Goal: Task Accomplishment & Management: Use online tool/utility

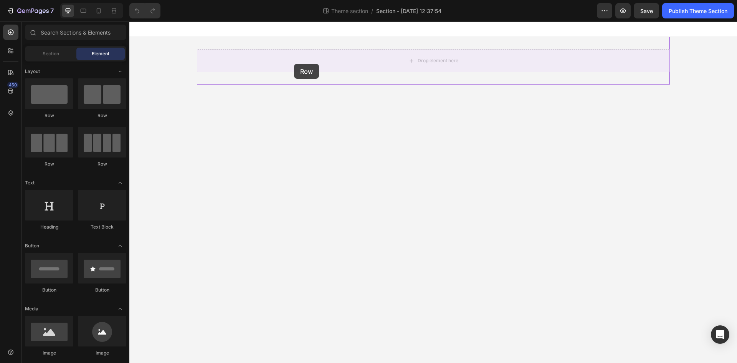
drag, startPoint x: 190, startPoint y: 126, endPoint x: 294, endPoint y: 64, distance: 121.1
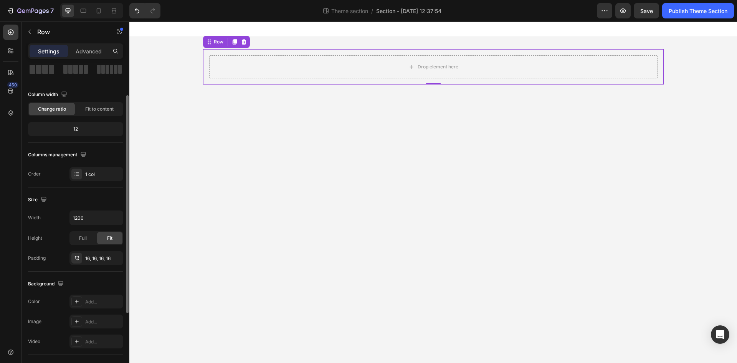
scroll to position [44, 0]
click at [99, 221] on input "1200" at bounding box center [96, 217] width 53 height 14
click at [119, 216] on icon "button" at bounding box center [116, 218] width 8 height 8
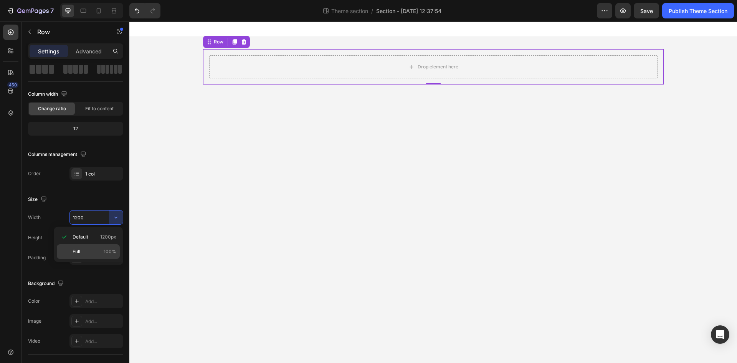
click at [96, 250] on p "Full 100%" at bounding box center [95, 251] width 44 height 7
type input "100%"
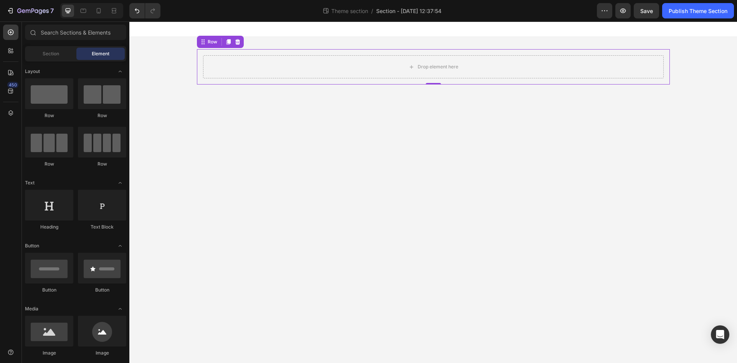
click at [248, 178] on body "Drop element here Row 0 Root Drag & drop element from sidebar or Explore Librar…" at bounding box center [433, 192] width 608 height 341
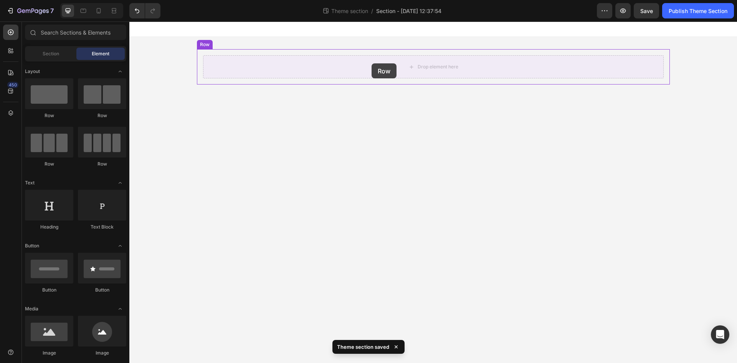
drag, startPoint x: 231, startPoint y: 169, endPoint x: 372, endPoint y: 63, distance: 175.6
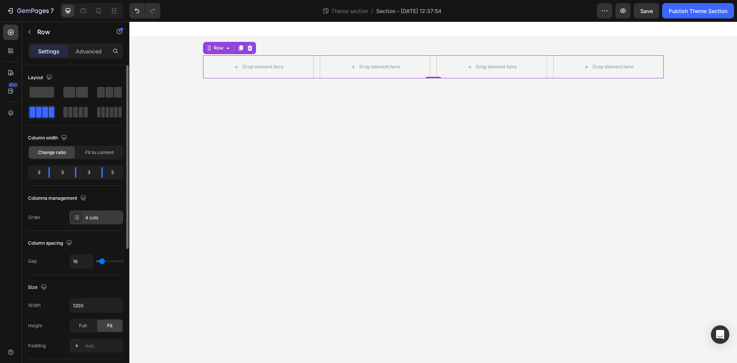
click at [111, 221] on div "4 cols" at bounding box center [97, 217] width 54 height 14
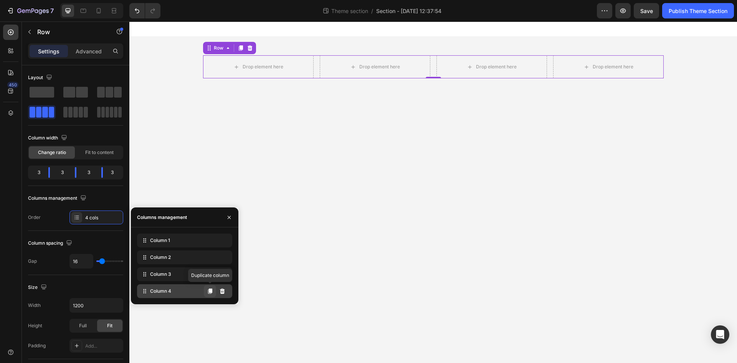
click at [210, 292] on icon at bounding box center [210, 290] width 4 height 5
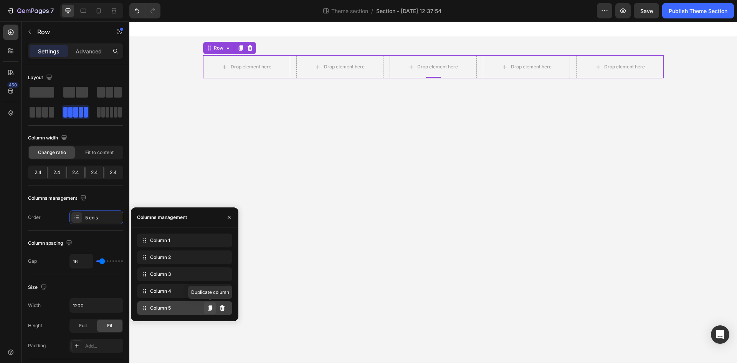
click at [213, 307] on button at bounding box center [210, 308] width 12 height 12
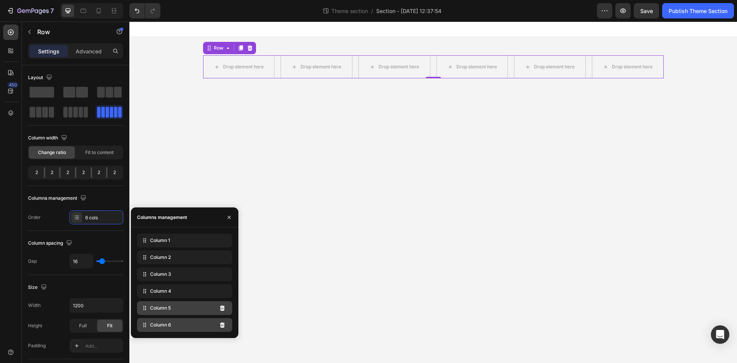
click at [210, 321] on div "Column 6" at bounding box center [184, 325] width 95 height 14
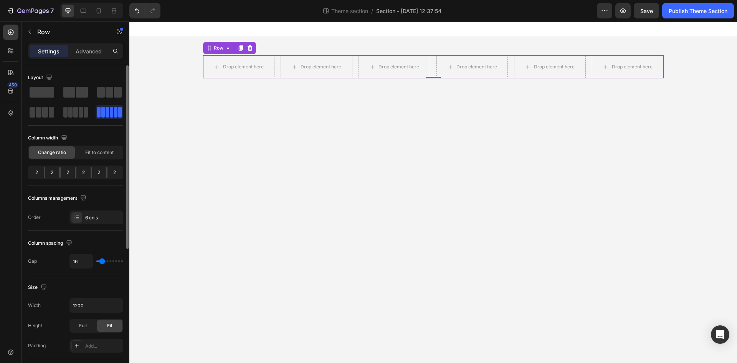
click at [101, 278] on div "Size Width 1200 Height Full Fit Padding Add..." at bounding box center [75, 317] width 95 height 84
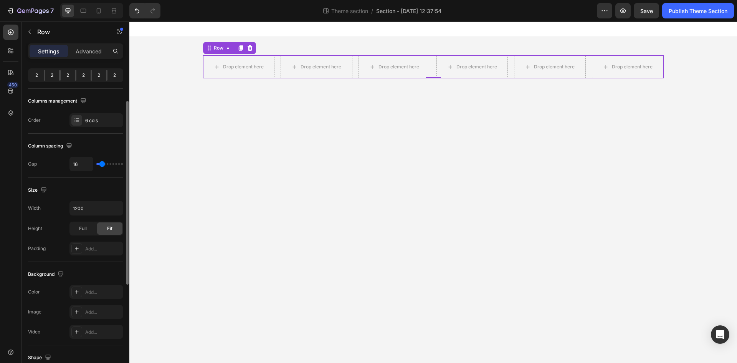
scroll to position [0, 0]
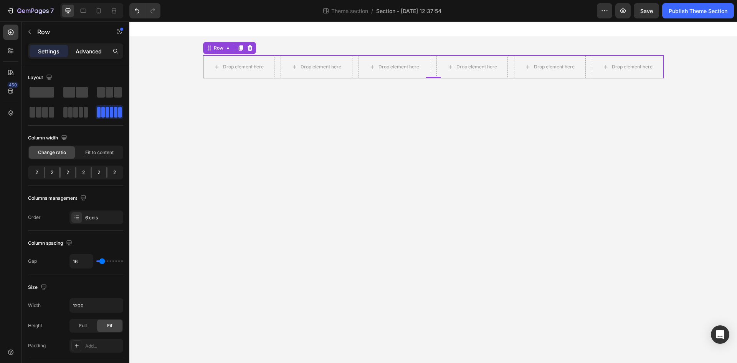
click at [93, 57] on div "Advanced" at bounding box center [89, 51] width 38 height 12
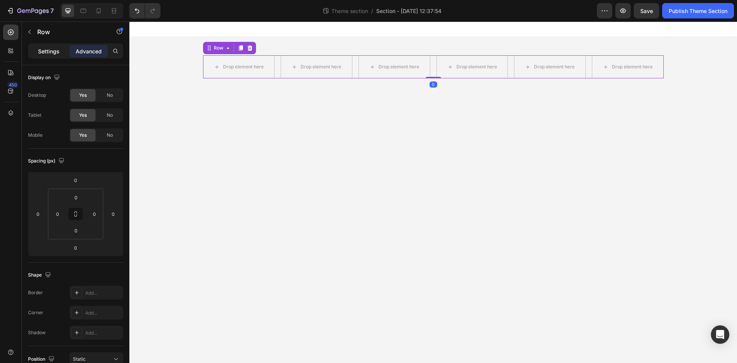
click at [51, 51] on p "Settings" at bounding box center [49, 51] width 22 height 8
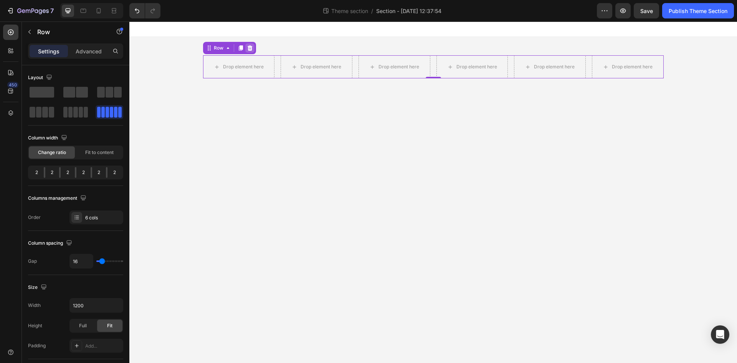
click at [247, 48] on icon at bounding box center [250, 48] width 6 height 6
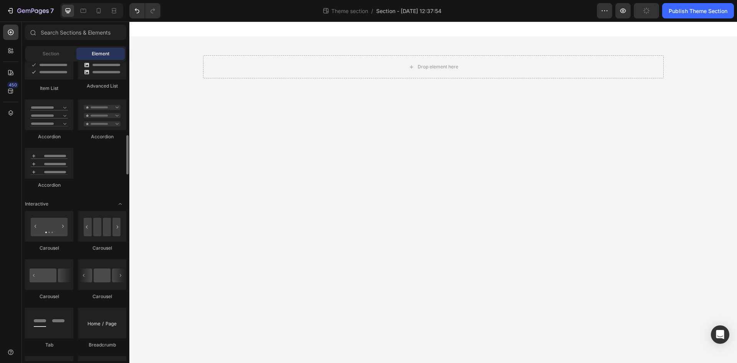
scroll to position [638, 0]
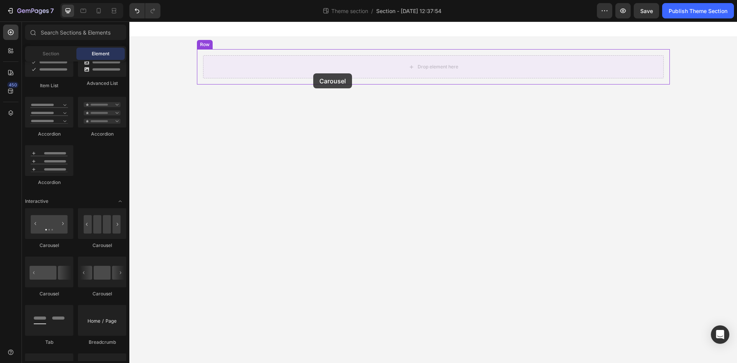
drag, startPoint x: 229, startPoint y: 242, endPoint x: 315, endPoint y: 71, distance: 190.3
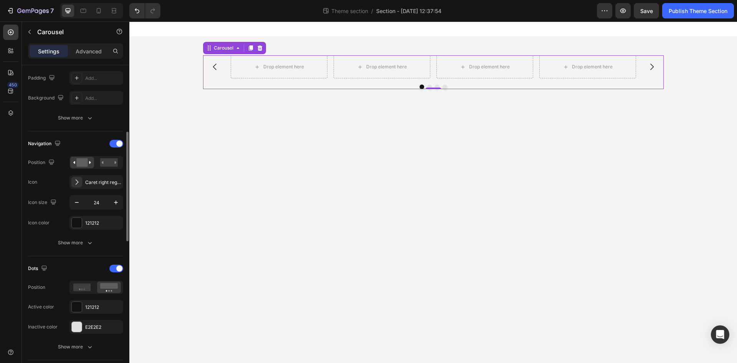
scroll to position [204, 0]
click at [119, 268] on span at bounding box center [119, 266] width 6 height 6
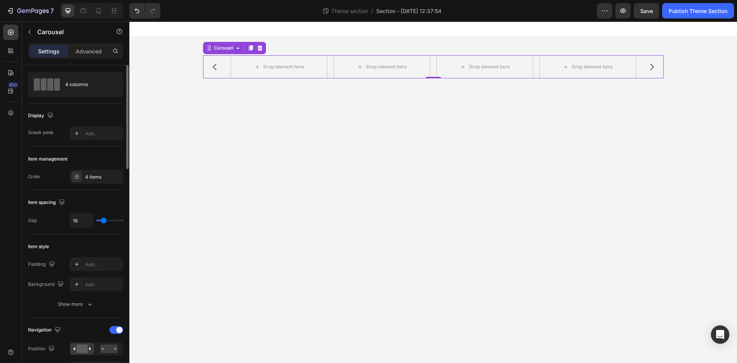
scroll to position [0, 0]
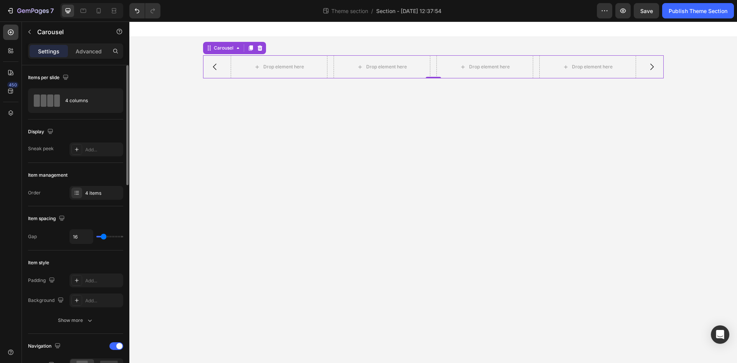
click at [89, 110] on div "4 columns" at bounding box center [75, 100] width 95 height 25
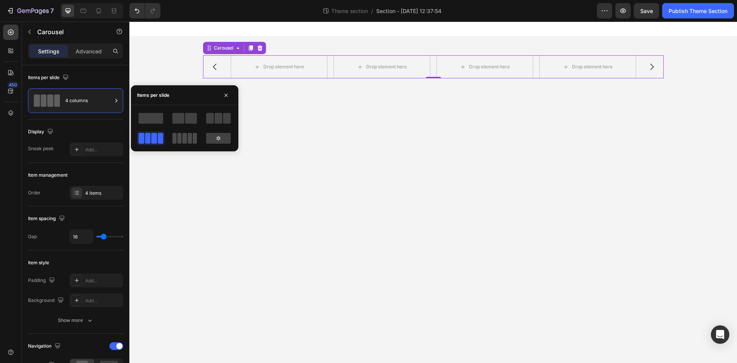
click at [193, 141] on span at bounding box center [195, 138] width 4 height 11
click at [224, 139] on div at bounding box center [218, 138] width 25 height 11
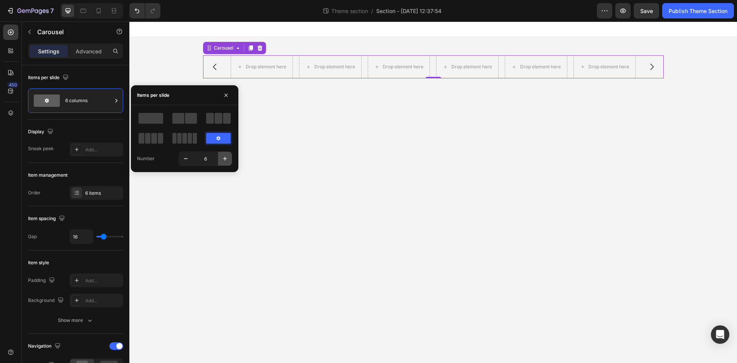
click at [223, 159] on icon "button" at bounding box center [225, 159] width 8 height 8
type input "8"
click at [228, 99] on button "button" at bounding box center [226, 95] width 12 height 12
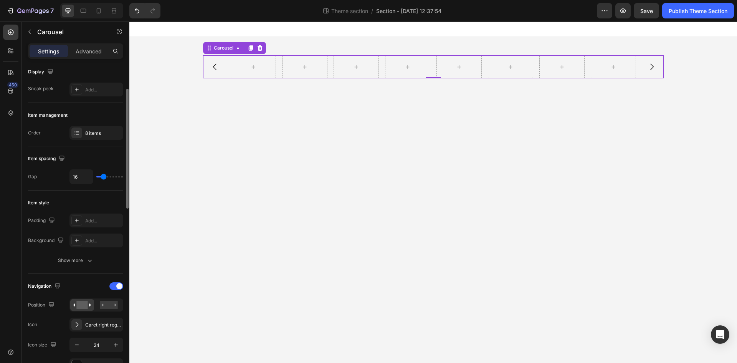
scroll to position [61, 0]
click at [114, 286] on div at bounding box center [116, 286] width 14 height 8
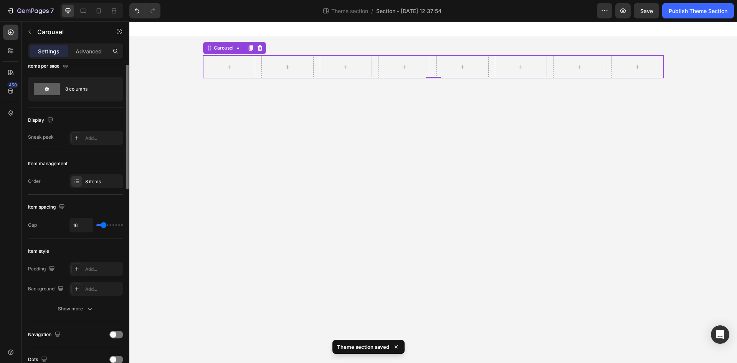
scroll to position [0, 0]
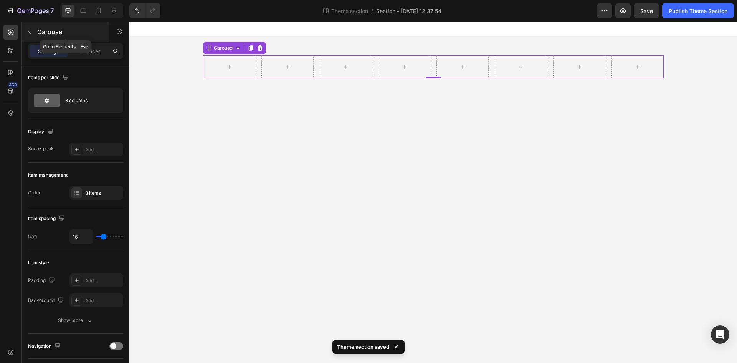
click at [30, 36] on button "button" at bounding box center [29, 32] width 12 height 12
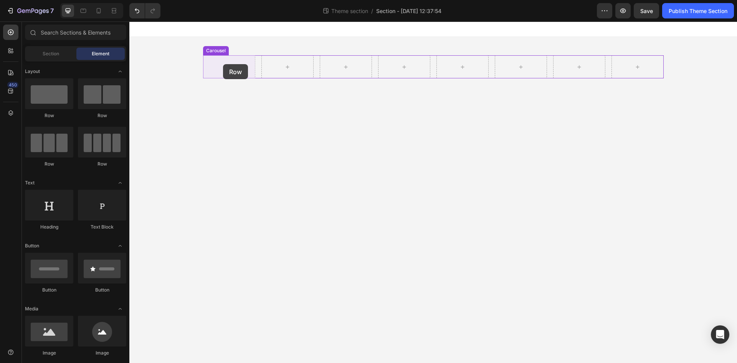
drag, startPoint x: 182, startPoint y: 129, endPoint x: 223, endPoint y: 64, distance: 76.7
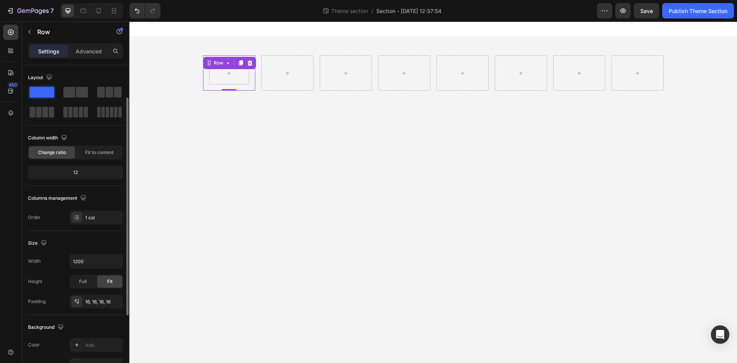
scroll to position [37, 0]
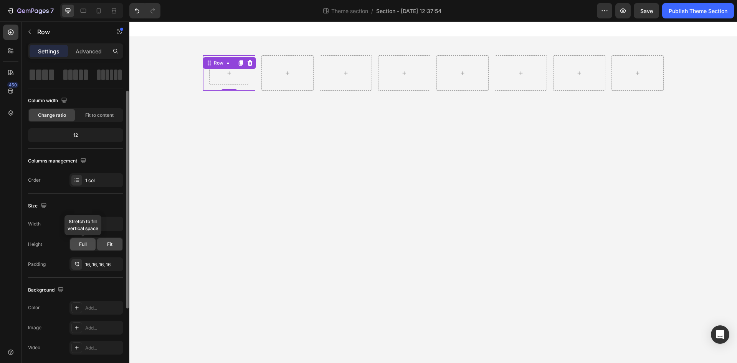
click at [85, 247] on span "Full" at bounding box center [83, 244] width 8 height 7
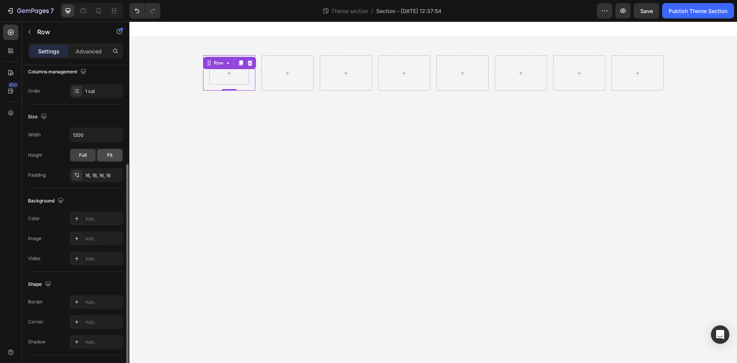
scroll to position [192, 0]
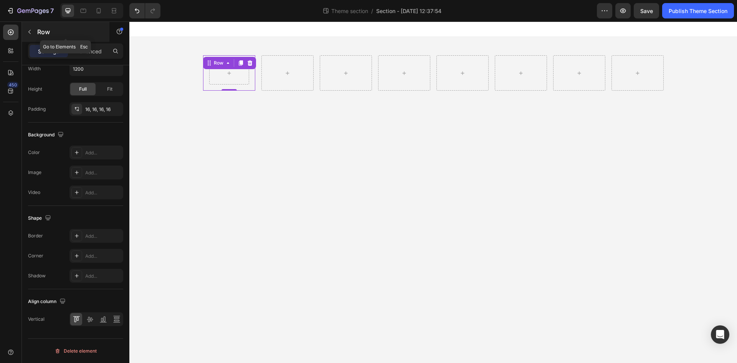
click at [31, 35] on icon "button" at bounding box center [30, 32] width 6 height 6
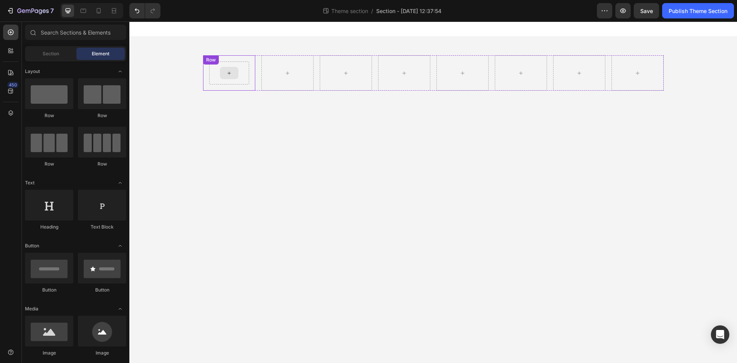
click at [244, 76] on div at bounding box center [229, 72] width 40 height 23
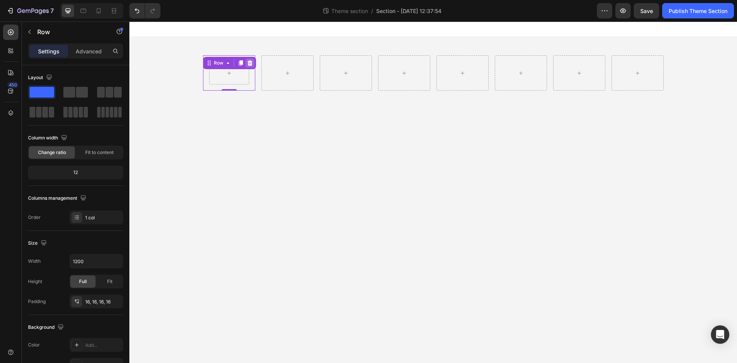
click at [251, 64] on icon at bounding box center [249, 62] width 5 height 5
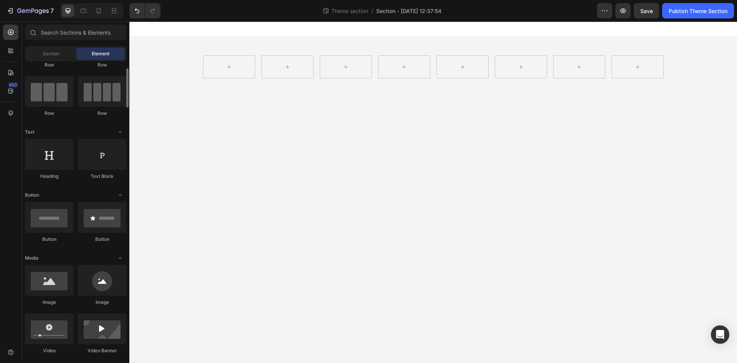
scroll to position [51, 0]
drag, startPoint x: 182, startPoint y: 305, endPoint x: 225, endPoint y: 61, distance: 247.7
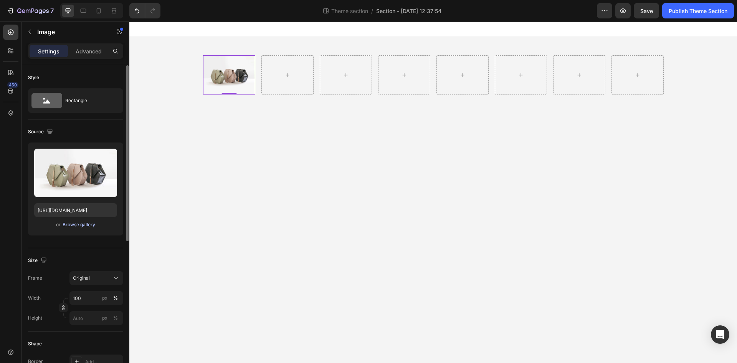
click at [81, 221] on div "Browse gallery" at bounding box center [79, 224] width 33 height 7
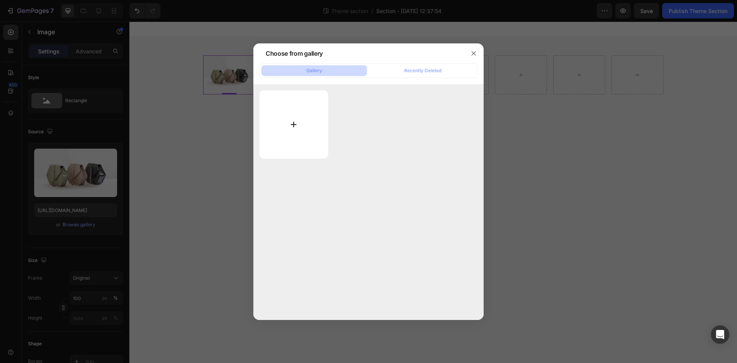
click at [297, 126] on input "file" at bounding box center [294, 124] width 69 height 68
type input "C:\fakepath\compost_32dp_009C1B_FILL0_wght300_GRAD0_opsz40.png"
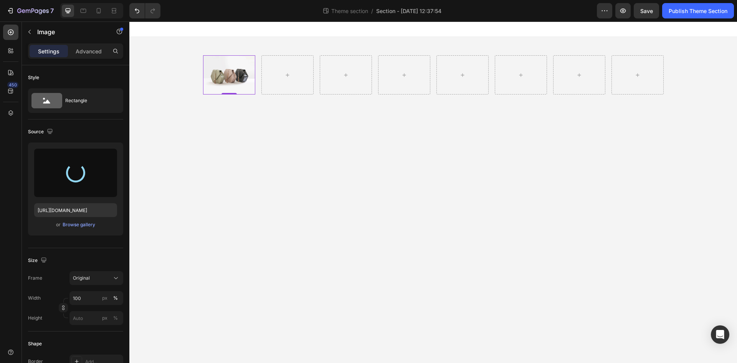
type input "https://cdn.shopify.com/s/files/1/0621/6453/3504/files/gempages_580609844373881…"
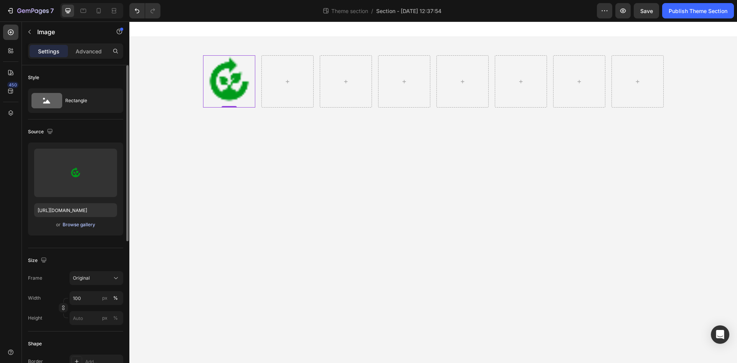
click at [89, 224] on div "Browse gallery" at bounding box center [79, 224] width 33 height 7
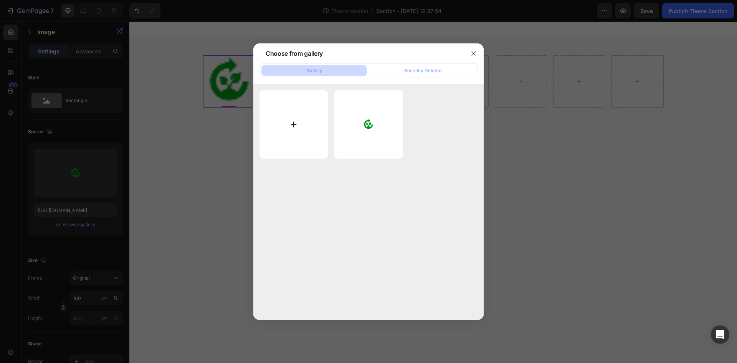
click at [301, 124] on input "file" at bounding box center [294, 124] width 69 height 69
type input "C:\fakepath\compost_32dp_009C1B_FILL0_wght300_GRAD0_opsz40.svg"
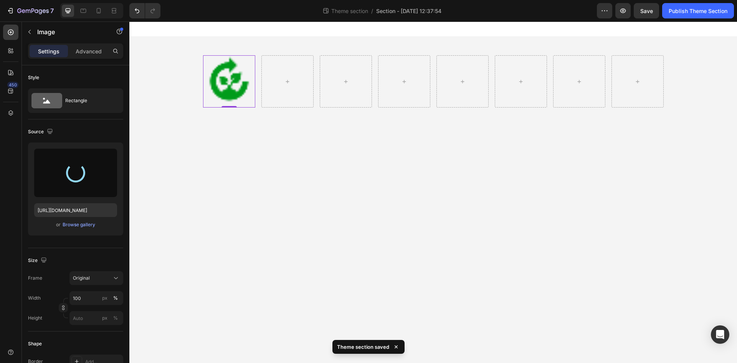
type input "https://cdn.shopify.com/s/files/1/0621/6453/3504/files/gempages_580609844373881…"
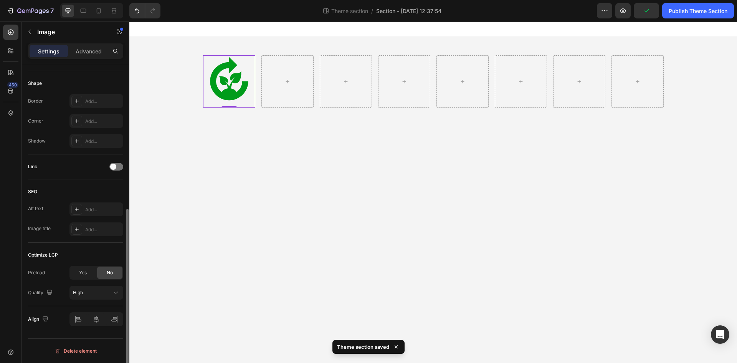
scroll to position [0, 0]
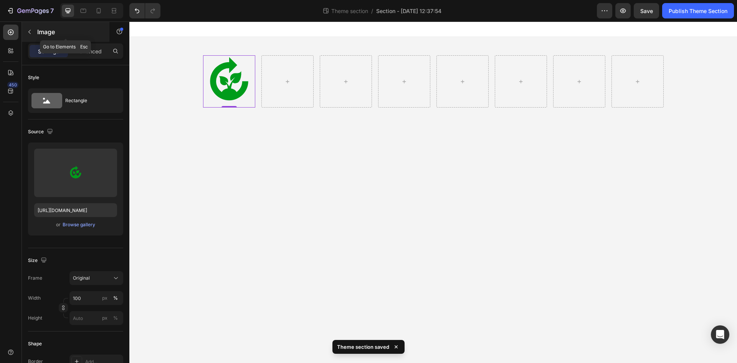
click at [32, 35] on icon "button" at bounding box center [30, 32] width 6 height 6
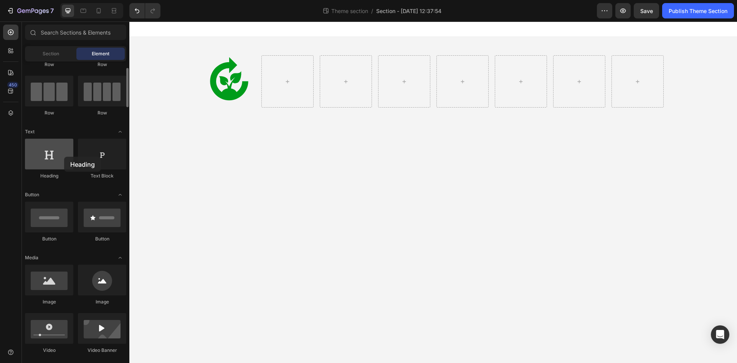
click at [64, 157] on div at bounding box center [49, 154] width 48 height 31
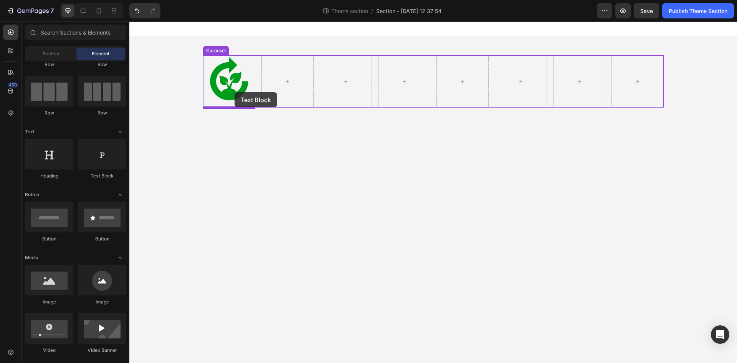
drag, startPoint x: 222, startPoint y: 177, endPoint x: 235, endPoint y: 92, distance: 85.5
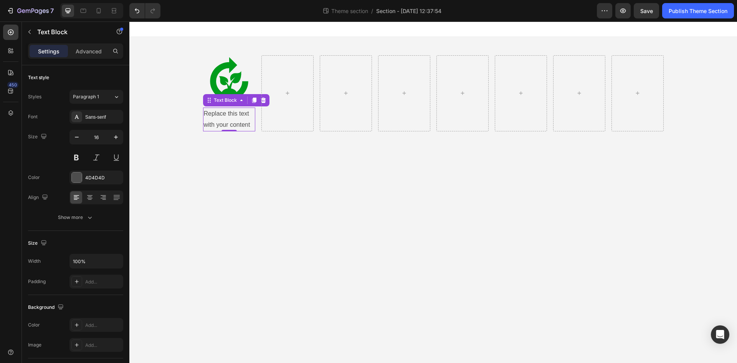
click at [225, 124] on div "Replace this text with your content" at bounding box center [229, 120] width 52 height 24
click at [225, 124] on p "Replace this text with your content" at bounding box center [229, 119] width 51 height 22
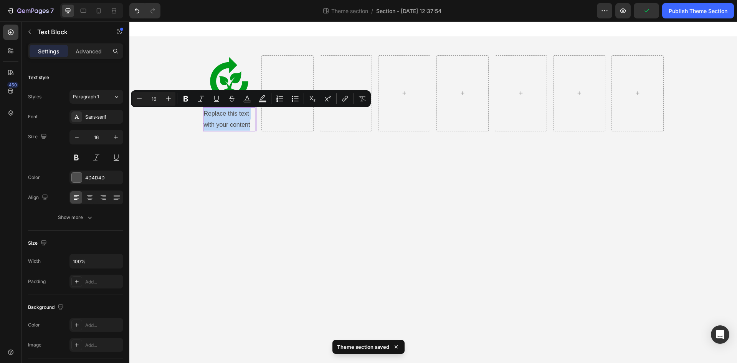
click at [242, 123] on p "Replace this text with your content" at bounding box center [229, 119] width 51 height 22
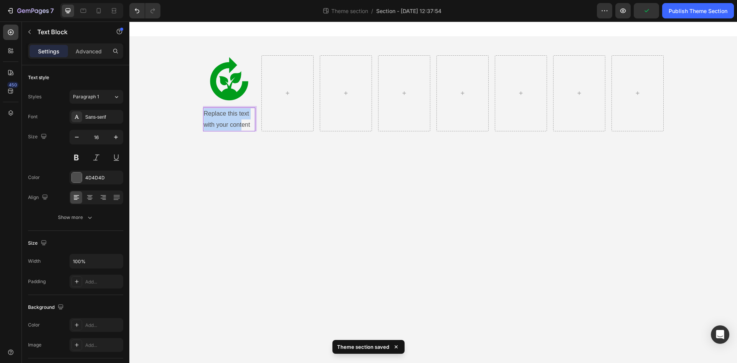
click at [242, 123] on p "Replace this text with your content" at bounding box center [229, 119] width 51 height 22
click at [231, 112] on p "Composting" at bounding box center [229, 113] width 51 height 11
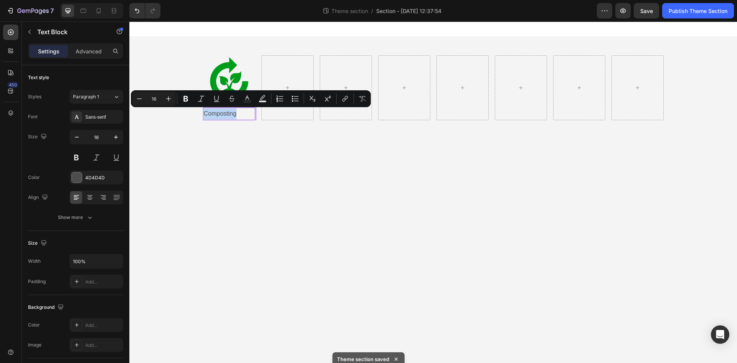
click at [231, 112] on p "Composting" at bounding box center [229, 113] width 51 height 11
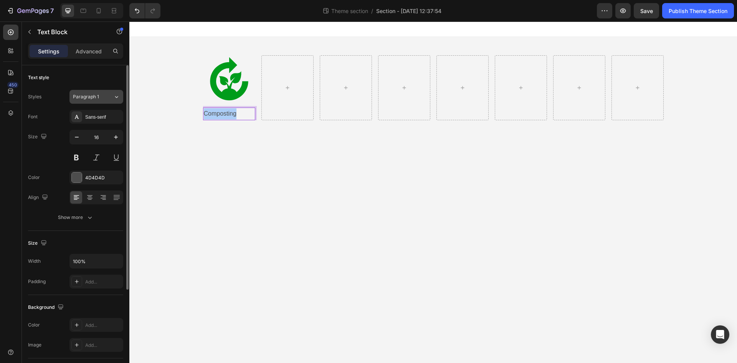
click at [106, 103] on button "Paragraph 1" at bounding box center [97, 97] width 54 height 14
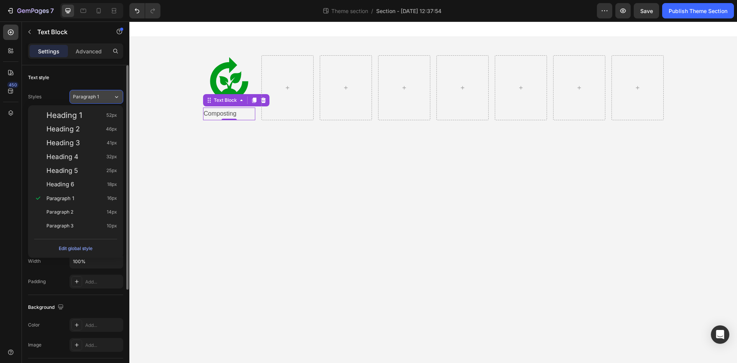
click at [106, 103] on button "Paragraph 1" at bounding box center [97, 97] width 54 height 14
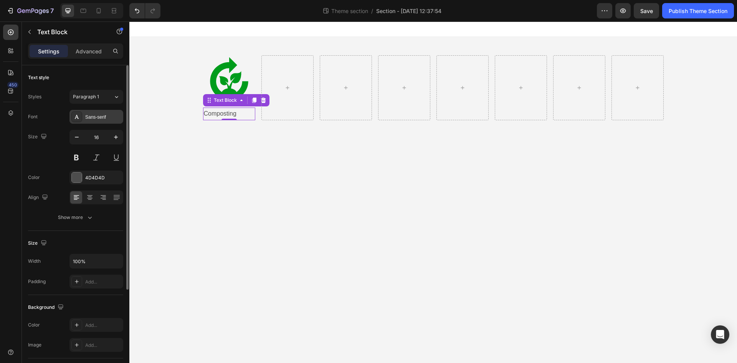
click at [102, 115] on div "Sans-serif" at bounding box center [103, 117] width 36 height 7
click at [108, 95] on div "Paragraph 1" at bounding box center [93, 96] width 40 height 7
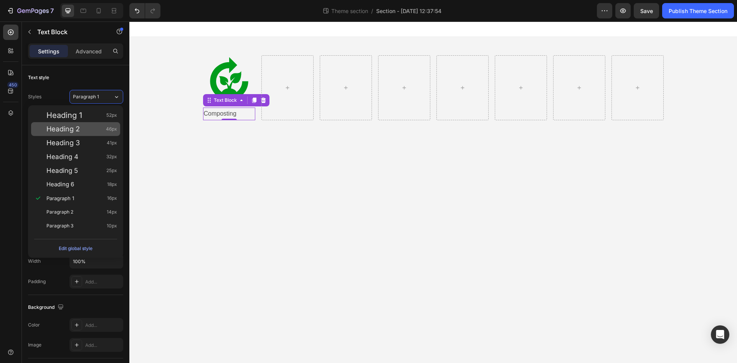
click at [91, 131] on div "Heading 2 46px" at bounding box center [81, 129] width 71 height 8
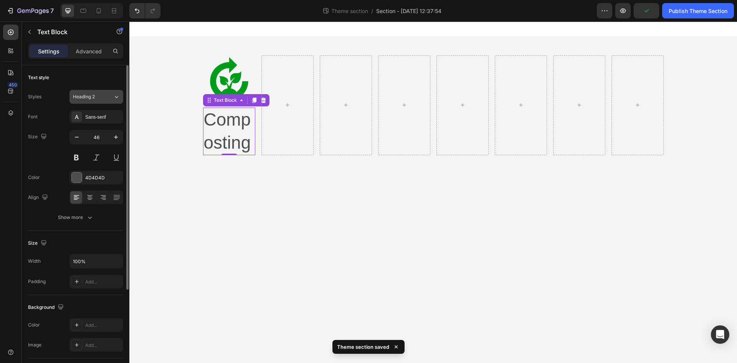
click at [109, 96] on div "Heading 2" at bounding box center [93, 96] width 40 height 7
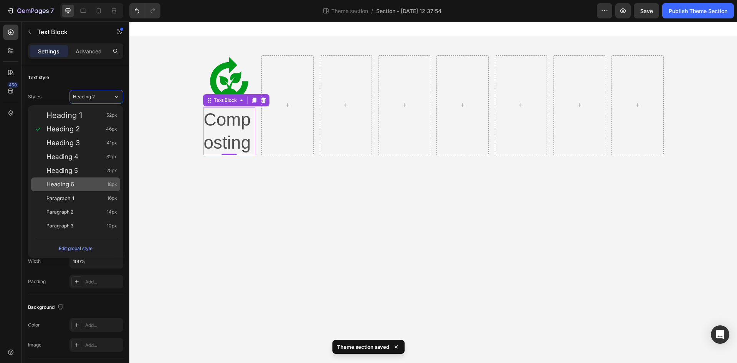
click at [77, 178] on div "Heading 6 18px" at bounding box center [75, 184] width 89 height 14
type input "18"
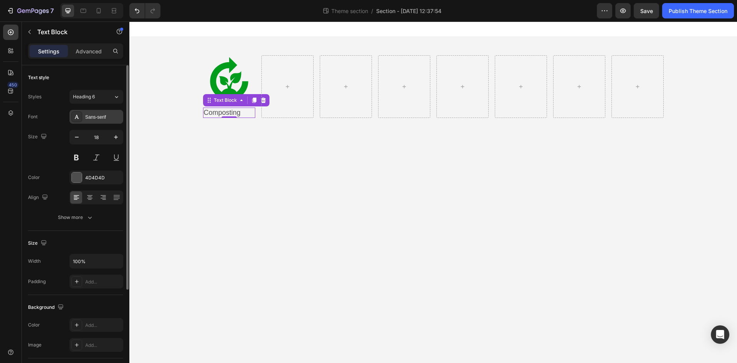
click at [110, 112] on div "Sans-serif" at bounding box center [97, 117] width 54 height 14
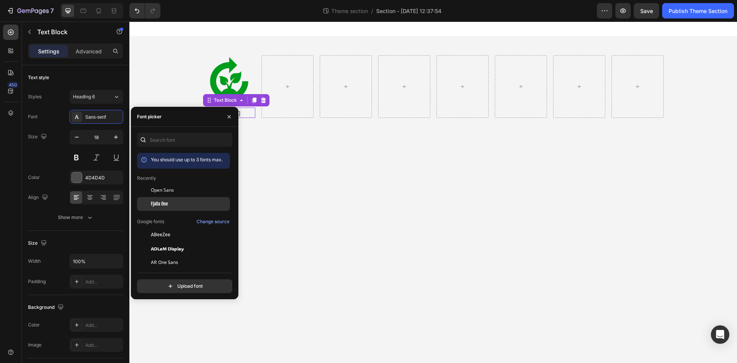
click at [162, 283] on div "Fjalla One" at bounding box center [183, 290] width 93 height 14
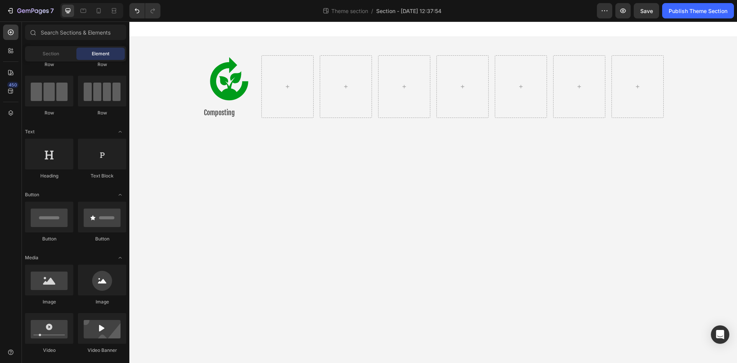
click at [268, 193] on body "Image Composting Text Block Carousel Row Root Drag & drop element from sidebar …" at bounding box center [433, 192] width 608 height 341
click at [240, 116] on p "Composting" at bounding box center [229, 112] width 51 height 9
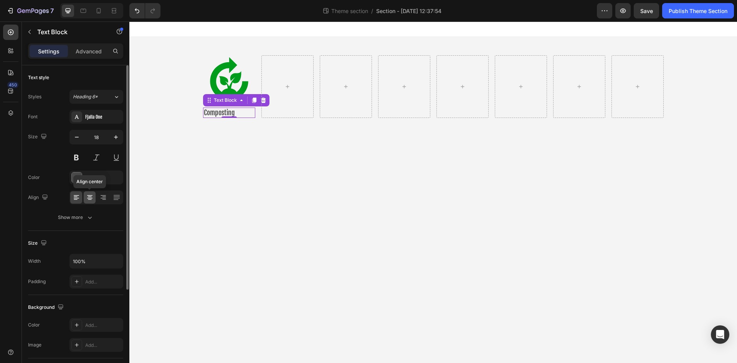
click at [89, 194] on icon at bounding box center [90, 198] width 8 height 8
click at [99, 181] on div "4D4D4D" at bounding box center [96, 177] width 22 height 7
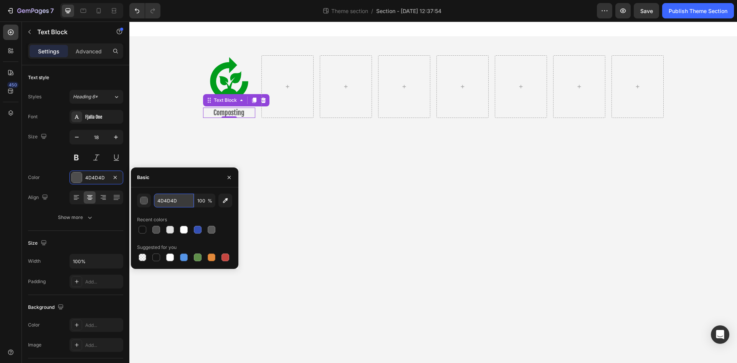
click at [178, 201] on input "4D4D4D" at bounding box center [174, 201] width 40 height 14
paste input "009C1B"
type input "009C1B"
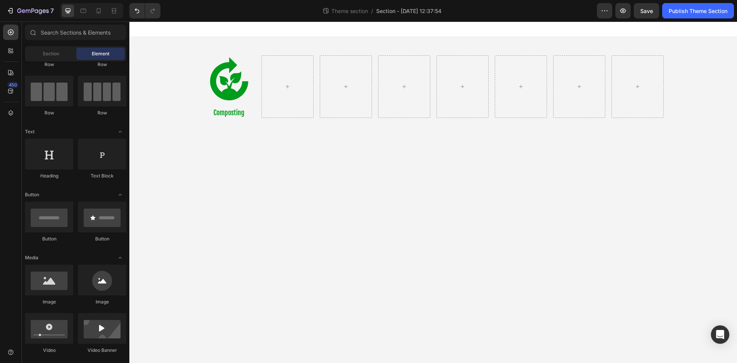
click at [292, 194] on body "Image Composting Text Block Carousel Row Root Drag & drop element from sidebar …" at bounding box center [433, 192] width 608 height 341
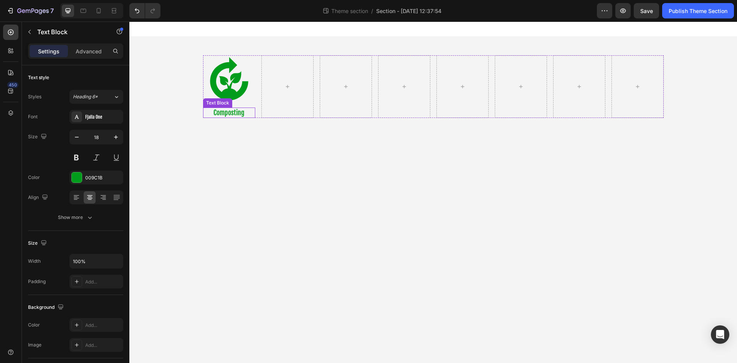
click at [241, 114] on p "Composting" at bounding box center [229, 112] width 51 height 9
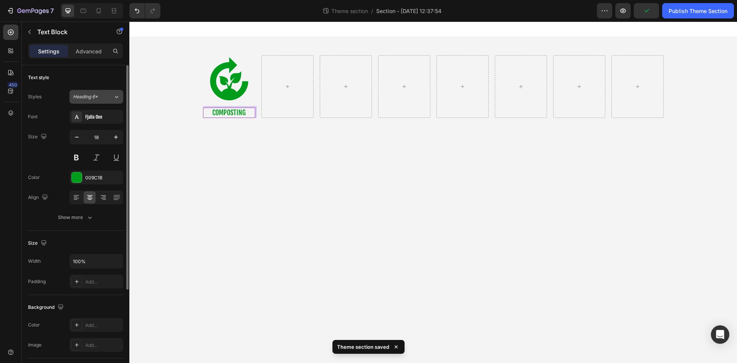
click at [115, 101] on button "Heading 6*" at bounding box center [97, 97] width 54 height 14
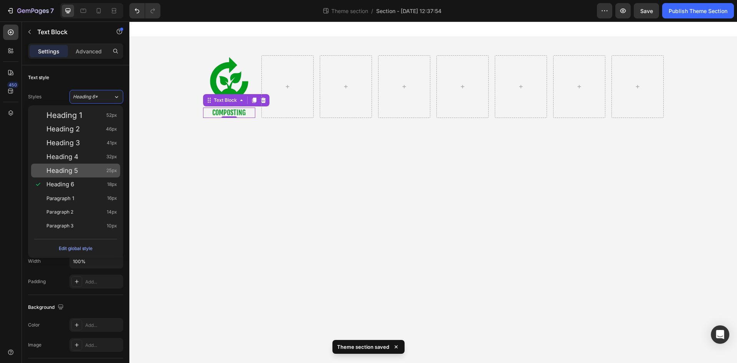
click at [74, 167] on span "Heading 5" at bounding box center [61, 171] width 31 height 8
type input "25"
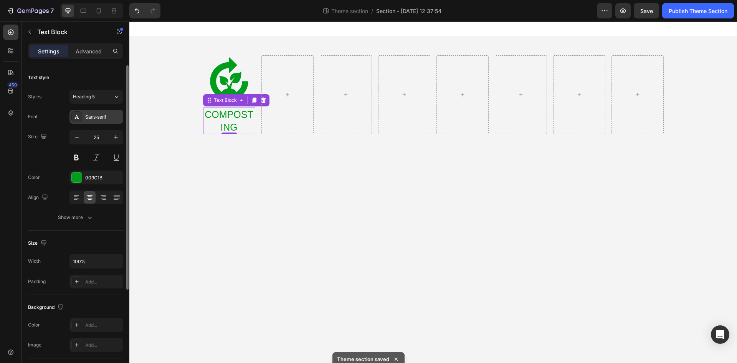
click at [99, 118] on div "Sans-serif" at bounding box center [103, 117] width 36 height 7
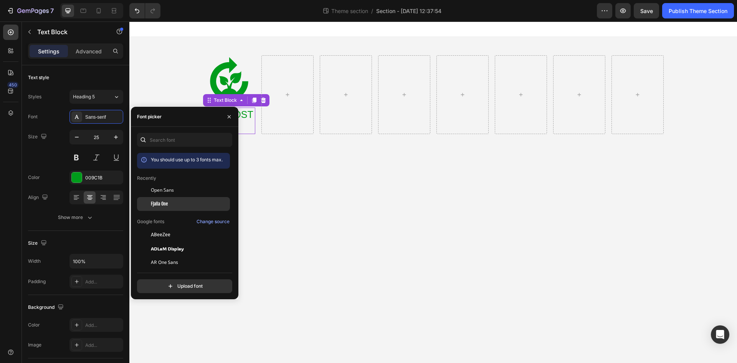
click at [162, 201] on span "Fjalla One" at bounding box center [159, 203] width 17 height 7
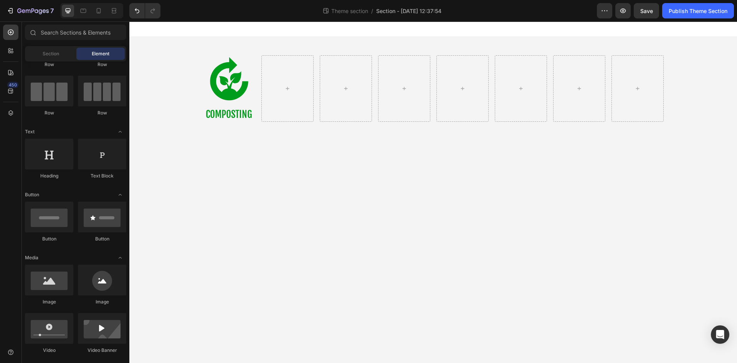
click at [290, 161] on body "Image COMPOSTING Text Block 0 Carousel Row Root Drag & drop element from sideba…" at bounding box center [433, 192] width 608 height 341
click at [58, 50] on div "Section" at bounding box center [51, 54] width 48 height 12
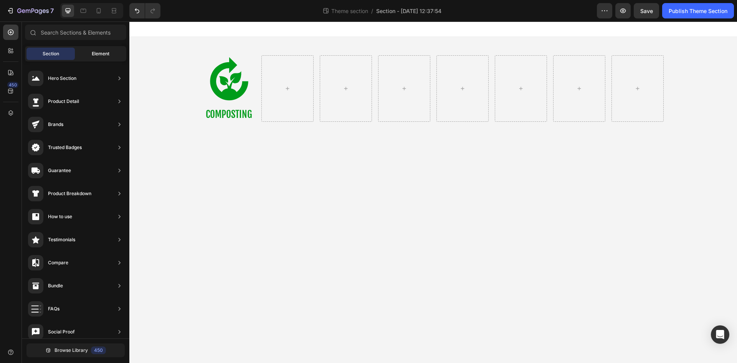
click at [99, 48] on div "Element" at bounding box center [100, 54] width 48 height 12
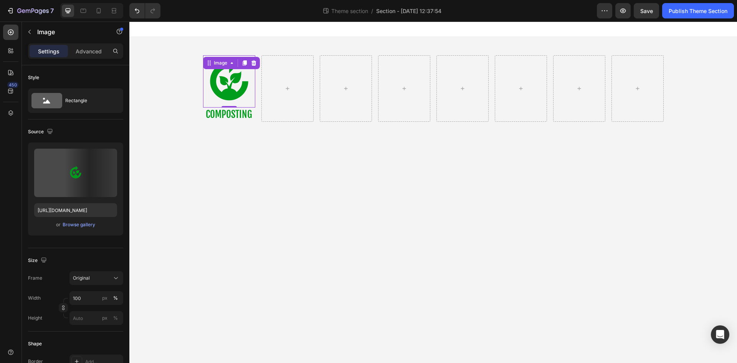
click at [245, 86] on img at bounding box center [229, 81] width 52 height 52
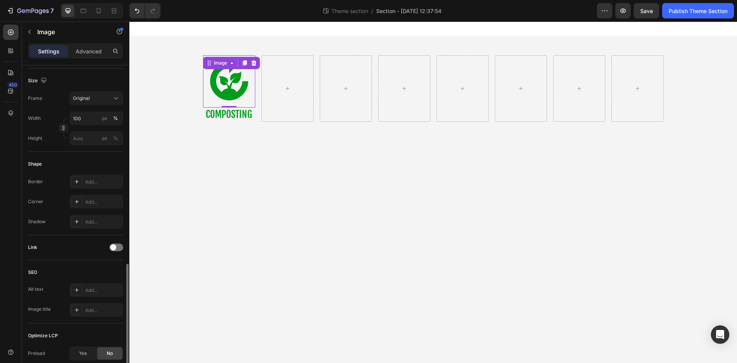
scroll to position [260, 0]
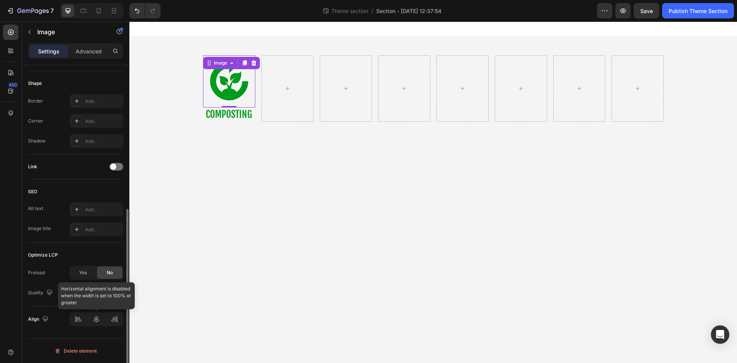
click at [99, 320] on div at bounding box center [97, 319] width 54 height 14
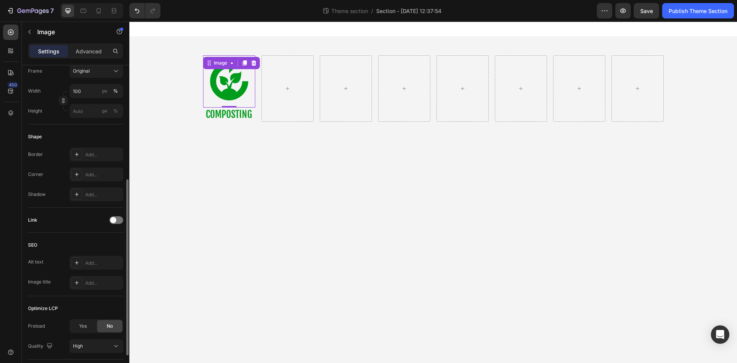
scroll to position [0, 0]
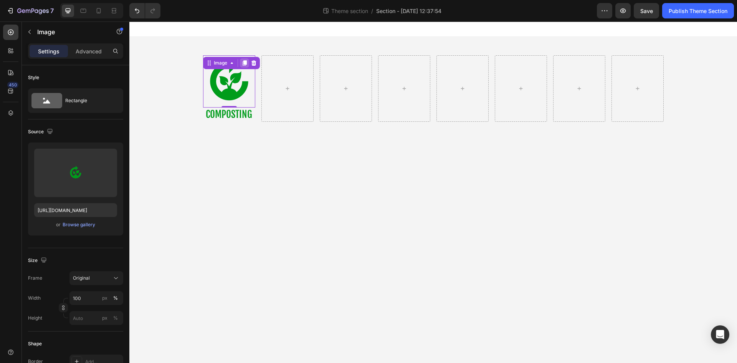
click at [246, 63] on icon at bounding box center [244, 62] width 4 height 5
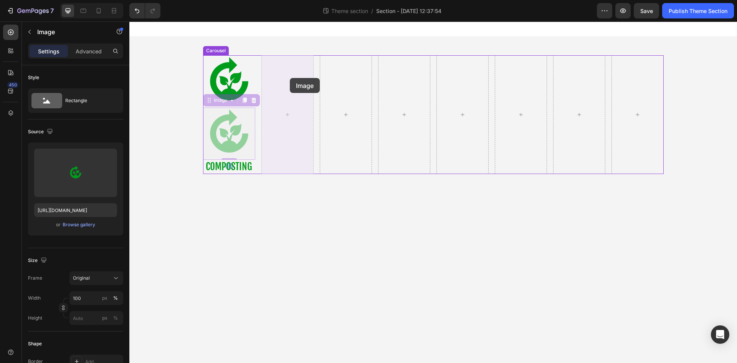
drag, startPoint x: 234, startPoint y: 134, endPoint x: 290, endPoint y: 78, distance: 78.8
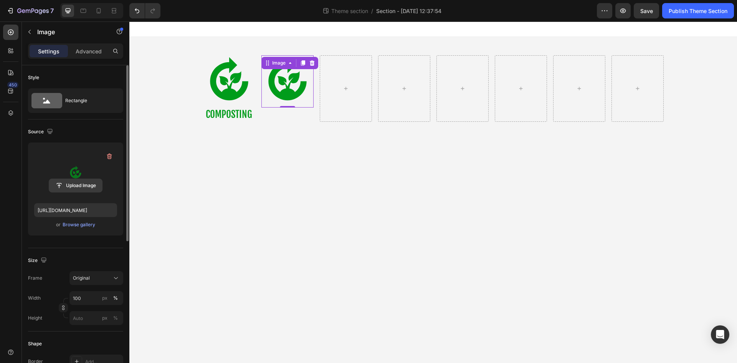
click at [77, 181] on input "file" at bounding box center [75, 185] width 53 height 13
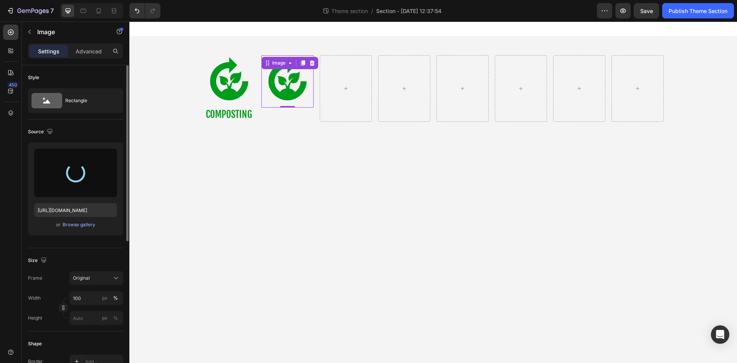
type input "https://cdn.shopify.com/s/files/1/0621/6453/3504/files/gempages_580609844373881…"
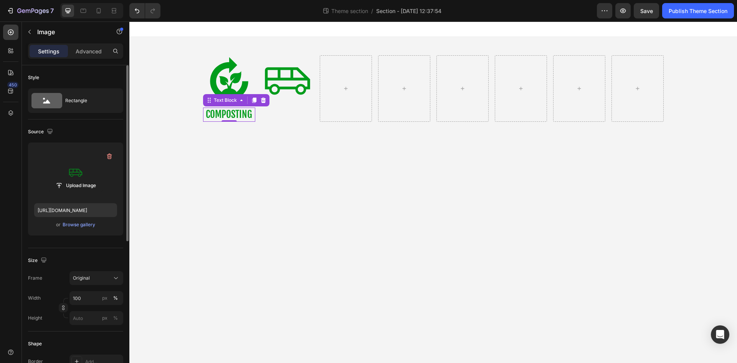
click at [250, 117] on p "COMPOSTING" at bounding box center [229, 114] width 51 height 13
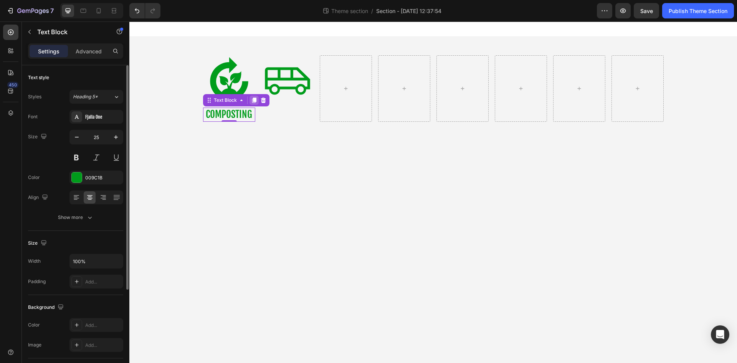
click at [253, 100] on icon at bounding box center [254, 100] width 6 height 6
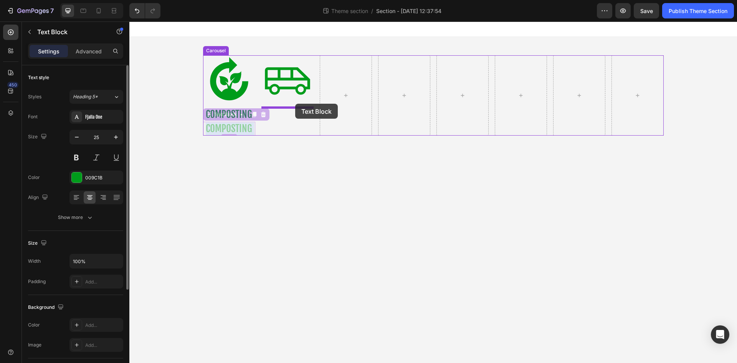
drag, startPoint x: 240, startPoint y: 129, endPoint x: 295, endPoint y: 106, distance: 59.4
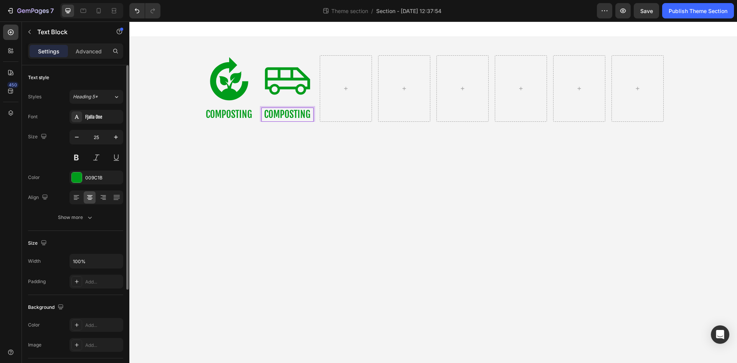
click at [280, 112] on p "COMPOSTING" at bounding box center [287, 114] width 51 height 13
click at [296, 114] on p "CAMPER VAN" at bounding box center [287, 114] width 51 height 13
click at [298, 115] on p "CAMPER VAN" at bounding box center [287, 114] width 51 height 13
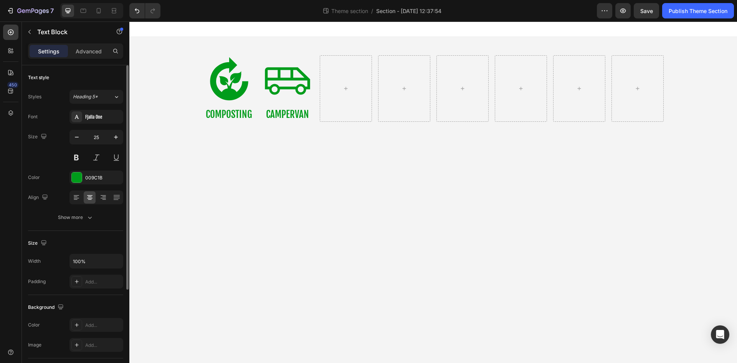
click at [310, 141] on body "Image COMPOSTING Text Block Image CAMPERVAN Text Block Carousel Row Root Drag &…" at bounding box center [433, 192] width 608 height 341
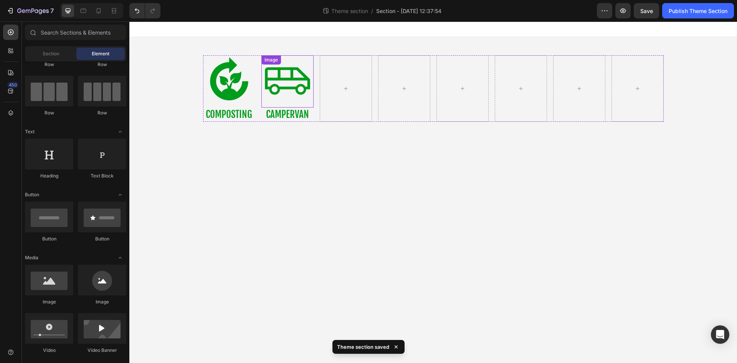
click at [288, 79] on img at bounding box center [288, 81] width 52 height 52
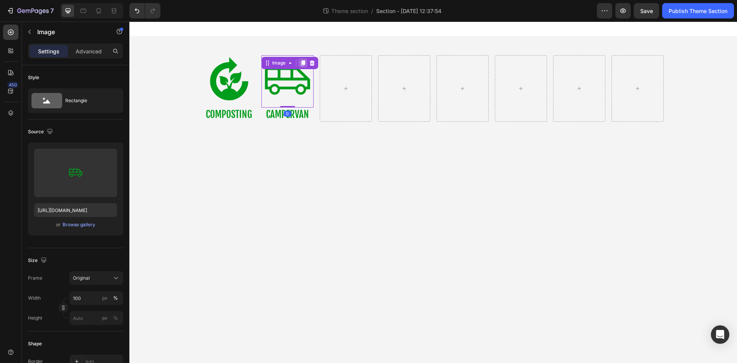
click at [302, 63] on icon at bounding box center [303, 63] width 6 height 6
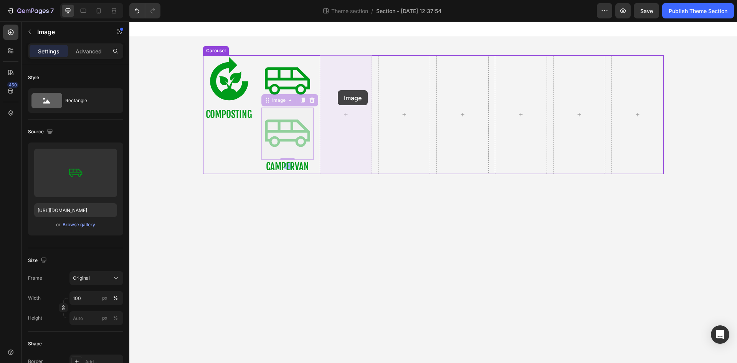
drag, startPoint x: 292, startPoint y: 132, endPoint x: 338, endPoint y: 90, distance: 62.3
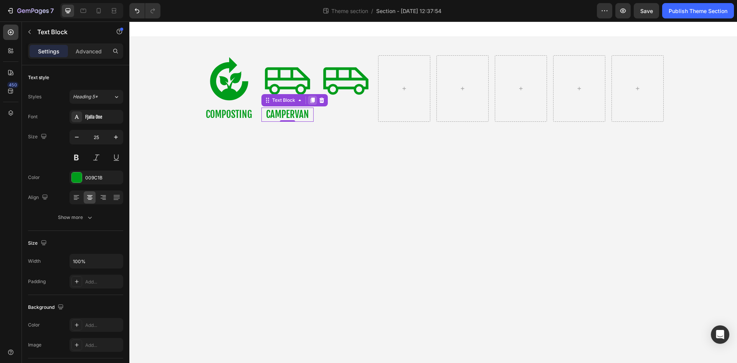
click at [313, 99] on icon at bounding box center [312, 100] width 4 height 5
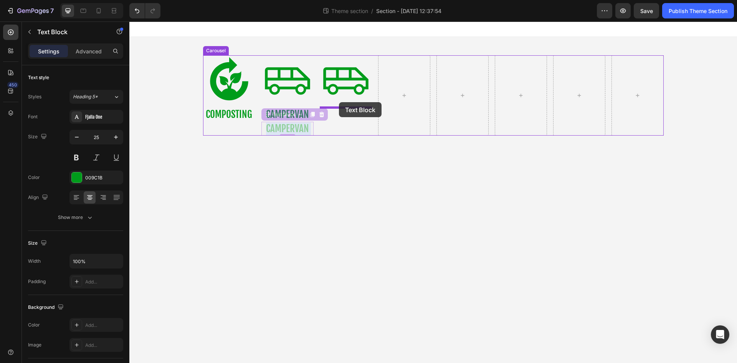
drag, startPoint x: 303, startPoint y: 131, endPoint x: 339, endPoint y: 102, distance: 46.2
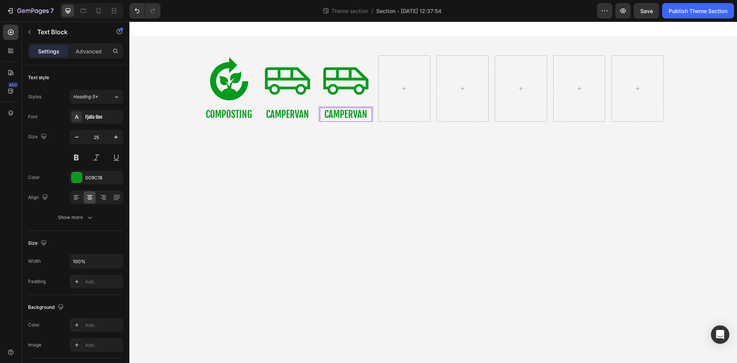
click at [340, 117] on p "CAMPERVAN" at bounding box center [346, 114] width 51 height 13
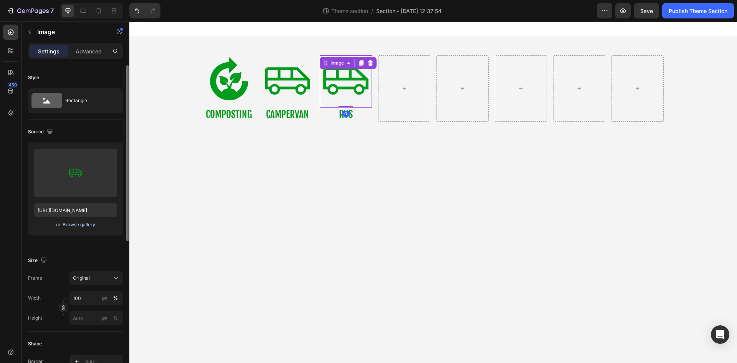
click at [86, 221] on div "Browse gallery" at bounding box center [79, 224] width 33 height 7
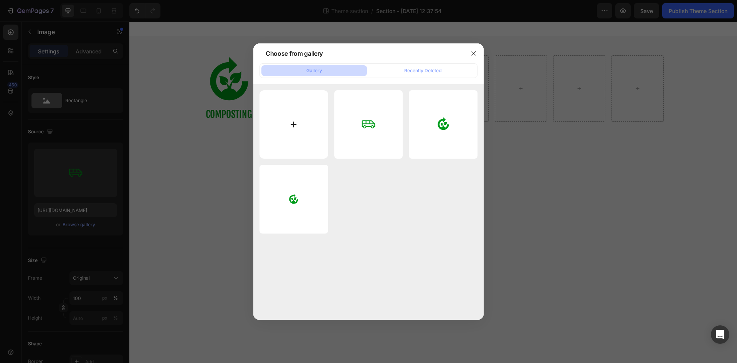
click at [305, 127] on input "file" at bounding box center [294, 124] width 69 height 69
type input "C:\fakepath\rv_hookup_32dp_009C1B_FILL0_wght300_GRAD0_opsz40.svg"
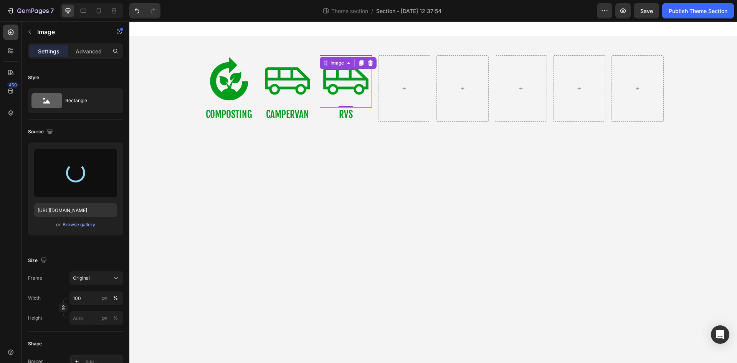
type input "https://cdn.shopify.com/s/files/1/0621/6453/3504/files/gempages_580609844373881…"
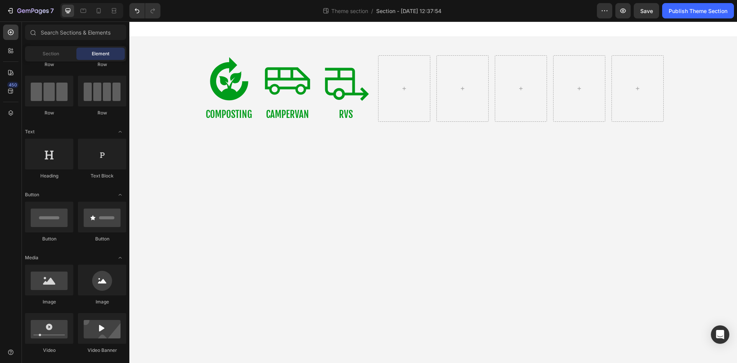
click at [306, 176] on body "Image COMPOSTING Text Block Image CAMPERVAN Text Block Image RVS Text Block Car…" at bounding box center [433, 192] width 608 height 341
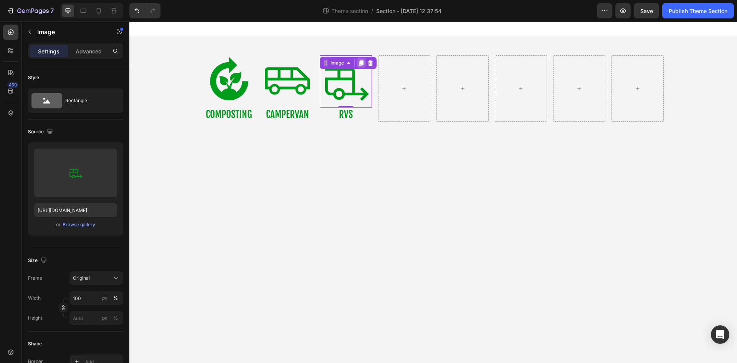
click at [362, 66] on div at bounding box center [361, 62] width 9 height 9
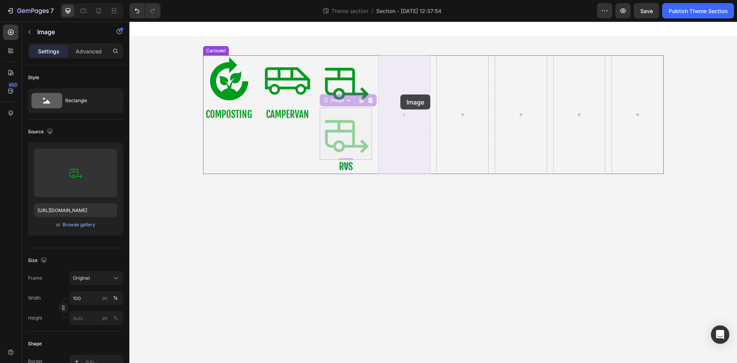
drag, startPoint x: 356, startPoint y: 126, endPoint x: 401, endPoint y: 94, distance: 54.2
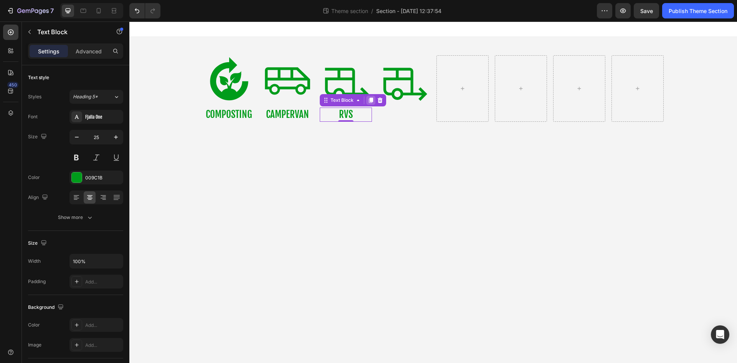
click at [373, 102] on icon at bounding box center [371, 100] width 4 height 5
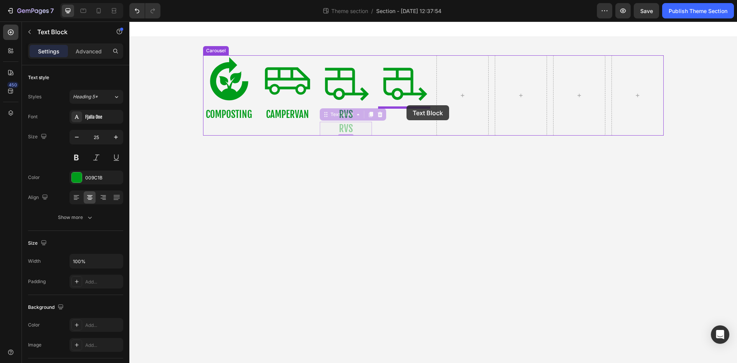
drag, startPoint x: 362, startPoint y: 128, endPoint x: 407, endPoint y: 105, distance: 50.5
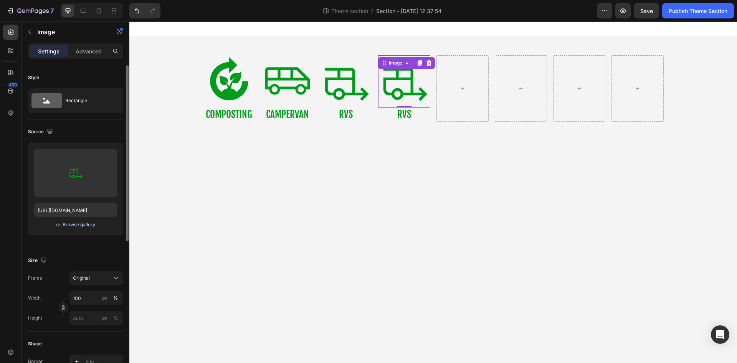
click at [93, 222] on div "Browse gallery" at bounding box center [79, 224] width 33 height 7
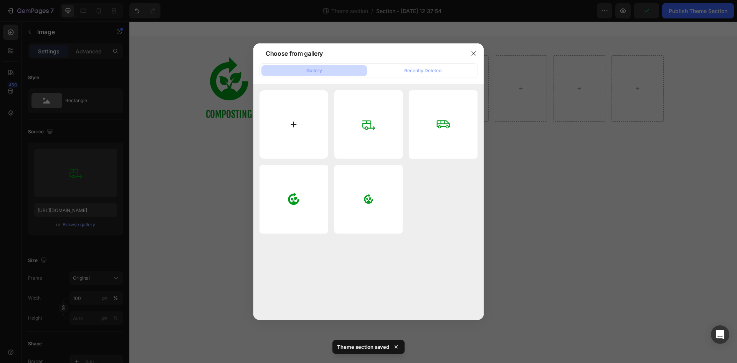
click at [298, 126] on input "file" at bounding box center [294, 124] width 69 height 69
type input "C:\fakepath\home_32dp_009C1B_FILL0_wght300_GRAD0_opsz40.svg"
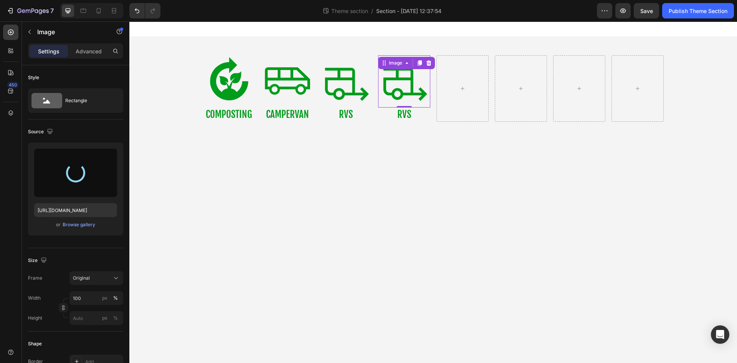
type input "https://cdn.shopify.com/s/files/1/0621/6453/3504/files/gempages_580609844373881…"
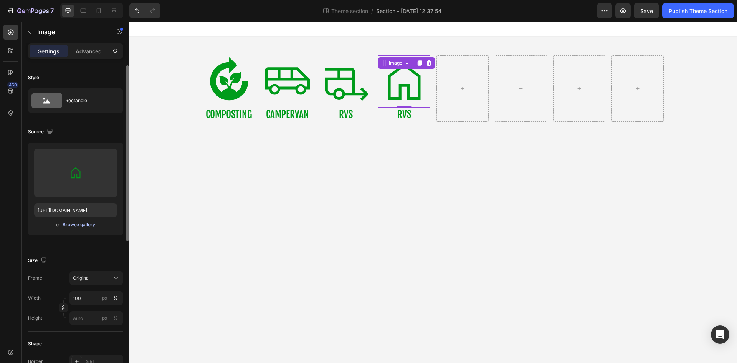
click at [91, 225] on div "Browse gallery" at bounding box center [79, 224] width 33 height 7
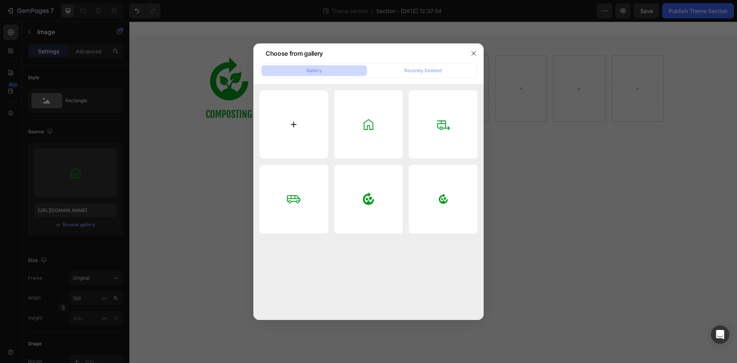
click at [299, 124] on input "file" at bounding box center [294, 124] width 69 height 69
type input "C:\fakepath\cabin_32dp_009C1B_FILL0_wght300_GRAD0_opsz40.svg"
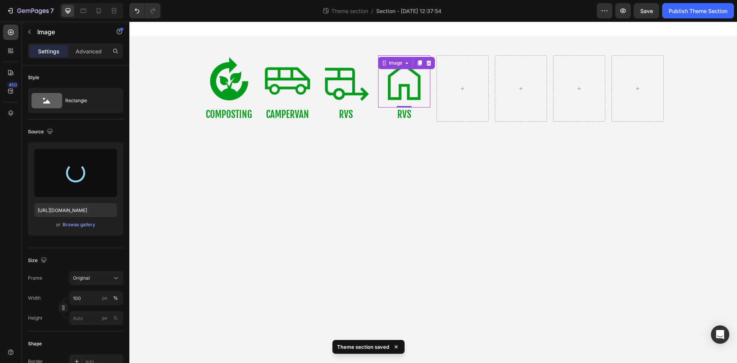
type input "https://cdn.shopify.com/s/files/1/0621/6453/3504/files/gempages_580609844373881…"
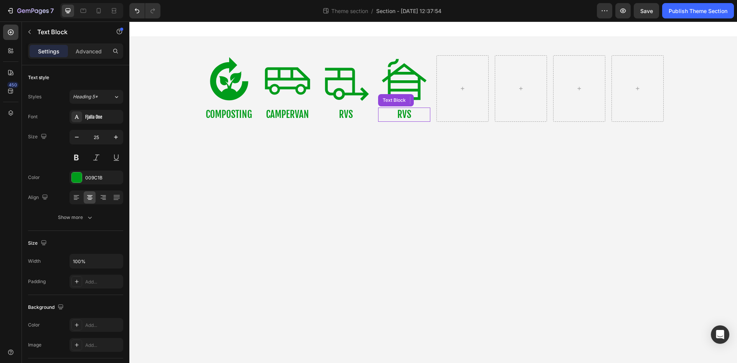
click at [414, 111] on p "RVS" at bounding box center [404, 114] width 51 height 13
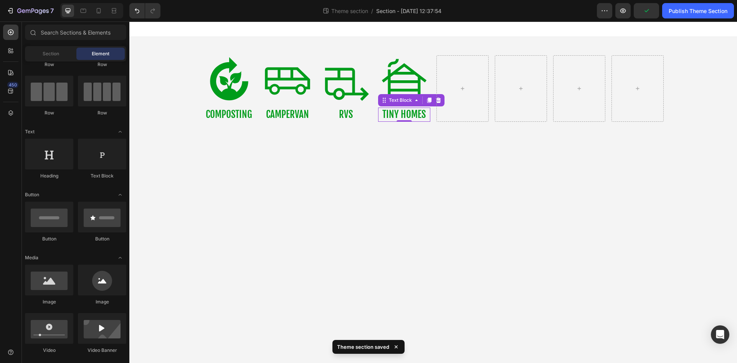
click at [416, 149] on body "Image COMPOSTING Text Block Image CAMPERVAN Text Block Image RVS Text Block Ima…" at bounding box center [433, 192] width 608 height 341
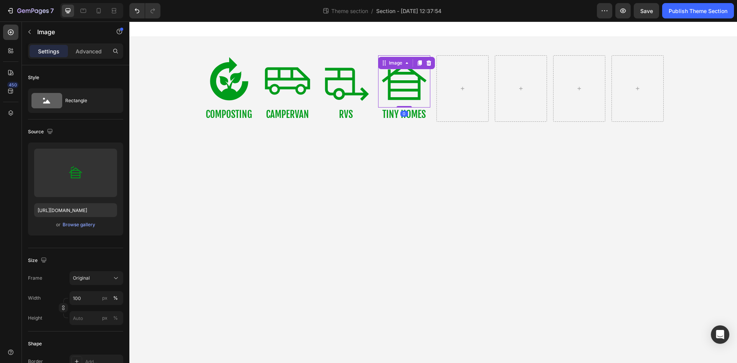
click at [427, 88] on img at bounding box center [404, 81] width 52 height 52
click at [418, 65] on icon at bounding box center [420, 63] width 6 height 6
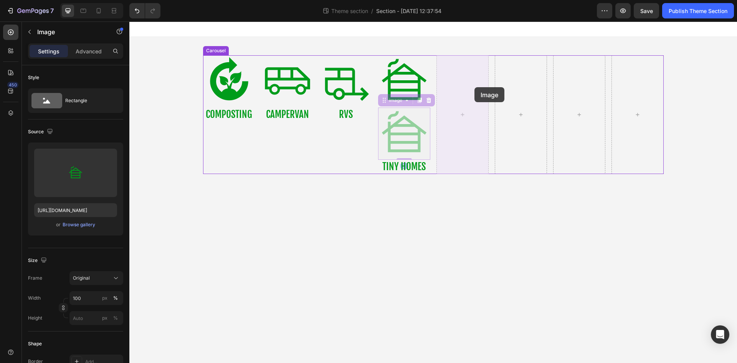
drag, startPoint x: 420, startPoint y: 126, endPoint x: 468, endPoint y: 88, distance: 60.9
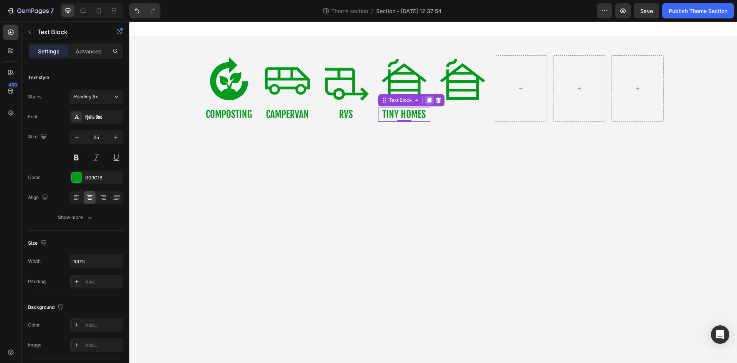
click at [429, 103] on icon at bounding box center [429, 100] width 6 height 6
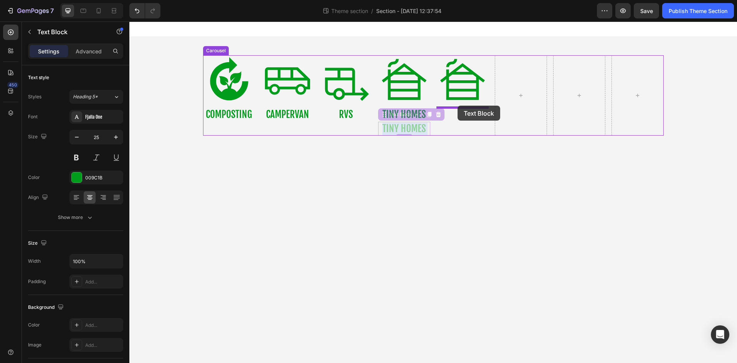
drag, startPoint x: 421, startPoint y: 130, endPoint x: 457, endPoint y: 105, distance: 43.9
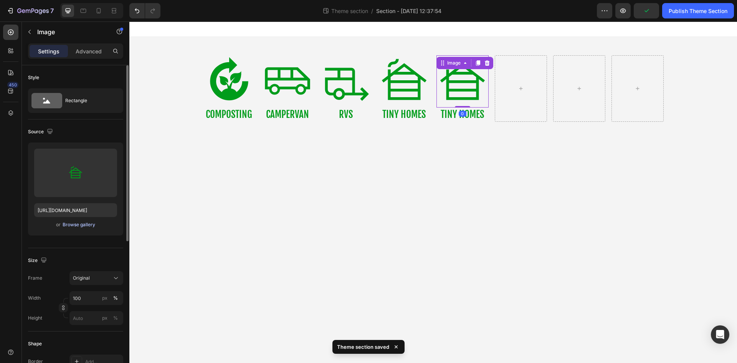
click at [94, 226] on div "Browse gallery" at bounding box center [79, 224] width 33 height 7
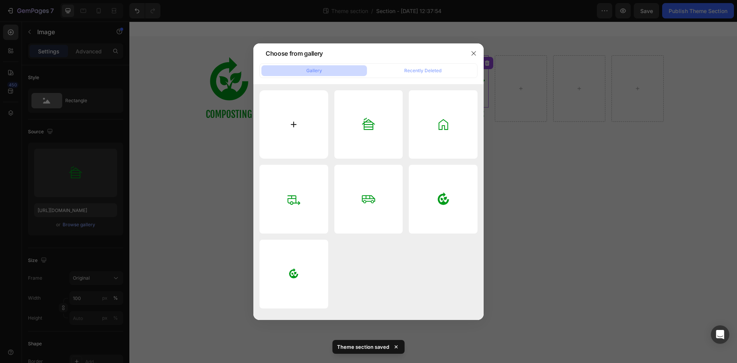
click at [283, 137] on input "file" at bounding box center [294, 124] width 69 height 69
type input "C:\fakepath\wc_32dp_009C1B_FILL0_wght300_GRAD0_opsz40.svg"
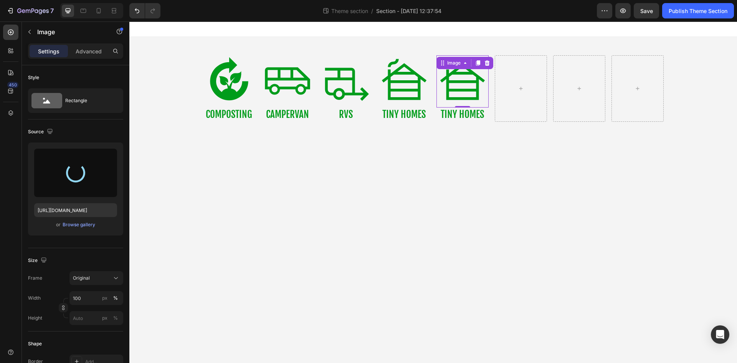
type input "https://cdn.shopify.com/s/files/1/0621/6453/3504/files/gempages_580609844373881…"
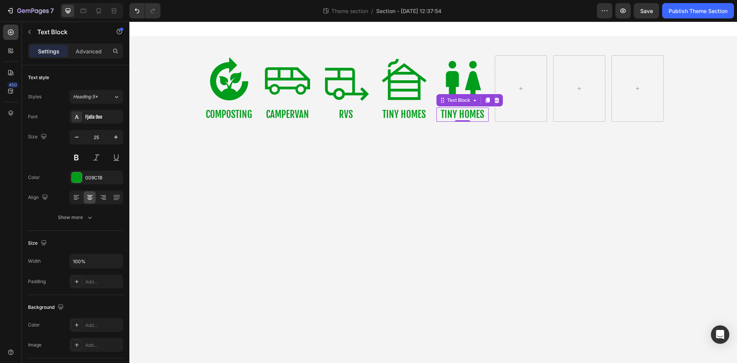
click at [479, 114] on p "TINY HOMES" at bounding box center [462, 114] width 51 height 13
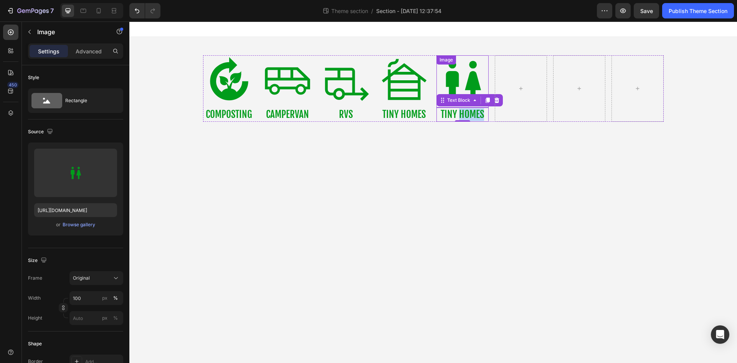
click at [464, 76] on img at bounding box center [463, 81] width 52 height 52
click at [487, 64] on icon at bounding box center [487, 63] width 6 height 6
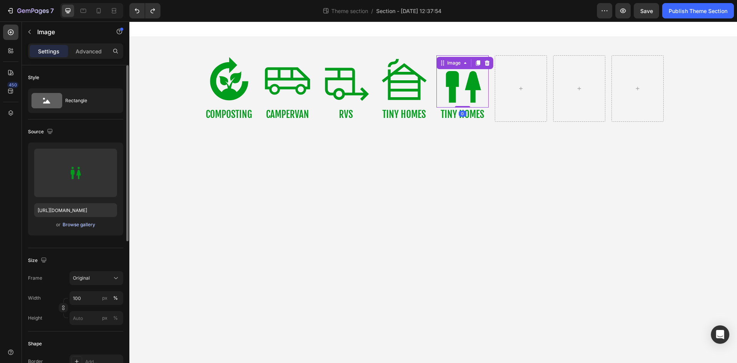
click at [92, 226] on div "Browse gallery" at bounding box center [79, 224] width 33 height 7
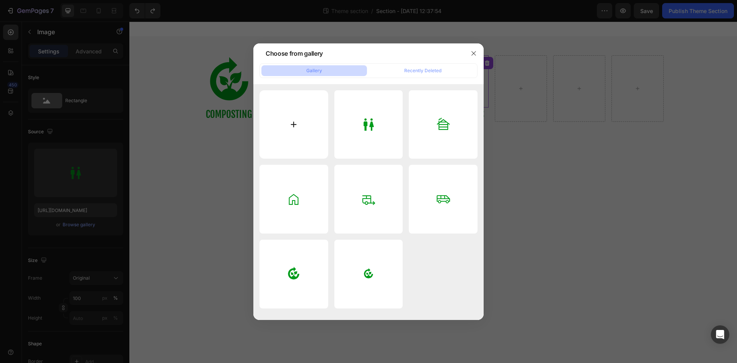
click at [283, 125] on input "file" at bounding box center [294, 124] width 69 height 69
type input "C:\fakepath\houseboat_32dp_009C1B_FILL0_wght300_GRAD0_opsz40.svg"
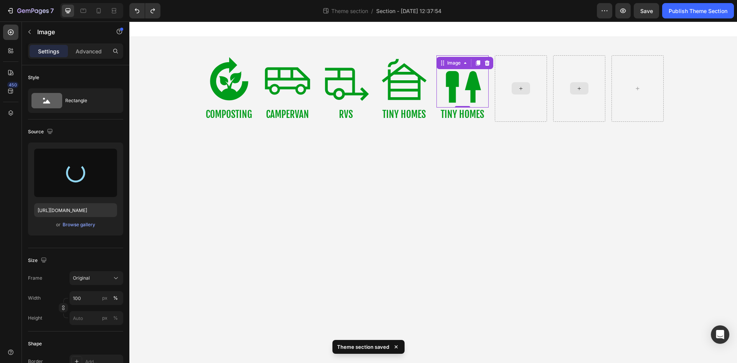
type input "https://cdn.shopify.com/s/files/1/0621/6453/3504/files/gempages_580609844373881…"
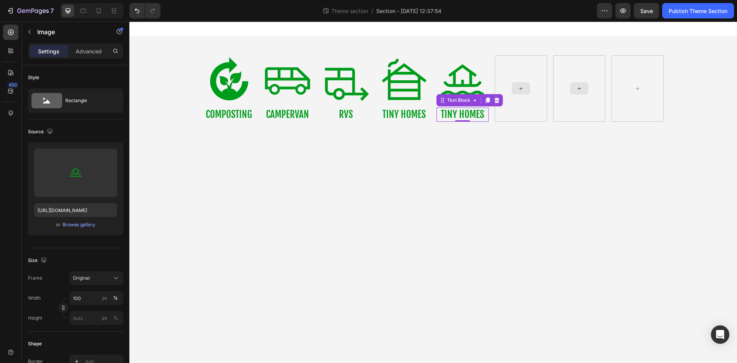
click at [479, 119] on p "TINY HOMES" at bounding box center [462, 114] width 51 height 13
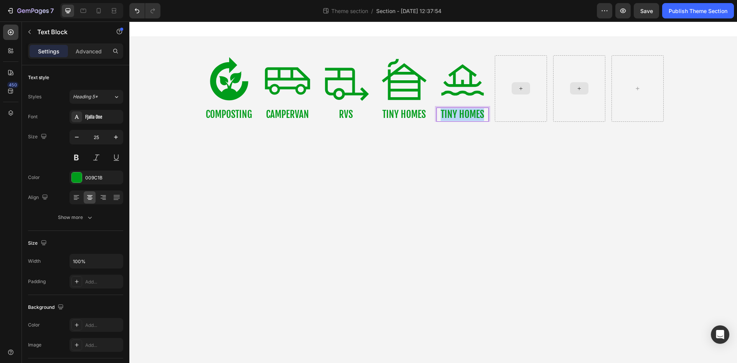
click at [479, 119] on p "TINY HOMES" at bounding box center [462, 114] width 51 height 13
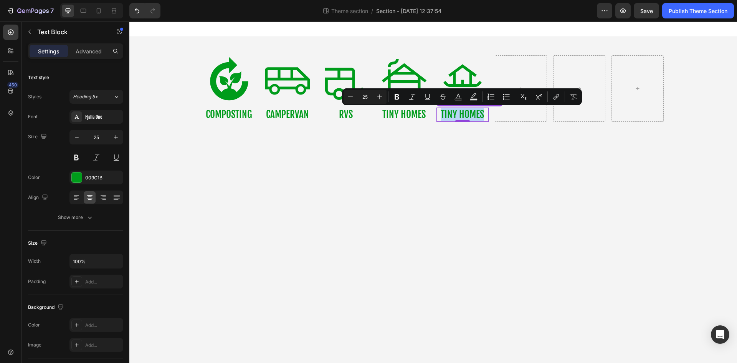
click at [481, 115] on p "TINY HOMES" at bounding box center [462, 114] width 51 height 13
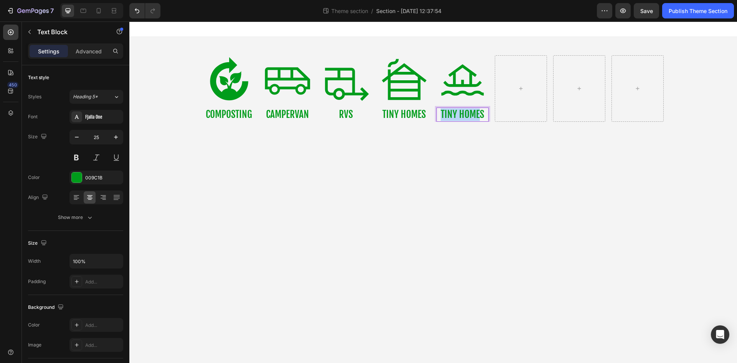
click at [481, 115] on p "TINY HOMES" at bounding box center [462, 114] width 51 height 13
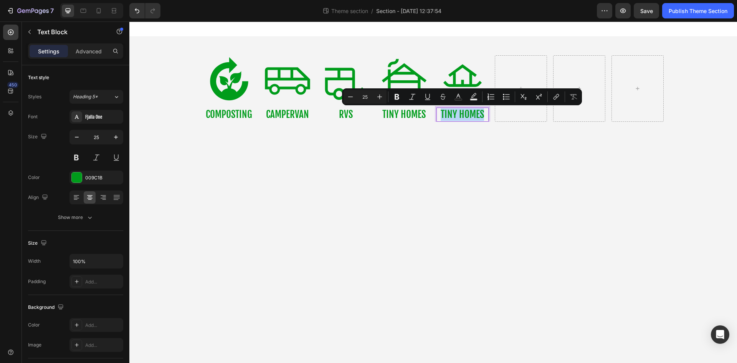
click at [466, 113] on p "TINY HOMES" at bounding box center [462, 114] width 51 height 13
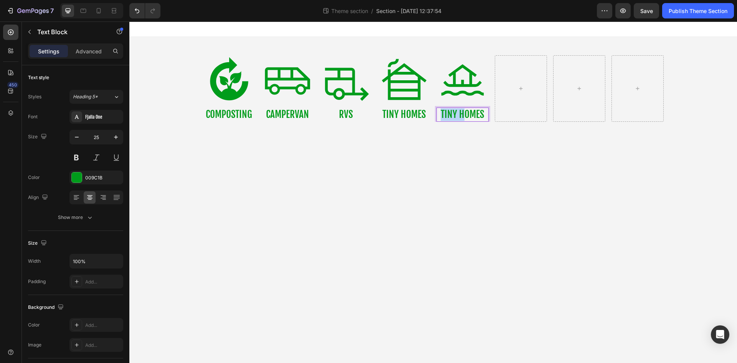
click at [466, 113] on p "TINY HOMES" at bounding box center [462, 114] width 51 height 13
click at [466, 113] on p "OMES" at bounding box center [462, 114] width 51 height 13
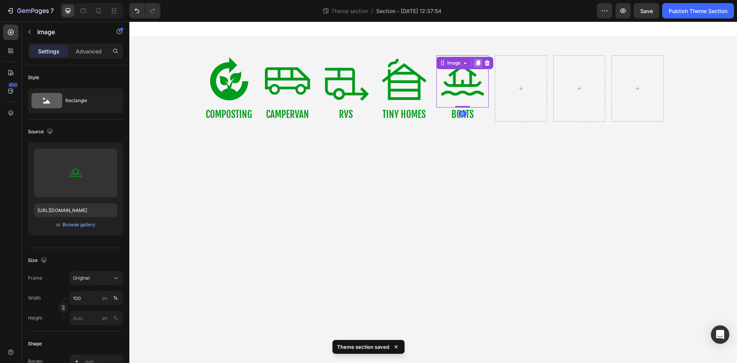
click at [478, 61] on icon at bounding box center [478, 62] width 4 height 5
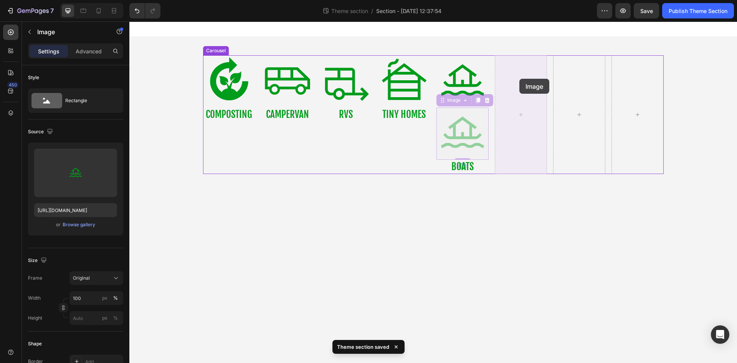
drag, startPoint x: 473, startPoint y: 124, endPoint x: 520, endPoint y: 79, distance: 64.6
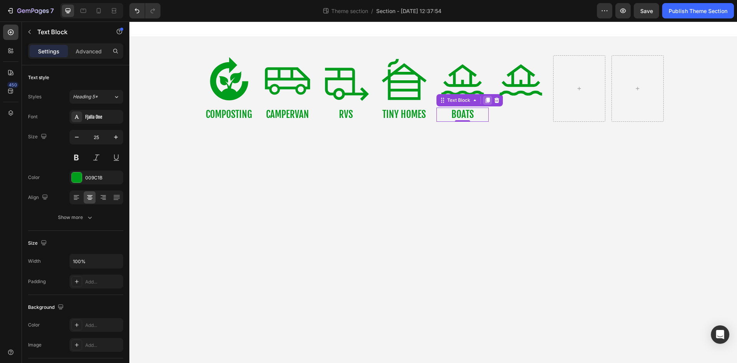
click at [486, 102] on icon at bounding box center [488, 100] width 6 height 6
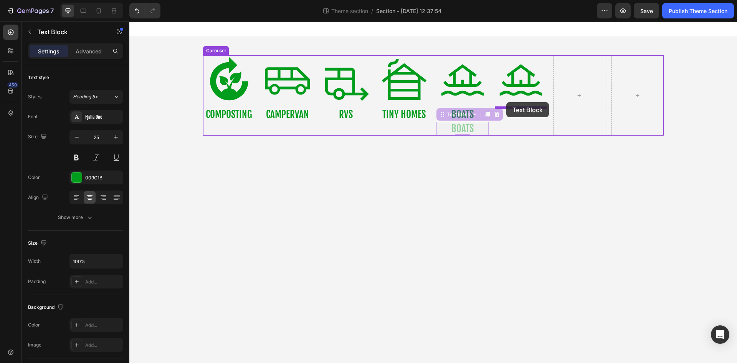
drag, startPoint x: 480, startPoint y: 128, endPoint x: 507, endPoint y: 103, distance: 36.1
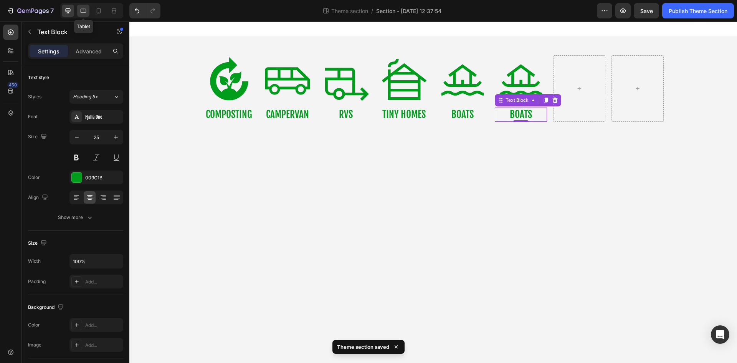
click at [84, 9] on icon at bounding box center [84, 11] width 6 height 4
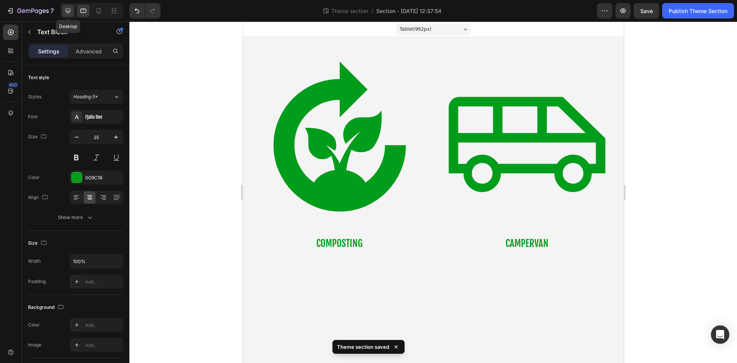
click at [73, 11] on div at bounding box center [68, 11] width 12 height 12
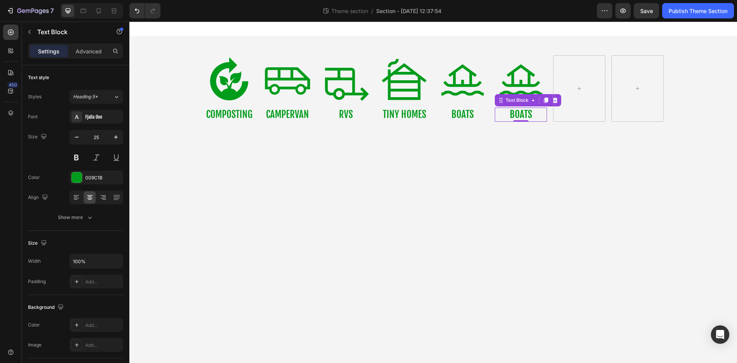
click at [533, 113] on p "BOATS" at bounding box center [521, 114] width 51 height 13
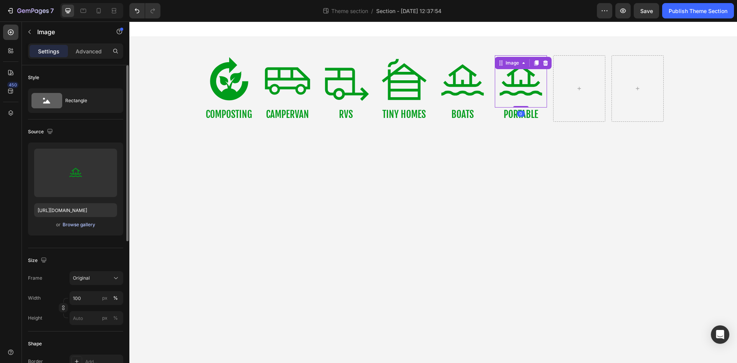
click at [93, 224] on div "Browse gallery" at bounding box center [79, 224] width 33 height 7
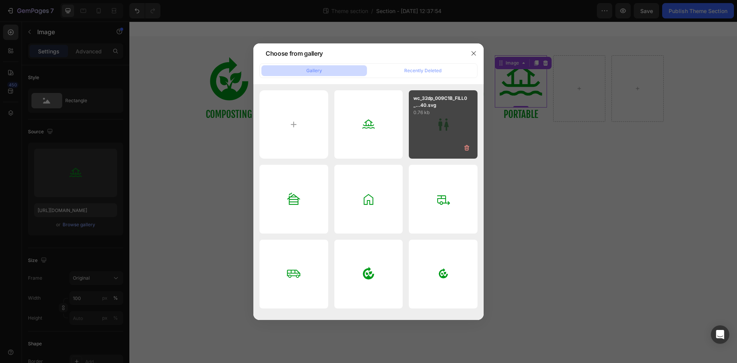
click at [454, 118] on div "wc_32dp_009C1B_FILL0_...40.svg 0.76 kb" at bounding box center [443, 124] width 69 height 69
type input "https://cdn.shopify.com/s/files/1/0621/6453/3504/files/gempages_580609844373881…"
click at [454, 118] on div "wc_32dp_009C1B_FILL0_...40.svg 0.76 kb" at bounding box center [443, 124] width 69 height 69
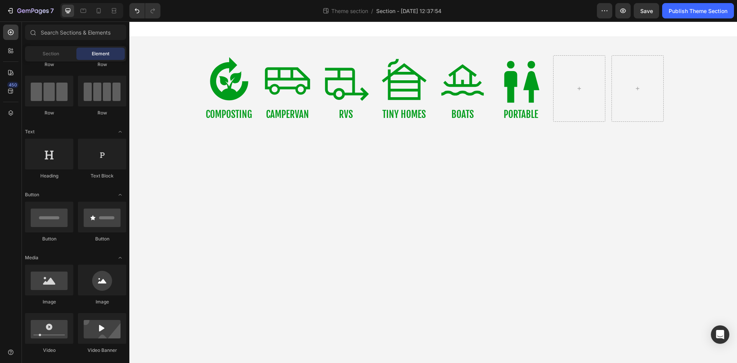
click at [521, 148] on body "Image COMPOSTING Text Block Image CAMPERVAN Text Block Image RVS Text Block Ima…" at bounding box center [433, 192] width 608 height 341
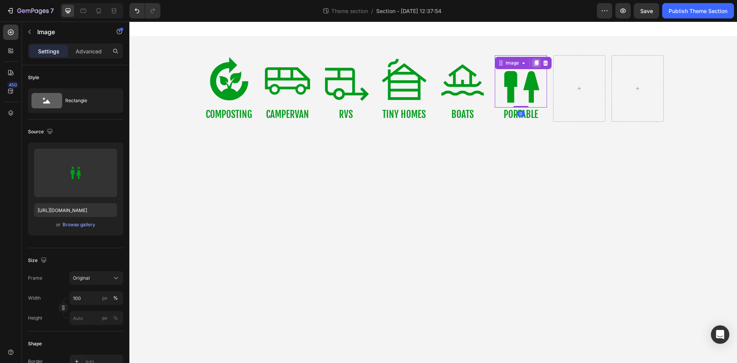
click at [534, 62] on icon at bounding box center [537, 63] width 6 height 6
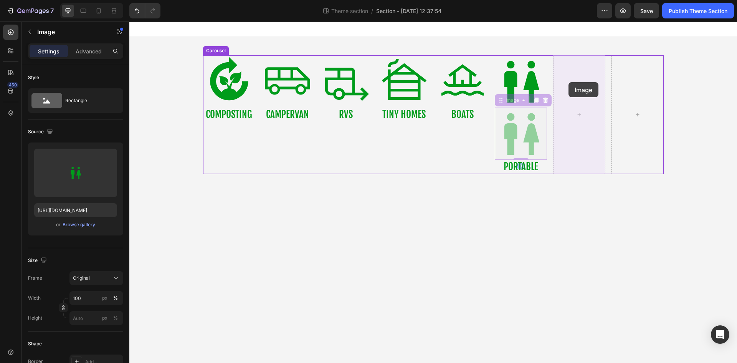
drag, startPoint x: 528, startPoint y: 126, endPoint x: 569, endPoint y: 82, distance: 59.5
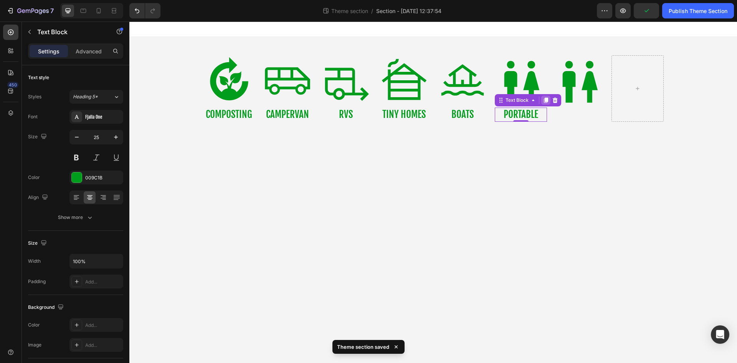
click at [546, 103] on icon at bounding box center [546, 100] width 6 height 6
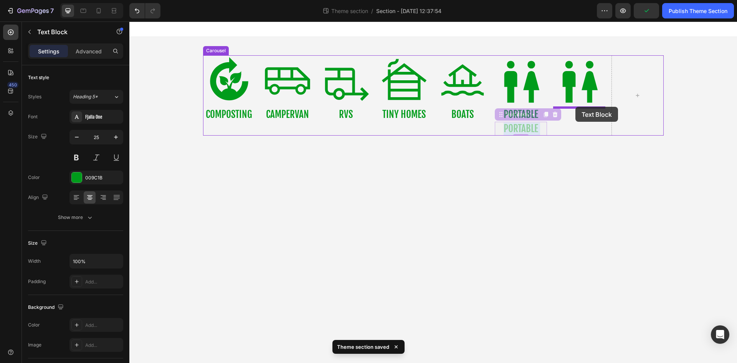
drag, startPoint x: 537, startPoint y: 128, endPoint x: 576, endPoint y: 106, distance: 44.4
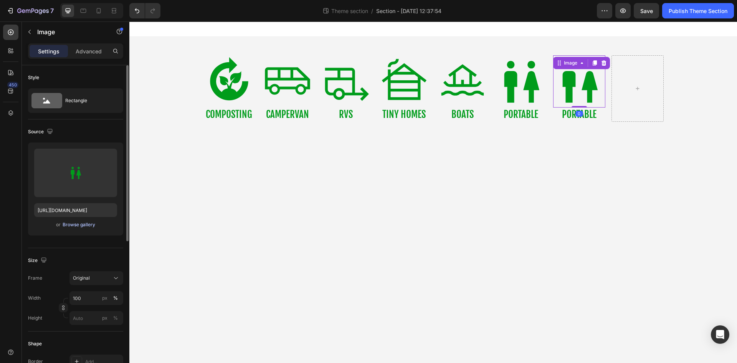
click at [83, 225] on div "Browse gallery" at bounding box center [79, 224] width 33 height 7
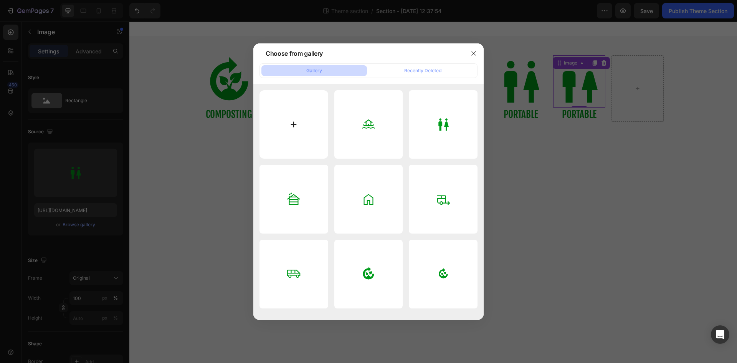
click at [279, 132] on input "file" at bounding box center [294, 124] width 69 height 69
type input "C:\fakepath\power_off_32dp_009C1B_FILL1_wght400_GRAD0_opsz40.svg"
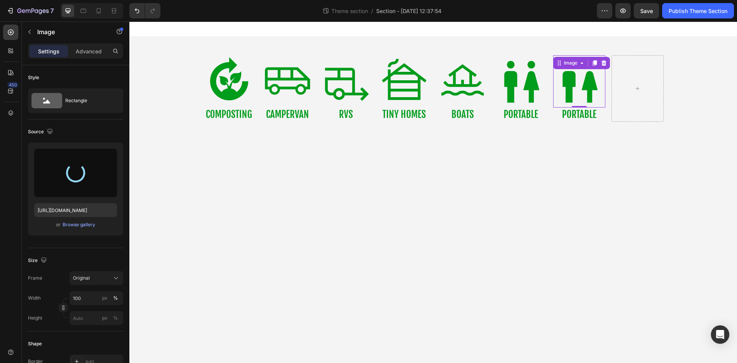
type input "https://cdn.shopify.com/s/files/1/0621/6453/3504/files/gempages_580609844373881…"
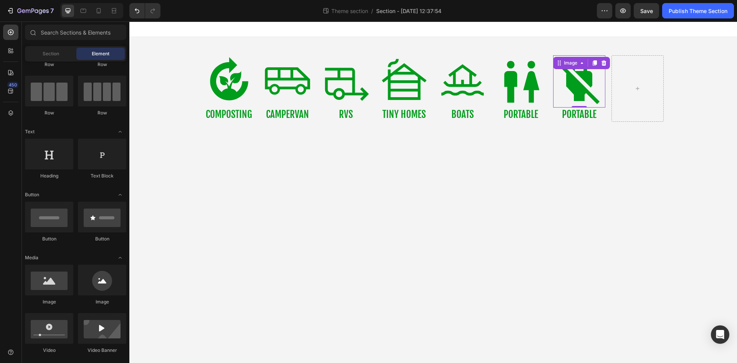
click at [442, 194] on body "Image COMPOSTING Text Block Image CAMPERVAN Text Block Image RVS Text Block Ima…" at bounding box center [433, 192] width 608 height 341
click at [578, 111] on p "PORTABLE" at bounding box center [579, 114] width 51 height 13
click at [578, 143] on body "Image COMPOSTING Text Block Image CAMPERVAN Text Block Image RVS Text Block Ima…" at bounding box center [433, 192] width 608 height 341
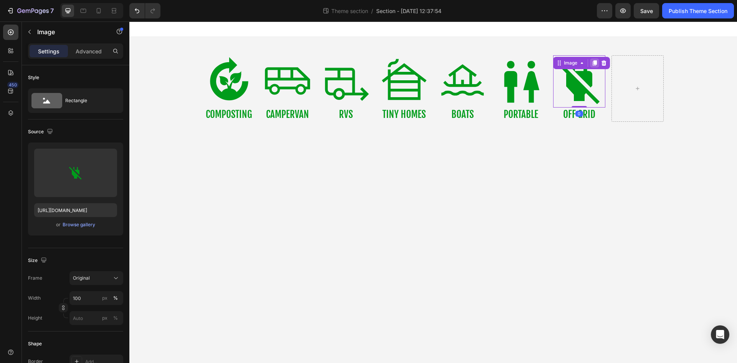
click at [593, 65] on icon at bounding box center [595, 63] width 6 height 6
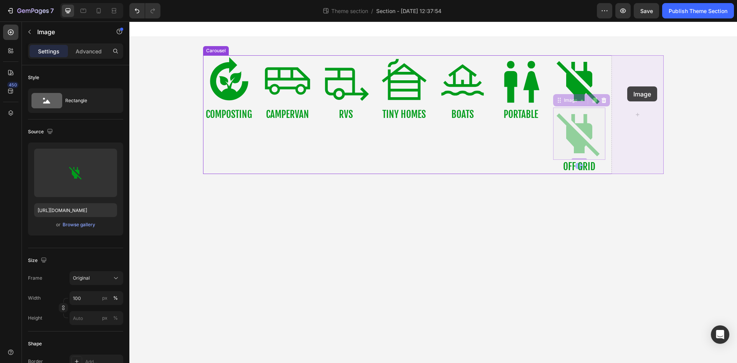
drag, startPoint x: 581, startPoint y: 127, endPoint x: 621, endPoint y: 94, distance: 51.6
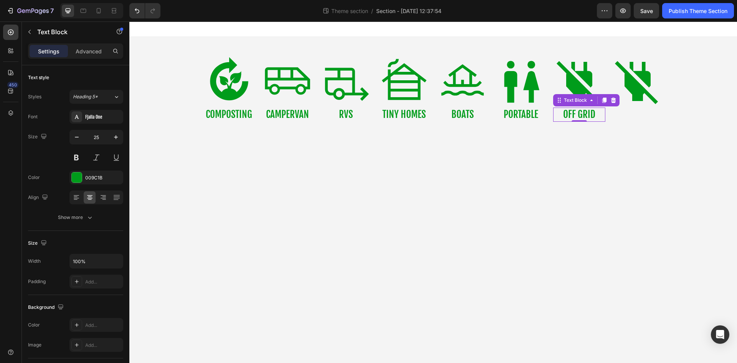
click at [597, 114] on p "OFF GRID" at bounding box center [579, 114] width 51 height 13
click at [603, 101] on icon at bounding box center [604, 100] width 6 height 6
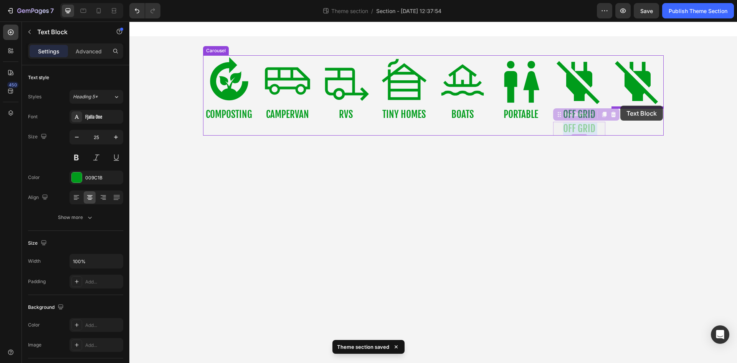
drag, startPoint x: 598, startPoint y: 129, endPoint x: 621, endPoint y: 105, distance: 32.9
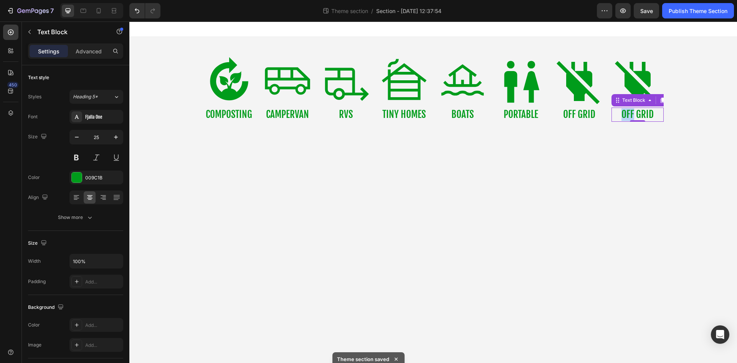
click at [627, 114] on p "OFF GRID" at bounding box center [638, 114] width 51 height 13
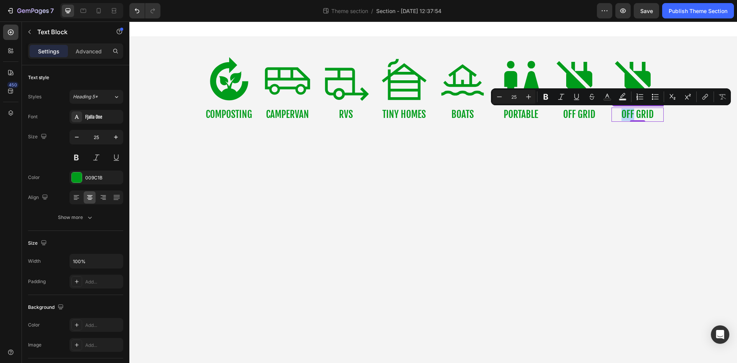
click at [627, 114] on p "OFF GRID" at bounding box center [638, 114] width 51 height 13
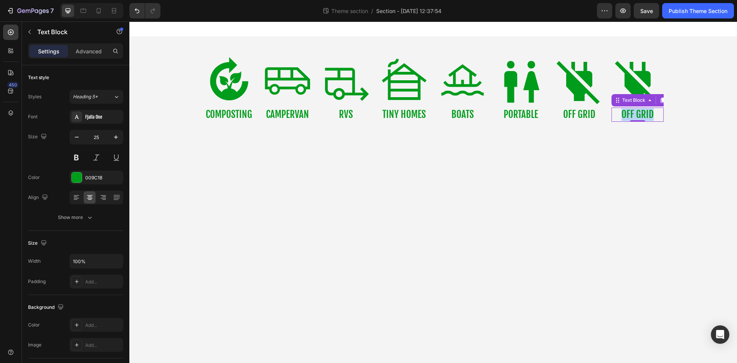
click at [627, 114] on p "OFF GRID" at bounding box center [638, 114] width 51 height 13
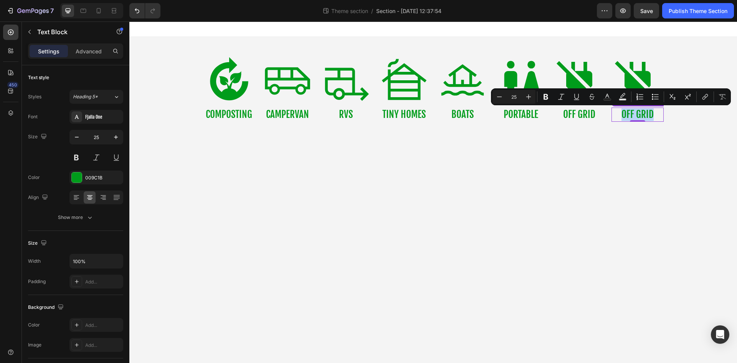
click at [627, 114] on p "OFF GRID" at bounding box center [638, 114] width 51 height 13
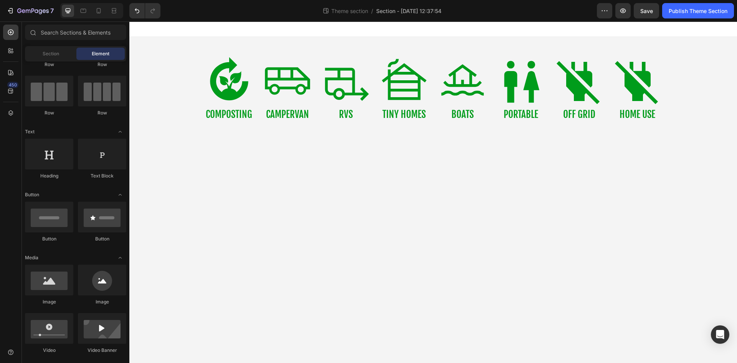
click at [600, 157] on body "Image COMPOSTING Text Block Image CAMPERVAN Text Block Image RVS Text Block Ima…" at bounding box center [433, 192] width 608 height 341
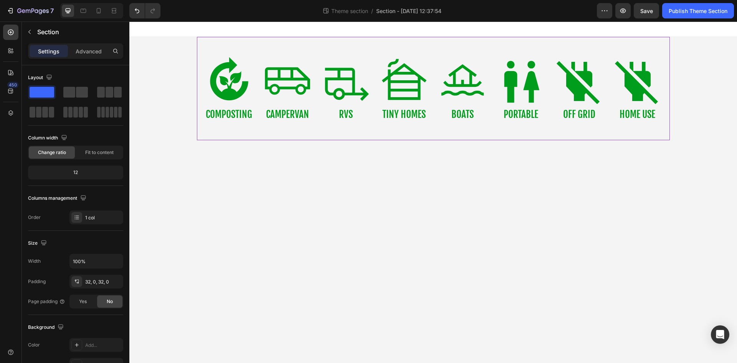
click at [523, 43] on div "Image COMPOSTING Text Block Image CAMPERVAN Text Block Image RVS Text Block Ima…" at bounding box center [433, 88] width 473 height 103
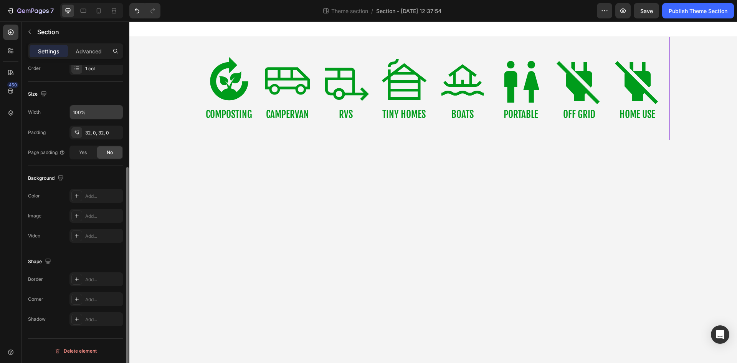
scroll to position [149, 0]
click at [93, 194] on div "Add..." at bounding box center [103, 196] width 36 height 7
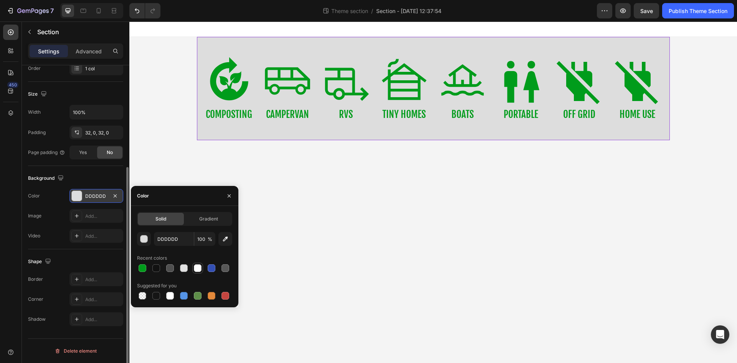
click at [198, 268] on div at bounding box center [198, 268] width 8 height 8
type input "FFFFFF"
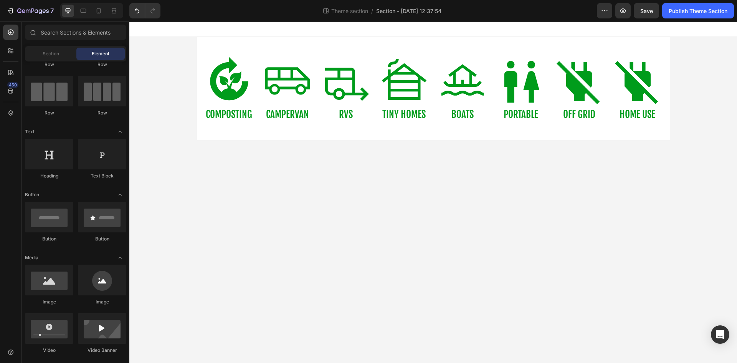
click at [407, 227] on body "Image COMPOSTING Text Block Image CAMPERVAN Text Block Image RVS Text Block Ima…" at bounding box center [433, 192] width 608 height 341
click at [630, 90] on img at bounding box center [638, 81] width 52 height 52
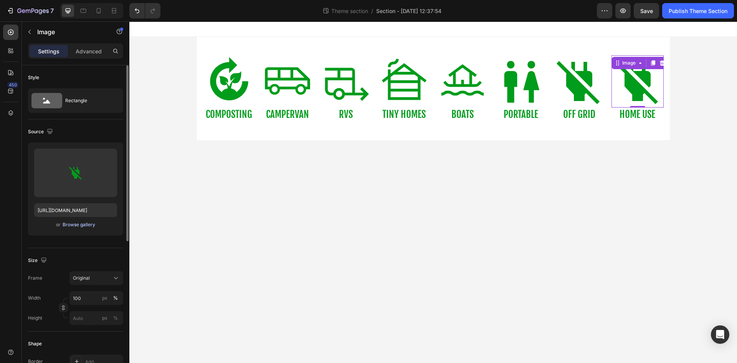
click at [77, 224] on div "Browse gallery" at bounding box center [79, 224] width 33 height 7
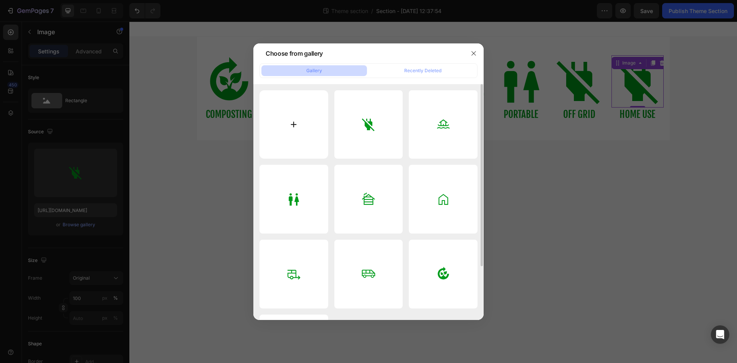
click at [287, 131] on input "file" at bounding box center [294, 124] width 69 height 69
type input "C:\fakepath\weekend_32dp_009C1B_FILL0_wght300_GRAD0_opsz40.png"
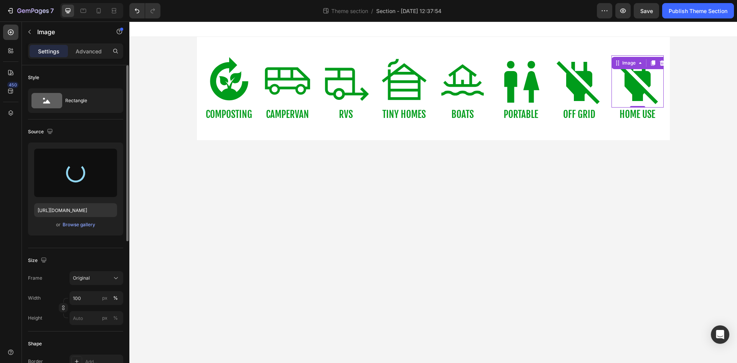
type input "https://cdn.shopify.com/s/files/1/0621/6453/3504/files/gempages_580609844373881…"
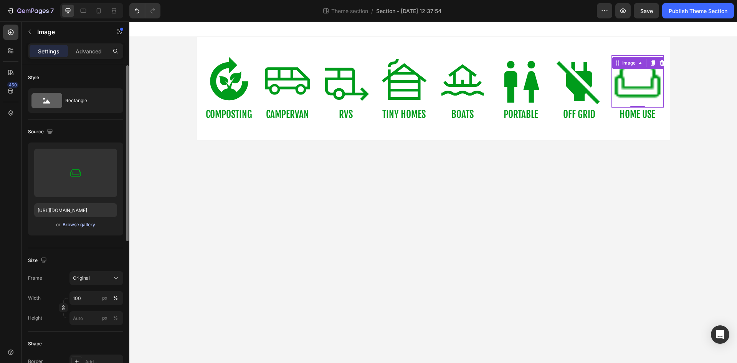
click at [79, 224] on div "Browse gallery" at bounding box center [79, 224] width 33 height 7
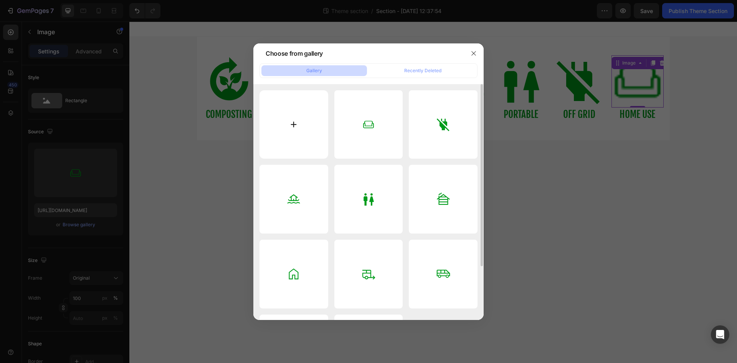
click at [292, 121] on input "file" at bounding box center [294, 124] width 69 height 69
type input "C:\fakepath\weekend_32dp_009C1B_FILL0_wght300_GRAD0_opsz40.svg"
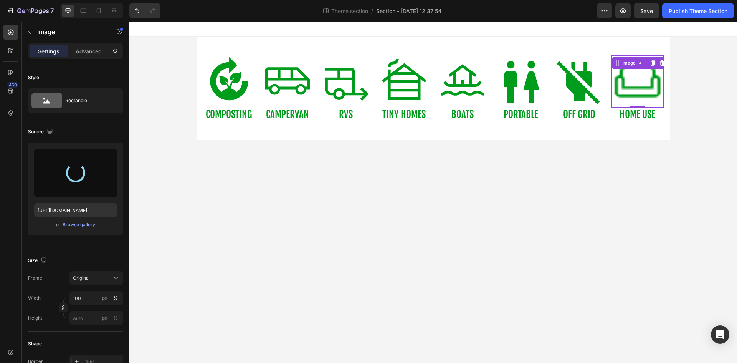
type input "https://cdn.shopify.com/s/files/1/0621/6453/3504/files/gempages_580609844373881…"
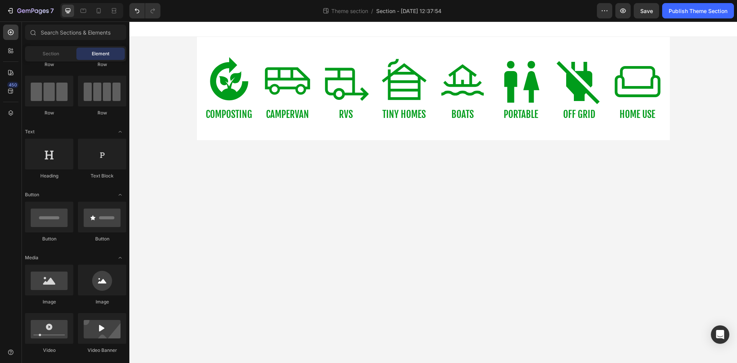
click at [559, 159] on body "Image COMPOSTING Text Block Image CAMPERVAN Text Block Image RVS Text Block Ima…" at bounding box center [433, 192] width 608 height 341
click at [85, 13] on icon at bounding box center [84, 11] width 8 height 8
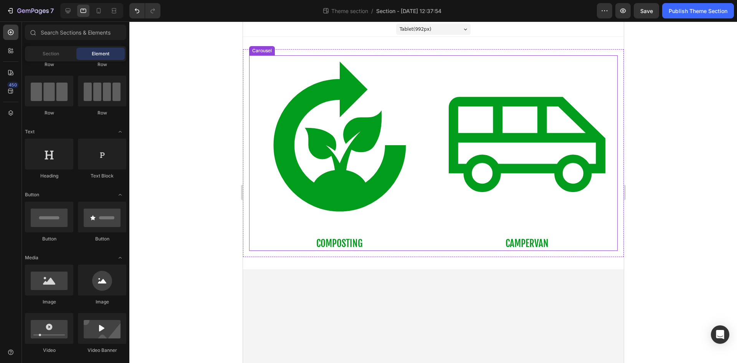
click at [431, 246] on div "Image COMPOSTING Text Block Image CAMPERVAN Text Block Image RVS Text Block Ima…" at bounding box center [433, 153] width 369 height 196
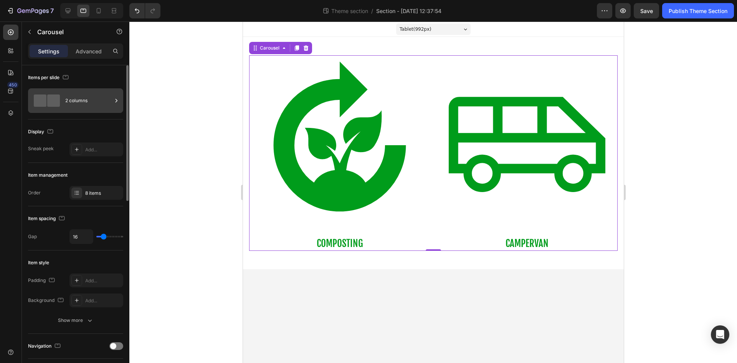
click at [81, 101] on div "2 columns" at bounding box center [88, 101] width 47 height 18
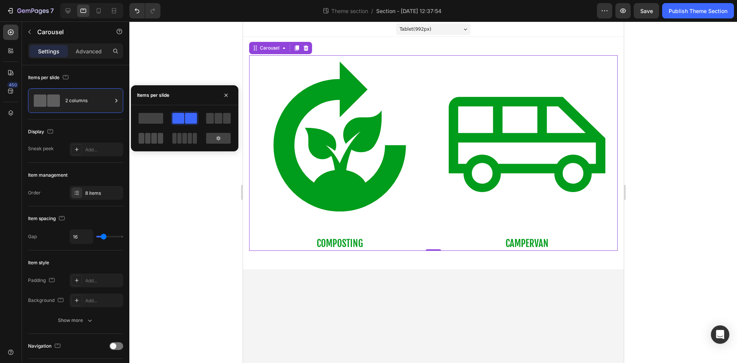
click at [193, 135] on span at bounding box center [195, 138] width 4 height 11
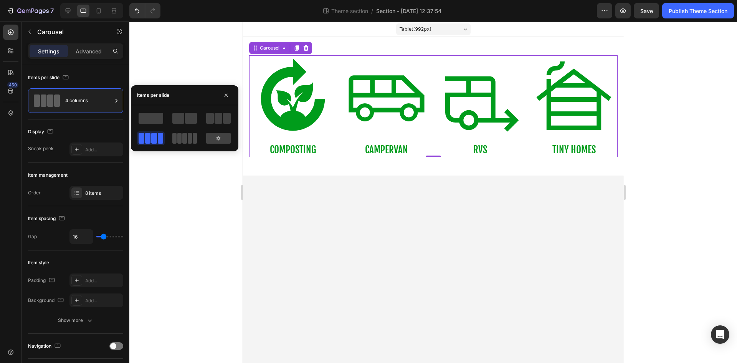
click at [177, 139] on div at bounding box center [184, 138] width 25 height 11
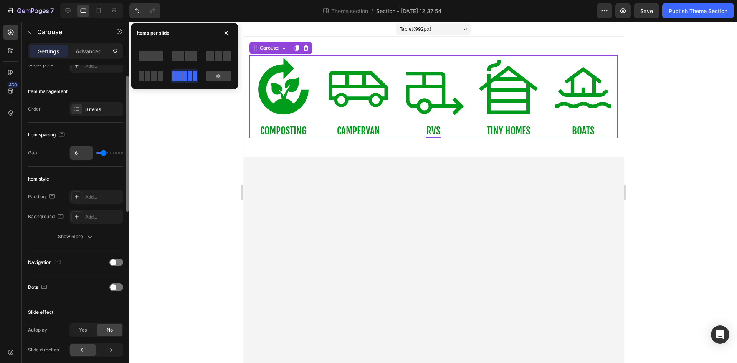
scroll to position [86, 0]
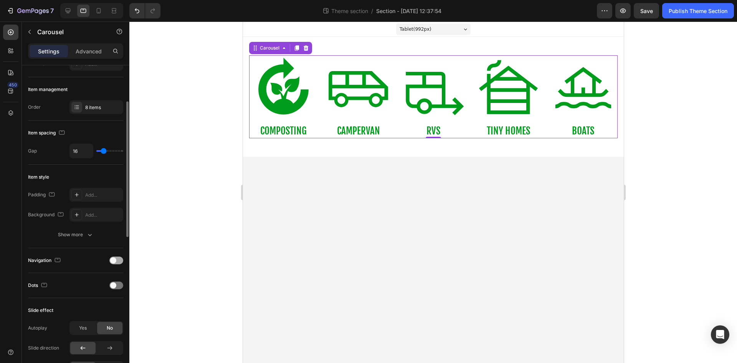
click at [115, 258] on span at bounding box center [113, 260] width 6 height 6
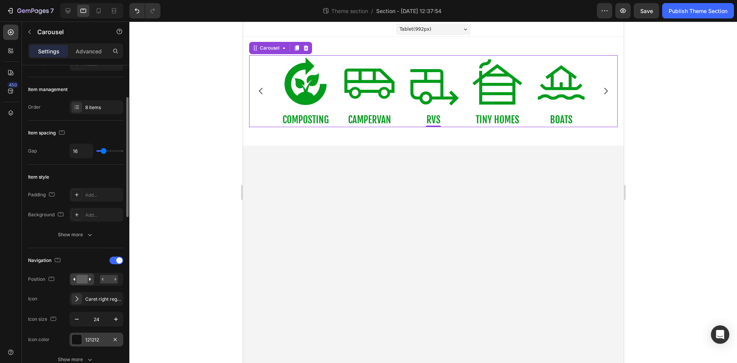
click at [104, 338] on div "121212" at bounding box center [96, 339] width 22 height 7
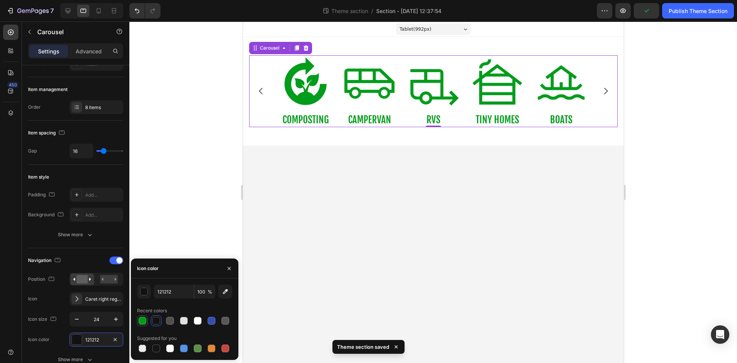
click at [140, 322] on div at bounding box center [143, 321] width 8 height 8
type input "009C1B"
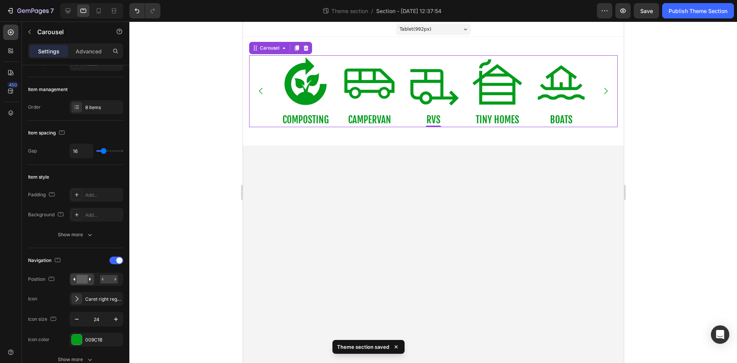
click at [648, 169] on div at bounding box center [433, 192] width 608 height 341
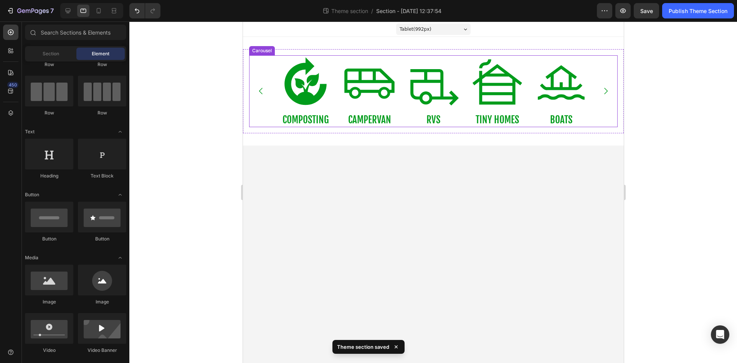
click at [606, 92] on icon "Carousel Next Arrow" at bounding box center [605, 90] width 9 height 9
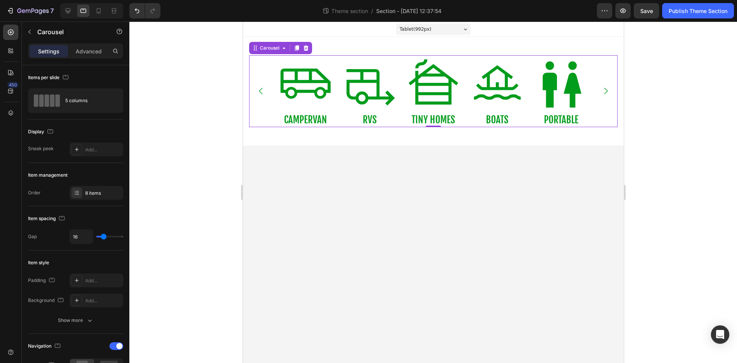
click at [606, 92] on icon "Carousel Next Arrow" at bounding box center [605, 90] width 9 height 9
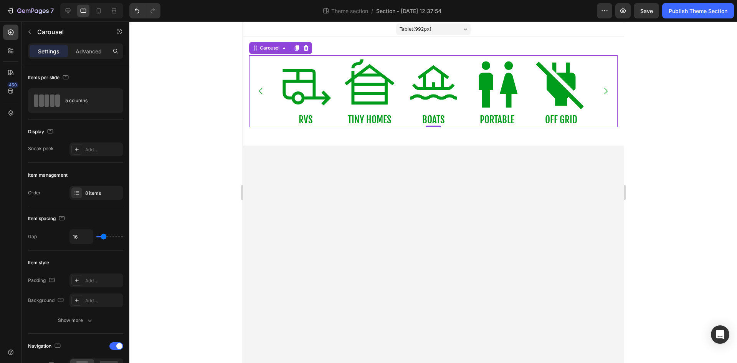
click at [606, 92] on icon "Carousel Next Arrow" at bounding box center [605, 90] width 9 height 9
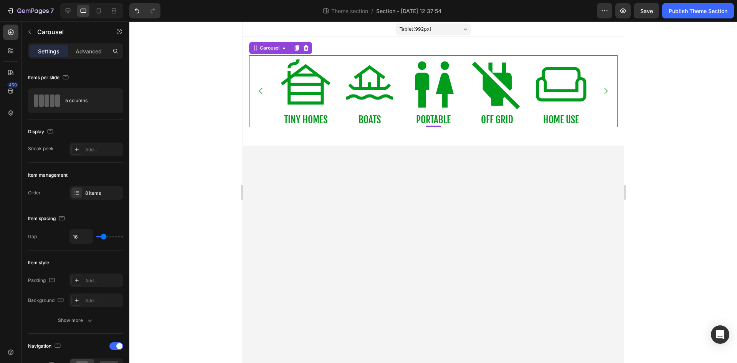
click at [606, 92] on icon "Carousel Next Arrow" at bounding box center [605, 90] width 9 height 9
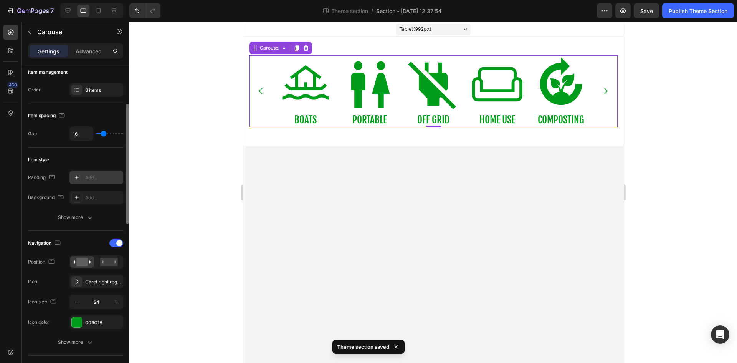
scroll to position [103, 0]
click at [101, 280] on div "Caret right regular" at bounding box center [103, 281] width 36 height 7
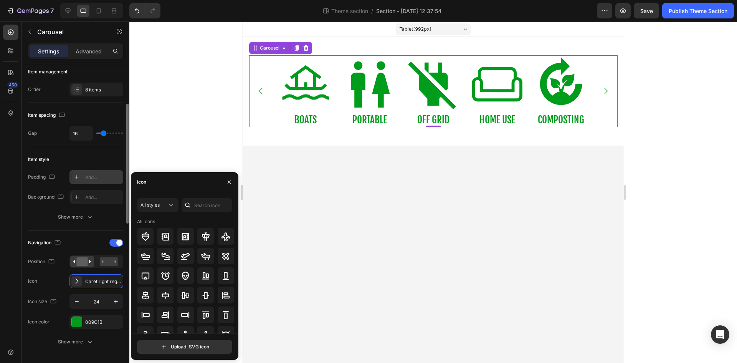
click at [101, 280] on div "Caret right regular" at bounding box center [103, 281] width 36 height 7
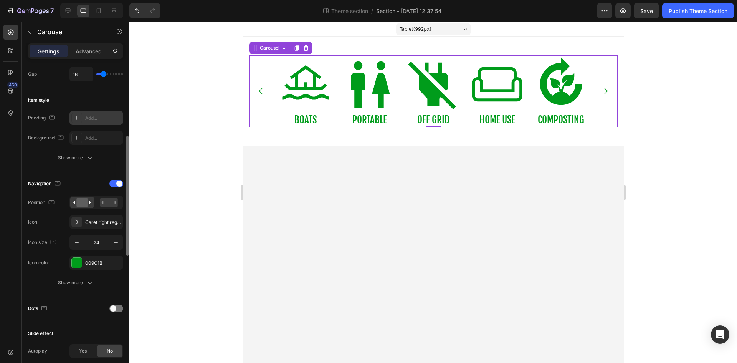
scroll to position [173, 0]
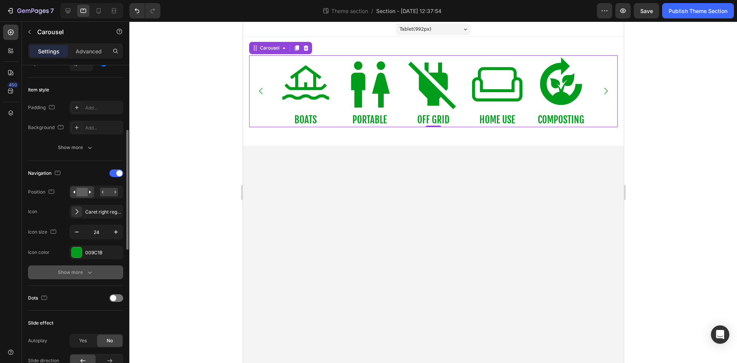
click at [83, 272] on div "Show more" at bounding box center [76, 272] width 36 height 8
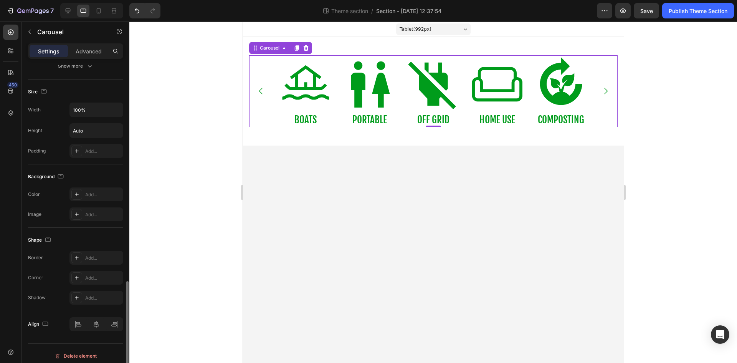
scroll to position [668, 0]
click at [606, 89] on icon "Carousel Next Arrow" at bounding box center [605, 91] width 3 height 7
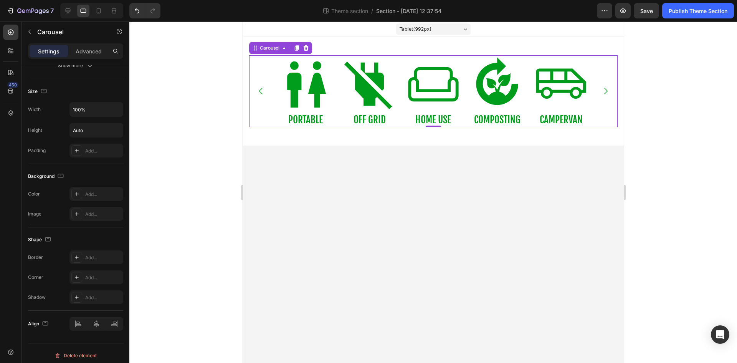
click at [606, 89] on icon "Carousel Next Arrow" at bounding box center [605, 91] width 3 height 7
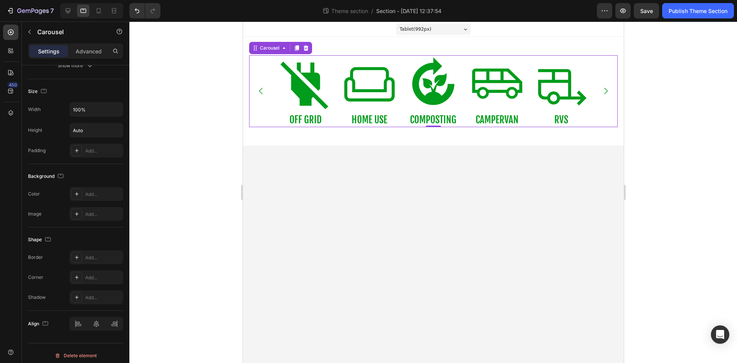
click at [606, 89] on icon "Carousel Next Arrow" at bounding box center [605, 91] width 3 height 7
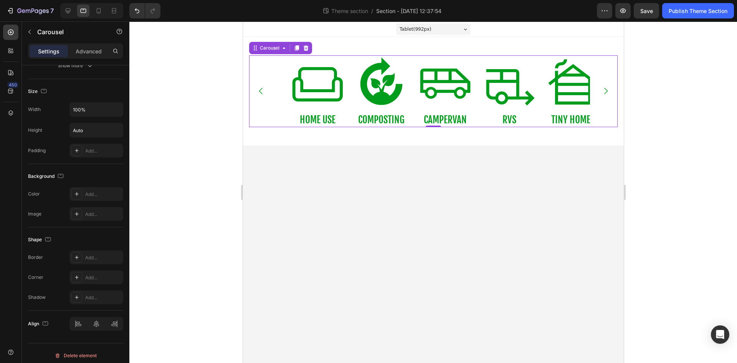
click at [606, 89] on icon "Carousel Next Arrow" at bounding box center [605, 91] width 3 height 7
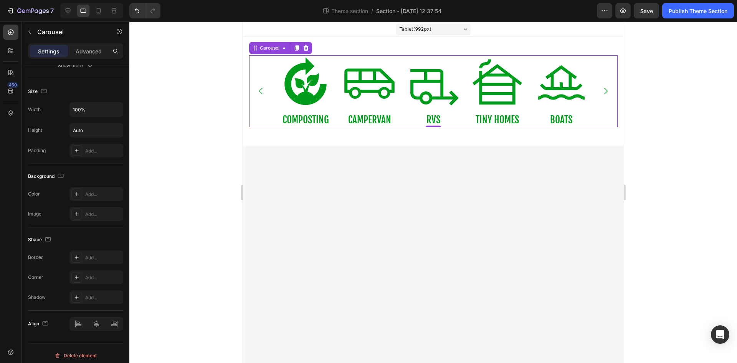
click at [606, 89] on icon "Carousel Next Arrow" at bounding box center [605, 91] width 3 height 7
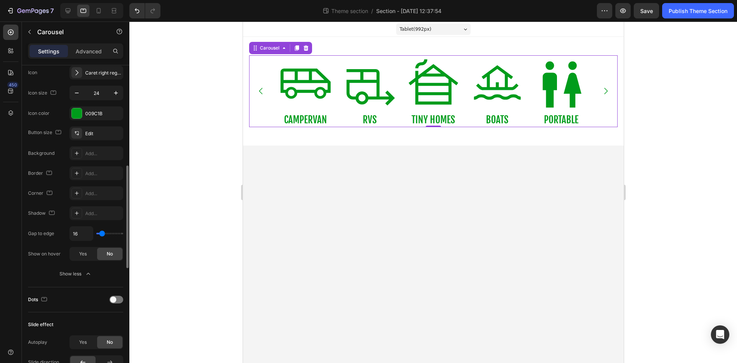
scroll to position [311, 0]
click at [70, 8] on icon at bounding box center [68, 10] width 5 height 5
type input "1200"
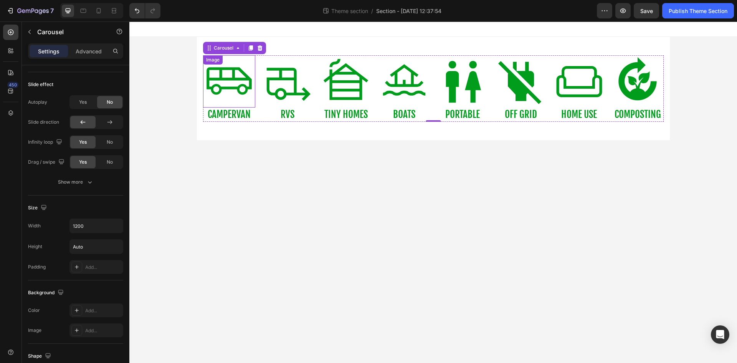
click at [240, 85] on img at bounding box center [229, 81] width 52 height 52
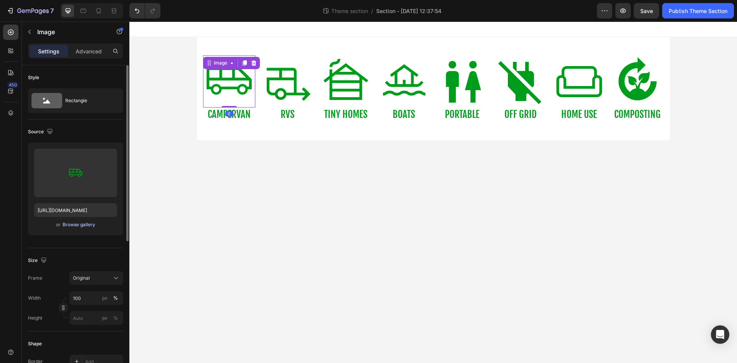
click at [85, 226] on div "Browse gallery" at bounding box center [79, 224] width 33 height 7
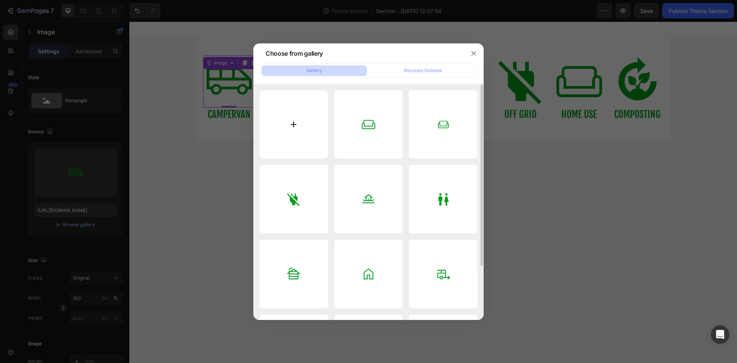
click at [292, 135] on input "file" at bounding box center [294, 124] width 69 height 69
type input "C:\fakepath\Campervan - Dark Green.svg"
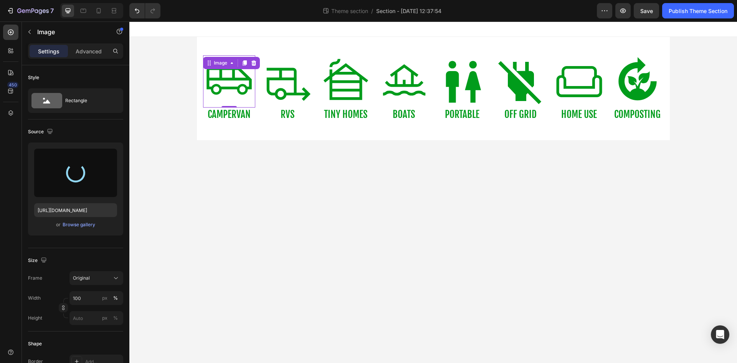
type input "https://cdn.shopify.com/s/files/1/0621/6453/3504/files/gempages_580609844373881…"
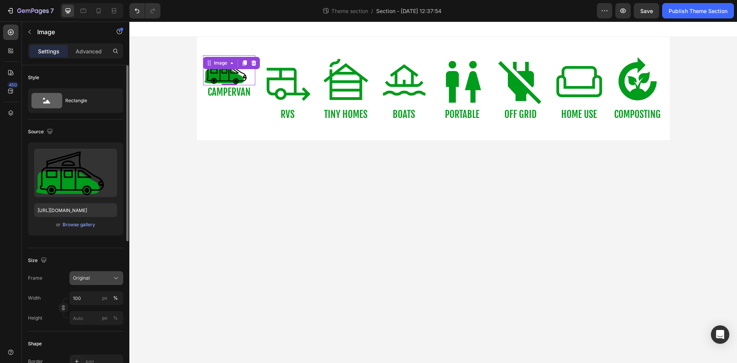
click at [113, 278] on icon at bounding box center [116, 278] width 8 height 8
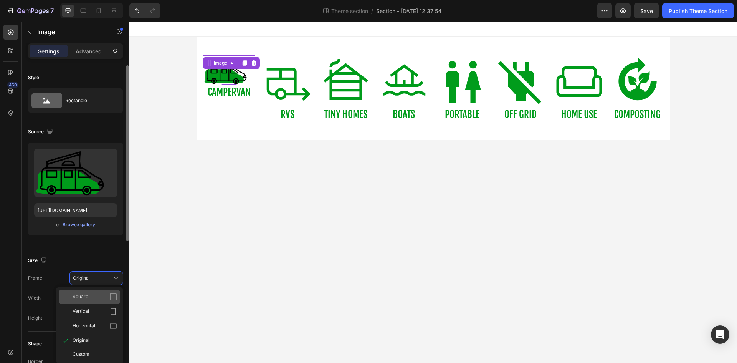
click at [106, 293] on div "Square" at bounding box center [95, 297] width 45 height 8
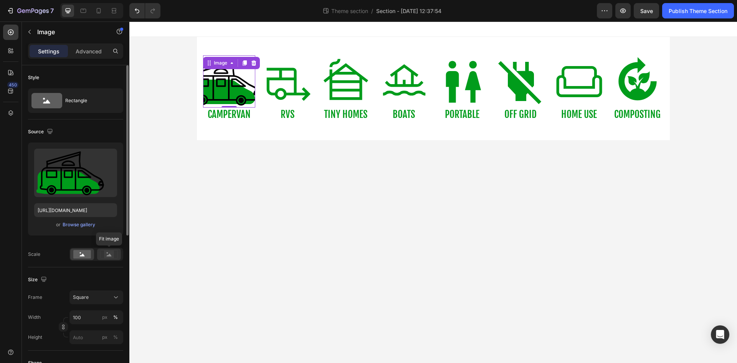
click at [109, 255] on icon at bounding box center [109, 255] width 5 height 3
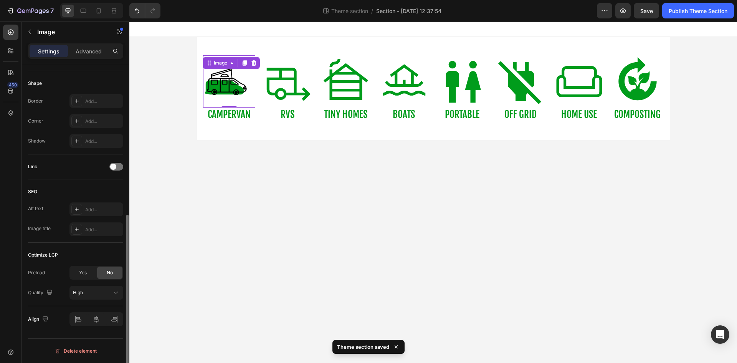
scroll to position [280, 0]
click at [98, 318] on div at bounding box center [97, 319] width 54 height 14
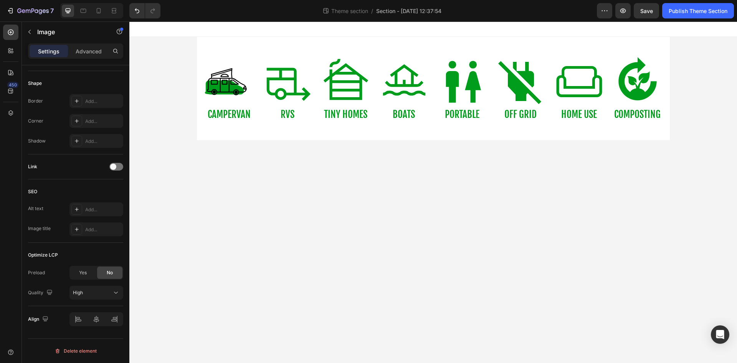
click at [298, 251] on body "Image COMPOSTING Text Block Image CAMPERVAN Text Block Image RVS Text Block Ima…" at bounding box center [433, 192] width 608 height 341
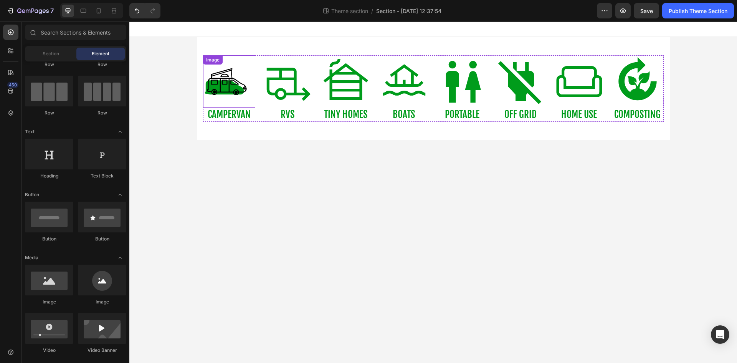
click at [252, 89] on img at bounding box center [229, 81] width 52 height 52
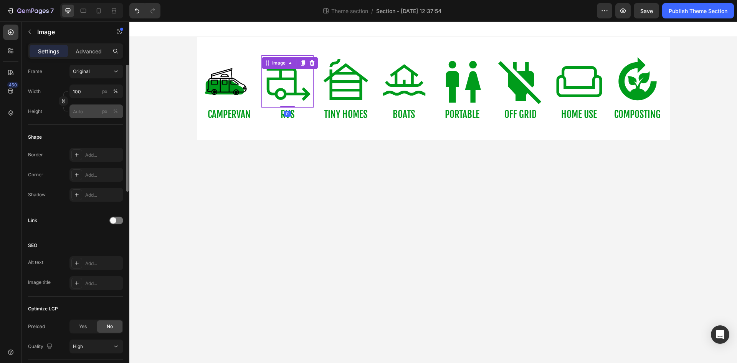
scroll to position [0, 0]
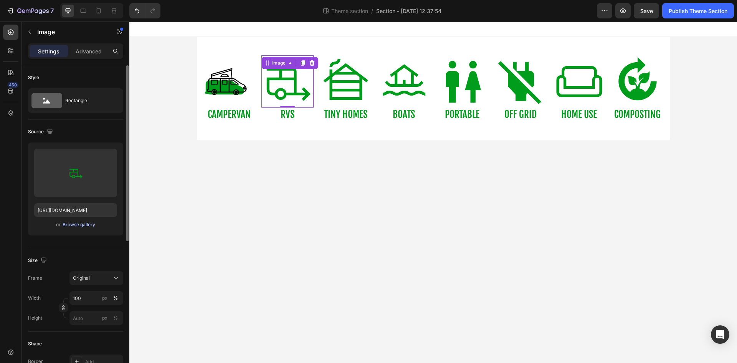
click at [91, 226] on div "Browse gallery" at bounding box center [79, 224] width 33 height 7
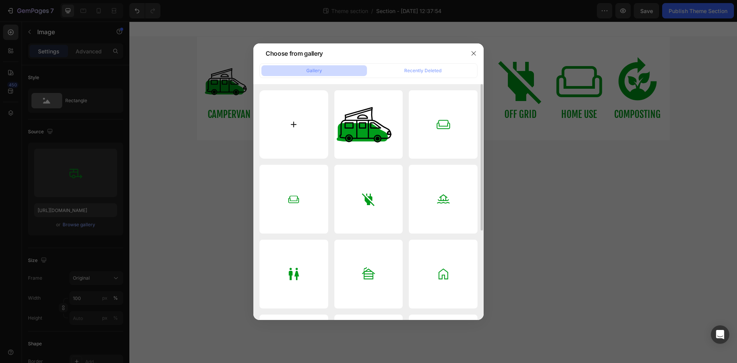
click at [273, 135] on input "file" at bounding box center [294, 124] width 69 height 69
type input "C:\fakepath\RV - Dark Green.svg"
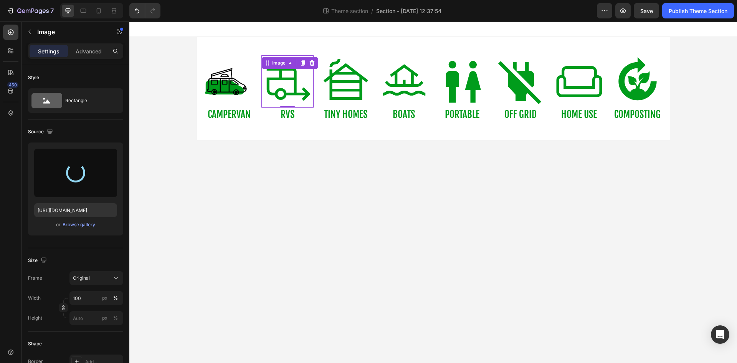
type input "https://cdn.shopify.com/s/files/1/0621/6453/3504/files/gempages_580609844373881…"
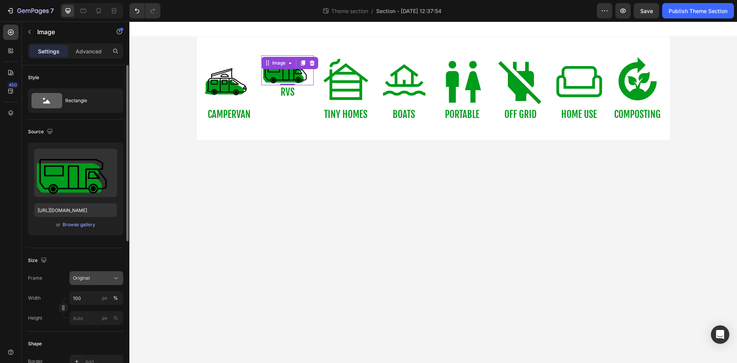
click at [116, 281] on icon at bounding box center [116, 278] width 8 height 8
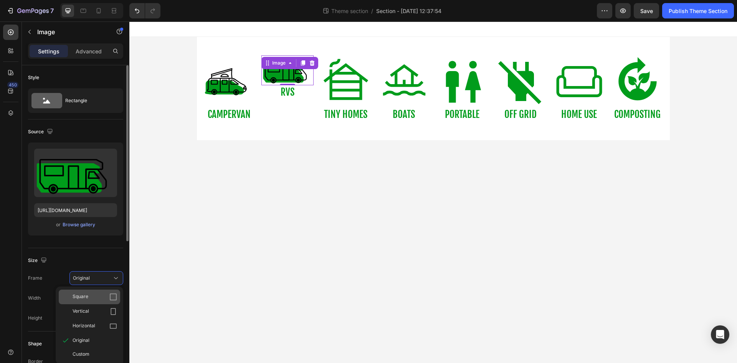
click at [108, 296] on div "Square" at bounding box center [95, 297] width 45 height 8
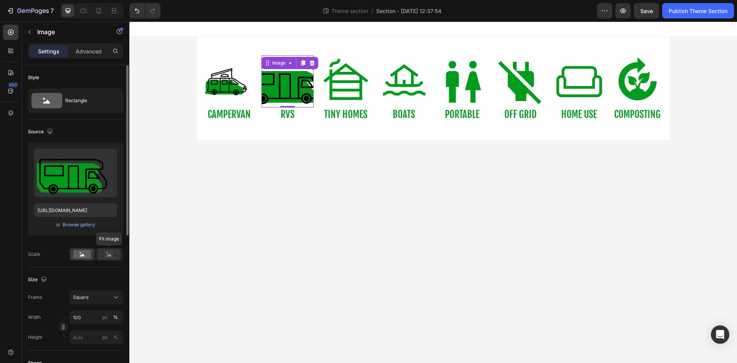
click at [109, 254] on rect at bounding box center [109, 254] width 10 height 8
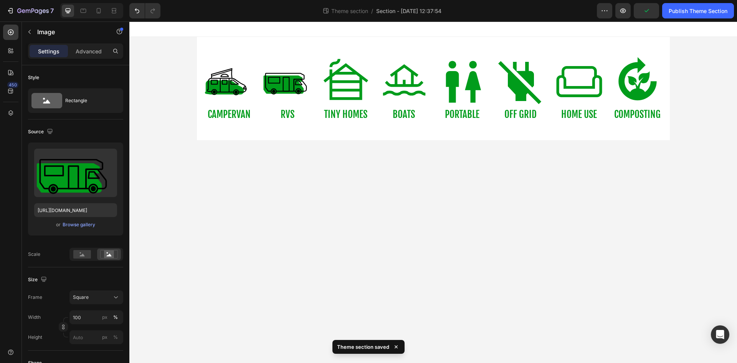
click at [266, 207] on body "Image COMPOSTING Text Block Image CAMPERVAN Text Block Image RVS Text Block Ima…" at bounding box center [433, 192] width 608 height 341
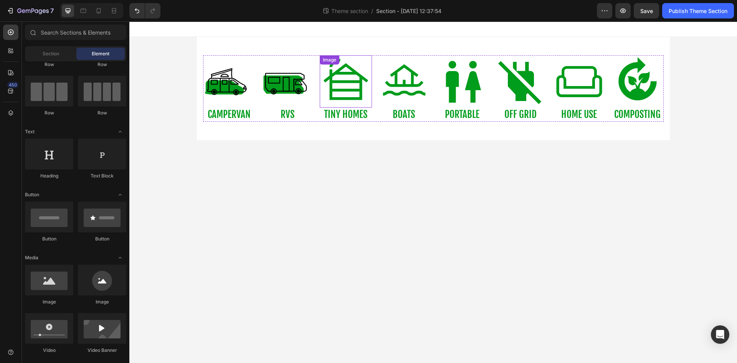
click at [360, 99] on img at bounding box center [346, 81] width 52 height 52
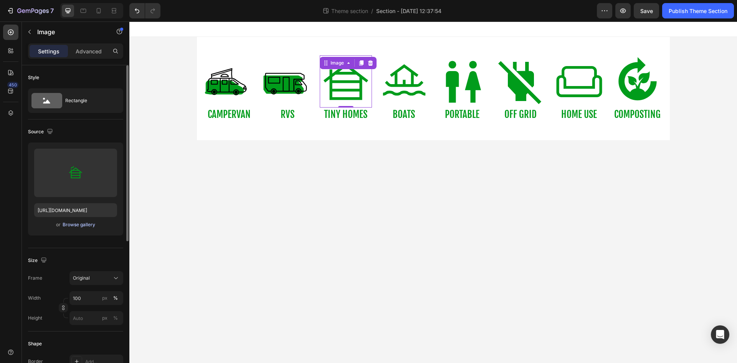
click at [90, 226] on div "Browse gallery" at bounding box center [79, 224] width 33 height 7
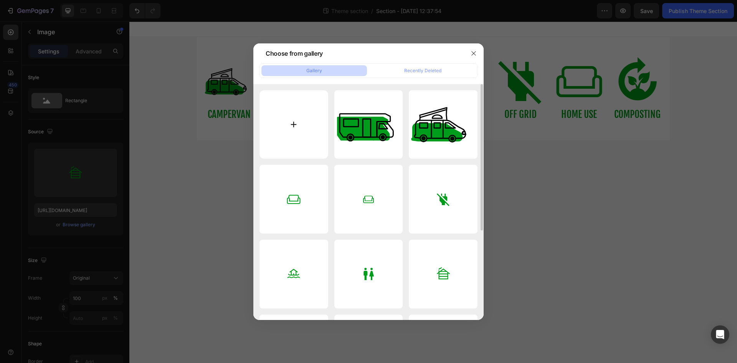
click at [290, 135] on input "file" at bounding box center [294, 124] width 69 height 69
type input "C:\fakepath\Tiny Home - Dark Green.svg"
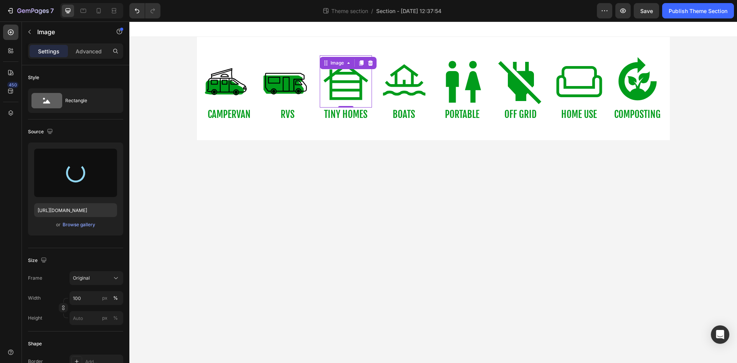
type input "[URL][DOMAIN_NAME]"
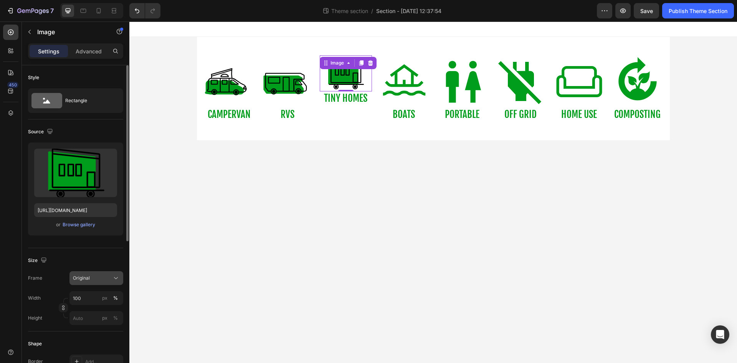
click at [116, 276] on icon at bounding box center [116, 278] width 8 height 8
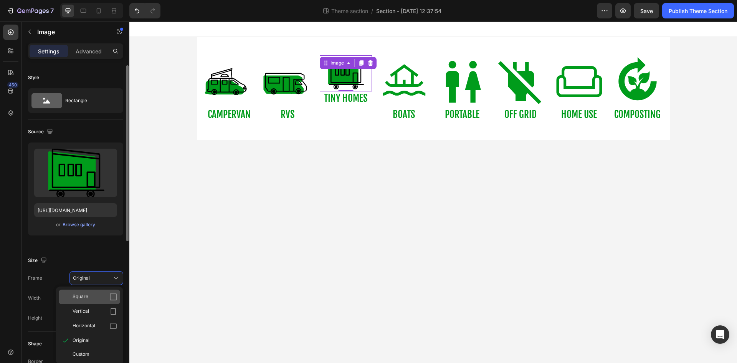
click at [105, 299] on div "Square" at bounding box center [95, 297] width 45 height 8
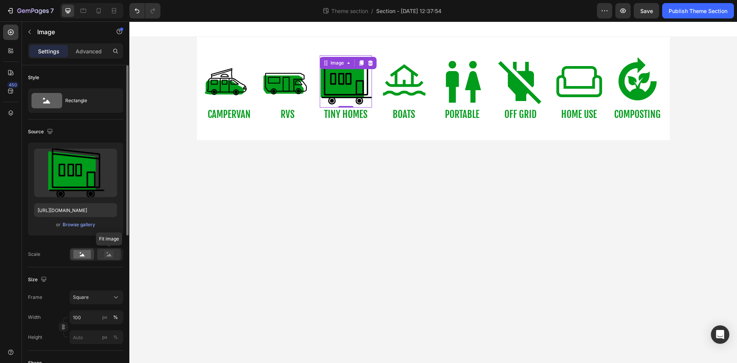
click at [110, 257] on rect at bounding box center [109, 254] width 10 height 8
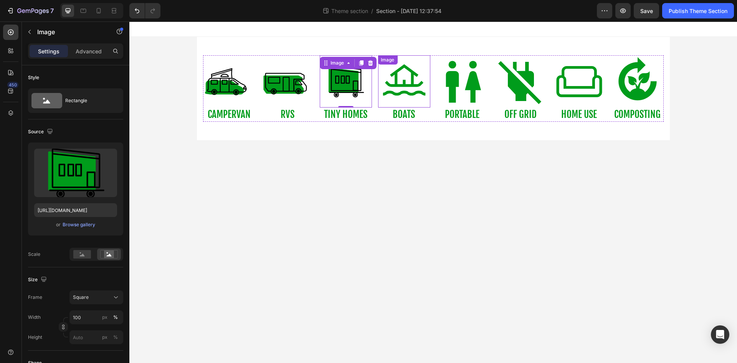
click at [399, 103] on img at bounding box center [404, 81] width 52 height 52
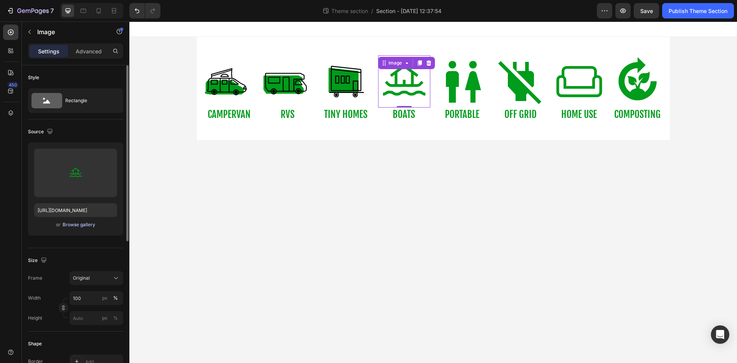
click at [72, 223] on div "Browse gallery" at bounding box center [79, 224] width 33 height 7
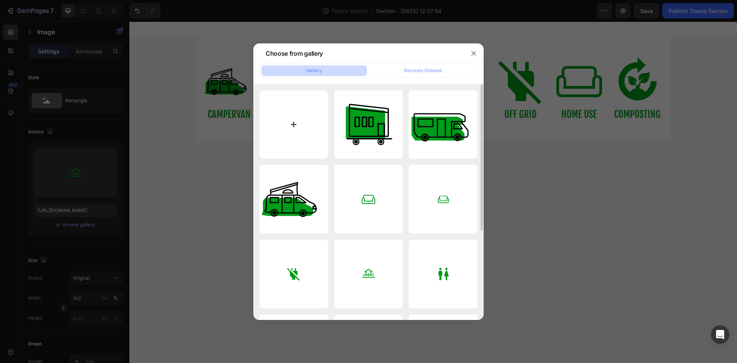
click at [303, 128] on input "file" at bounding box center [294, 124] width 69 height 69
type input "C:\fakepath\Boat - Dark Green.svg"
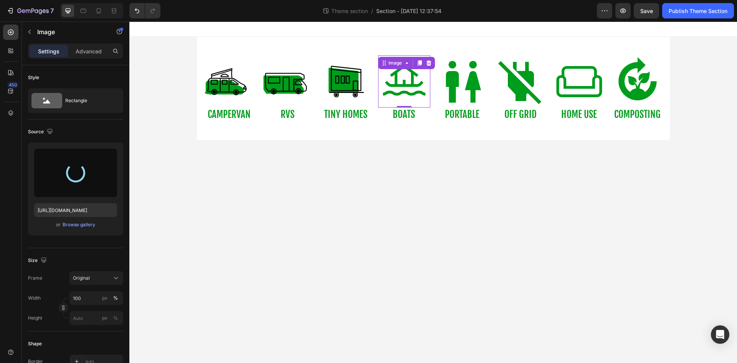
type input "https://cdn.shopify.com/s/files/1/0621/6453/3504/files/gempages_580609844373881…"
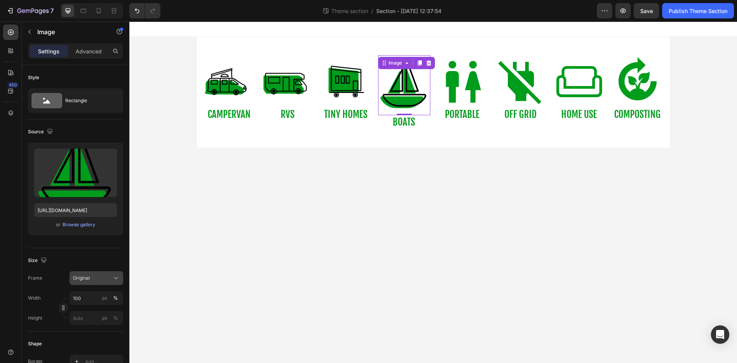
click at [102, 276] on div "Original" at bounding box center [92, 278] width 38 height 7
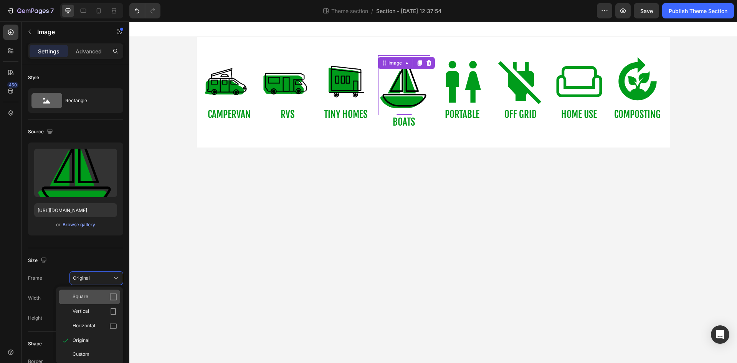
click at [106, 292] on div "Square" at bounding box center [89, 297] width 61 height 15
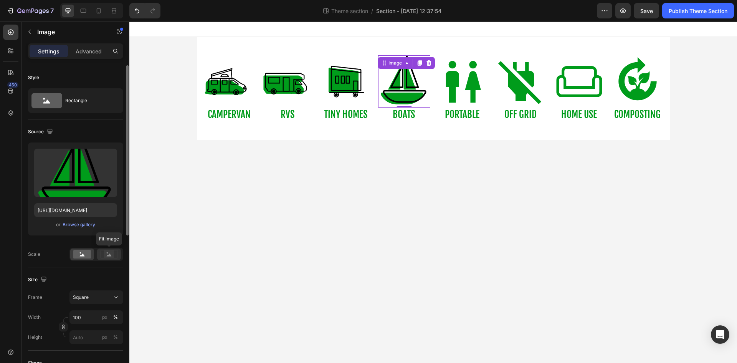
click at [113, 252] on rect at bounding box center [109, 254] width 10 height 8
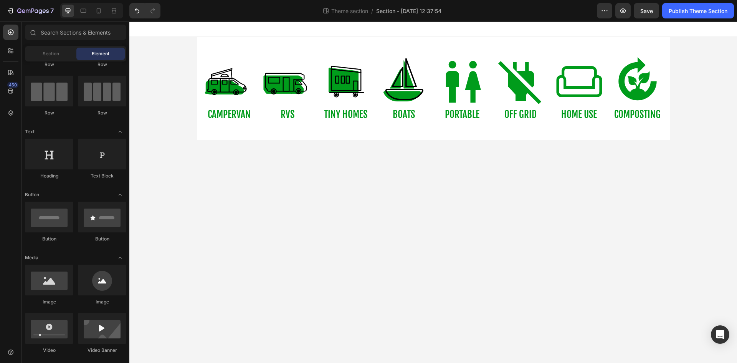
drag, startPoint x: 293, startPoint y: 230, endPoint x: 302, endPoint y: 236, distance: 10.5
click at [302, 236] on body "Image COMPOSTING Text Block Image CAMPERVAN Text Block Image RVS Text Block Ima…" at bounding box center [433, 192] width 608 height 341
click at [461, 86] on img at bounding box center [462, 81] width 52 height 52
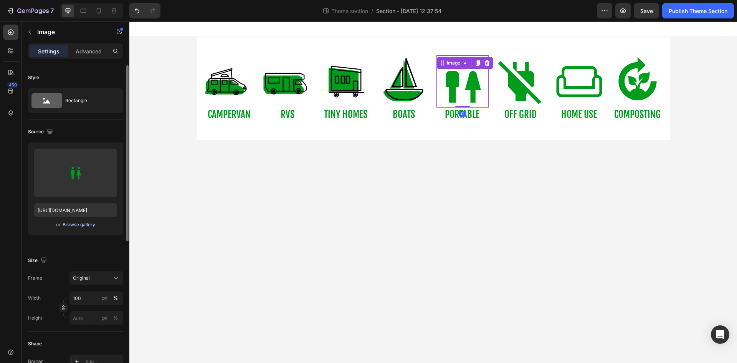
click at [81, 225] on div "Browse gallery" at bounding box center [79, 224] width 33 height 7
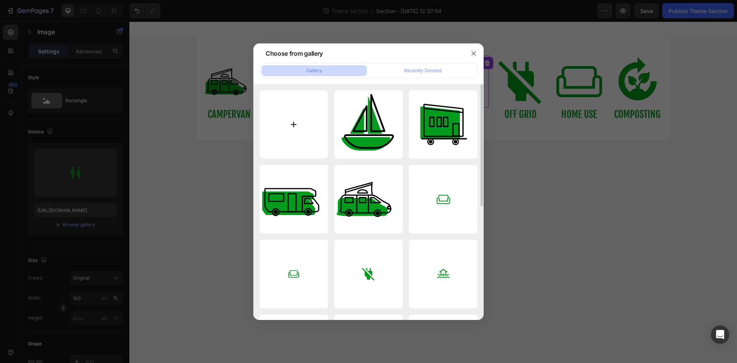
click at [293, 129] on input "file" at bounding box center [294, 124] width 69 height 69
type input "C:\fakepath\Toilet 2 - Green.svg"
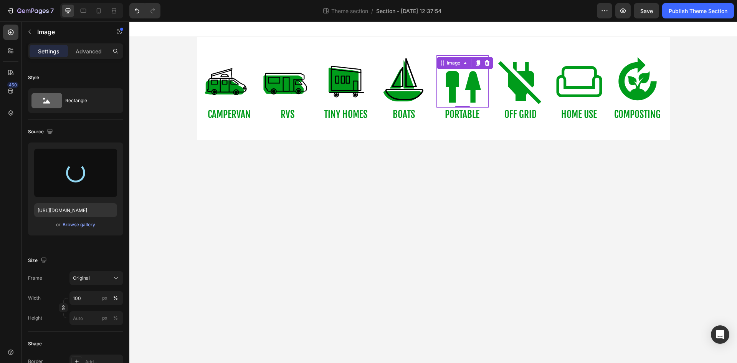
type input "https://cdn.shopify.com/s/files/1/0621/6453/3504/files/gempages_580609844373881…"
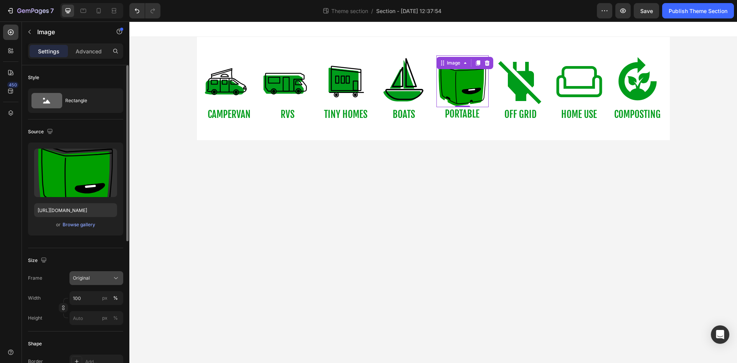
click at [96, 280] on div "Original" at bounding box center [92, 278] width 38 height 7
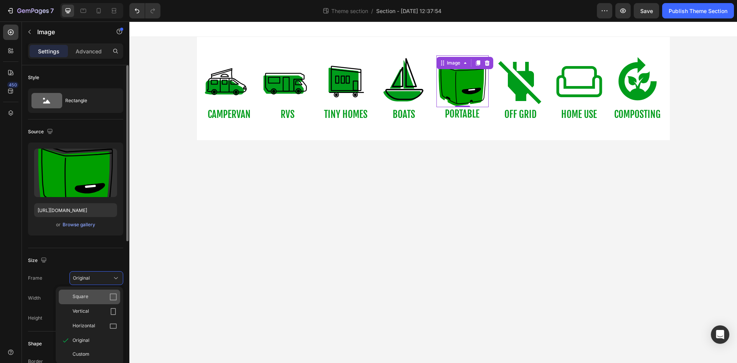
click at [93, 298] on div "Square" at bounding box center [95, 297] width 45 height 8
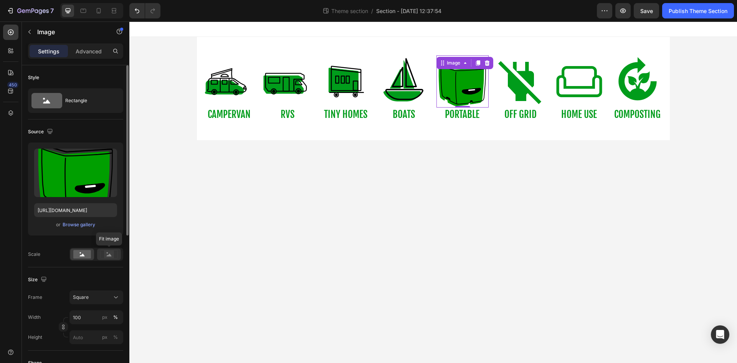
click at [111, 257] on rect at bounding box center [109, 254] width 10 height 8
click at [355, 235] on body "Image COMPOSTING Text Block Image CAMPERVAN Text Block Image RVS Text Block Ima…" at bounding box center [433, 192] width 608 height 341
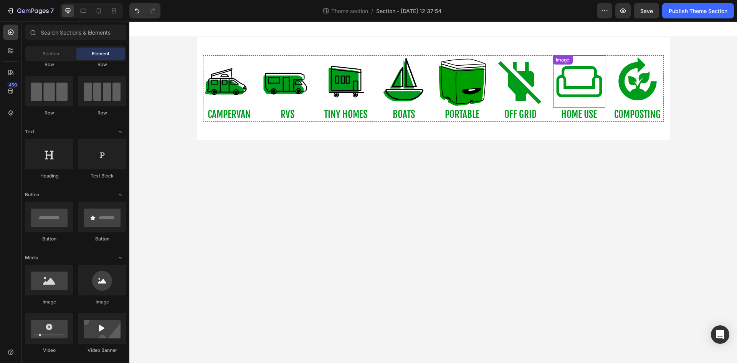
click at [570, 80] on img at bounding box center [579, 81] width 52 height 52
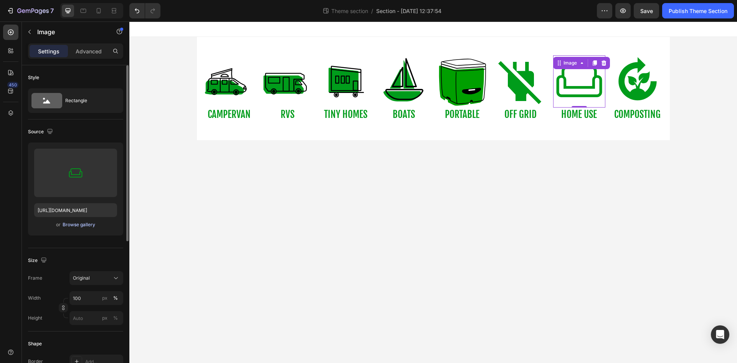
click at [71, 223] on div "Browse gallery" at bounding box center [79, 224] width 33 height 7
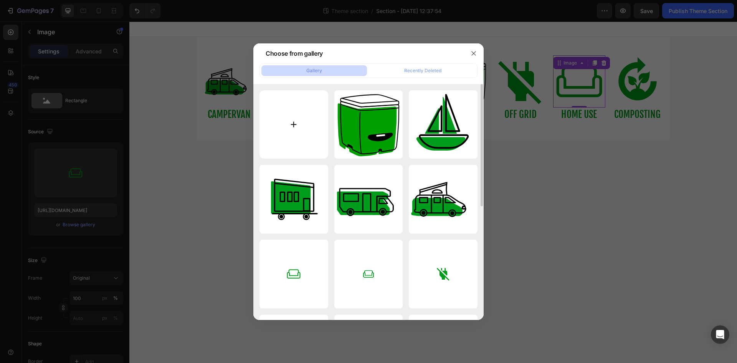
click at [296, 128] on input "file" at bounding box center [294, 124] width 69 height 69
type input "C:\fakepath\Cabin - Dark Green.svg"
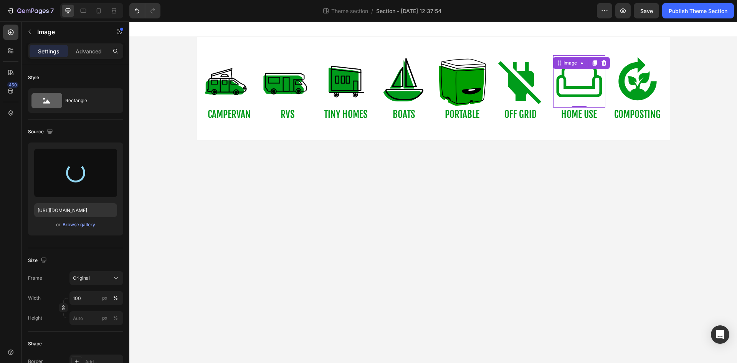
type input "[URL][DOMAIN_NAME]"
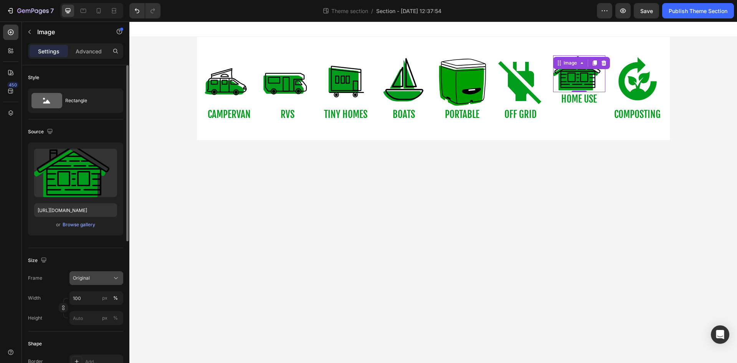
click at [121, 275] on button "Original" at bounding box center [97, 278] width 54 height 14
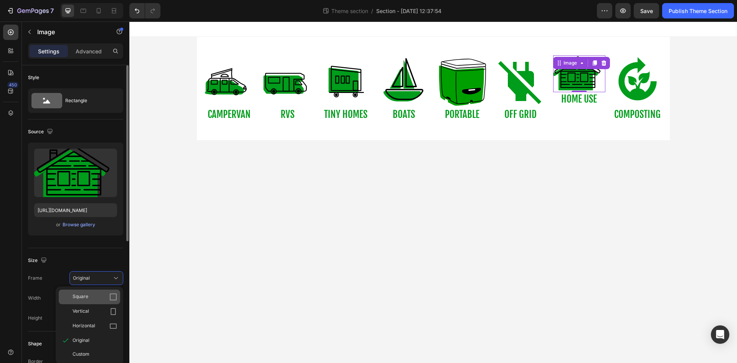
click at [99, 301] on div "Square" at bounding box center [89, 297] width 61 height 15
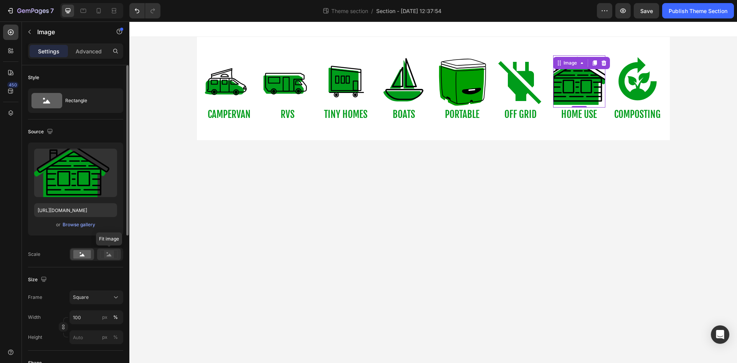
click at [109, 254] on icon at bounding box center [109, 255] width 5 height 3
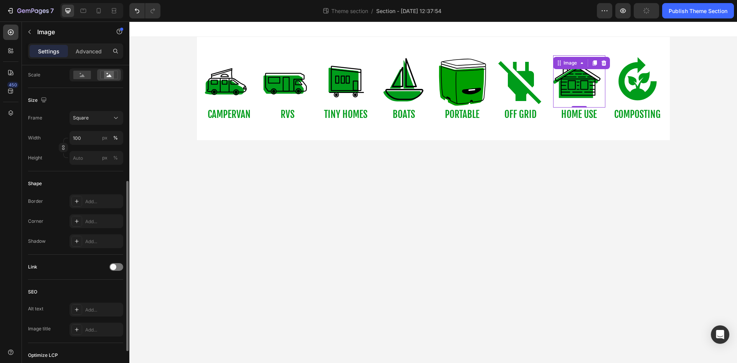
scroll to position [280, 0]
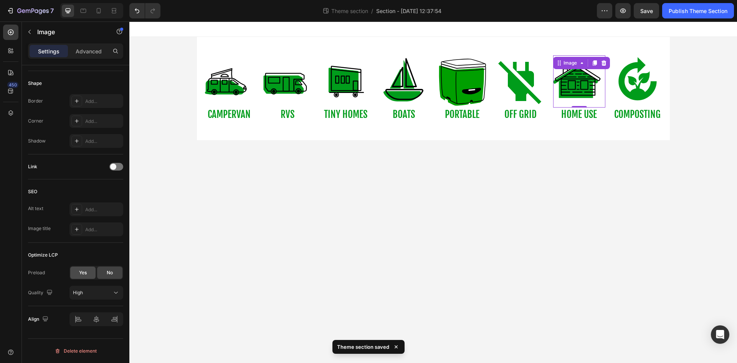
click at [83, 270] on span "Yes" at bounding box center [83, 272] width 8 height 7
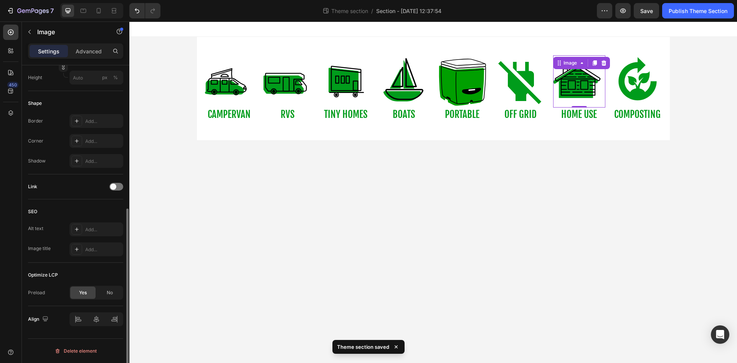
scroll to position [260, 0]
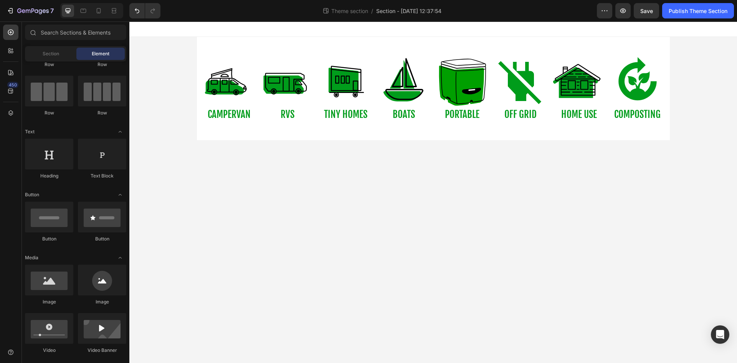
click at [314, 239] on body "Image COMPOSTING Text Block Image CAMPERVAN Text Block Image RVS Text Block Ima…" at bounding box center [433, 192] width 608 height 341
click at [478, 90] on img at bounding box center [462, 81] width 52 height 52
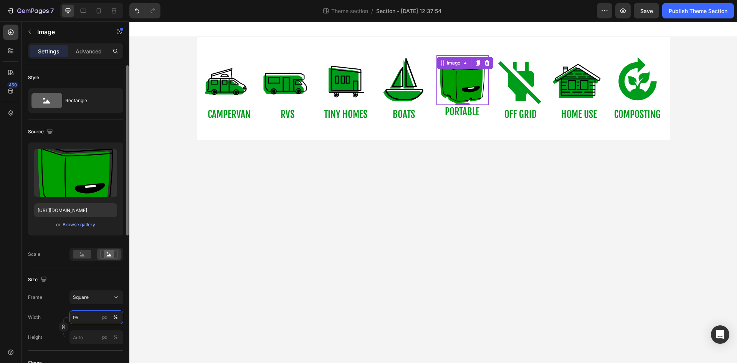
type input "9"
type input "1"
type input "10"
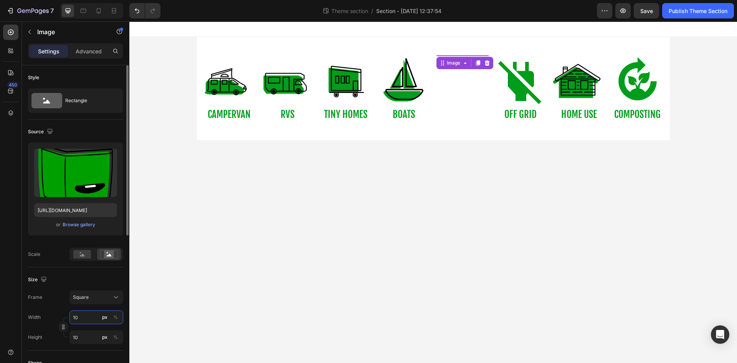
type input "100"
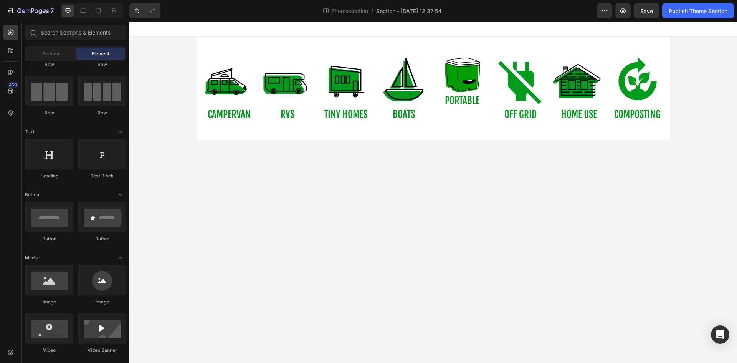
click at [219, 291] on body "Image COMPOSTING Text Block Image CAMPERVAN Text Block Image RVS Text Block Ima…" at bounding box center [433, 192] width 608 height 341
click at [452, 81] on img at bounding box center [462, 74] width 38 height 38
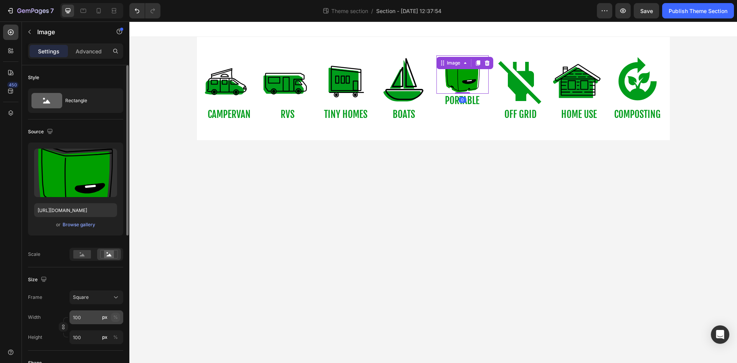
click at [114, 317] on div "%" at bounding box center [115, 317] width 5 height 7
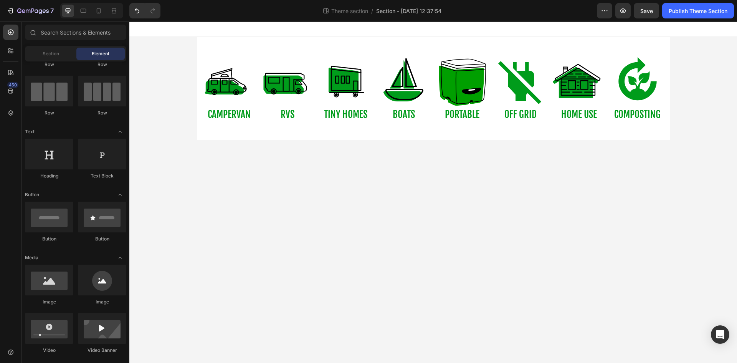
click at [304, 260] on body "Image COMPOSTING Text Block Image CAMPERVAN Text Block Image RVS Text Block Ima…" at bounding box center [433, 192] width 608 height 341
click at [520, 86] on img at bounding box center [521, 81] width 52 height 52
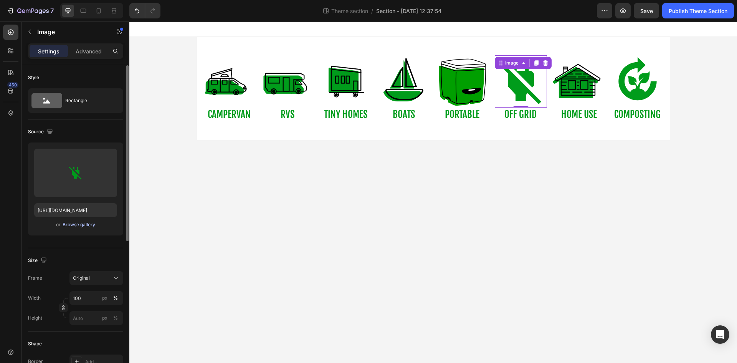
click at [76, 227] on div "Browse gallery" at bounding box center [79, 224] width 33 height 7
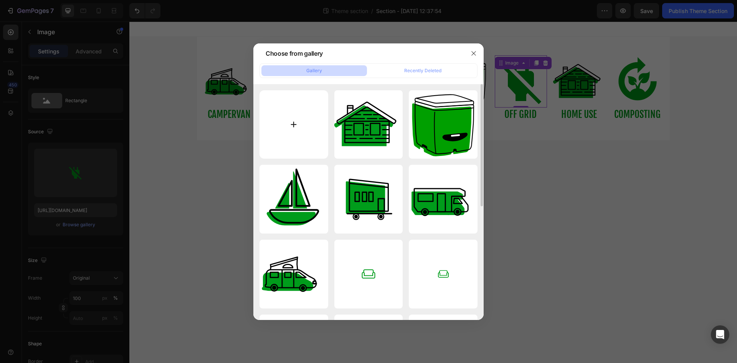
click at [274, 123] on input "file" at bounding box center [294, 124] width 69 height 69
type input "C:\fakepath\Battery - Green.svg"
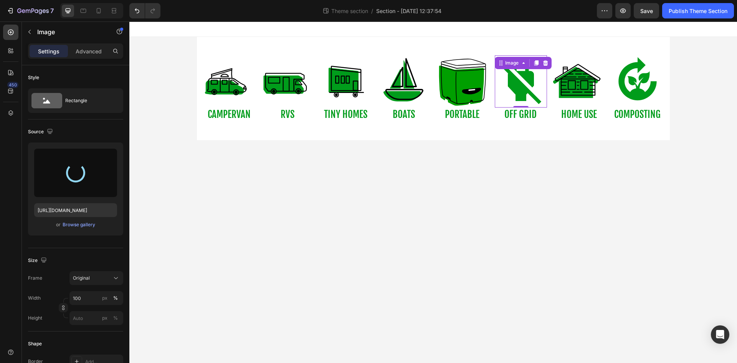
type input "https://cdn.shopify.com/s/files/1/0621/6453/3504/files/gempages_580609844373881…"
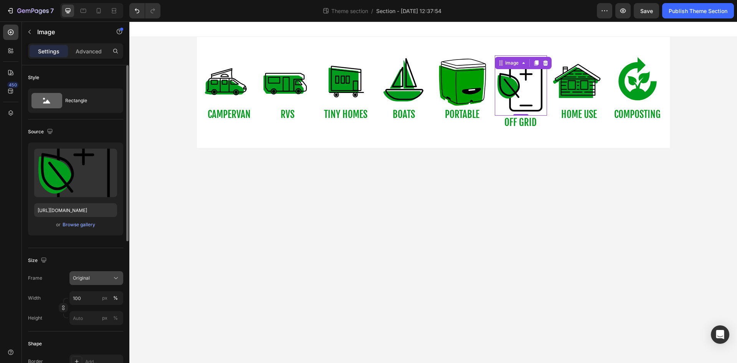
click at [105, 277] on div "Original" at bounding box center [92, 278] width 38 height 7
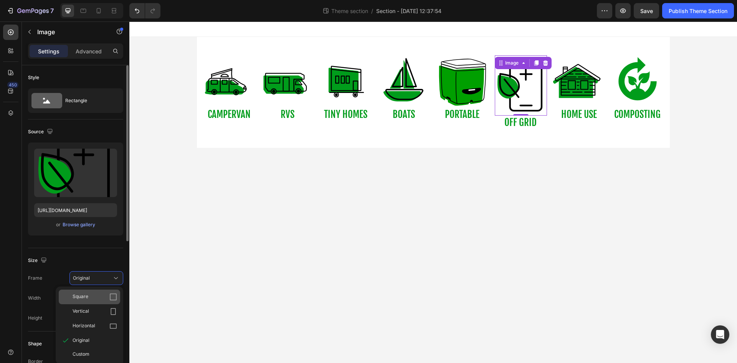
click at [101, 290] on div "Square" at bounding box center [89, 297] width 61 height 15
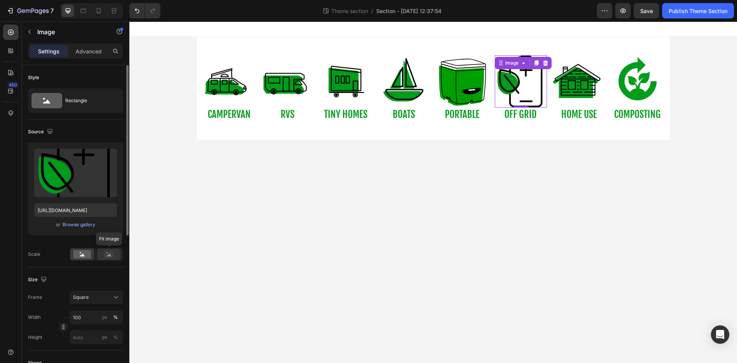
click at [109, 257] on rect at bounding box center [109, 254] width 10 height 8
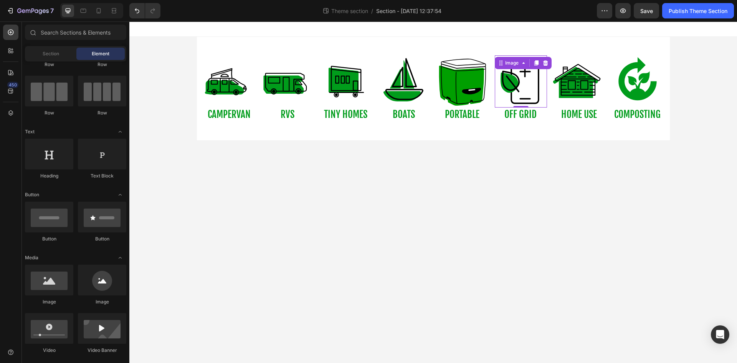
click at [408, 220] on body "Image COMPOSTING Text Block Image CAMPERVAN Text Block Image RVS Text Block Ima…" at bounding box center [433, 192] width 608 height 341
click at [648, 74] on img at bounding box center [638, 81] width 52 height 52
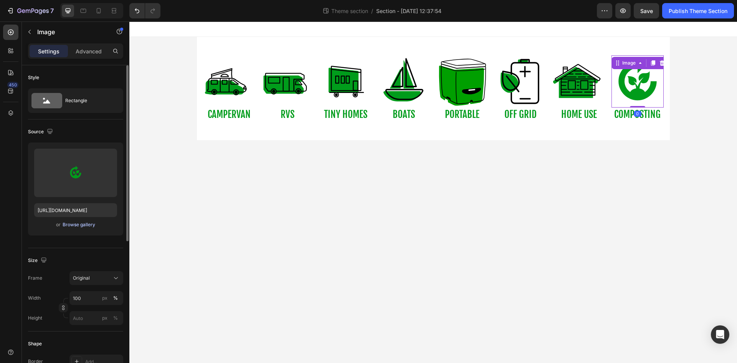
click at [76, 226] on div "Browse gallery" at bounding box center [79, 224] width 33 height 7
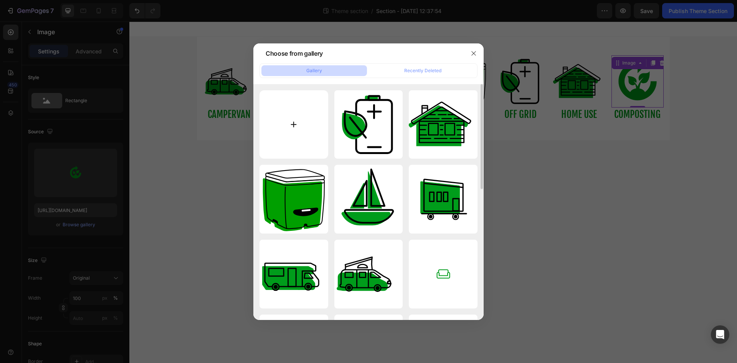
click at [278, 135] on input "file" at bounding box center [294, 124] width 69 height 69
type input "C:\fakepath\Leaf - Green.svg"
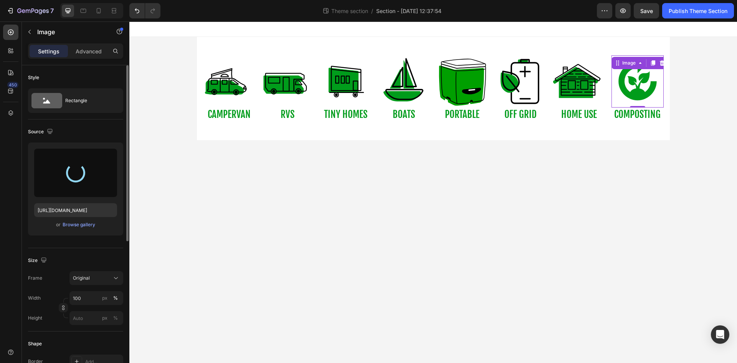
type input "https://cdn.shopify.com/s/files/1/0621/6453/3504/files/gempages_580609844373881…"
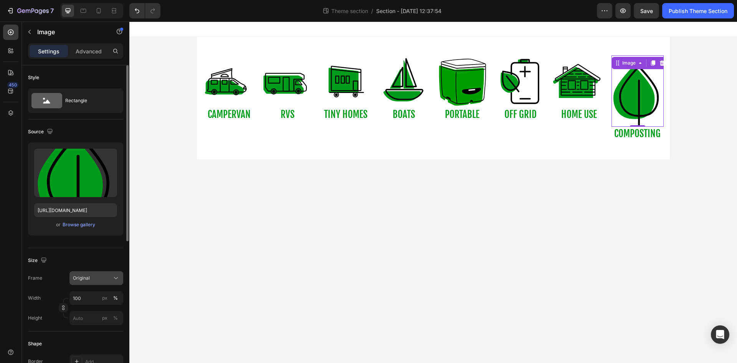
click at [111, 278] on div "Original" at bounding box center [96, 278] width 47 height 8
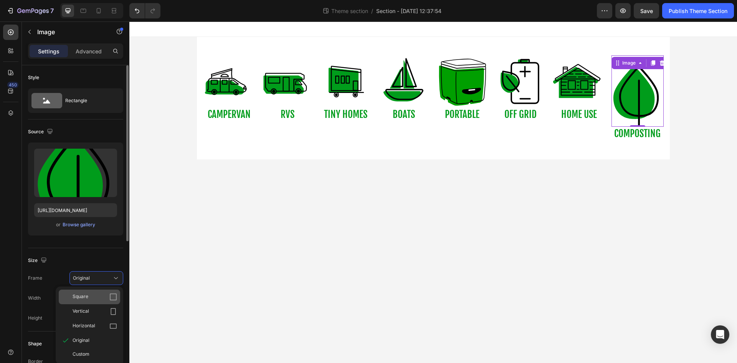
click at [109, 297] on icon at bounding box center [113, 297] width 8 height 8
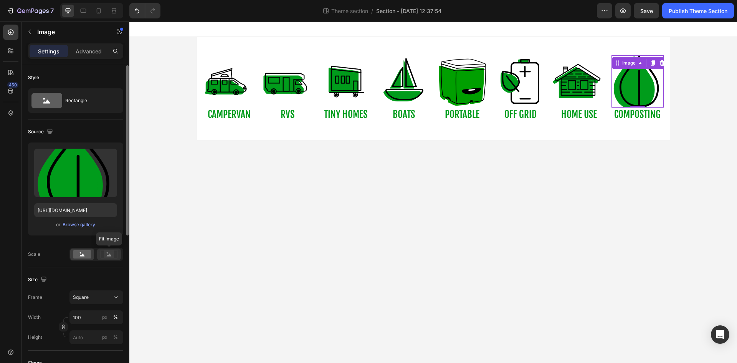
click at [108, 255] on icon at bounding box center [109, 255] width 5 height 3
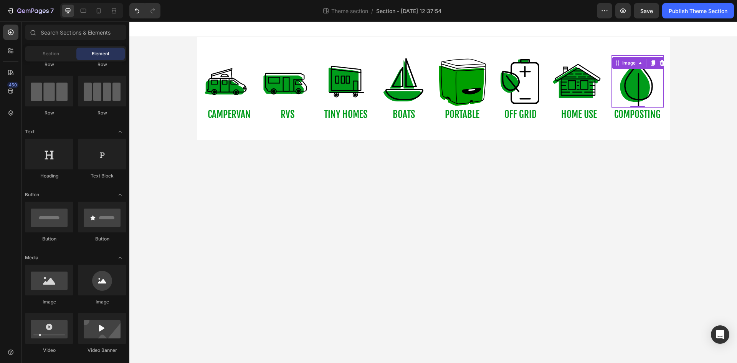
click at [321, 221] on body "Image 0 COMPOSTING Text Block Image CAMPERVAN Text Block Image RVS Text Block I…" at bounding box center [433, 192] width 608 height 341
click at [290, 88] on img at bounding box center [288, 81] width 52 height 52
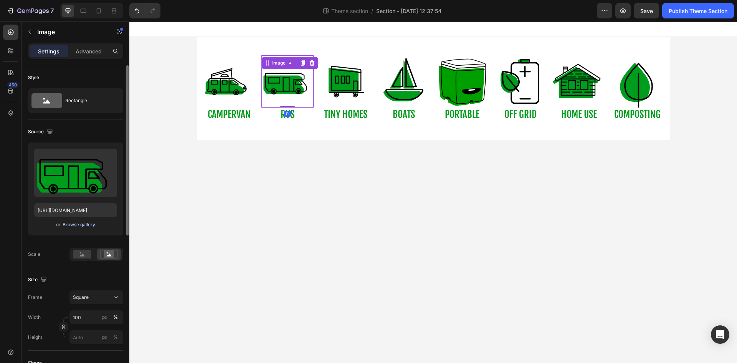
click at [81, 226] on div "Browse gallery" at bounding box center [79, 224] width 33 height 7
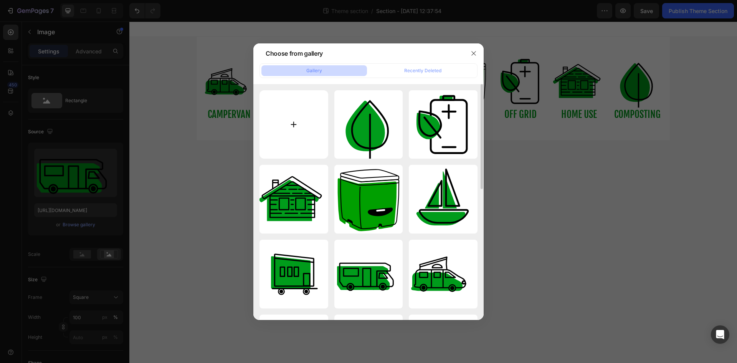
click at [290, 117] on input "file" at bounding box center [294, 124] width 69 height 69
type input "C:\fakepath\Untitled design.svg"
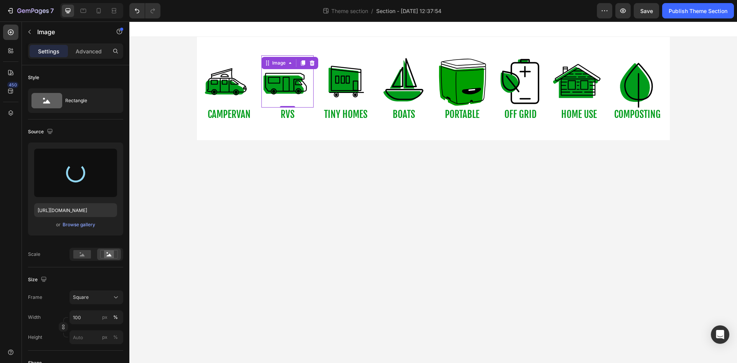
type input "[URL][DOMAIN_NAME]"
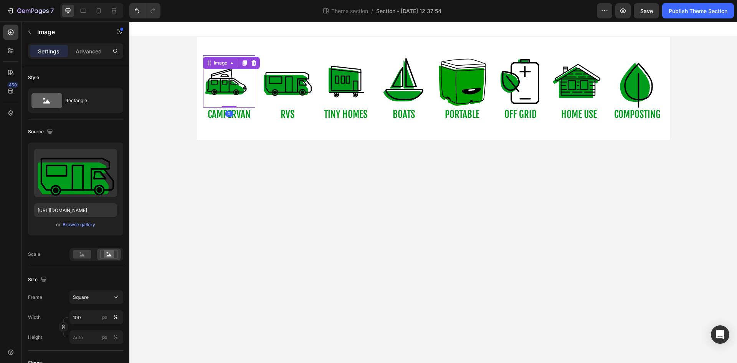
scroll to position [226, 0]
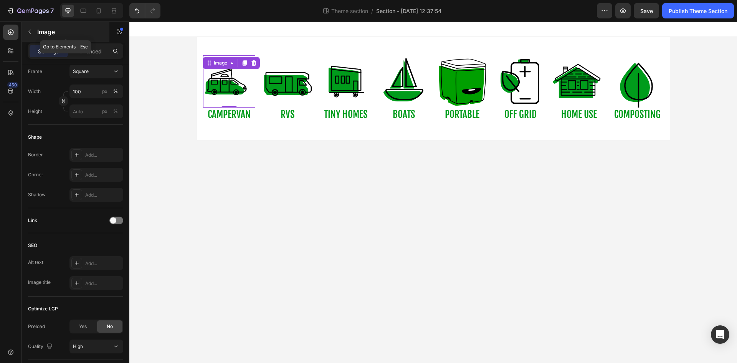
click at [40, 34] on p "Image" at bounding box center [69, 31] width 65 height 9
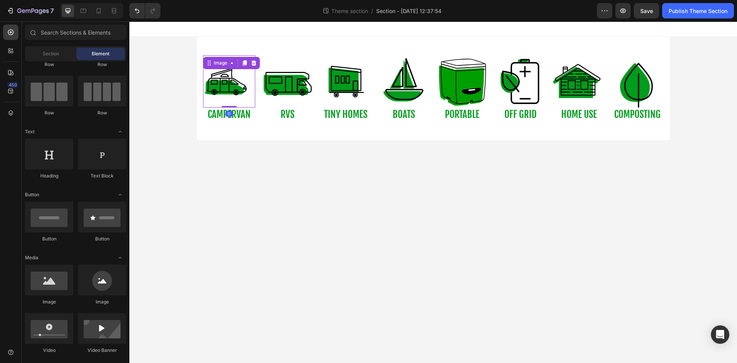
click at [229, 88] on img at bounding box center [229, 81] width 52 height 52
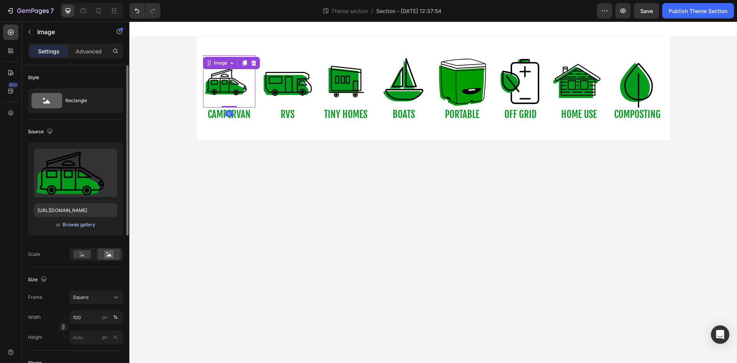
click at [76, 225] on div "Browse gallery" at bounding box center [79, 224] width 33 height 7
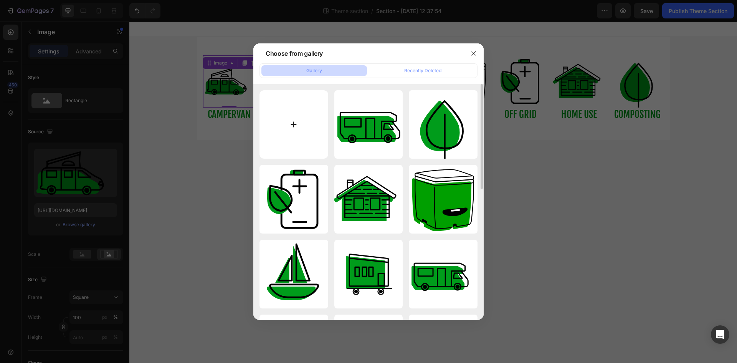
click at [295, 120] on input "file" at bounding box center [294, 124] width 69 height 69
type input "C:\fakepath\Untitled design.svg"
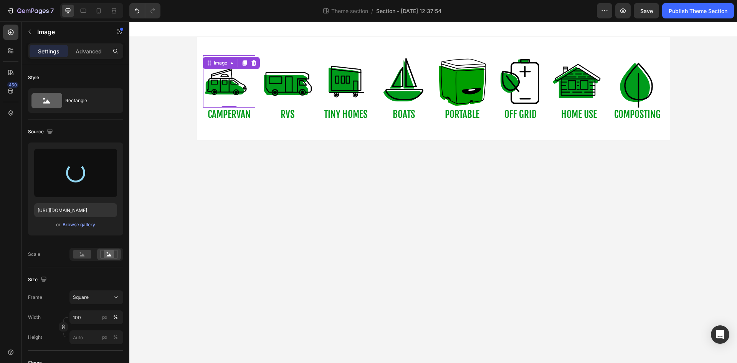
type input "[URL][DOMAIN_NAME]"
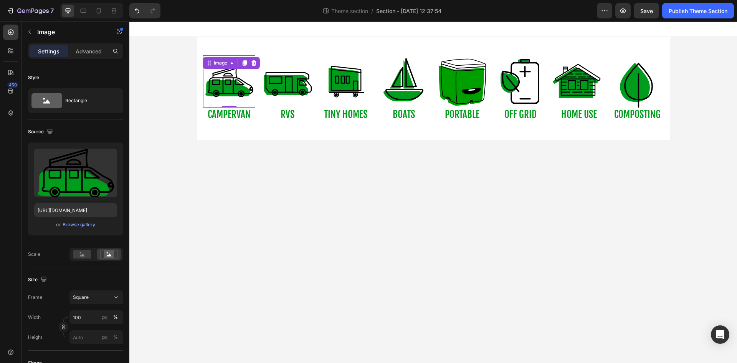
click at [206, 189] on body "Image COMPOSTING Text Block Image 0 CAMPERVAN Text Block Image RVS Text Block I…" at bounding box center [433, 192] width 608 height 341
click at [235, 90] on img at bounding box center [229, 81] width 52 height 52
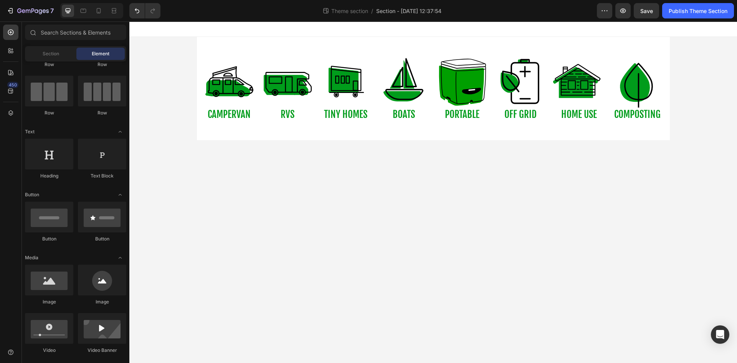
click at [212, 234] on body "Image COMPOSTING Text Block Image CAMPERVAN Text Block Image RVS Text Block Ima…" at bounding box center [433, 192] width 608 height 341
click at [403, 87] on img at bounding box center [404, 81] width 52 height 52
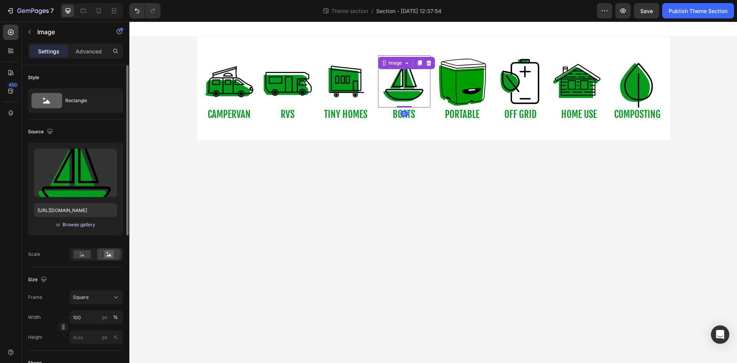
click at [89, 225] on div "Browse gallery" at bounding box center [79, 224] width 33 height 7
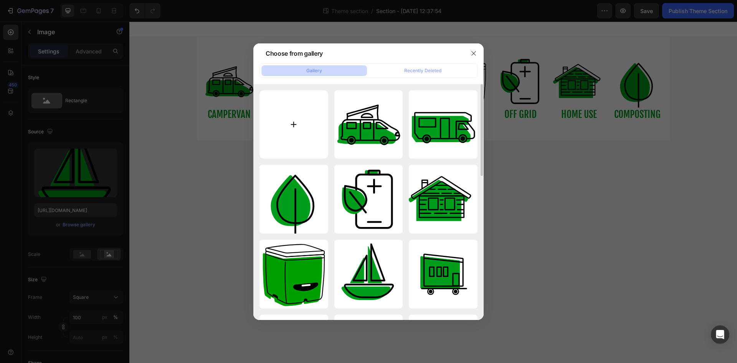
click at [304, 119] on input "file" at bounding box center [294, 124] width 69 height 69
type input "C:\fakepath\Untitled design (1).svg"
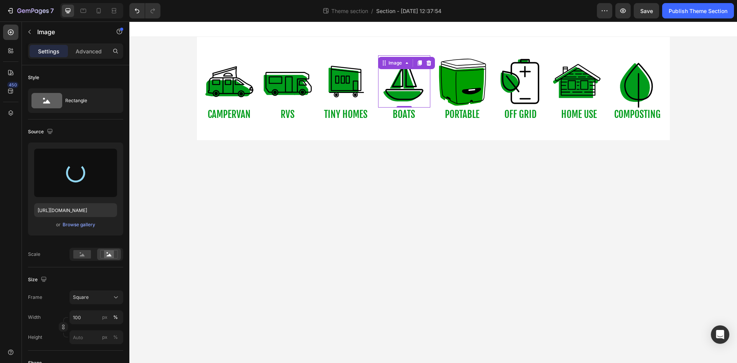
type input "https://cdn.shopify.com/s/files/1/0621/6453/3504/files/gempages_580609844373881…"
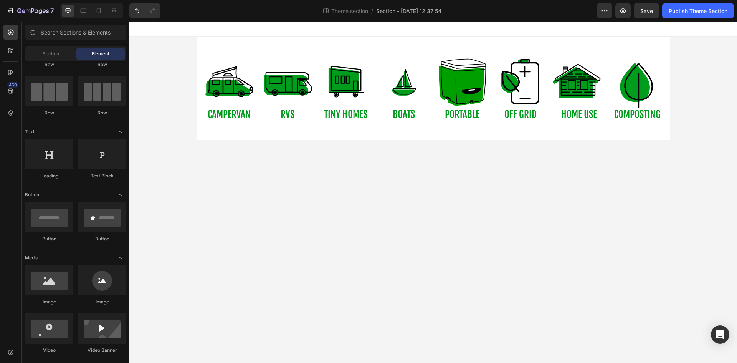
click at [239, 205] on body "Image COMPOSTING Text Block Image CAMPERVAN Text Block Image RVS Text Block Ima…" at bounding box center [433, 192] width 608 height 341
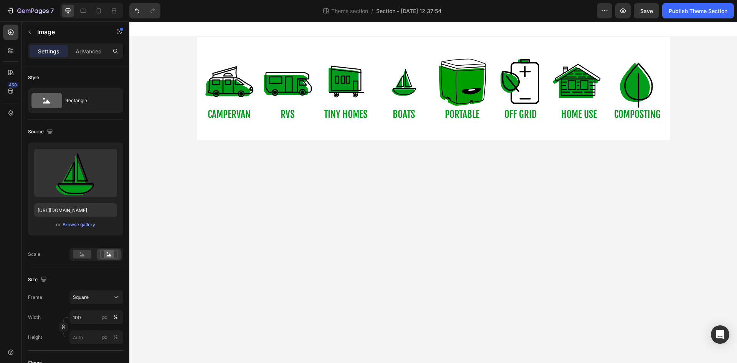
click at [382, 185] on body "Image COMPOSTING Text Block Image CAMPERVAN Text Block Image RVS Text Block Ima…" at bounding box center [433, 192] width 608 height 341
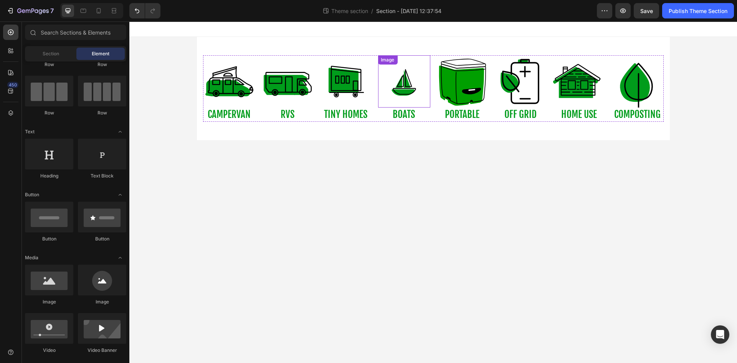
click at [403, 93] on img at bounding box center [404, 81] width 52 height 52
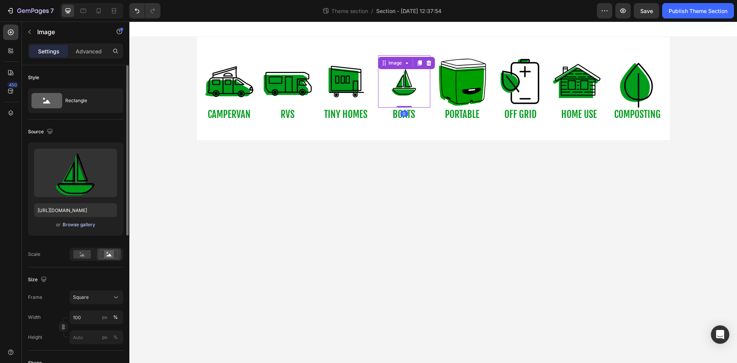
click at [77, 226] on div "Browse gallery" at bounding box center [79, 224] width 33 height 7
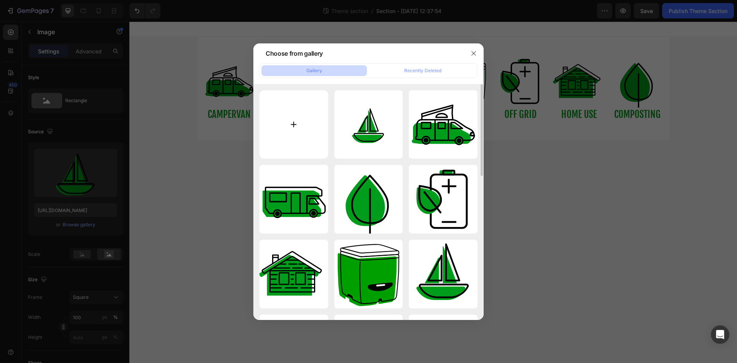
click at [287, 124] on input "file" at bounding box center [294, 124] width 69 height 69
type input "C:\fakepath\Untitled design (2).svg"
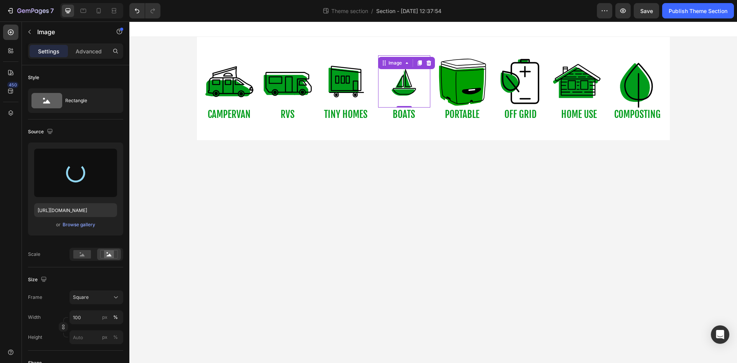
type input "[URL][DOMAIN_NAME]"
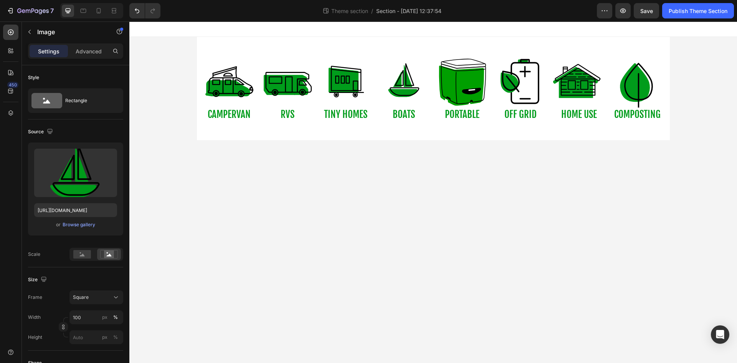
click at [353, 241] on body "Image COMPOSTING Text Block Image CAMPERVAN Text Block Image RVS Text Block Ima…" at bounding box center [433, 192] width 608 height 341
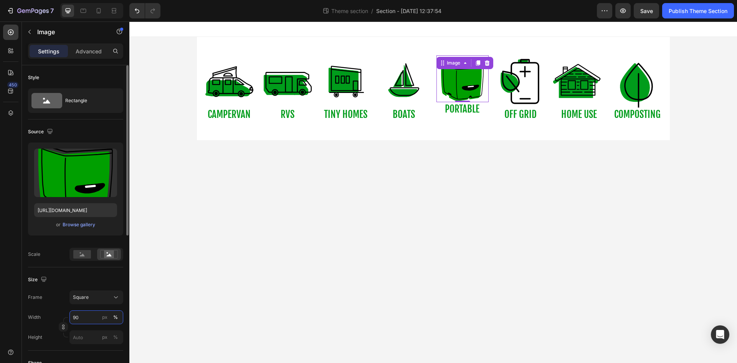
type input "9"
drag, startPoint x: 75, startPoint y: 319, endPoint x: 71, endPoint y: 319, distance: 4.6
click at [71, 319] on input "9100" at bounding box center [97, 317] width 54 height 14
click at [75, 316] on input "9100" at bounding box center [97, 317] width 54 height 14
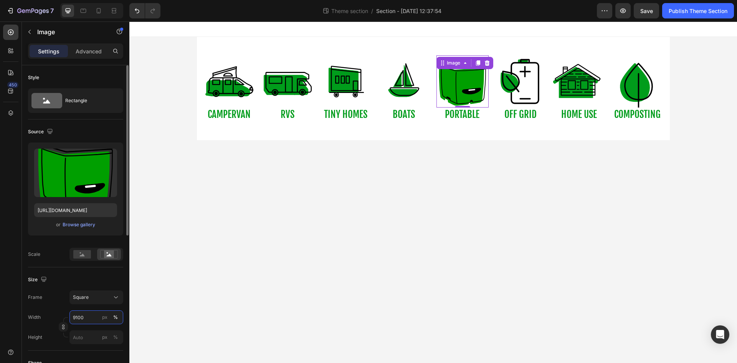
click at [75, 316] on input "9100" at bounding box center [97, 317] width 54 height 14
click at [81, 336] on p "Full 100%" at bounding box center [95, 335] width 45 height 7
type input "100"
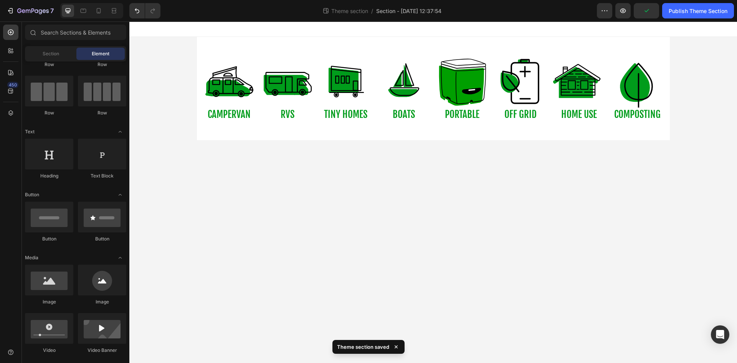
click at [173, 320] on body "Image COMPOSTING Text Block Image CAMPERVAN Text Block Image RVS Text Block Ima…" at bounding box center [433, 192] width 608 height 341
click at [467, 98] on img at bounding box center [462, 81] width 52 height 52
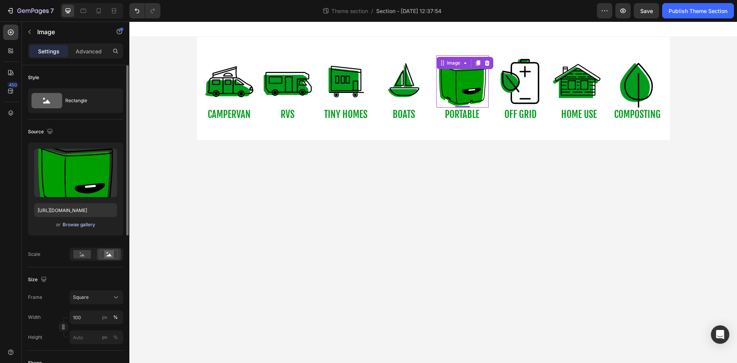
click at [81, 223] on div "Browse gallery" at bounding box center [79, 224] width 33 height 7
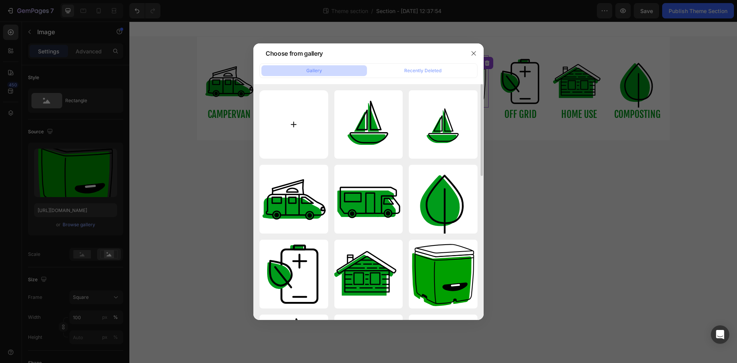
click at [281, 121] on input "file" at bounding box center [294, 124] width 69 height 69
type input "C:\fakepath\Untitled design (3).svg"
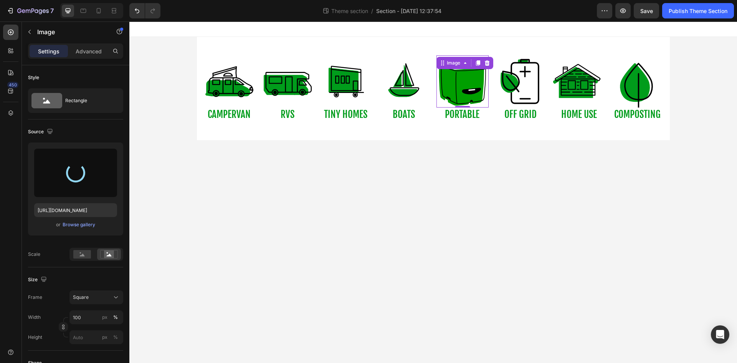
type input "[URL][DOMAIN_NAME]"
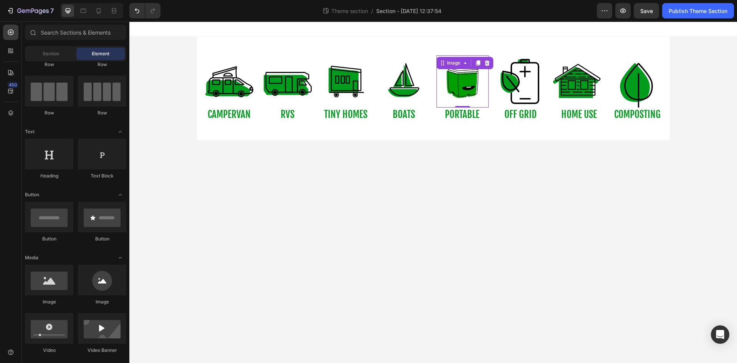
click at [362, 192] on body "Image COMPOSTING Text Block Image CAMPERVAN Text Block Image RVS Text Block Ima…" at bounding box center [433, 192] width 608 height 341
click at [538, 93] on img at bounding box center [521, 81] width 52 height 52
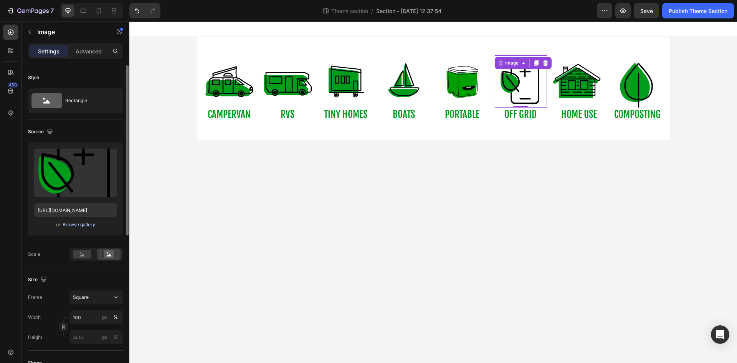
click at [86, 224] on div "Browse gallery" at bounding box center [79, 224] width 33 height 7
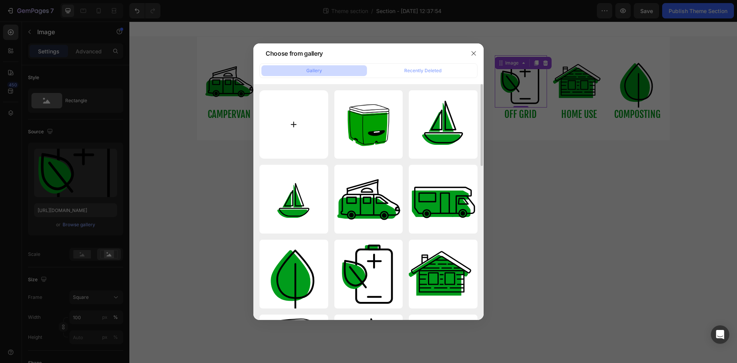
click at [294, 130] on input "file" at bounding box center [294, 124] width 69 height 69
type input "C:\fakepath\Untitled design (4).svg"
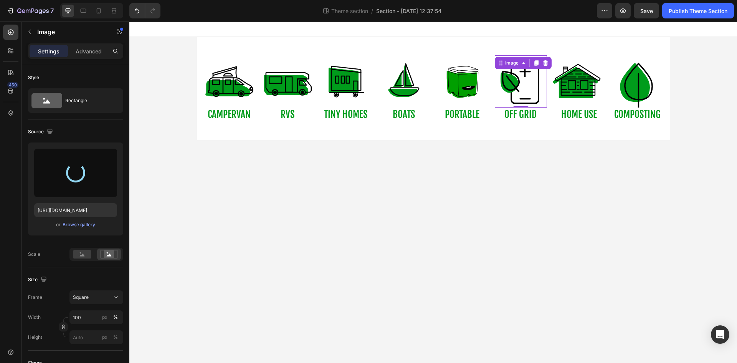
type input "https://cdn.shopify.com/s/files/1/0621/6453/3504/files/gempages_580609844373881…"
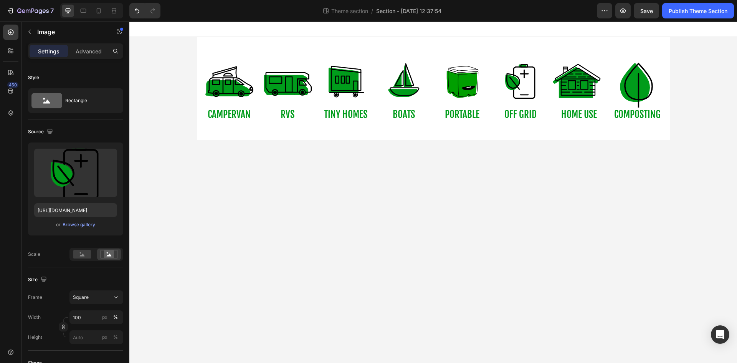
click at [404, 179] on body "Image COMPOSTING Text Block Image CAMPERVAN Text Block Image RVS Text Block Ima…" at bounding box center [433, 192] width 608 height 341
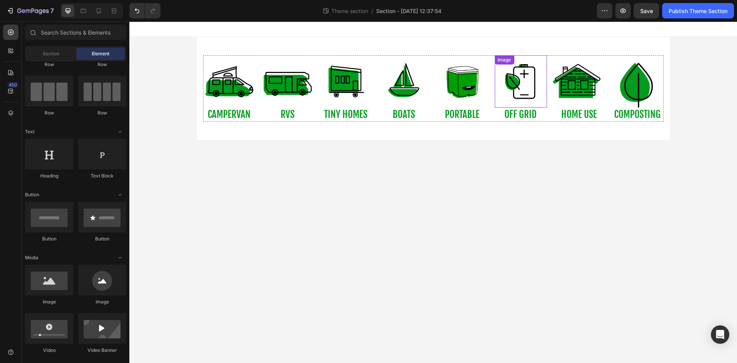
click at [520, 91] on img at bounding box center [521, 81] width 52 height 52
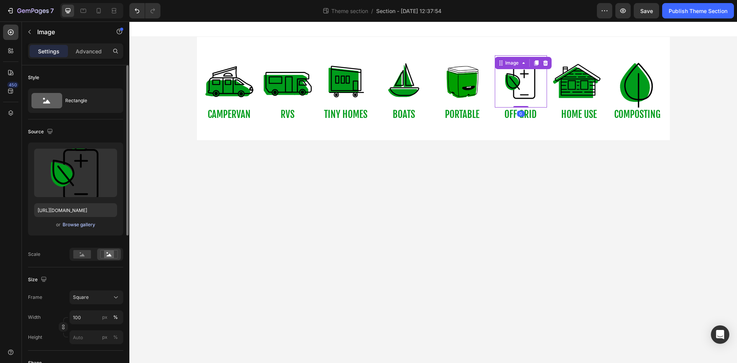
click at [90, 224] on div "Browse gallery" at bounding box center [79, 224] width 33 height 7
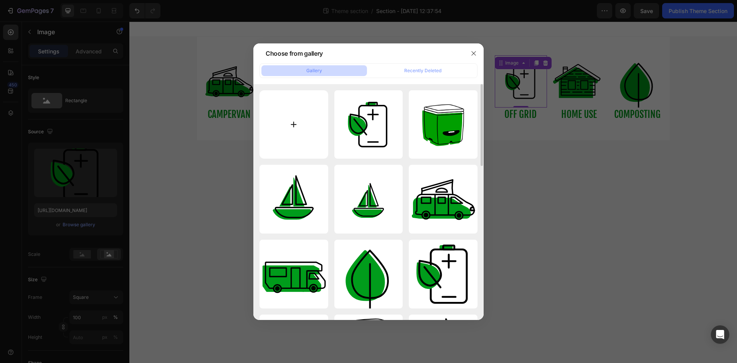
click at [305, 118] on input "file" at bounding box center [294, 124] width 69 height 69
type input "C:\fakepath\Untitled design (5).svg"
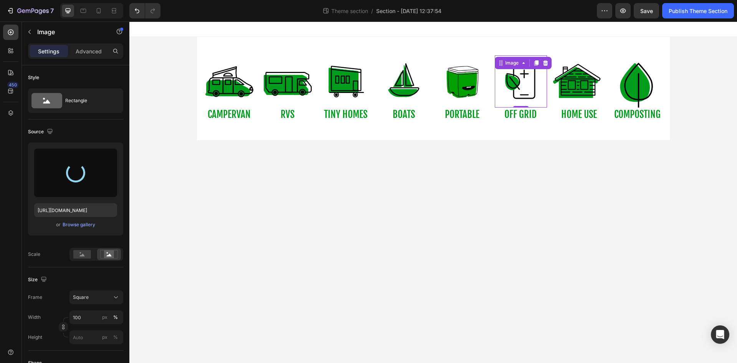
type input "[URL][DOMAIN_NAME]"
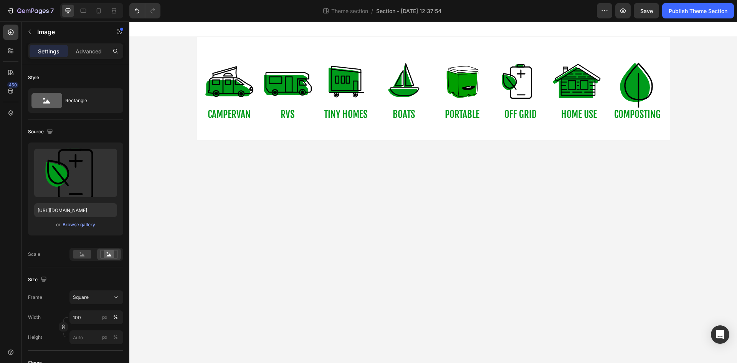
click at [452, 172] on body "Image COMPOSTING Text Block Image CAMPERVAN Text Block Image RVS Text Block Ima…" at bounding box center [433, 192] width 608 height 341
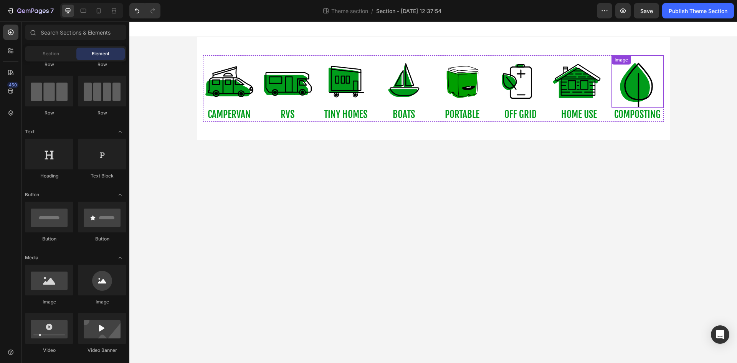
click at [630, 85] on img at bounding box center [638, 81] width 52 height 52
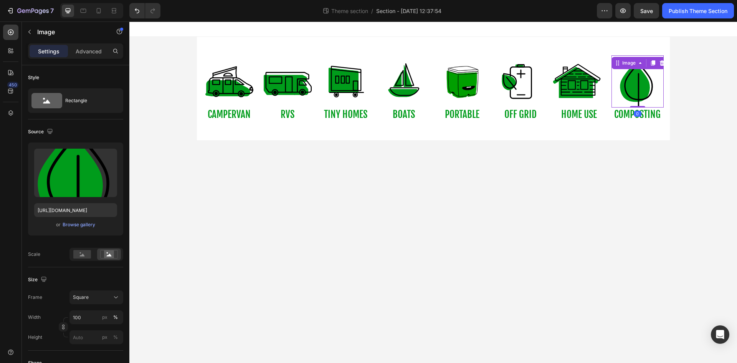
drag, startPoint x: 89, startPoint y: 227, endPoint x: 86, endPoint y: 381, distance: 154.4
click at [86, 0] on html "7 Theme section / Section - Aug 28 12:37:54 Preview Save Publish Theme Section …" at bounding box center [368, 0] width 737 height 0
click at [78, 227] on div "Browse gallery" at bounding box center [79, 224] width 33 height 7
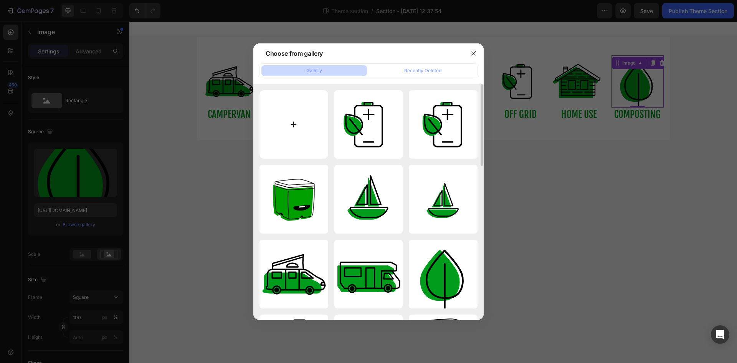
click at [310, 133] on input "file" at bounding box center [294, 124] width 69 height 69
type input "C:\fakepath\Untitled design (6).svg"
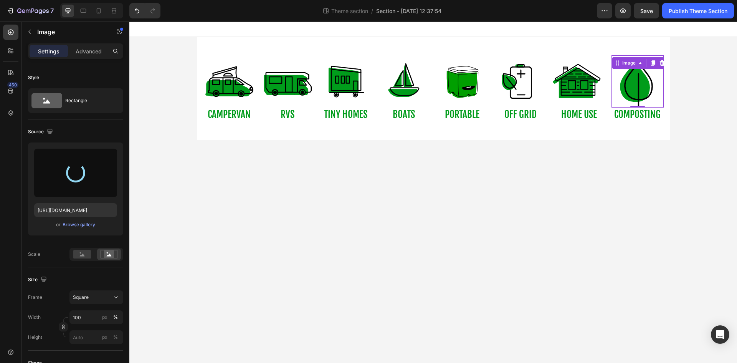
type input "[URL][DOMAIN_NAME]"
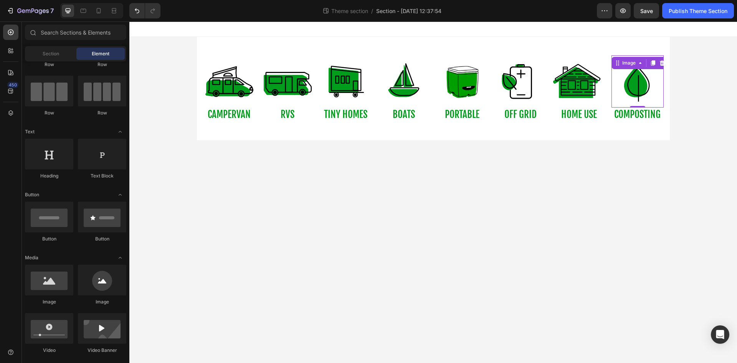
click at [514, 184] on body "Image 0 COMPOSTING Text Block Image CAMPERVAN Text Block Image RVS Text Block I…" at bounding box center [433, 192] width 608 height 341
click at [86, 14] on icon at bounding box center [84, 11] width 8 height 8
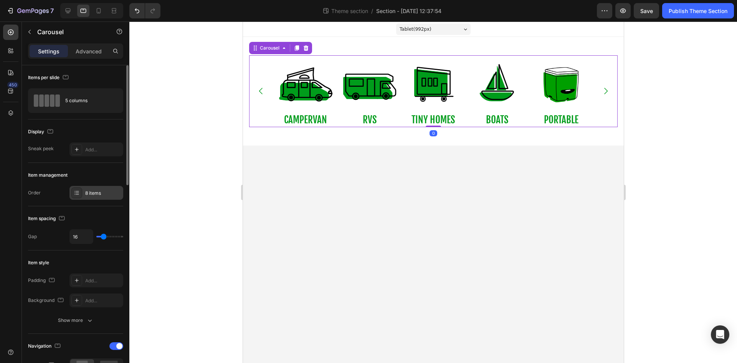
click at [90, 191] on div "8 items" at bounding box center [103, 193] width 36 height 7
click at [86, 105] on div "5 columns" at bounding box center [88, 101] width 47 height 18
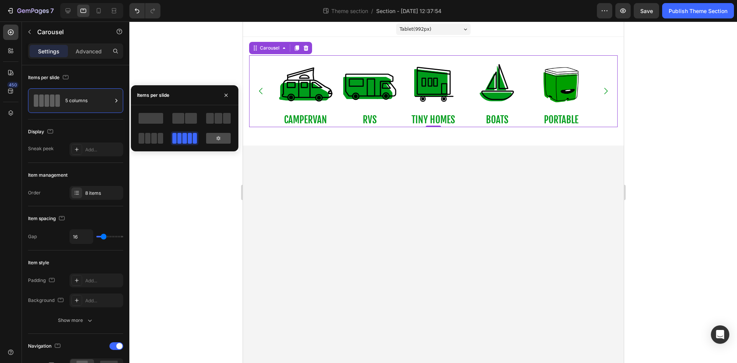
drag, startPoint x: 224, startPoint y: 137, endPoint x: 215, endPoint y: 143, distance: 10.1
click at [215, 143] on div at bounding box center [218, 138] width 25 height 11
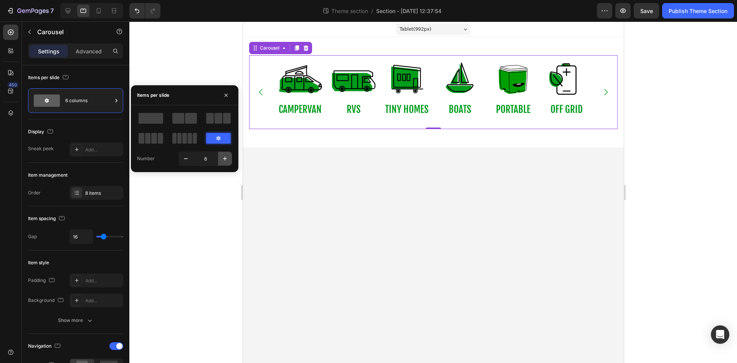
click at [223, 158] on icon "button" at bounding box center [225, 159] width 8 height 8
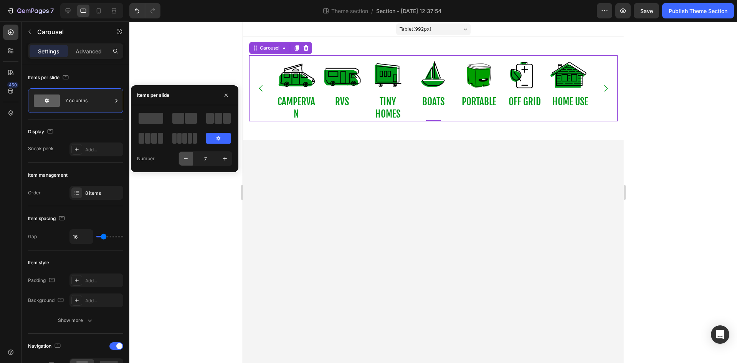
click at [188, 159] on icon "button" at bounding box center [186, 159] width 8 height 8
type input "6"
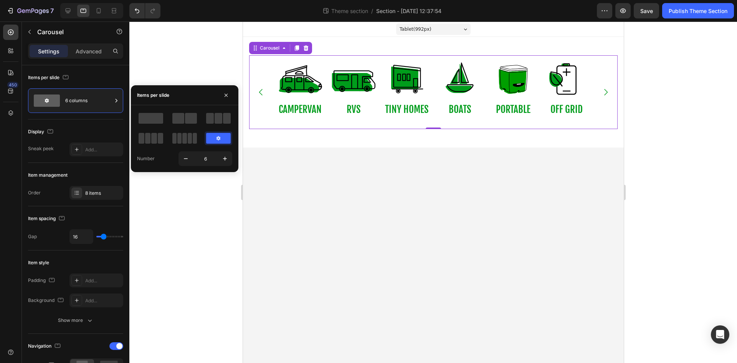
click at [603, 92] on icon "Carousel Next Arrow" at bounding box center [605, 92] width 9 height 9
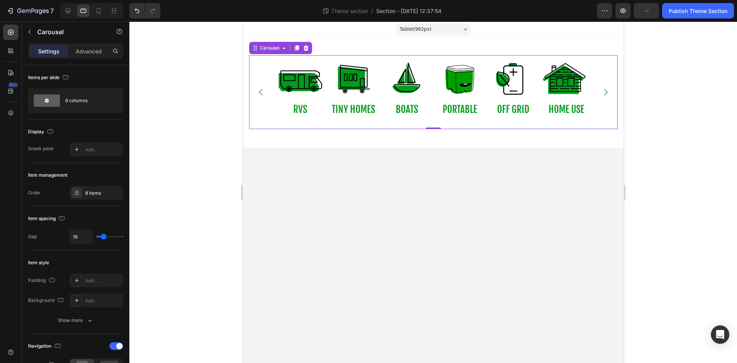
click at [603, 92] on icon "Carousel Next Arrow" at bounding box center [605, 92] width 9 height 9
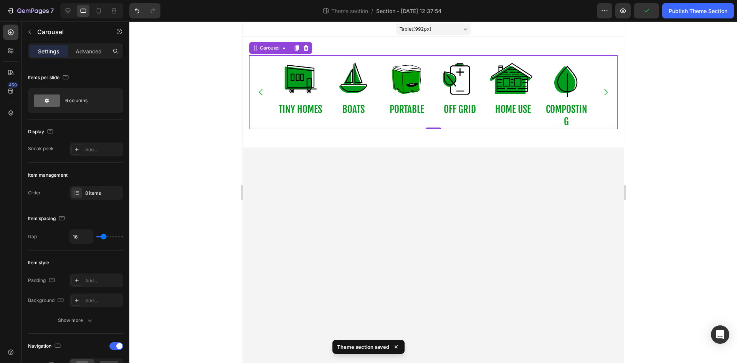
click at [603, 92] on icon "Carousel Next Arrow" at bounding box center [605, 92] width 9 height 9
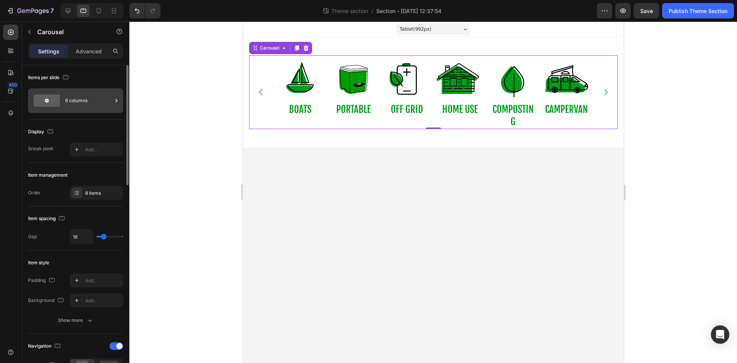
click at [99, 104] on div "6 columns" at bounding box center [88, 101] width 47 height 18
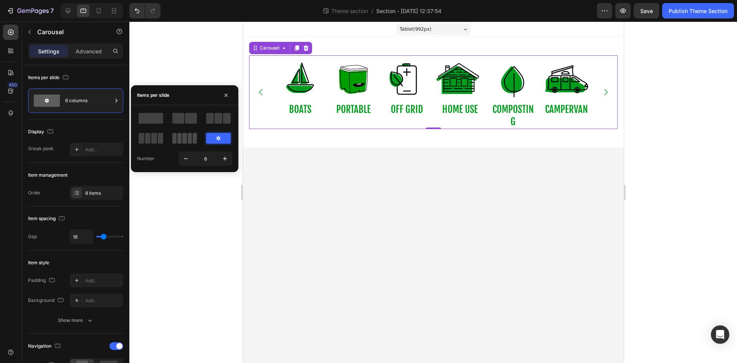
click at [193, 138] on span at bounding box center [195, 138] width 4 height 11
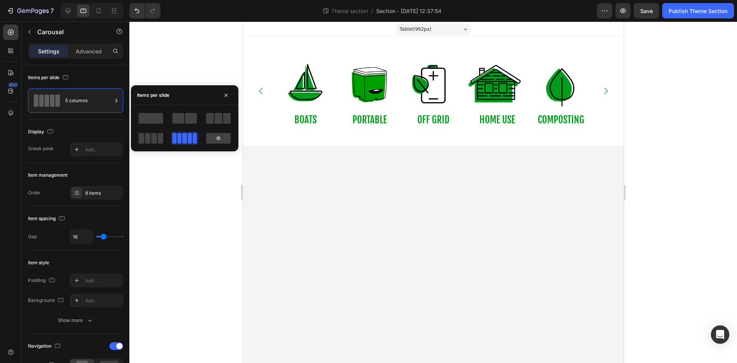
click at [314, 167] on body "Tablet ( 992 px) iPhone 13 Mini iPhone 13 Pro iPhone 11 Pro Max iPhone 15 Pro M…" at bounding box center [433, 192] width 381 height 341
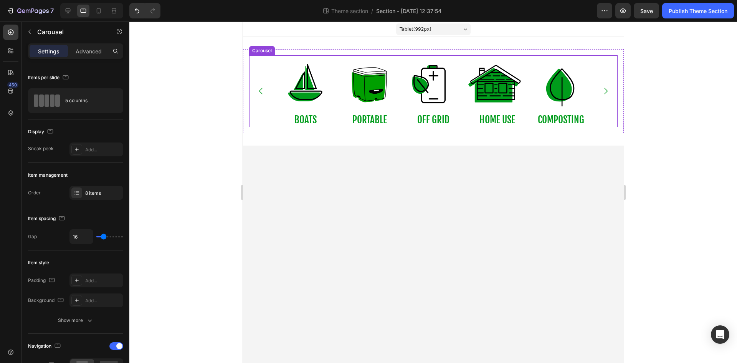
click at [599, 91] on button "Carousel Next Arrow" at bounding box center [606, 91] width 22 height 22
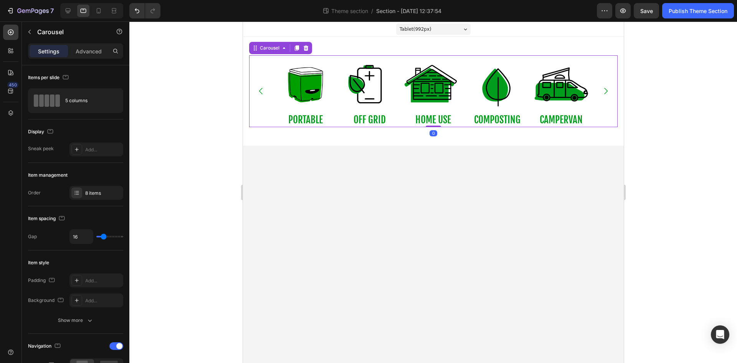
click at [599, 91] on button "Carousel Next Arrow" at bounding box center [606, 91] width 22 height 22
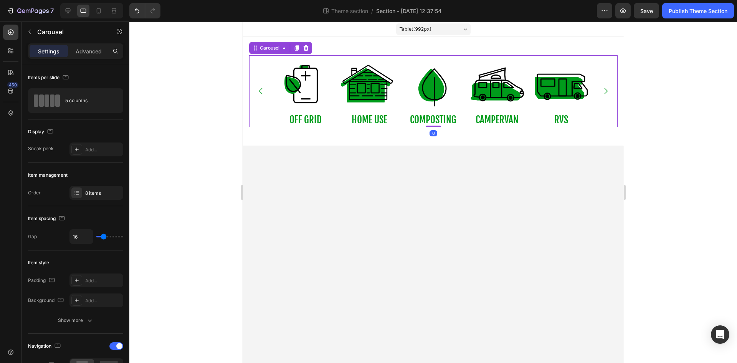
click at [599, 91] on button "Carousel Next Arrow" at bounding box center [606, 91] width 22 height 22
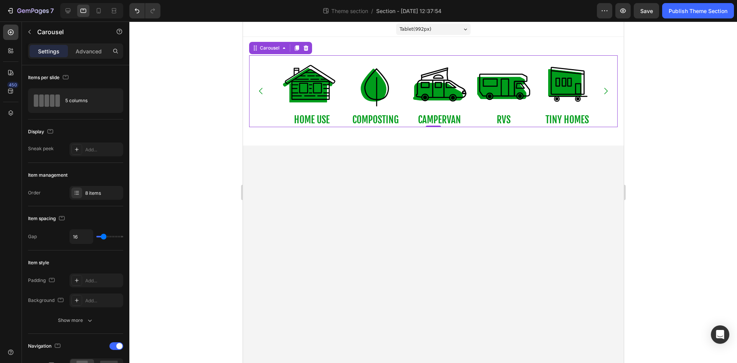
click at [599, 91] on button "Carousel Next Arrow" at bounding box center [606, 91] width 22 height 22
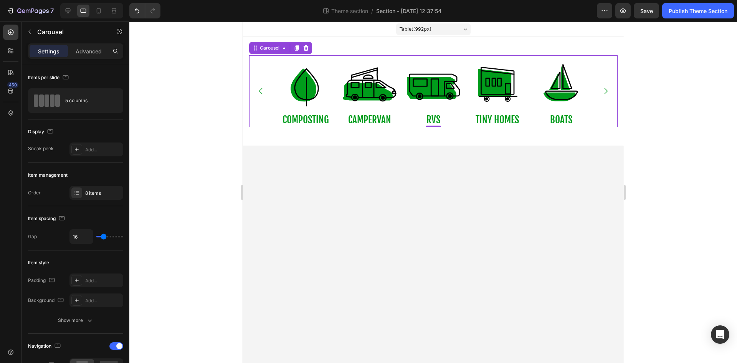
click at [599, 91] on button "Carousel Next Arrow" at bounding box center [606, 91] width 22 height 22
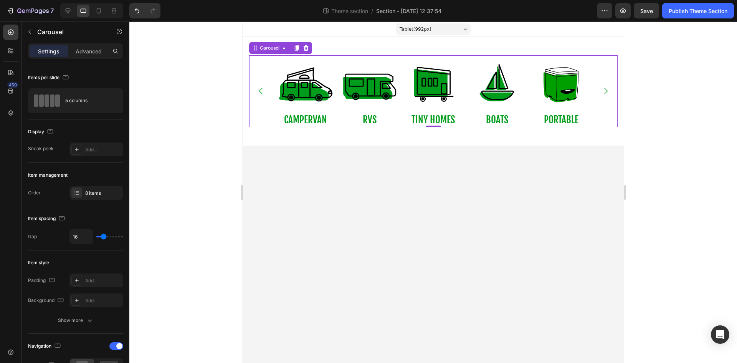
click at [599, 91] on button "Carousel Next Arrow" at bounding box center [606, 91] width 22 height 22
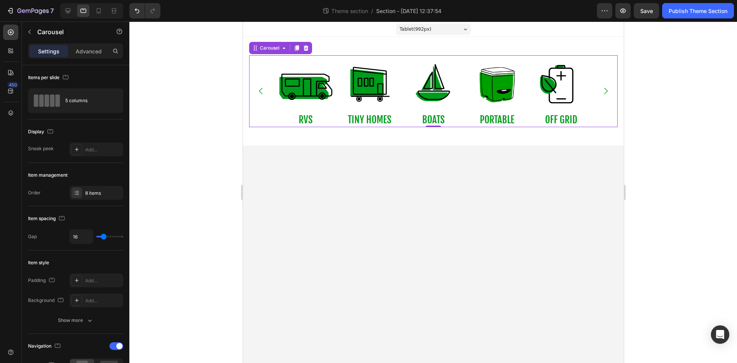
click at [599, 91] on button "Carousel Next Arrow" at bounding box center [606, 91] width 22 height 22
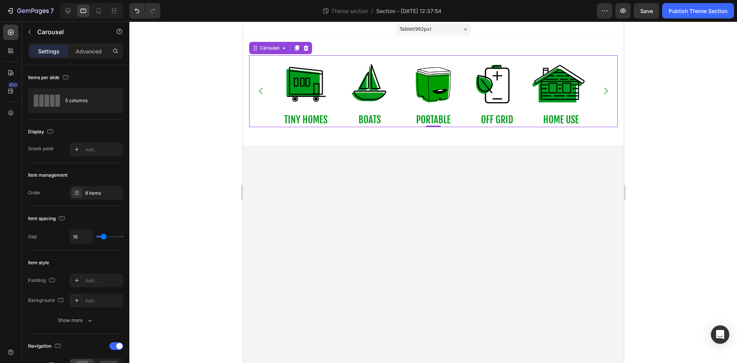
click at [599, 91] on button "Carousel Next Arrow" at bounding box center [606, 91] width 22 height 22
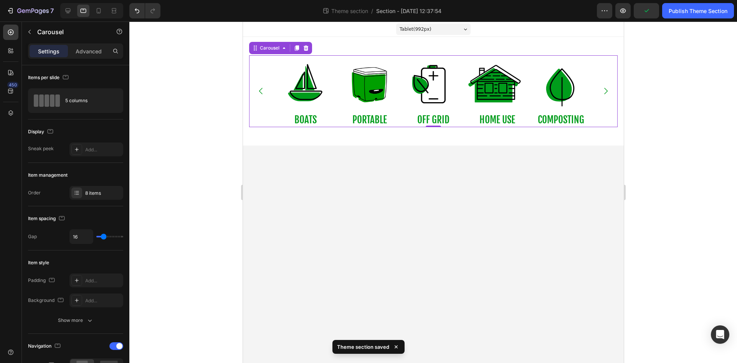
click at [599, 91] on button "Carousel Next Arrow" at bounding box center [606, 91] width 22 height 22
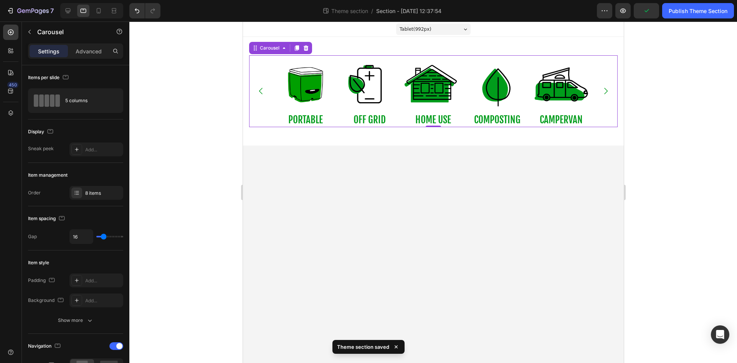
click at [599, 91] on button "Carousel Next Arrow" at bounding box center [606, 91] width 22 height 22
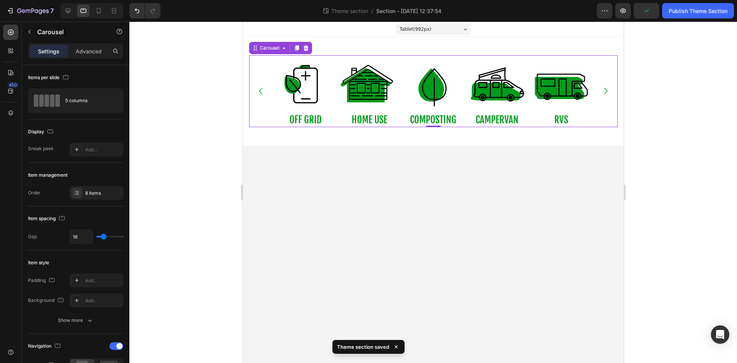
click at [599, 91] on button "Carousel Next Arrow" at bounding box center [606, 91] width 22 height 22
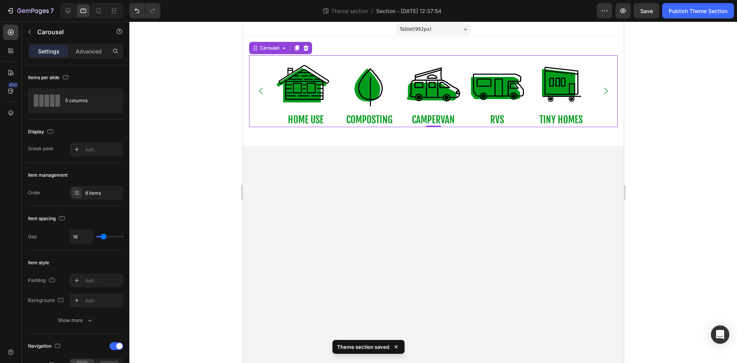
click at [599, 91] on button "Carousel Next Arrow" at bounding box center [606, 91] width 22 height 22
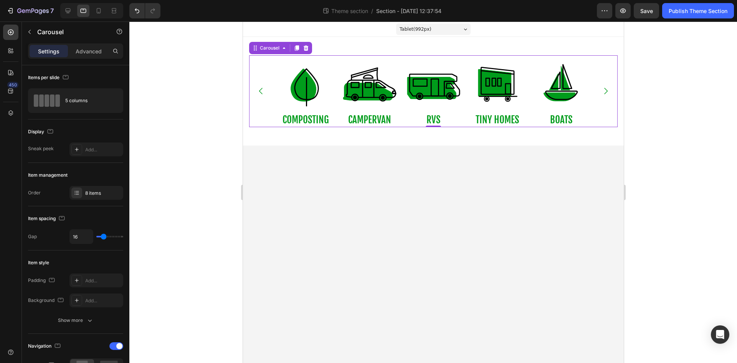
click at [462, 27] on div "Tablet ( 992 px)" at bounding box center [433, 29] width 75 height 12
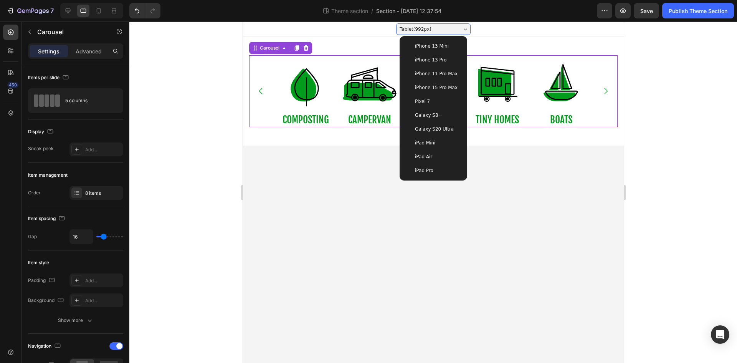
click at [428, 82] on div "iPhone 15 Pro Max" at bounding box center [433, 88] width 61 height 14
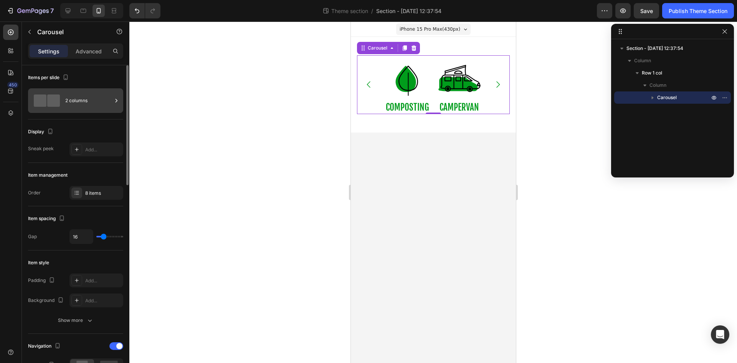
click at [92, 105] on div "2 columns" at bounding box center [88, 101] width 47 height 18
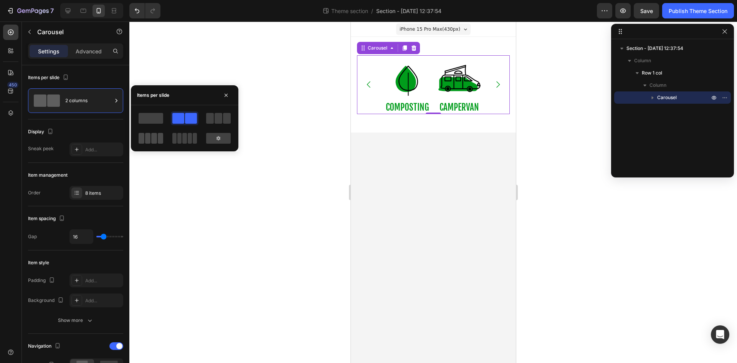
click at [193, 138] on span at bounding box center [195, 138] width 4 height 11
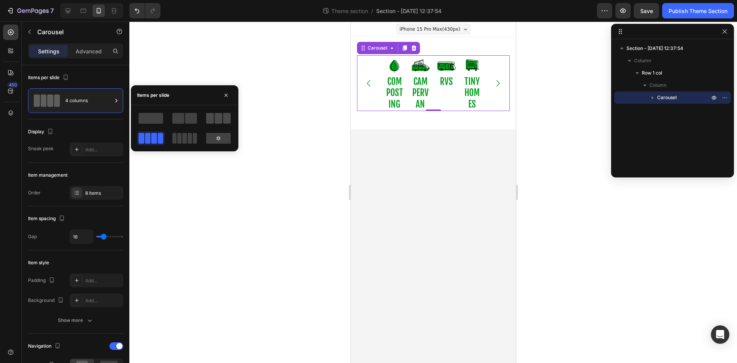
click at [220, 119] on span at bounding box center [219, 118] width 8 height 11
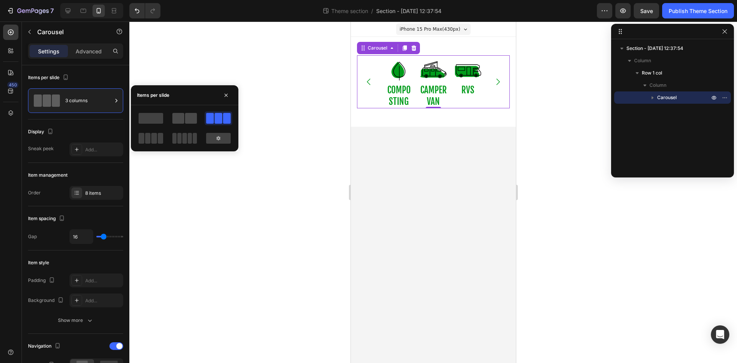
click at [193, 119] on span at bounding box center [191, 118] width 12 height 11
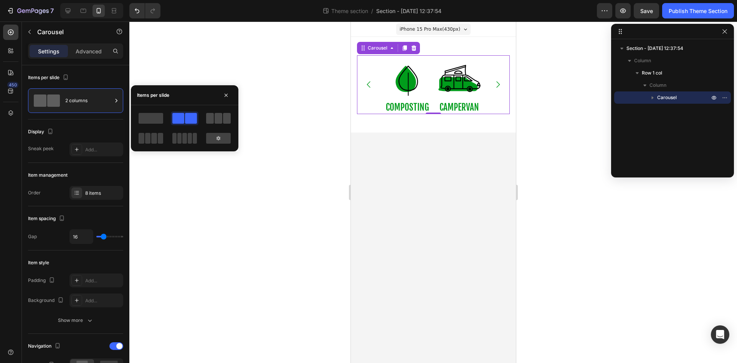
click at [214, 119] on span at bounding box center [210, 118] width 8 height 11
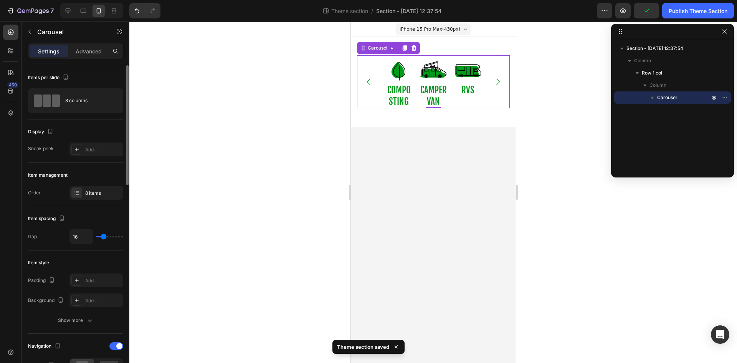
click at [93, 217] on div "Item spacing" at bounding box center [75, 218] width 95 height 12
click at [85, 12] on icon at bounding box center [84, 11] width 6 height 4
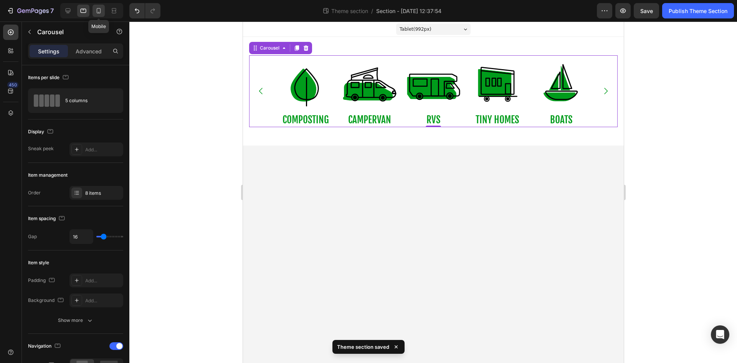
click at [100, 12] on icon at bounding box center [99, 11] width 8 height 8
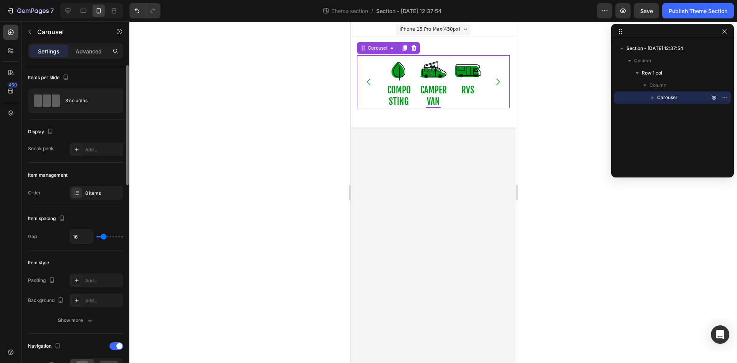
type input "10"
type input "0"
type input "9"
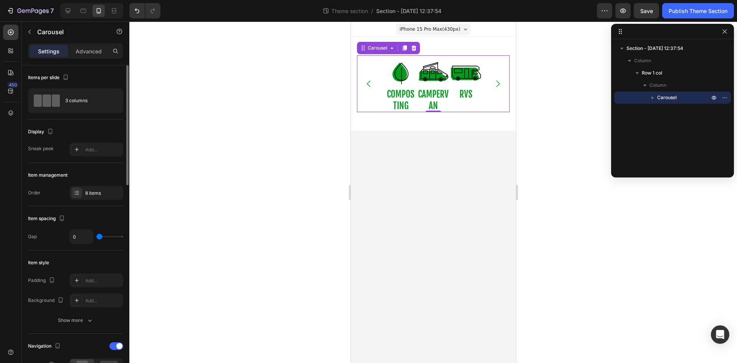
type input "9"
type input "13"
type input "21"
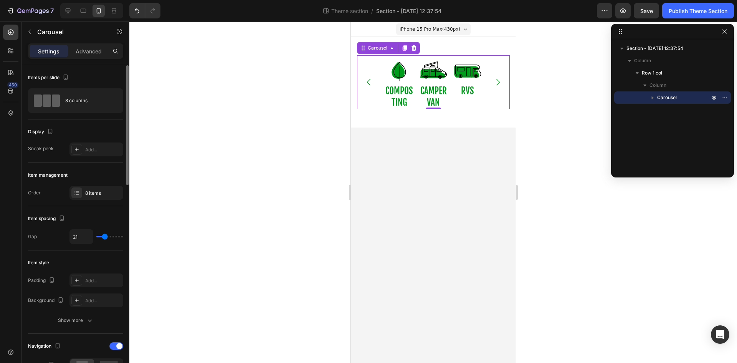
type input "22"
click at [104, 237] on input "range" at bounding box center [109, 237] width 27 height 2
type input "16"
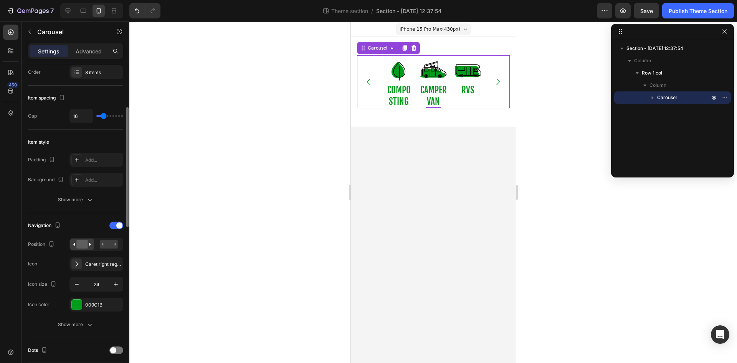
scroll to position [121, 0]
click at [78, 282] on icon "button" at bounding box center [77, 284] width 8 height 8
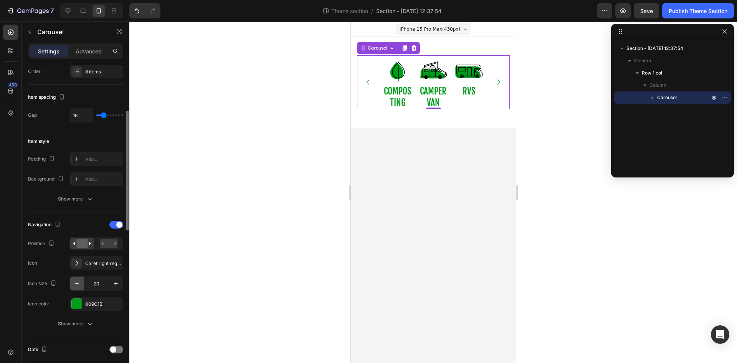
click at [78, 282] on icon "button" at bounding box center [77, 284] width 8 height 8
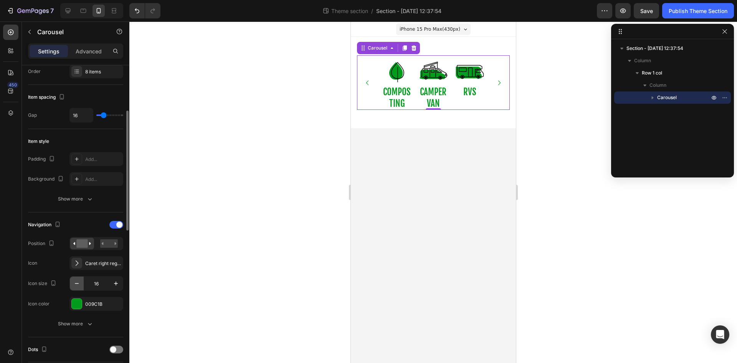
type input "15"
click at [116, 246] on rect at bounding box center [109, 243] width 18 height 8
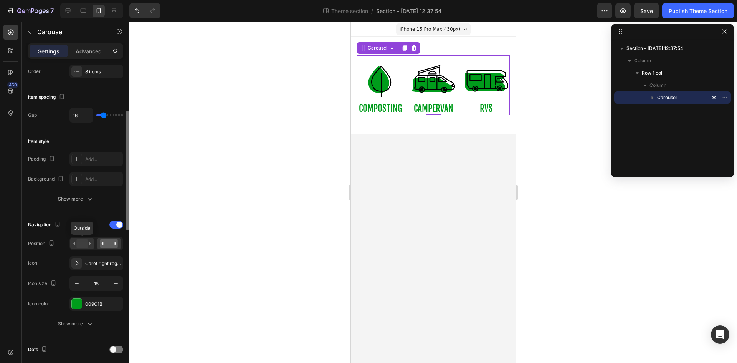
click at [86, 242] on rect at bounding box center [81, 243] width 11 height 8
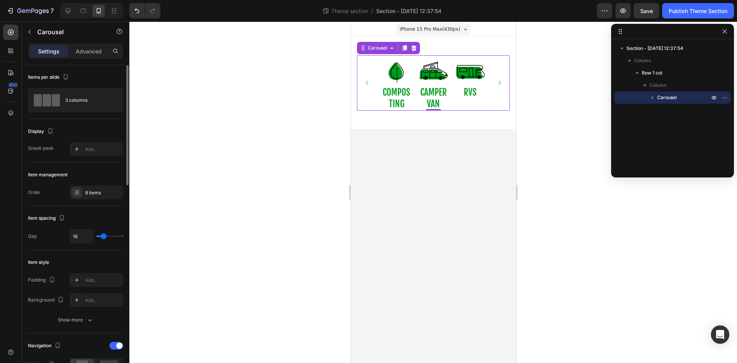
scroll to position [0, 0]
click at [93, 103] on div "3 columns" at bounding box center [88, 101] width 47 height 18
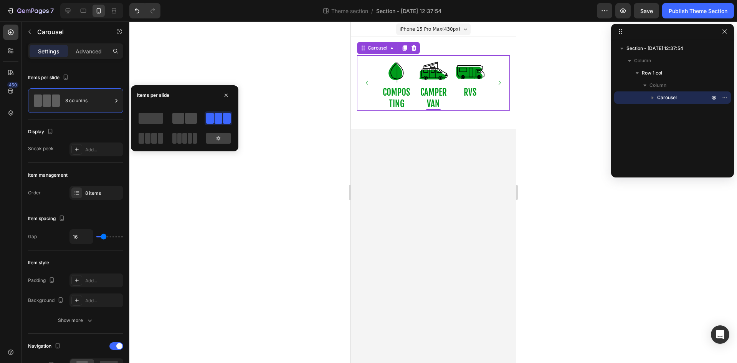
click at [185, 116] on span at bounding box center [191, 118] width 12 height 11
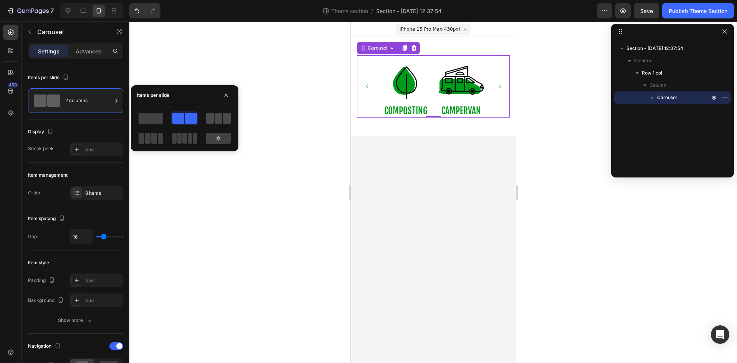
click at [209, 117] on span at bounding box center [210, 118] width 8 height 11
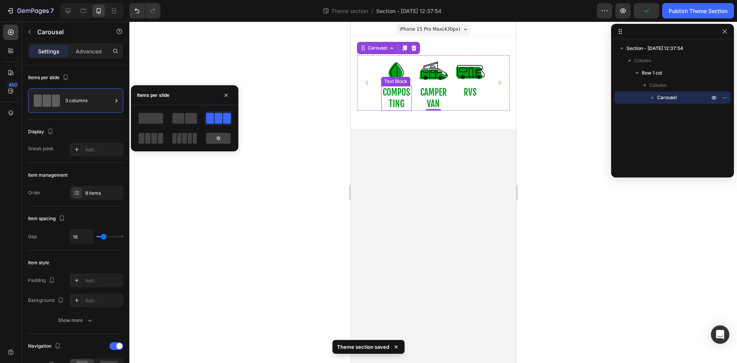
click at [386, 91] on p "COMPOSTING" at bounding box center [396, 98] width 29 height 23
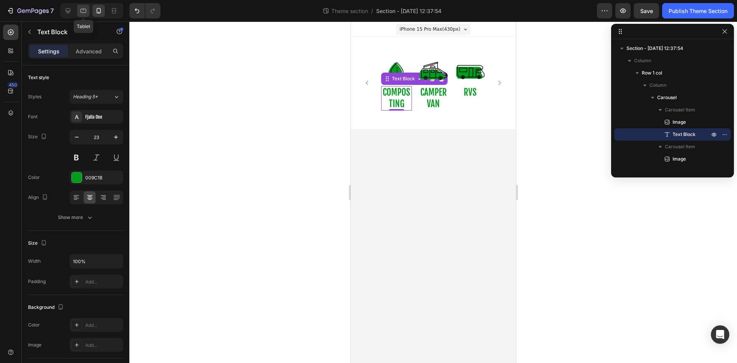
click at [85, 13] on icon at bounding box center [84, 11] width 6 height 4
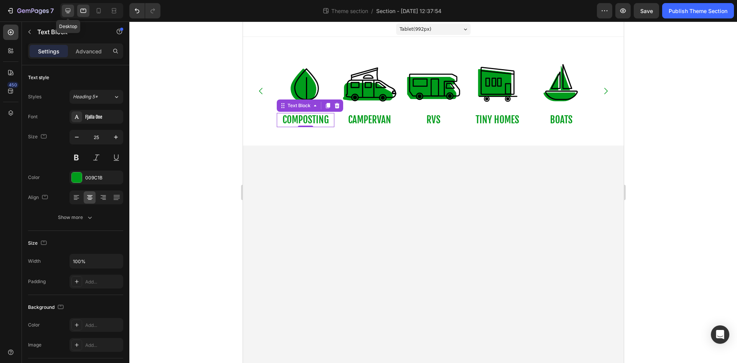
click at [71, 12] on icon at bounding box center [68, 11] width 8 height 8
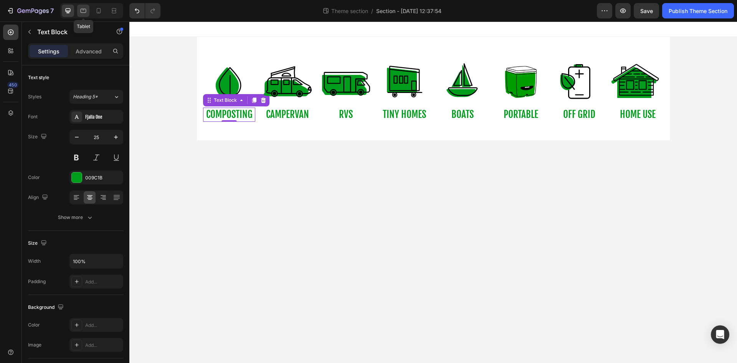
click at [85, 12] on icon at bounding box center [84, 11] width 8 height 8
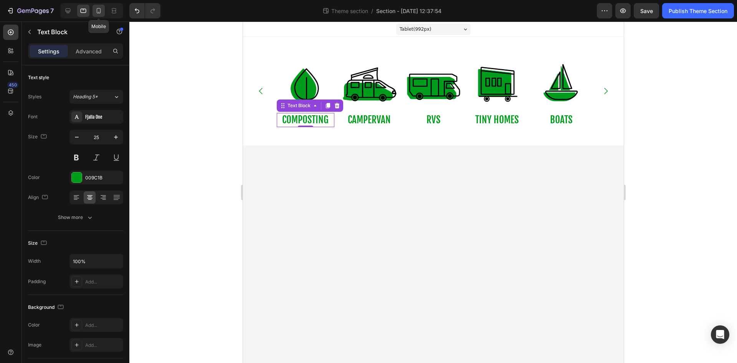
click at [102, 13] on icon at bounding box center [99, 11] width 8 height 8
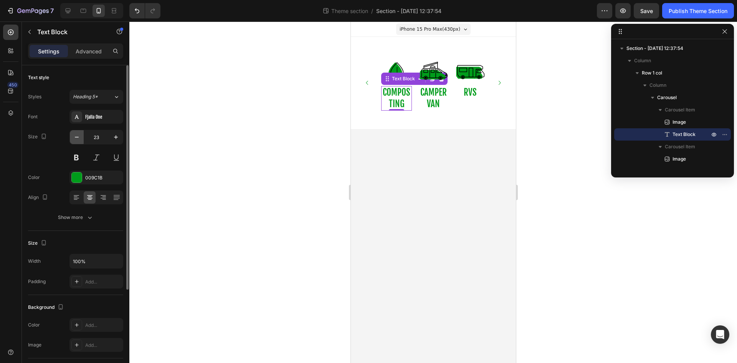
click at [78, 138] on icon "button" at bounding box center [77, 137] width 8 height 8
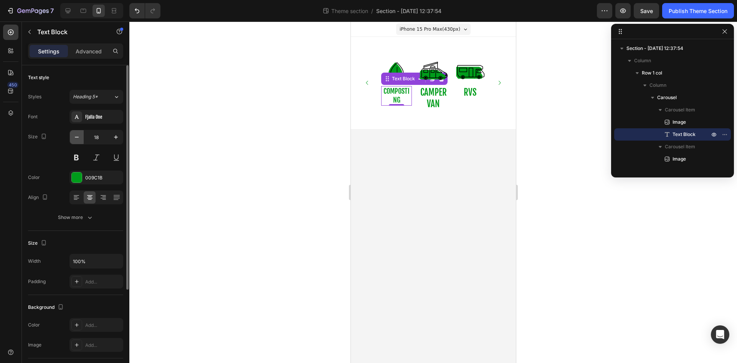
click at [78, 138] on icon "button" at bounding box center [77, 137] width 8 height 8
click at [113, 136] on icon "button" at bounding box center [116, 137] width 8 height 8
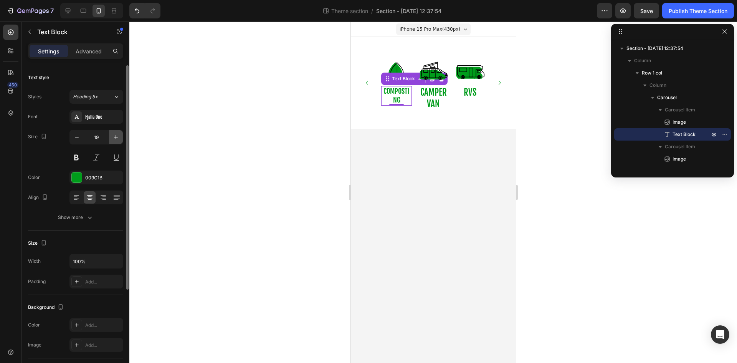
click at [113, 136] on icon "button" at bounding box center [116, 137] width 8 height 8
click at [113, 135] on icon "button" at bounding box center [116, 137] width 8 height 8
type input "23"
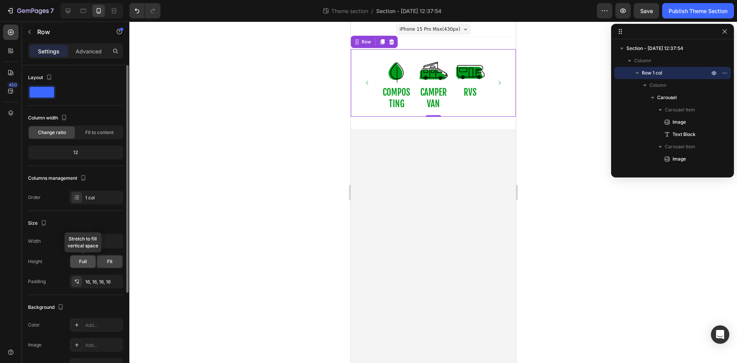
click at [82, 266] on div "Full" at bounding box center [82, 261] width 25 height 12
click at [104, 262] on div "Fit" at bounding box center [109, 261] width 25 height 12
click at [94, 285] on div "16, 16, 16, 16" at bounding box center [96, 281] width 22 height 7
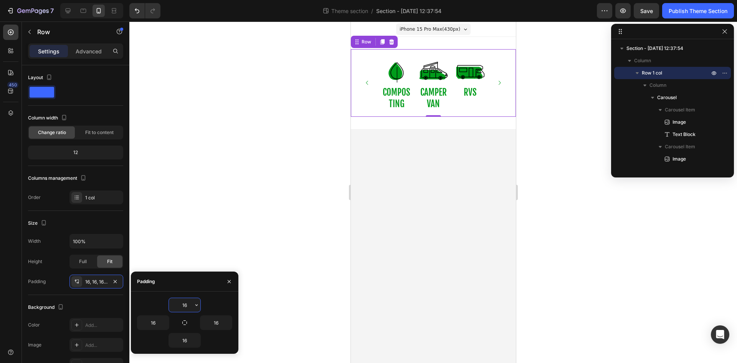
click at [186, 303] on input "16" at bounding box center [184, 305] width 31 height 14
click at [199, 306] on icon "button" at bounding box center [197, 305] width 6 height 6
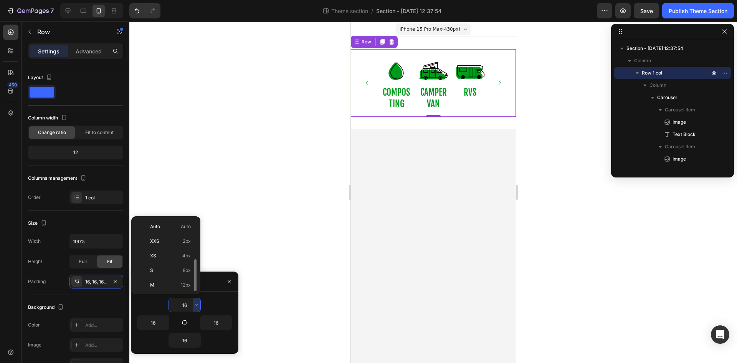
scroll to position [28, 0]
click at [177, 250] on div "S 8px" at bounding box center [164, 257] width 60 height 15
type input "8"
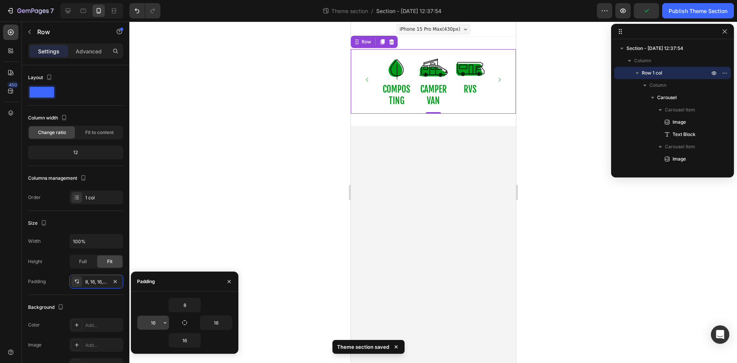
click at [161, 323] on button "button" at bounding box center [165, 323] width 8 height 14
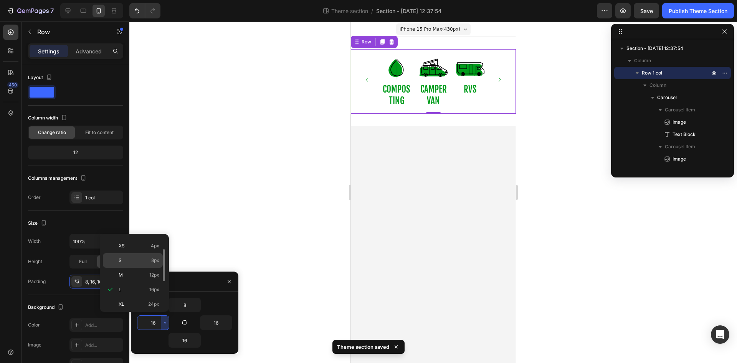
click at [134, 268] on div "S 8px" at bounding box center [133, 275] width 60 height 15
type input "8"
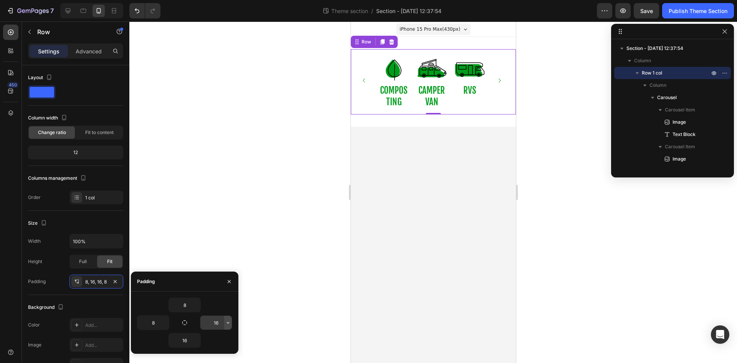
click at [229, 323] on icon "button" at bounding box center [228, 323] width 6 height 6
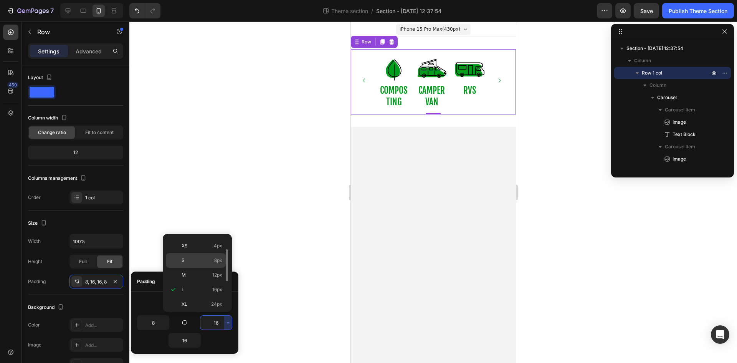
click at [203, 263] on p "S 8px" at bounding box center [202, 260] width 41 height 7
type input "8"
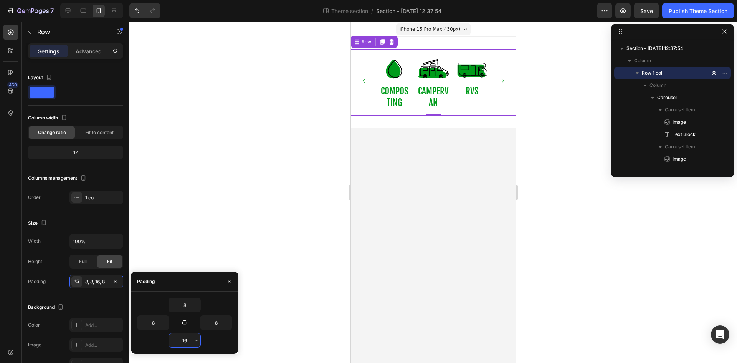
click at [190, 340] on input "16" at bounding box center [184, 340] width 31 height 14
click at [196, 340] on icon "button" at bounding box center [197, 340] width 6 height 6
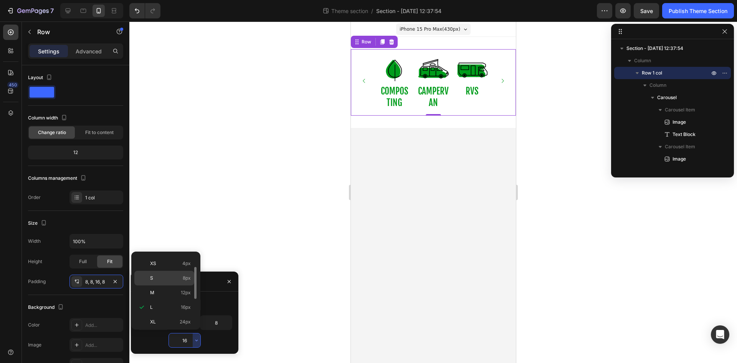
click at [176, 277] on p "S 8px" at bounding box center [170, 278] width 41 height 7
type input "8"
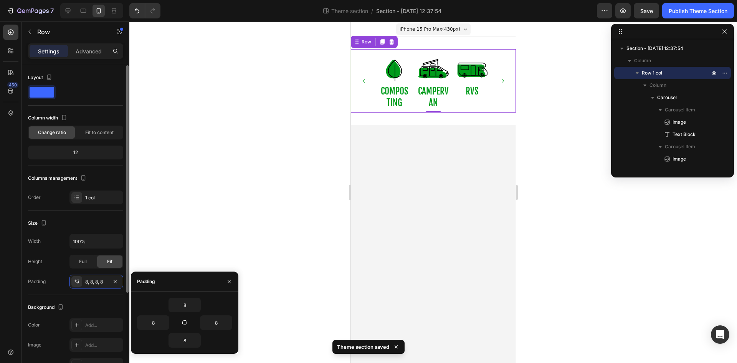
click at [106, 221] on div "Size" at bounding box center [75, 223] width 95 height 12
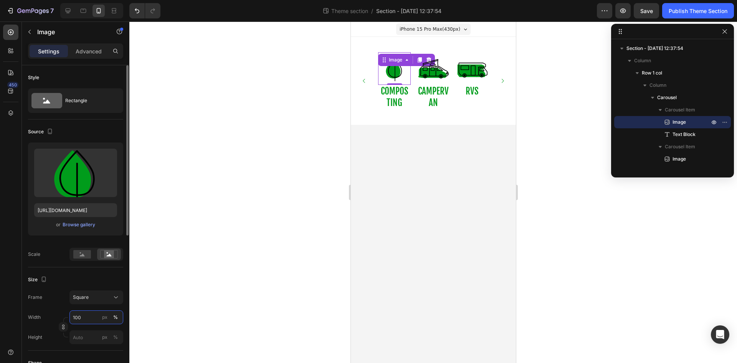
click at [90, 315] on input "100" at bounding box center [97, 317] width 54 height 14
type input "90"
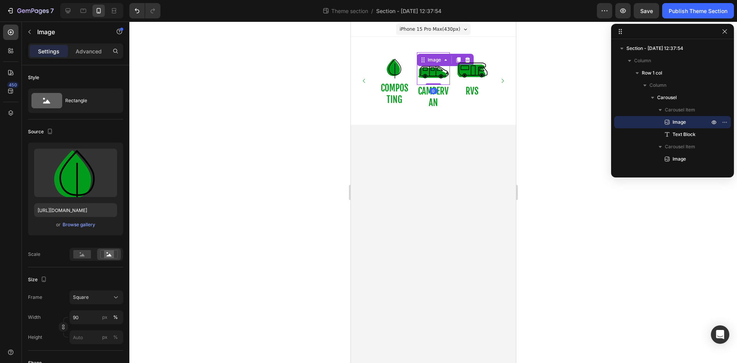
click at [432, 73] on img at bounding box center [433, 68] width 33 height 33
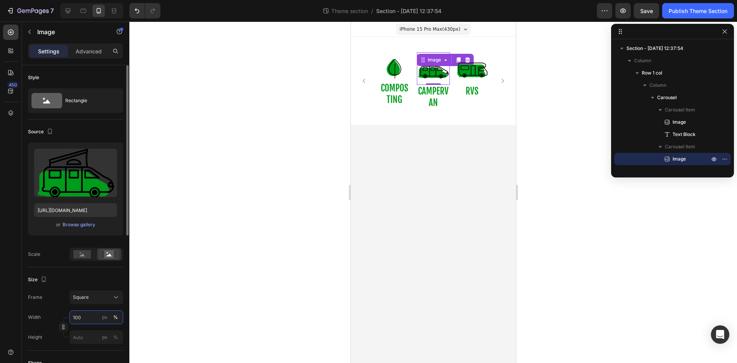
click at [96, 314] on input "100" at bounding box center [97, 317] width 54 height 14
type input "9"
type input "4"
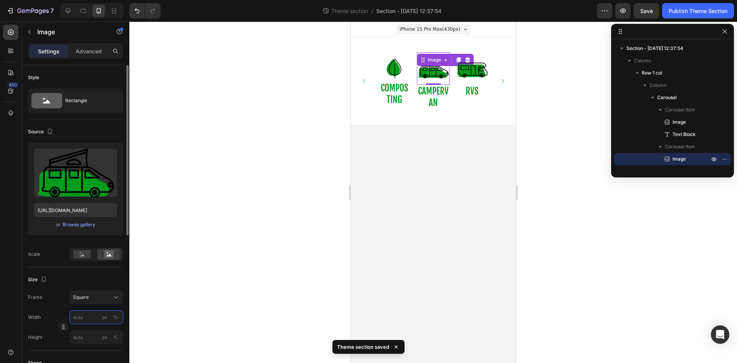
type input "4"
type input "40"
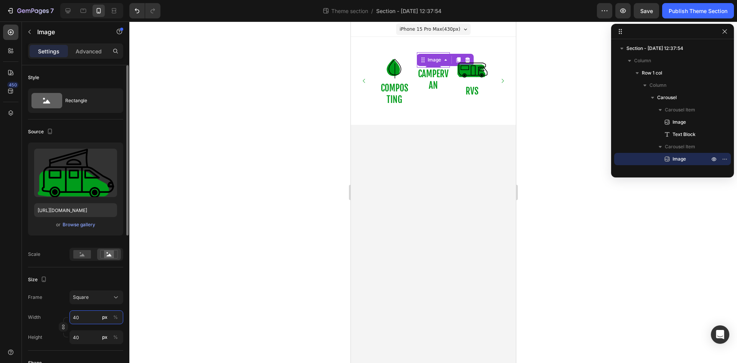
type input "4"
type input "9"
type input "90"
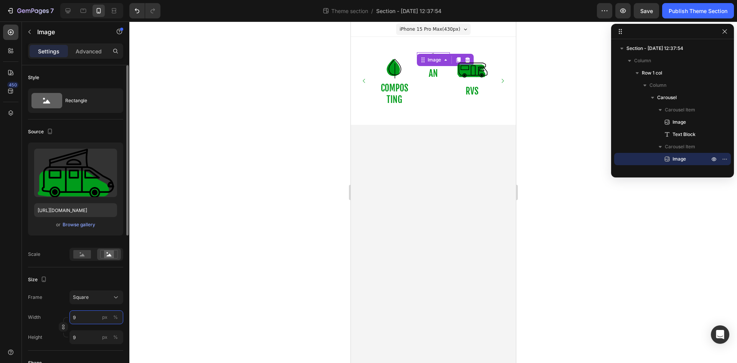
type input "90"
type input "9"
type input "1"
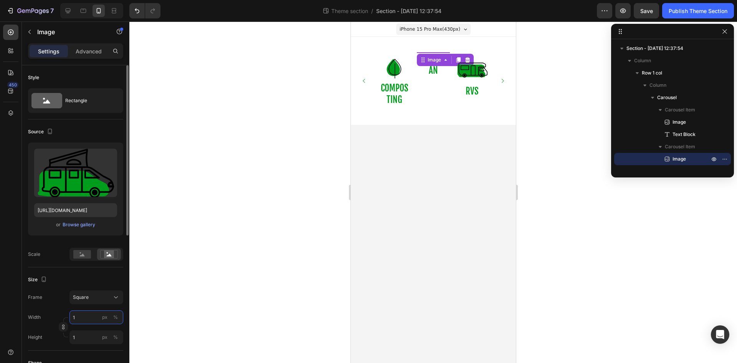
type input "10"
type input "100"
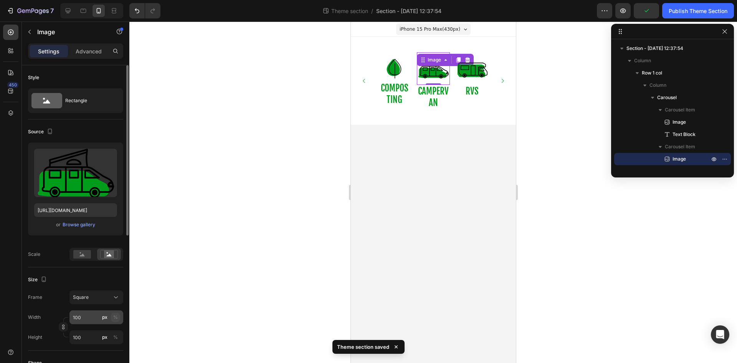
click at [114, 317] on div "%" at bounding box center [115, 317] width 5 height 7
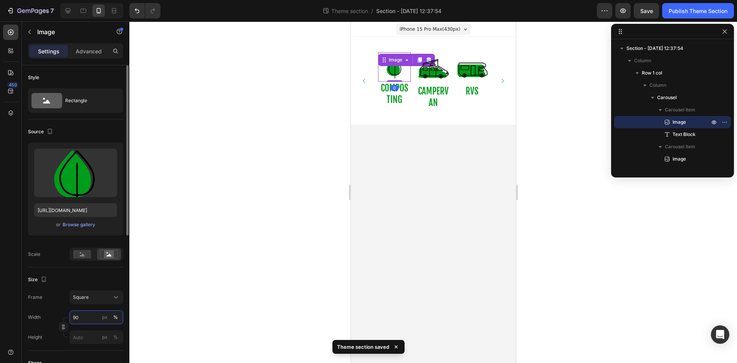
click at [83, 322] on input "90" at bounding box center [97, 317] width 54 height 14
type input "100"
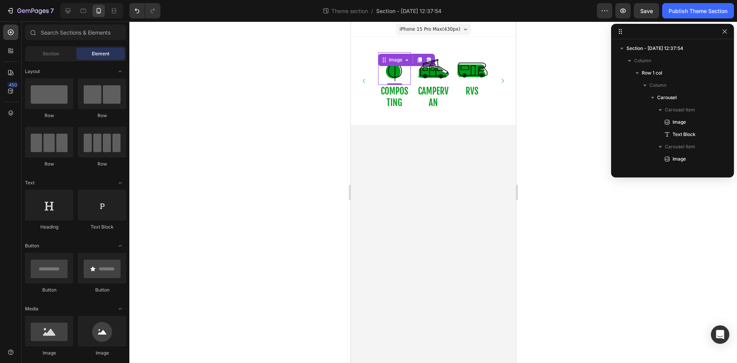
click at [387, 196] on body "iPhone 15 Pro Max ( 430 px) iPhone 13 Mini iPhone 13 Pro iPhone 11 Pro Max iPho…" at bounding box center [433, 192] width 165 height 341
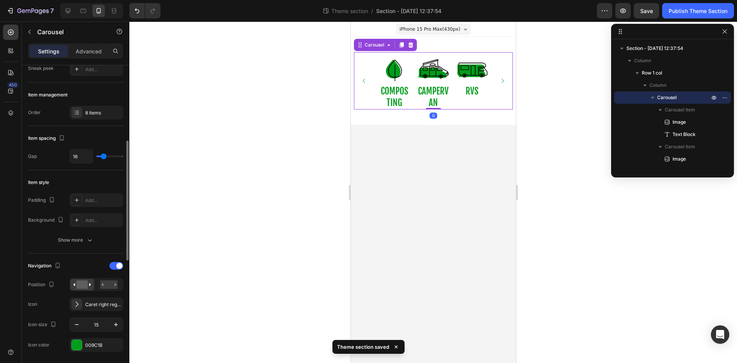
scroll to position [119, 0]
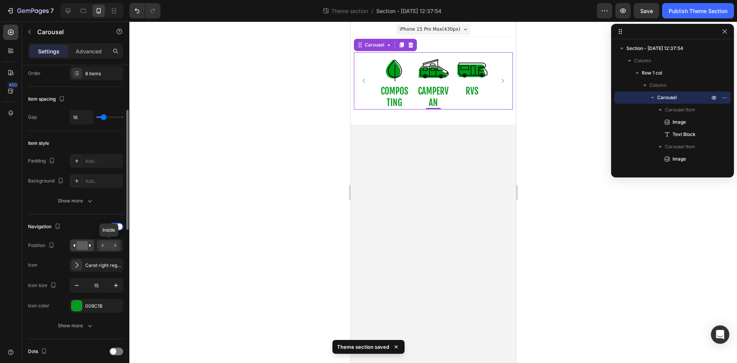
click at [105, 248] on rect at bounding box center [109, 245] width 18 height 8
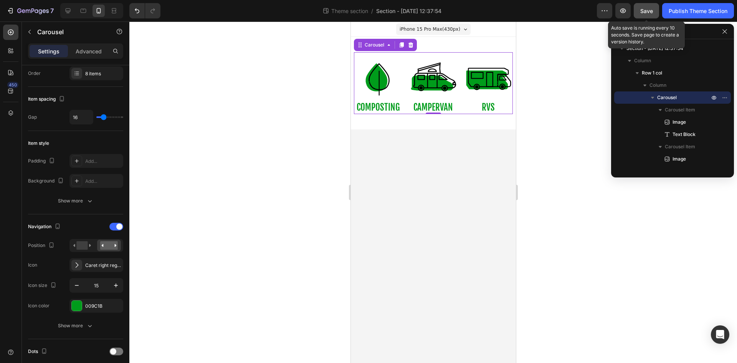
click at [647, 9] on span "Save" at bounding box center [647, 11] width 13 height 7
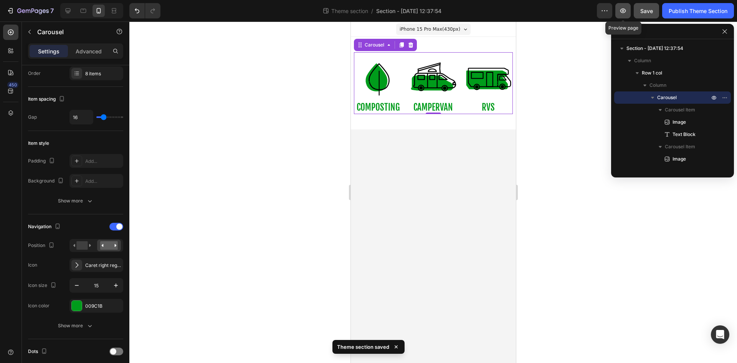
click at [626, 12] on icon "button" at bounding box center [624, 11] width 8 height 8
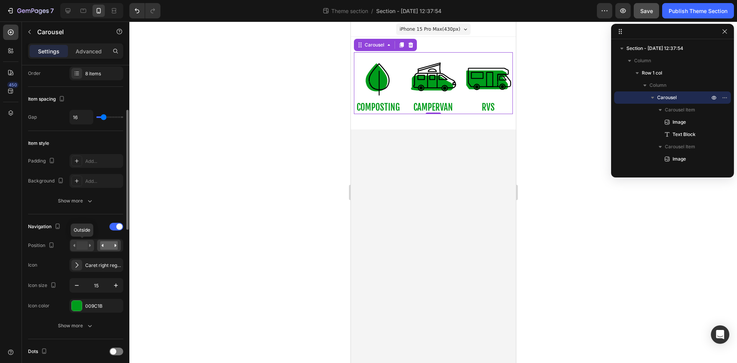
click at [87, 246] on rect at bounding box center [81, 245] width 11 height 8
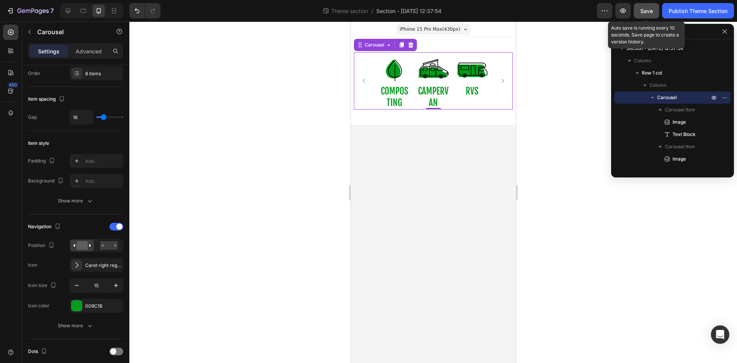
click at [644, 12] on span "Save" at bounding box center [647, 11] width 13 height 7
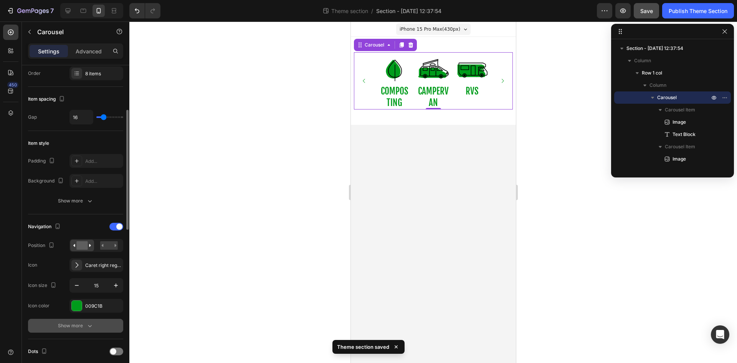
click at [75, 325] on div "Show more" at bounding box center [76, 326] width 36 height 8
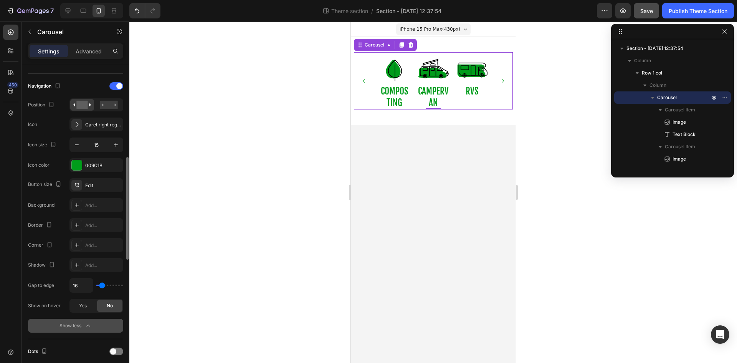
scroll to position [268, 0]
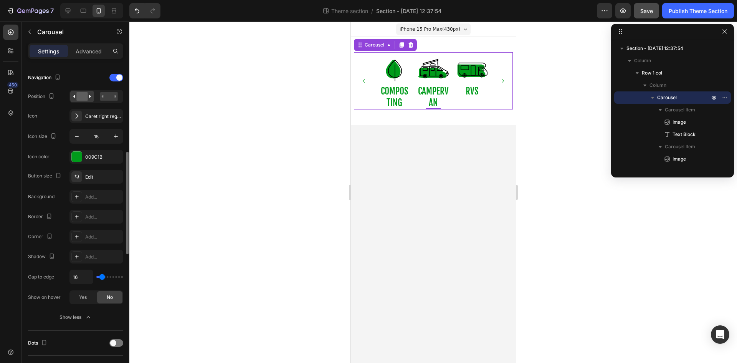
type input "0"
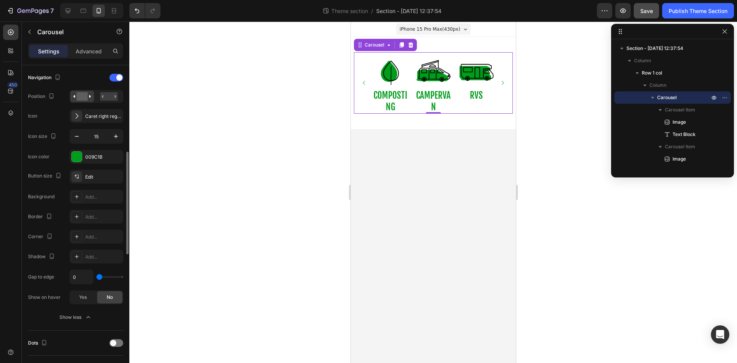
type input "13"
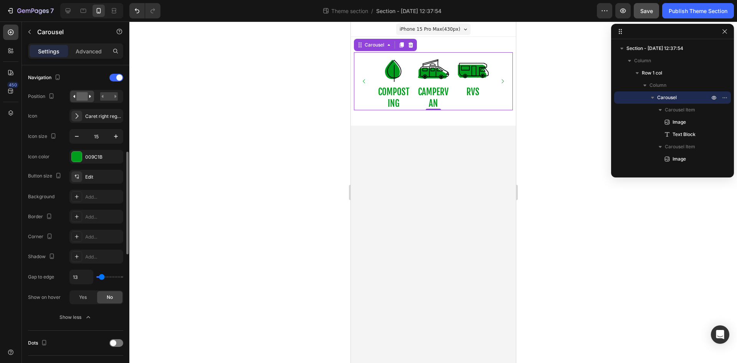
type input "0"
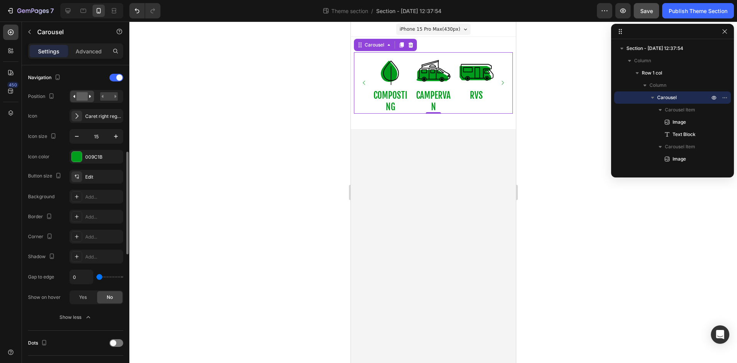
drag, startPoint x: 101, startPoint y: 275, endPoint x: 95, endPoint y: 276, distance: 5.8
type input "0"
click at [96, 276] on input "range" at bounding box center [109, 277] width 27 height 2
click at [86, 277] on input "0" at bounding box center [81, 277] width 23 height 14
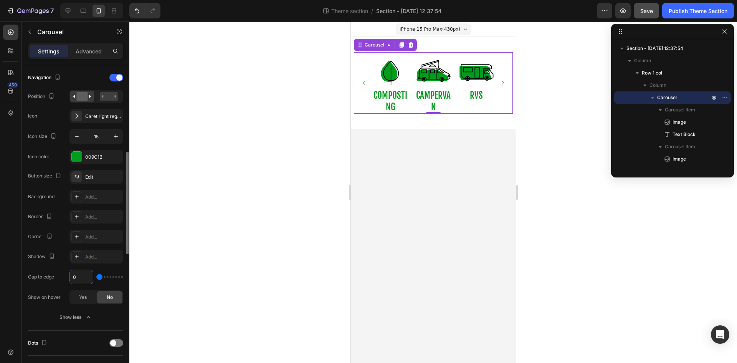
type input "4"
click at [185, 249] on div at bounding box center [433, 192] width 608 height 341
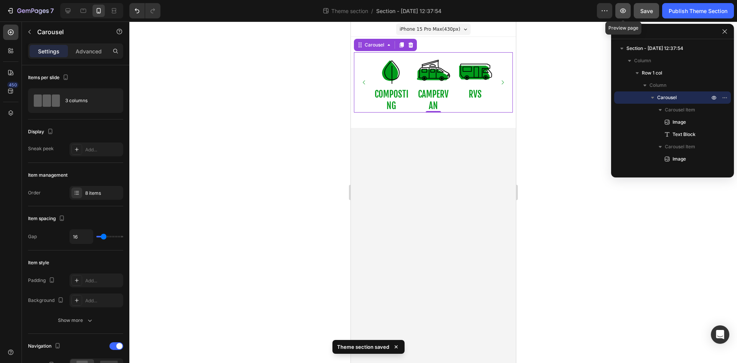
click at [622, 7] on button "button" at bounding box center [623, 10] width 15 height 15
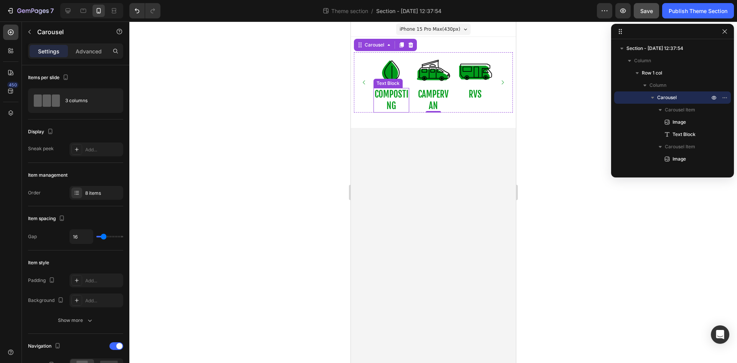
click at [387, 93] on p "COMPOSTING" at bounding box center [391, 100] width 34 height 23
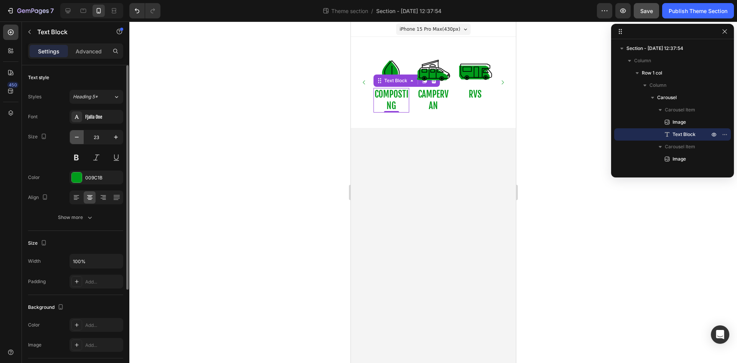
click at [80, 137] on icon "button" at bounding box center [77, 137] width 8 height 8
type input "21"
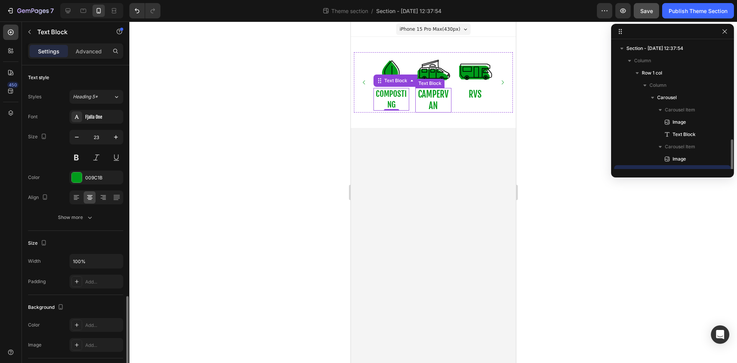
click at [427, 96] on p "CAMPERVAN" at bounding box center [433, 100] width 34 height 23
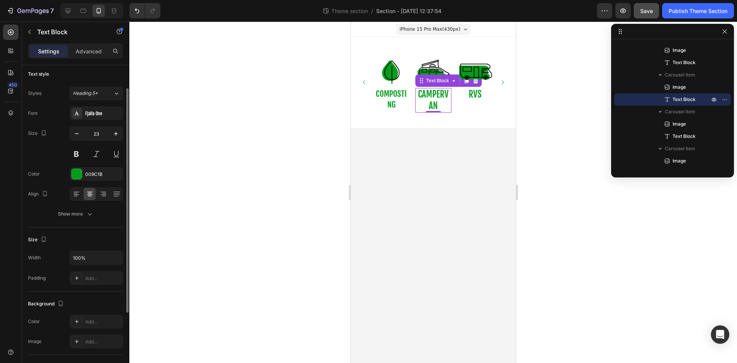
scroll to position [0, 0]
click at [76, 138] on icon "button" at bounding box center [77, 137] width 8 height 8
type input "21"
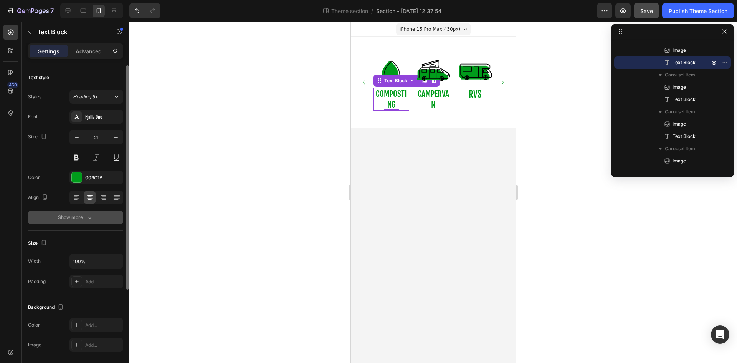
click at [86, 220] on icon "button" at bounding box center [90, 218] width 8 height 8
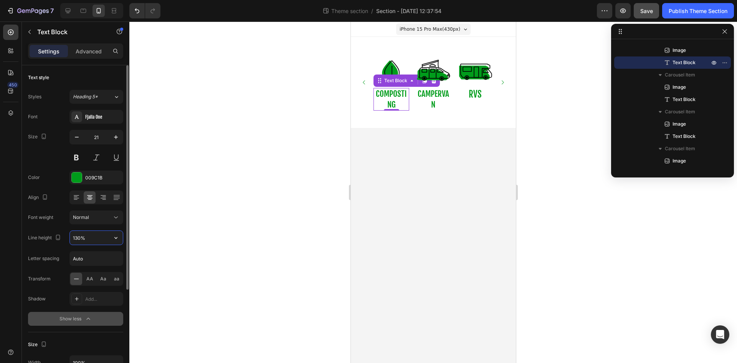
click at [86, 238] on input "130%" at bounding box center [96, 238] width 53 height 14
click at [118, 238] on icon "button" at bounding box center [116, 238] width 8 height 8
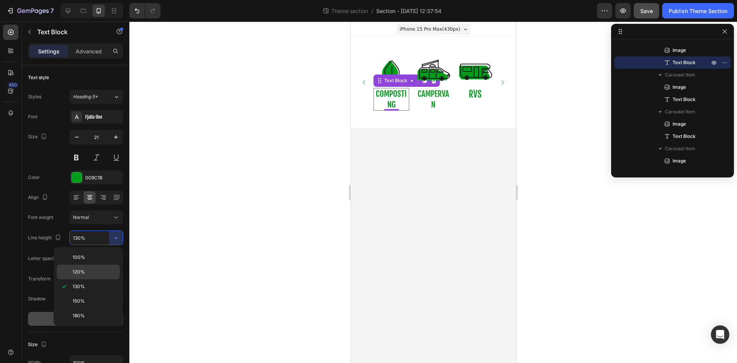
click at [93, 268] on div "120%" at bounding box center [88, 272] width 63 height 15
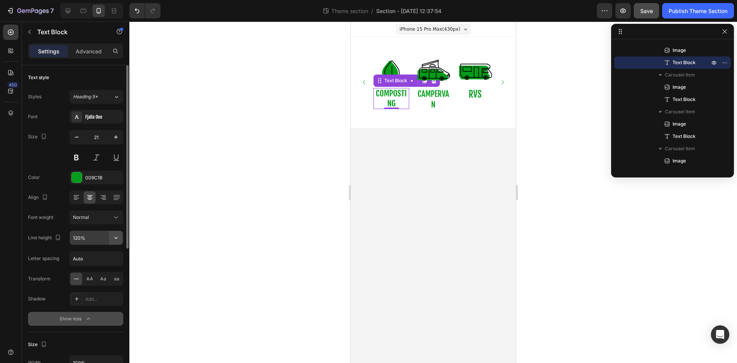
click at [118, 237] on icon "button" at bounding box center [116, 238] width 8 height 8
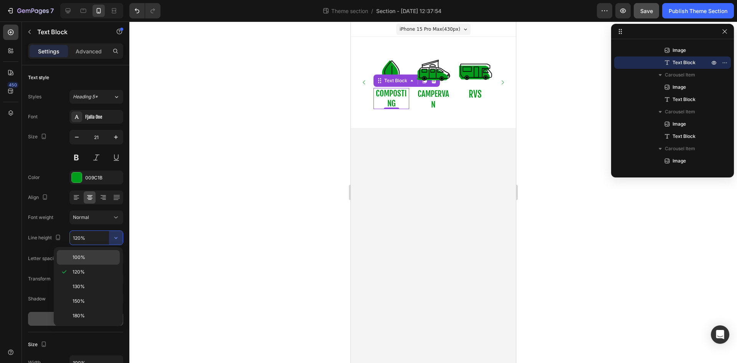
click at [102, 253] on div "100%" at bounding box center [88, 257] width 63 height 15
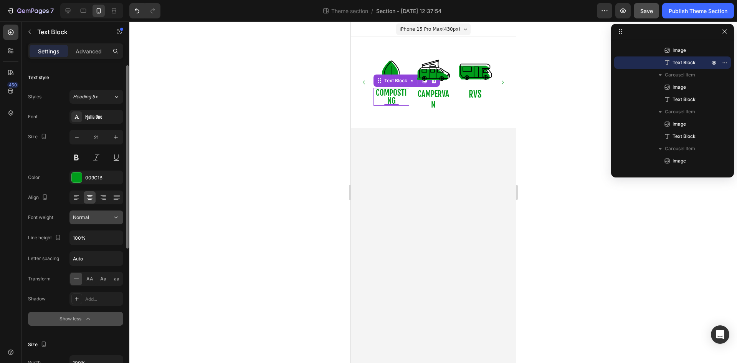
click at [116, 219] on icon at bounding box center [116, 218] width 8 height 8
click at [114, 216] on icon at bounding box center [116, 218] width 8 height 8
click at [115, 238] on icon "button" at bounding box center [115, 238] width 3 height 2
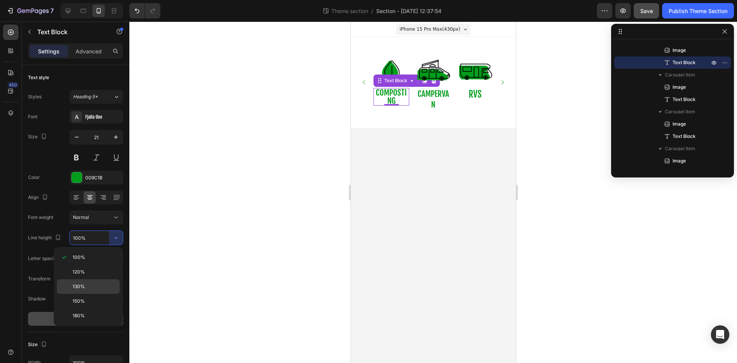
click at [89, 294] on div "130%" at bounding box center [88, 301] width 63 height 15
type input "130%"
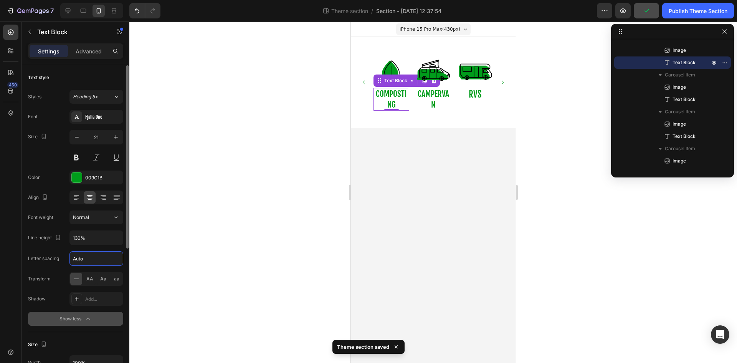
click at [111, 253] on input "Auto" at bounding box center [96, 259] width 53 height 14
click at [55, 253] on div "Letter spacing" at bounding box center [43, 258] width 31 height 12
click at [99, 253] on input "Auto" at bounding box center [96, 259] width 53 height 14
type input "-"
type input "1"
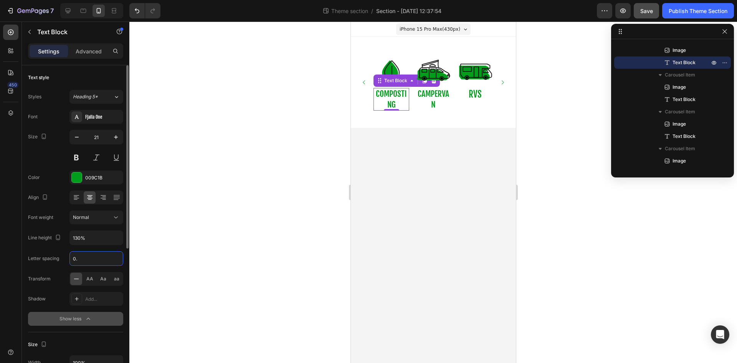
type input "0"
type input "9"
type input "-"
type input "Auto"
click at [59, 273] on div "Transform AA Aa aa" at bounding box center [75, 279] width 95 height 14
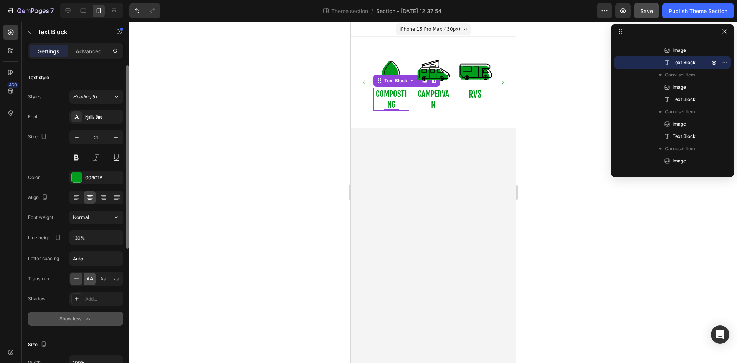
click at [91, 278] on span "AA" at bounding box center [89, 278] width 7 height 7
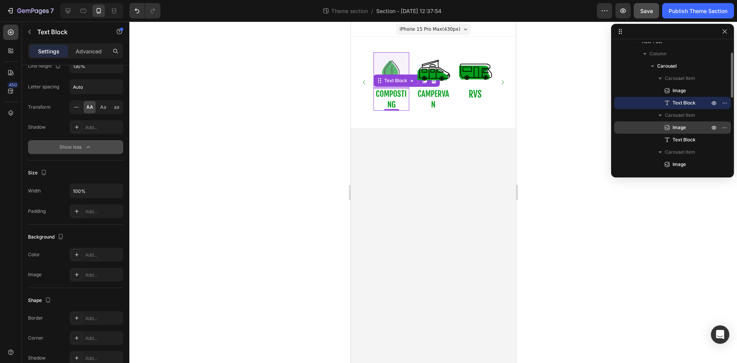
scroll to position [31, 0]
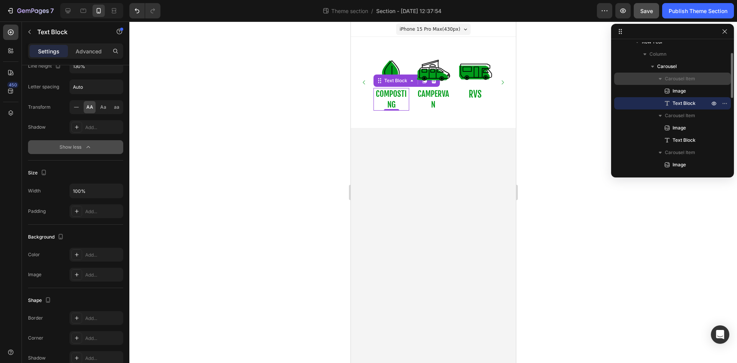
click at [675, 76] on span "Carousel Item" at bounding box center [680, 79] width 30 height 8
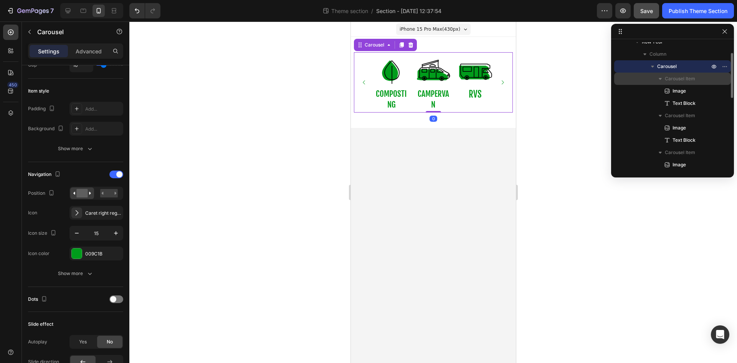
scroll to position [0, 0]
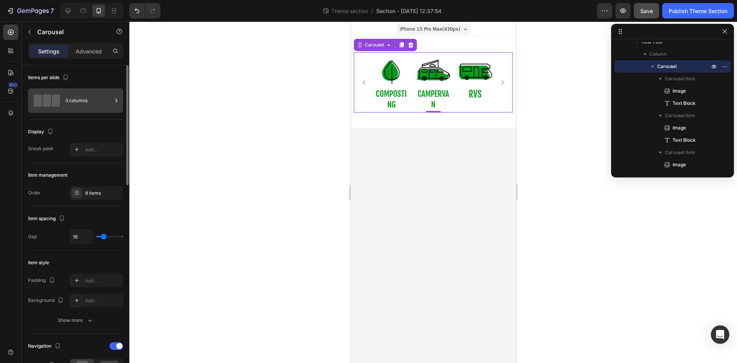
click at [89, 107] on div "3 columns" at bounding box center [88, 101] width 47 height 18
click at [76, 129] on div "Display" at bounding box center [75, 132] width 95 height 12
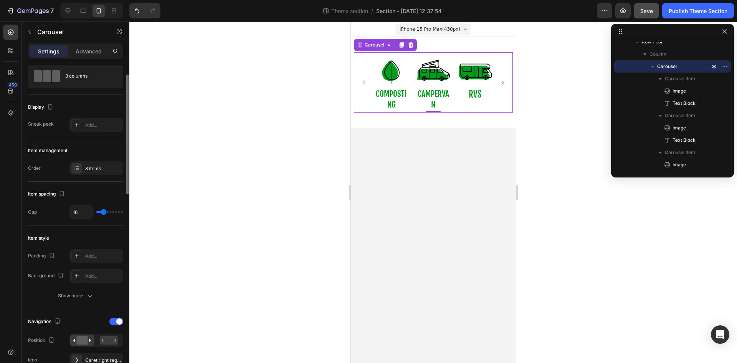
scroll to position [25, 0]
click at [88, 211] on input "16" at bounding box center [81, 212] width 23 height 14
type input "14"
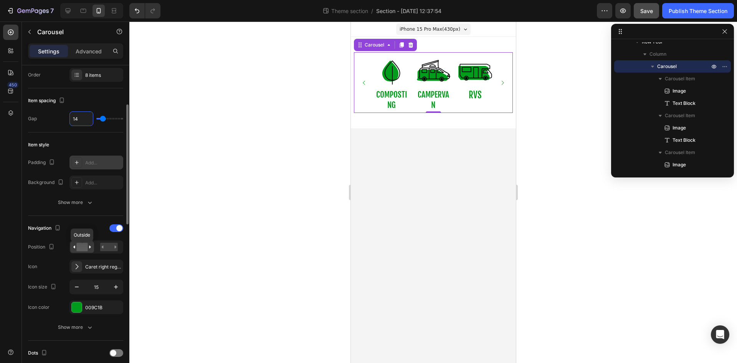
scroll to position [119, 0]
type input "14"
click at [79, 285] on icon "button" at bounding box center [77, 286] width 8 height 8
type input "14"
click at [85, 324] on div "Show more" at bounding box center [76, 327] width 36 height 8
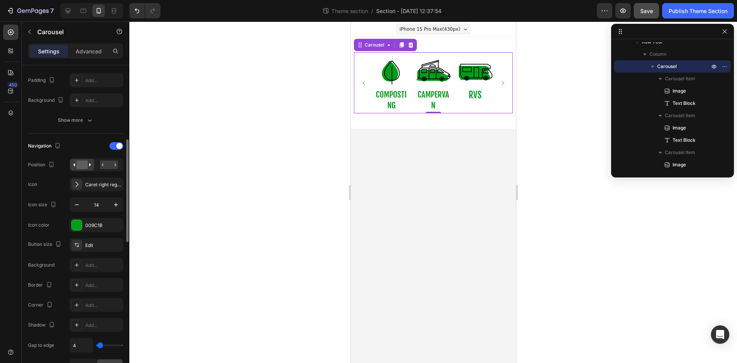
scroll to position [208, 0]
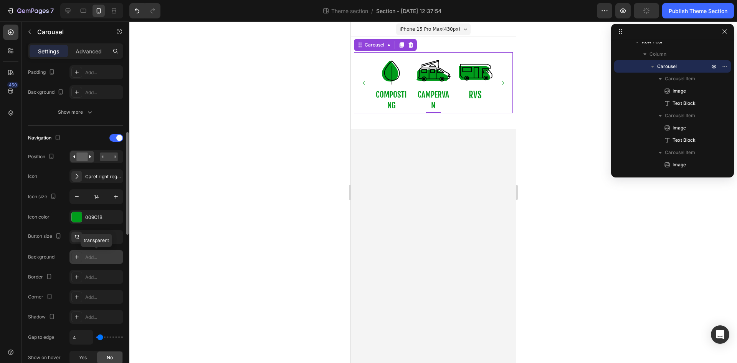
click at [94, 254] on div "Add..." at bounding box center [103, 257] width 36 height 7
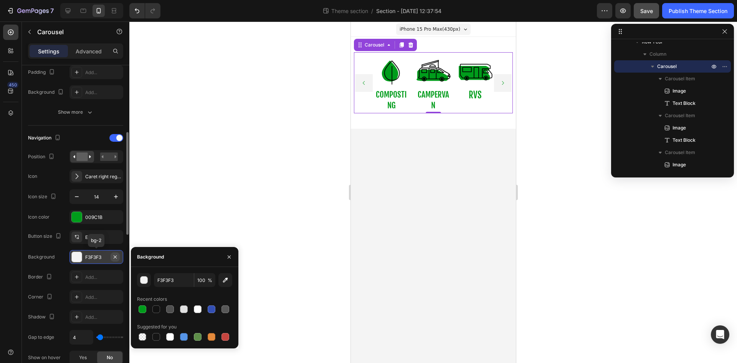
click at [117, 256] on icon "button" at bounding box center [115, 257] width 6 height 6
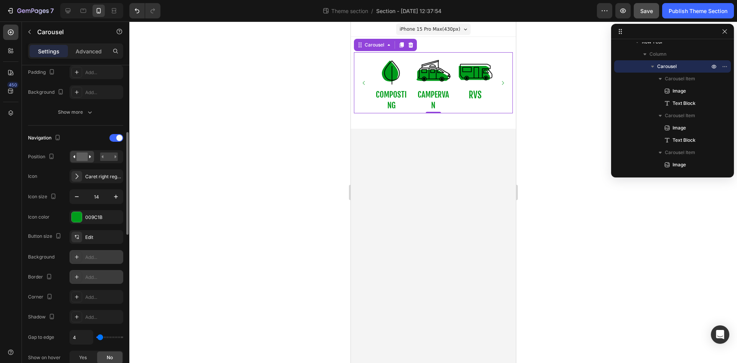
click at [85, 276] on div "Add..." at bounding box center [97, 277] width 54 height 14
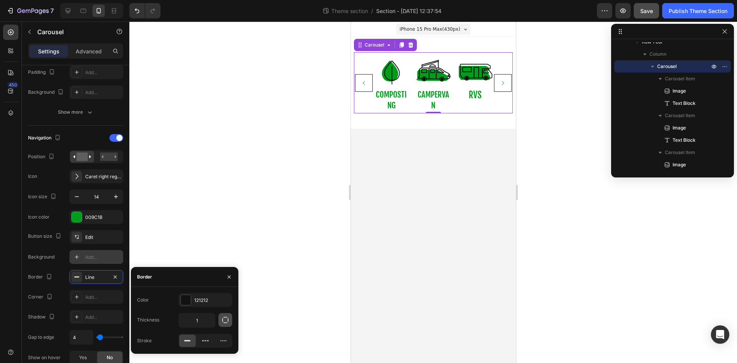
click at [222, 319] on icon "button" at bounding box center [225, 320] width 6 height 6
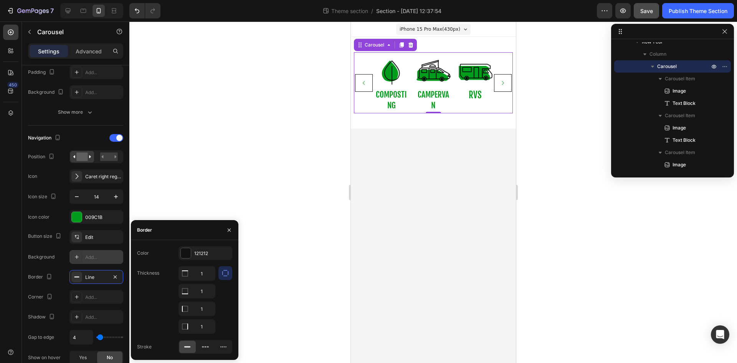
click at [222, 274] on icon "button" at bounding box center [225, 273] width 6 height 6
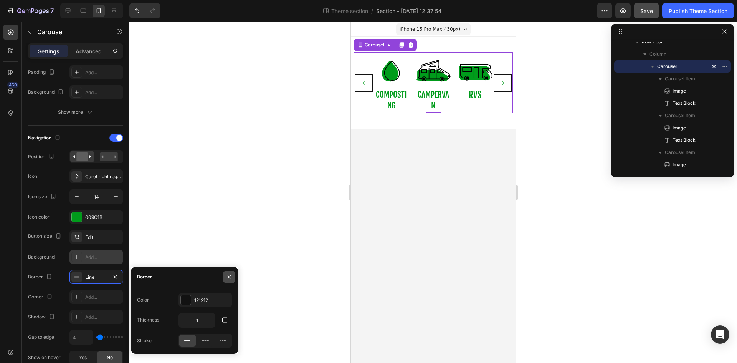
click at [229, 278] on icon "button" at bounding box center [229, 277] width 6 height 6
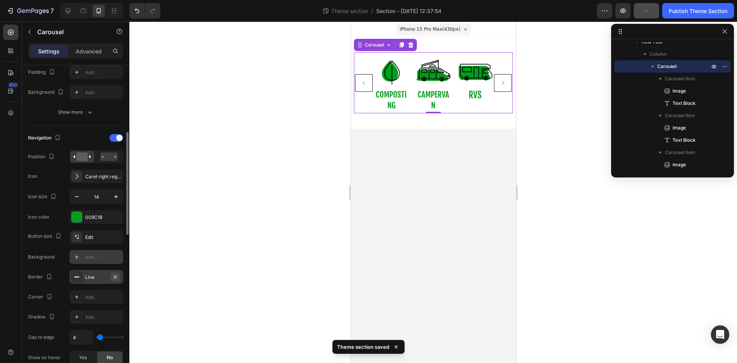
click at [116, 277] on icon "button" at bounding box center [115, 277] width 6 height 6
click at [96, 296] on div "Add..." at bounding box center [103, 297] width 36 height 7
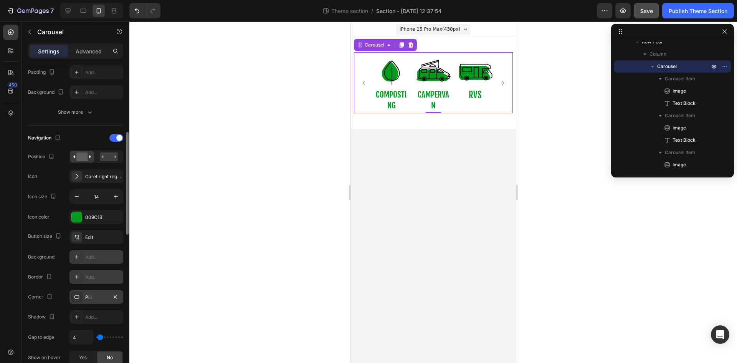
click at [106, 278] on div "Add..." at bounding box center [103, 277] width 36 height 7
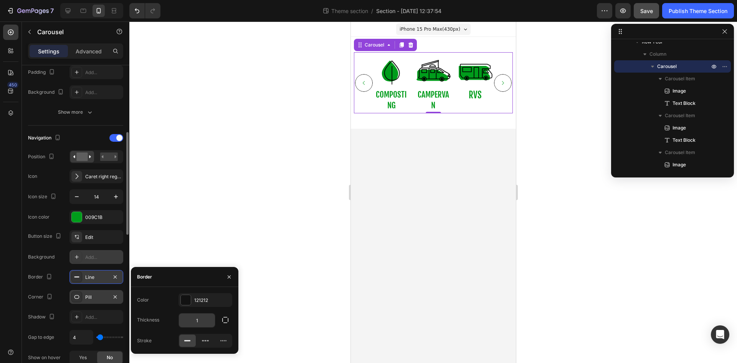
click at [206, 316] on input "1" at bounding box center [197, 320] width 36 height 14
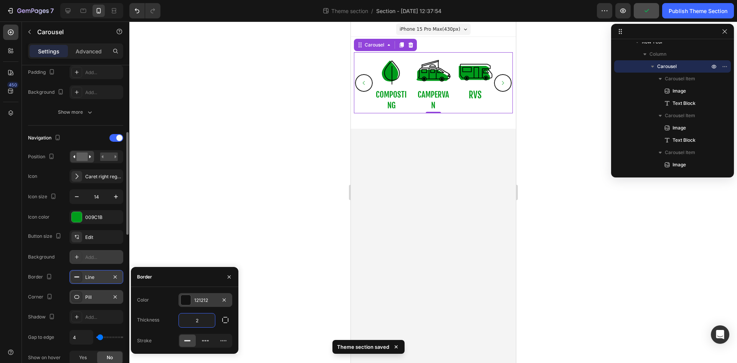
type input "2"
click at [200, 298] on div "121212" at bounding box center [205, 300] width 22 height 7
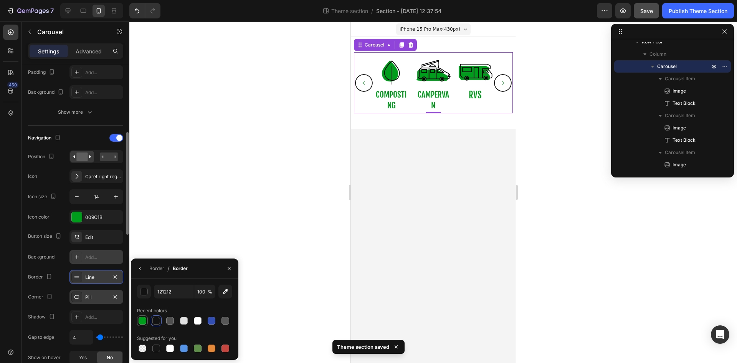
click at [141, 319] on div at bounding box center [143, 321] width 8 height 8
type input "009C1B"
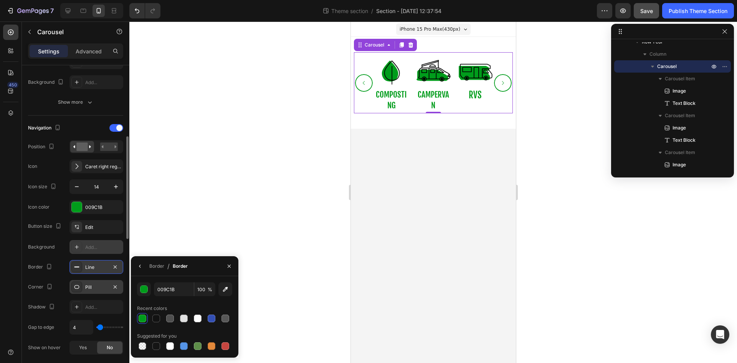
scroll to position [219, 0]
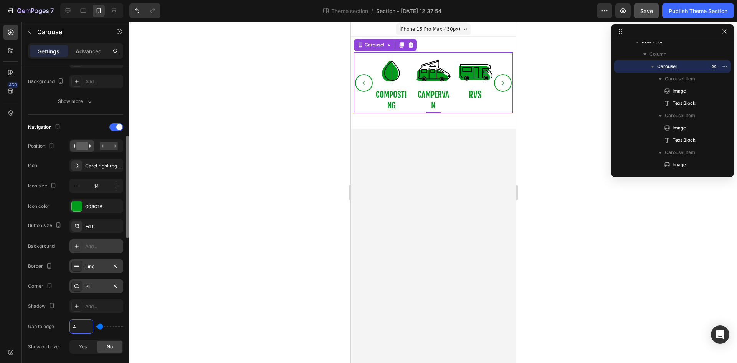
click at [81, 320] on input "4" at bounding box center [81, 327] width 23 height 14
type input "2"
type input "0"
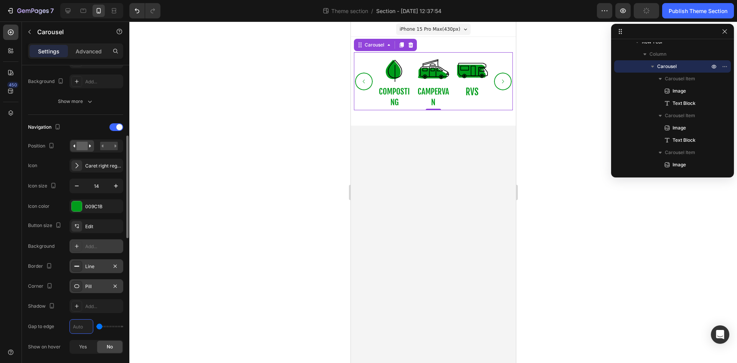
type input "5"
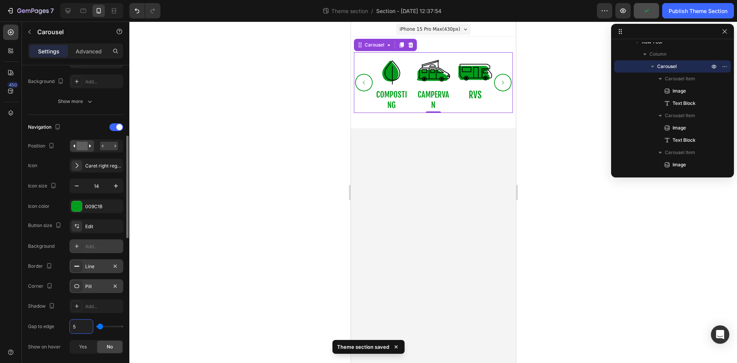
type input "0"
type input "6"
type input "0"
type input "1"
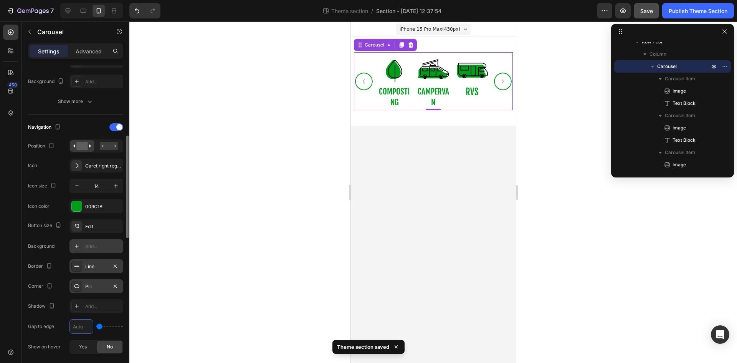
type input "1"
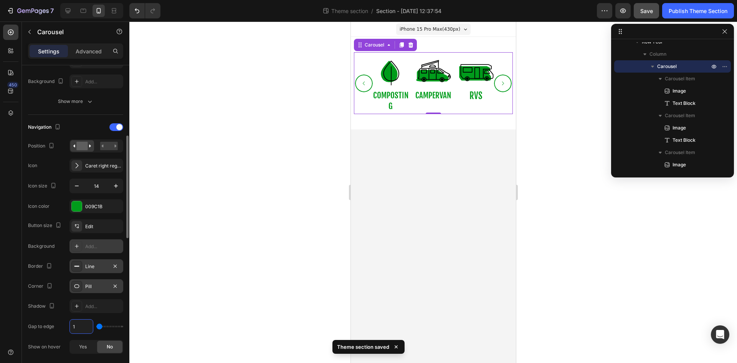
type input "19"
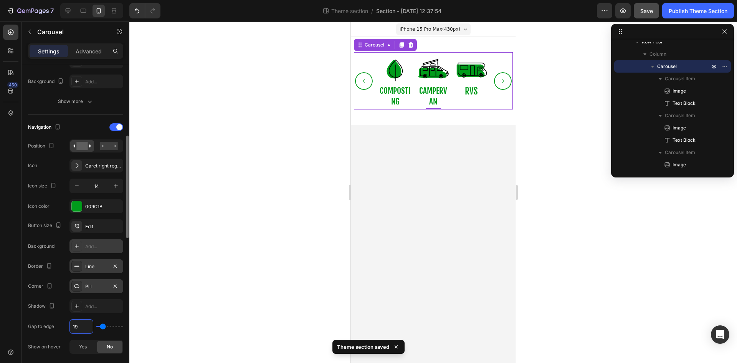
type input "1"
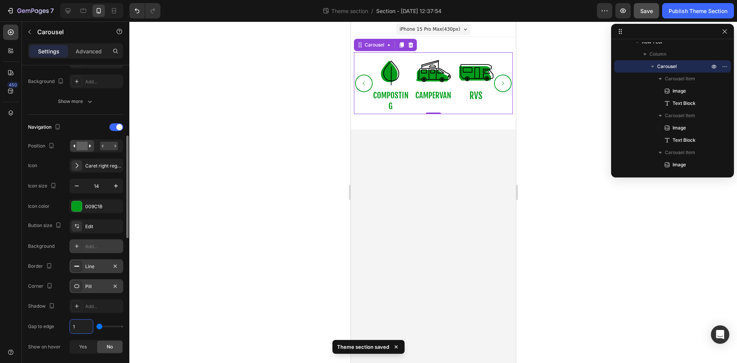
type input "10"
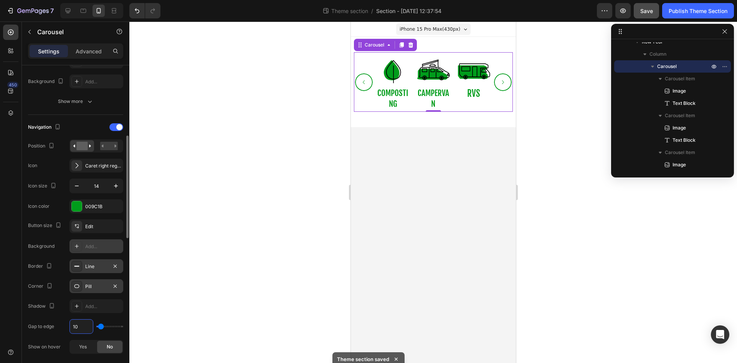
type input "1"
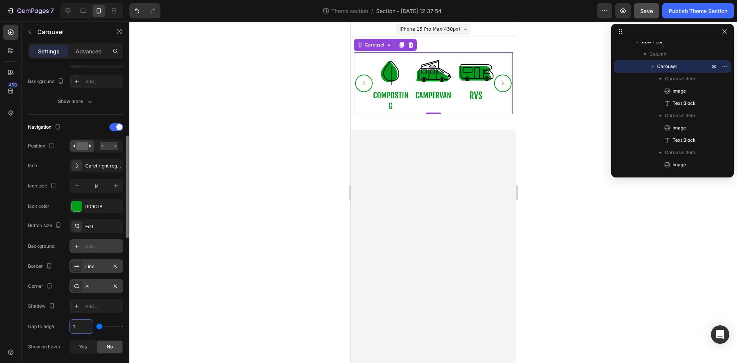
type input "0"
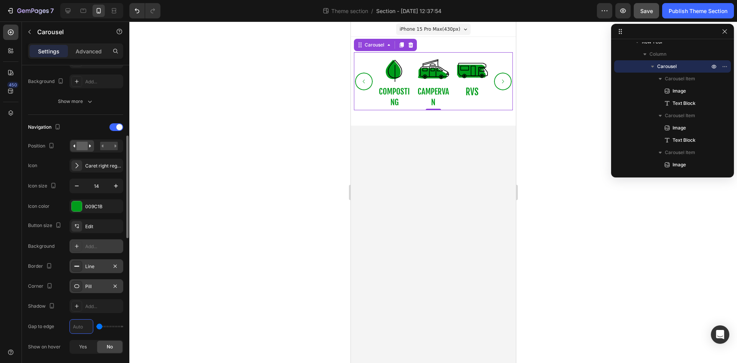
type input "5"
click at [76, 185] on icon "button" at bounding box center [77, 186] width 8 height 8
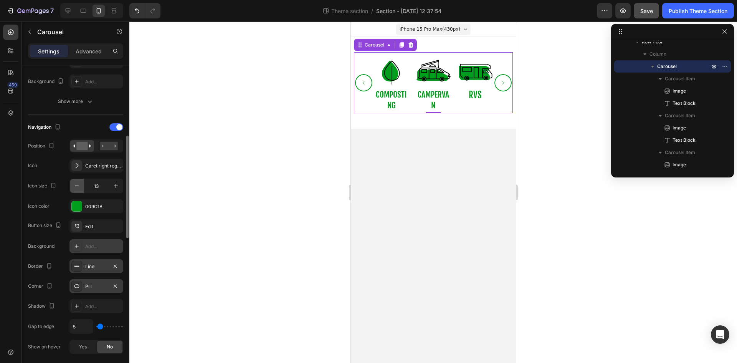
click at [76, 185] on icon "button" at bounding box center [77, 186] width 8 height 8
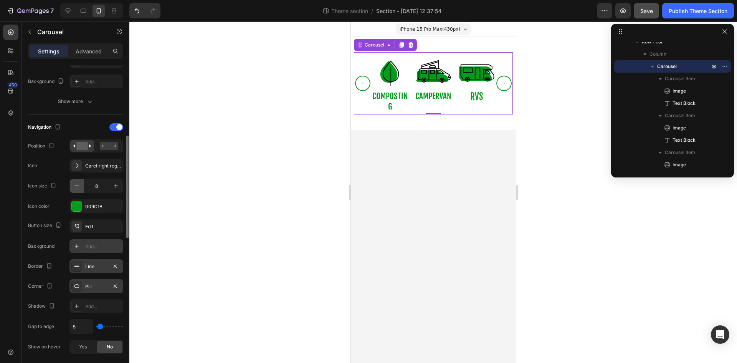
click at [76, 185] on icon "button" at bounding box center [77, 186] width 8 height 8
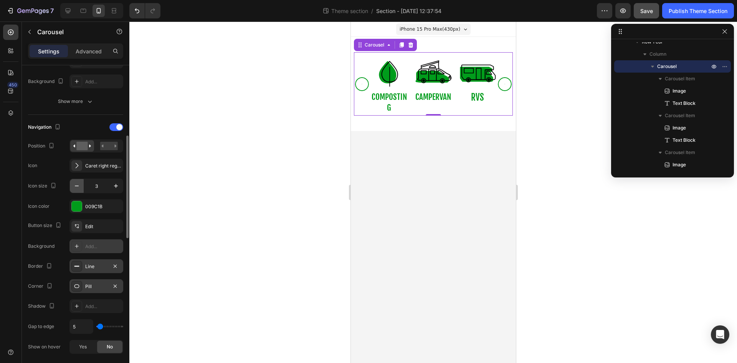
click at [76, 185] on icon "button" at bounding box center [77, 186] width 8 height 8
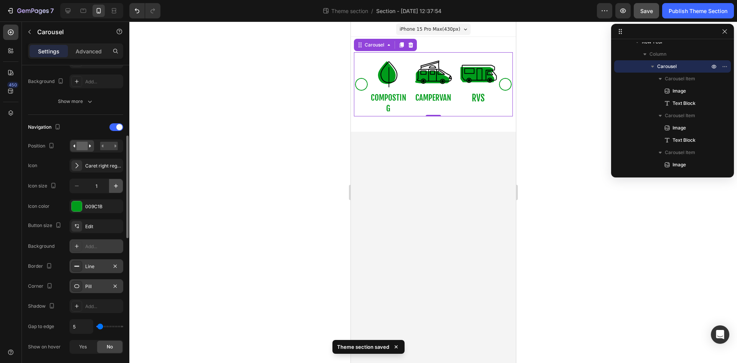
click at [114, 187] on icon "button" at bounding box center [116, 186] width 8 height 8
type input "5"
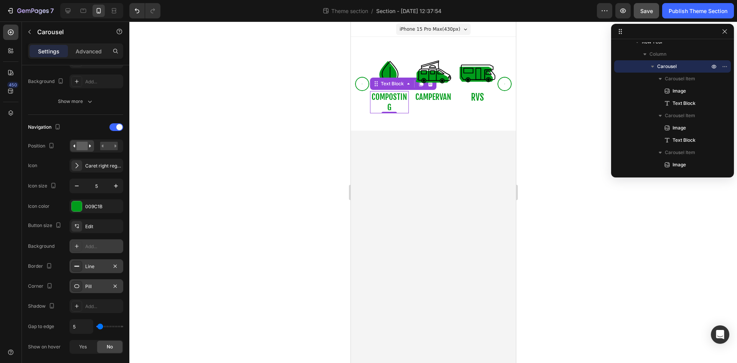
scroll to position [0, 0]
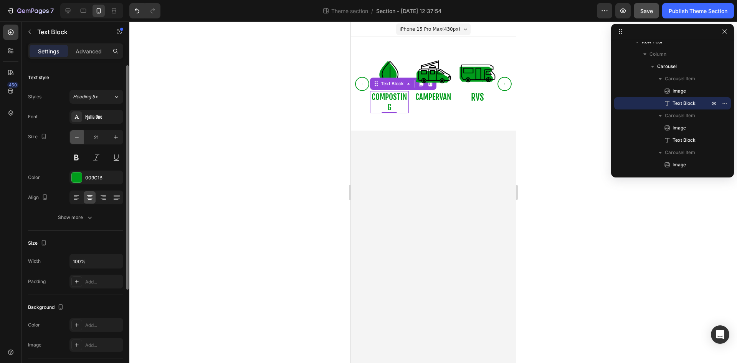
click at [79, 140] on icon "button" at bounding box center [77, 137] width 8 height 8
type input "19"
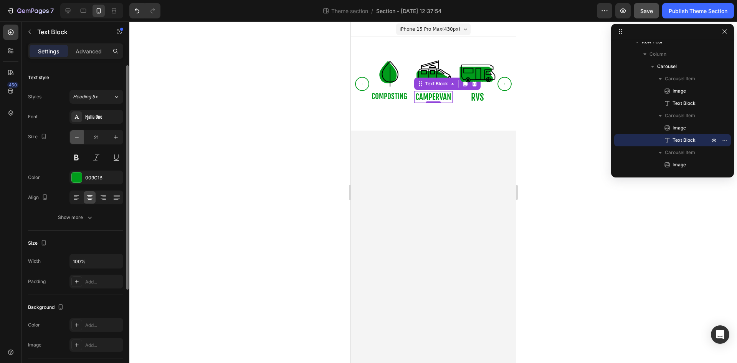
click at [80, 136] on icon "button" at bounding box center [77, 137] width 8 height 8
type input "19"
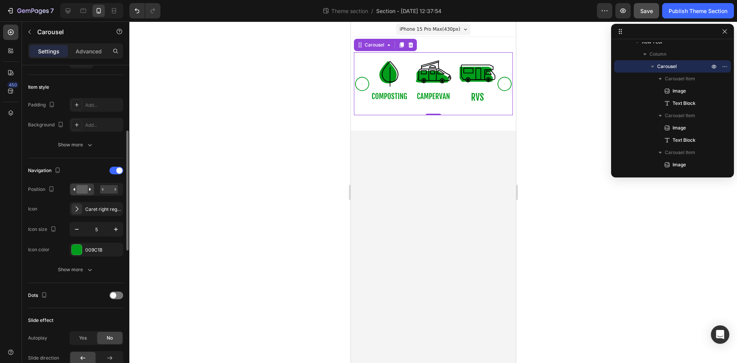
scroll to position [176, 0]
click at [76, 208] on icon at bounding box center [77, 209] width 8 height 8
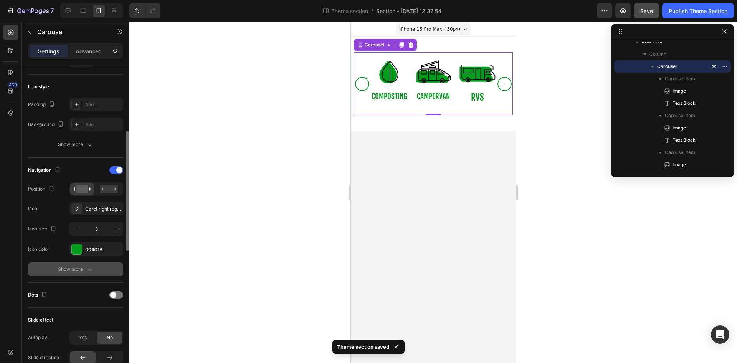
click at [79, 270] on div "Show more" at bounding box center [76, 269] width 36 height 8
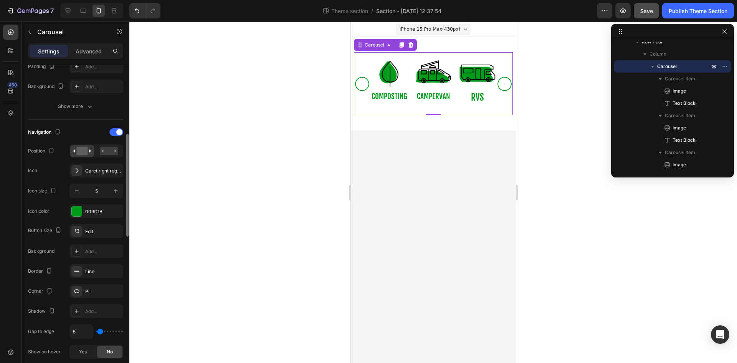
scroll to position [216, 0]
click at [116, 268] on icon "button" at bounding box center [115, 268] width 3 height 3
click at [116, 268] on div "Add..." at bounding box center [103, 269] width 36 height 7
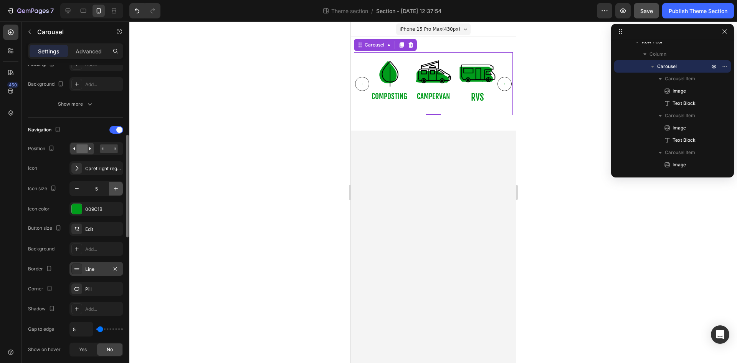
click at [116, 194] on button "button" at bounding box center [116, 189] width 14 height 14
type input "8"
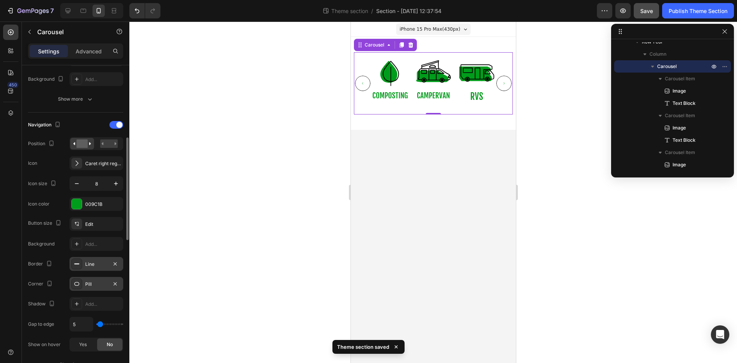
scroll to position [220, 0]
click at [116, 127] on div at bounding box center [116, 126] width 14 height 8
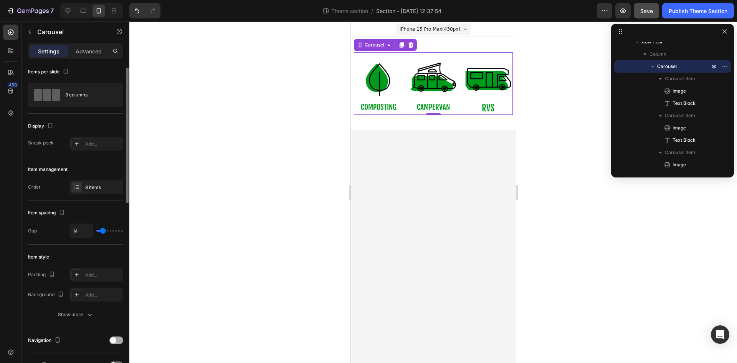
scroll to position [0, 0]
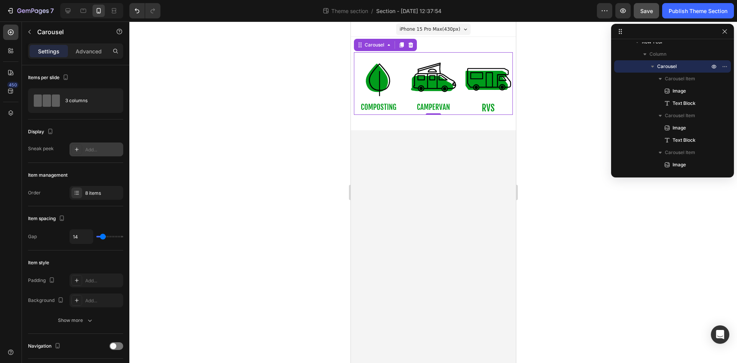
click at [104, 151] on div "Add..." at bounding box center [103, 149] width 36 height 7
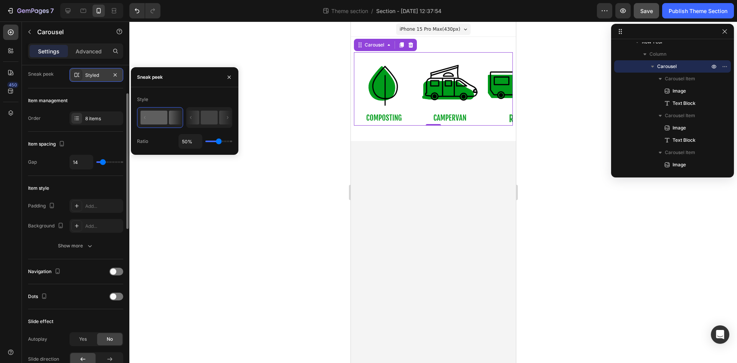
scroll to position [75, 0]
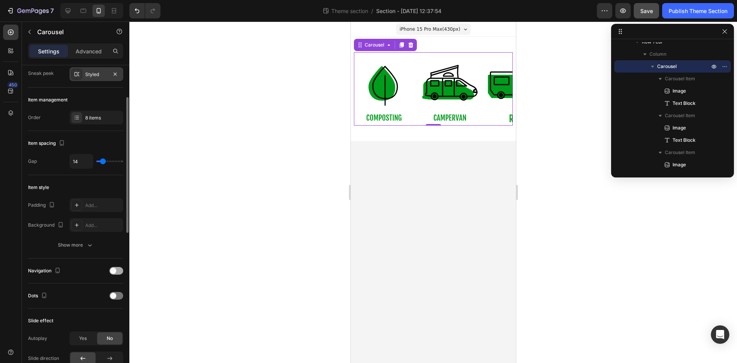
click at [113, 271] on span at bounding box center [113, 271] width 6 height 6
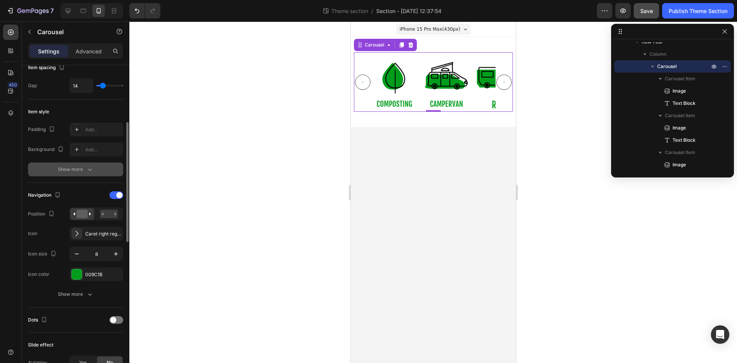
scroll to position [152, 0]
click at [102, 252] on input "8" at bounding box center [96, 253] width 25 height 14
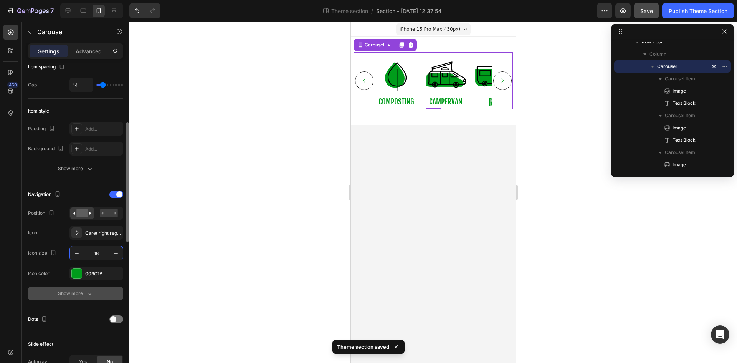
type input "16"
click at [88, 292] on icon "button" at bounding box center [90, 294] width 8 height 8
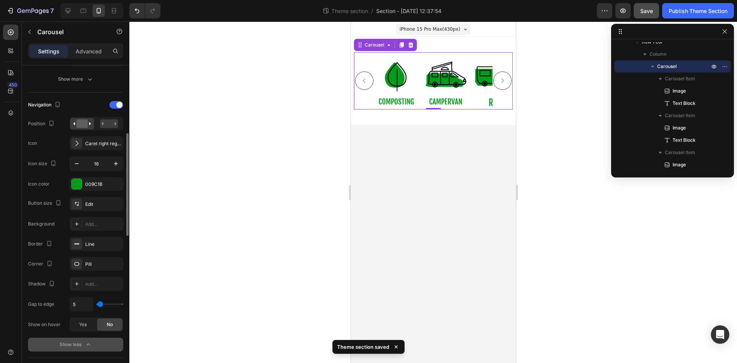
scroll to position [247, 0]
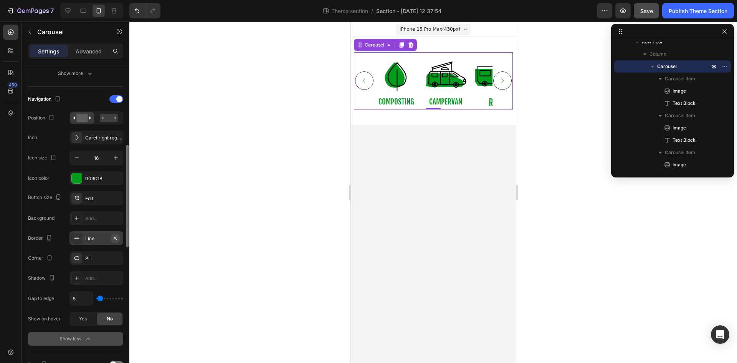
click at [115, 239] on icon "button" at bounding box center [115, 238] width 6 height 6
click at [504, 80] on icon "Carousel Next Arrow" at bounding box center [502, 81] width 6 height 6
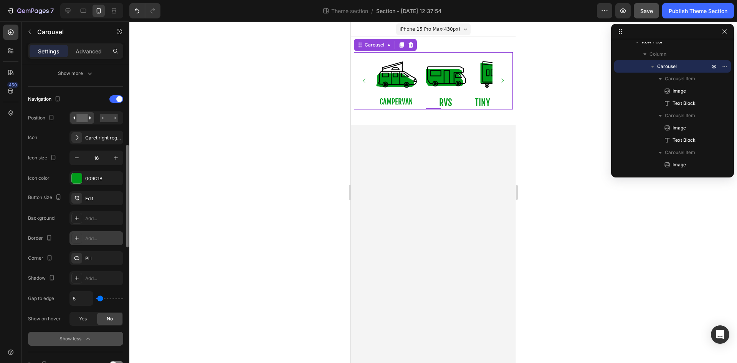
click at [504, 80] on icon "Carousel Next Arrow" at bounding box center [502, 81] width 6 height 6
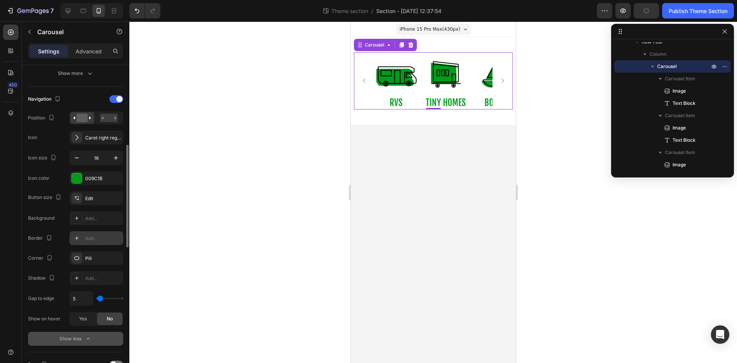
click at [504, 80] on icon "Carousel Next Arrow" at bounding box center [502, 81] width 6 height 6
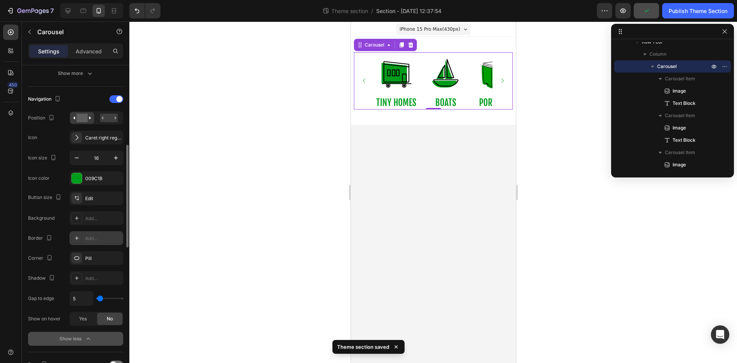
click at [504, 80] on icon "Carousel Next Arrow" at bounding box center [502, 81] width 6 height 6
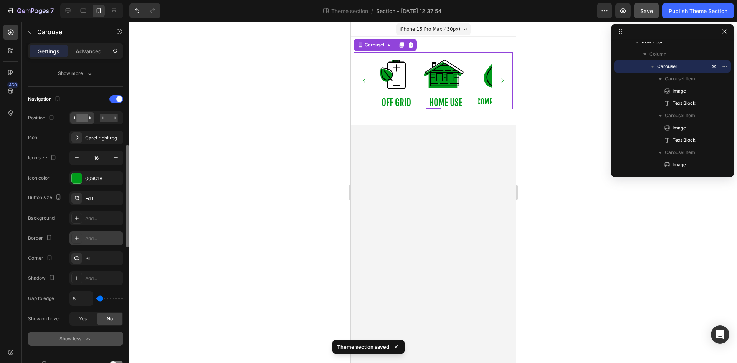
click at [504, 80] on icon "Carousel Next Arrow" at bounding box center [502, 81] width 6 height 6
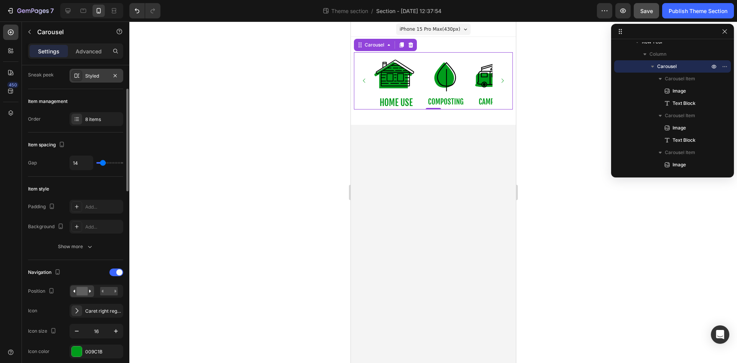
scroll to position [0, 0]
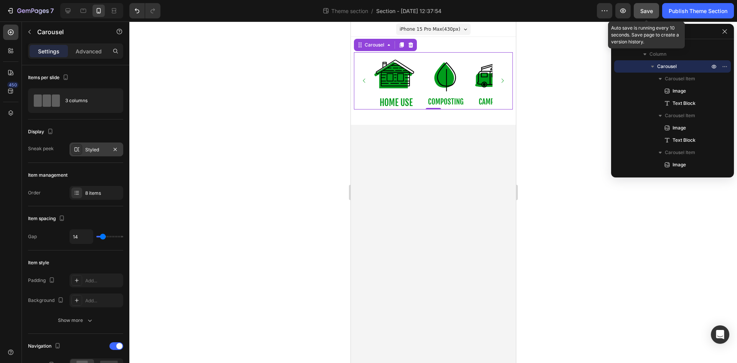
click at [640, 8] on button "Save" at bounding box center [646, 10] width 25 height 15
click at [621, 11] on icon "button" at bounding box center [624, 10] width 6 height 5
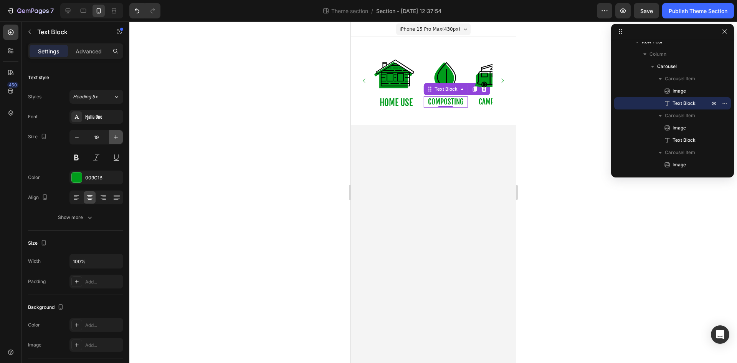
click at [116, 138] on icon "button" at bounding box center [116, 137] width 8 height 8
click at [82, 139] on button "button" at bounding box center [77, 137] width 14 height 14
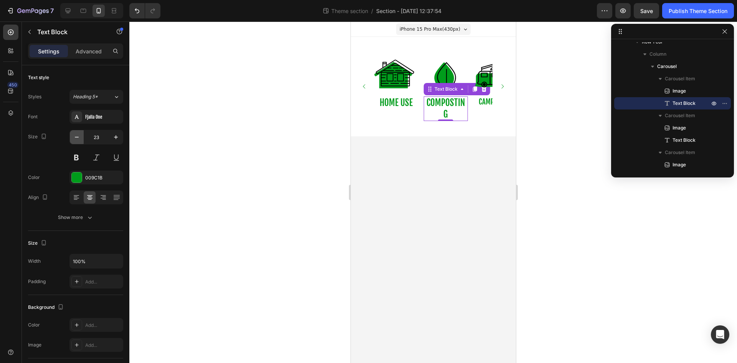
type input "22"
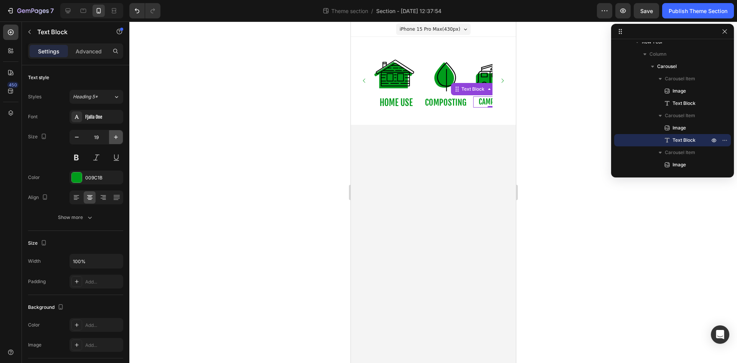
click at [117, 140] on icon "button" at bounding box center [116, 137] width 8 height 8
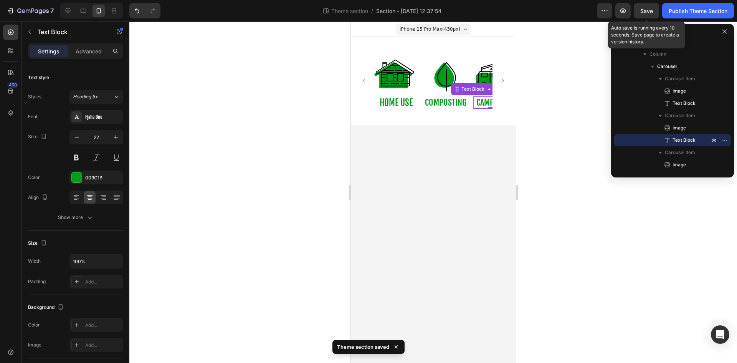
click at [641, 8] on span "Save" at bounding box center [647, 11] width 13 height 7
click at [646, 12] on span "Save" at bounding box center [647, 11] width 13 height 7
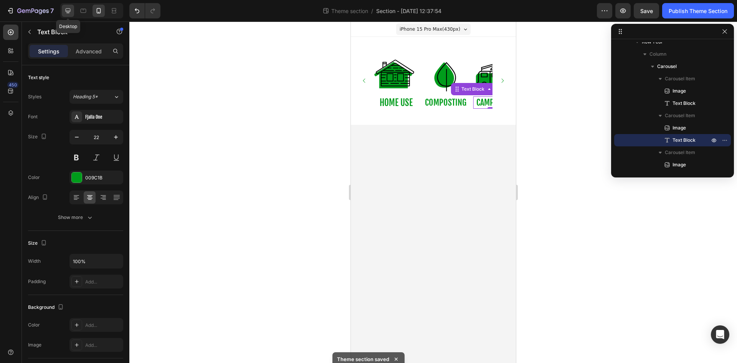
click at [68, 12] on icon at bounding box center [68, 10] width 5 height 5
type input "25"
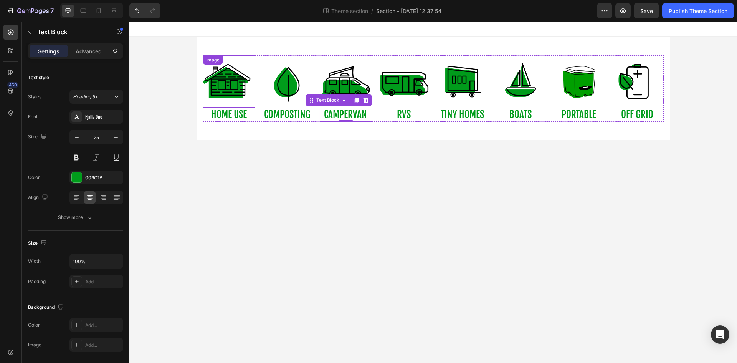
click at [235, 94] on img at bounding box center [229, 81] width 52 height 52
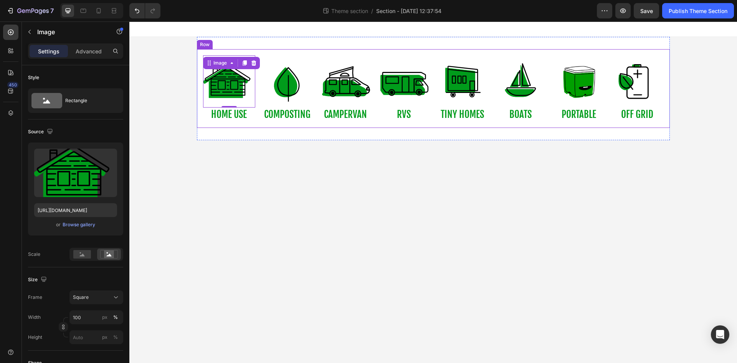
click at [207, 123] on div "Image COMPOSTING Text Block Image CAMPERVAN Text Block Image RVS Text Block Ima…" at bounding box center [433, 88] width 473 height 79
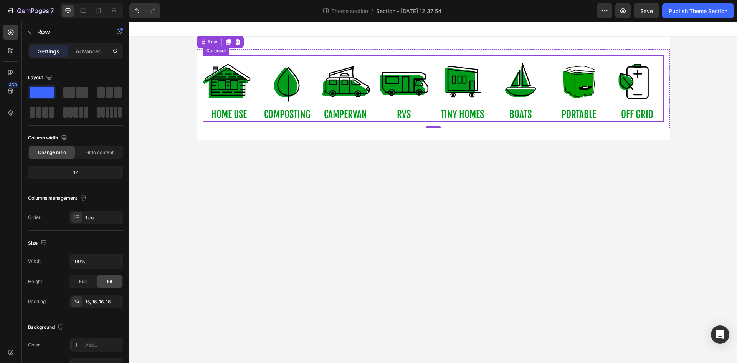
click at [257, 70] on div "Image COMPOSTING Text Block Image CAMPERVAN Text Block Image RVS Text Block Ima…" at bounding box center [433, 88] width 461 height 66
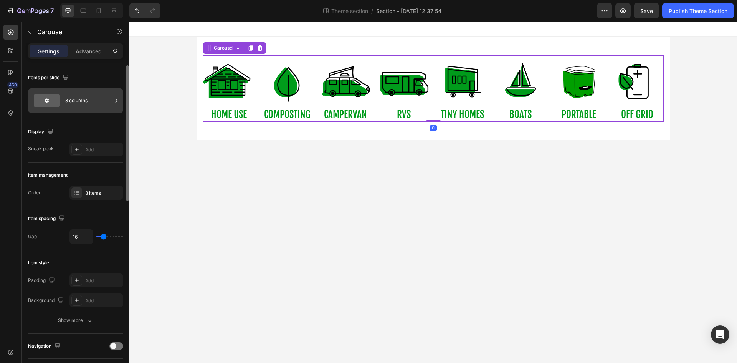
click at [96, 107] on div "8 columns" at bounding box center [88, 101] width 47 height 18
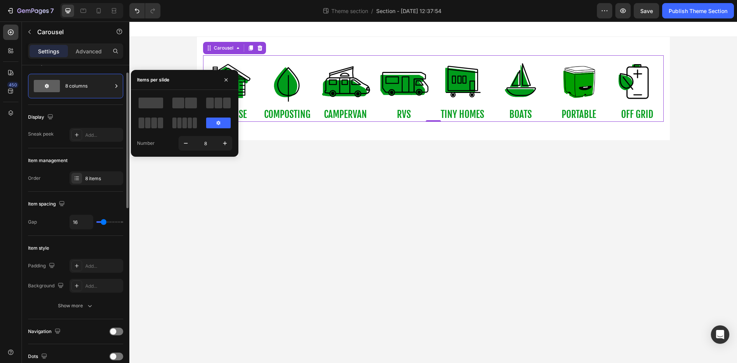
scroll to position [15, 0]
click at [88, 173] on div "8 items" at bounding box center [97, 178] width 54 height 14
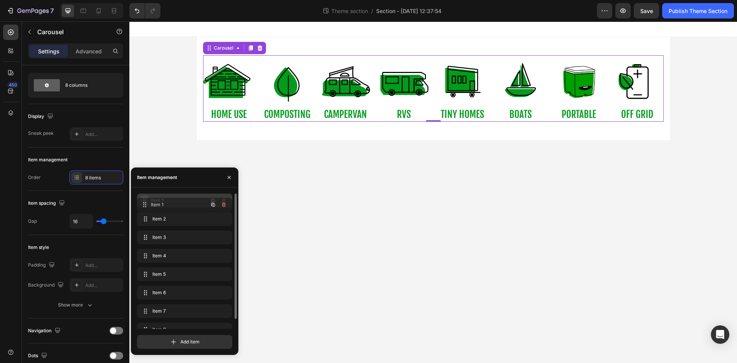
click at [145, 202] on icon at bounding box center [145, 200] width 6 height 6
click at [159, 200] on span "Item 1" at bounding box center [179, 200] width 57 height 7
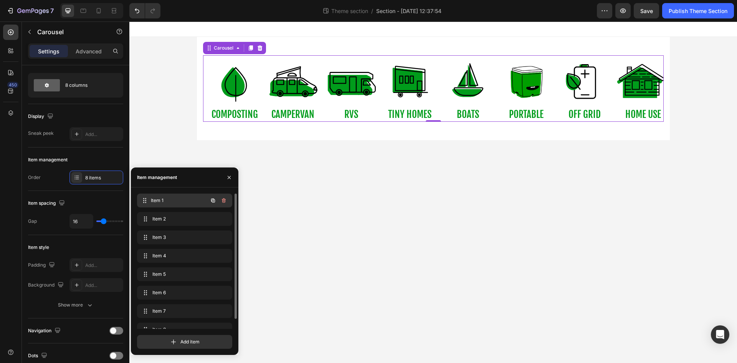
click at [159, 200] on span "Item 1" at bounding box center [179, 200] width 57 height 7
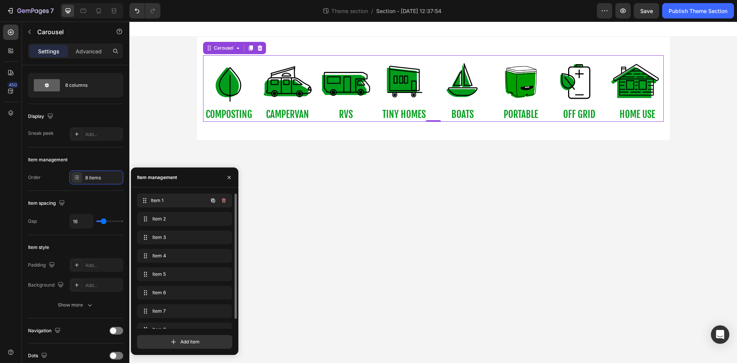
click at [159, 200] on span "Item 1" at bounding box center [179, 200] width 57 height 7
click at [229, 177] on icon "button" at bounding box center [229, 177] width 6 height 6
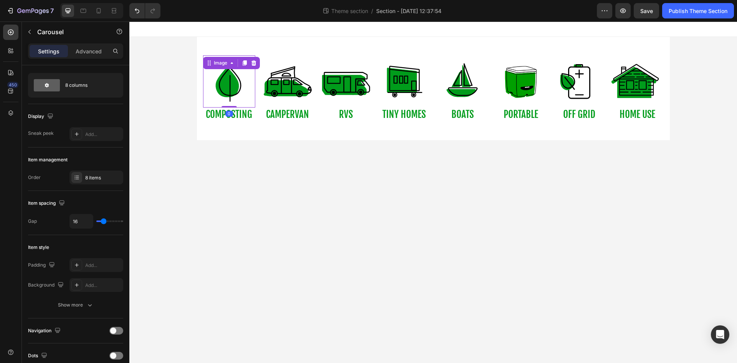
click at [229, 95] on img at bounding box center [229, 81] width 52 height 52
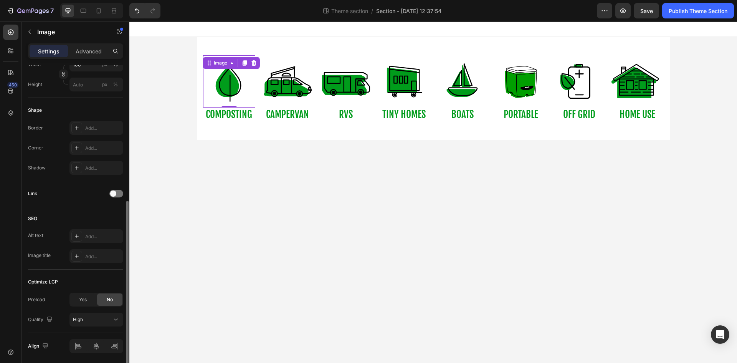
scroll to position [253, 0]
click at [101, 239] on div "Add..." at bounding box center [103, 236] width 36 height 7
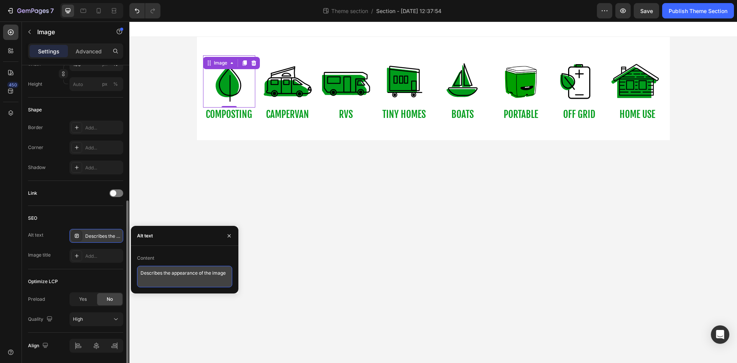
click at [176, 281] on textarea "Describes the appearance of the image" at bounding box center [184, 277] width 95 height 22
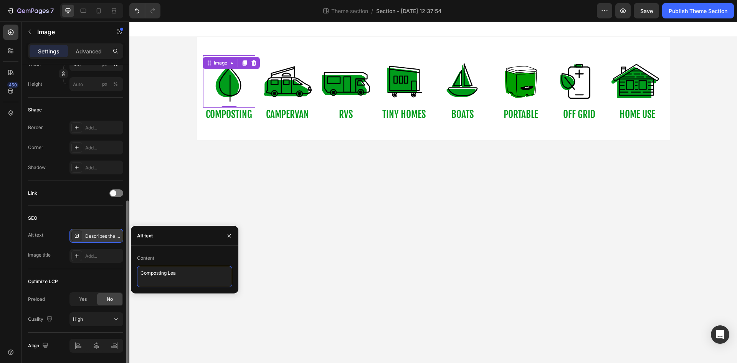
type textarea "Composting Leaf"
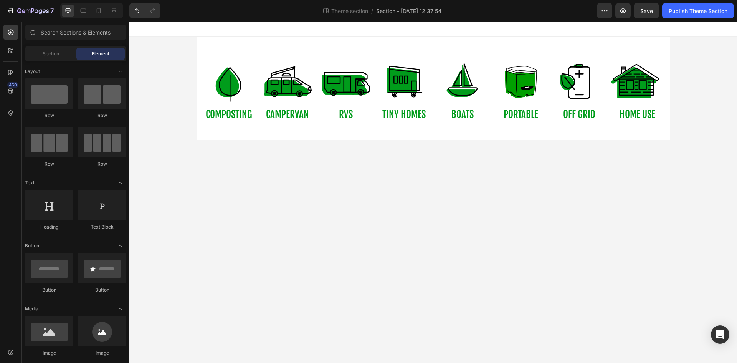
click at [173, 304] on body "Image COMPOSTING Text Block Image CAMPERVAN Text Block Image RVS Text Block Ima…" at bounding box center [433, 192] width 608 height 341
click at [237, 92] on img at bounding box center [229, 81] width 52 height 52
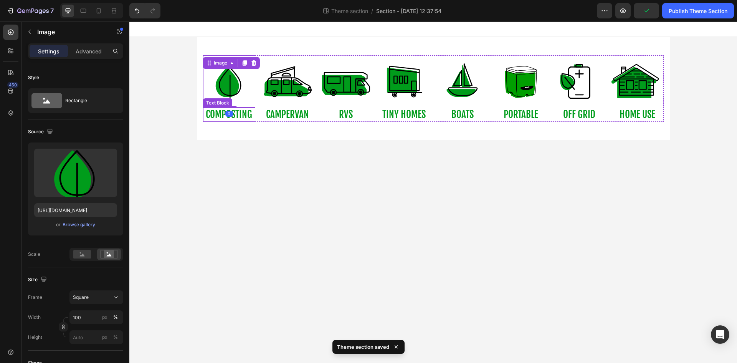
click at [246, 114] on p "COMPOSTING" at bounding box center [229, 114] width 51 height 13
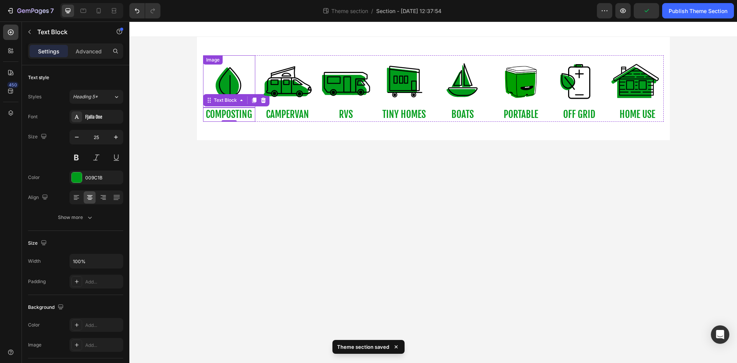
click at [233, 93] on img at bounding box center [229, 81] width 52 height 52
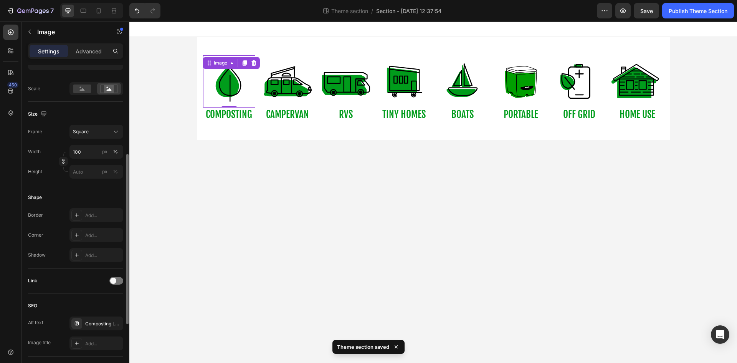
scroll to position [166, 0]
click at [113, 282] on span at bounding box center [113, 280] width 6 height 6
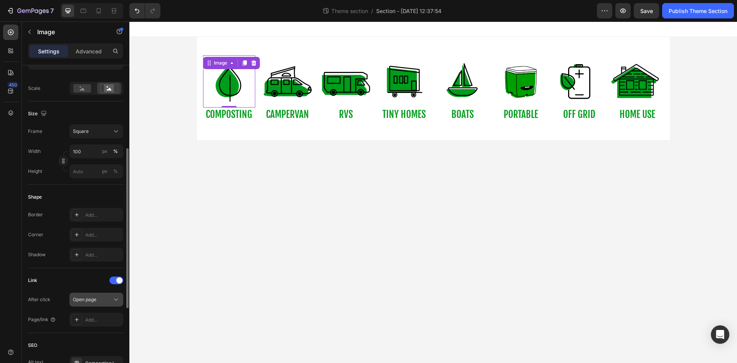
click at [103, 300] on div "Open page" at bounding box center [92, 299] width 39 height 7
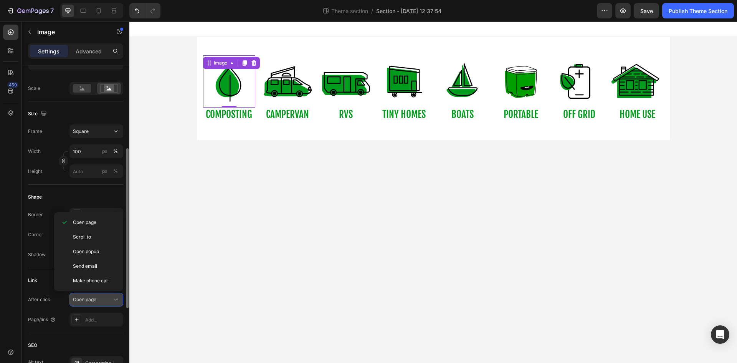
click at [103, 300] on div "Open page" at bounding box center [92, 299] width 39 height 7
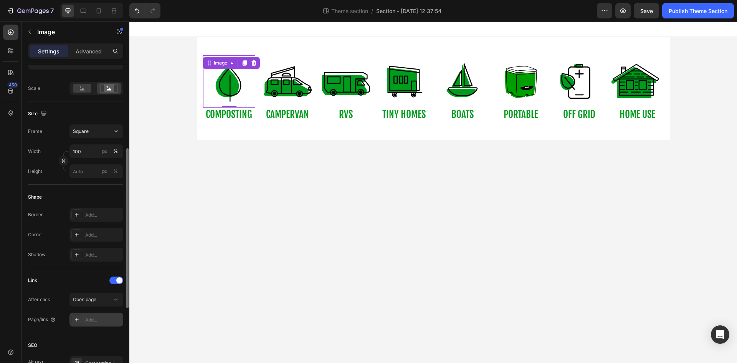
click at [94, 318] on div "Add..." at bounding box center [103, 319] width 36 height 7
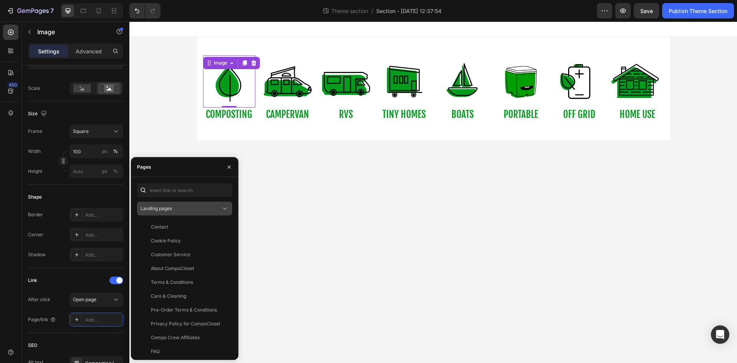
click at [197, 202] on button "Landing pages" at bounding box center [184, 209] width 95 height 14
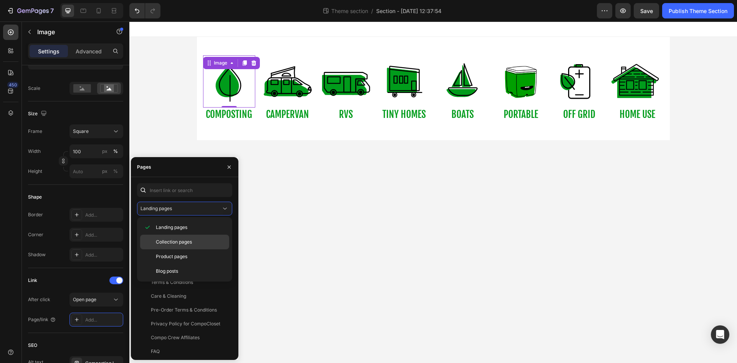
click at [181, 244] on span "Collection pages" at bounding box center [174, 242] width 36 height 7
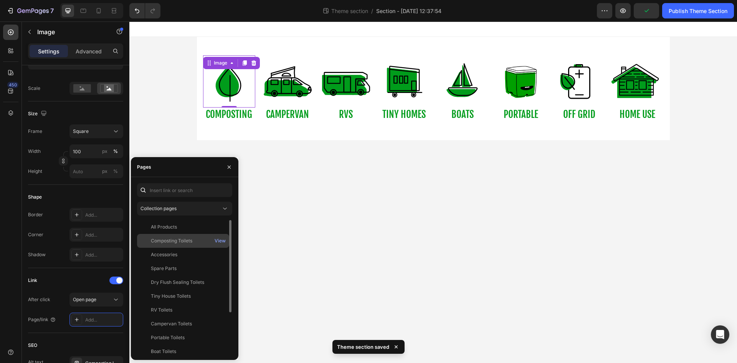
click at [187, 241] on div "Composting Toilets" at bounding box center [171, 240] width 41 height 7
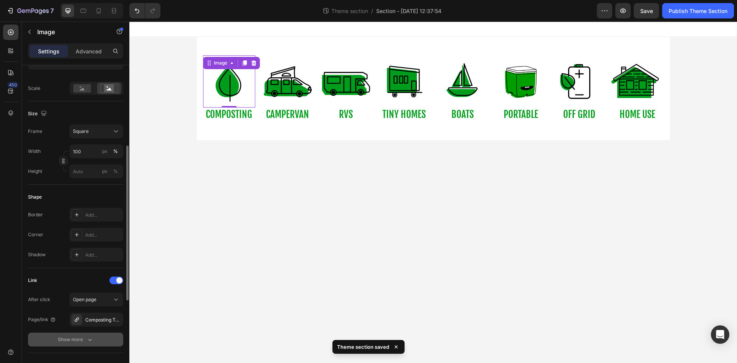
click at [84, 337] on div "Show more" at bounding box center [76, 340] width 36 height 8
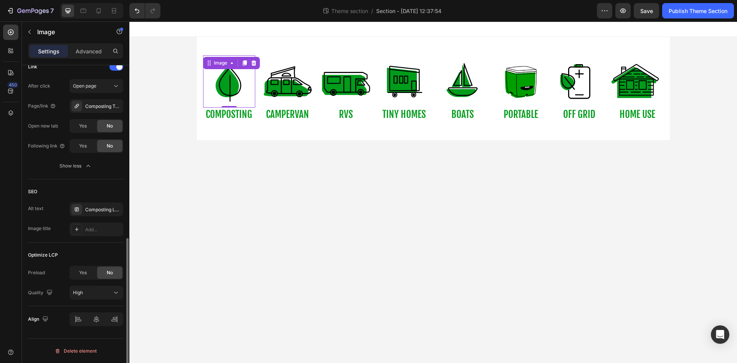
scroll to position [379, 0]
click at [80, 273] on span "Yes" at bounding box center [83, 272] width 8 height 7
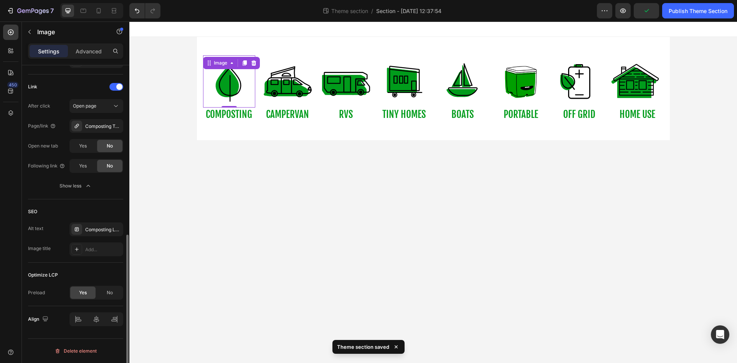
scroll to position [360, 0]
click at [227, 114] on div "0" at bounding box center [229, 114] width 8 height 6
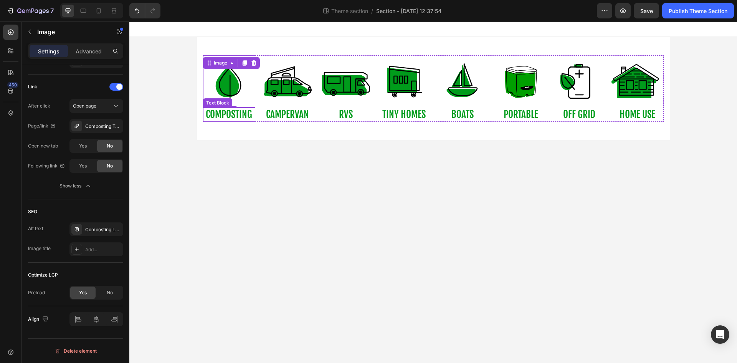
click at [243, 114] on p "COMPOSTING" at bounding box center [229, 114] width 51 height 13
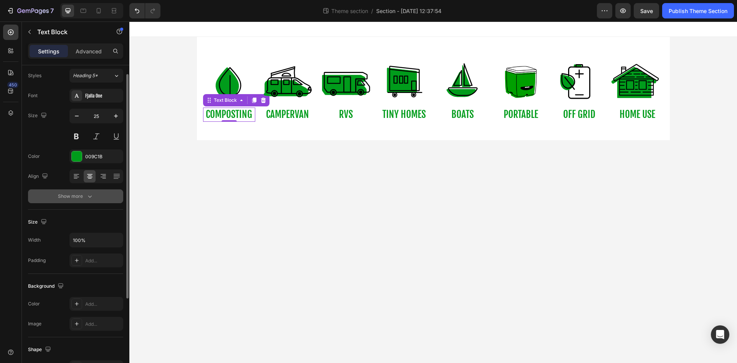
scroll to position [0, 0]
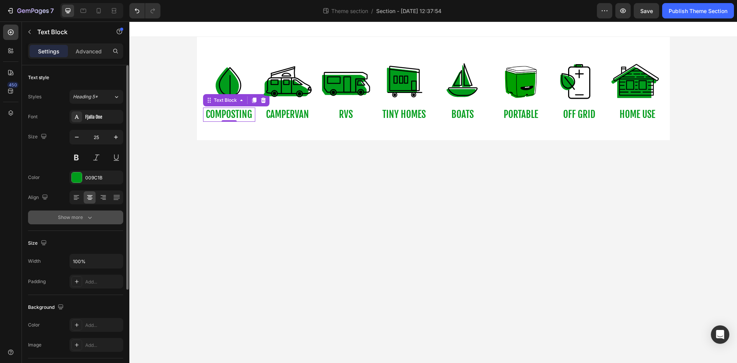
click at [85, 217] on div "Show more" at bounding box center [76, 218] width 36 height 8
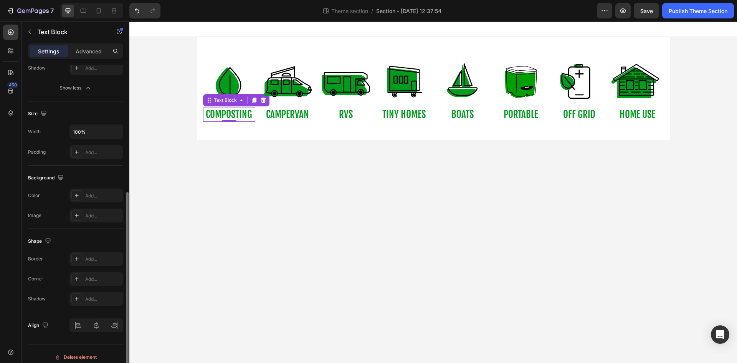
scroll to position [237, 0]
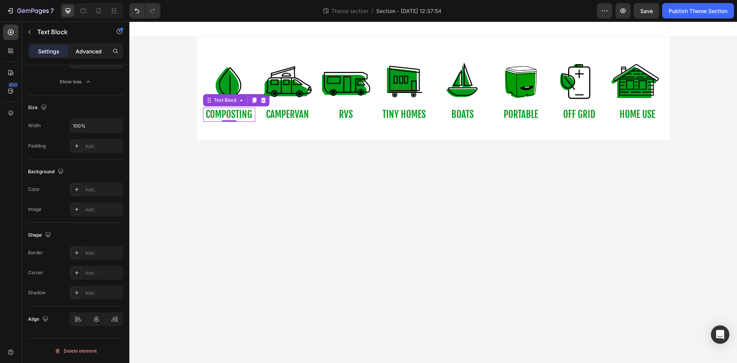
click at [92, 52] on p "Advanced" at bounding box center [89, 51] width 26 height 8
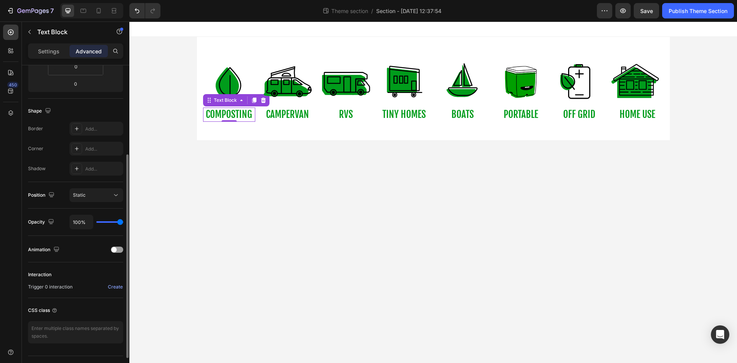
scroll to position [167, 0]
click at [41, 50] on p "Settings" at bounding box center [49, 51] width 22 height 8
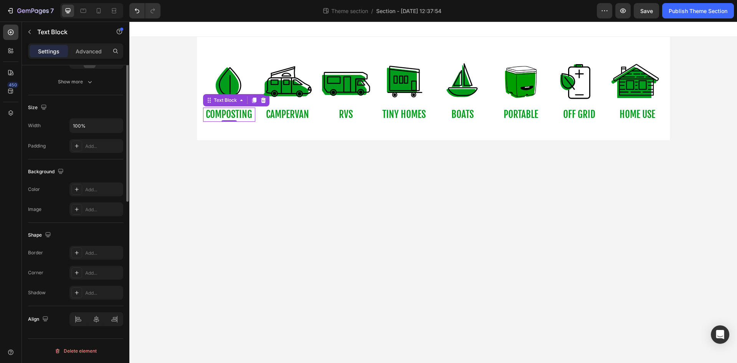
scroll to position [0, 0]
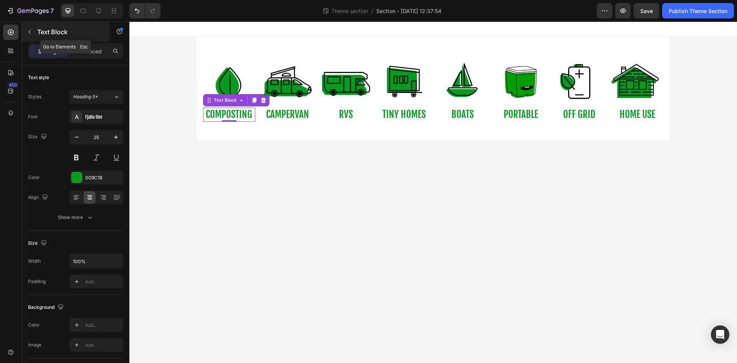
click at [31, 29] on icon "button" at bounding box center [30, 32] width 6 height 6
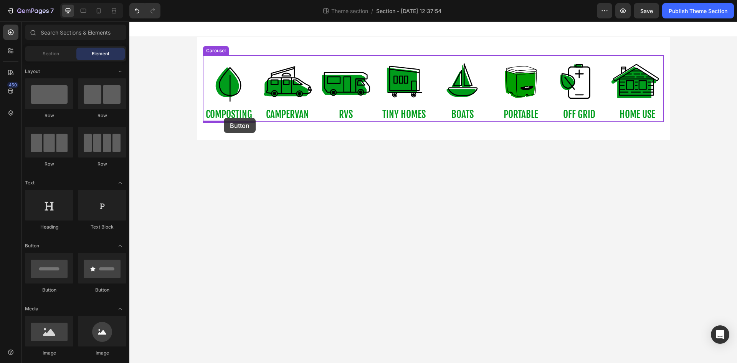
drag, startPoint x: 185, startPoint y: 243, endPoint x: 224, endPoint y: 118, distance: 131.2
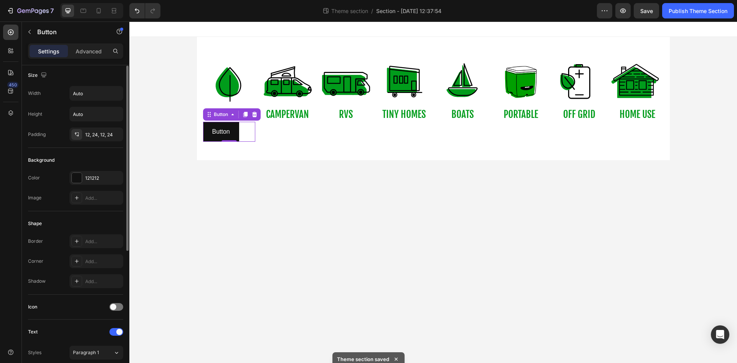
scroll to position [2, 0]
click at [94, 178] on div "121212" at bounding box center [96, 178] width 22 height 7
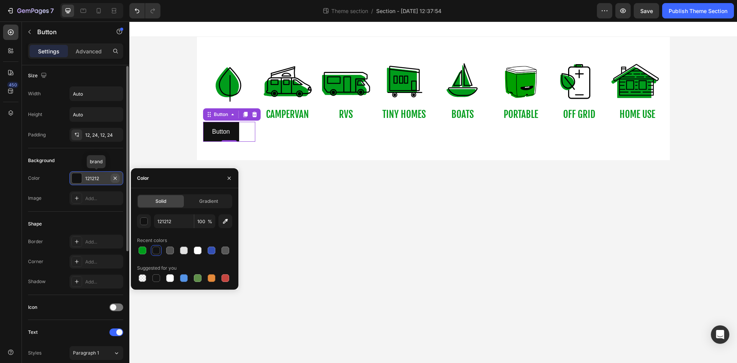
click at [118, 177] on icon "button" at bounding box center [115, 178] width 6 height 6
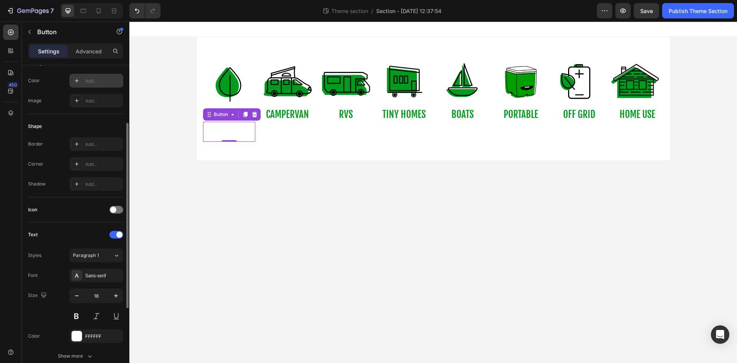
scroll to position [100, 0]
click at [77, 332] on div at bounding box center [77, 335] width 10 height 10
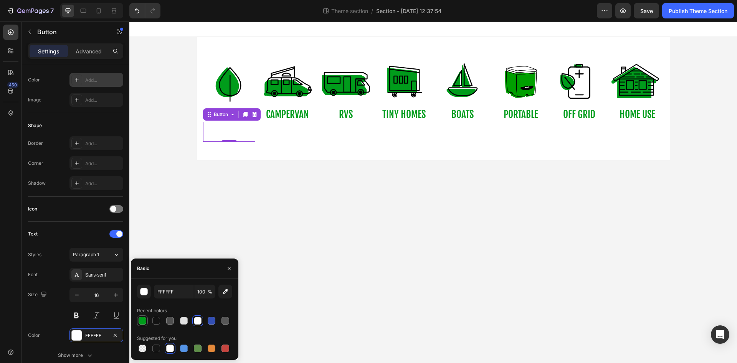
click at [141, 322] on div at bounding box center [143, 321] width 8 height 8
type input "009C1B"
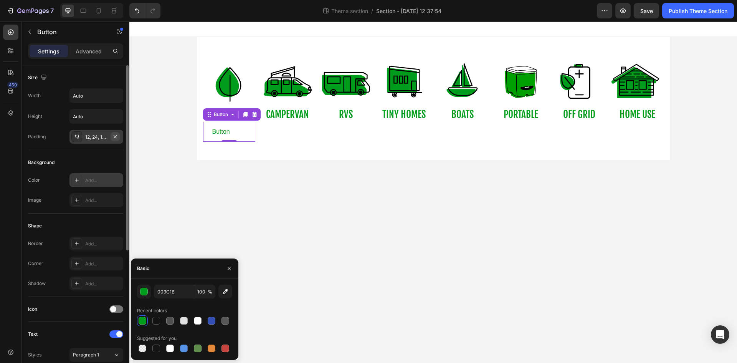
click at [117, 135] on icon "button" at bounding box center [115, 137] width 6 height 6
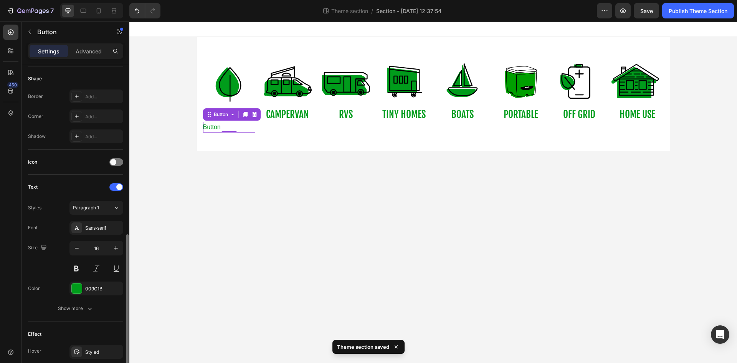
scroll to position [231, 0]
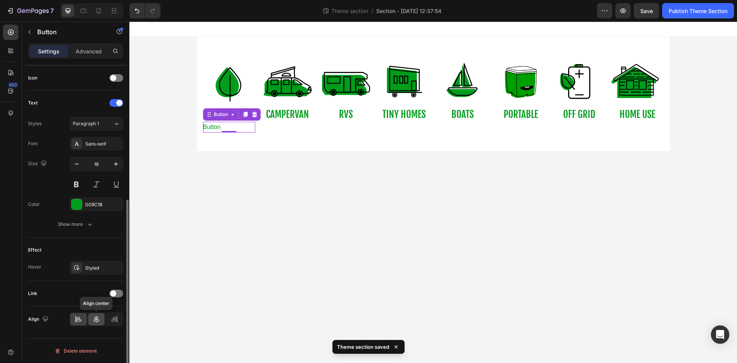
click at [97, 320] on icon at bounding box center [97, 319] width 8 height 8
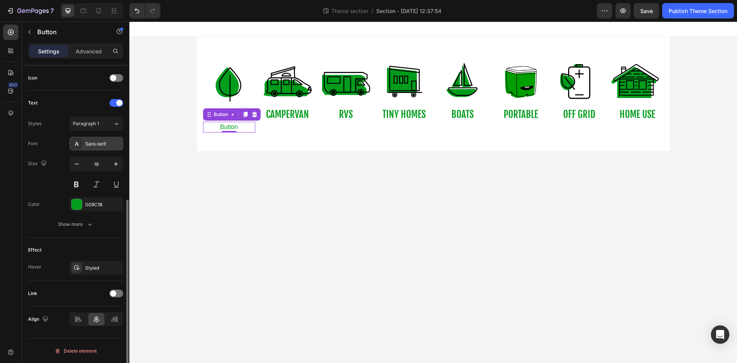
click at [97, 144] on div "Sans-serif" at bounding box center [103, 144] width 36 height 7
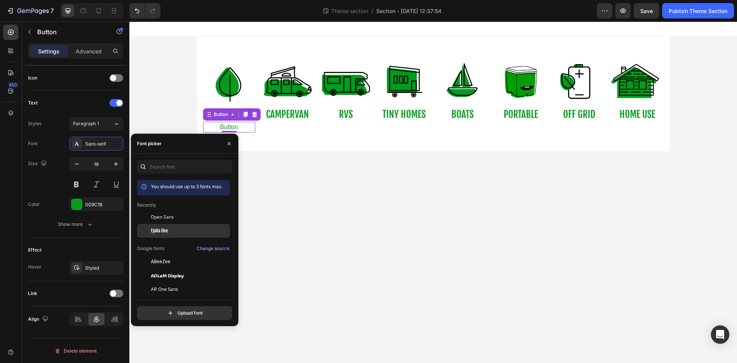
click at [156, 232] on span "Fjalla One" at bounding box center [159, 230] width 17 height 7
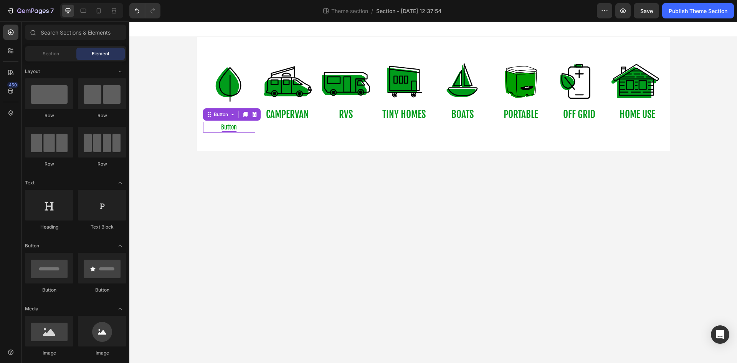
click at [276, 182] on body "Image COMPOSTING Text Block Button Button 0 Image CAMPERVAN Text Block Image RV…" at bounding box center [433, 192] width 608 height 341
click at [241, 117] on p "COMPOSTING" at bounding box center [229, 114] width 51 height 13
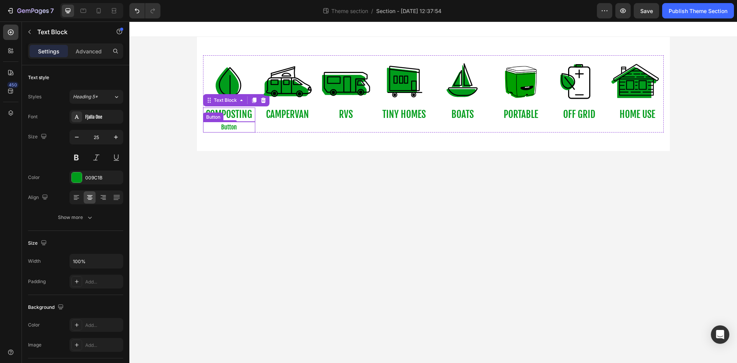
click at [240, 127] on div "Button Button" at bounding box center [229, 127] width 52 height 11
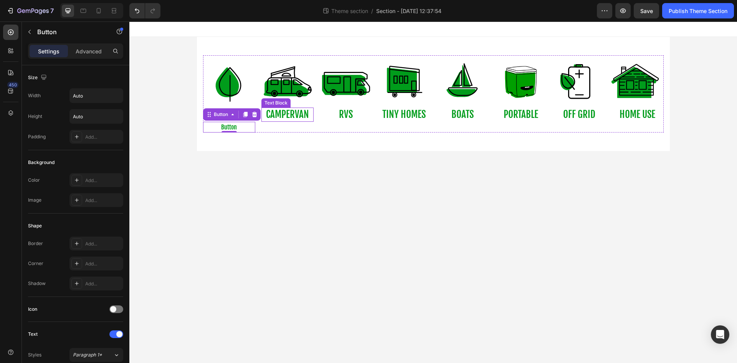
click at [285, 114] on p "CAMPERVAN" at bounding box center [287, 114] width 51 height 13
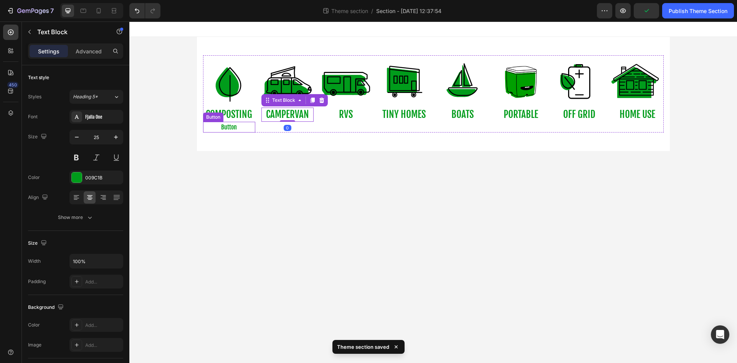
click at [253, 127] on div "Button Button" at bounding box center [229, 127] width 52 height 11
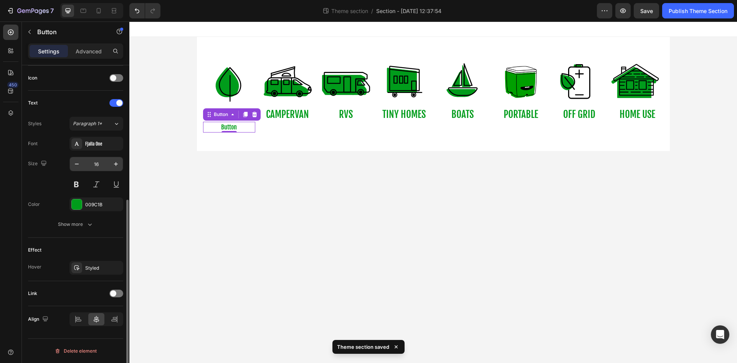
click at [99, 164] on input "16" at bounding box center [96, 164] width 25 height 14
type input "25"
click at [66, 292] on div "Link" at bounding box center [75, 293] width 95 height 12
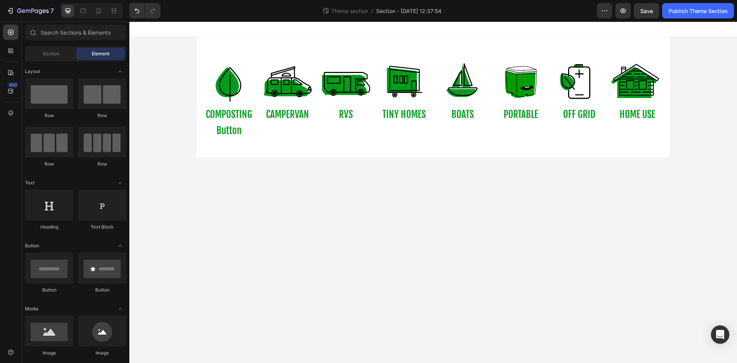
click at [201, 248] on body "Image COMPOSTING Text Block Button Button Image CAMPERVAN Text Block Image RVS …" at bounding box center [433, 192] width 608 height 341
click at [237, 129] on p "Button" at bounding box center [229, 130] width 25 height 17
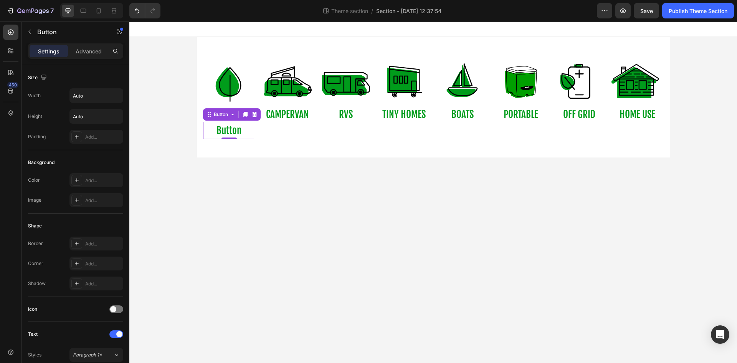
click at [248, 132] on div "Button Button 0" at bounding box center [229, 130] width 52 height 17
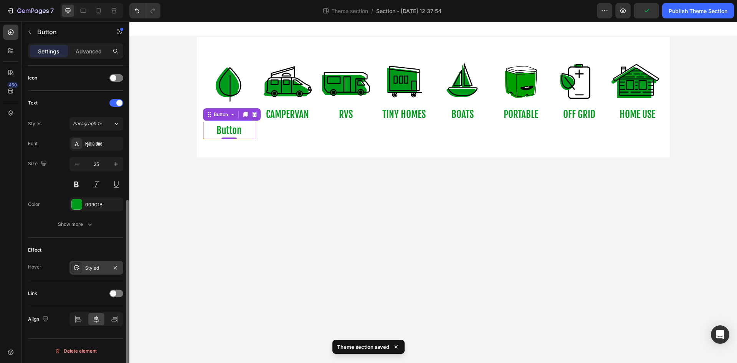
click at [95, 268] on div "Styled" at bounding box center [96, 268] width 22 height 7
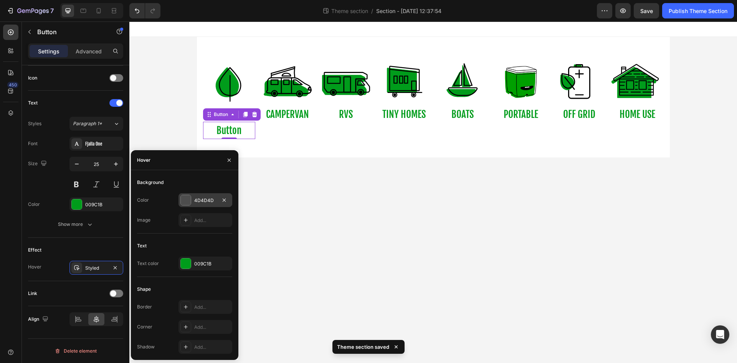
click at [199, 203] on div "4D4D4D" at bounding box center [205, 200] width 22 height 7
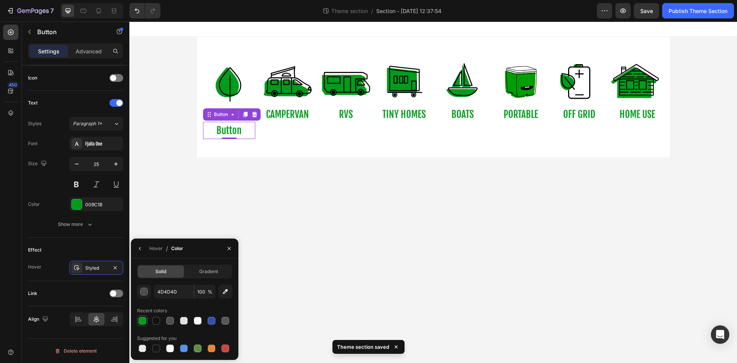
click at [145, 325] on div at bounding box center [142, 320] width 9 height 9
click at [146, 290] on div "button" at bounding box center [145, 292] width 8 height 8
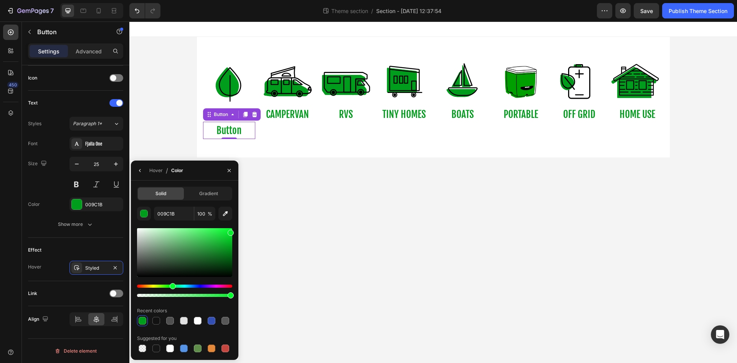
drag, startPoint x: 231, startPoint y: 245, endPoint x: 230, endPoint y: 231, distance: 13.9
click at [230, 231] on div at bounding box center [184, 252] width 95 height 49
type input "07ED2D"
click at [229, 168] on icon "button" at bounding box center [229, 170] width 6 height 6
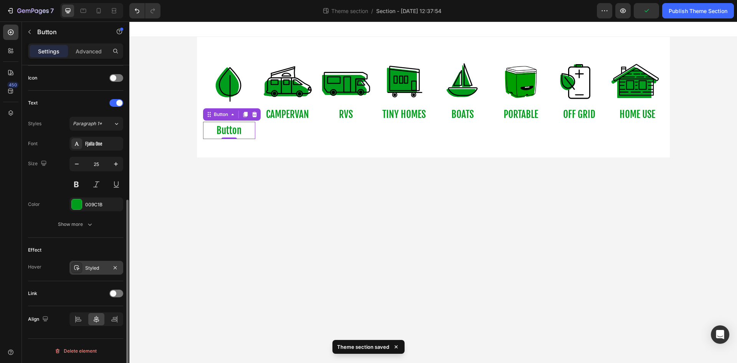
click at [98, 268] on div "Styled" at bounding box center [96, 268] width 22 height 7
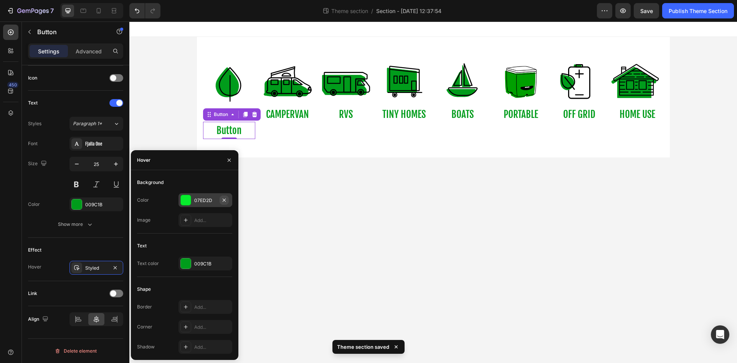
click at [224, 200] on icon "button" at bounding box center [224, 200] width 6 height 6
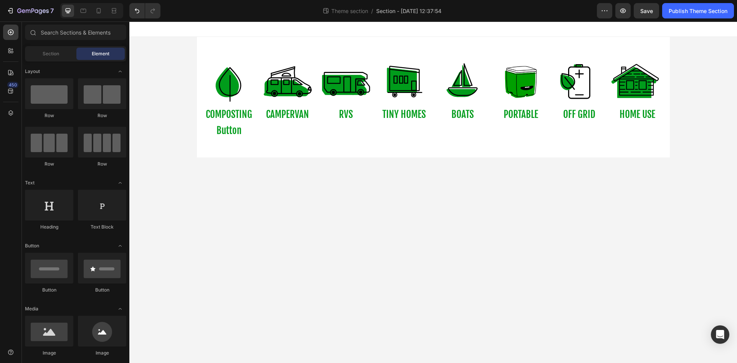
click at [258, 220] on body "Image COMPOSTING Text Block Button Button Image CAMPERVAN Text Block Image RVS …" at bounding box center [433, 192] width 608 height 341
click at [249, 132] on div "Button Button" at bounding box center [229, 130] width 52 height 17
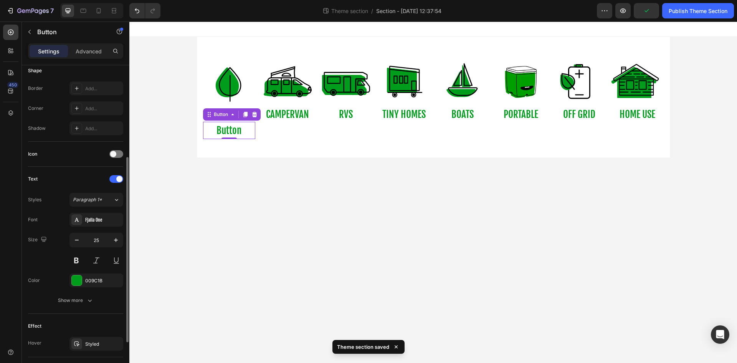
scroll to position [157, 0]
click at [82, 297] on div "Show more" at bounding box center [76, 299] width 36 height 8
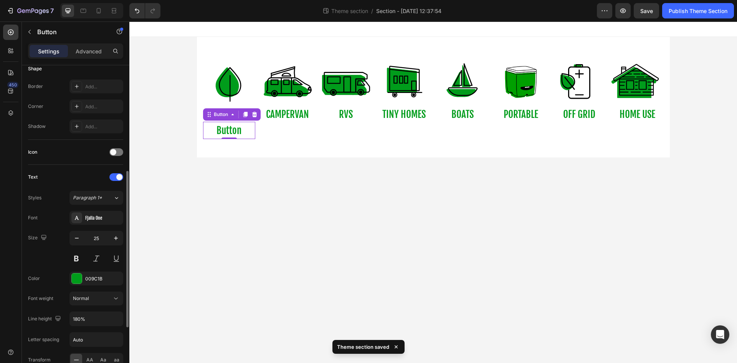
scroll to position [181, 0]
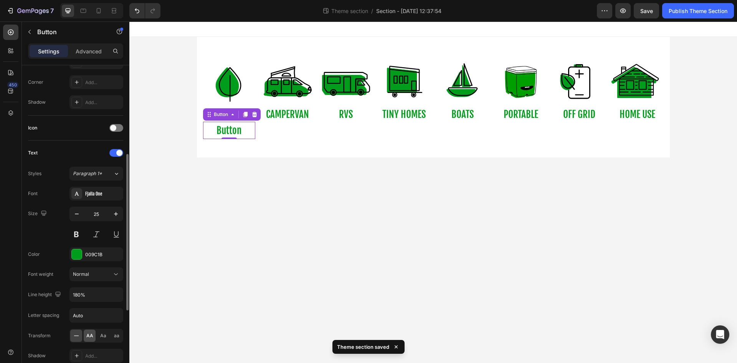
click at [89, 338] on span "AA" at bounding box center [89, 335] width 7 height 7
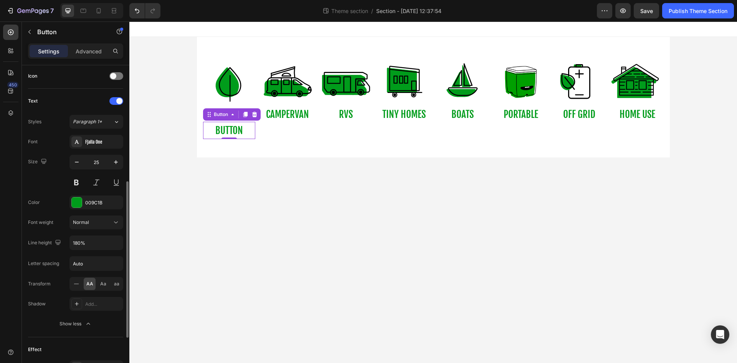
scroll to position [231, 0]
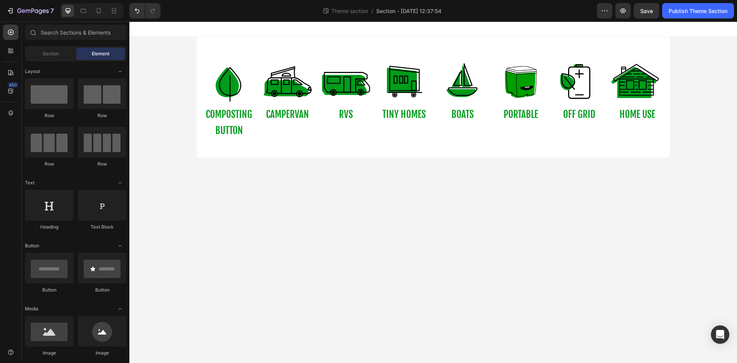
click at [217, 176] on body "Image COMPOSTING Text Block Button Button Image CAMPERVAN Text Block Image RVS …" at bounding box center [433, 192] width 608 height 341
click at [232, 130] on p "Button" at bounding box center [229, 130] width 28 height 17
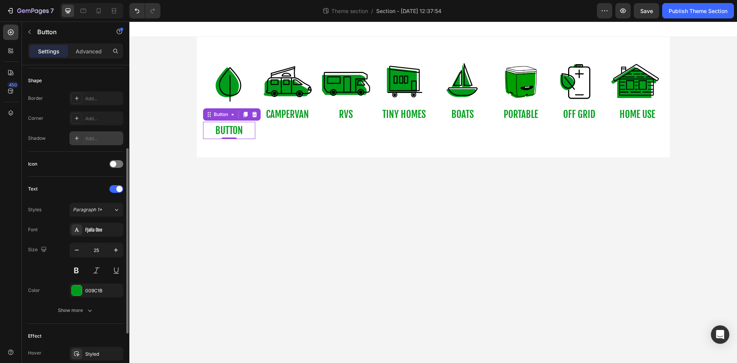
scroll to position [146, 0]
click at [83, 314] on button "Show more" at bounding box center [75, 310] width 95 height 14
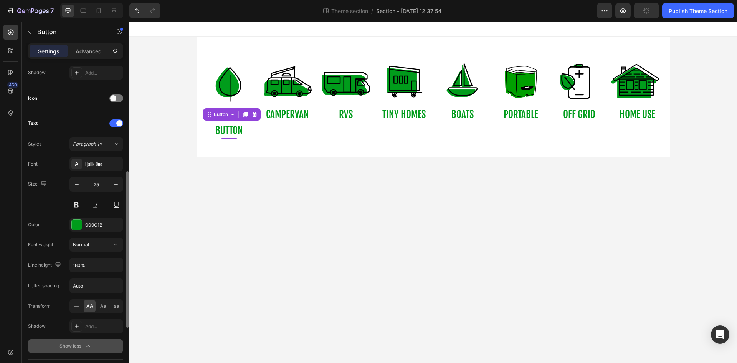
scroll to position [213, 0]
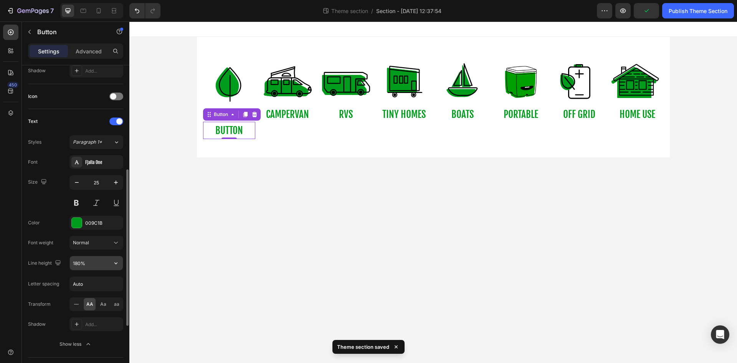
click at [95, 262] on input "180%" at bounding box center [96, 263] width 53 height 14
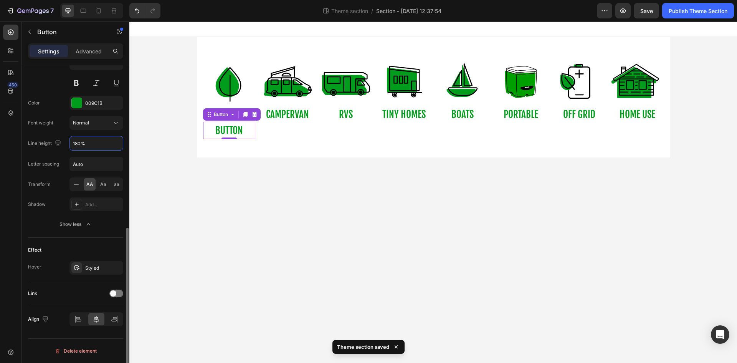
scroll to position [333, 0]
click at [232, 132] on p "Button" at bounding box center [229, 130] width 28 height 17
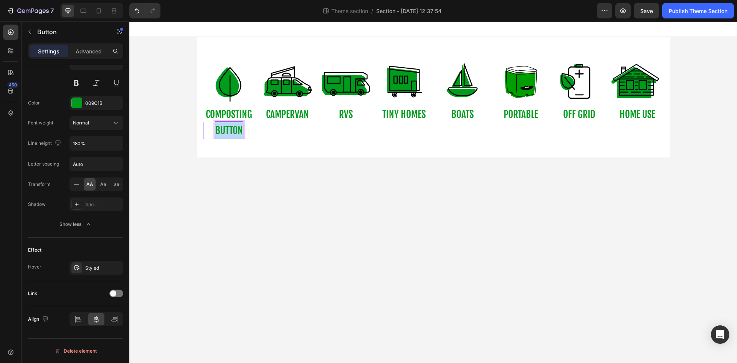
click at [232, 132] on p "Button" at bounding box center [229, 130] width 28 height 17
click at [235, 185] on body "Image COMPOSTING Text Block COMPOSTING Button 0 Image CAMPERVAN Text Block Imag…" at bounding box center [433, 192] width 608 height 341
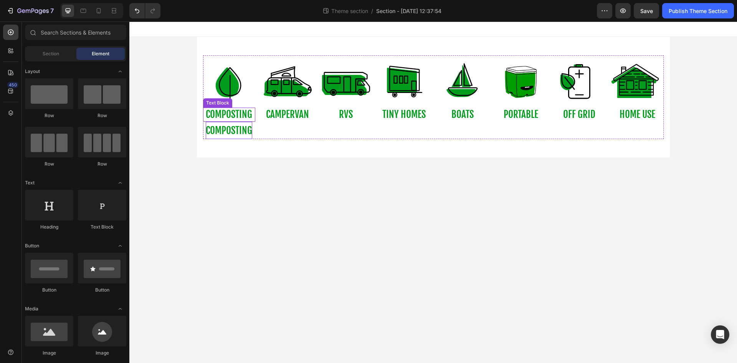
click at [242, 113] on p "COMPOSTING" at bounding box center [229, 114] width 51 height 13
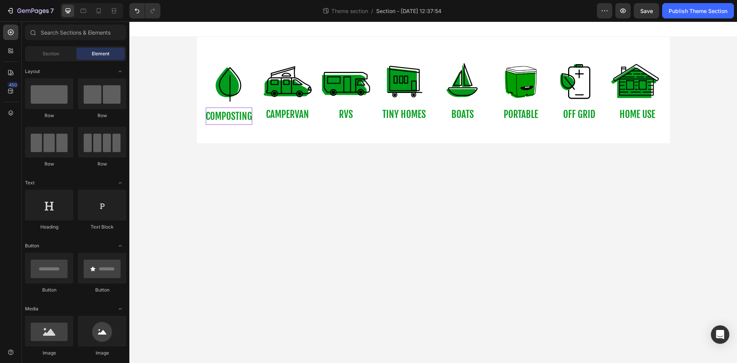
click at [242, 113] on p "COMPOSTING" at bounding box center [229, 116] width 46 height 17
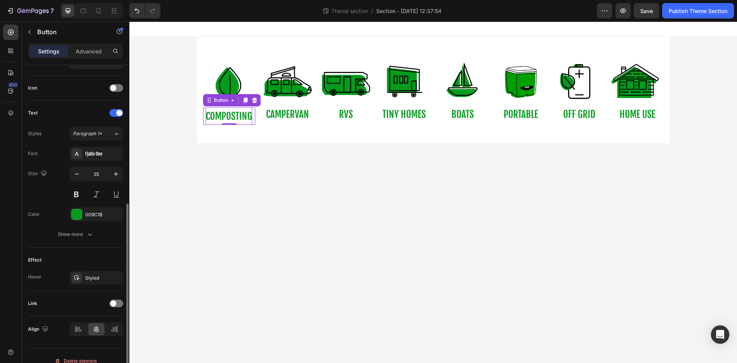
scroll to position [231, 0]
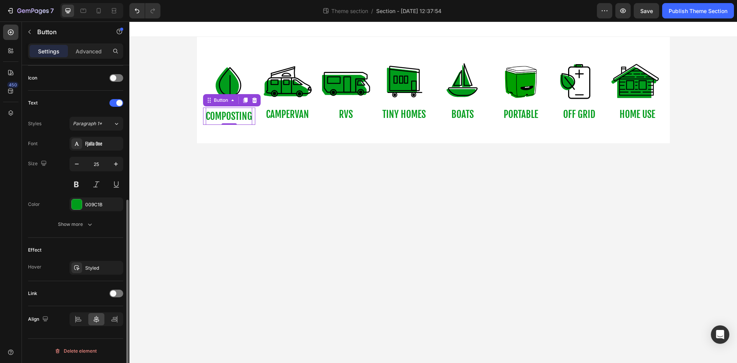
click at [115, 288] on div "Link" at bounding box center [75, 293] width 95 height 12
click at [116, 294] on span at bounding box center [113, 293] width 6 height 6
click at [116, 314] on icon at bounding box center [116, 313] width 8 height 8
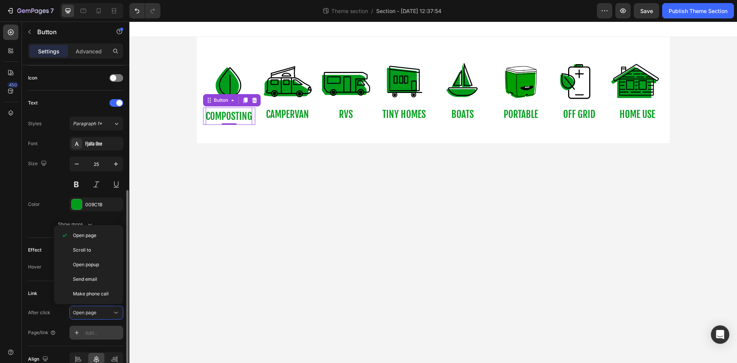
click at [95, 333] on div "Add..." at bounding box center [103, 333] width 36 height 7
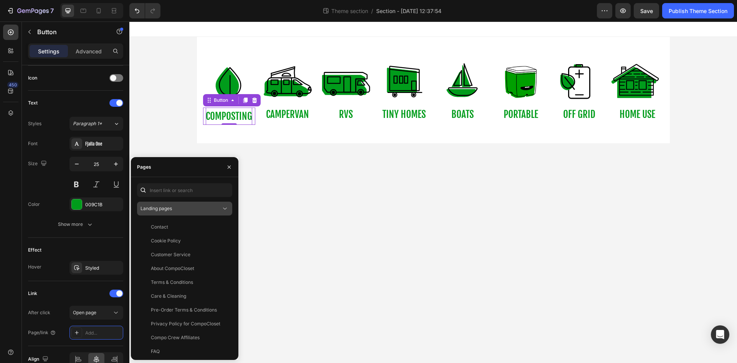
click at [201, 207] on div "Landing pages" at bounding box center [181, 208] width 81 height 7
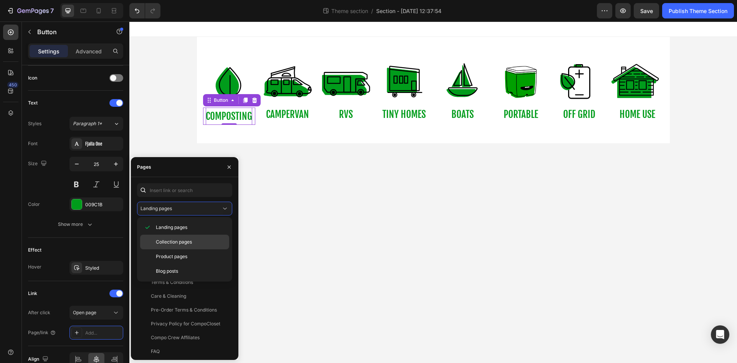
click at [176, 240] on span "Collection pages" at bounding box center [174, 242] width 36 height 7
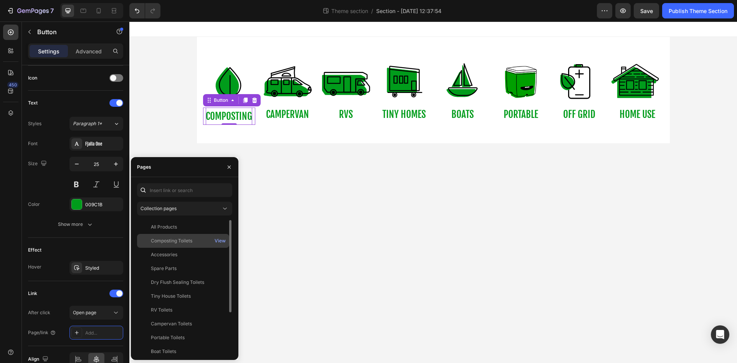
click at [182, 248] on div "Composting Toilets View" at bounding box center [183, 255] width 92 height 14
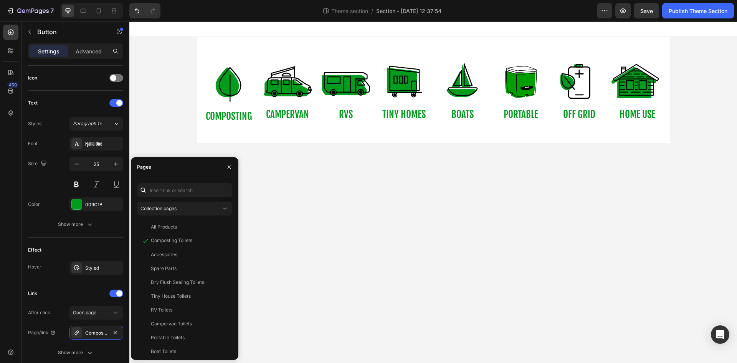
click at [263, 227] on body "Image COMPOSTING Button Image CAMPERVAN Text Block Image RVS Text Block Image T…" at bounding box center [433, 192] width 608 height 341
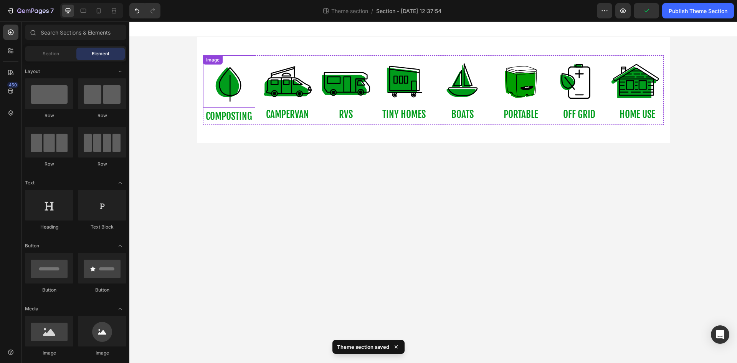
click at [247, 103] on img at bounding box center [229, 81] width 52 height 52
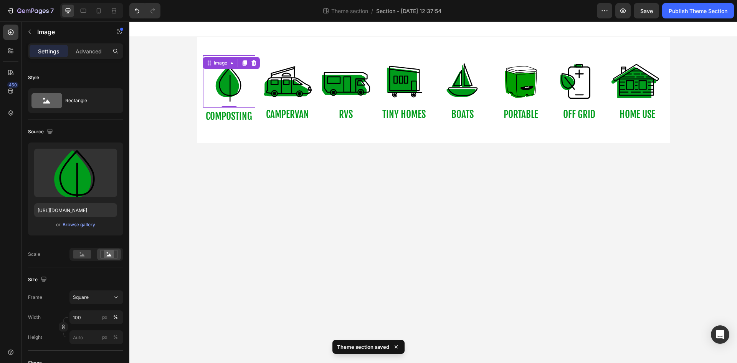
click at [245, 168] on body "Image 0 COMPOSTING Button Image CAMPERVAN Text Block Image RVS Text Block Image…" at bounding box center [433, 192] width 608 height 341
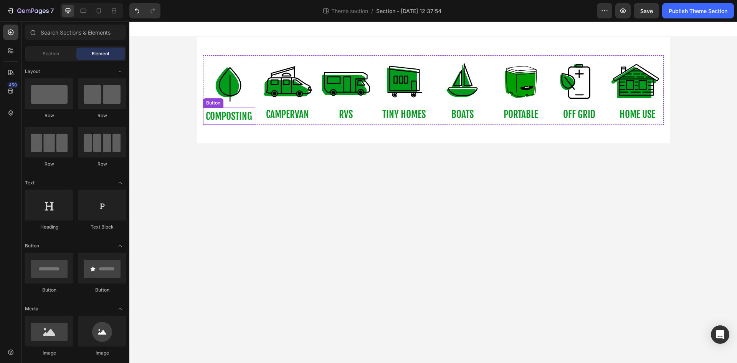
click at [247, 115] on p "COMPOSTING" at bounding box center [229, 116] width 46 height 17
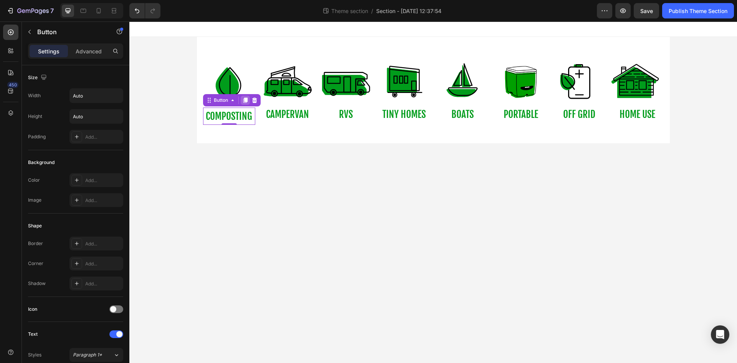
click at [246, 103] on icon at bounding box center [245, 100] width 6 height 6
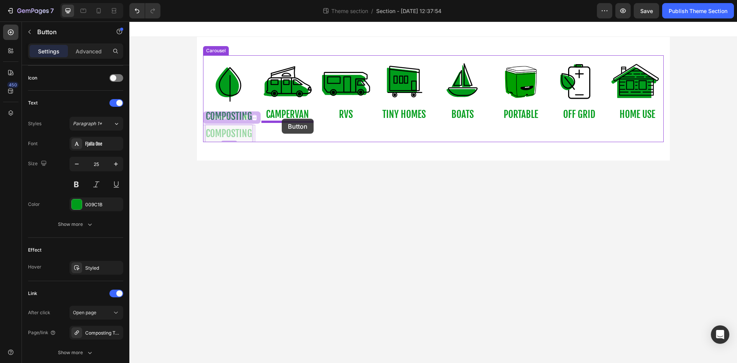
drag, startPoint x: 249, startPoint y: 131, endPoint x: 282, endPoint y: 119, distance: 34.9
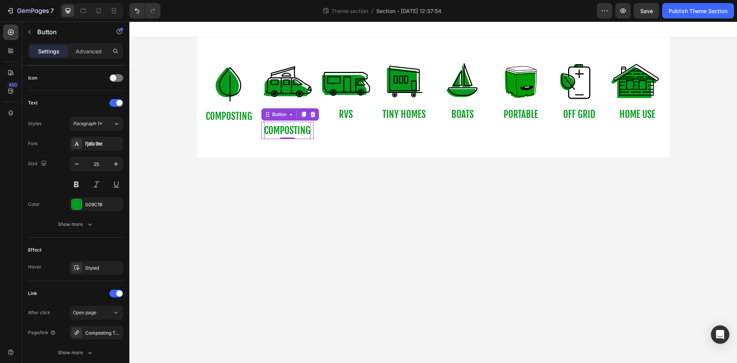
click at [286, 129] on p "COMPOSTING" at bounding box center [287, 130] width 46 height 17
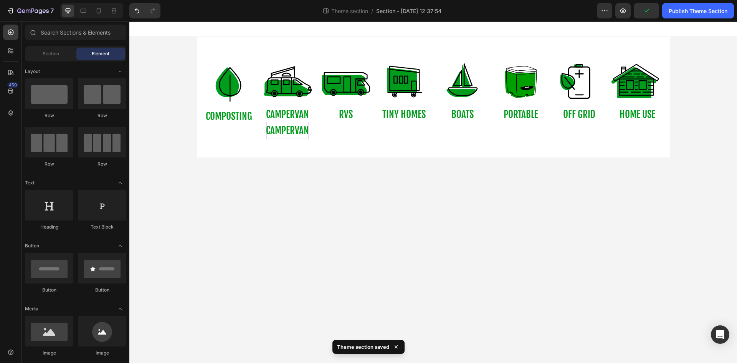
click at [305, 171] on body "Image COMPOSTING Button Image CAMPERVAN Text Block campervan Button Image RVS T…" at bounding box center [433, 192] width 608 height 341
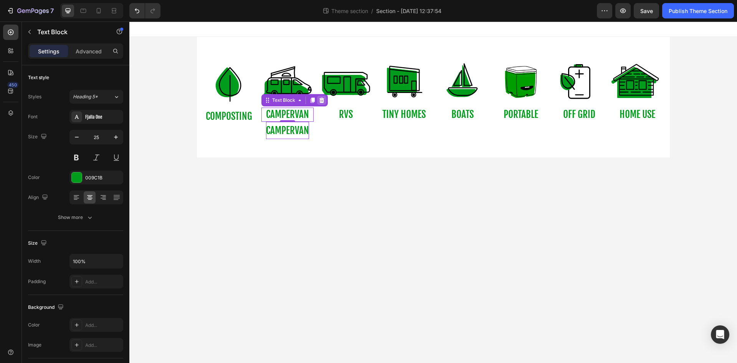
click at [318, 102] on div at bounding box center [321, 100] width 9 height 9
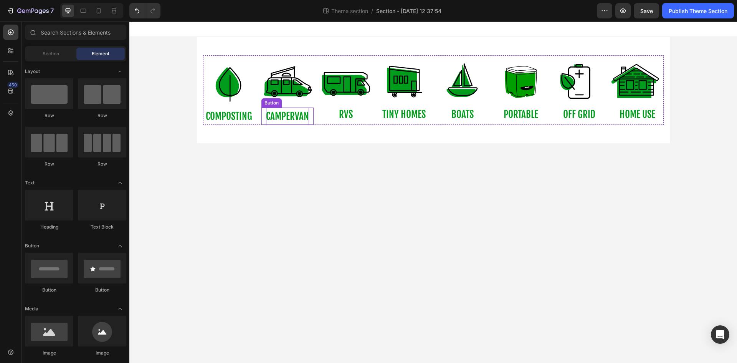
click at [310, 117] on div "campervan Button" at bounding box center [288, 116] width 52 height 17
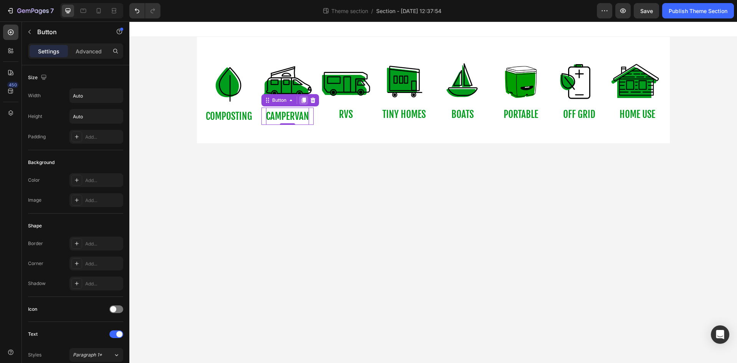
click at [304, 102] on icon at bounding box center [304, 100] width 4 height 5
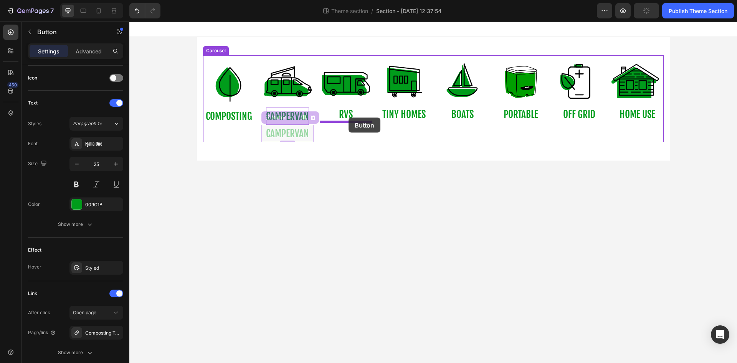
drag, startPoint x: 310, startPoint y: 131, endPoint x: 348, endPoint y: 118, distance: 40.1
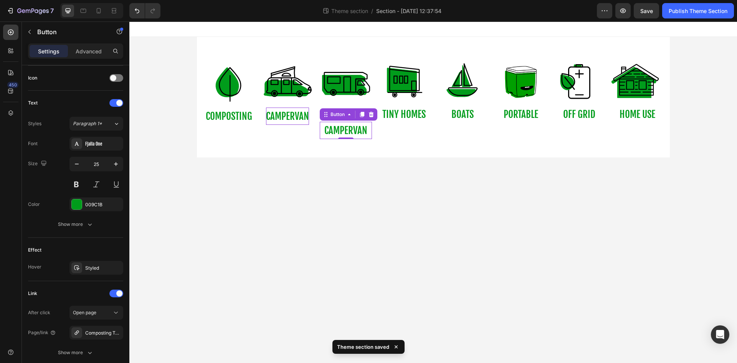
click at [314, 184] on body "Image COMPOSTING Button Image campervan Button Image RVS Text Block campervan B…" at bounding box center [433, 192] width 608 height 341
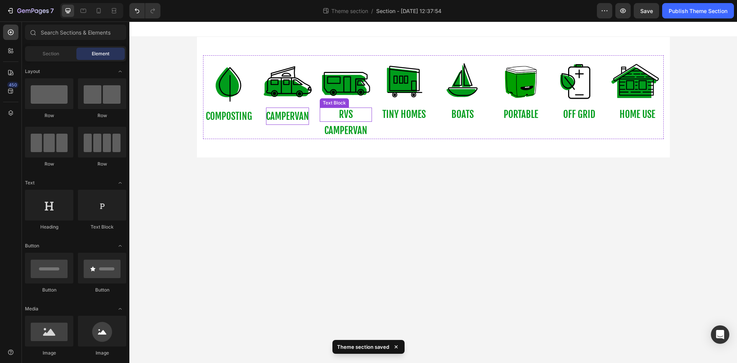
click at [355, 113] on p "RVS" at bounding box center [346, 114] width 51 height 13
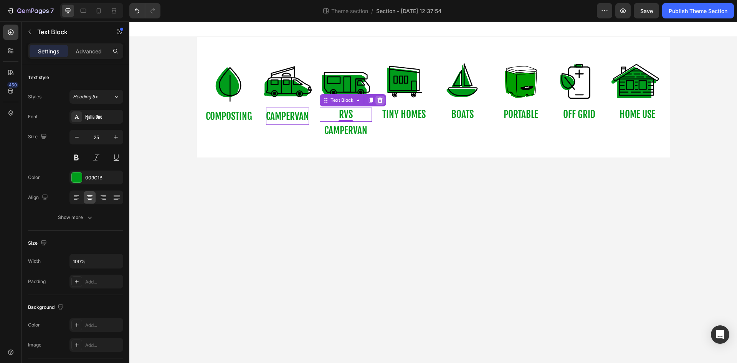
click at [377, 103] on icon at bounding box center [380, 100] width 6 height 6
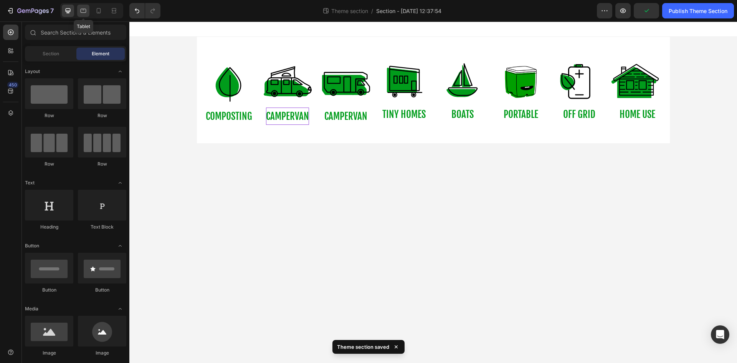
click at [84, 10] on icon at bounding box center [84, 11] width 6 height 4
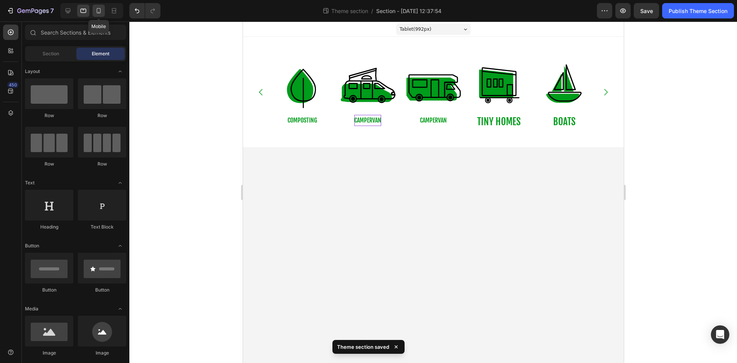
click at [98, 10] on icon at bounding box center [99, 11] width 8 height 8
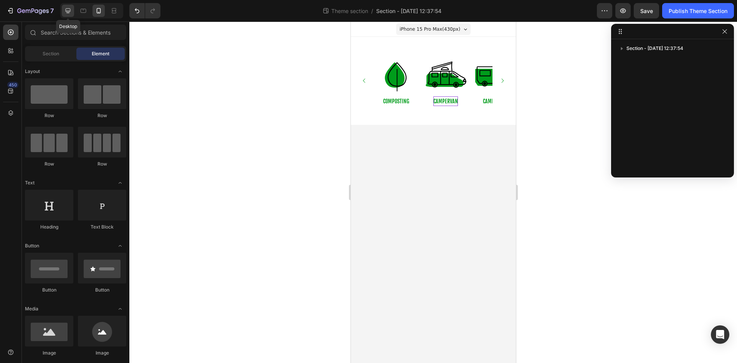
click at [71, 13] on icon at bounding box center [68, 11] width 8 height 8
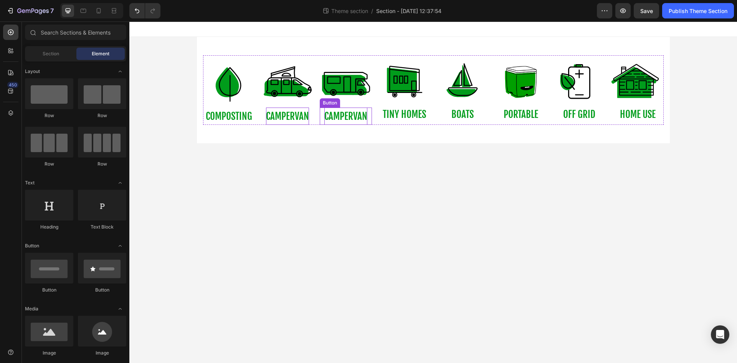
click at [344, 114] on p "campervan" at bounding box center [346, 116] width 43 height 17
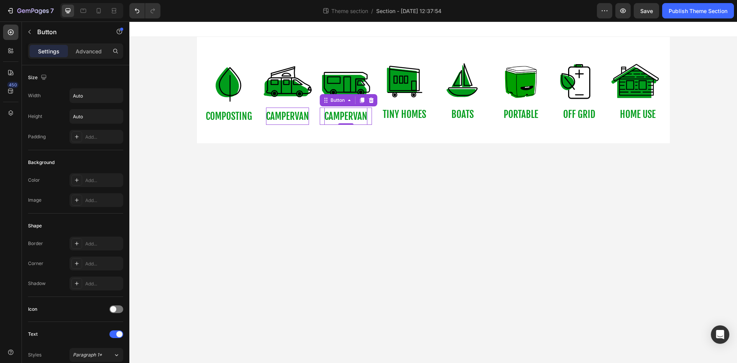
click at [344, 114] on p "campervan" at bounding box center [346, 116] width 43 height 17
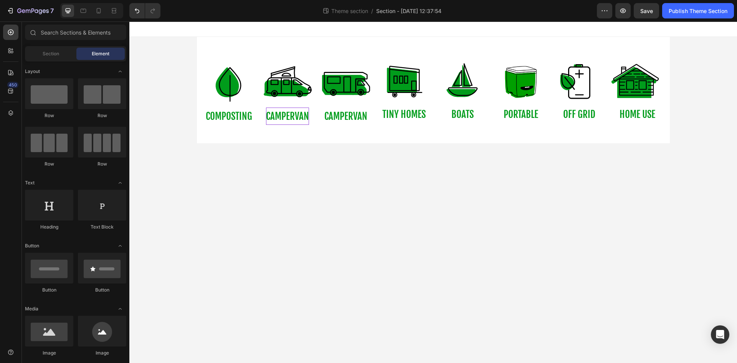
click at [355, 203] on body "Image COMPOSTING Button Image campervan Button Image campervan Button Image TIN…" at bounding box center [433, 192] width 608 height 341
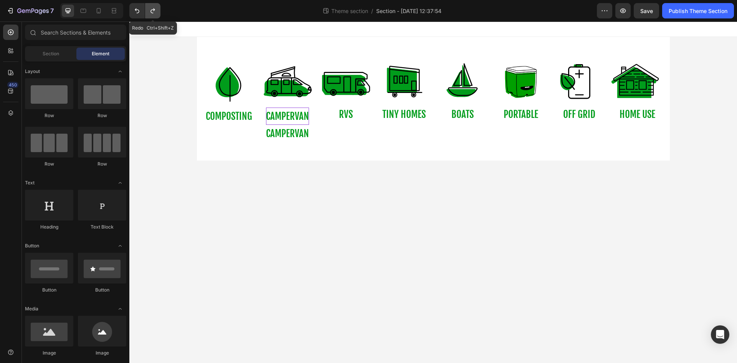
click at [157, 13] on button "Undo/Redo" at bounding box center [152, 10] width 15 height 15
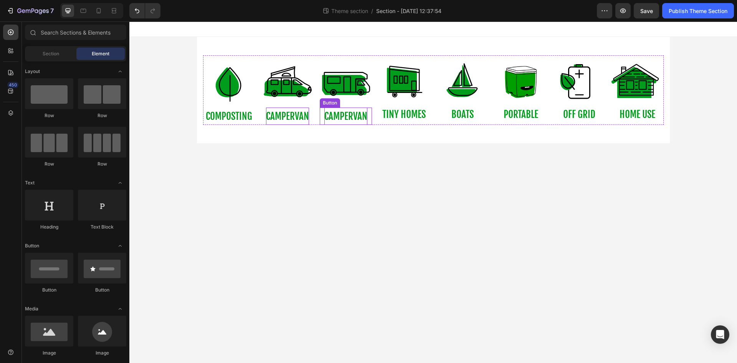
click at [348, 113] on p "campervan" at bounding box center [346, 116] width 43 height 17
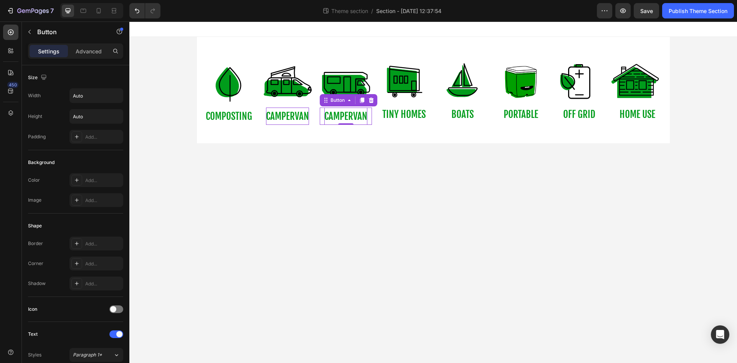
click at [348, 113] on p "campervan" at bounding box center [346, 116] width 43 height 17
click at [361, 171] on body "Image COMPOSTING Button Image campervan Button Image RVs Button 0 Image TINY HO…" at bounding box center [433, 192] width 608 height 341
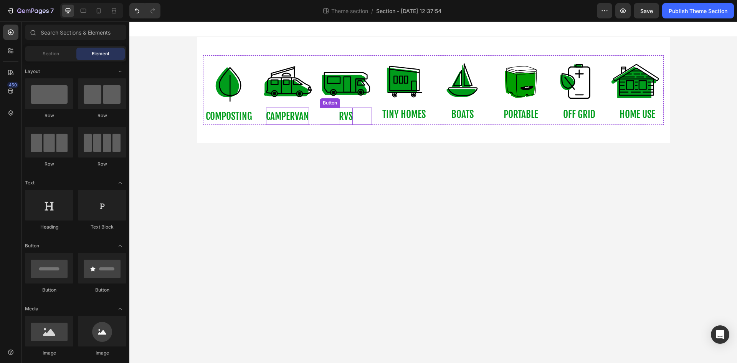
click at [360, 115] on div "RVs Button" at bounding box center [346, 116] width 52 height 17
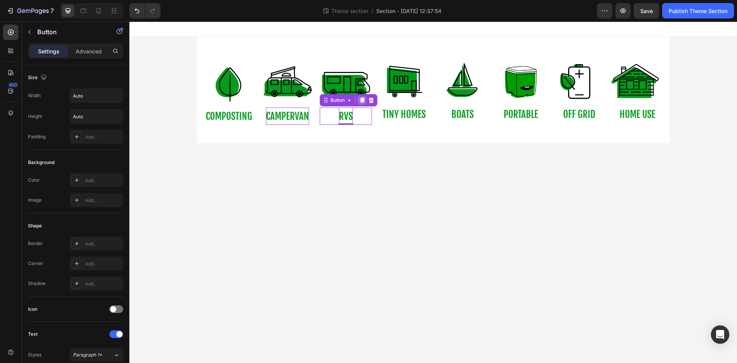
click at [364, 101] on icon at bounding box center [362, 100] width 4 height 5
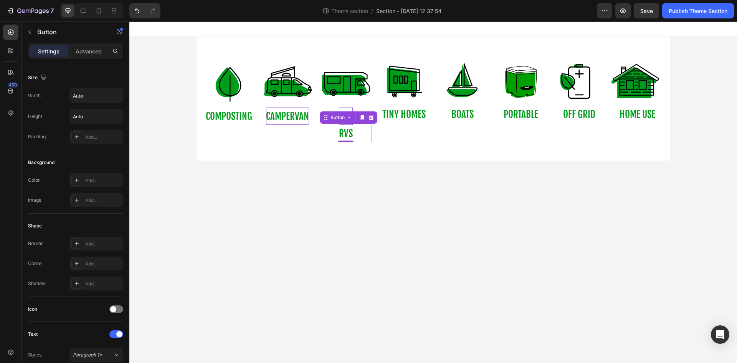
scroll to position [231, 0]
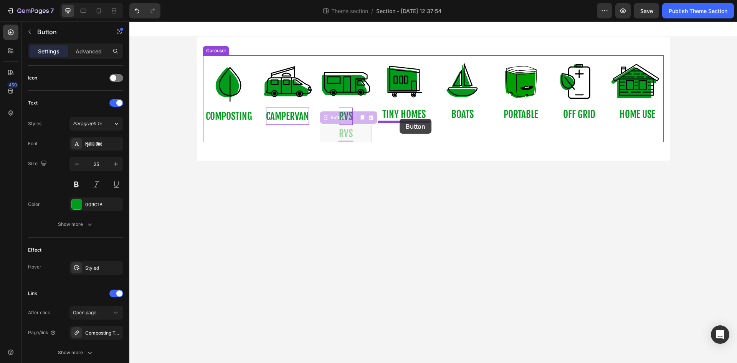
drag, startPoint x: 361, startPoint y: 135, endPoint x: 400, endPoint y: 119, distance: 42.0
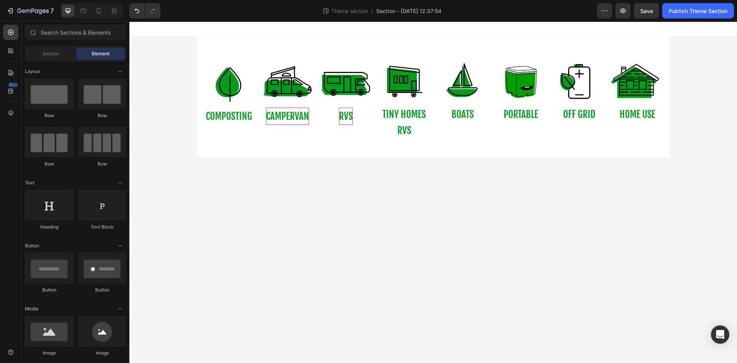
click at [442, 177] on body "Image COMPOSTING Button Image campervan Button Image RVs Button Image TINY HOME…" at bounding box center [433, 192] width 608 height 341
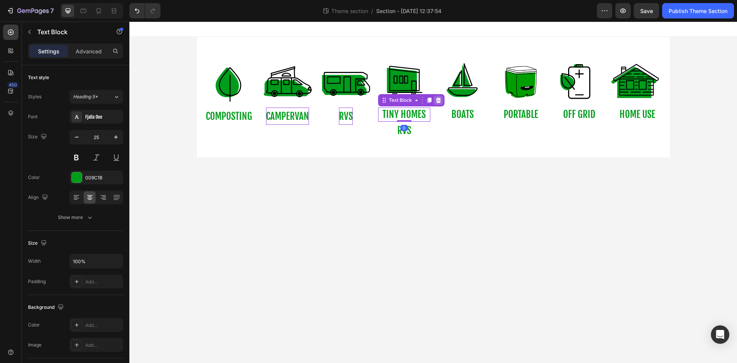
click at [436, 101] on icon at bounding box center [439, 100] width 6 height 6
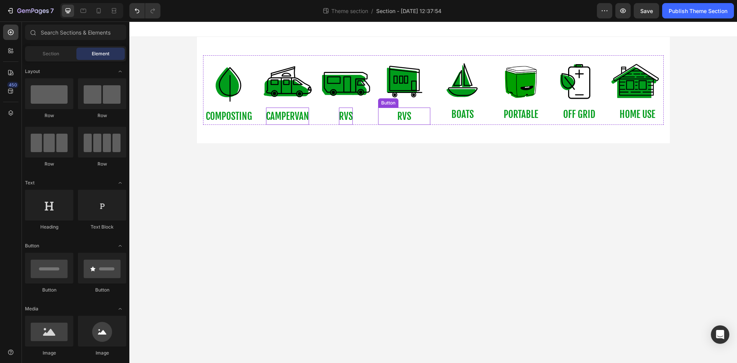
click at [418, 115] on div "RVs Button" at bounding box center [404, 116] width 52 height 17
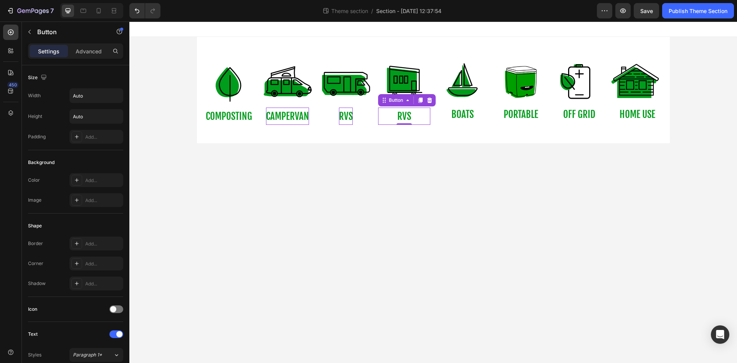
click at [418, 115] on div "RVs Button 0" at bounding box center [404, 116] width 52 height 17
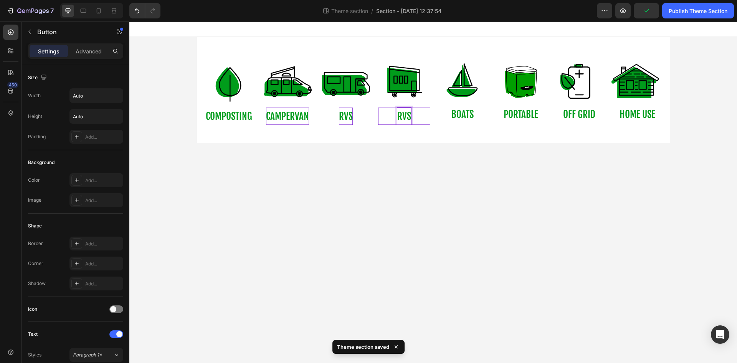
click at [409, 116] on p "RVs" at bounding box center [405, 116] width 14 height 17
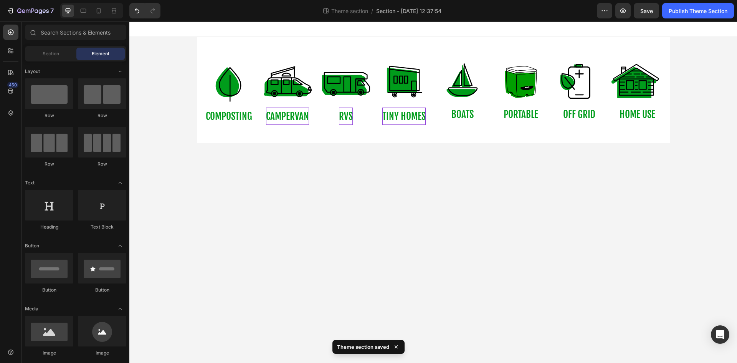
click at [411, 171] on body "Image COMPOSTING Button Image campervan Button Image RVs Button Image tiny home…" at bounding box center [433, 192] width 608 height 341
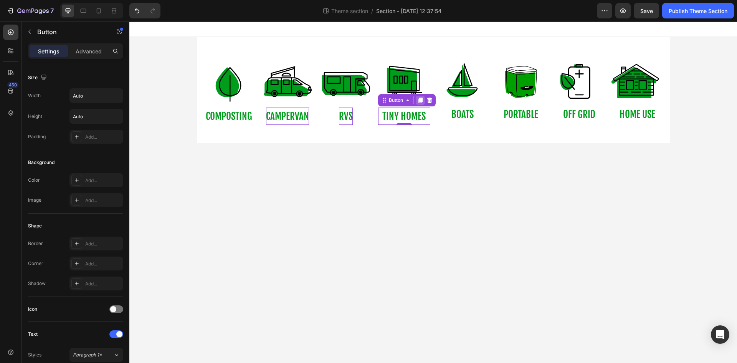
click at [420, 100] on icon at bounding box center [420, 100] width 4 height 5
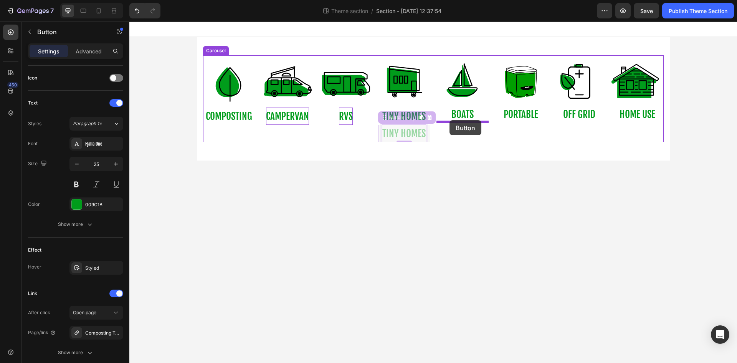
drag, startPoint x: 414, startPoint y: 133, endPoint x: 450, endPoint y: 120, distance: 38.4
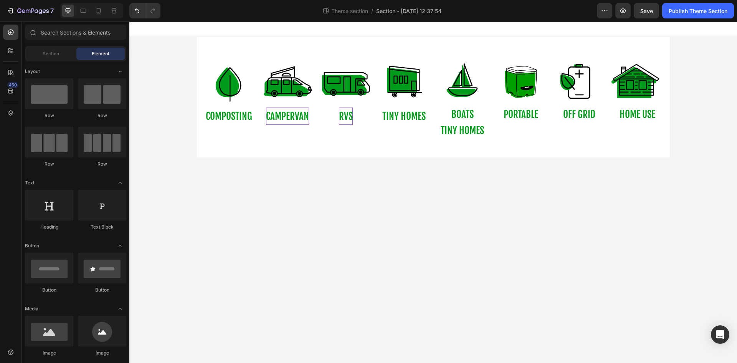
click at [451, 181] on body "Image COMPOSTING Button Image campervan Button Image RVs Button Image tiny home…" at bounding box center [433, 192] width 608 height 341
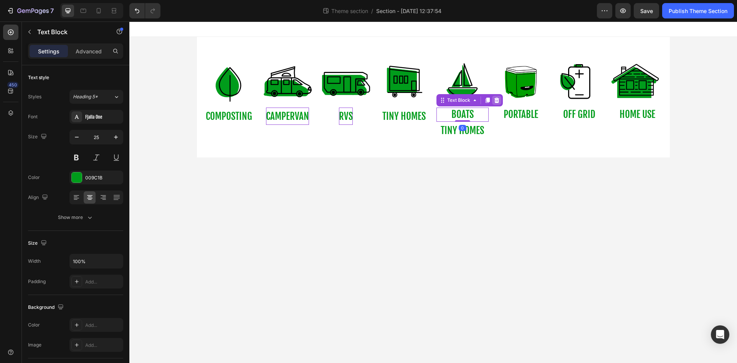
click at [494, 100] on icon at bounding box center [497, 100] width 6 height 6
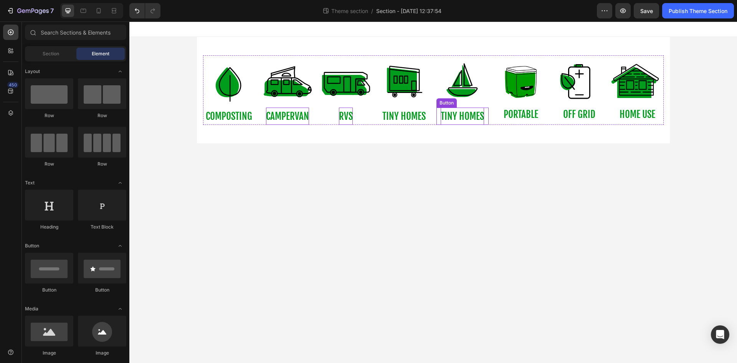
click at [478, 114] on p "tiny homes" at bounding box center [462, 116] width 43 height 17
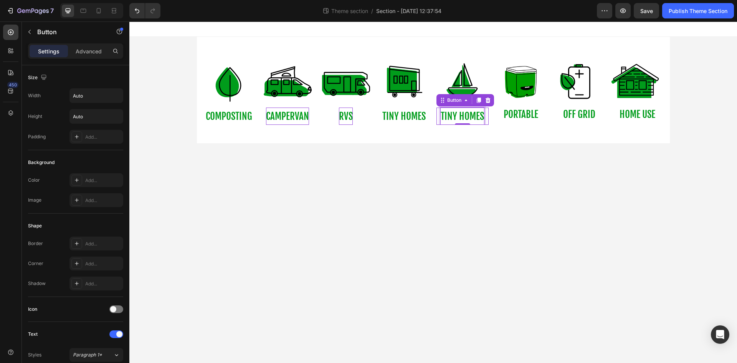
click at [478, 114] on p "tiny homes" at bounding box center [462, 116] width 43 height 17
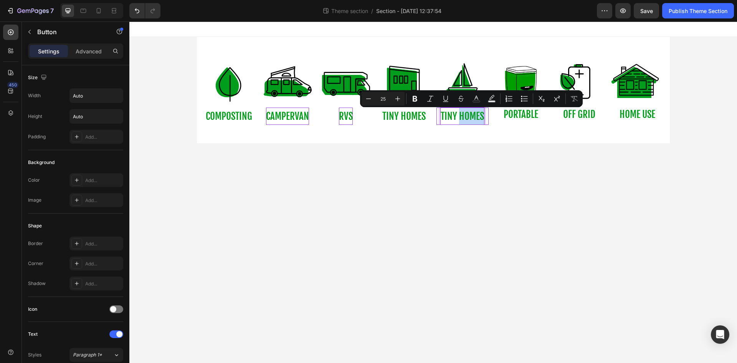
click at [478, 114] on p "tiny homes" at bounding box center [462, 116] width 43 height 17
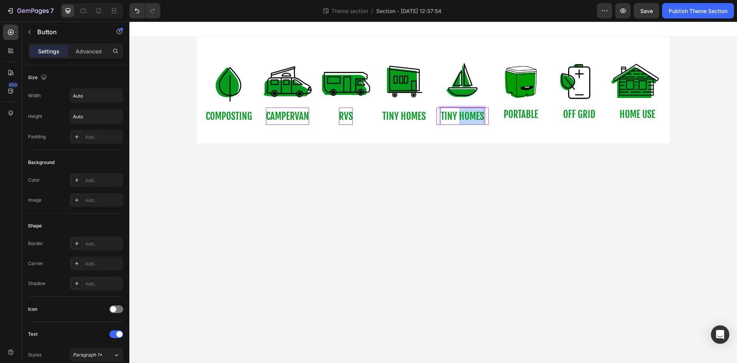
click at [478, 114] on p "tiny homes" at bounding box center [462, 116] width 43 height 17
click at [490, 168] on body "Image COMPOSTING Button Image campervan Button Image RVs Button Image tiny home…" at bounding box center [433, 192] width 608 height 341
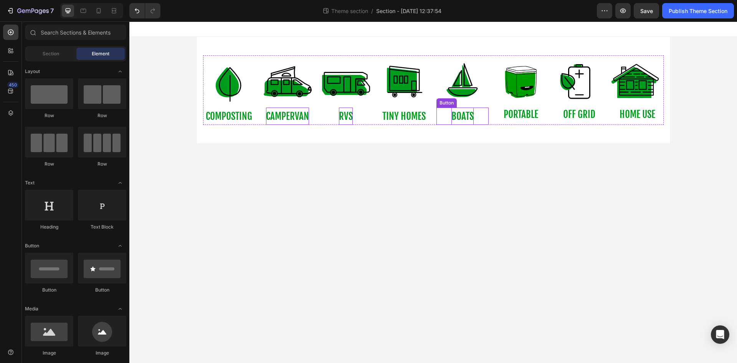
click at [474, 116] on div "boats Button" at bounding box center [463, 116] width 52 height 17
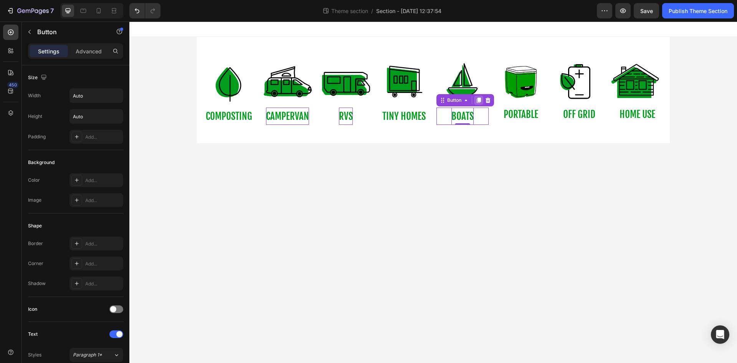
click at [480, 100] on icon at bounding box center [479, 100] width 4 height 5
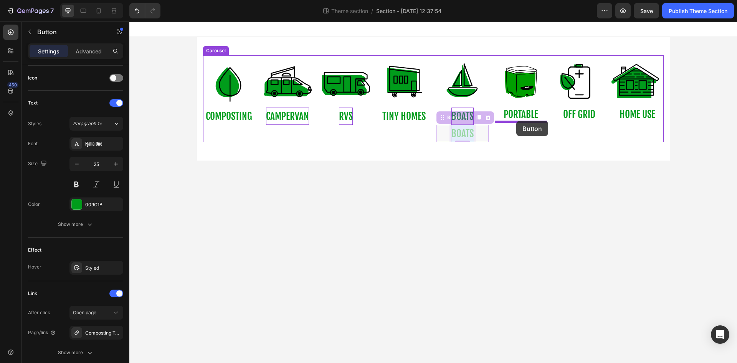
drag, startPoint x: 471, startPoint y: 132, endPoint x: 517, endPoint y: 121, distance: 47.3
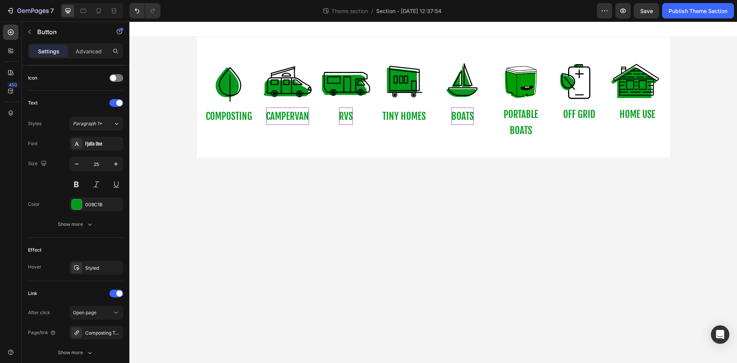
click at [504, 191] on body "Image COMPOSTING Button Image campervan Button Image RVs Button Image tiny home…" at bounding box center [433, 192] width 608 height 341
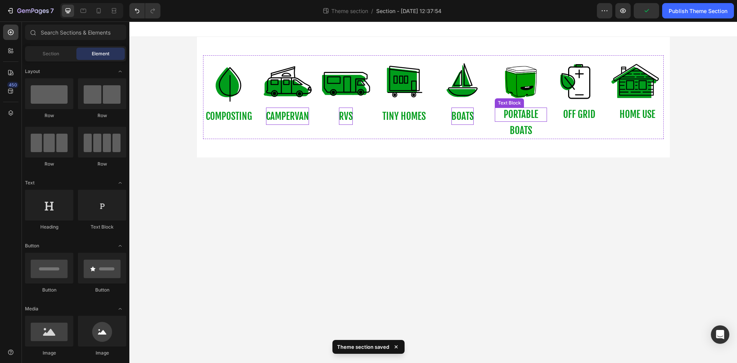
click at [532, 112] on p "PORTABLE" at bounding box center [521, 114] width 51 height 13
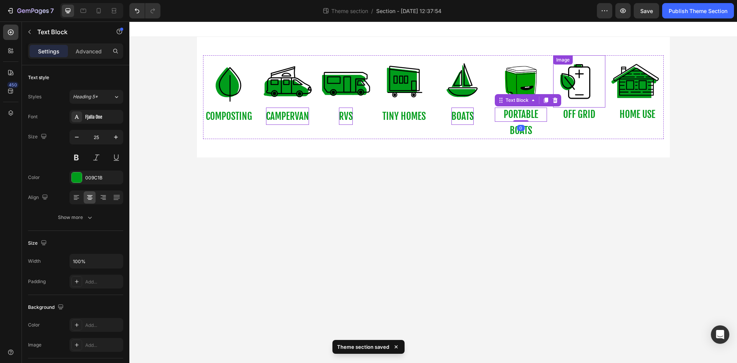
click at [553, 100] on img at bounding box center [579, 81] width 52 height 52
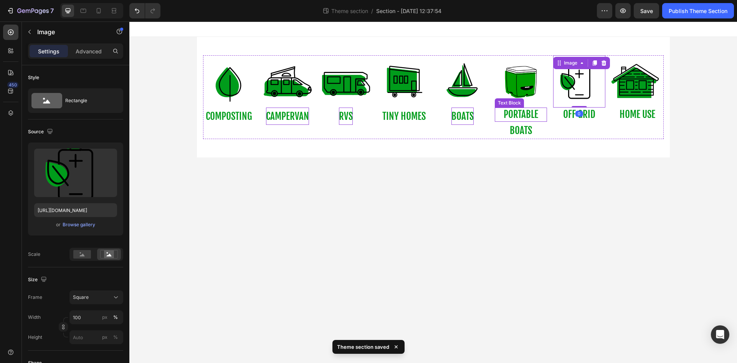
click at [538, 116] on p "PORTABLE" at bounding box center [521, 114] width 51 height 13
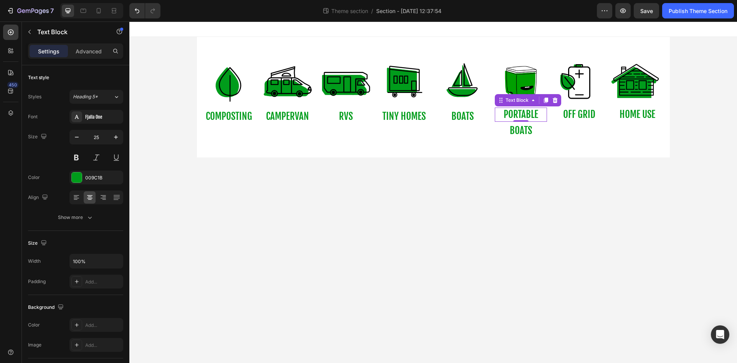
click at [552, 101] on icon at bounding box center [555, 100] width 6 height 6
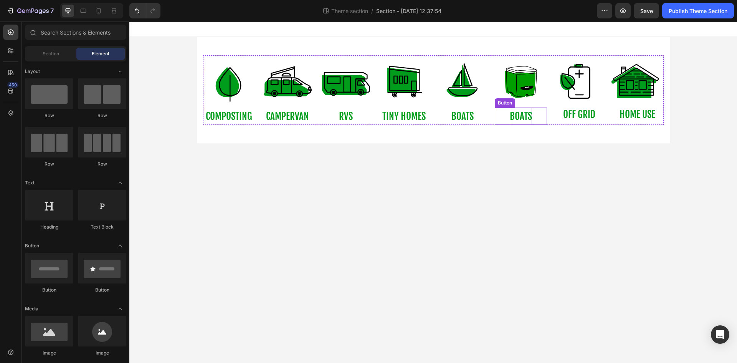
click at [529, 118] on p "boats" at bounding box center [521, 116] width 22 height 17
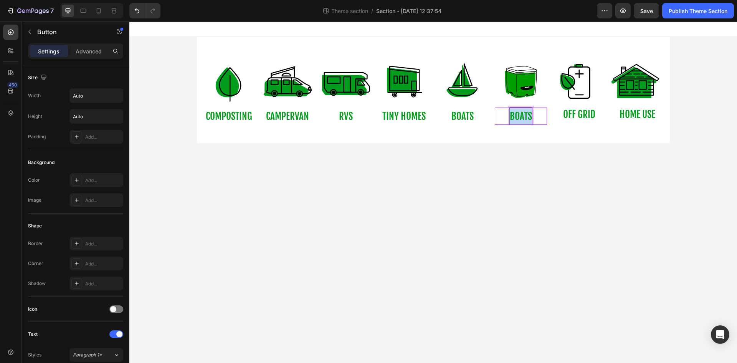
click at [529, 118] on p "boats" at bounding box center [521, 116] width 22 height 17
click at [547, 181] on body "Image COMPOSTING Button Image campervan Button Image RVs Button Image tiny home…" at bounding box center [433, 192] width 608 height 341
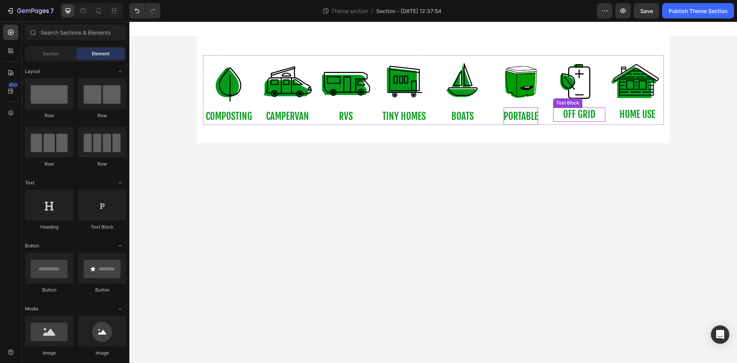
click at [573, 116] on p "OFF GRID" at bounding box center [579, 114] width 51 height 13
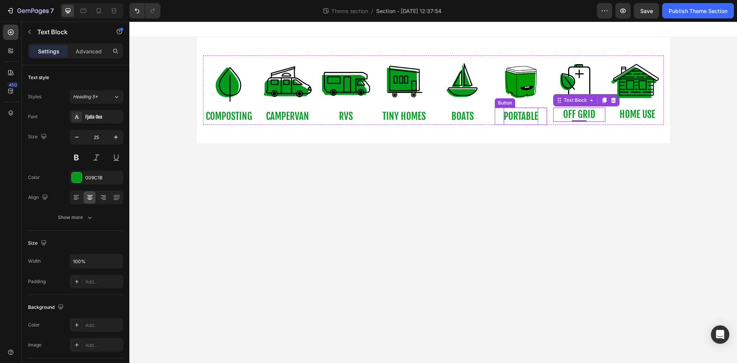
click at [536, 116] on p "portable" at bounding box center [521, 116] width 35 height 17
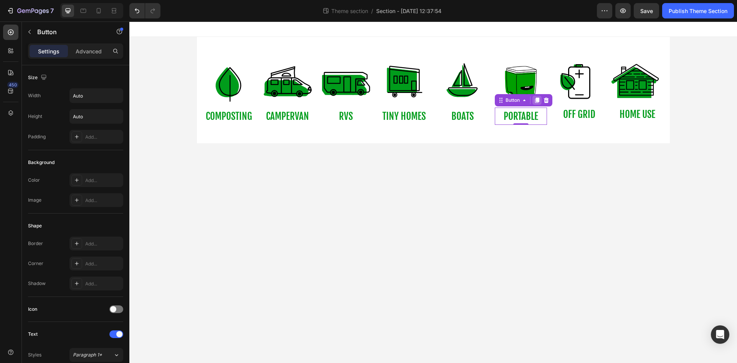
click at [537, 100] on icon at bounding box center [537, 100] width 4 height 5
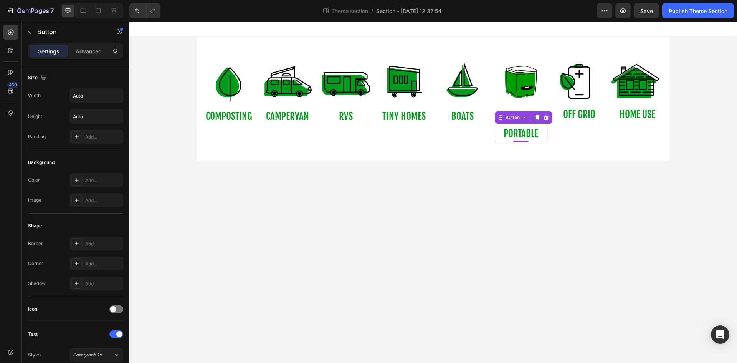
scroll to position [231, 0]
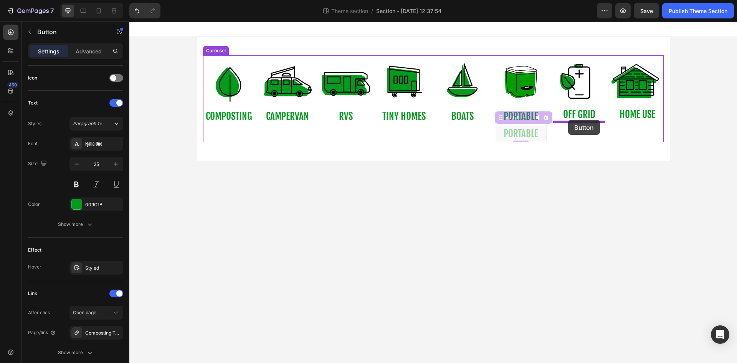
drag, startPoint x: 500, startPoint y: 120, endPoint x: 568, endPoint y: 120, distance: 68.8
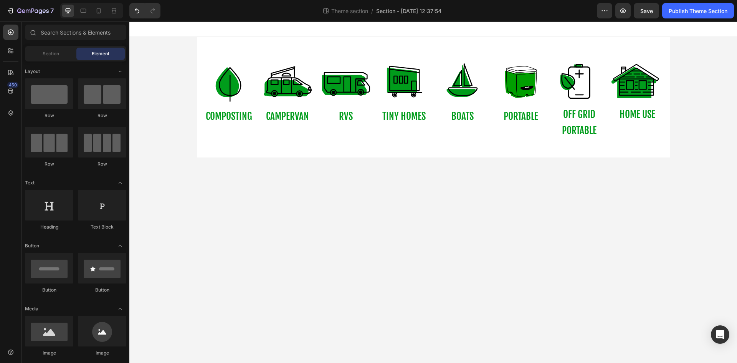
click at [569, 172] on body "Image COMPOSTING Button Image campervan Button Image RVs Button Image tiny home…" at bounding box center [433, 192] width 608 height 341
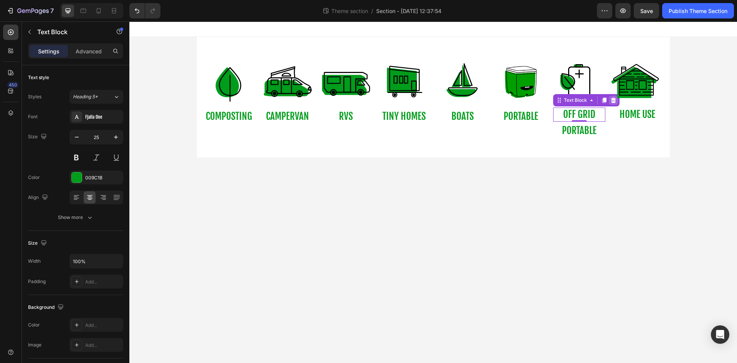
click at [611, 101] on icon at bounding box center [614, 100] width 6 height 6
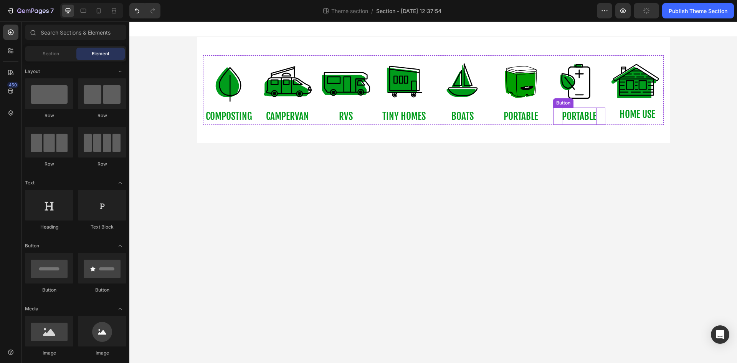
click at [588, 114] on p "portable" at bounding box center [579, 116] width 35 height 17
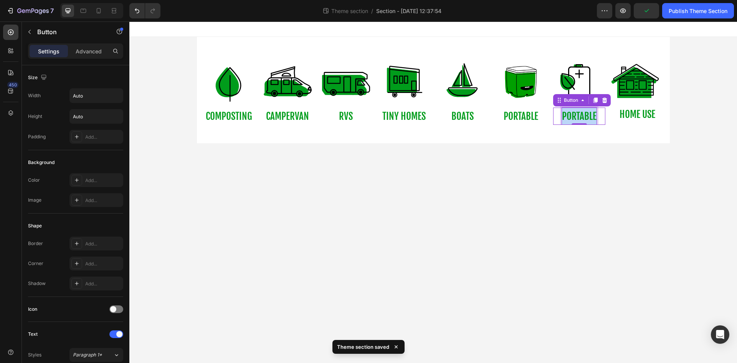
click at [588, 114] on p "portable" at bounding box center [579, 116] width 35 height 17
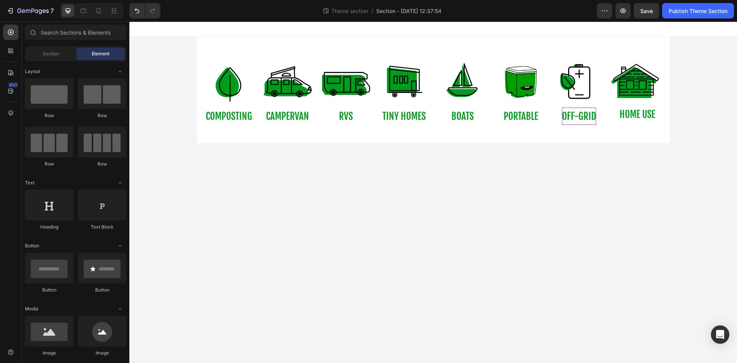
click at [577, 190] on body "Image COMPOSTING Button Image campervan Button Image RVs Button Image tiny home…" at bounding box center [433, 192] width 608 height 341
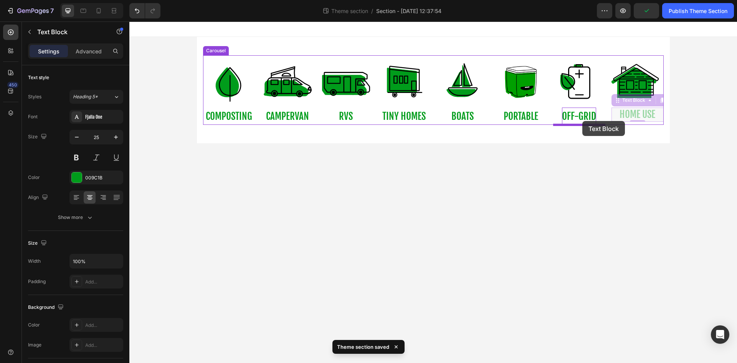
drag, startPoint x: 618, startPoint y: 102, endPoint x: 582, endPoint y: 121, distance: 40.6
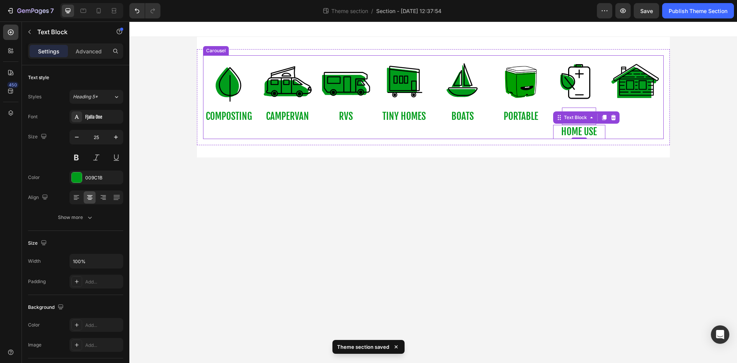
click at [614, 116] on div "Image" at bounding box center [638, 97] width 52 height 84
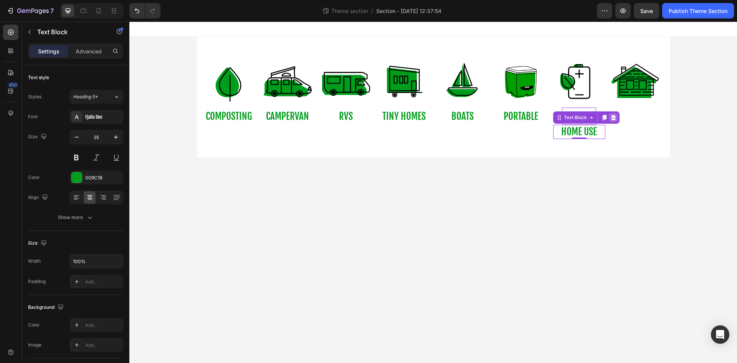
click at [610, 119] on div at bounding box center [613, 117] width 9 height 9
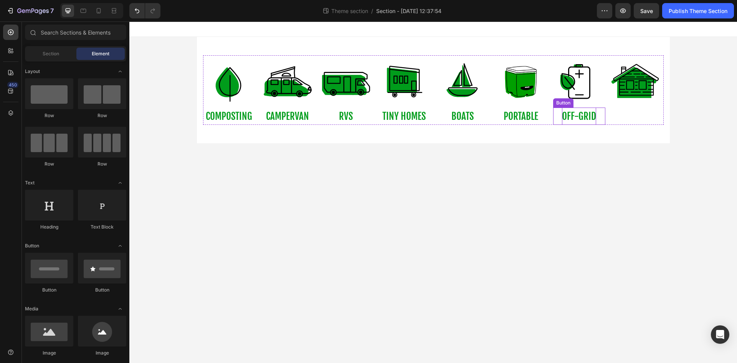
click at [596, 116] on p "off-grid" at bounding box center [579, 116] width 34 height 17
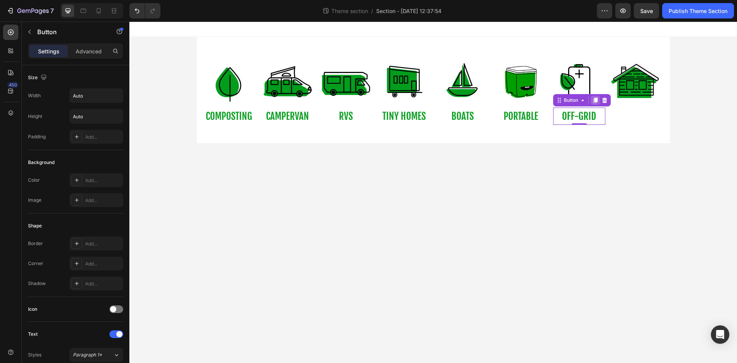
click at [598, 103] on icon at bounding box center [596, 100] width 6 height 6
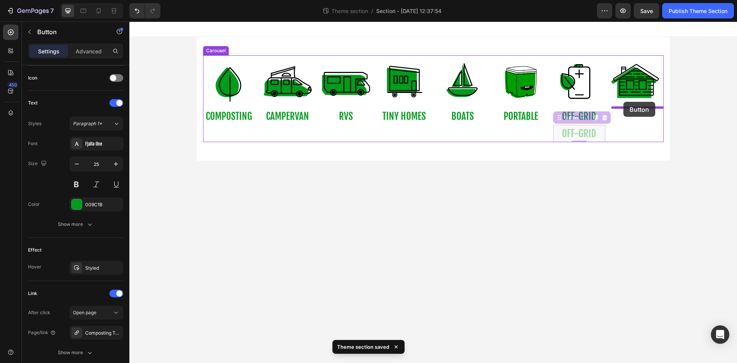
drag, startPoint x: 560, startPoint y: 118, endPoint x: 624, endPoint y: 102, distance: 65.8
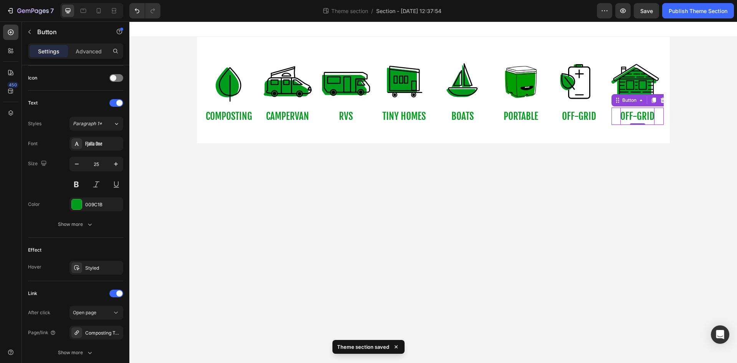
click at [630, 119] on p "off-grid" at bounding box center [638, 116] width 34 height 17
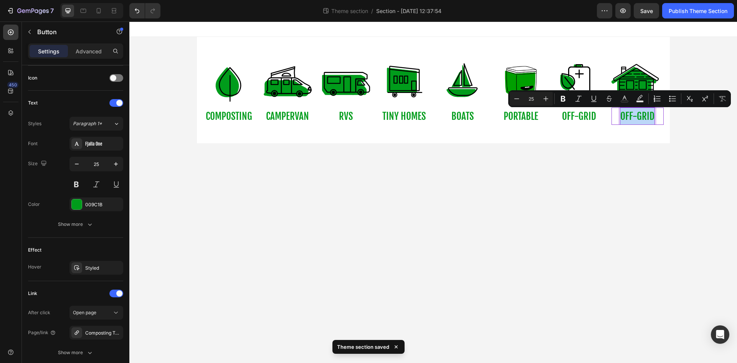
click at [630, 119] on p "off-grid" at bounding box center [638, 116] width 34 height 17
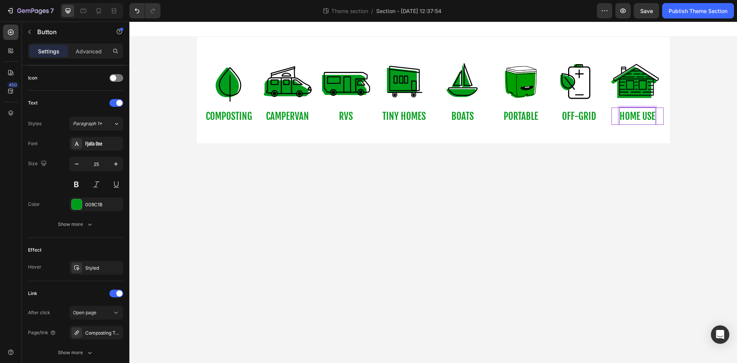
click at [592, 211] on body "Image COMPOSTING Button Image campervan Button Image RVs Button Image tiny home…" at bounding box center [433, 192] width 608 height 341
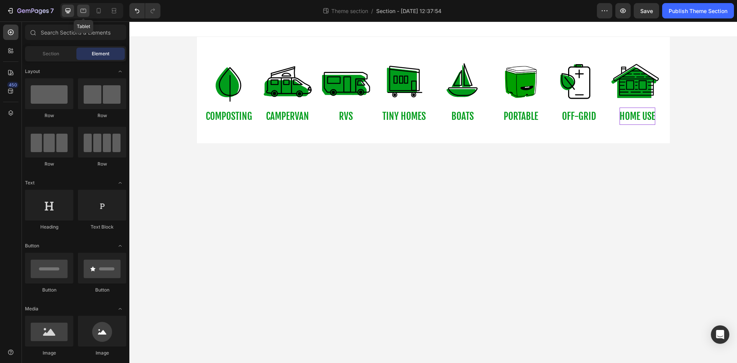
click at [85, 12] on icon at bounding box center [84, 11] width 8 height 8
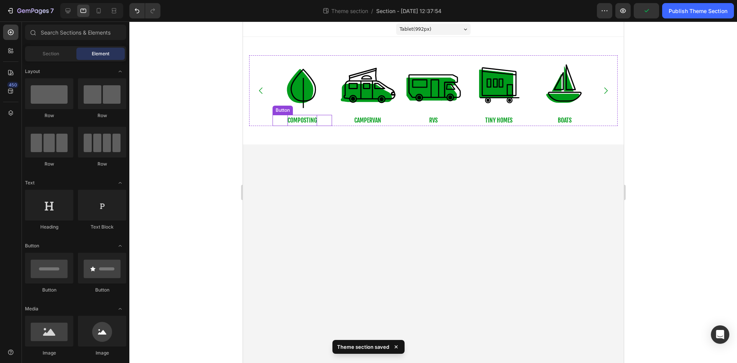
click at [313, 120] on p "COMPOSTING" at bounding box center [302, 120] width 30 height 11
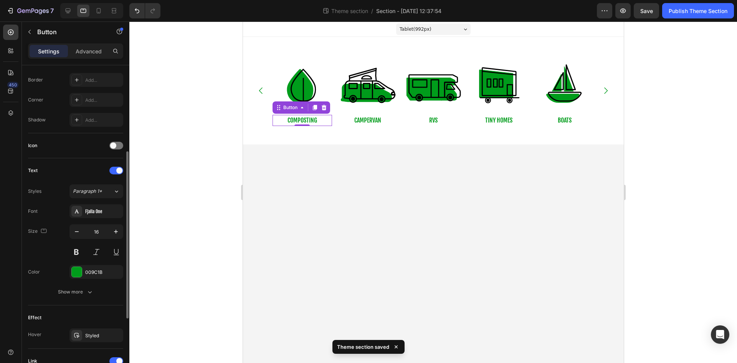
scroll to position [164, 0]
click at [117, 231] on icon "button" at bounding box center [116, 231] width 4 height 4
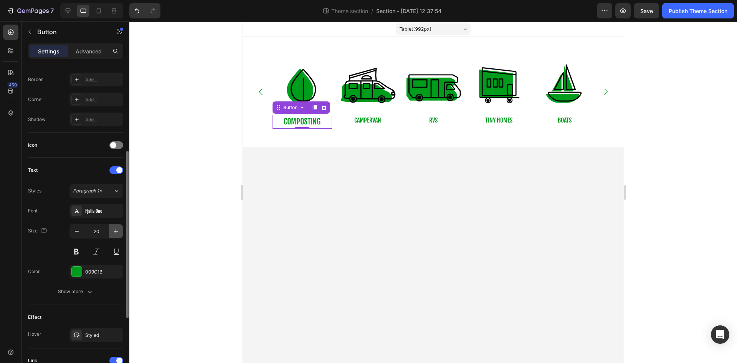
click at [117, 231] on icon "button" at bounding box center [116, 231] width 4 height 4
type input "22"
click at [361, 122] on p "campervan" at bounding box center [367, 120] width 27 height 11
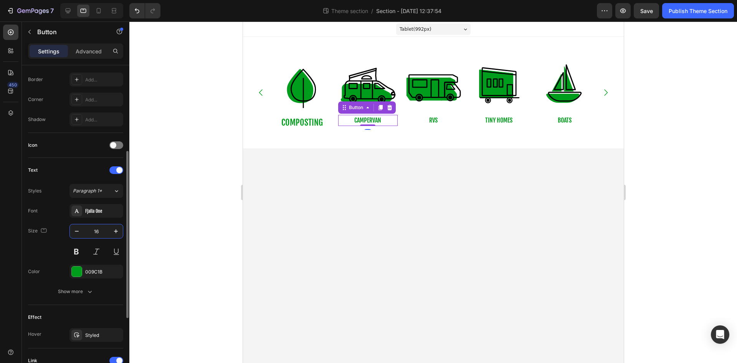
click at [102, 234] on input "16" at bounding box center [96, 231] width 25 height 14
type input "22"
click at [436, 121] on p "RVs" at bounding box center [433, 120] width 8 height 11
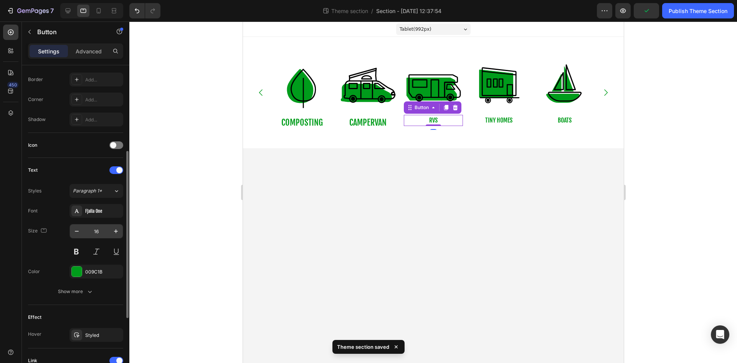
click at [105, 234] on input "16" at bounding box center [96, 231] width 25 height 14
type input "22"
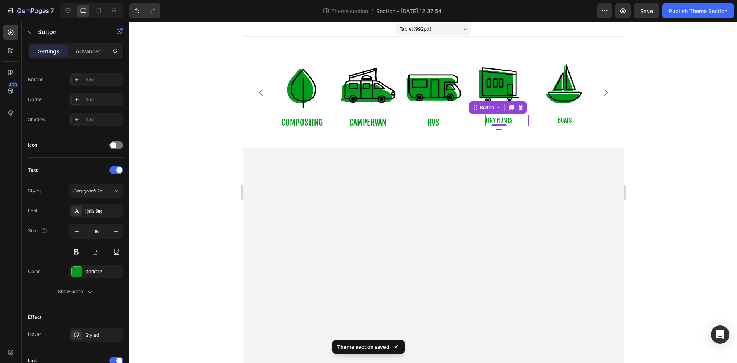
click at [487, 122] on p "tiny homes" at bounding box center [498, 120] width 27 height 11
click at [105, 229] on input "16" at bounding box center [96, 231] width 25 height 14
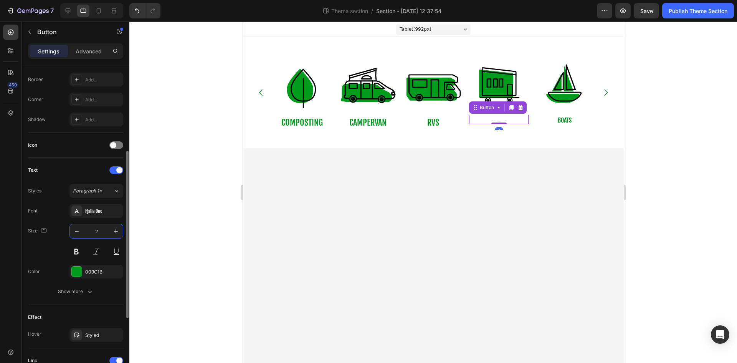
click at [105, 229] on input "2" at bounding box center [96, 231] width 25 height 14
type input "22"
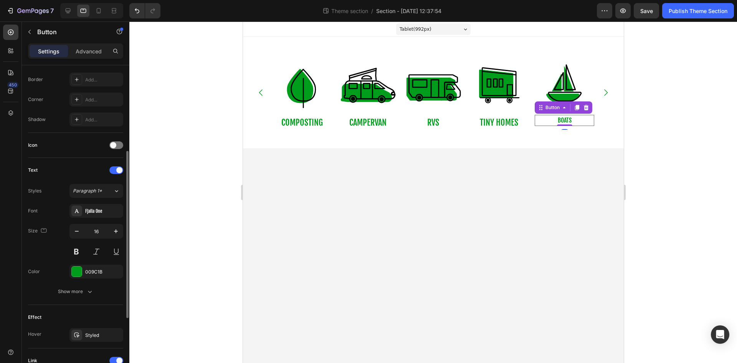
click at [554, 122] on div "boats Button 0" at bounding box center [565, 120] width 60 height 11
click at [106, 231] on input "16" at bounding box center [96, 231] width 25 height 14
click at [106, 231] on input "2" at bounding box center [96, 231] width 25 height 14
type input "22"
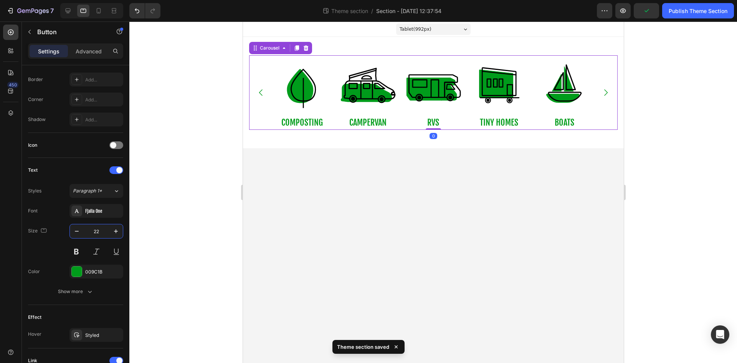
click at [608, 94] on icon "Carousel Next Arrow" at bounding box center [605, 92] width 9 height 9
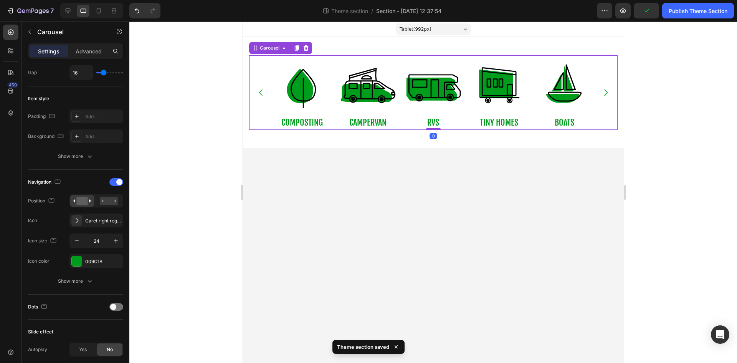
scroll to position [0, 0]
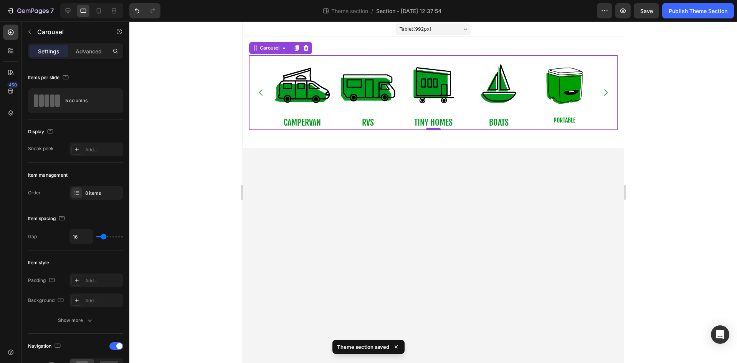
click at [608, 94] on icon "Carousel Next Arrow" at bounding box center [605, 92] width 9 height 9
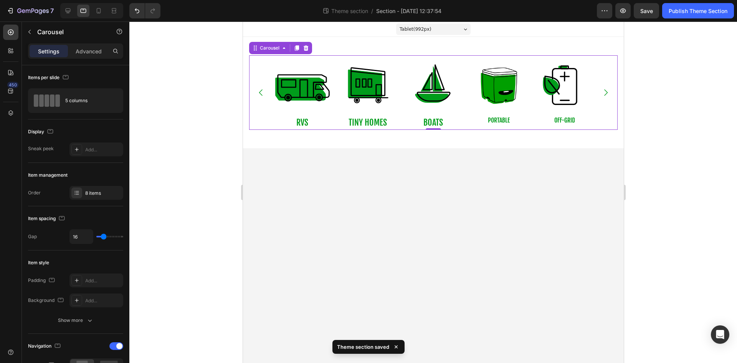
click at [608, 94] on icon "Carousel Next Arrow" at bounding box center [605, 92] width 9 height 9
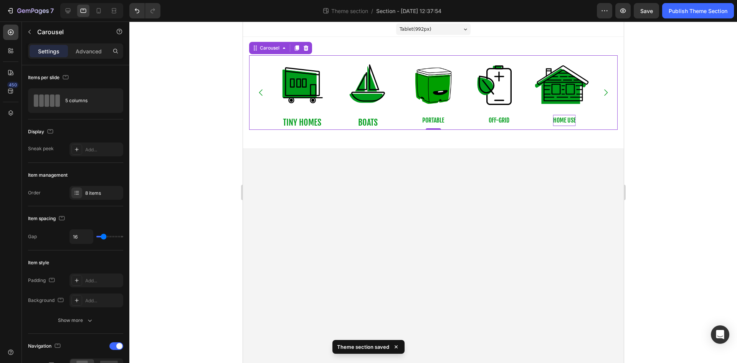
click at [608, 94] on icon "Carousel Next Arrow" at bounding box center [605, 92] width 9 height 9
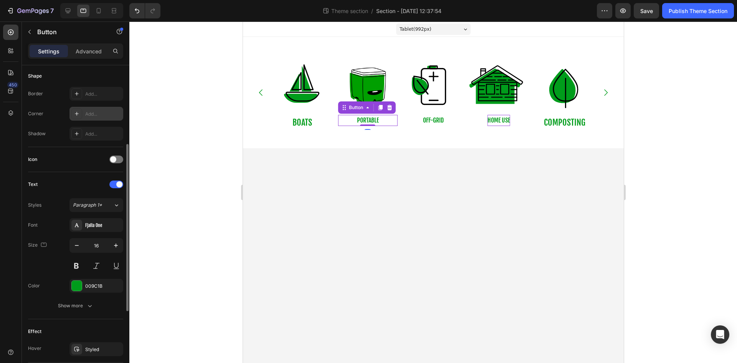
scroll to position [151, 0]
click at [96, 248] on input "16" at bounding box center [96, 245] width 25 height 14
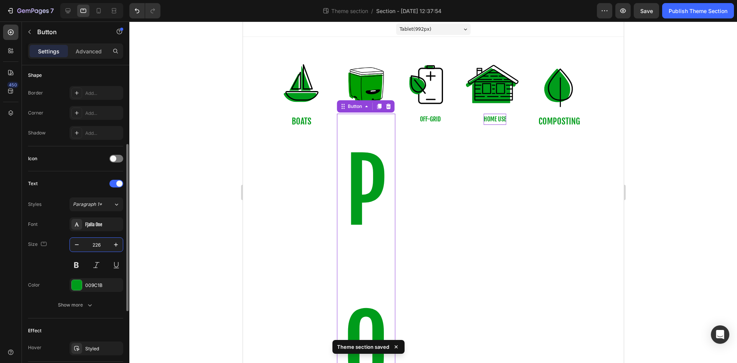
type input "22"
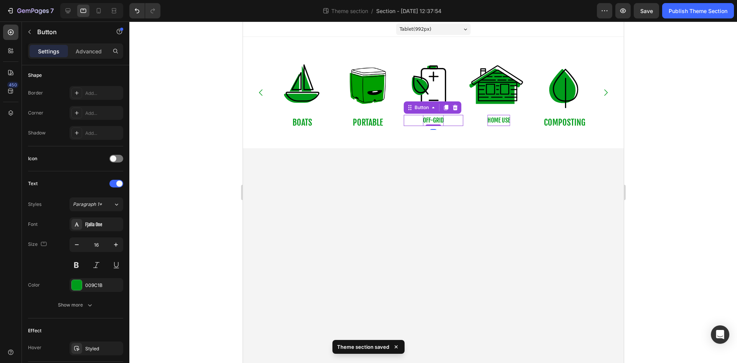
click at [427, 118] on p "off-grid" at bounding box center [433, 120] width 21 height 11
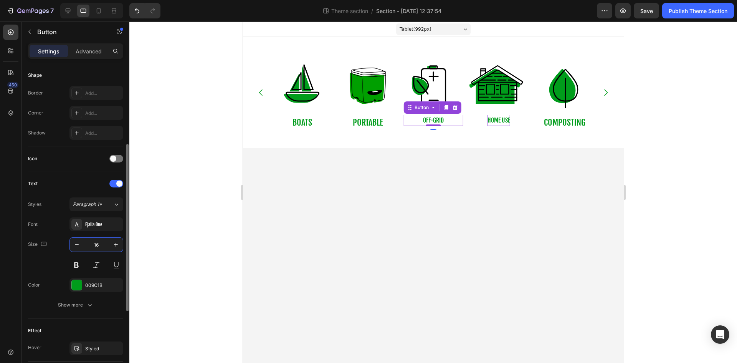
click at [98, 249] on input "16" at bounding box center [96, 245] width 25 height 14
type input "22"
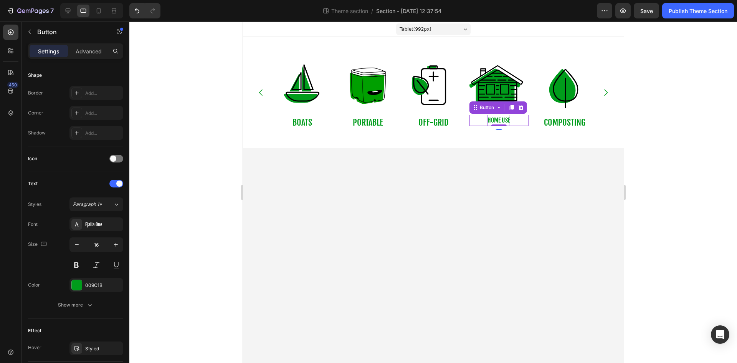
click at [494, 118] on p "home use" at bounding box center [498, 120] width 23 height 11
click at [106, 241] on input "16" at bounding box center [96, 245] width 25 height 14
type input "22"
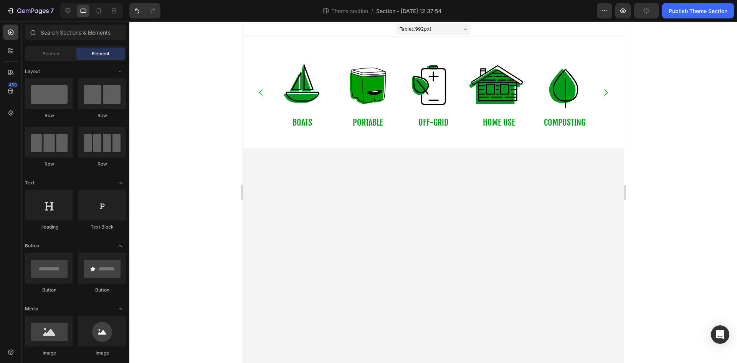
click at [331, 210] on body "Tablet ( 992 px) iPhone 13 Mini iPhone 13 Pro iPhone 11 Pro Max iPhone 15 Pro M…" at bounding box center [433, 192] width 381 height 341
click at [99, 16] on div at bounding box center [99, 11] width 12 height 12
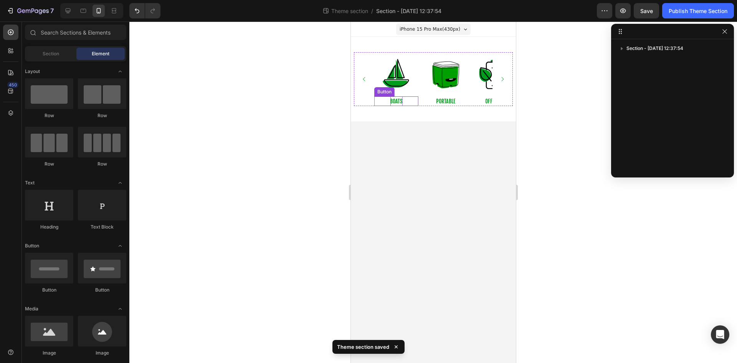
click at [391, 102] on p "boats" at bounding box center [396, 101] width 12 height 10
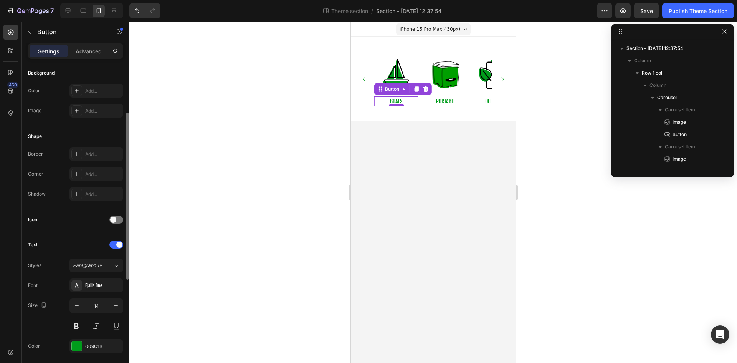
scroll to position [90, 0]
click at [101, 304] on input "14" at bounding box center [96, 305] width 25 height 14
type input "16"
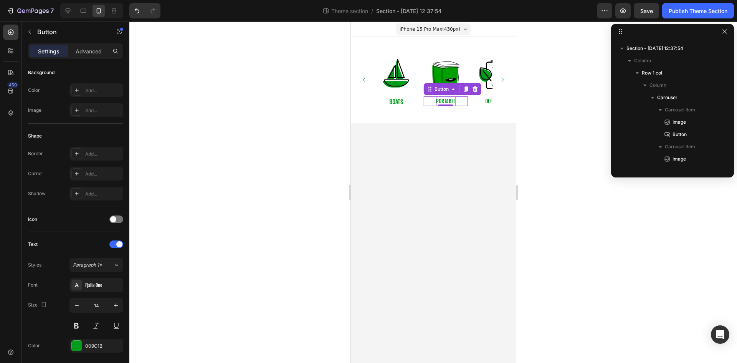
click at [444, 103] on p "portable" at bounding box center [446, 101] width 20 height 10
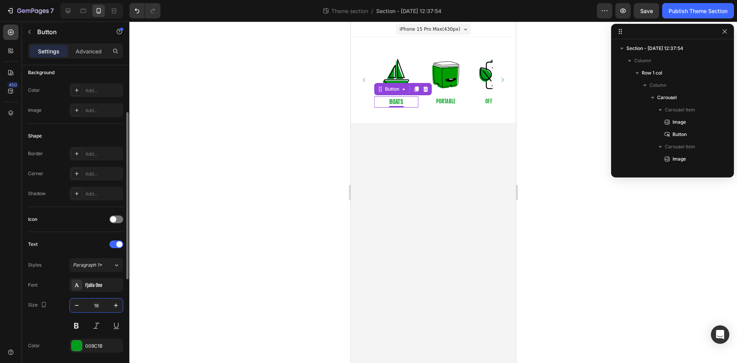
click at [103, 308] on input "16" at bounding box center [96, 305] width 25 height 14
type input "18"
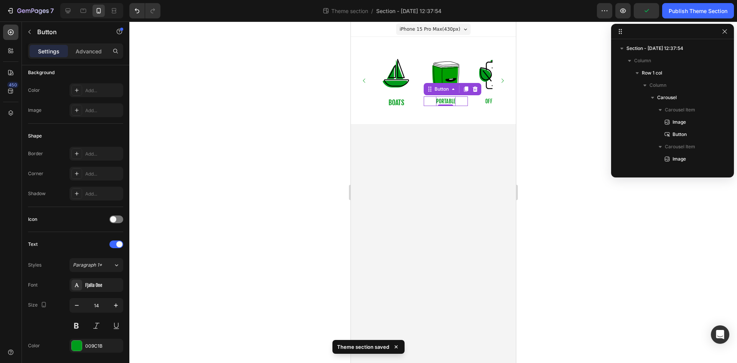
click at [444, 101] on p "portable" at bounding box center [446, 101] width 20 height 10
click at [99, 305] on input "14" at bounding box center [96, 305] width 25 height 14
type input "18"
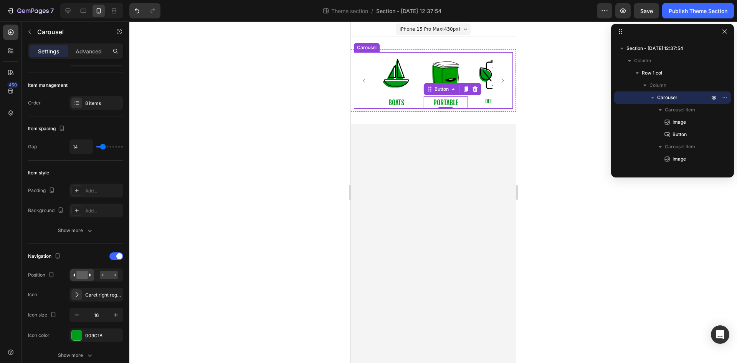
click at [501, 79] on icon "Carousel Next Arrow" at bounding box center [502, 81] width 6 height 6
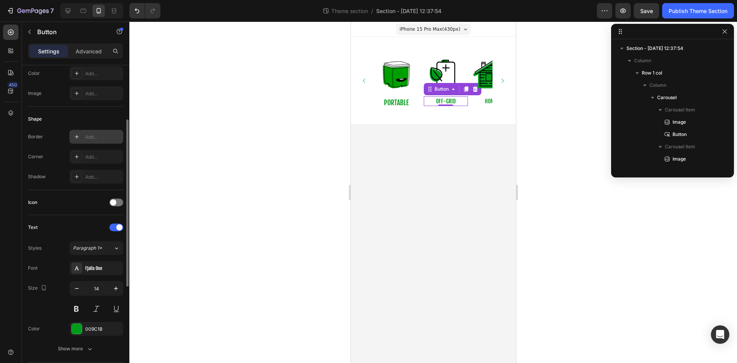
scroll to position [107, 0]
click at [106, 286] on input "14" at bounding box center [96, 288] width 25 height 14
type input "18"
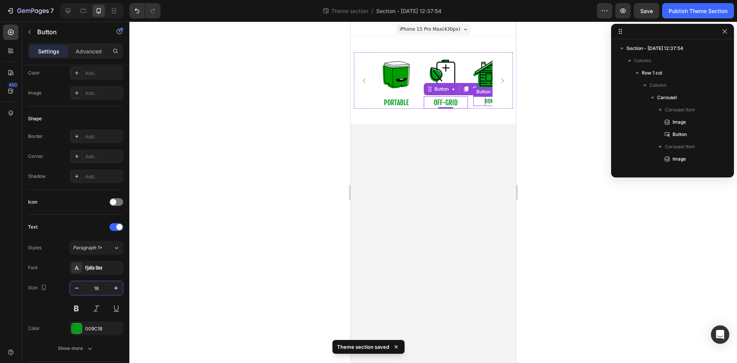
click at [488, 100] on p "home use" at bounding box center [495, 101] width 20 height 10
click at [109, 287] on input "14" at bounding box center [96, 288] width 25 height 14
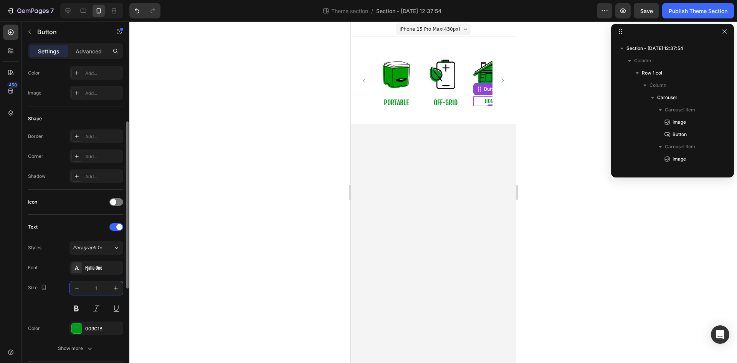
type input "18"
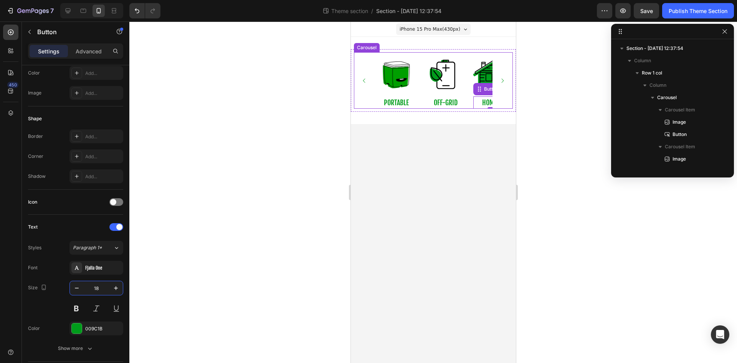
click at [501, 79] on icon "Carousel Next Arrow" at bounding box center [502, 81] width 6 height 6
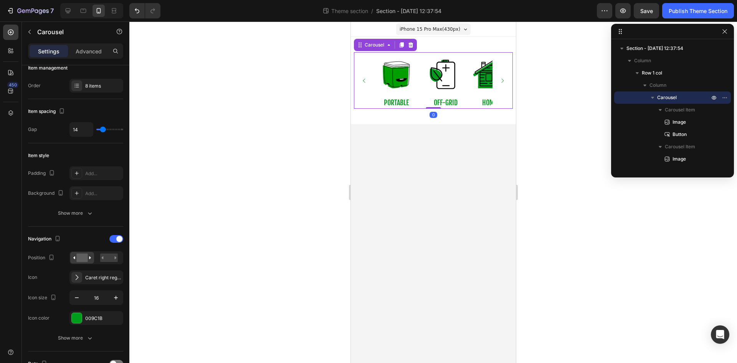
scroll to position [0, 0]
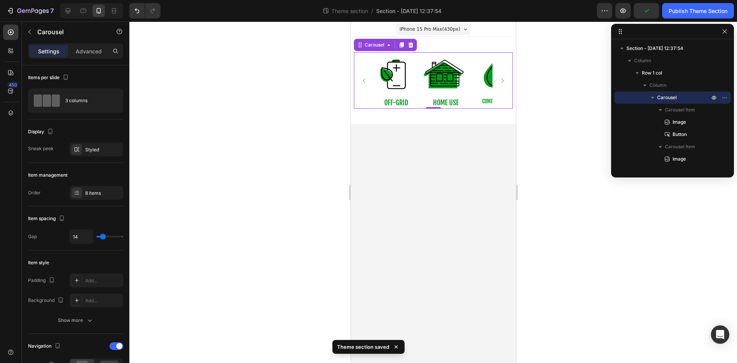
click at [501, 79] on icon "Carousel Next Arrow" at bounding box center [502, 81] width 6 height 6
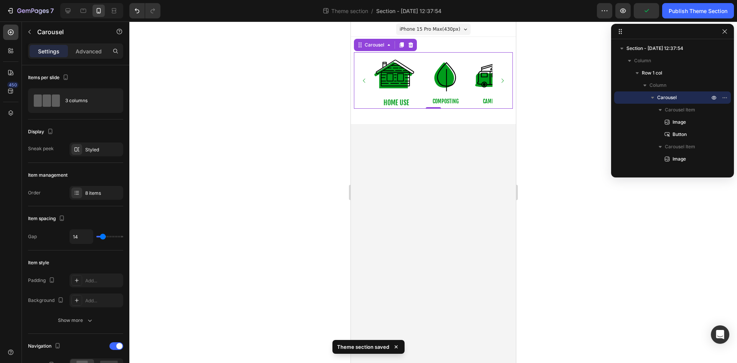
click at [501, 79] on icon "Carousel Next Arrow" at bounding box center [502, 81] width 6 height 6
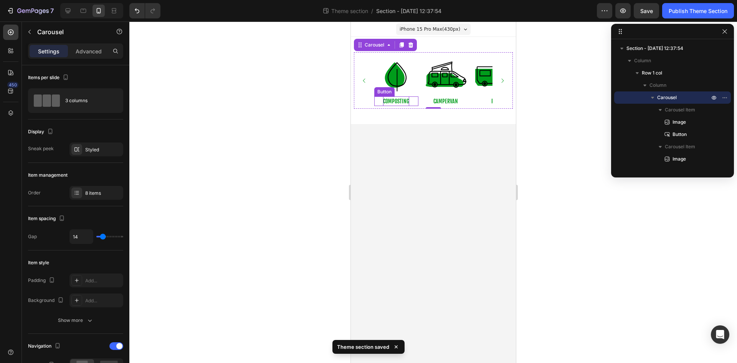
click at [394, 102] on p "COMPOSTING" at bounding box center [396, 101] width 26 height 10
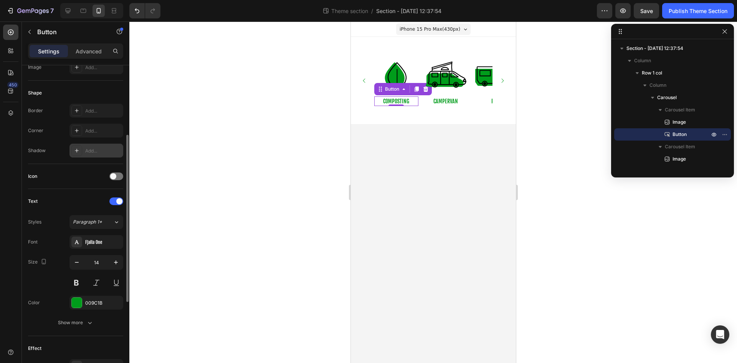
scroll to position [134, 0]
click at [101, 264] on input "14" at bounding box center [96, 261] width 25 height 14
type input "18"
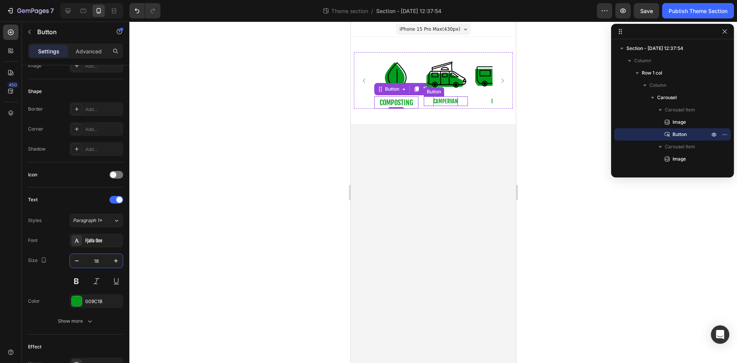
click at [439, 102] on p "campervan" at bounding box center [445, 101] width 25 height 10
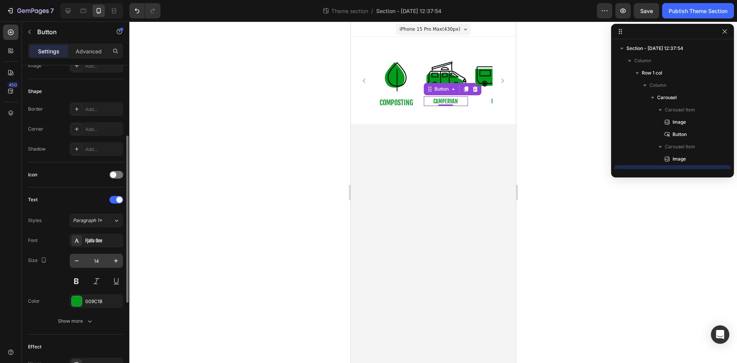
click at [103, 260] on input "14" at bounding box center [96, 261] width 25 height 14
type input "18"
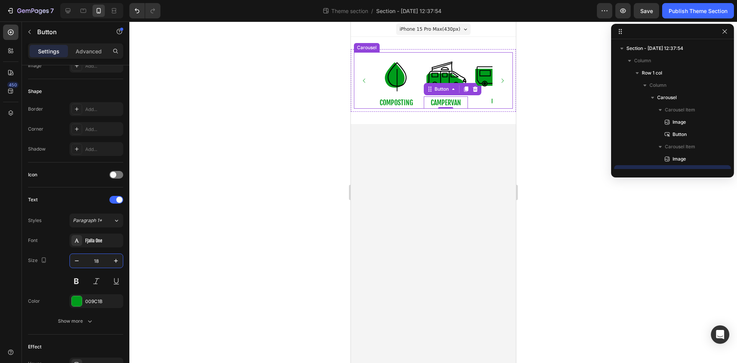
click at [503, 78] on icon "Carousel Next Arrow" at bounding box center [502, 81] width 6 height 6
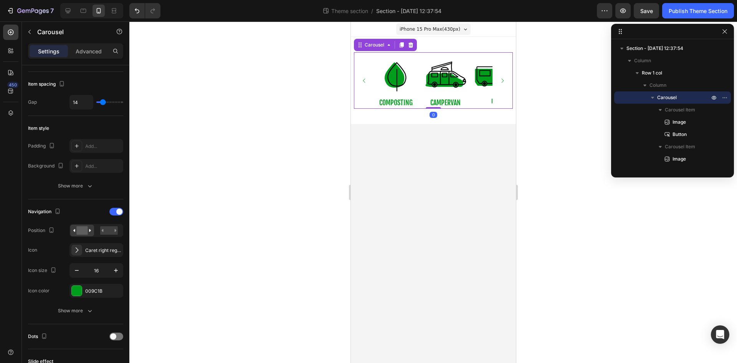
scroll to position [0, 0]
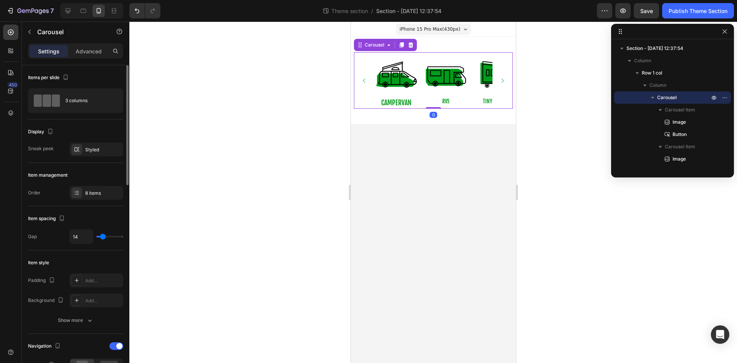
click at [503, 78] on icon "Carousel Next Arrow" at bounding box center [502, 81] width 6 height 6
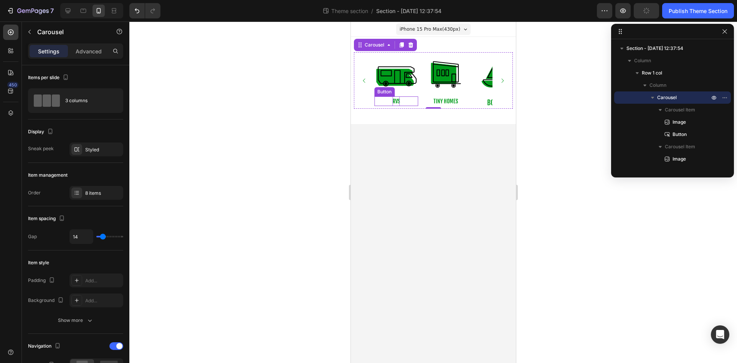
click at [398, 100] on p "RVs" at bounding box center [396, 101] width 7 height 10
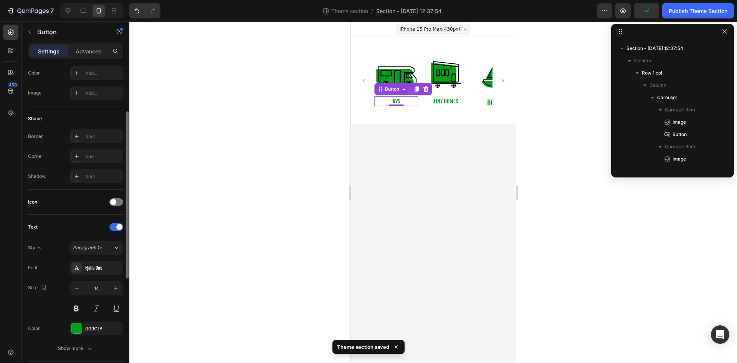
scroll to position [109, 0]
click at [104, 285] on input "14" at bounding box center [96, 286] width 25 height 14
type input "18"
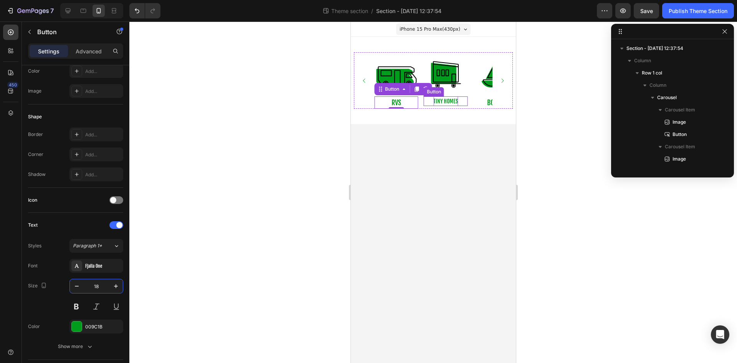
click at [447, 98] on p "tiny homes" at bounding box center [445, 101] width 25 height 10
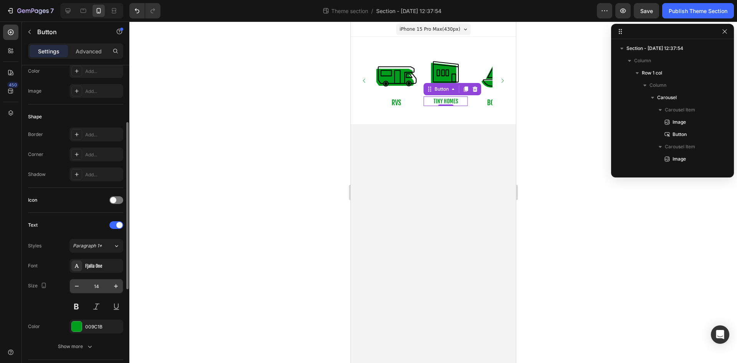
click at [100, 286] on input "14" at bounding box center [96, 286] width 25 height 14
type input "18"
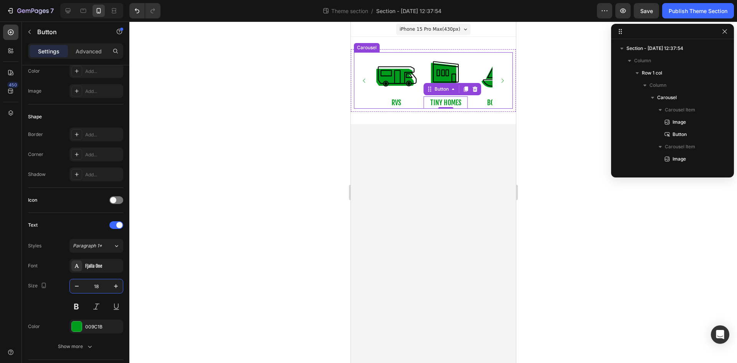
click at [501, 80] on icon "Carousel Next Arrow" at bounding box center [502, 81] width 6 height 6
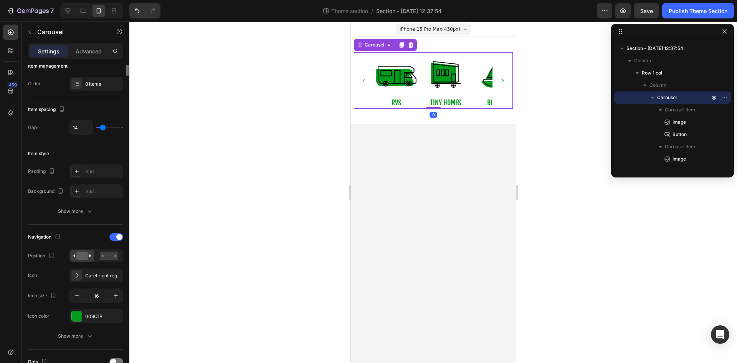
scroll to position [0, 0]
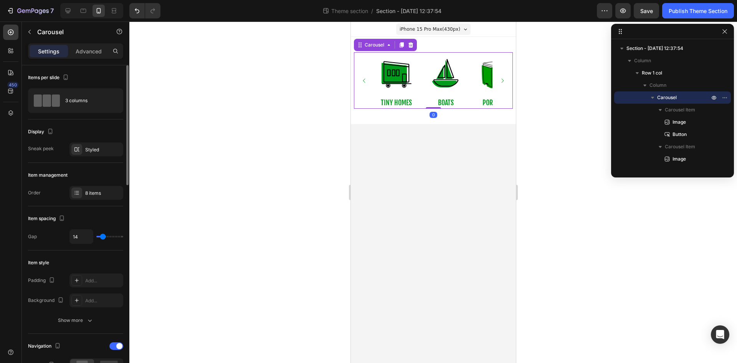
click at [501, 80] on icon "Carousel Next Arrow" at bounding box center [502, 81] width 6 height 6
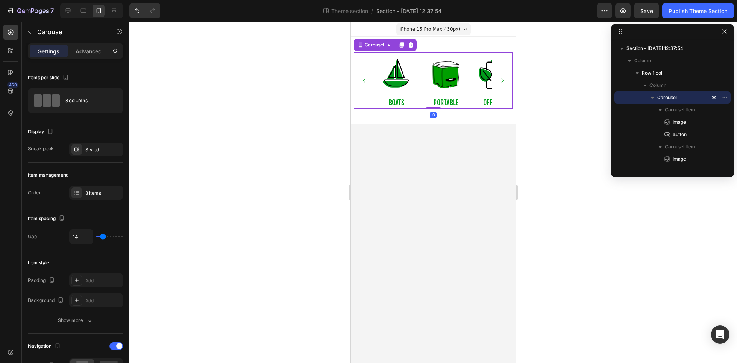
click at [501, 80] on icon "Carousel Next Arrow" at bounding box center [502, 81] width 6 height 6
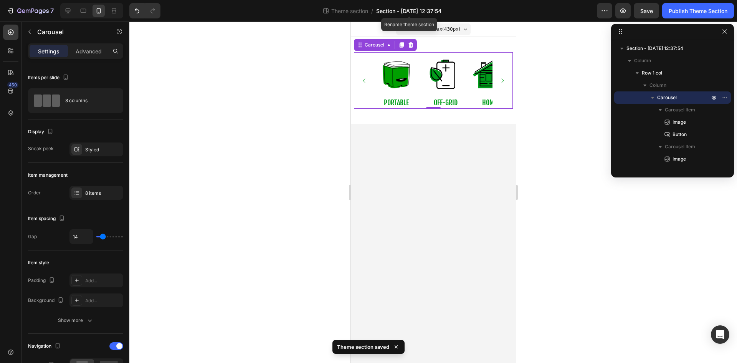
click at [424, 14] on span "Section - Aug 28 12:37:54" at bounding box center [408, 11] width 65 height 8
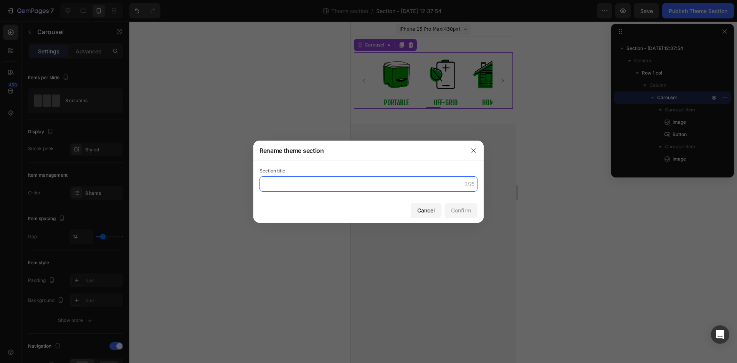
click at [331, 186] on input "text" at bounding box center [369, 183] width 218 height 15
type input "U"
type input "Uses-Bar-Navigation"
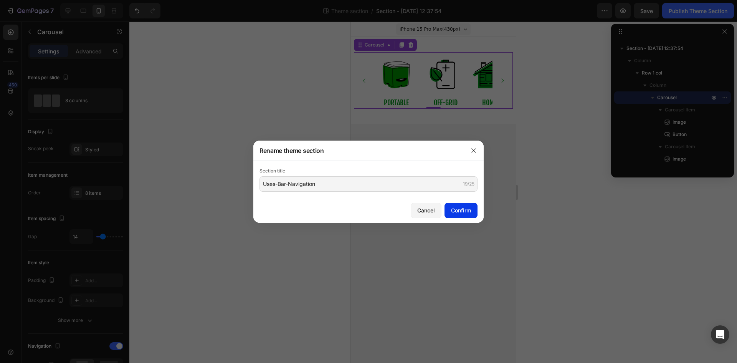
click at [451, 208] on div "Confirm" at bounding box center [461, 210] width 20 height 8
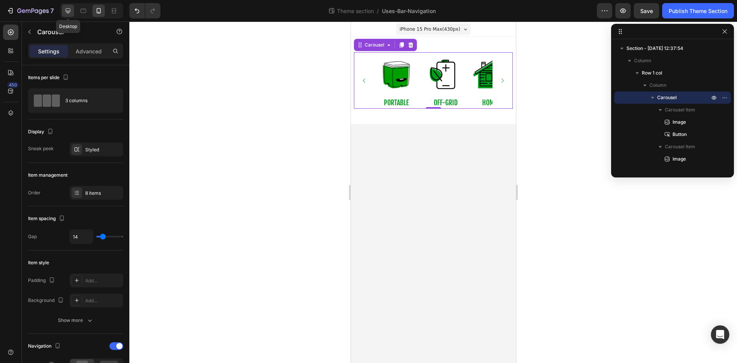
click at [71, 13] on icon at bounding box center [68, 11] width 8 height 8
type input "1200"
type input "16"
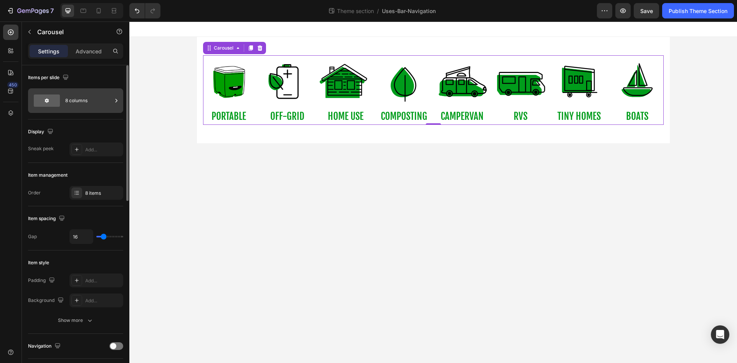
click at [81, 104] on div "8 columns" at bounding box center [88, 101] width 47 height 18
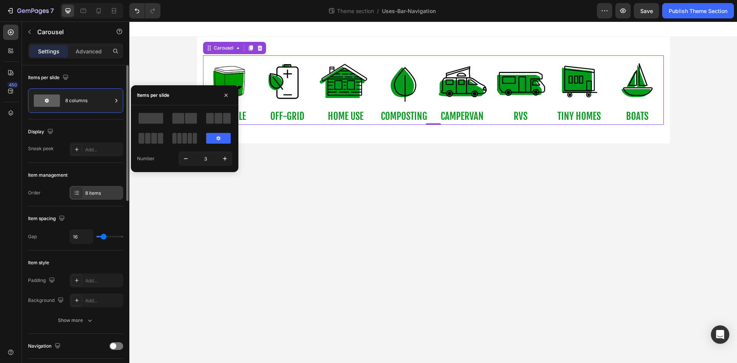
click at [91, 196] on div "8 items" at bounding box center [103, 193] width 36 height 7
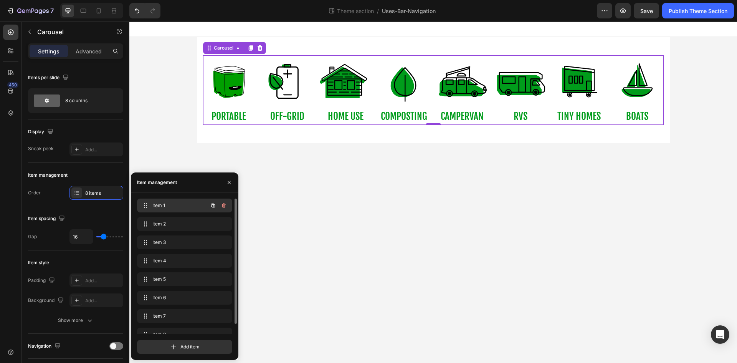
click at [162, 207] on span "Item 1" at bounding box center [173, 205] width 43 height 7
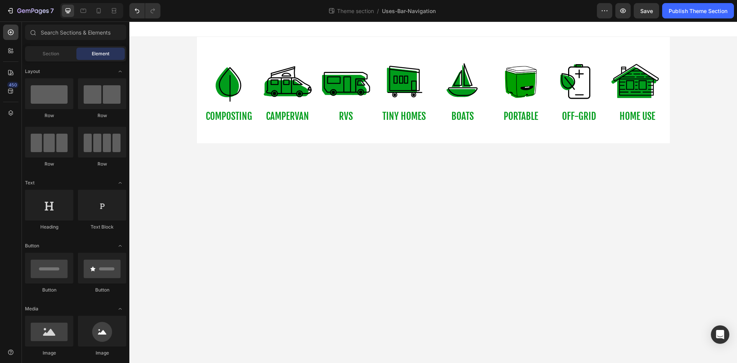
click at [345, 207] on body "Image COMPOSTING Button Image campervan Button Image RVs Button Image tiny home…" at bounding box center [433, 192] width 608 height 341
click at [218, 93] on img at bounding box center [229, 81] width 52 height 52
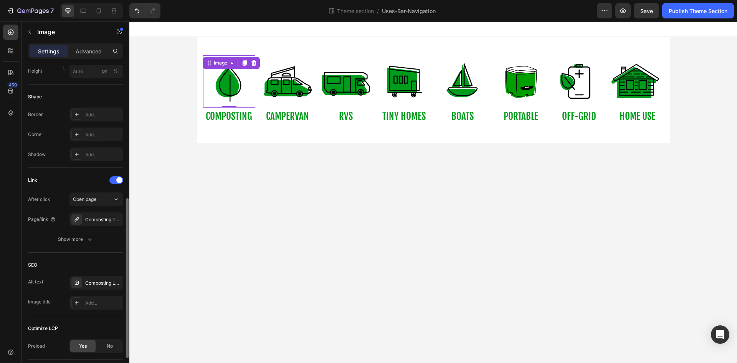
scroll to position [266, 0]
click at [248, 119] on p "COMPOSTING" at bounding box center [229, 116] width 46 height 17
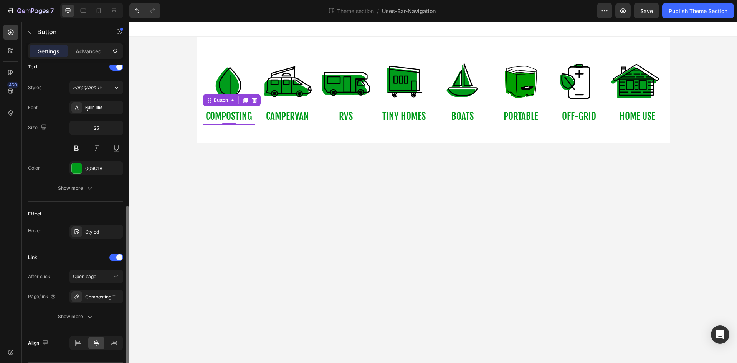
scroll to position [268, 0]
click at [293, 91] on img at bounding box center [288, 81] width 52 height 52
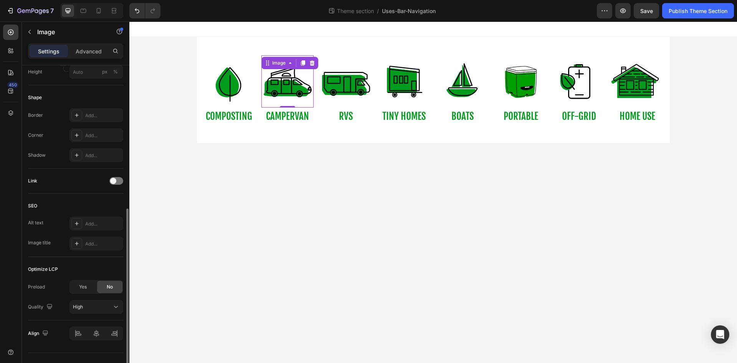
scroll to position [265, 0]
click at [121, 181] on div at bounding box center [116, 182] width 14 height 8
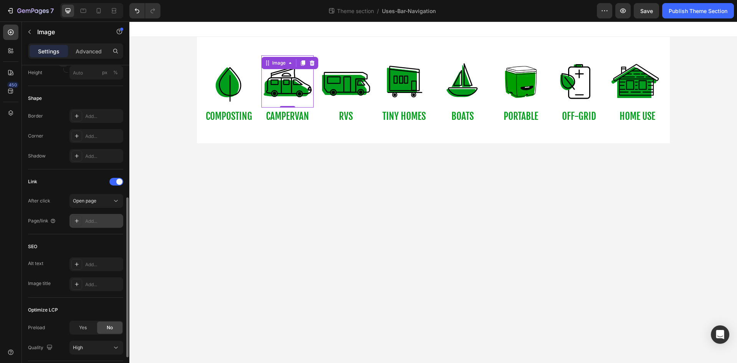
click at [109, 218] on div "Add..." at bounding box center [103, 221] width 36 height 7
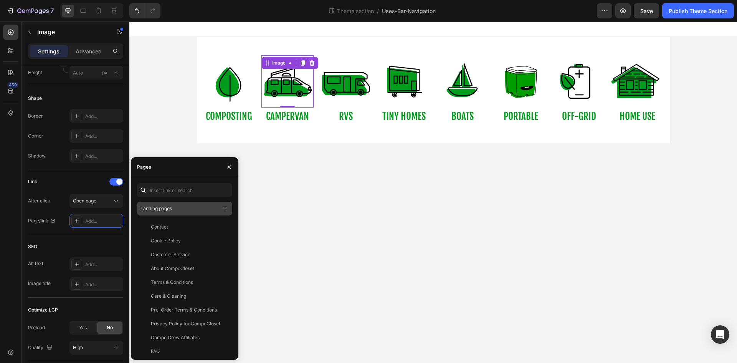
click at [176, 204] on button "Landing pages" at bounding box center [184, 209] width 95 height 14
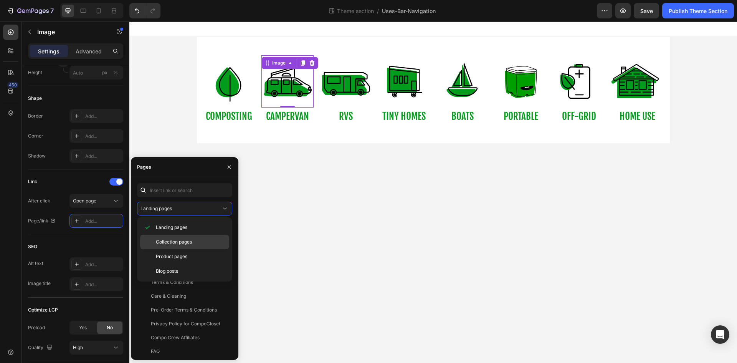
click at [184, 240] on span "Collection pages" at bounding box center [174, 242] width 36 height 7
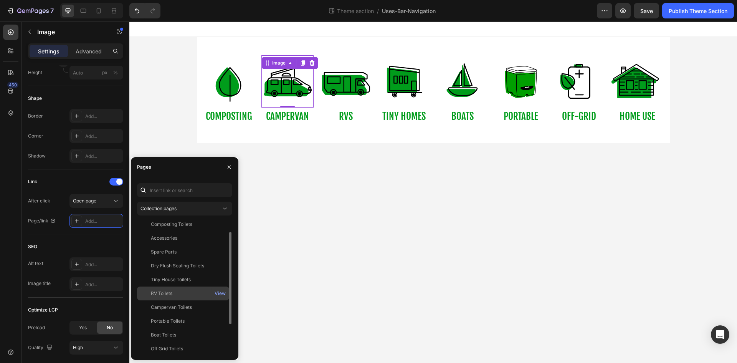
scroll to position [17, 0]
click at [176, 307] on div "Campervan Toilets" at bounding box center [171, 306] width 41 height 7
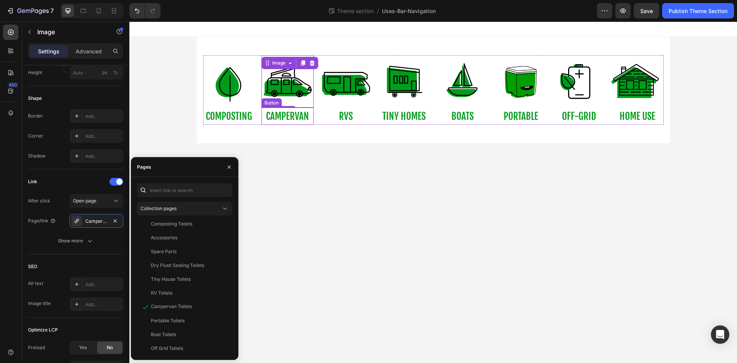
click at [310, 114] on div "campervan Button" at bounding box center [288, 116] width 52 height 17
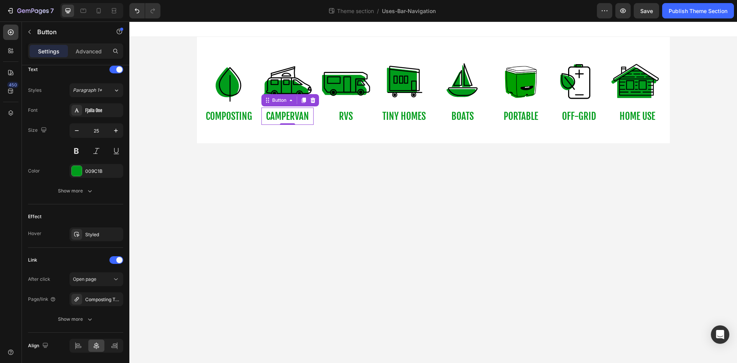
scroll to position [0, 0]
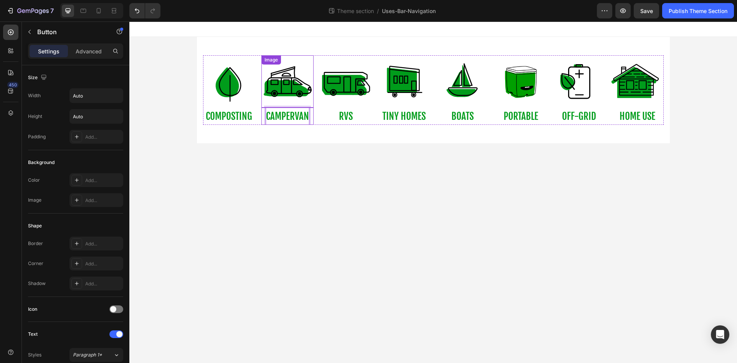
click at [288, 83] on img at bounding box center [288, 81] width 52 height 52
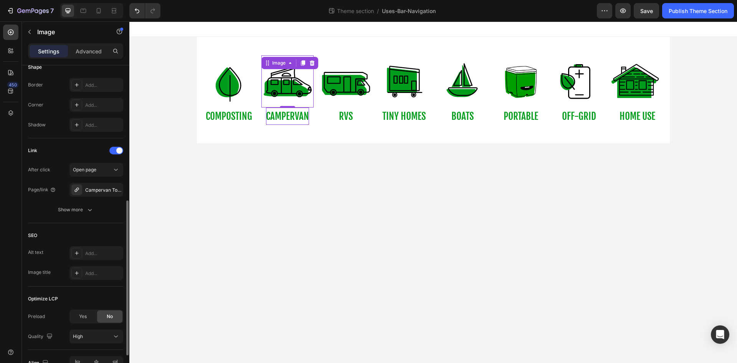
scroll to position [297, 0]
click at [94, 252] on div "Add..." at bounding box center [103, 252] width 36 height 7
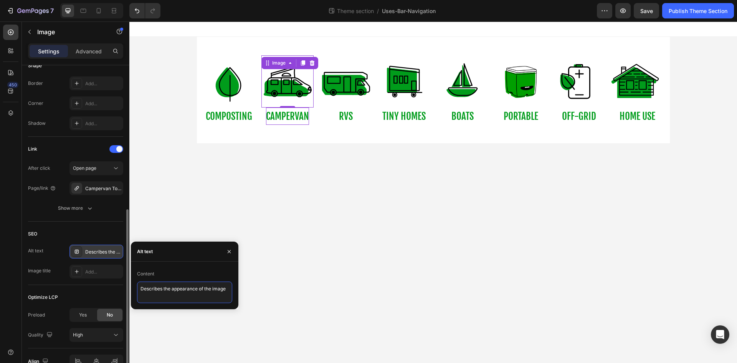
click at [179, 286] on textarea "Describes the appearance of the image" at bounding box center [184, 293] width 95 height 22
type textarea "Campervan Icon"
click at [302, 122] on p "campervan" at bounding box center [287, 116] width 43 height 17
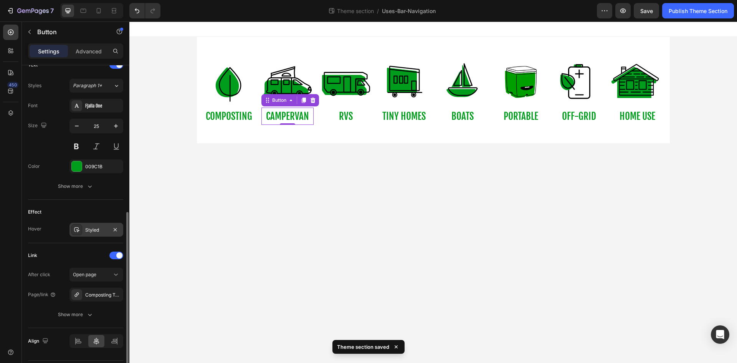
scroll to position [291, 0]
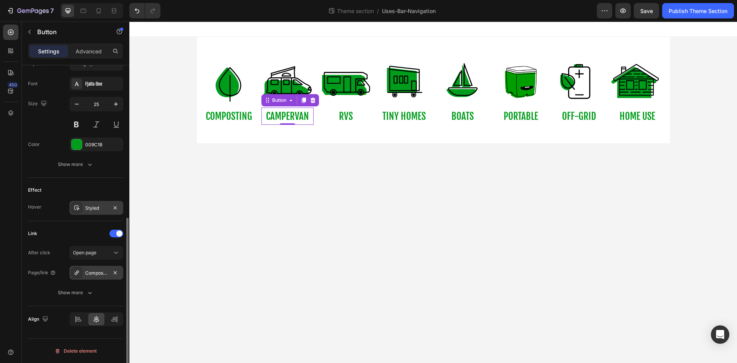
click at [105, 271] on div "Composting Toilets" at bounding box center [96, 273] width 22 height 7
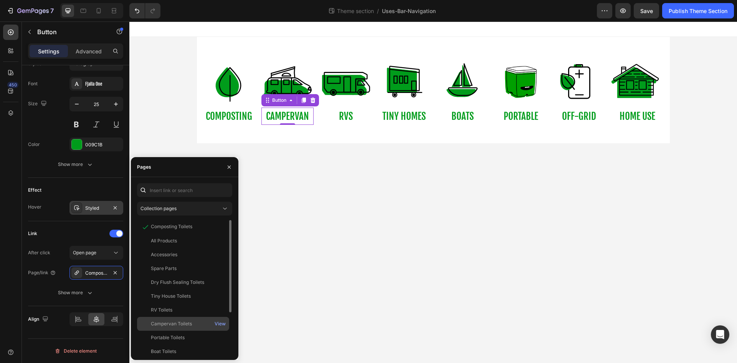
click at [166, 326] on div "Campervan Toilets" at bounding box center [171, 323] width 41 height 7
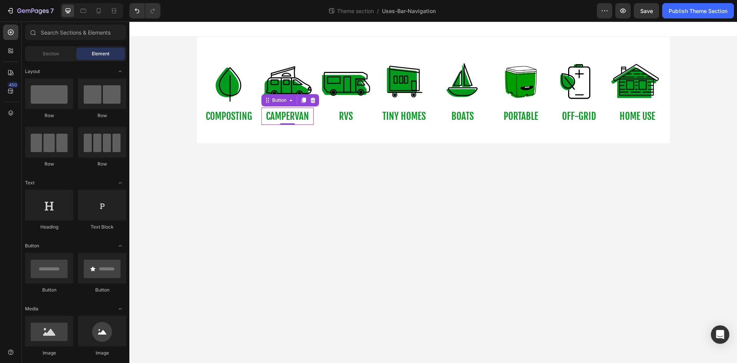
click at [307, 238] on body "Image COMPOSTING Button Image campervan Button 0 Image RVs Button Image tiny ho…" at bounding box center [433, 192] width 608 height 341
click at [346, 82] on img at bounding box center [346, 81] width 52 height 52
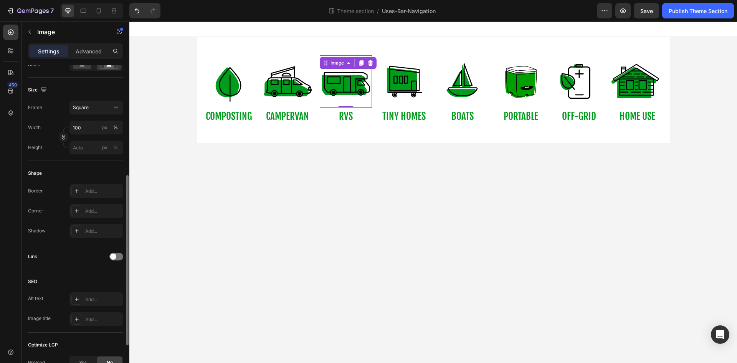
scroll to position [204, 0]
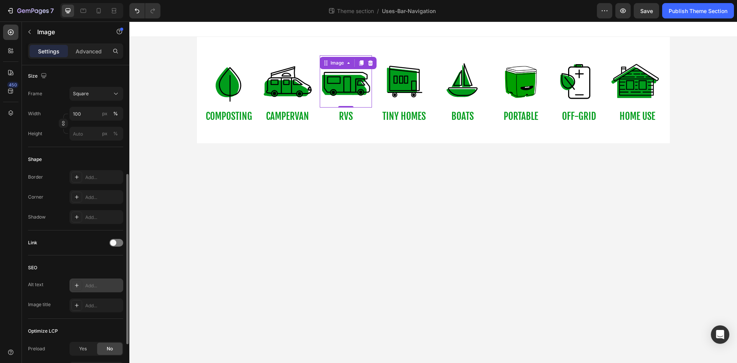
click at [97, 283] on div "Add..." at bounding box center [103, 285] width 36 height 7
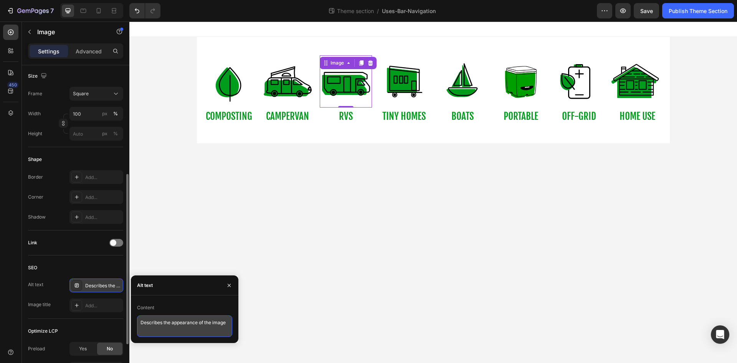
click at [186, 328] on textarea "Describes the appearance of the image" at bounding box center [184, 326] width 95 height 22
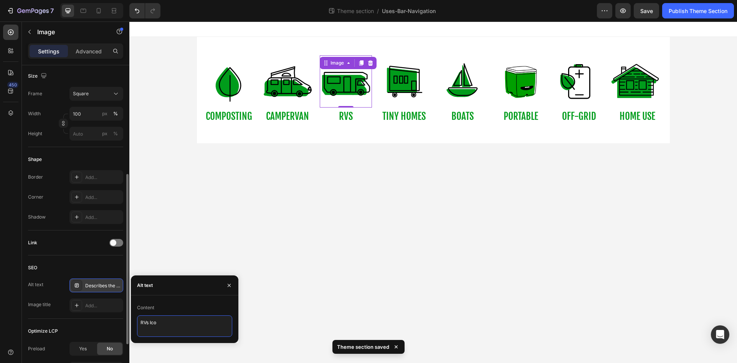
type textarea "RVs Icon"
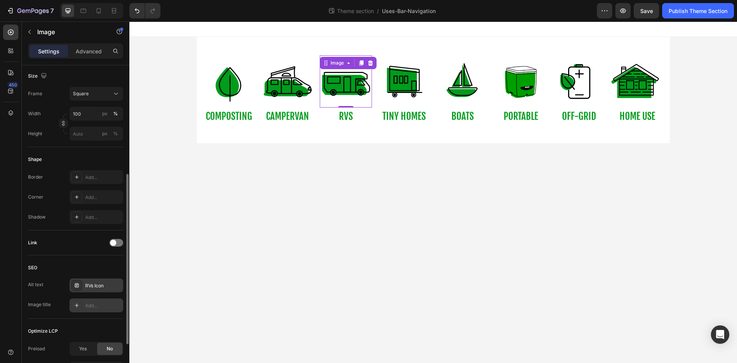
click at [93, 308] on div "Add..." at bounding box center [103, 305] width 36 height 7
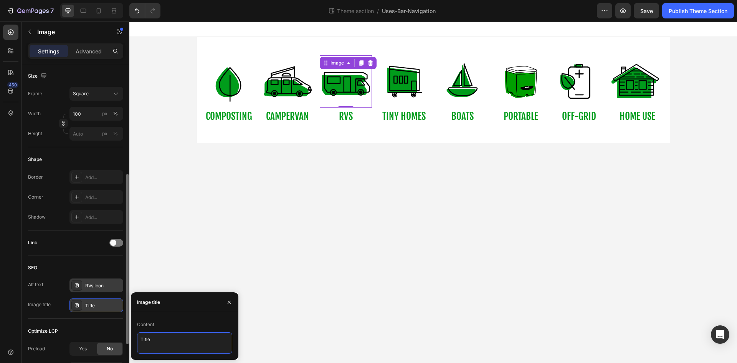
click at [169, 349] on textarea "Title" at bounding box center [184, 343] width 95 height 22
type textarea "RVs Icon"
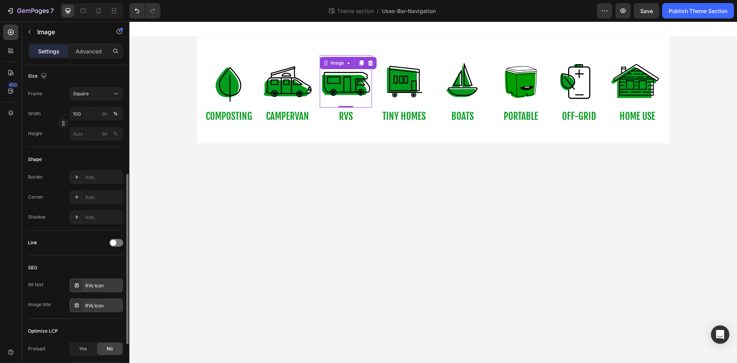
click at [61, 243] on div "Link" at bounding box center [75, 243] width 95 height 12
click at [124, 241] on div at bounding box center [127, 225] width 6 height 320
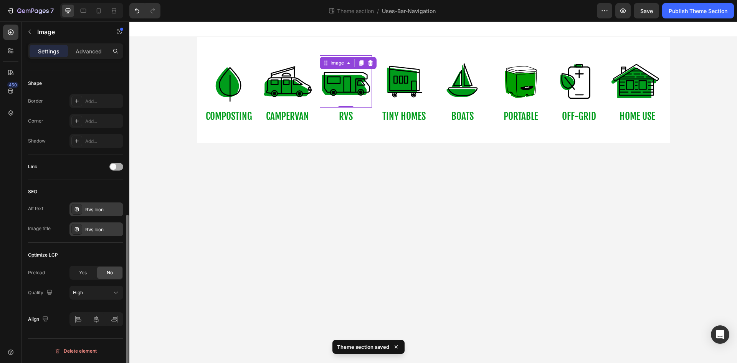
click at [110, 164] on div at bounding box center [116, 167] width 14 height 8
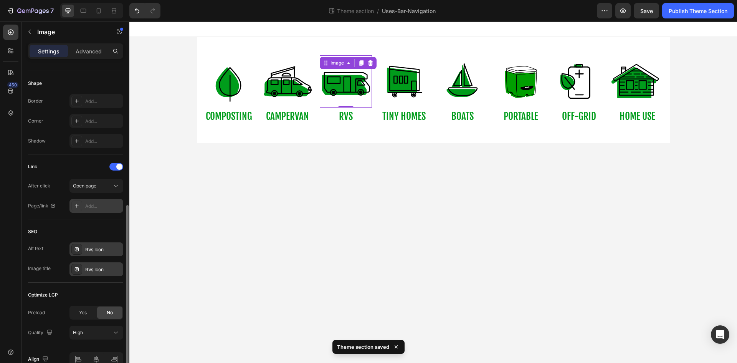
click at [94, 203] on div "Add..." at bounding box center [103, 206] width 36 height 7
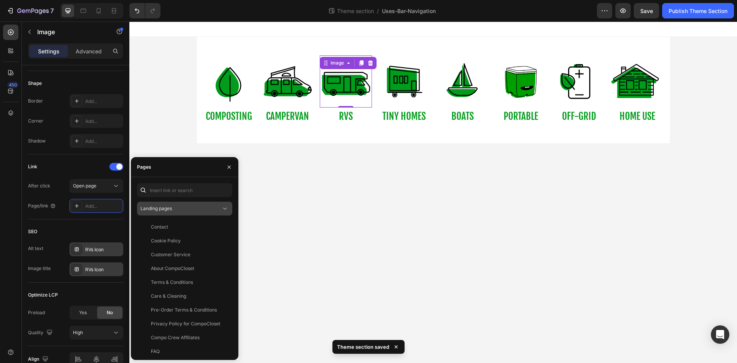
click at [164, 205] on span "Landing pages" at bounding box center [156, 208] width 31 height 7
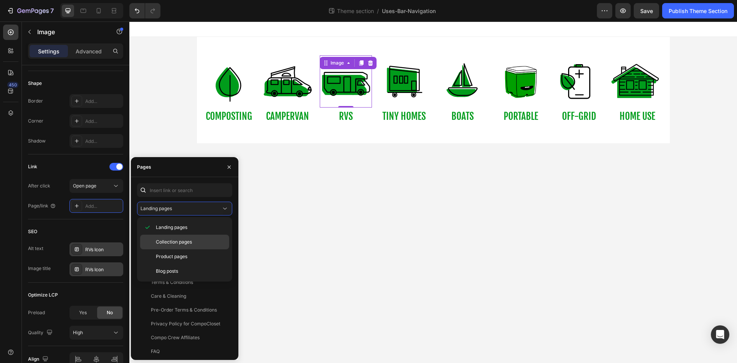
click at [168, 244] on span "Collection pages" at bounding box center [174, 242] width 36 height 7
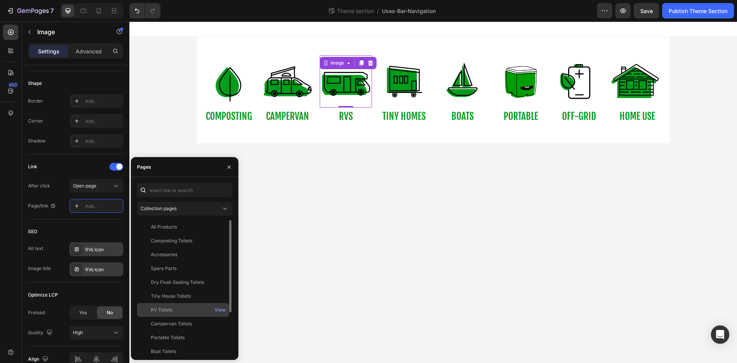
click at [165, 309] on div "RV Toilets" at bounding box center [162, 310] width 22 height 7
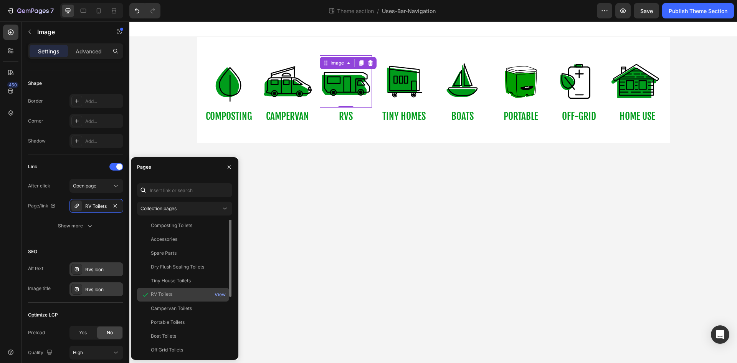
scroll to position [0, 0]
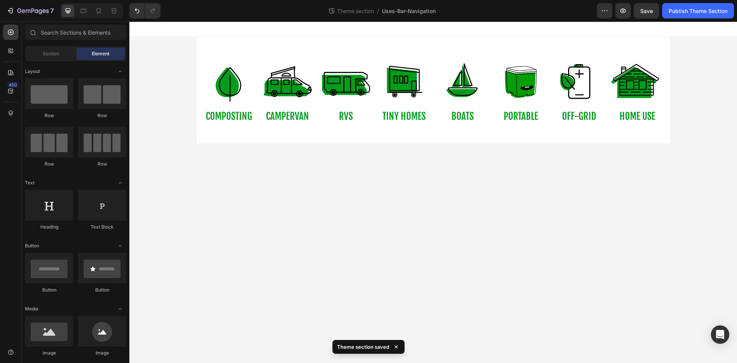
click at [299, 232] on body "Image COMPOSTING Button Image campervan Button Image RVs Button Image tiny home…" at bounding box center [433, 192] width 608 height 341
click at [363, 114] on div "RVs Button" at bounding box center [346, 116] width 52 height 17
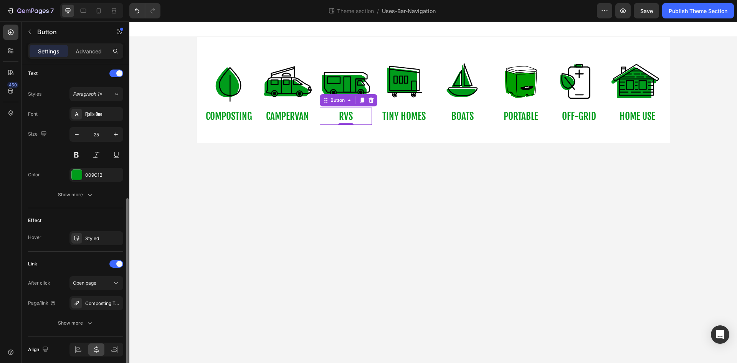
scroll to position [264, 0]
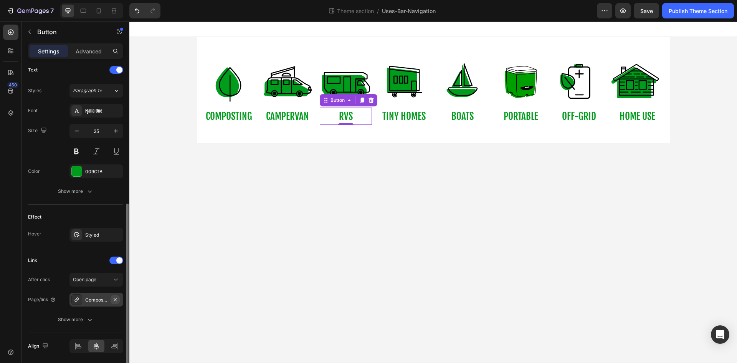
click at [111, 303] on button "button" at bounding box center [115, 299] width 9 height 9
click at [96, 298] on div "Add..." at bounding box center [103, 300] width 36 height 7
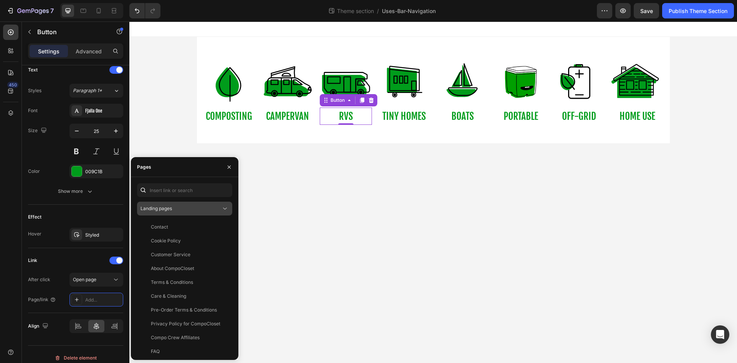
click at [192, 209] on div "Landing pages" at bounding box center [181, 208] width 81 height 7
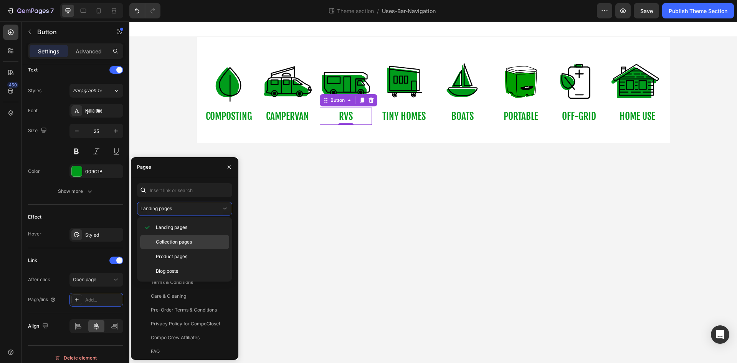
click at [169, 241] on span "Collection pages" at bounding box center [174, 242] width 36 height 7
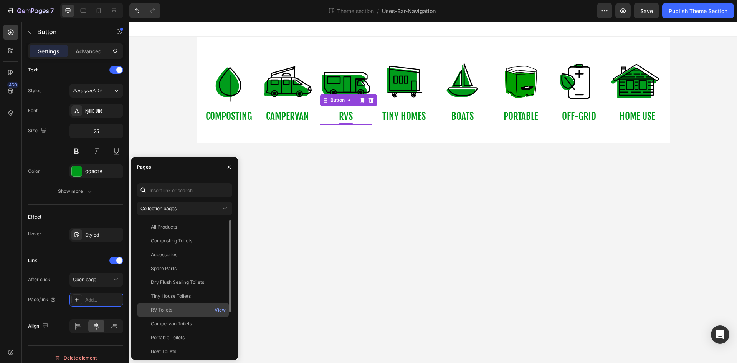
click at [164, 308] on div "RV Toilets" at bounding box center [162, 310] width 22 height 7
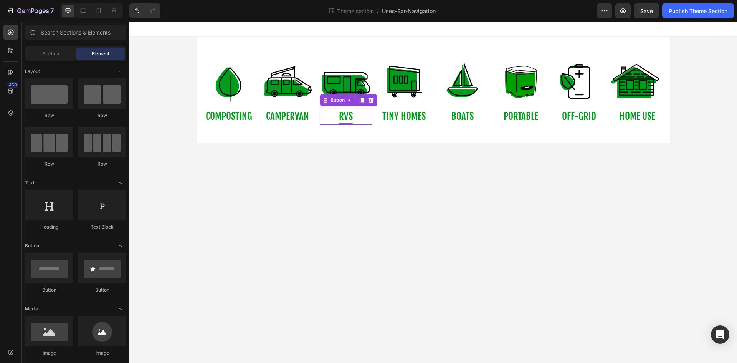
click at [292, 264] on body "Image COMPOSTING Button Image campervan Button Image RVs Button 0 Image tiny ho…" at bounding box center [433, 192] width 608 height 341
click at [409, 90] on img at bounding box center [404, 81] width 52 height 52
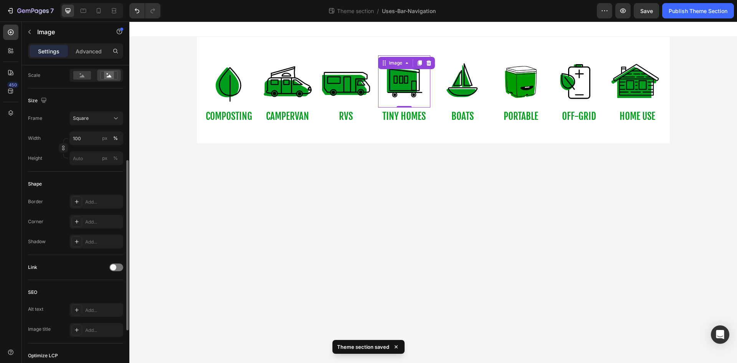
scroll to position [179, 0]
click at [114, 267] on span at bounding box center [113, 267] width 6 height 6
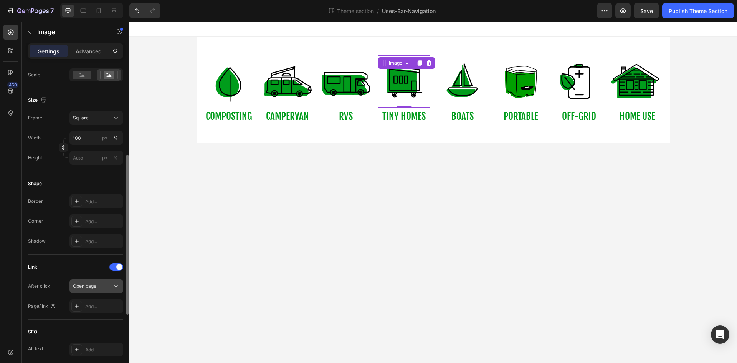
click at [109, 280] on button "Open page" at bounding box center [97, 286] width 54 height 14
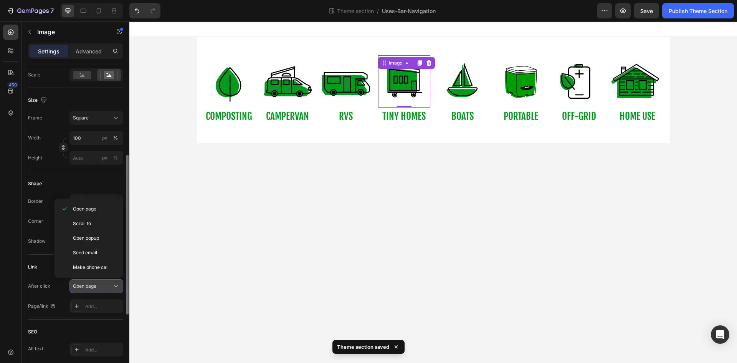
click at [95, 283] on span "Open page" at bounding box center [84, 286] width 23 height 6
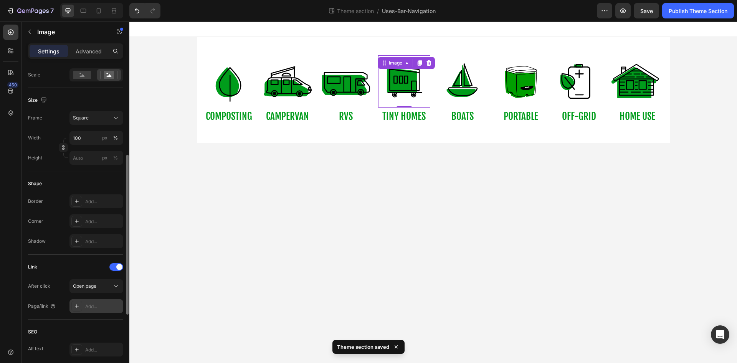
click at [94, 309] on div "Add..." at bounding box center [103, 306] width 36 height 7
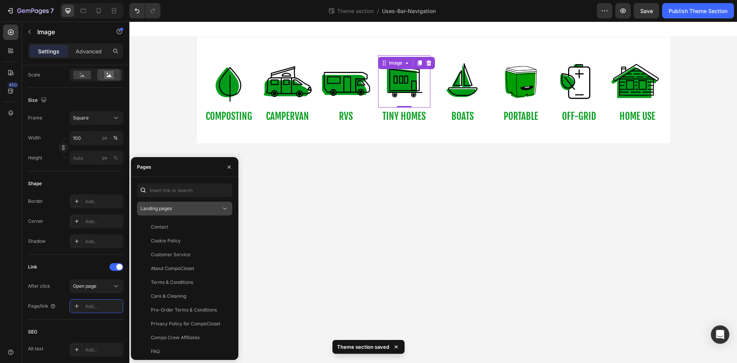
click at [199, 210] on div "Landing pages" at bounding box center [181, 208] width 81 height 7
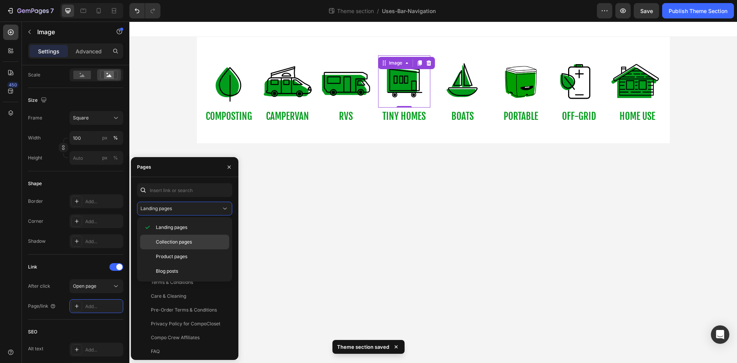
click at [173, 240] on span "Collection pages" at bounding box center [174, 242] width 36 height 7
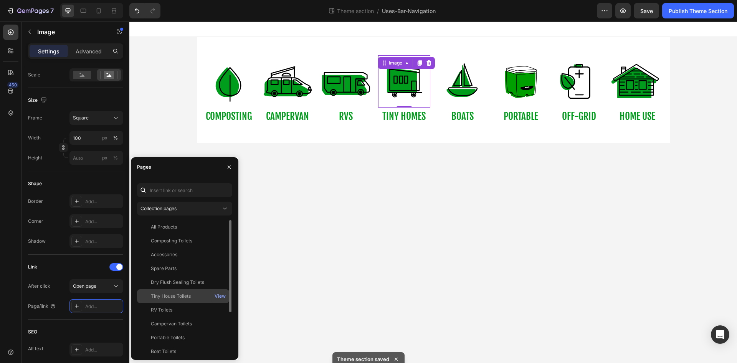
click at [169, 297] on div "Tiny House Toilets" at bounding box center [171, 296] width 40 height 7
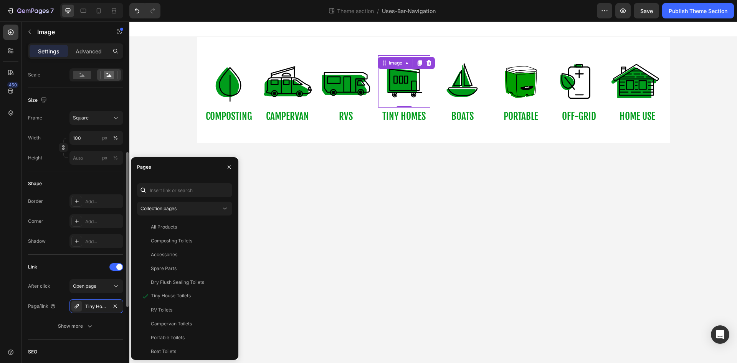
click at [75, 266] on div "Link" at bounding box center [75, 267] width 95 height 12
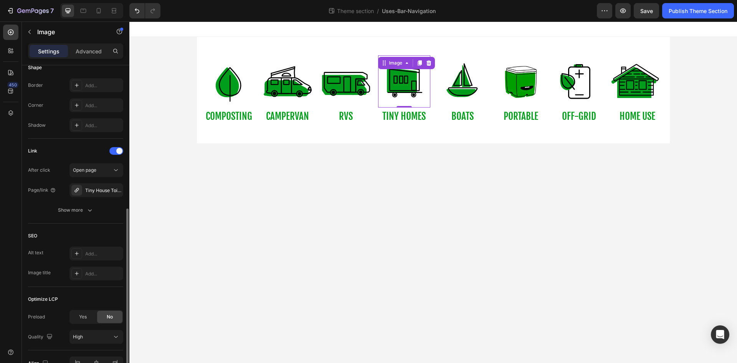
scroll to position [296, 0]
click at [416, 119] on p "tiny homes" at bounding box center [404, 116] width 43 height 17
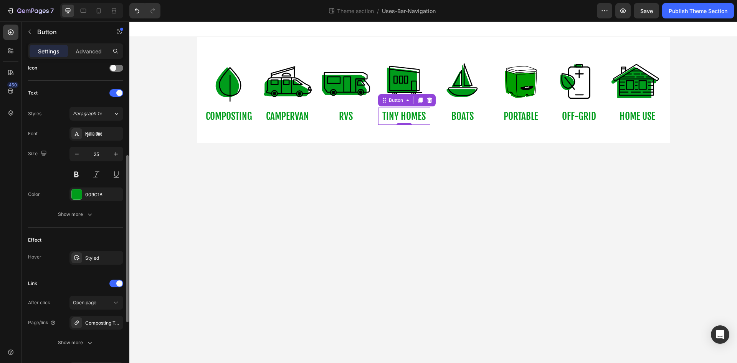
scroll to position [248, 0]
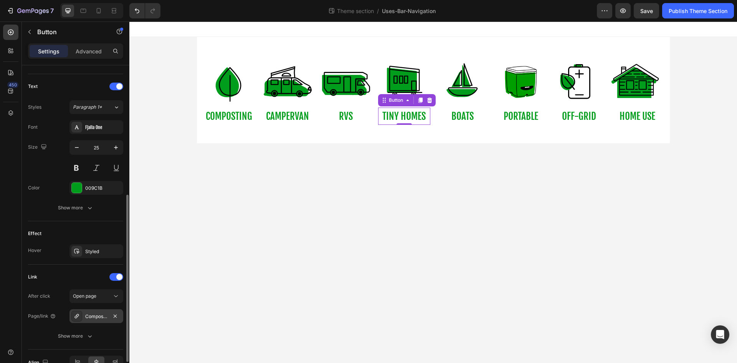
click at [98, 313] on div "Composting Toilets" at bounding box center [96, 316] width 22 height 7
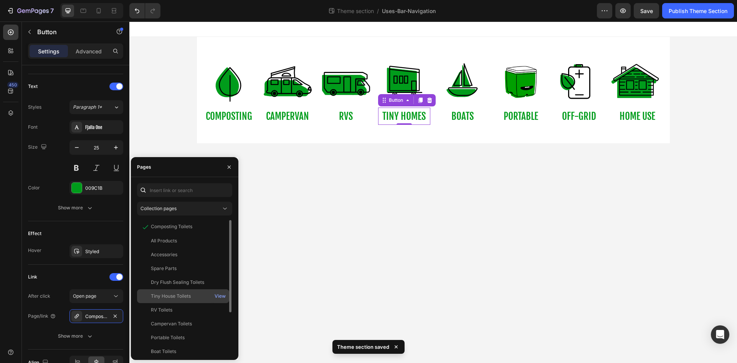
click at [164, 293] on div "Tiny House Toilets" at bounding box center [171, 296] width 40 height 7
click at [294, 279] on body "Image COMPOSTING Button Image campervan Button Image RVs Button Image tiny home…" at bounding box center [433, 192] width 608 height 341
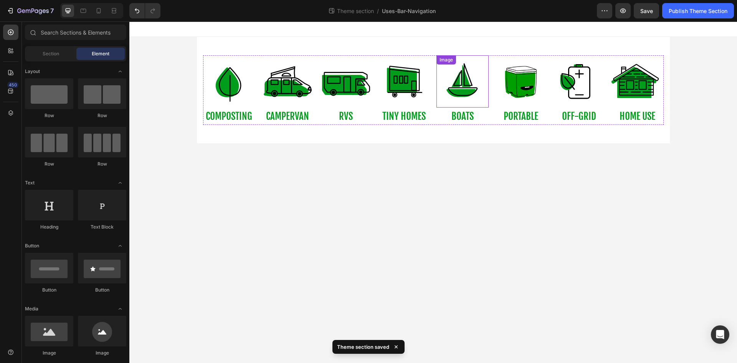
click at [462, 91] on img at bounding box center [463, 81] width 52 height 52
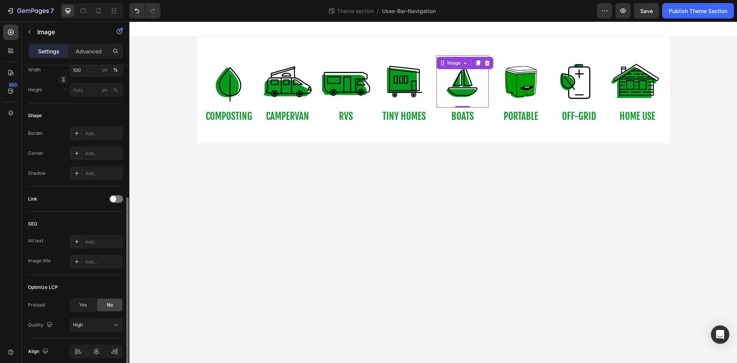
scroll to position [247, 0]
click at [115, 202] on div at bounding box center [116, 199] width 14 height 8
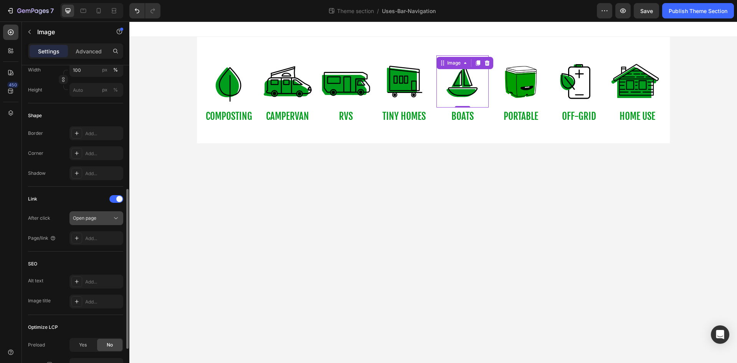
click at [103, 219] on div "Open page" at bounding box center [92, 218] width 39 height 7
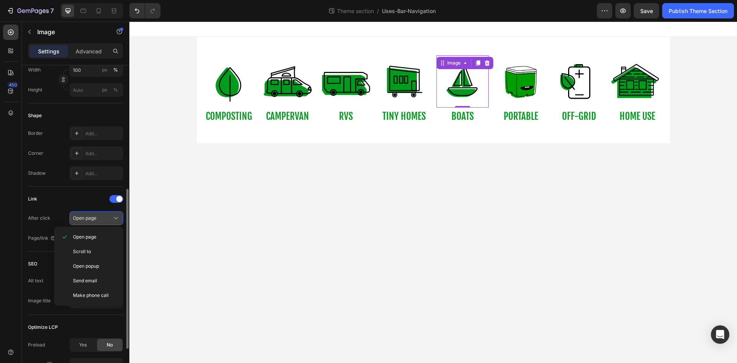
click at [101, 219] on div "Open page" at bounding box center [92, 218] width 39 height 7
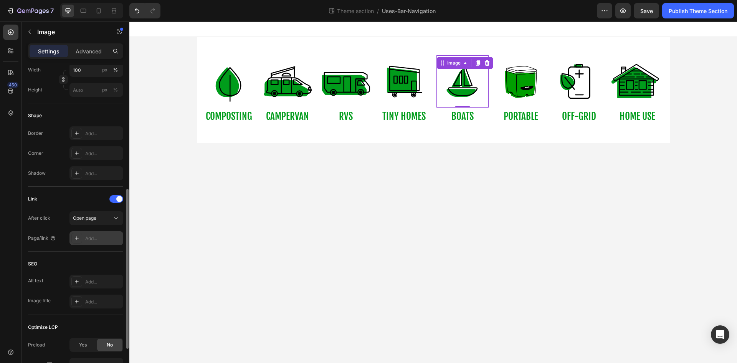
click at [99, 238] on div "Add..." at bounding box center [103, 238] width 36 height 7
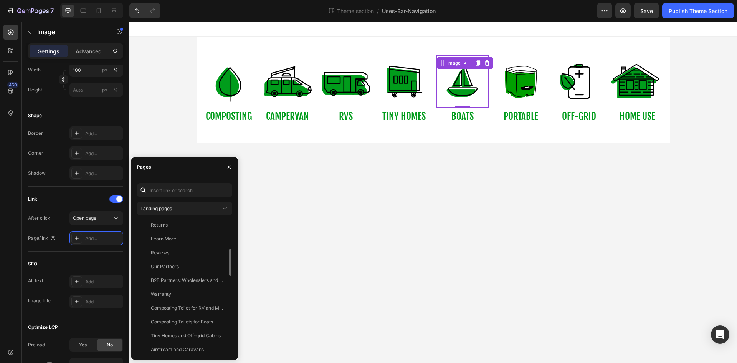
scroll to position [0, 0]
click at [178, 211] on div "Landing pages" at bounding box center [181, 208] width 81 height 7
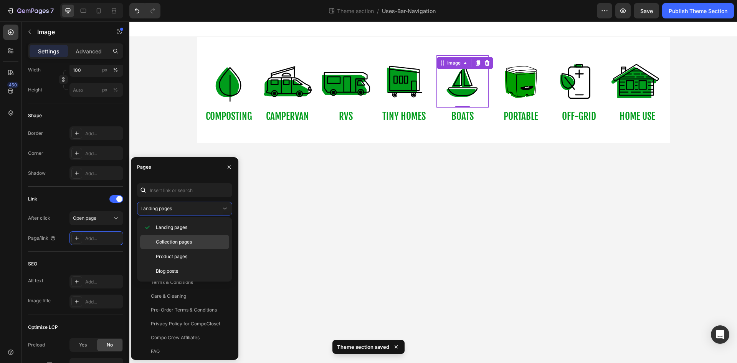
click at [173, 244] on span "Collection pages" at bounding box center [174, 242] width 36 height 7
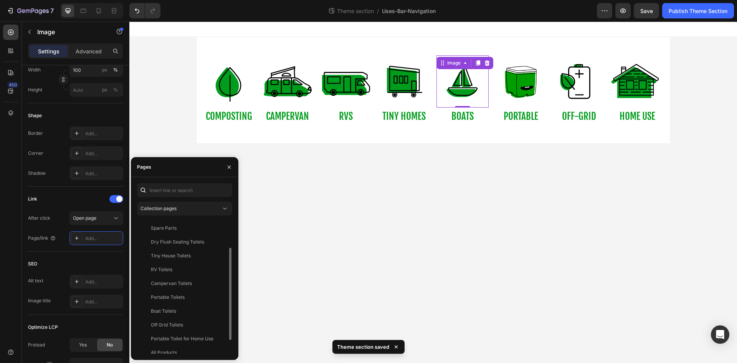
scroll to position [41, 0]
click at [172, 309] on div "Boat Toilets" at bounding box center [163, 310] width 25 height 7
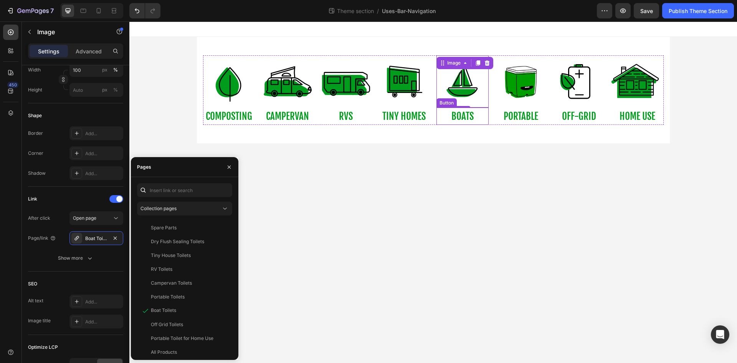
click at [482, 118] on div "boats Button" at bounding box center [463, 116] width 52 height 17
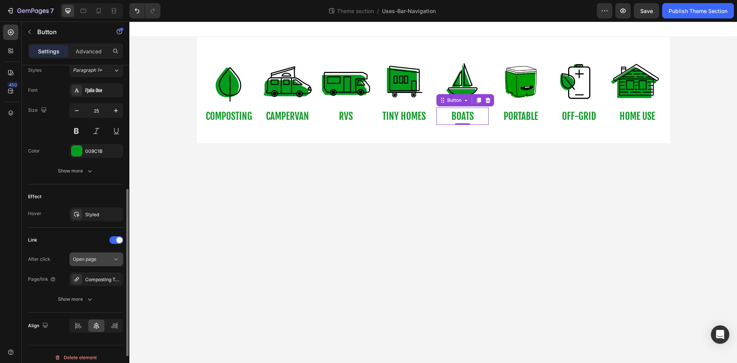
scroll to position [288, 0]
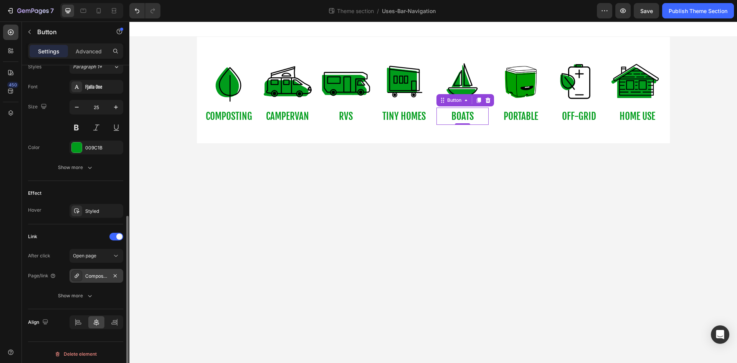
click at [107, 280] on div "Composting Toilets" at bounding box center [97, 276] width 54 height 14
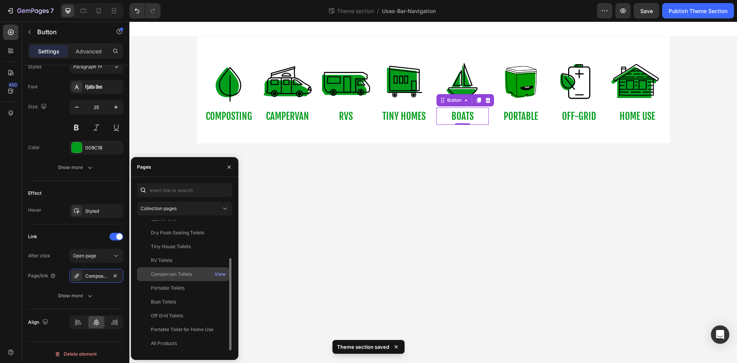
scroll to position [60, 0]
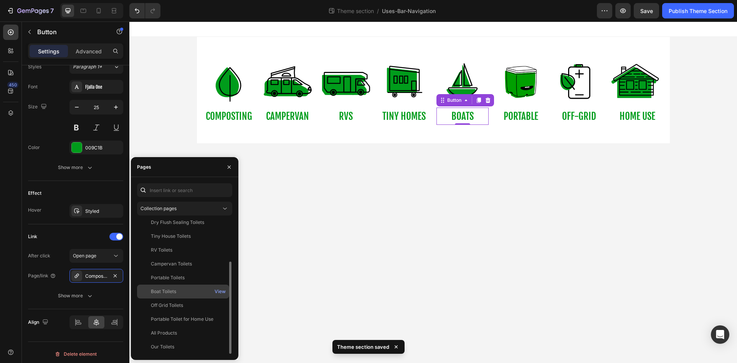
click at [174, 292] on div "Boat Toilets" at bounding box center [163, 291] width 25 height 7
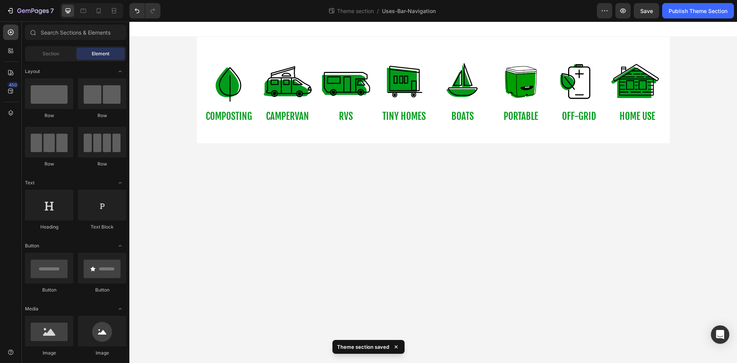
click at [295, 248] on body "Image COMPOSTING Button Image campervan Button Image RVs Button Image tiny home…" at bounding box center [433, 192] width 608 height 341
click at [511, 95] on img at bounding box center [521, 81] width 52 height 52
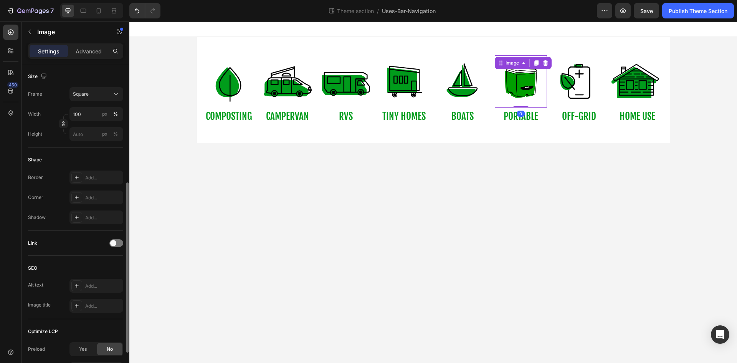
scroll to position [209, 0]
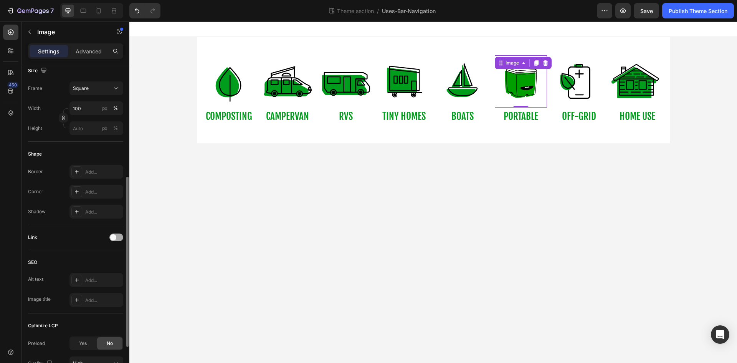
click at [119, 235] on div at bounding box center [116, 238] width 14 height 8
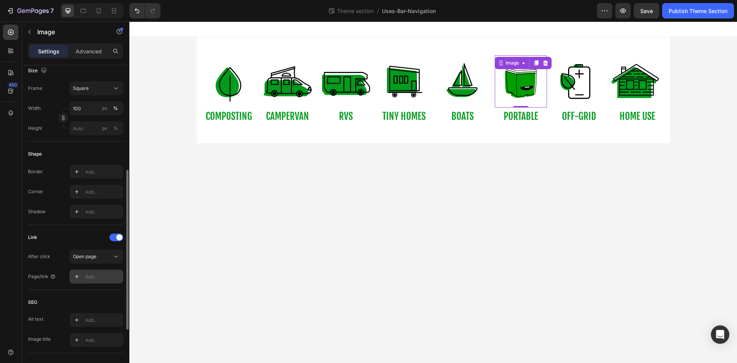
click at [108, 277] on div "Add..." at bounding box center [103, 276] width 36 height 7
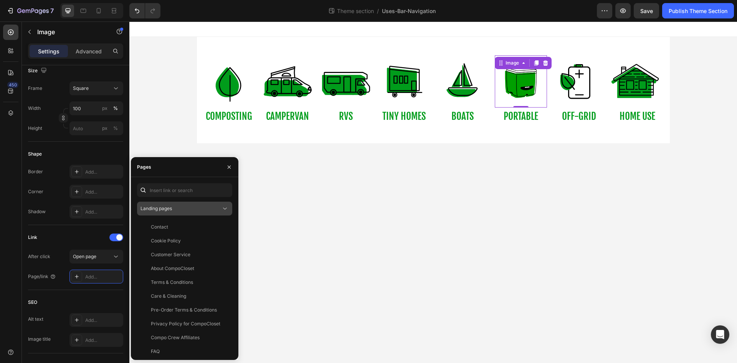
click at [183, 214] on button "Landing pages" at bounding box center [184, 209] width 95 height 14
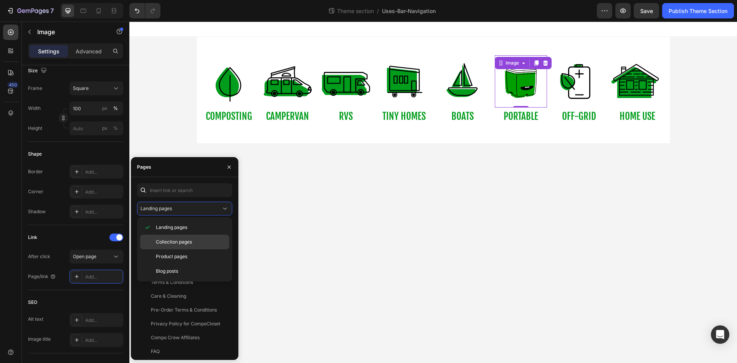
click at [176, 240] on span "Collection pages" at bounding box center [174, 242] width 36 height 7
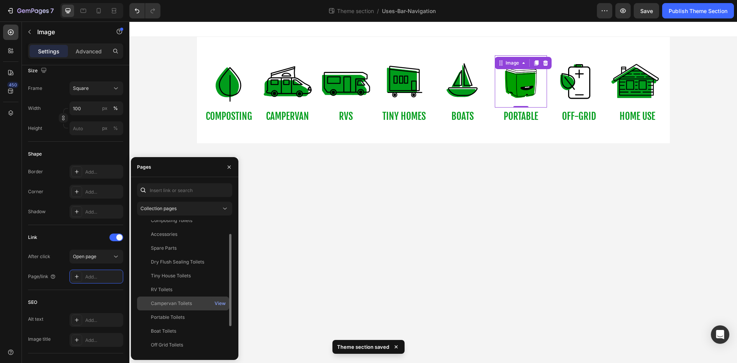
scroll to position [20, 0]
click at [166, 319] on div "Portable Toilets" at bounding box center [168, 317] width 34 height 7
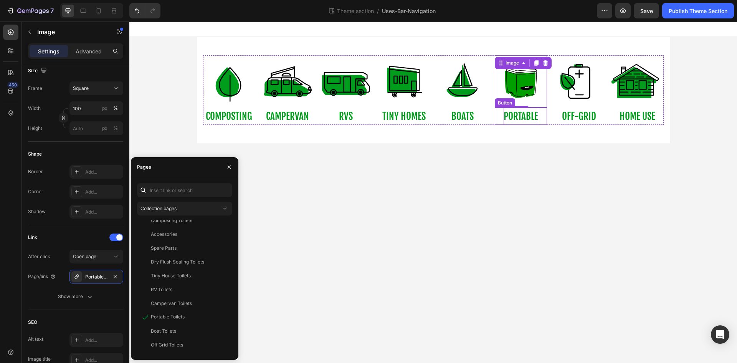
click at [514, 119] on p "portable" at bounding box center [521, 116] width 35 height 17
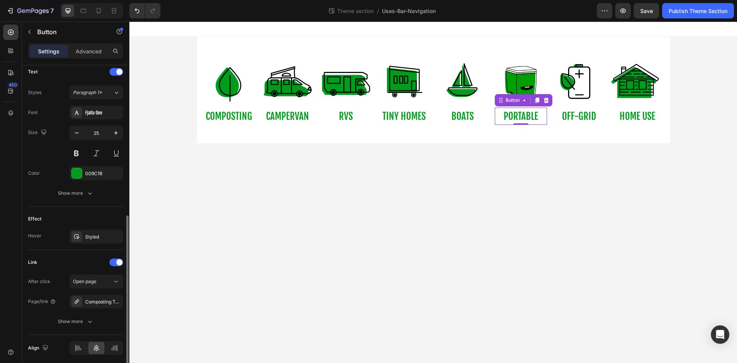
scroll to position [291, 0]
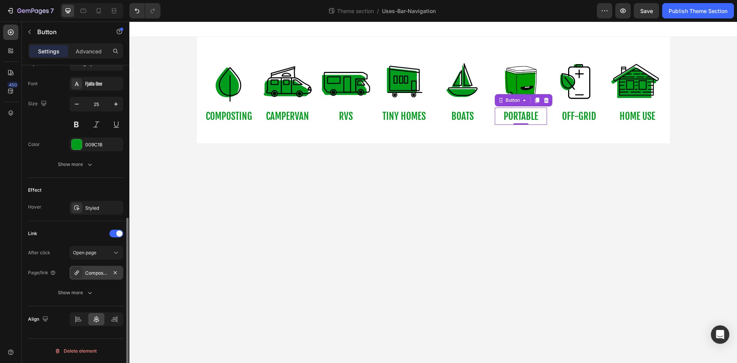
click at [100, 272] on div "Composting Toilets" at bounding box center [96, 273] width 22 height 7
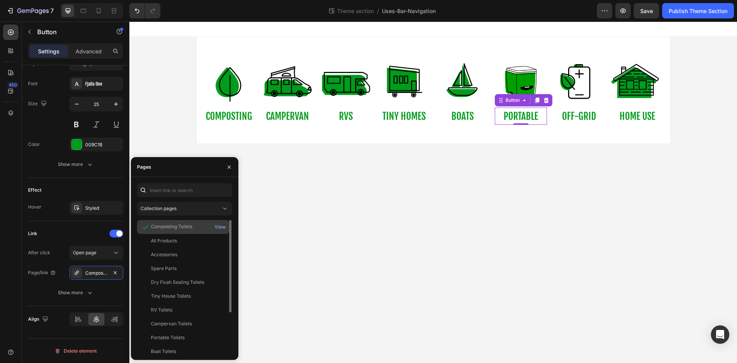
click at [179, 227] on div "Composting Toilets" at bounding box center [171, 226] width 41 height 7
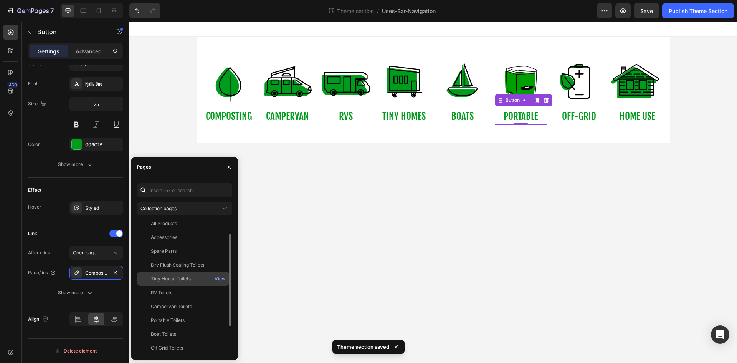
scroll to position [18, 0]
click at [165, 326] on div "Portable Toilets View" at bounding box center [183, 333] width 92 height 14
click at [232, 91] on img at bounding box center [229, 81] width 52 height 52
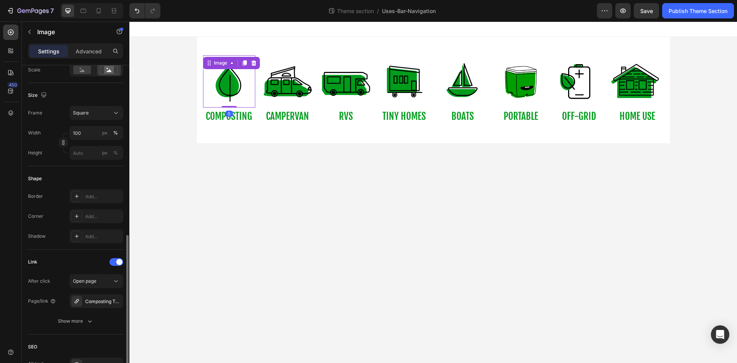
scroll to position [241, 0]
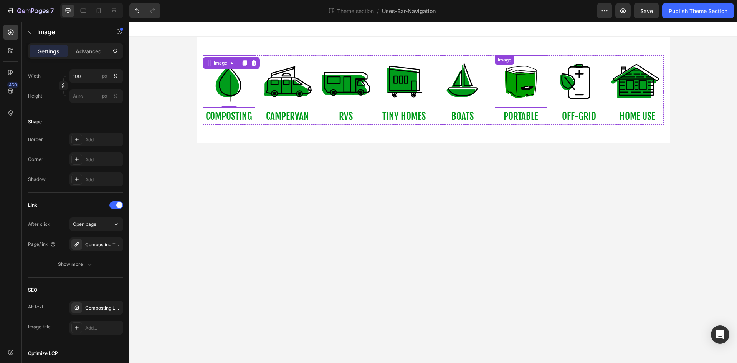
click at [516, 87] on img at bounding box center [521, 81] width 52 height 52
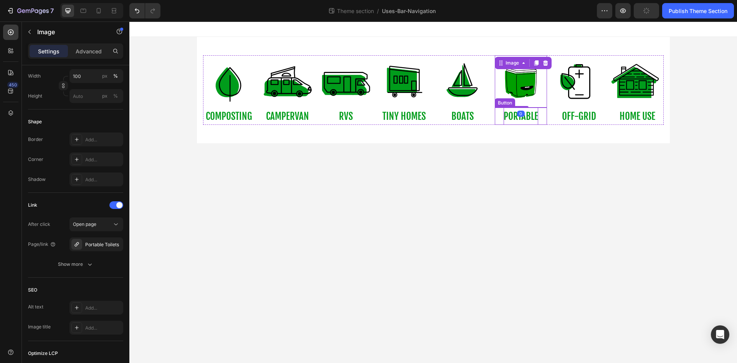
click at [528, 116] on p "portable" at bounding box center [521, 116] width 35 height 17
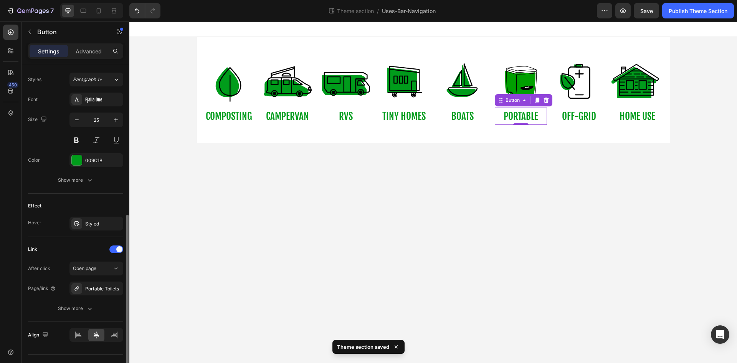
scroll to position [291, 0]
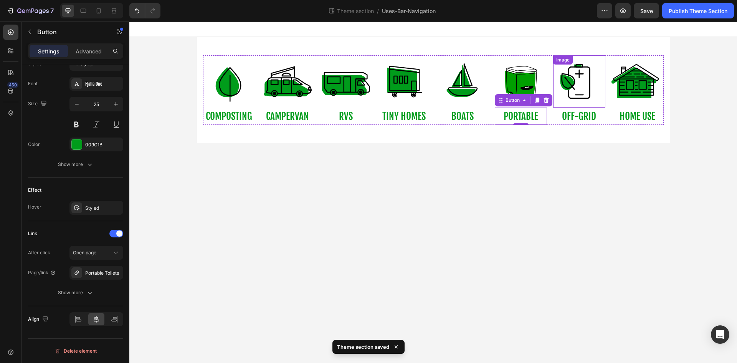
click at [573, 89] on img at bounding box center [579, 81] width 52 height 52
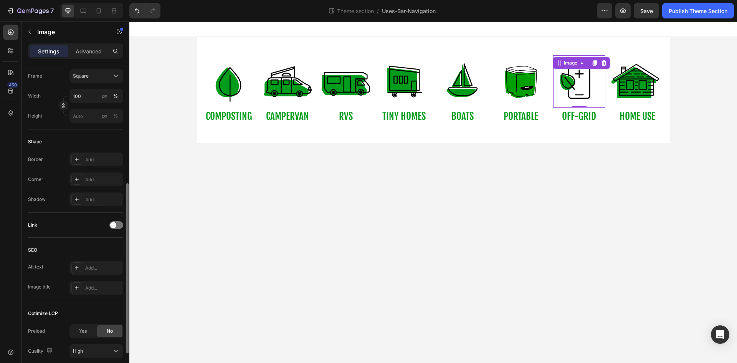
scroll to position [222, 0]
click at [114, 226] on span at bounding box center [113, 225] width 6 height 6
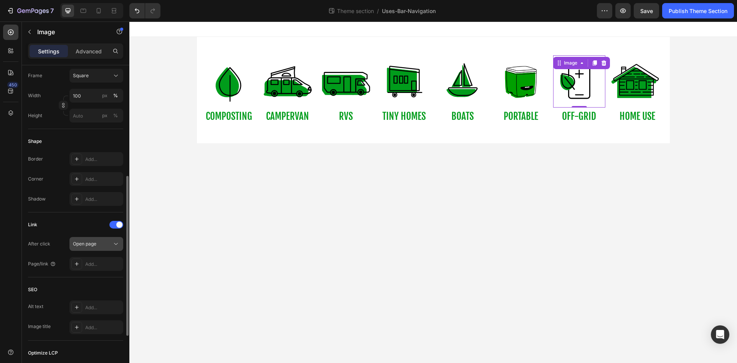
click at [107, 245] on div "Open page" at bounding box center [92, 243] width 39 height 7
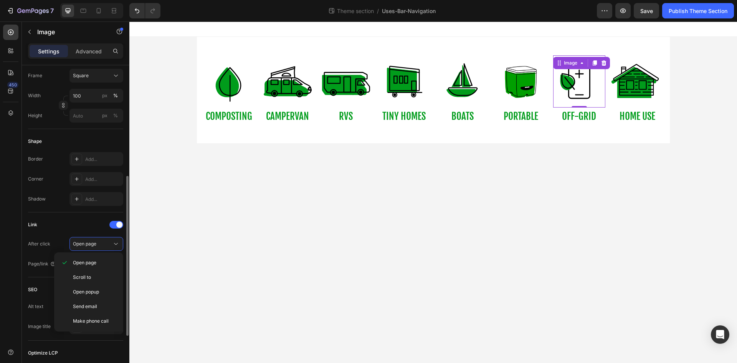
click at [53, 230] on div "Link" at bounding box center [75, 225] width 95 height 12
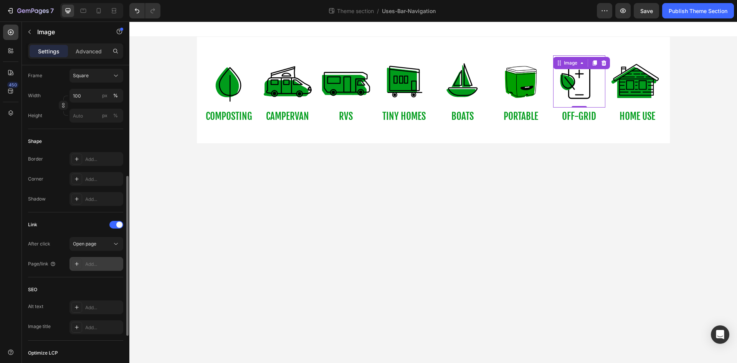
click at [94, 265] on div "Add..." at bounding box center [103, 264] width 36 height 7
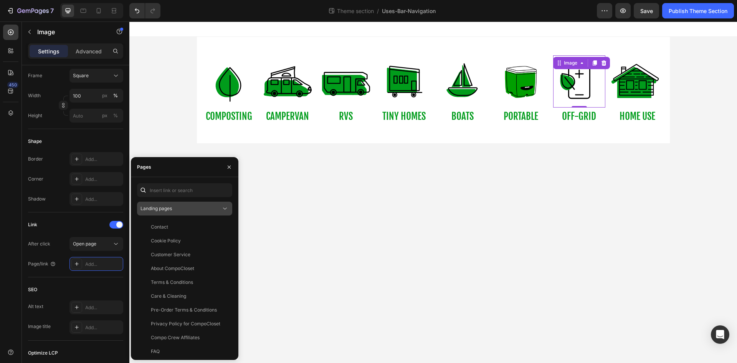
click at [172, 211] on span "Landing pages" at bounding box center [156, 208] width 31 height 7
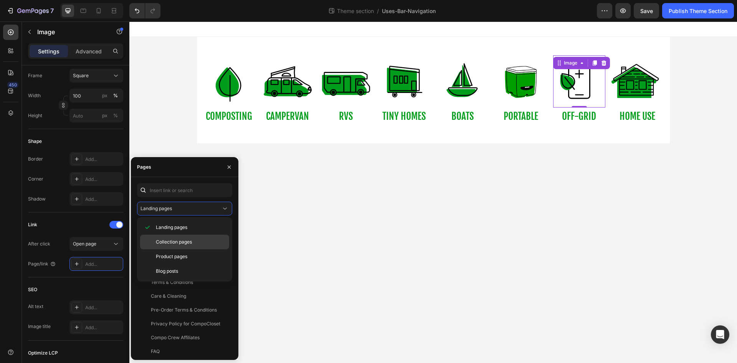
click at [168, 249] on div "Collection pages" at bounding box center [184, 256] width 89 height 15
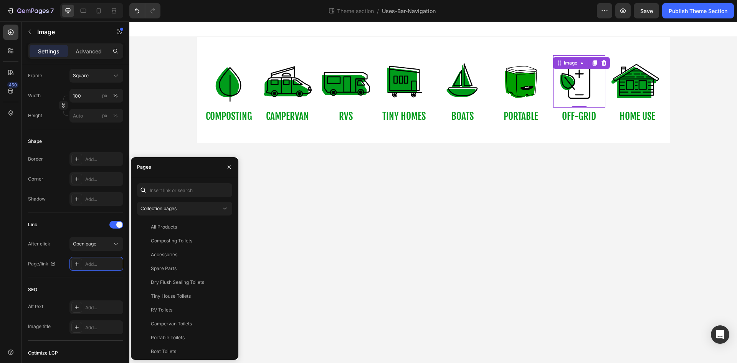
scroll to position [60, 0]
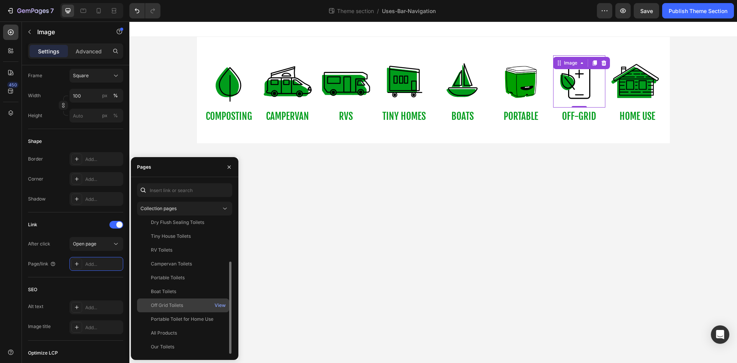
click at [171, 312] on div "Off Grid Toilets View" at bounding box center [183, 319] width 92 height 14
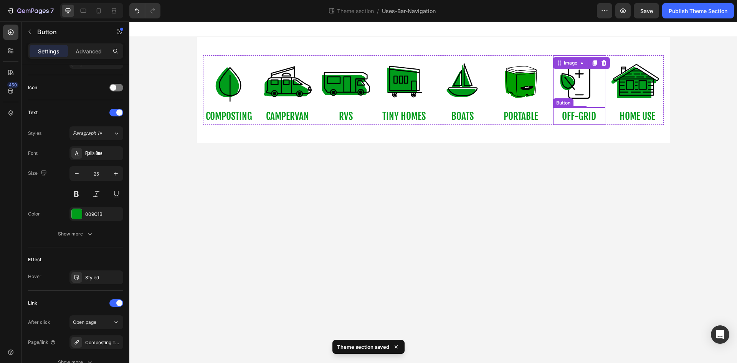
click at [600, 118] on div "off-grid Button" at bounding box center [579, 116] width 52 height 17
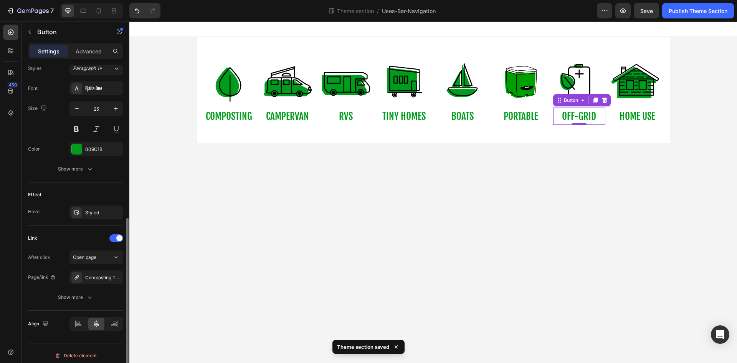
scroll to position [289, 0]
click at [96, 276] on div "Composting Toilets" at bounding box center [96, 275] width 22 height 7
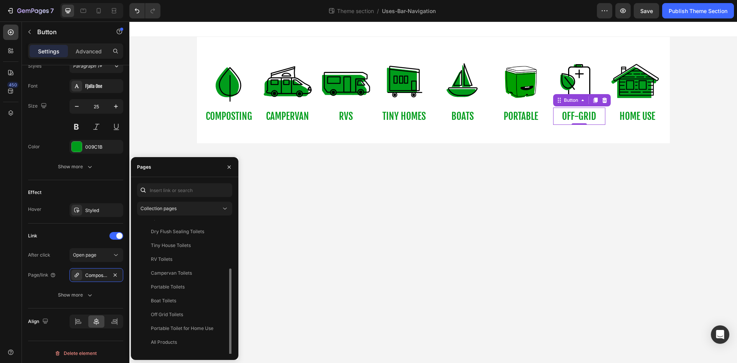
scroll to position [60, 0]
click at [172, 305] on div "Off Grid Toilets" at bounding box center [167, 305] width 32 height 7
click at [303, 287] on body "Image COMPOSTING Button Image campervan Button Image RVs Button Image tiny home…" at bounding box center [433, 192] width 608 height 341
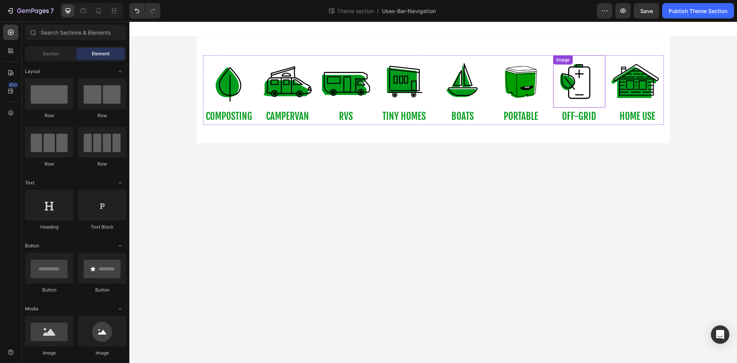
click at [579, 95] on img at bounding box center [579, 81] width 52 height 52
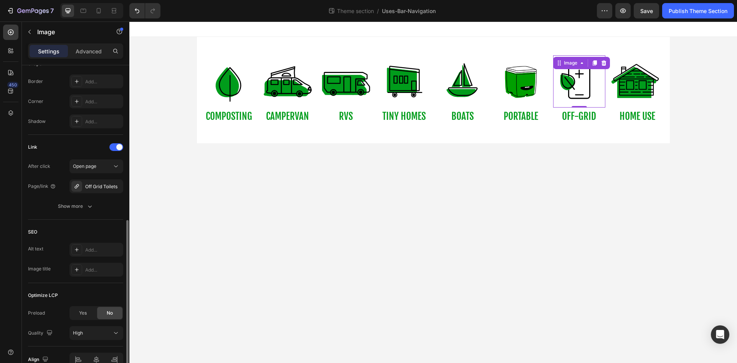
scroll to position [307, 0]
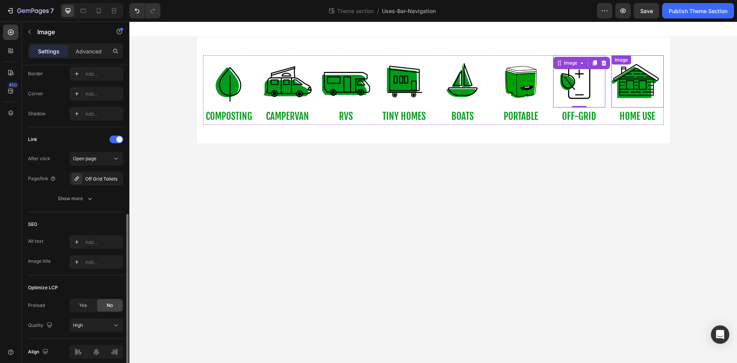
click at [634, 90] on img at bounding box center [638, 81] width 52 height 52
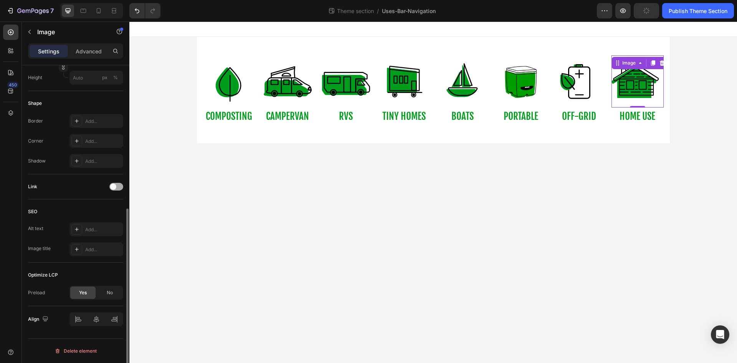
click at [117, 189] on div at bounding box center [116, 187] width 14 height 8
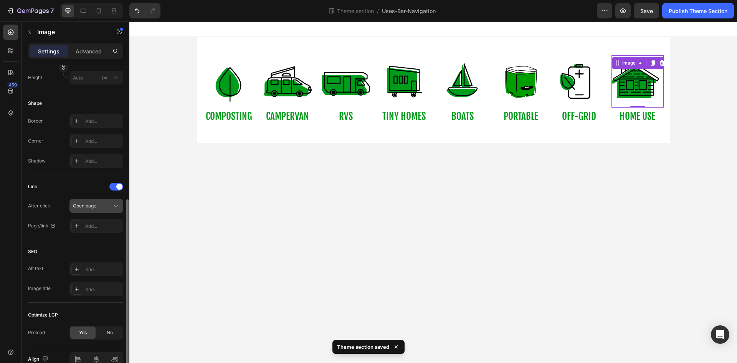
click at [99, 207] on div "Open page" at bounding box center [92, 205] width 39 height 7
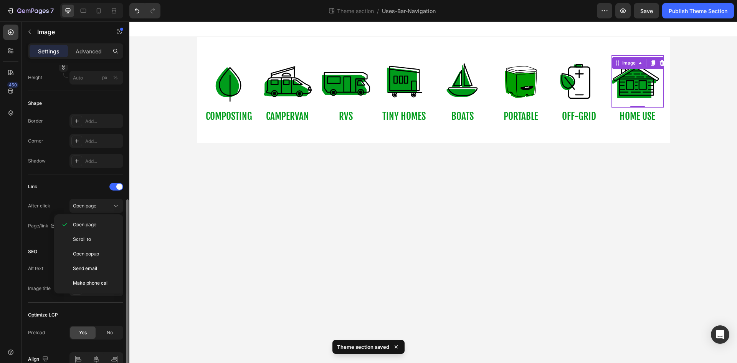
click at [74, 186] on div "Link" at bounding box center [75, 187] width 95 height 12
click at [88, 226] on div "Add..." at bounding box center [103, 226] width 36 height 7
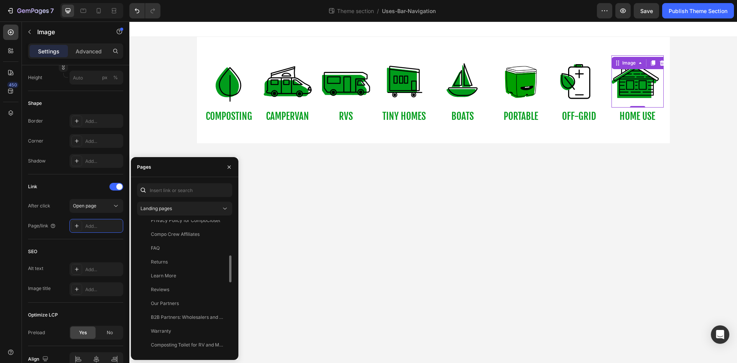
scroll to position [120, 0]
click at [197, 212] on div "Landing pages" at bounding box center [181, 208] width 81 height 7
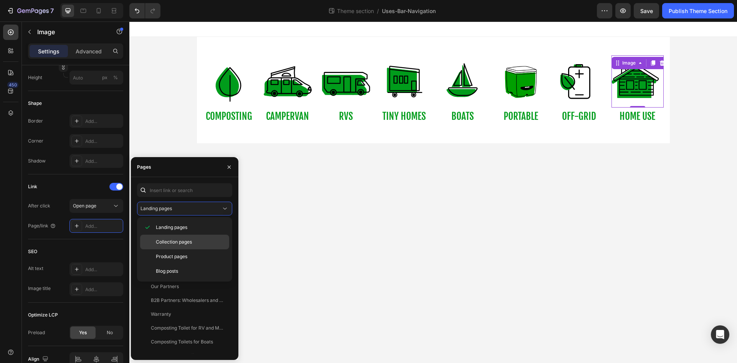
click at [179, 239] on span "Collection pages" at bounding box center [174, 242] width 36 height 7
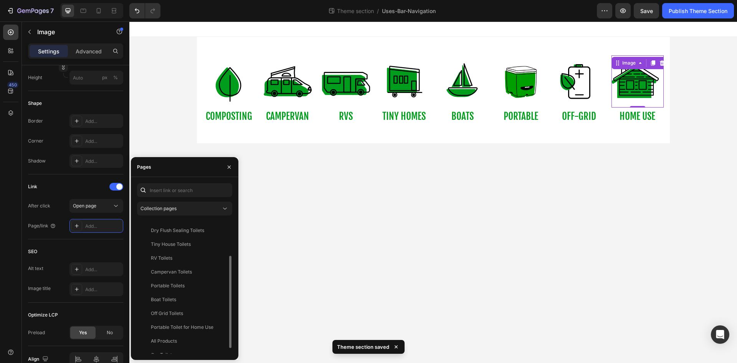
scroll to position [55, 0]
click at [192, 322] on div "Portable Toilet for Home Use" at bounding box center [182, 324] width 63 height 7
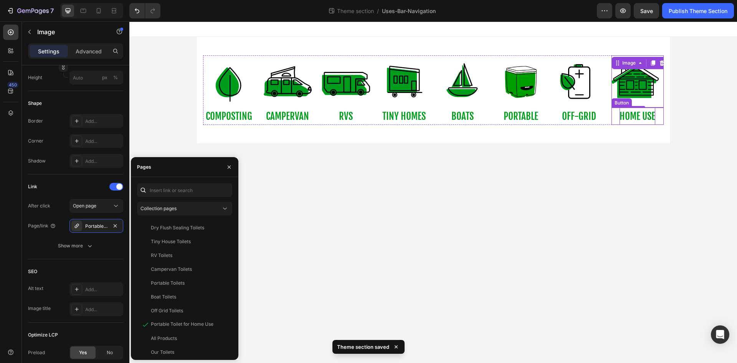
click at [626, 115] on p "home use" at bounding box center [638, 116] width 36 height 17
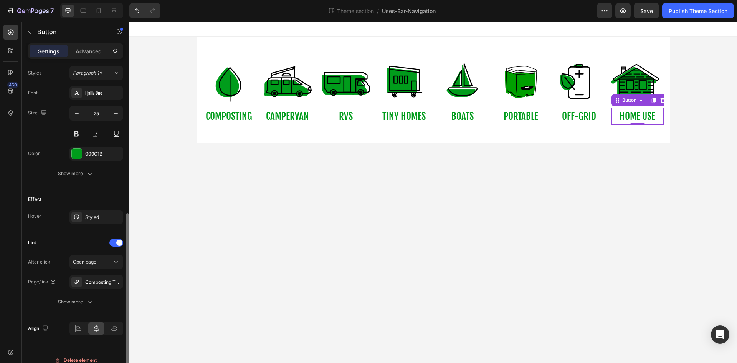
scroll to position [282, 0]
click at [100, 281] on div "Composting Toilets" at bounding box center [96, 281] width 22 height 7
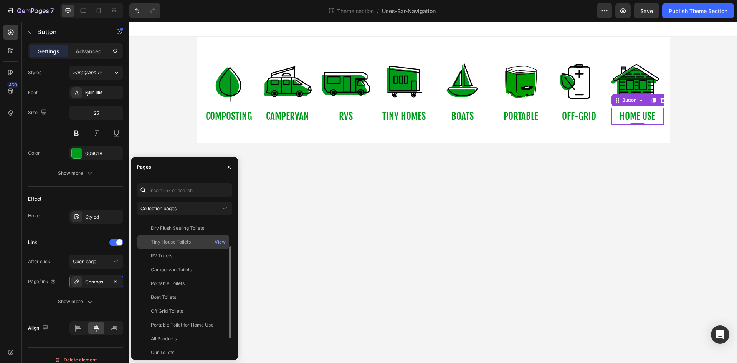
scroll to position [60, 0]
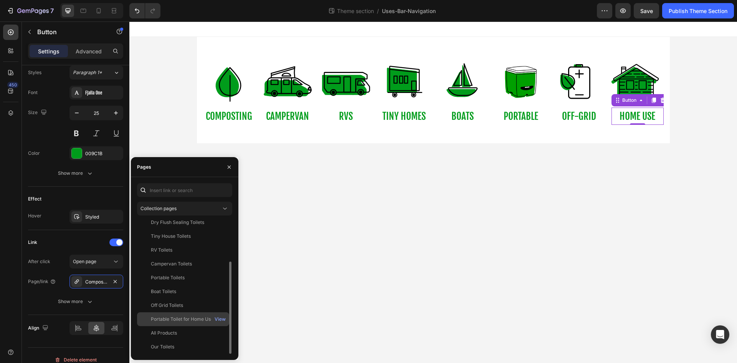
click at [186, 319] on div "Portable Toilet for Home Use" at bounding box center [182, 319] width 63 height 7
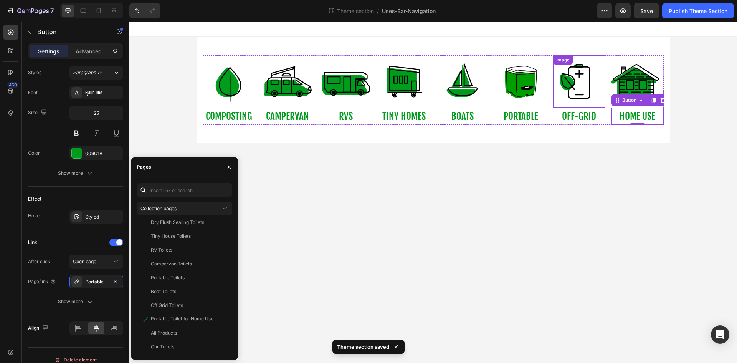
click at [570, 89] on img at bounding box center [579, 81] width 52 height 52
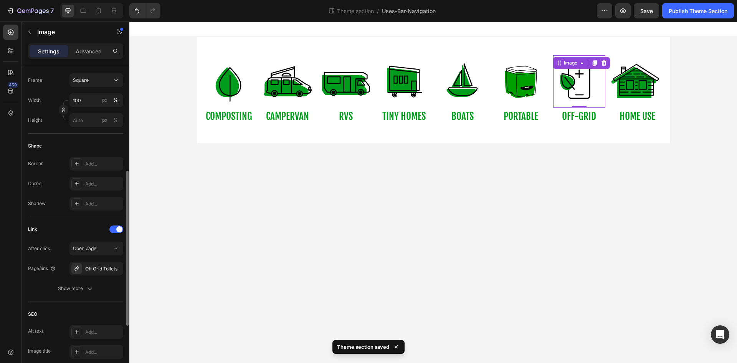
scroll to position [217, 0]
click at [570, 114] on p "off-grid" at bounding box center [579, 116] width 34 height 17
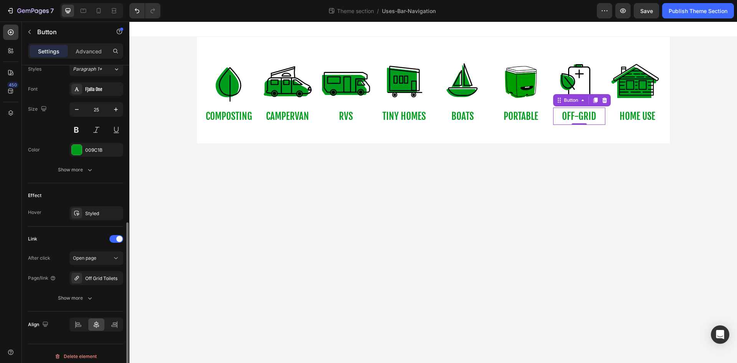
scroll to position [291, 0]
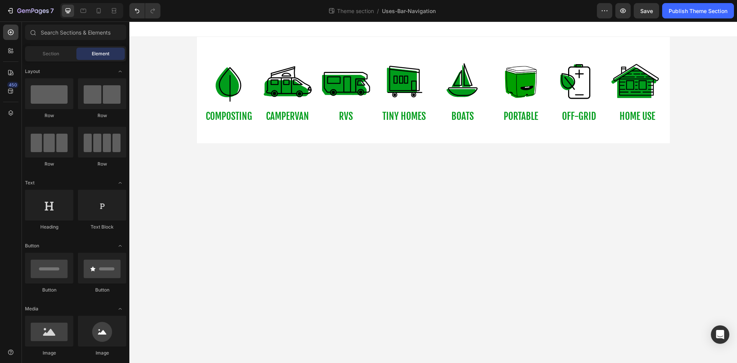
click at [487, 180] on body "Image COMPOSTING Button Image campervan Button Image RVs Button Image tiny home…" at bounding box center [433, 192] width 608 height 341
click at [83, 12] on icon at bounding box center [84, 11] width 8 height 8
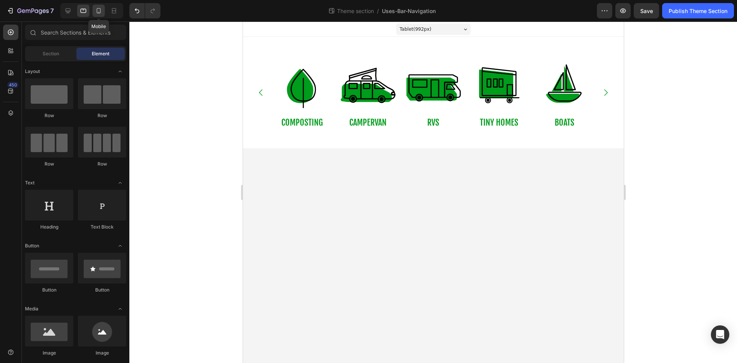
click at [100, 12] on icon at bounding box center [99, 11] width 8 height 8
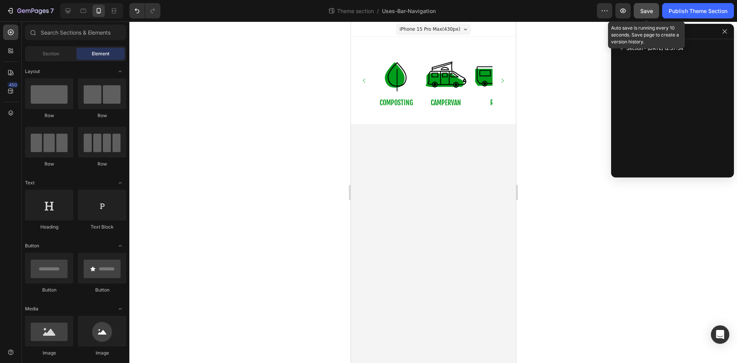
click at [645, 11] on span "Save" at bounding box center [647, 11] width 13 height 7
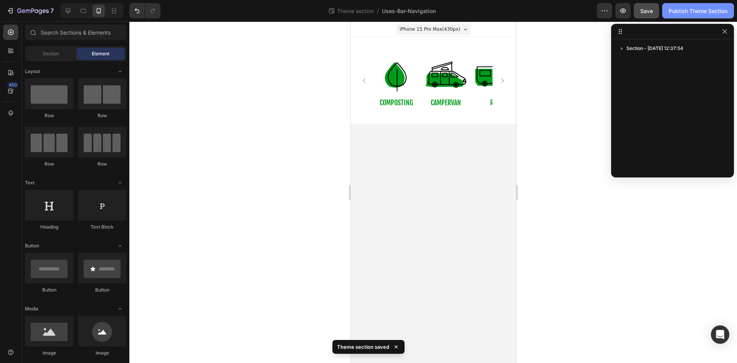
click at [684, 10] on div "Publish Theme Section" at bounding box center [698, 11] width 59 height 8
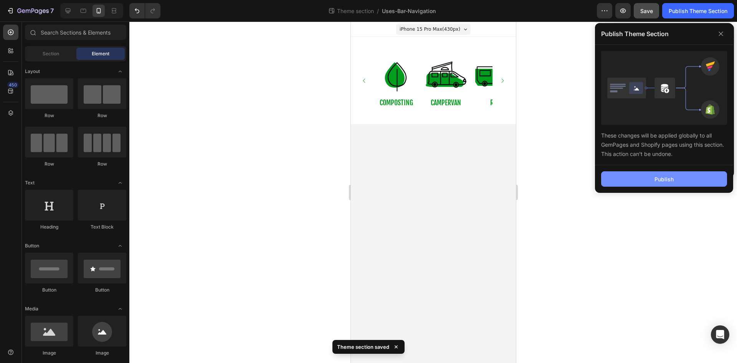
click at [635, 180] on button "Publish" at bounding box center [664, 178] width 126 height 15
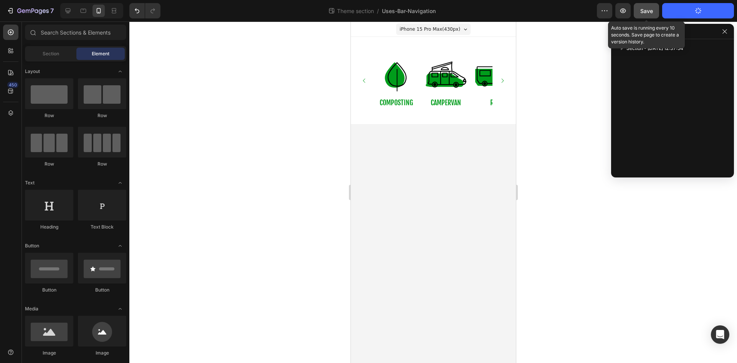
drag, startPoint x: 649, startPoint y: 13, endPoint x: 648, endPoint y: 9, distance: 4.5
click at [648, 9] on span "Save" at bounding box center [647, 11] width 13 height 7
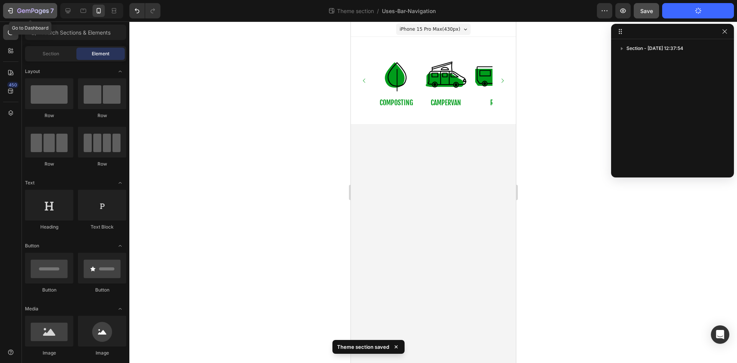
click at [10, 8] on icon "button" at bounding box center [11, 10] width 3 height 5
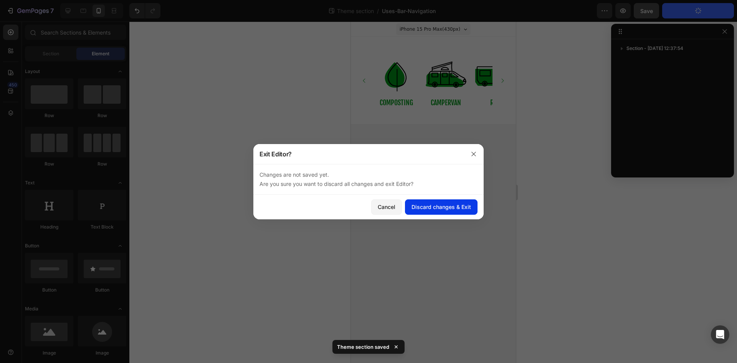
click at [441, 208] on div "Discard changes & Exit" at bounding box center [442, 207] width 60 height 8
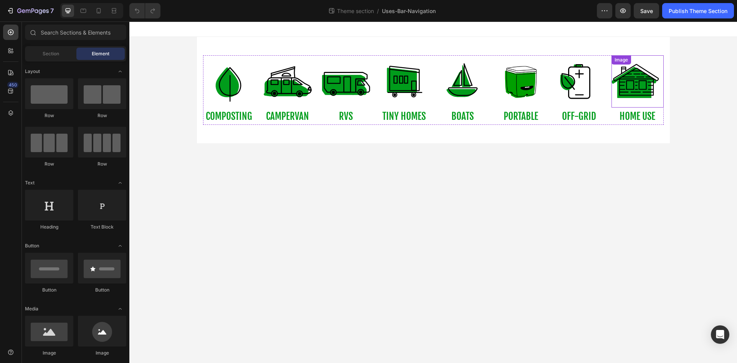
click at [630, 94] on img at bounding box center [638, 81] width 52 height 52
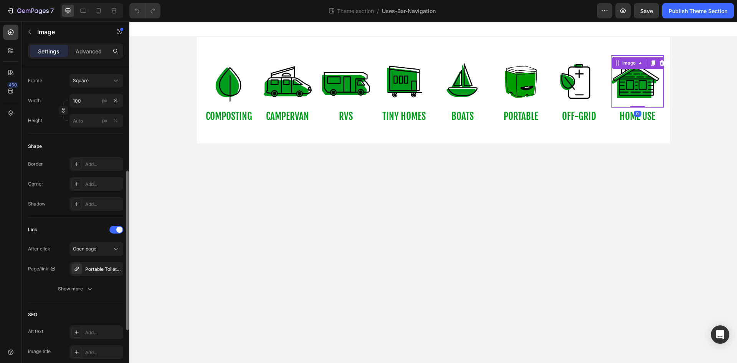
scroll to position [220, 0]
click at [624, 116] on p "home use" at bounding box center [638, 116] width 36 height 17
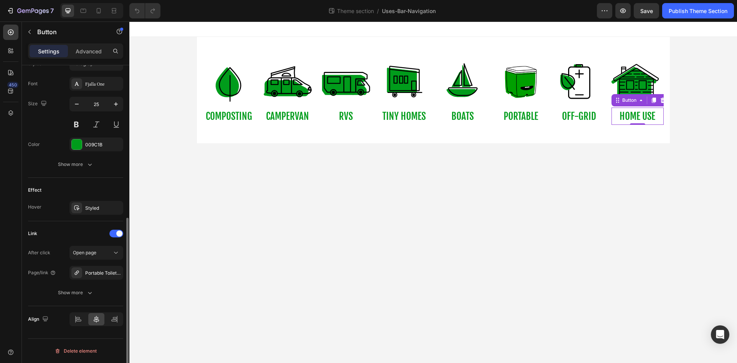
scroll to position [291, 0]
click at [699, 15] on div "Publish Theme Section" at bounding box center [698, 11] width 59 height 8
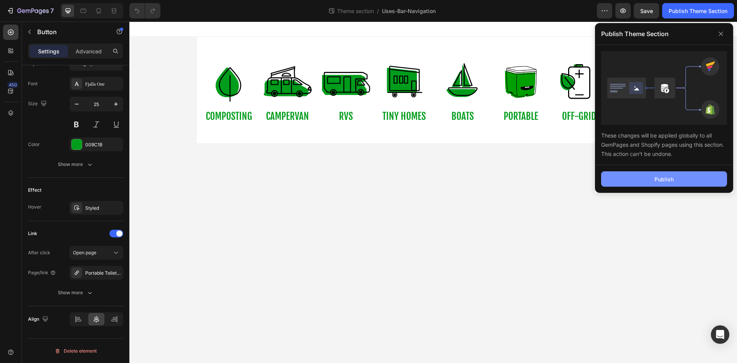
click at [664, 176] on div "Publish" at bounding box center [664, 179] width 19 height 8
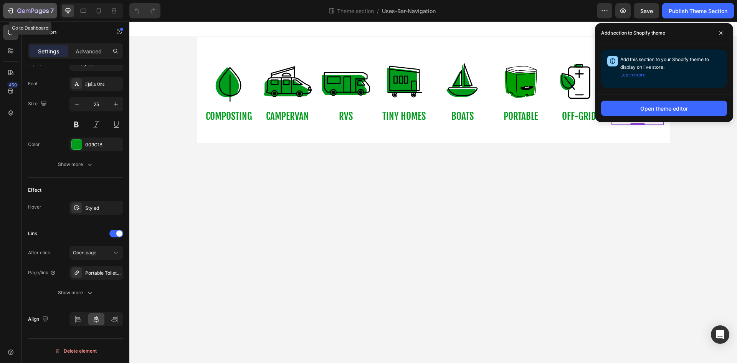
click at [7, 10] on icon "button" at bounding box center [11, 11] width 8 height 8
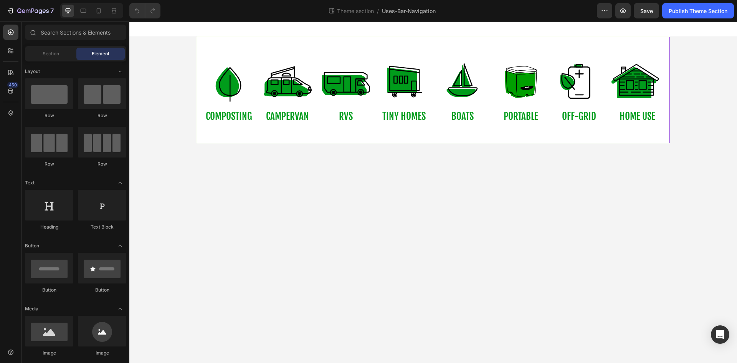
click at [363, 48] on div "Image COMPOSTING Button Image campervan Button Image RVs Button Image tiny home…" at bounding box center [433, 90] width 473 height 106
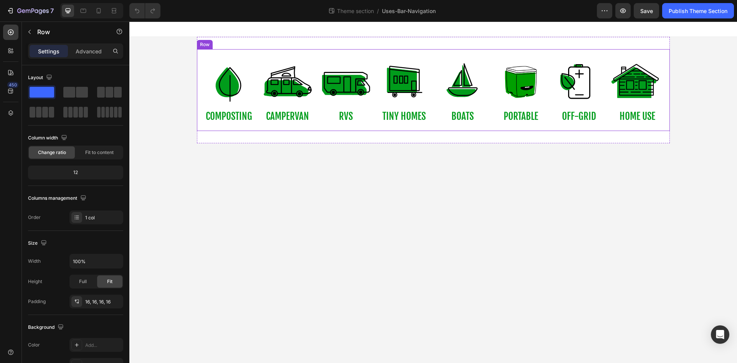
click at [203, 52] on div "Image COMPOSTING Button Image campervan Button Image RVs Button Image tiny home…" at bounding box center [433, 90] width 473 height 82
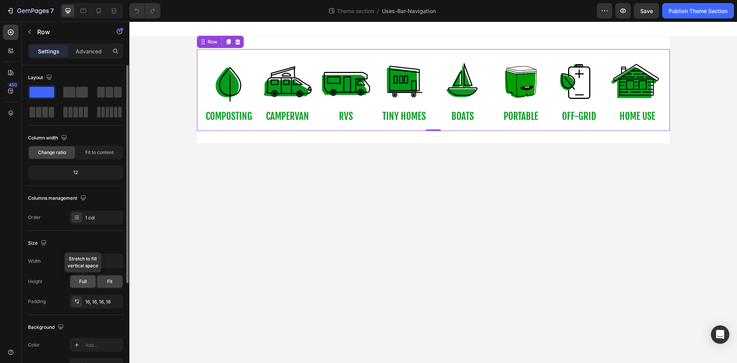
click at [80, 278] on div "Full" at bounding box center [82, 281] width 25 height 12
click at [113, 278] on div "Fit" at bounding box center [109, 281] width 25 height 12
click at [103, 262] on input "100%" at bounding box center [96, 261] width 53 height 14
click at [122, 261] on button "button" at bounding box center [116, 261] width 14 height 14
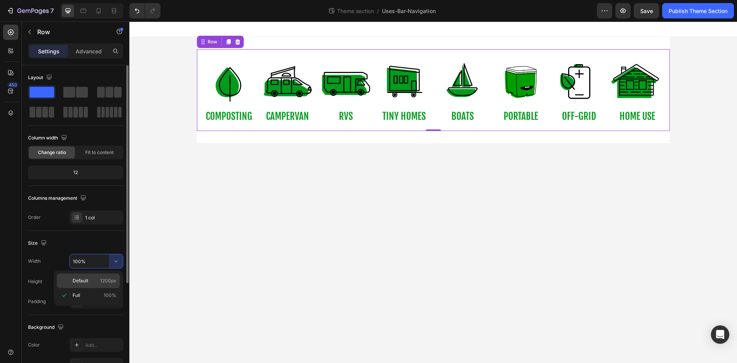
click at [107, 277] on div "Default 1200px" at bounding box center [88, 280] width 63 height 15
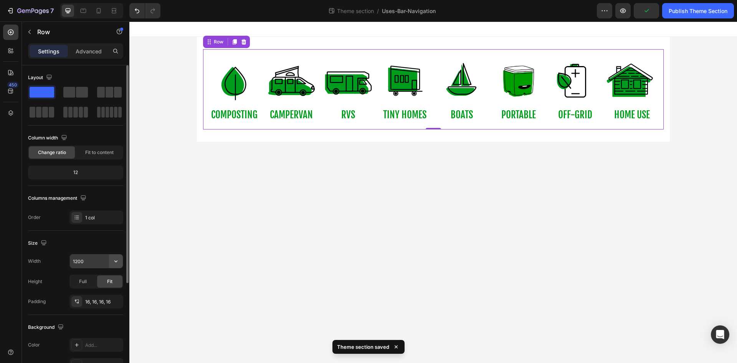
click at [114, 263] on icon "button" at bounding box center [116, 261] width 8 height 8
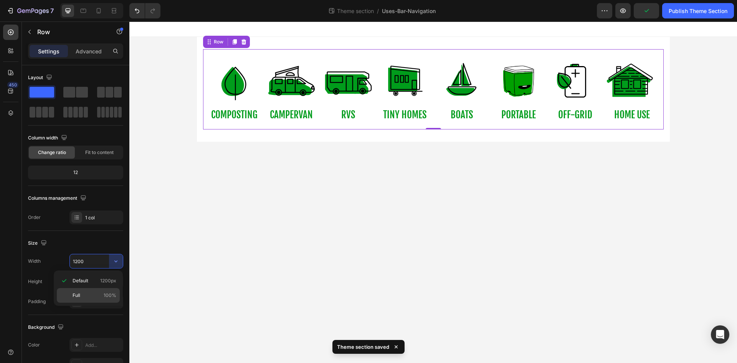
click at [103, 295] on p "Full 100%" at bounding box center [95, 295] width 44 height 7
type input "100%"
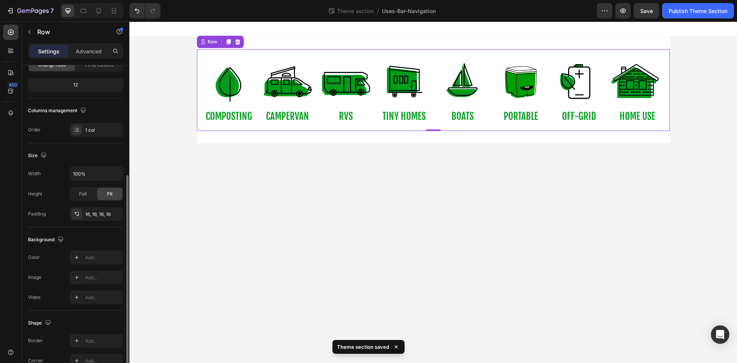
scroll to position [149, 0]
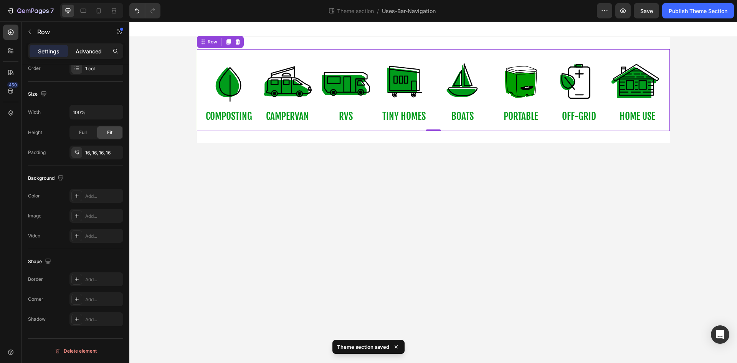
click at [88, 51] on p "Advanced" at bounding box center [89, 51] width 26 height 8
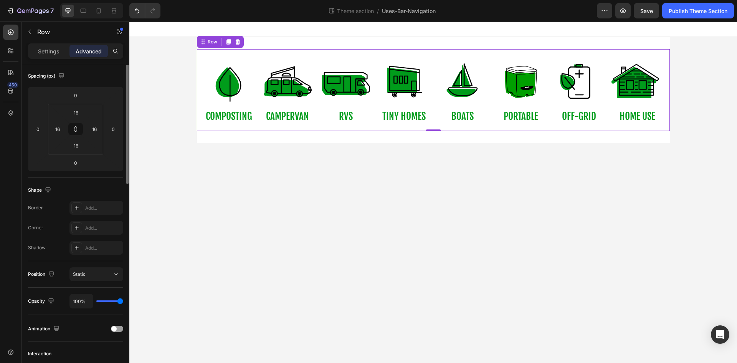
scroll to position [0, 0]
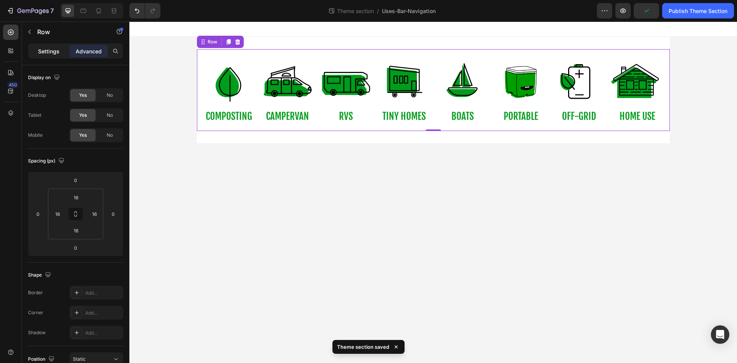
click at [56, 49] on p "Settings" at bounding box center [49, 51] width 22 height 8
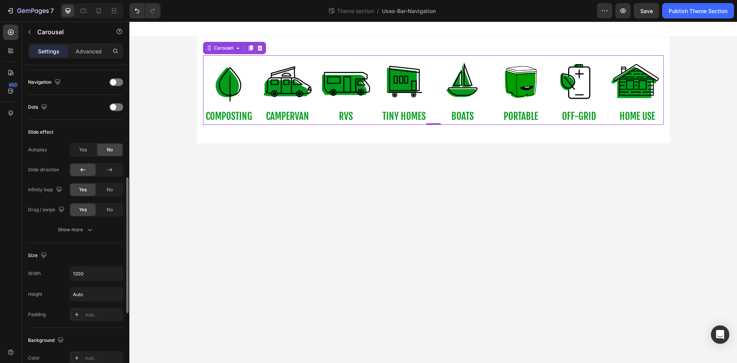
scroll to position [264, 0]
click at [97, 297] on input "Auto" at bounding box center [96, 294] width 53 height 14
click at [116, 293] on icon "button" at bounding box center [116, 294] width 8 height 8
click at [105, 293] on input "Auto" at bounding box center [96, 294] width 53 height 14
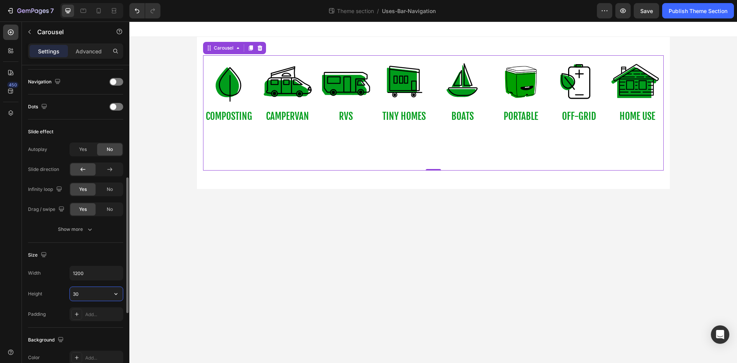
type input "3"
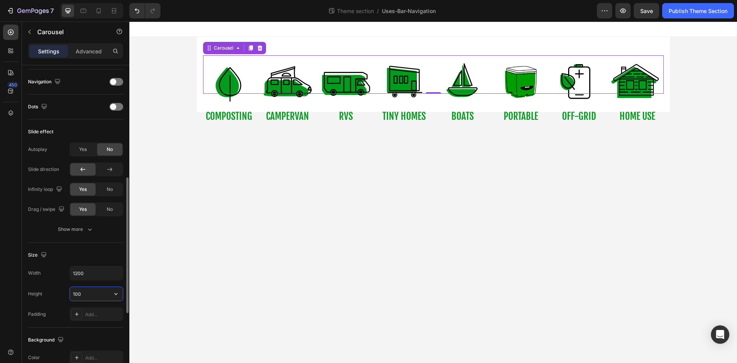
type input "100"
click at [148, 290] on body "Image COMPOSTING Button Image campervan Button Image RVs Button Image tiny home…" at bounding box center [433, 192] width 608 height 341
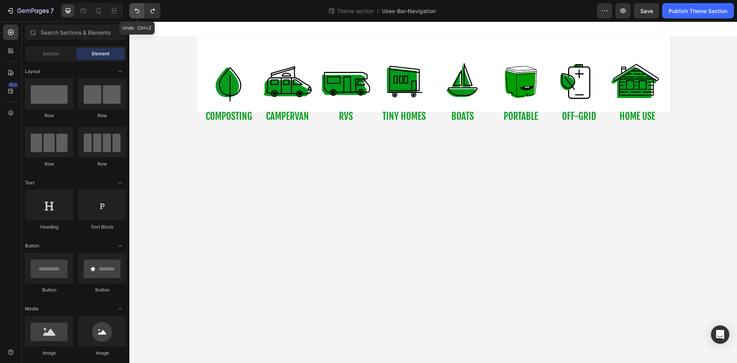
click at [142, 10] on button "Undo/Redo" at bounding box center [136, 10] width 15 height 15
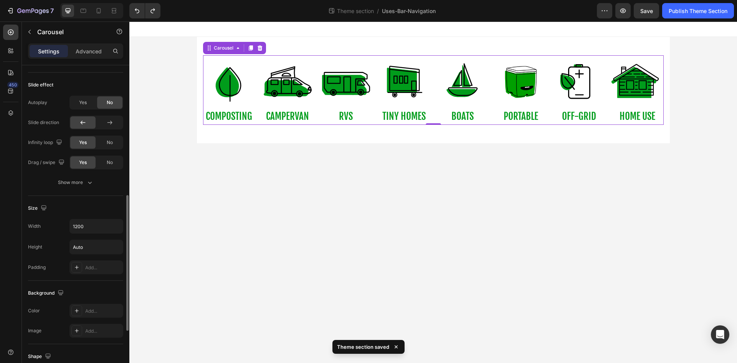
scroll to position [311, 0]
click at [116, 244] on icon "button" at bounding box center [116, 247] width 8 height 8
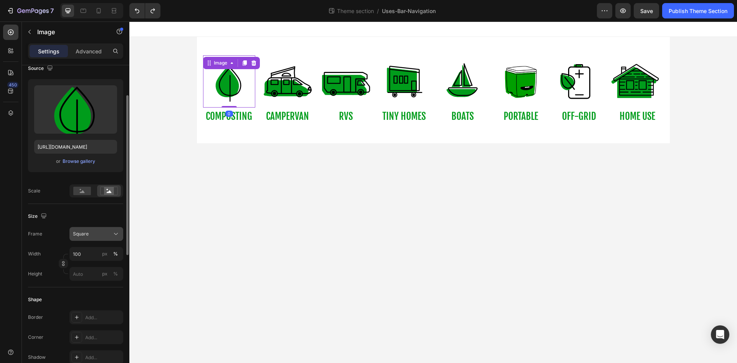
scroll to position [64, 0]
click at [90, 253] on input "100" at bounding box center [97, 254] width 54 height 14
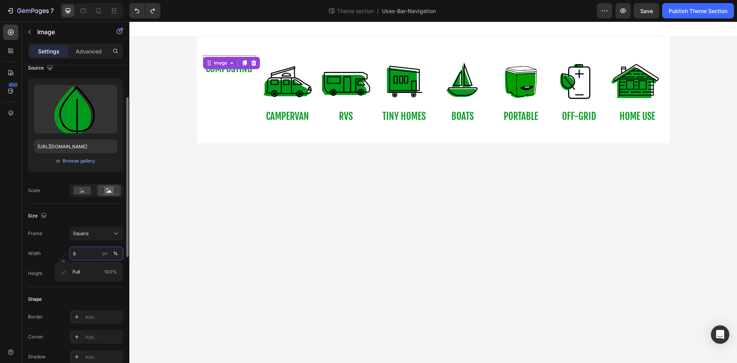
type input "90"
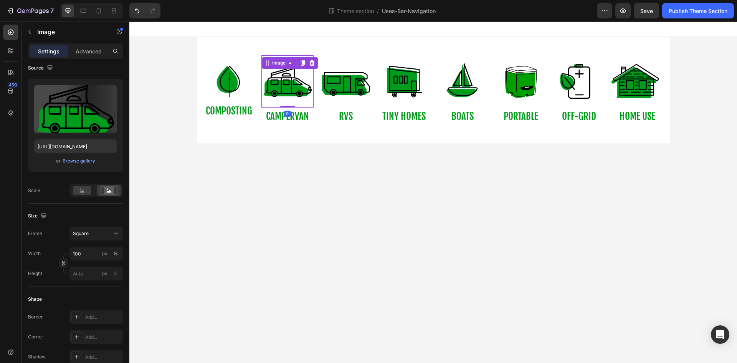
click at [275, 94] on img at bounding box center [288, 81] width 52 height 52
click at [99, 252] on input "100" at bounding box center [97, 254] width 54 height 14
type input "90"
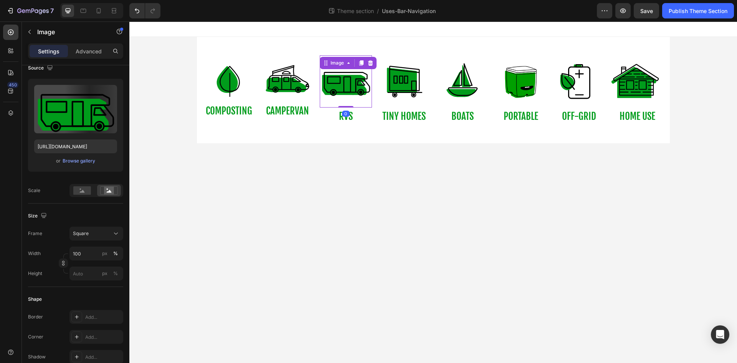
click at [340, 80] on img at bounding box center [346, 81] width 52 height 52
click at [89, 256] on input "100" at bounding box center [97, 254] width 54 height 14
type input "90"
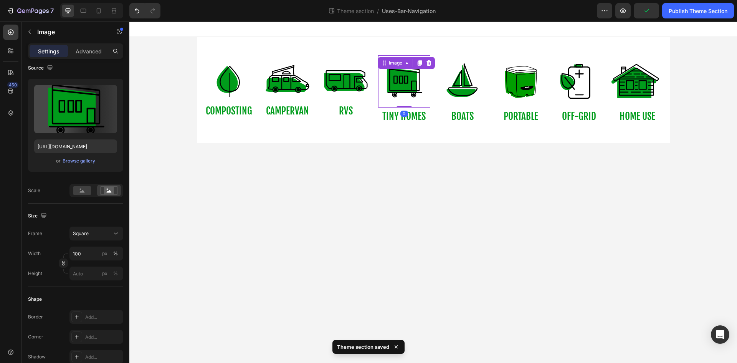
click at [396, 75] on img at bounding box center [404, 81] width 52 height 52
click at [92, 255] on input "100" at bounding box center [97, 254] width 54 height 14
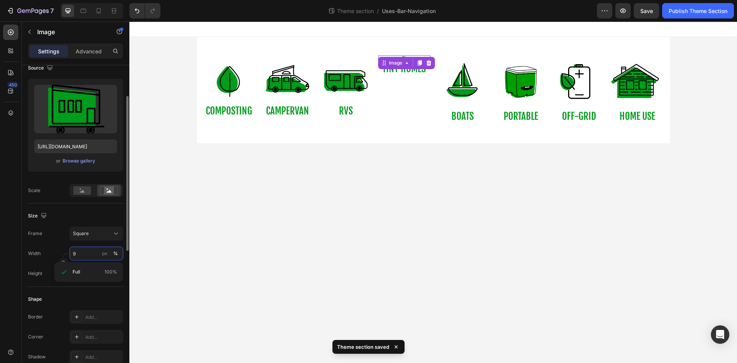
type input "90"
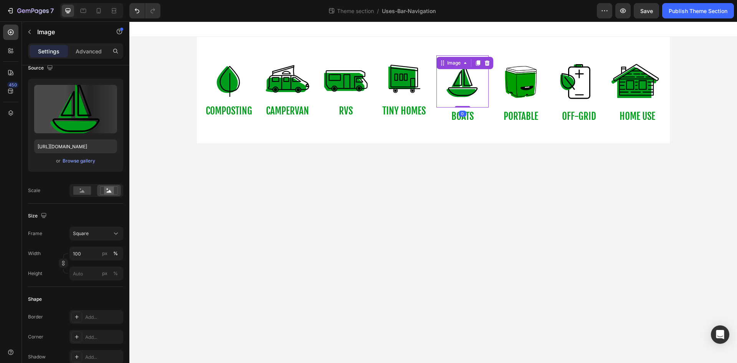
click at [467, 83] on img at bounding box center [463, 81] width 52 height 52
click at [97, 253] on input "100" at bounding box center [97, 254] width 54 height 14
type input "90"
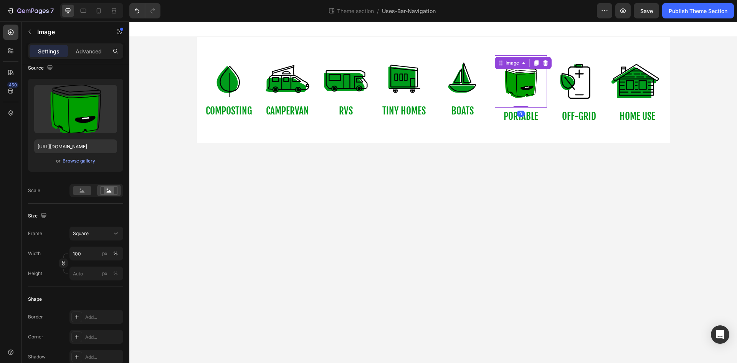
click at [511, 86] on img at bounding box center [521, 81] width 52 height 52
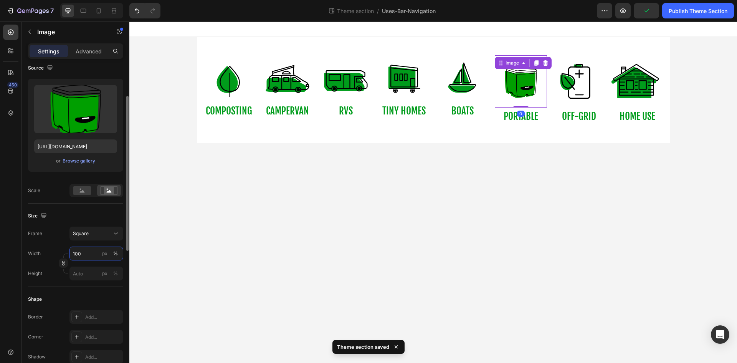
click at [93, 252] on input "100" at bounding box center [97, 254] width 54 height 14
type input "90"
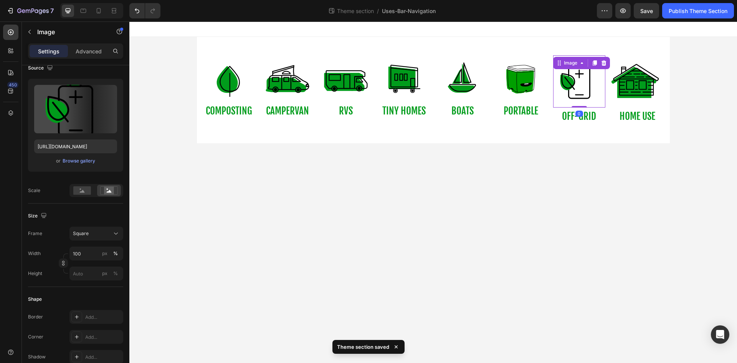
click at [567, 78] on img at bounding box center [579, 81] width 52 height 52
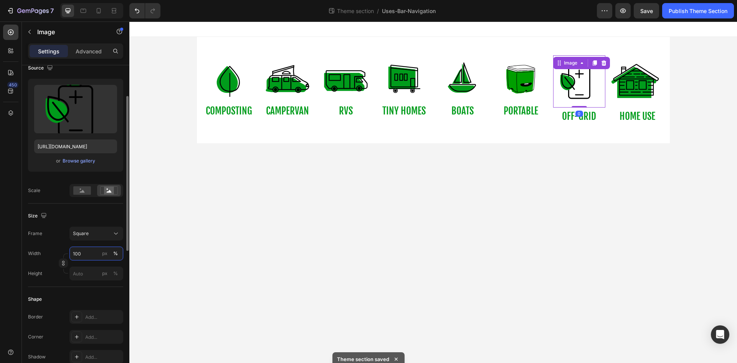
click at [88, 251] on input "100" at bounding box center [97, 254] width 54 height 14
type input "0"
type input "9"
type input "90"
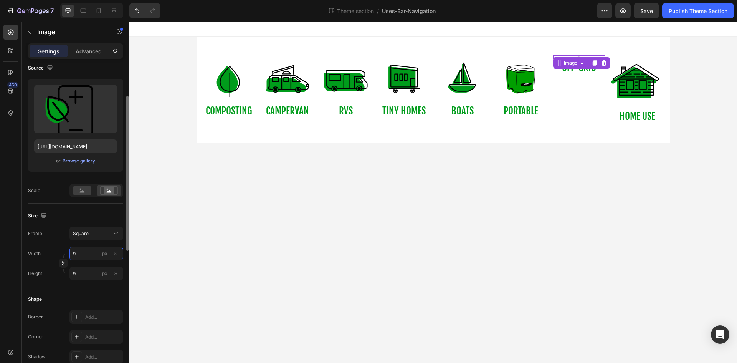
type input "90"
click at [112, 252] on button "%" at bounding box center [115, 253] width 9 height 9
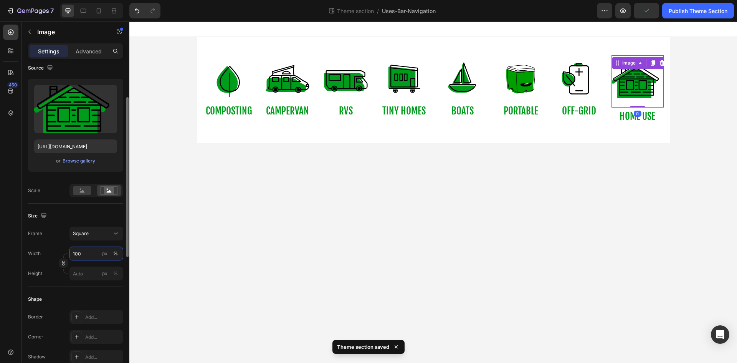
click at [83, 256] on input "100" at bounding box center [97, 254] width 54 height 14
type input "90"
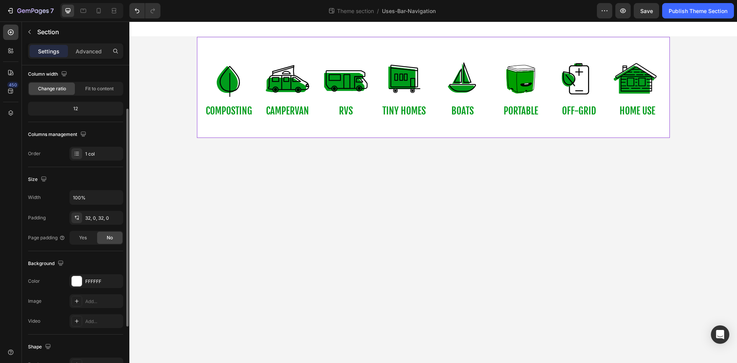
click at [224, 45] on div "Image COMPOSTING Button Image campervan Button Image RVs Button Image tiny home…" at bounding box center [433, 87] width 473 height 101
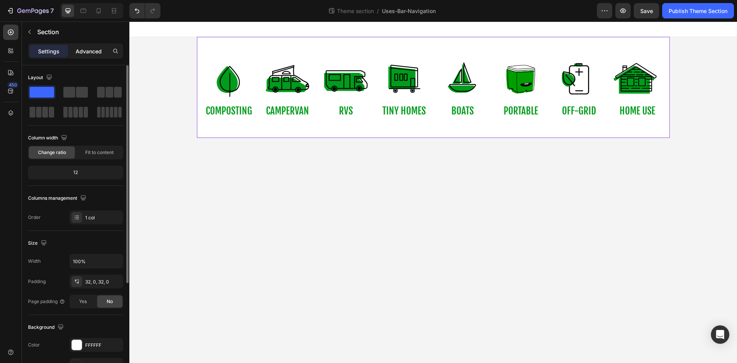
click at [87, 52] on p "Advanced" at bounding box center [89, 51] width 26 height 8
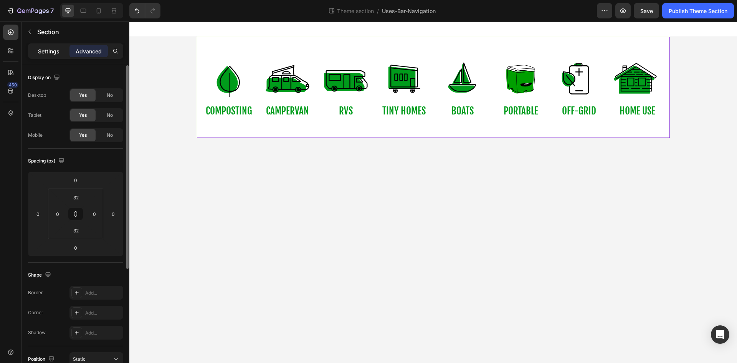
click at [52, 56] on div "Settings" at bounding box center [49, 51] width 38 height 12
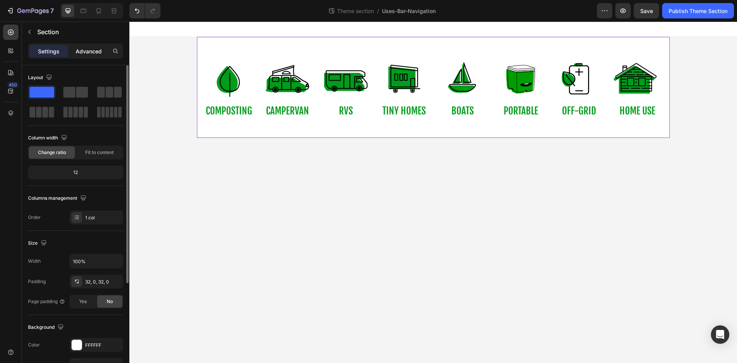
click at [87, 47] on p "Advanced" at bounding box center [89, 51] width 26 height 8
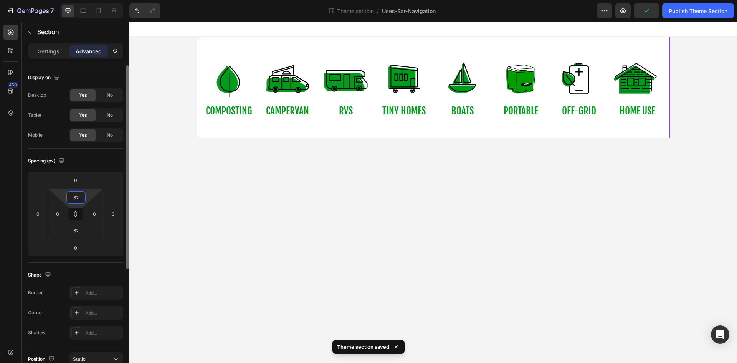
click at [75, 196] on input "32" at bounding box center [75, 198] width 15 height 12
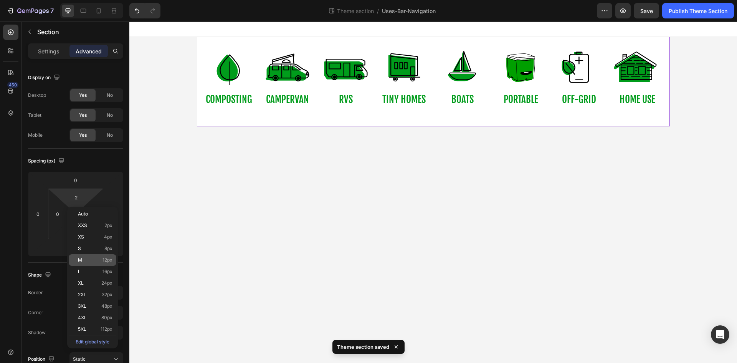
click at [93, 260] on p "M 12px" at bounding box center [95, 259] width 35 height 5
type input "12"
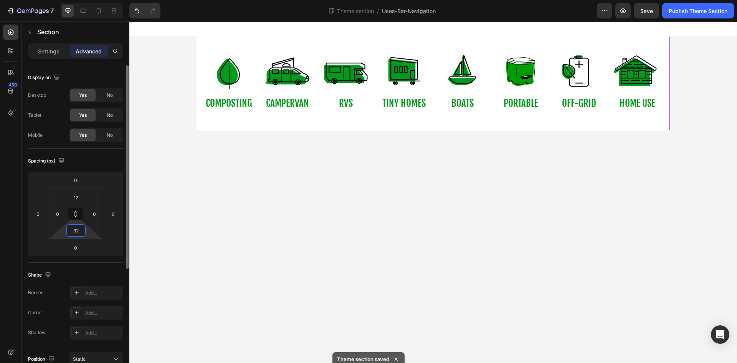
click at [74, 232] on input "32" at bounding box center [75, 231] width 15 height 12
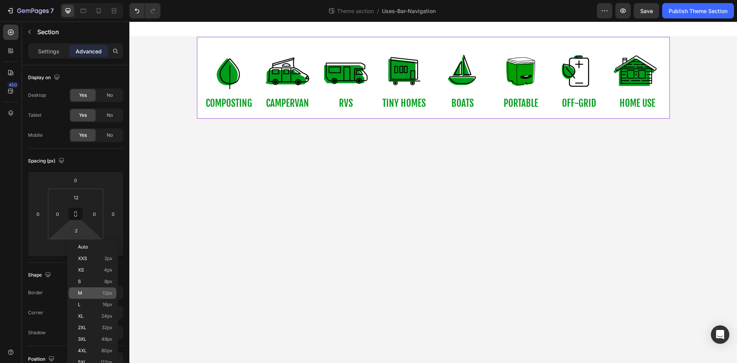
click at [90, 290] on p "M 12px" at bounding box center [95, 292] width 35 height 5
type input "12"
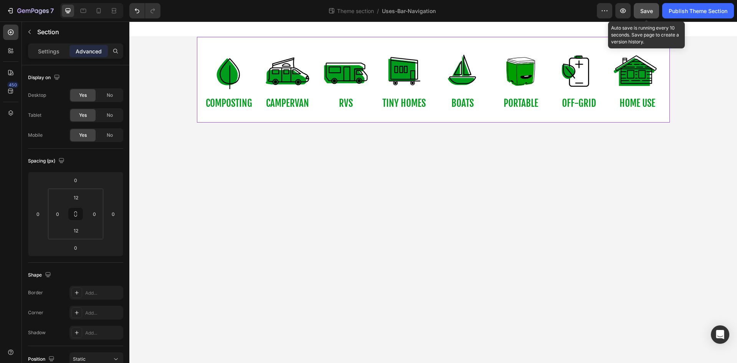
click at [642, 8] on span "Save" at bounding box center [647, 11] width 13 height 7
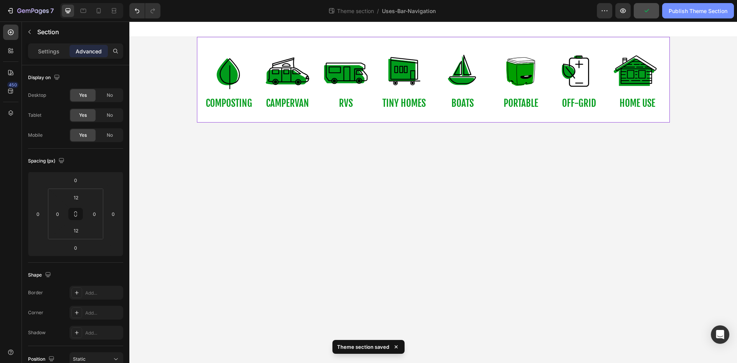
click at [687, 10] on div "Publish Theme Section" at bounding box center [698, 11] width 59 height 8
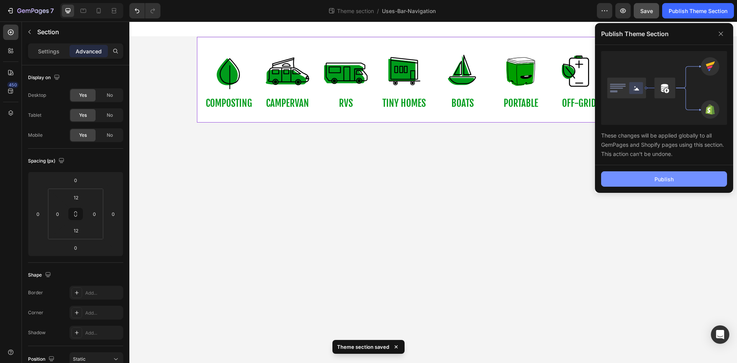
click at [673, 178] on div "Publish" at bounding box center [664, 179] width 19 height 8
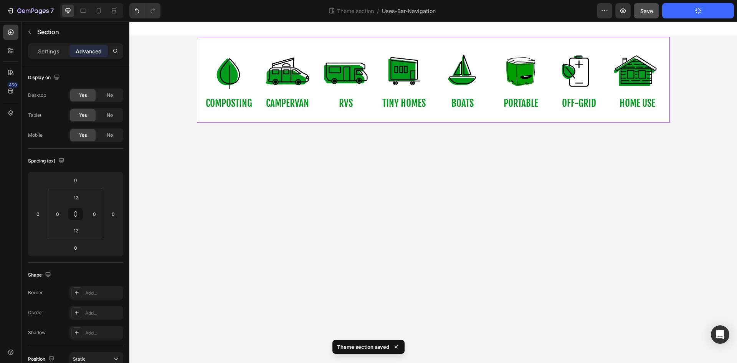
click at [673, 178] on button "Publish" at bounding box center [664, 178] width 126 height 15
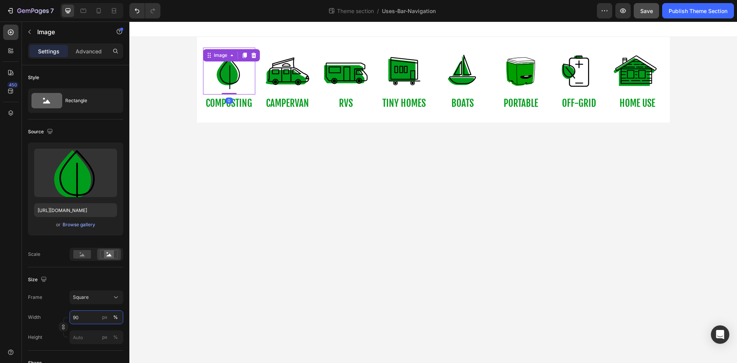
click at [82, 317] on input "90" at bounding box center [97, 317] width 54 height 14
click at [85, 11] on icon at bounding box center [84, 11] width 8 height 8
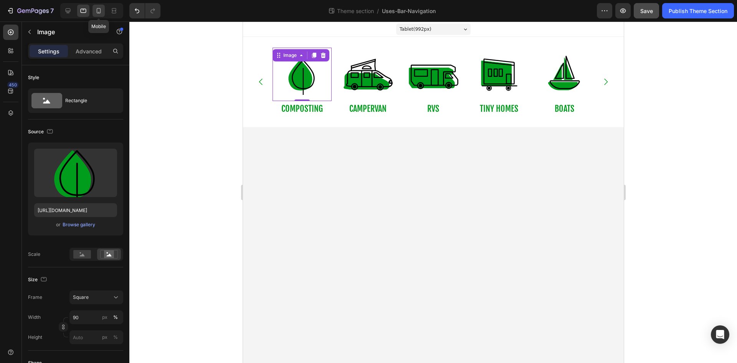
click at [99, 12] on icon at bounding box center [99, 10] width 4 height 5
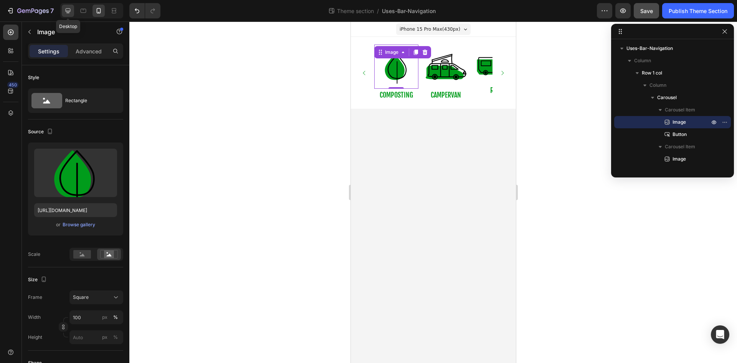
click at [66, 14] on icon at bounding box center [68, 11] width 8 height 8
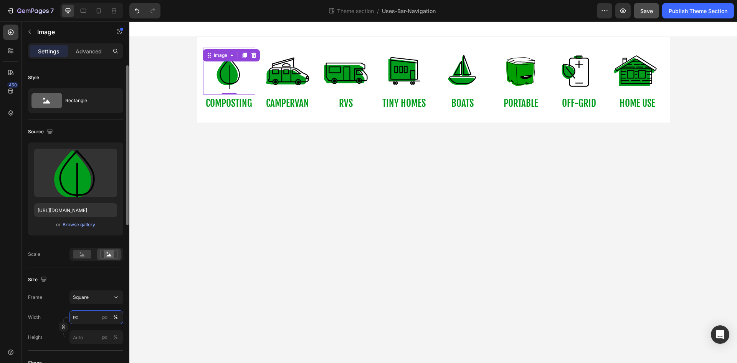
click at [85, 321] on input "90" at bounding box center [97, 317] width 54 height 14
type input "70"
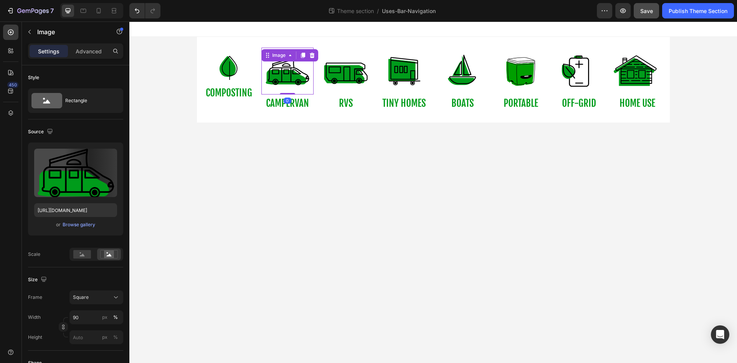
click at [296, 88] on img at bounding box center [287, 71] width 47 height 47
click at [91, 318] on input "90" at bounding box center [97, 317] width 54 height 14
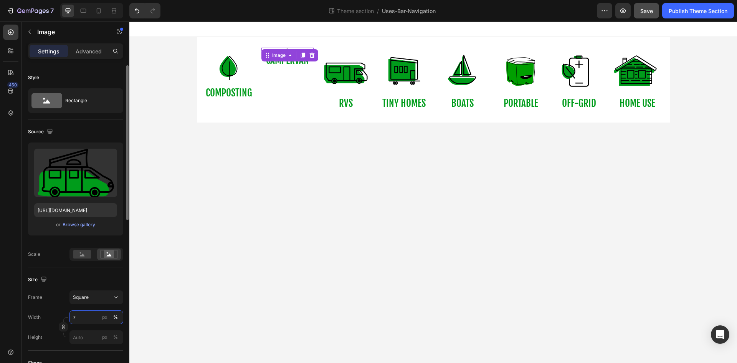
type input "70"
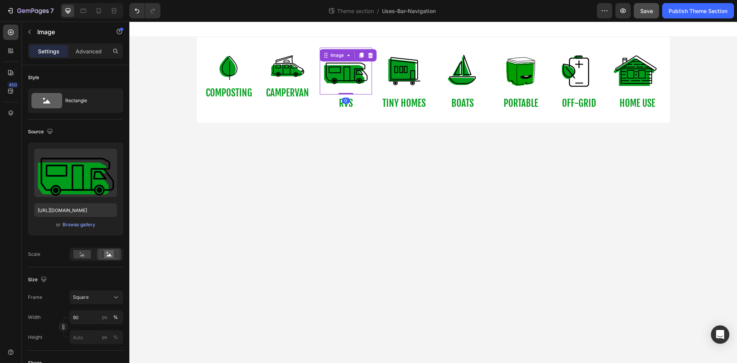
click at [352, 84] on img at bounding box center [345, 71] width 47 height 47
click at [80, 318] on input "90" at bounding box center [97, 317] width 54 height 14
type input "70"
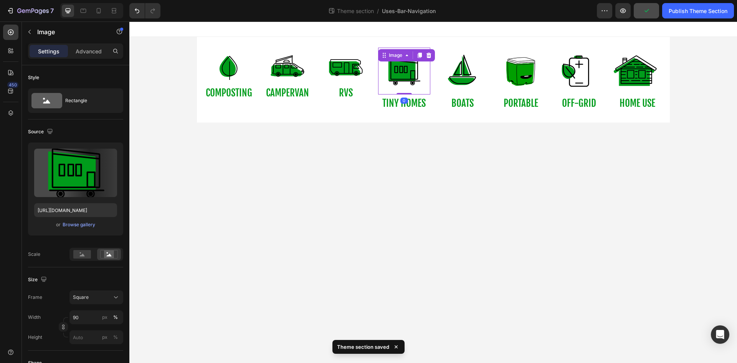
click at [408, 78] on img at bounding box center [404, 71] width 47 height 47
click at [85, 319] on input "90" at bounding box center [97, 317] width 54 height 14
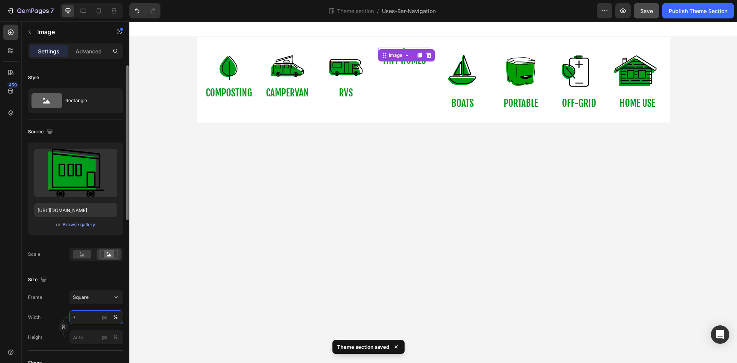
type input "70"
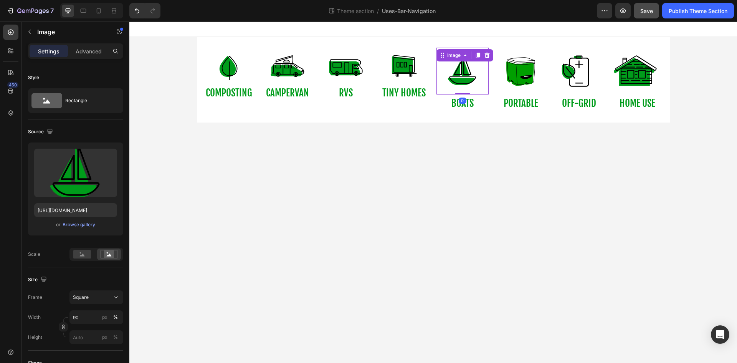
click at [462, 76] on img at bounding box center [462, 71] width 47 height 47
click at [86, 320] on input "90" at bounding box center [97, 317] width 54 height 14
type input "70"
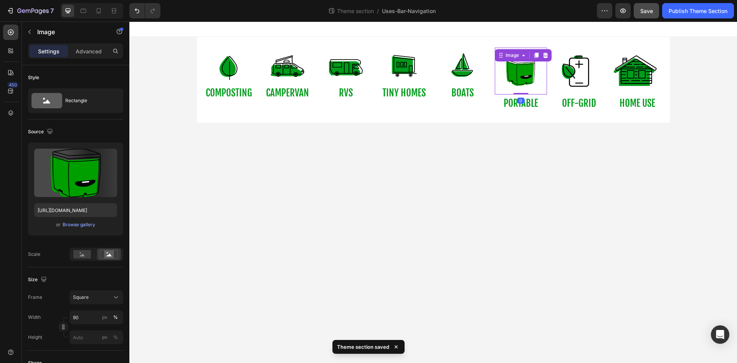
click at [517, 76] on img at bounding box center [520, 71] width 47 height 47
click at [99, 311] on input "90" at bounding box center [97, 317] width 54 height 14
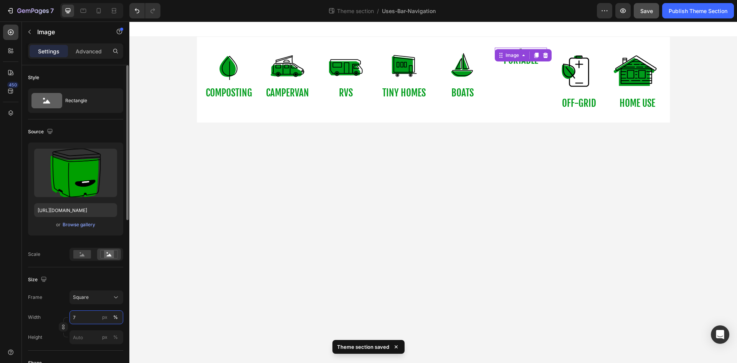
type input "70"
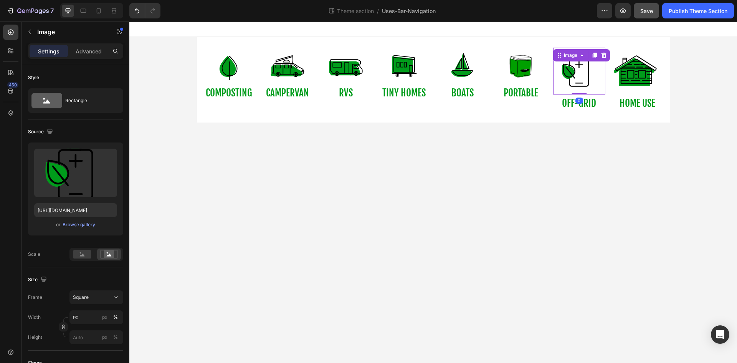
click at [577, 74] on img at bounding box center [579, 71] width 47 height 47
click at [86, 317] on input "90" at bounding box center [97, 317] width 54 height 14
type input "70"
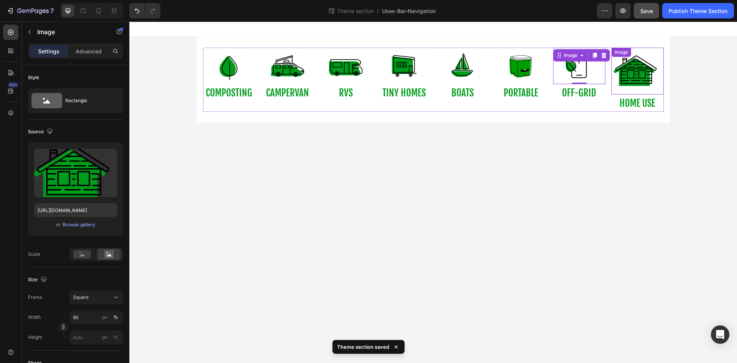
click at [624, 76] on img at bounding box center [637, 71] width 47 height 47
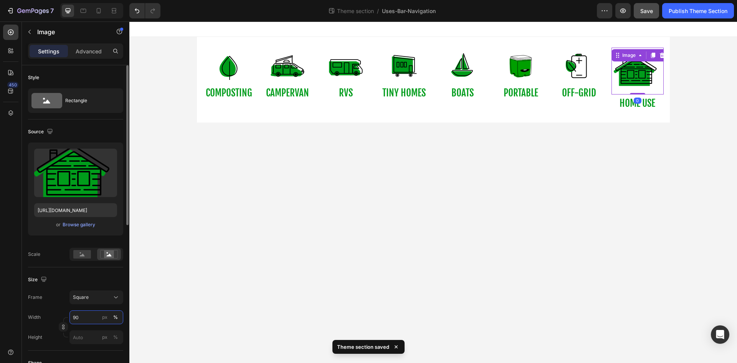
click at [87, 318] on input "90" at bounding box center [97, 317] width 54 height 14
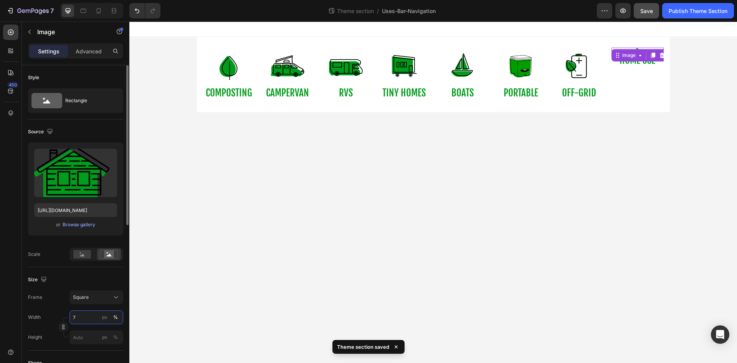
type input "70"
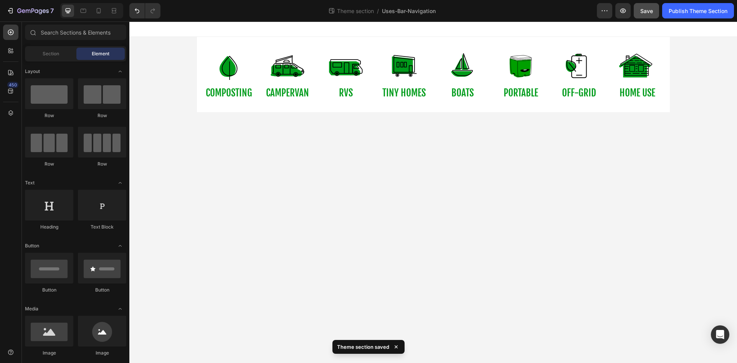
click at [427, 217] on body "Image COMPOSTING Button Image campervan Button Image RVs Button Image tiny home…" at bounding box center [433, 192] width 608 height 341
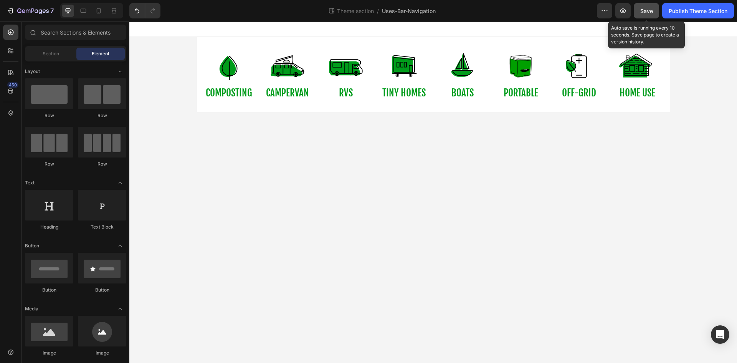
click at [646, 14] on div "Save" at bounding box center [647, 11] width 13 height 8
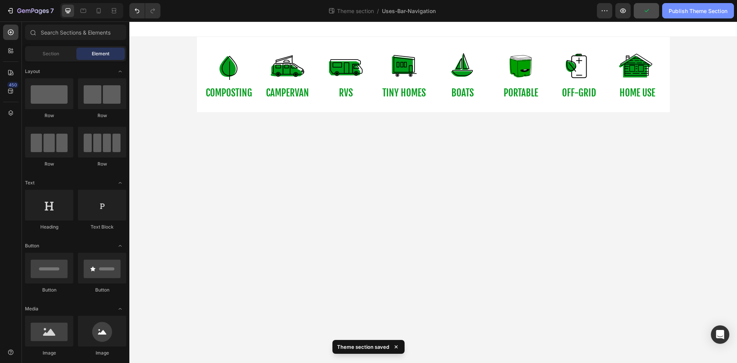
click at [690, 7] on div "Publish Theme Section" at bounding box center [698, 11] width 59 height 8
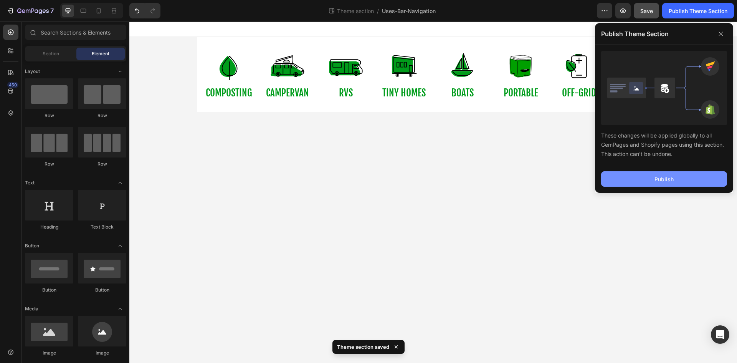
click at [668, 182] on div "Publish" at bounding box center [664, 179] width 19 height 8
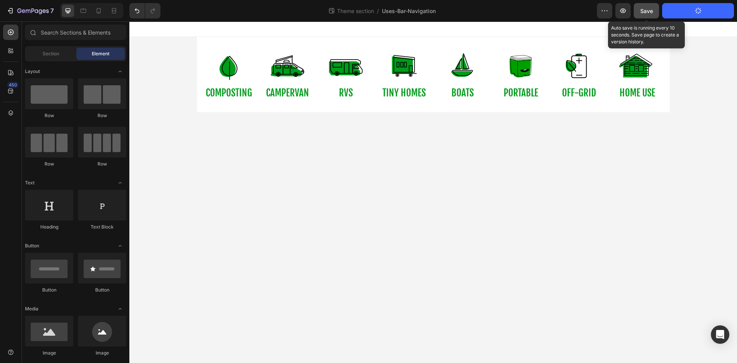
click at [652, 16] on button "Save" at bounding box center [646, 10] width 25 height 15
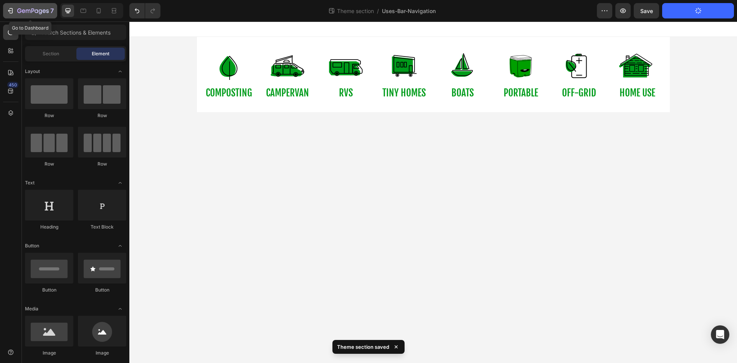
click at [10, 11] on icon "button" at bounding box center [11, 11] width 8 height 8
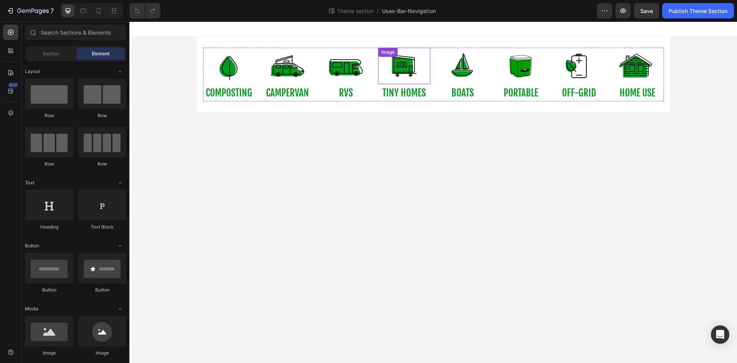
click at [396, 65] on img at bounding box center [404, 66] width 36 height 36
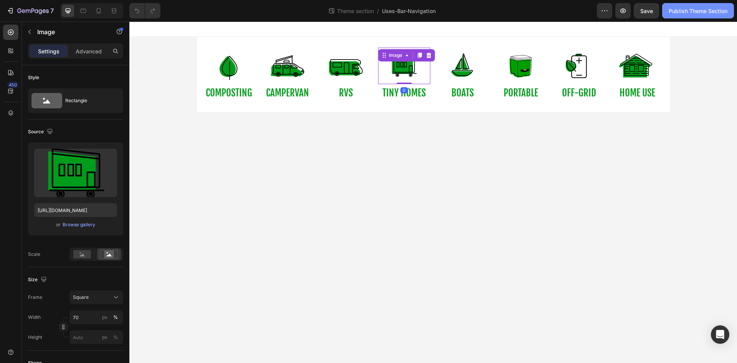
click at [710, 13] on div "Publish Theme Section" at bounding box center [698, 11] width 59 height 8
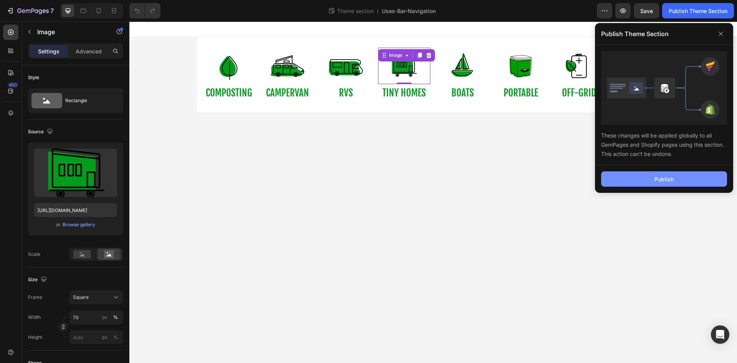
click at [672, 178] on div "Publish" at bounding box center [664, 179] width 19 height 8
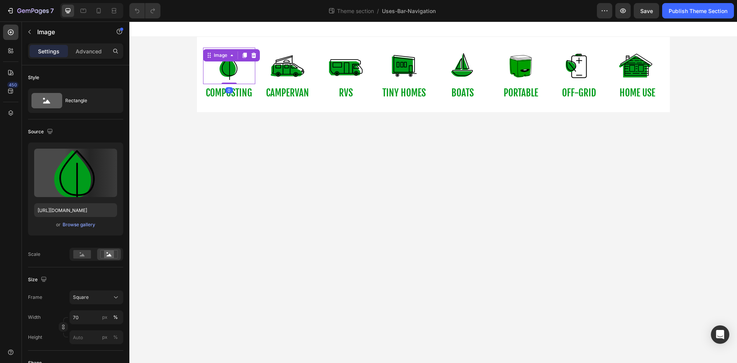
click at [229, 71] on img at bounding box center [229, 66] width 36 height 36
click at [86, 318] on input "70" at bounding box center [97, 317] width 54 height 14
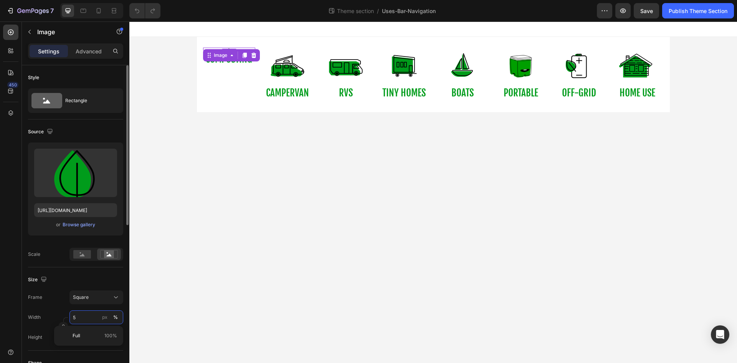
type input "50"
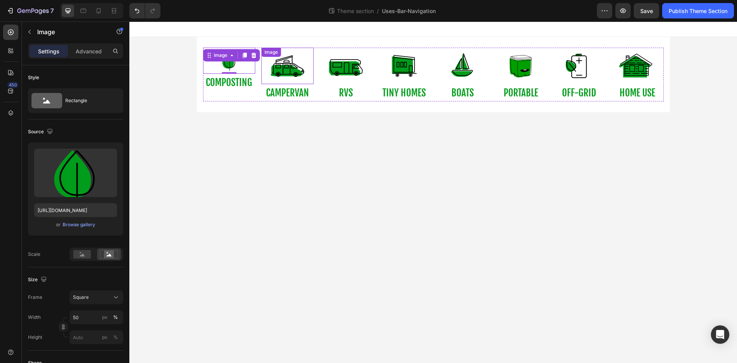
click at [280, 65] on img at bounding box center [287, 66] width 36 height 36
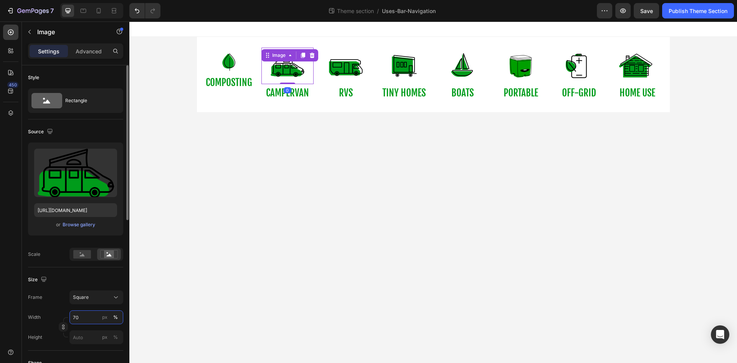
click at [86, 318] on input "70" at bounding box center [97, 317] width 54 height 14
type input "50"
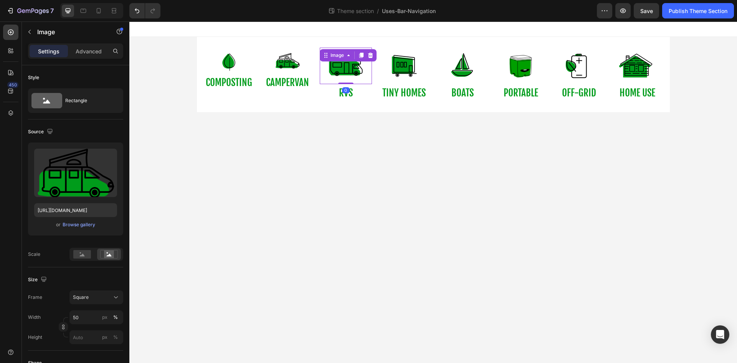
click at [346, 73] on img at bounding box center [346, 66] width 36 height 36
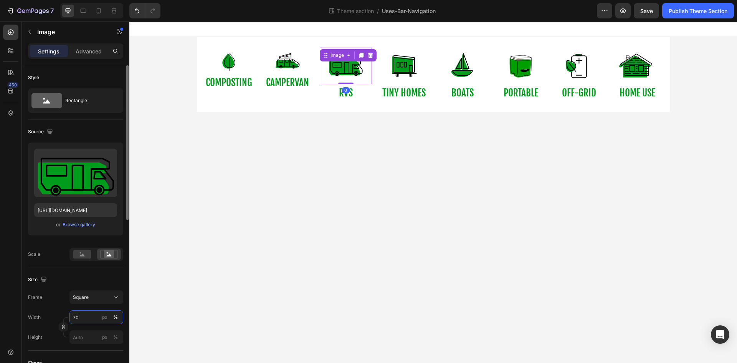
click at [83, 323] on input "70" at bounding box center [97, 317] width 54 height 14
type input "50"
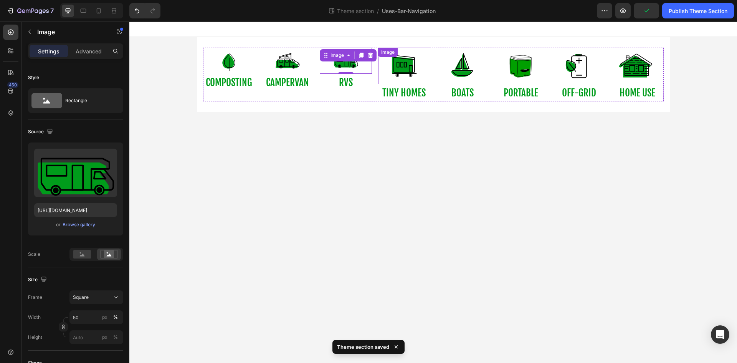
click at [405, 72] on img at bounding box center [404, 66] width 36 height 36
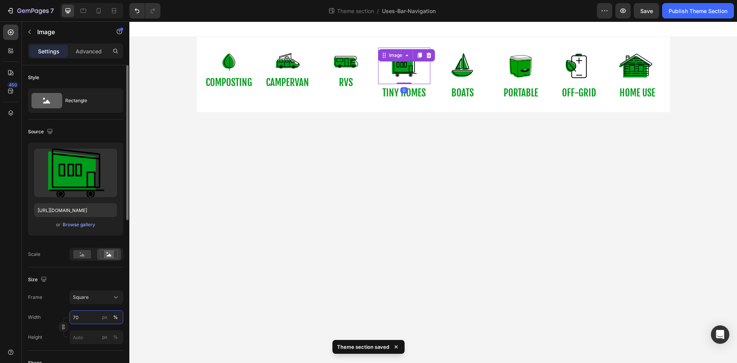
click at [93, 318] on input "70" at bounding box center [97, 317] width 54 height 14
type input "50"
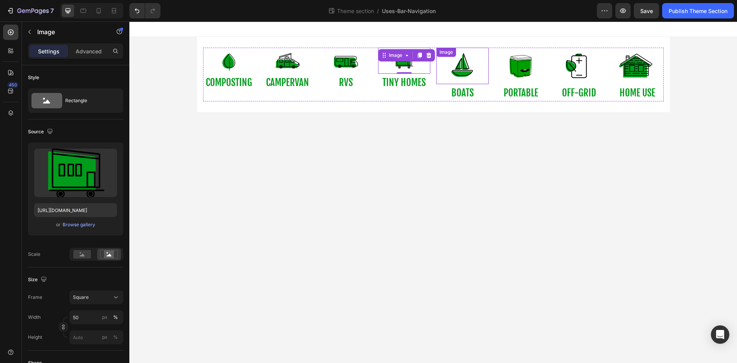
click at [472, 75] on img at bounding box center [462, 66] width 36 height 36
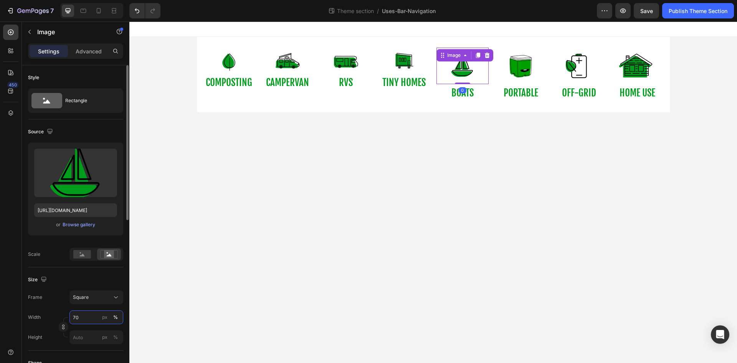
click at [91, 314] on input "70" at bounding box center [97, 317] width 54 height 14
type input "50"
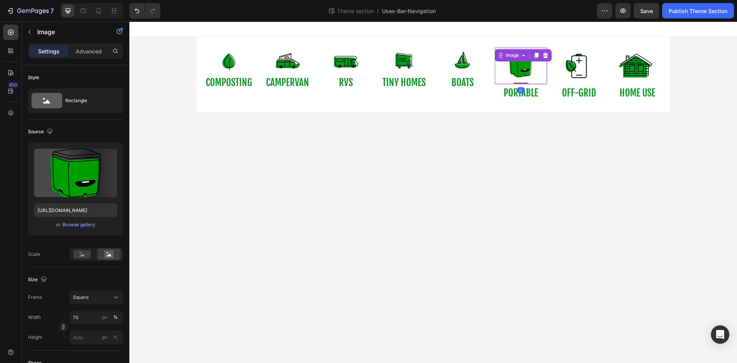
click at [514, 68] on img at bounding box center [521, 66] width 36 height 36
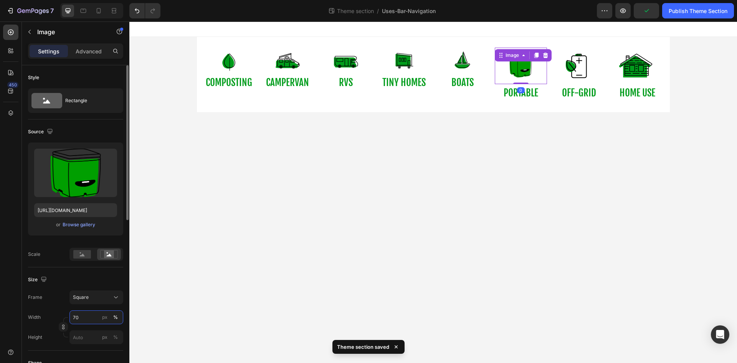
click at [94, 320] on input "70" at bounding box center [97, 317] width 54 height 14
type input "50"
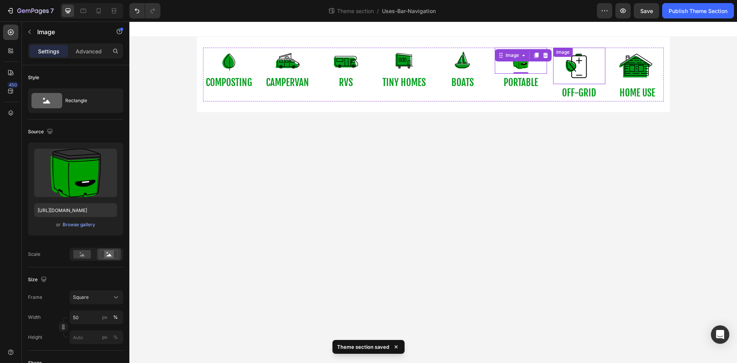
click at [572, 65] on img at bounding box center [579, 66] width 36 height 36
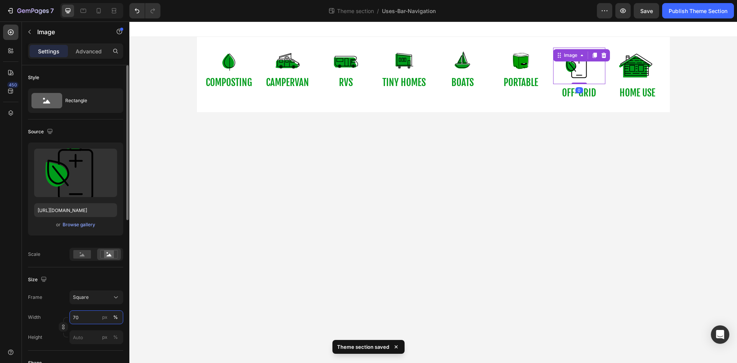
click at [93, 316] on input "70" at bounding box center [97, 317] width 54 height 14
type input "50"
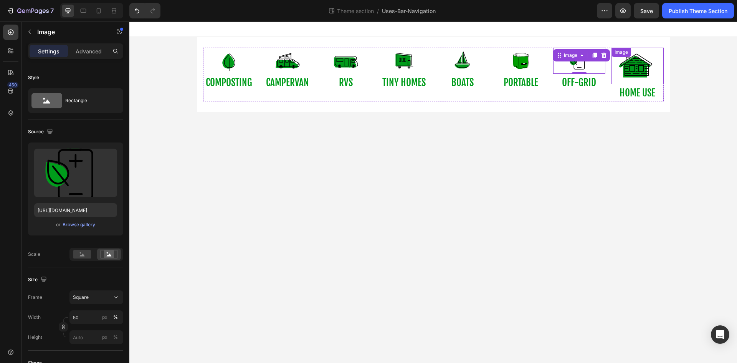
click at [633, 77] on img at bounding box center [638, 66] width 36 height 36
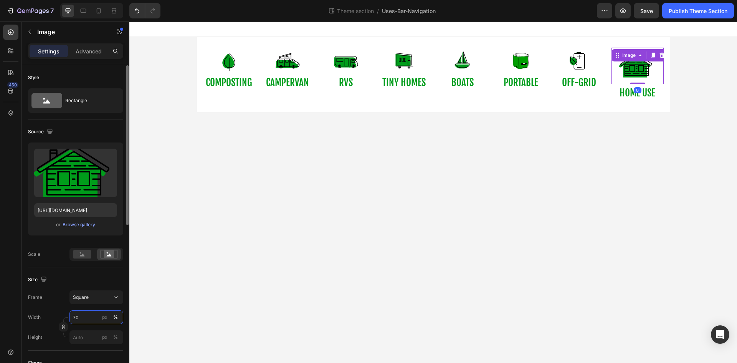
click at [98, 315] on input "70" at bounding box center [97, 317] width 54 height 14
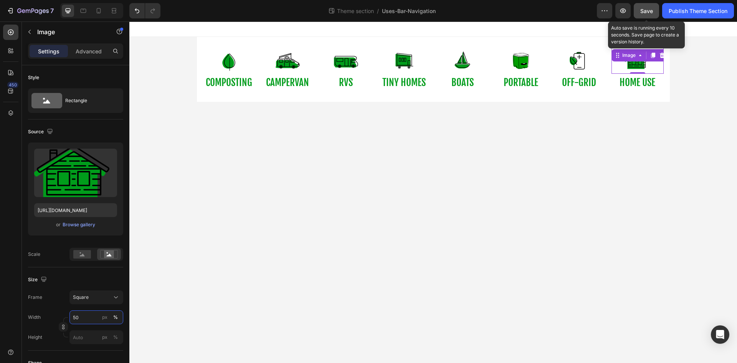
type input "50"
click at [647, 15] on button "Save" at bounding box center [646, 10] width 25 height 15
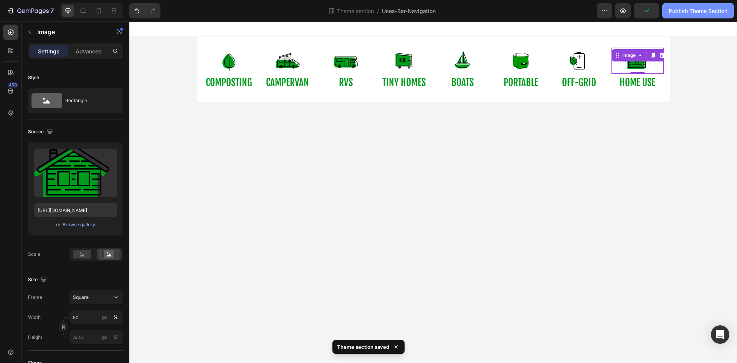
click at [685, 11] on div "Publish Theme Section" at bounding box center [698, 11] width 59 height 8
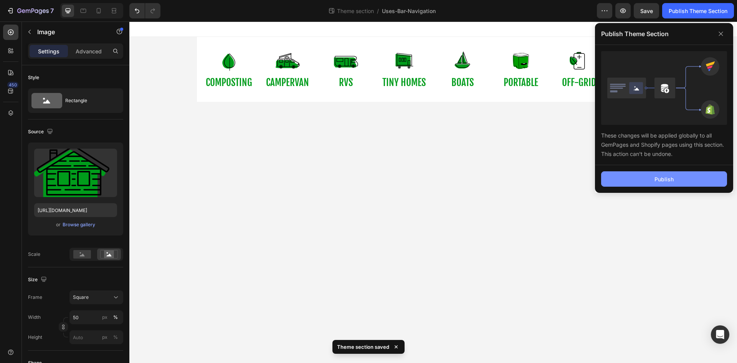
click at [648, 179] on button "Publish" at bounding box center [664, 178] width 126 height 15
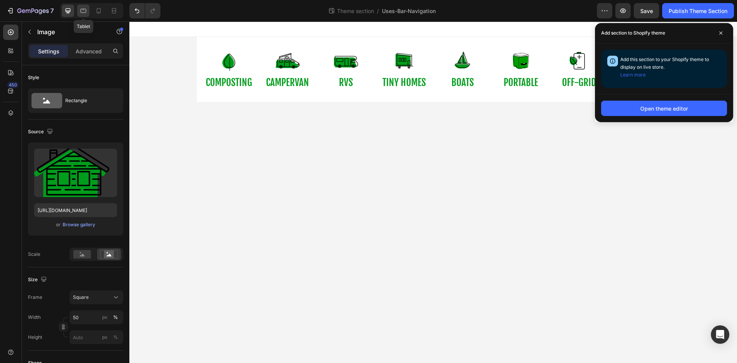
click at [82, 7] on icon at bounding box center [84, 11] width 8 height 8
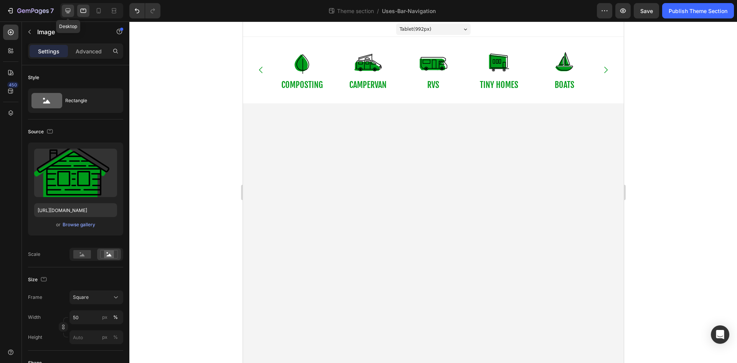
click at [70, 12] on icon at bounding box center [68, 10] width 5 height 5
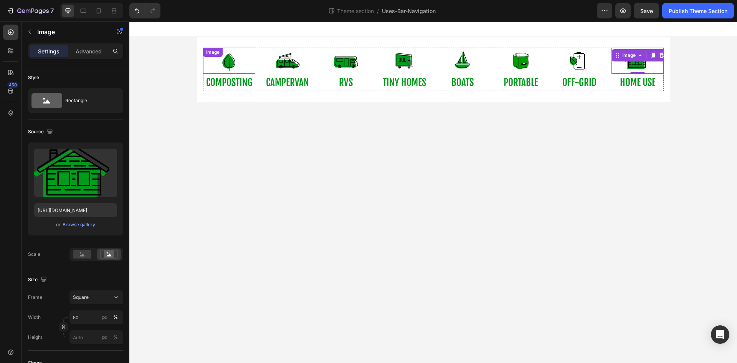
click at [231, 62] on img at bounding box center [229, 61] width 26 height 26
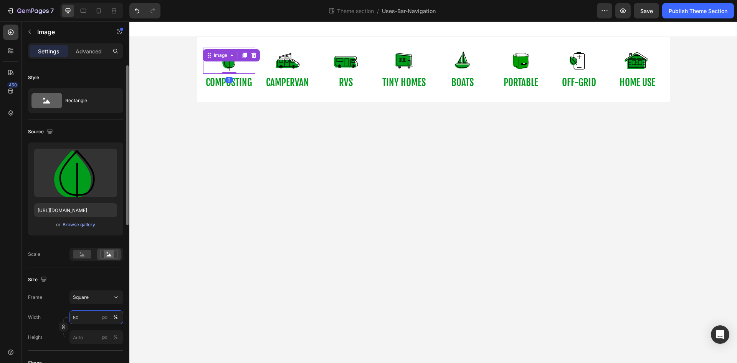
click at [88, 317] on input "50" at bounding box center [97, 317] width 54 height 14
type input "40"
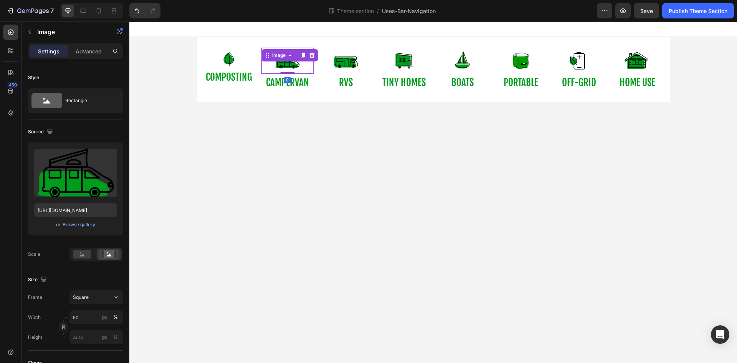
click at [293, 63] on img at bounding box center [288, 61] width 26 height 26
click at [86, 316] on input "50" at bounding box center [97, 317] width 54 height 14
type input "40"
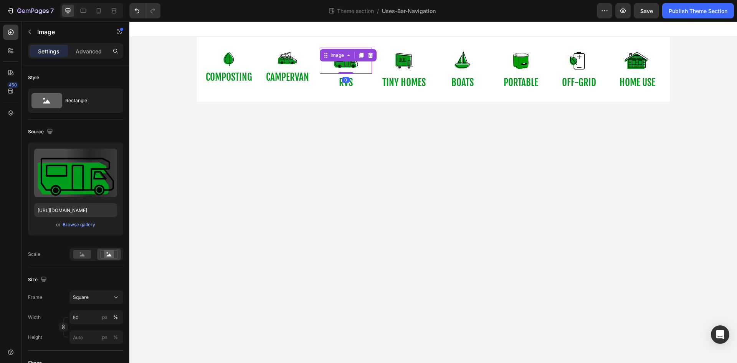
click at [350, 69] on img at bounding box center [346, 61] width 26 height 26
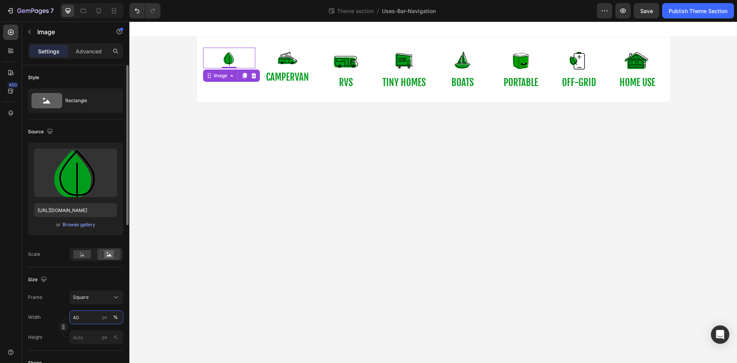
click at [88, 316] on input "40" at bounding box center [97, 317] width 54 height 14
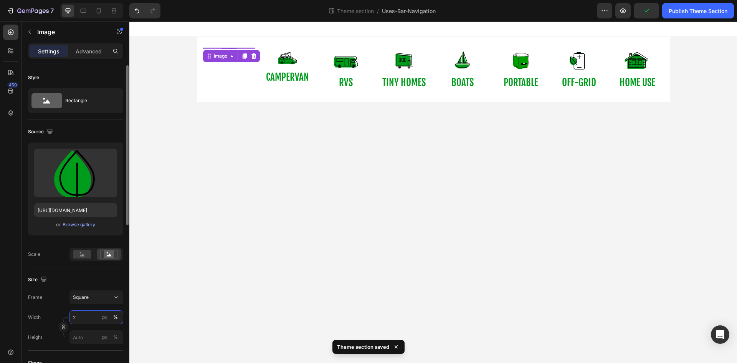
type input "25"
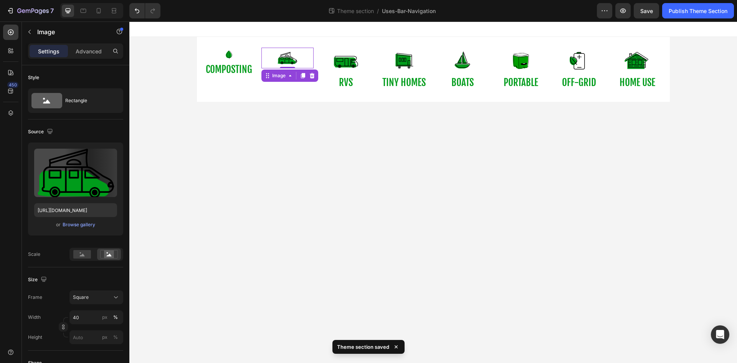
click at [289, 61] on img at bounding box center [287, 58] width 21 height 21
click at [83, 320] on input "40" at bounding box center [97, 317] width 54 height 14
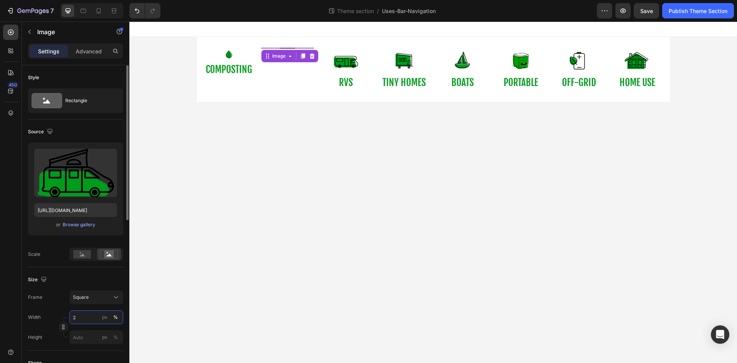
type input "25"
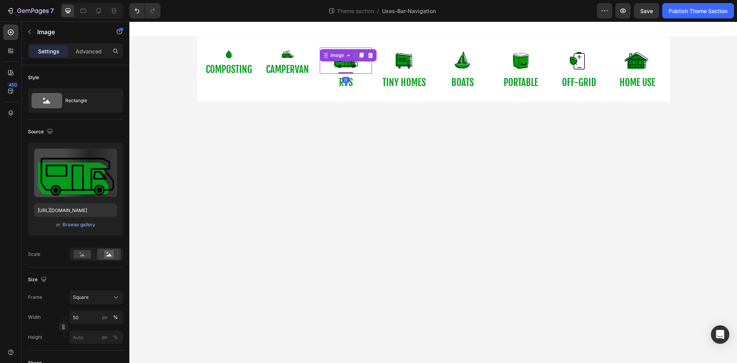
click at [347, 67] on img at bounding box center [346, 61] width 26 height 26
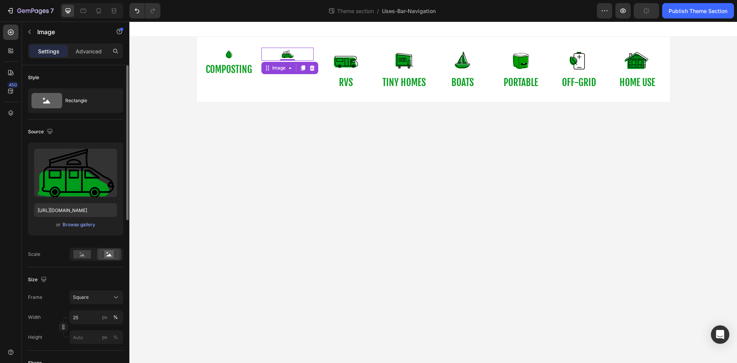
click at [82, 325] on div "Width 25 px % Height px %" at bounding box center [75, 327] width 95 height 34
click at [84, 321] on input "25" at bounding box center [97, 317] width 54 height 14
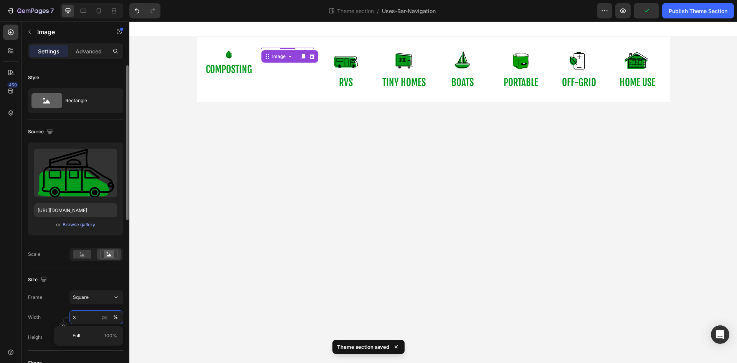
type input "35"
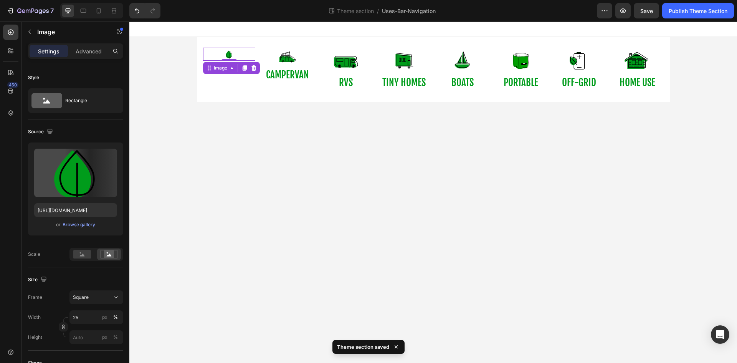
click at [240, 52] on link at bounding box center [229, 54] width 52 height 13
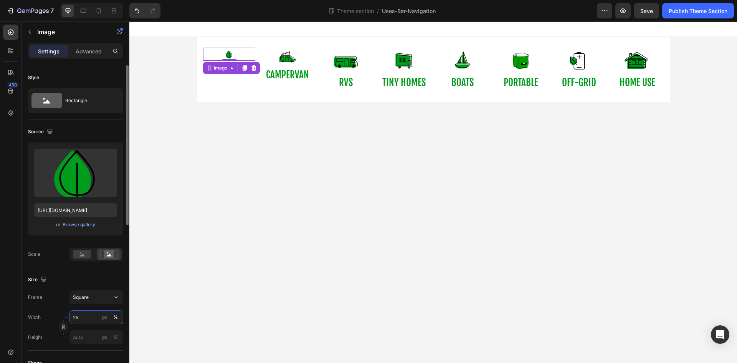
click at [82, 321] on input "25" at bounding box center [97, 317] width 54 height 14
type input "35"
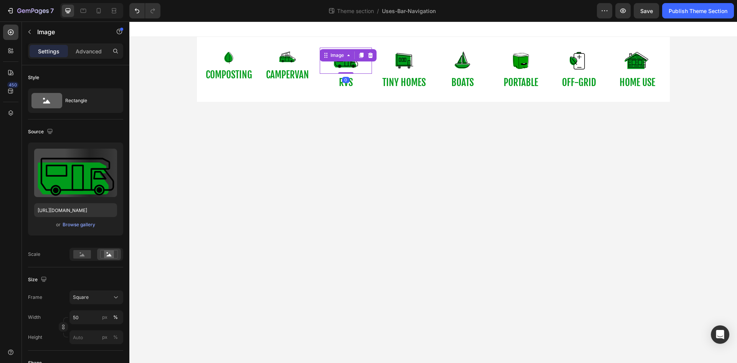
click at [346, 64] on img at bounding box center [346, 61] width 26 height 26
click at [88, 316] on input "3" at bounding box center [97, 317] width 54 height 14
type input "35"
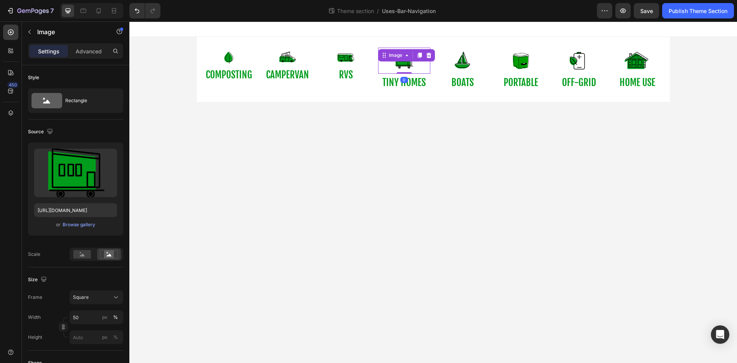
click at [407, 63] on img at bounding box center [404, 61] width 26 height 26
click at [92, 318] on input "50" at bounding box center [97, 317] width 54 height 14
type input "35"
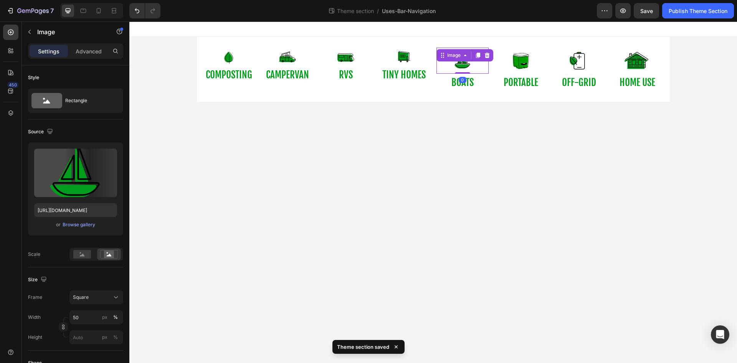
click at [467, 66] on img at bounding box center [463, 61] width 26 height 26
click at [93, 322] on input "50" at bounding box center [97, 317] width 54 height 14
type input "35"
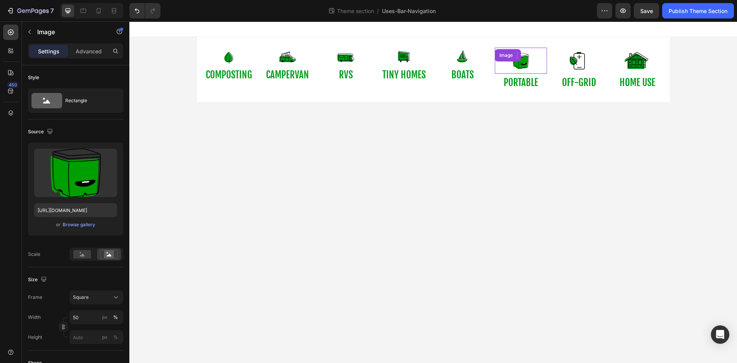
click at [515, 67] on img at bounding box center [521, 61] width 26 height 26
click at [89, 319] on input "50" at bounding box center [97, 317] width 54 height 14
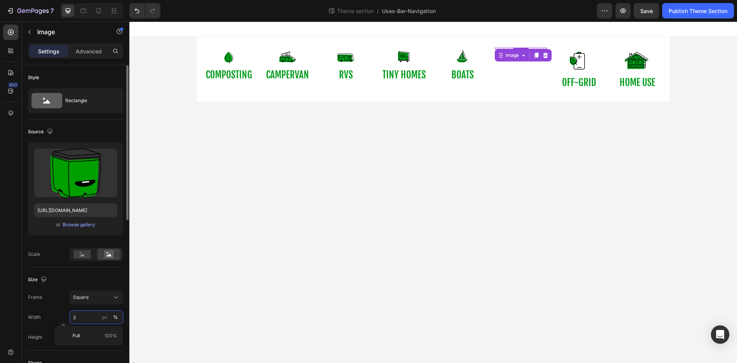
type input "35"
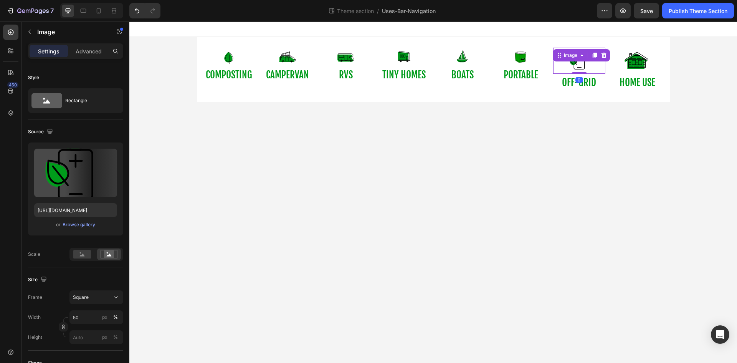
click at [577, 67] on img at bounding box center [580, 61] width 26 height 26
click at [88, 320] on input "50" at bounding box center [97, 317] width 54 height 14
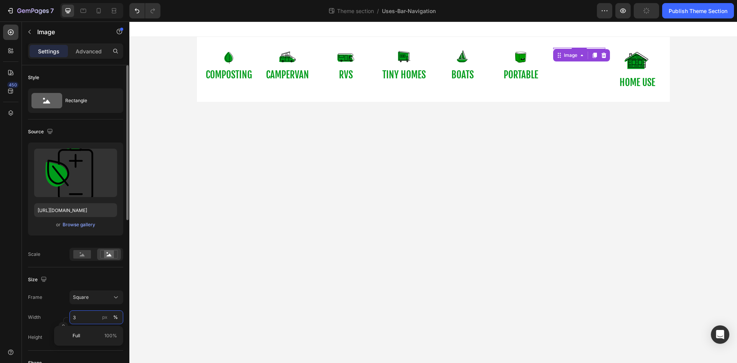
type input "35"
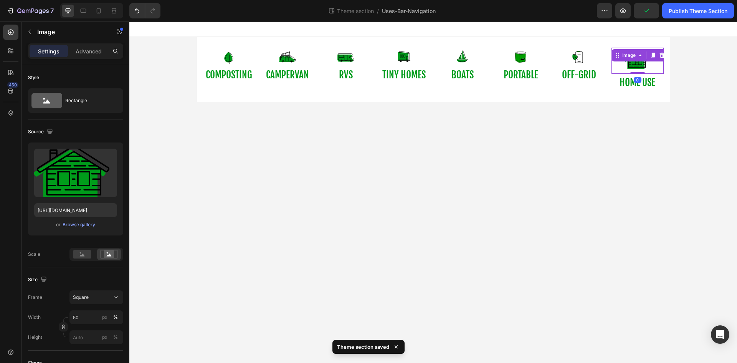
click at [637, 59] on div "Image 0" at bounding box center [638, 61] width 52 height 26
click at [89, 314] on input "50" at bounding box center [97, 317] width 54 height 14
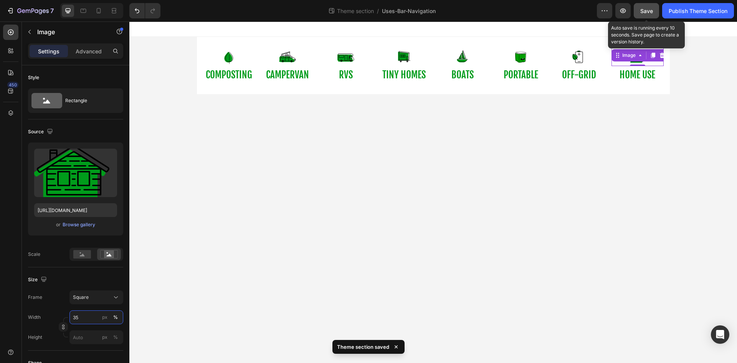
type input "35"
click at [642, 14] on span "Save" at bounding box center [647, 11] width 13 height 7
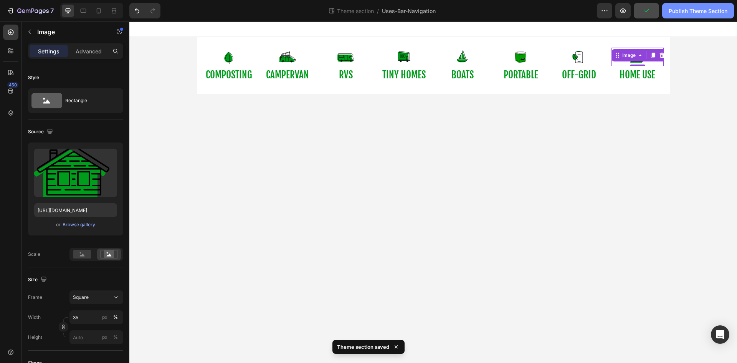
click at [686, 7] on div "Publish Theme Section" at bounding box center [698, 11] width 59 height 8
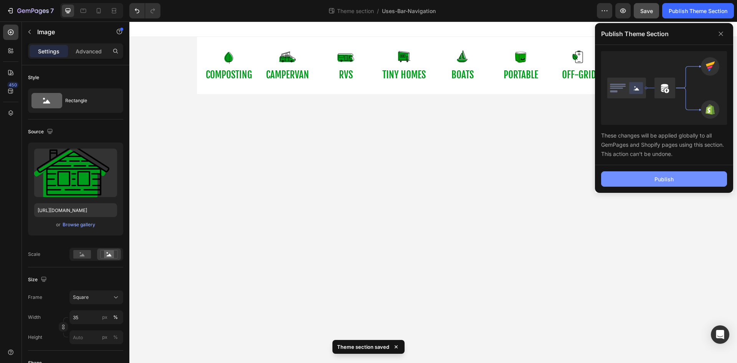
click at [664, 179] on div "Publish" at bounding box center [664, 179] width 19 height 8
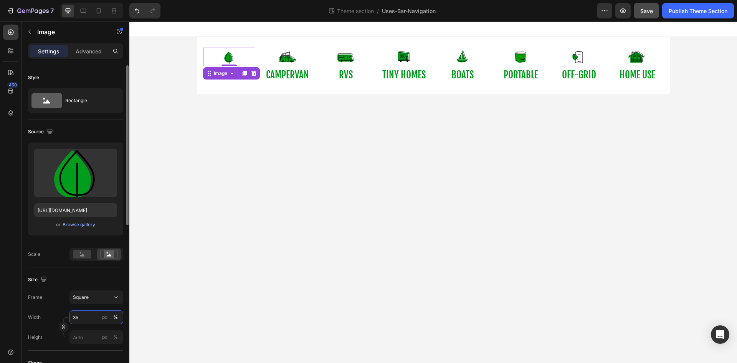
click at [89, 319] on input "35" at bounding box center [97, 317] width 54 height 14
type input "40"
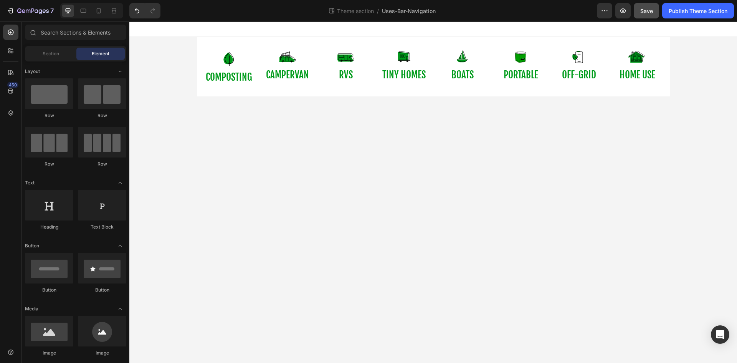
click at [294, 180] on body "Image COMPOSTING Button Image campervan Button Image RVs Button Image tiny home…" at bounding box center [433, 192] width 608 height 341
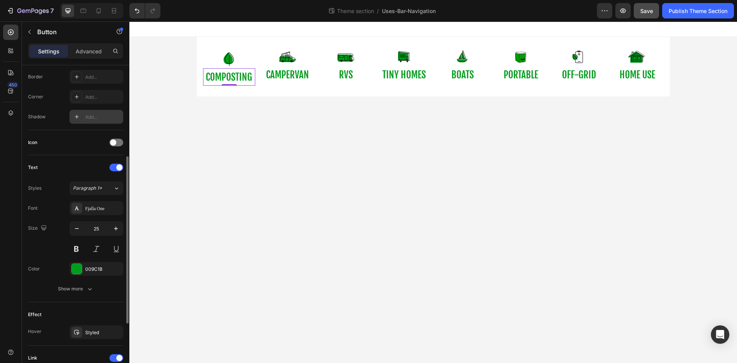
scroll to position [169, 0]
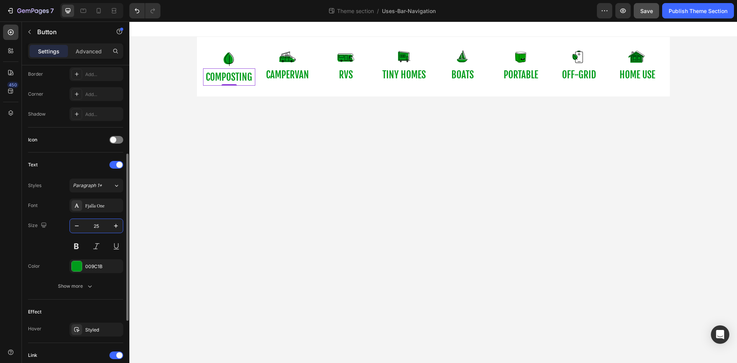
click at [97, 228] on input "25" at bounding box center [96, 226] width 25 height 14
type input "22"
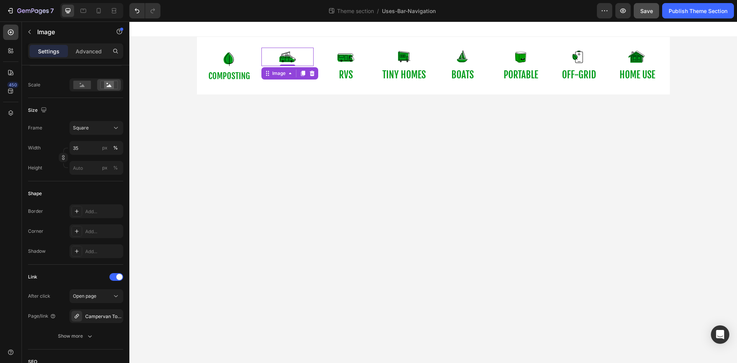
click at [290, 60] on img at bounding box center [287, 57] width 18 height 18
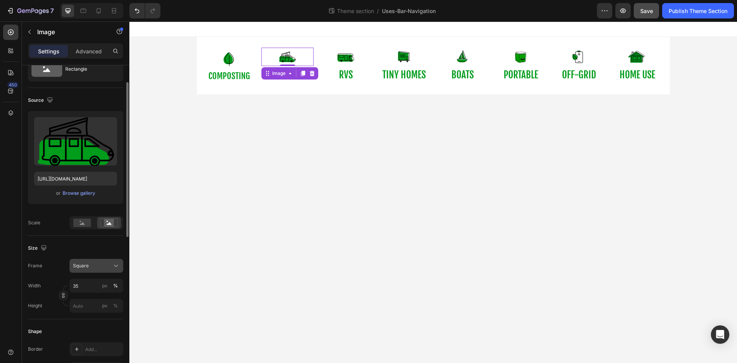
scroll to position [33, 0]
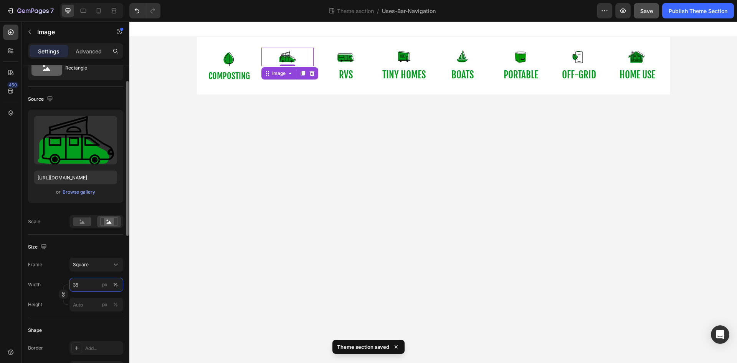
click at [87, 286] on input "35" at bounding box center [97, 285] width 54 height 14
type input "40"
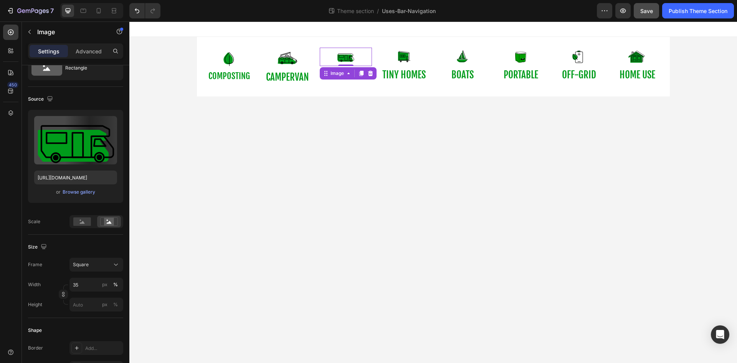
click at [353, 58] on img at bounding box center [346, 57] width 18 height 18
click at [96, 282] on input "35" at bounding box center [97, 285] width 54 height 14
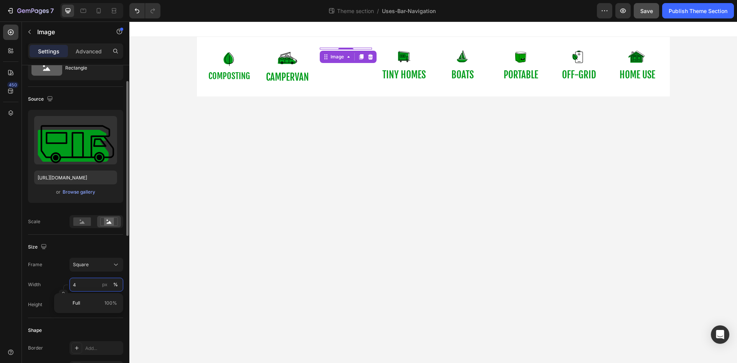
type input "40"
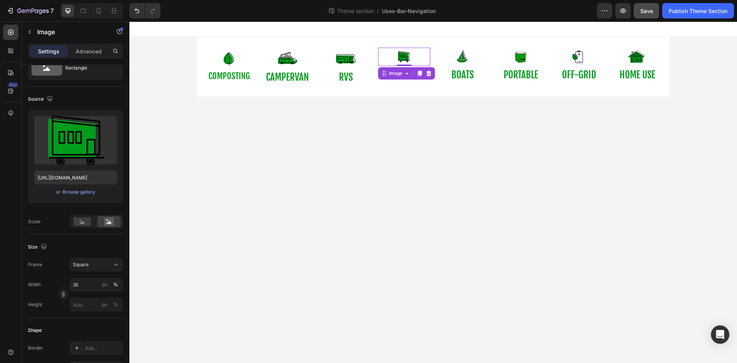
click at [408, 58] on img at bounding box center [404, 57] width 18 height 18
click at [87, 290] on input "35" at bounding box center [97, 285] width 54 height 14
type input "40"
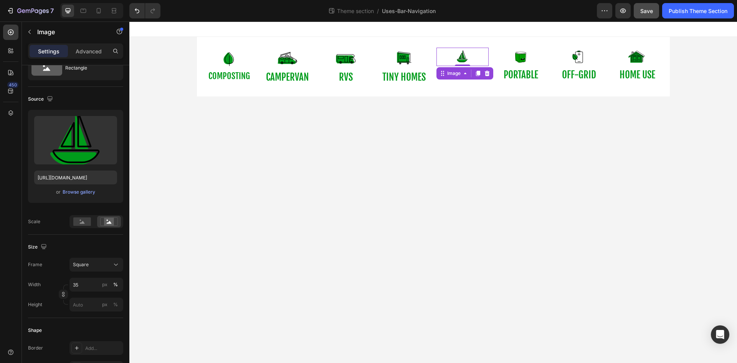
click at [462, 61] on img at bounding box center [463, 57] width 18 height 18
click at [98, 285] on input "35" at bounding box center [97, 285] width 54 height 14
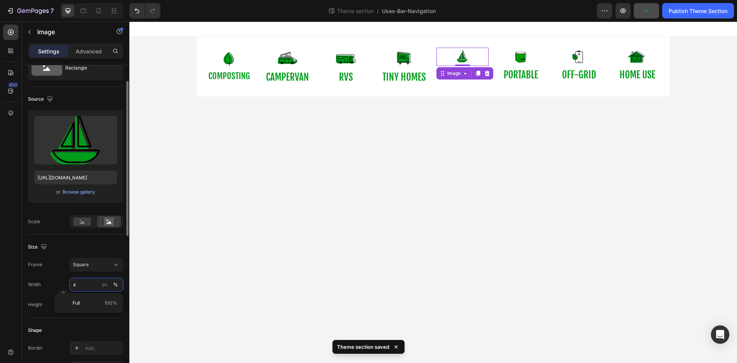
type input "40"
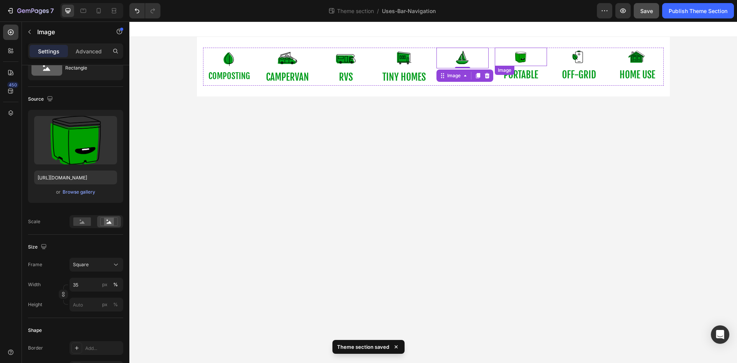
click at [511, 57] on link at bounding box center [521, 57] width 52 height 18
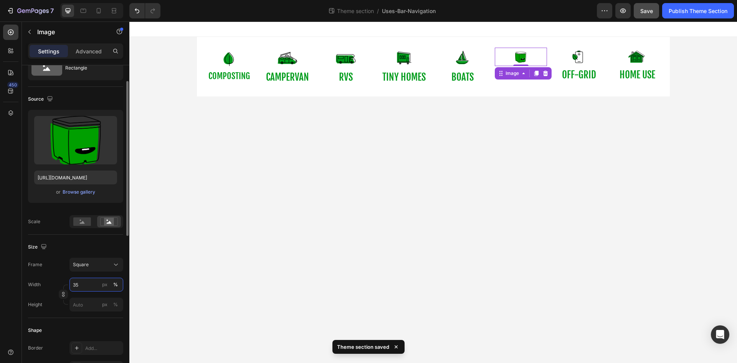
click at [90, 282] on input "35" at bounding box center [97, 285] width 54 height 14
type input "40"
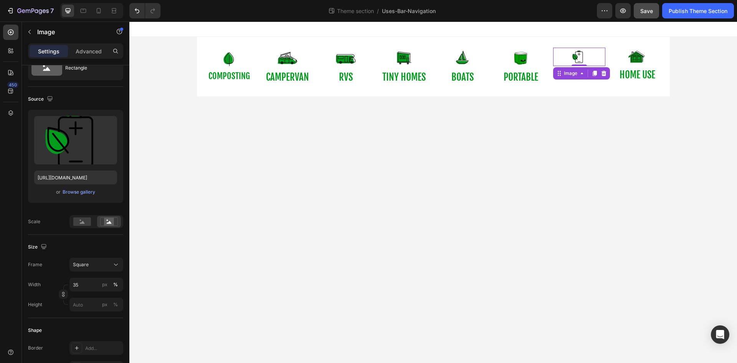
click at [578, 55] on img at bounding box center [579, 57] width 18 height 18
click at [86, 287] on input "35" at bounding box center [97, 285] width 54 height 14
type input "40"
click at [636, 52] on img at bounding box center [638, 57] width 18 height 18
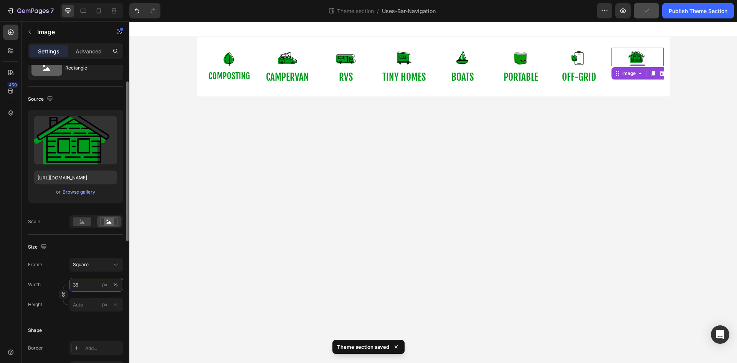
click at [90, 285] on input "35" at bounding box center [97, 285] width 54 height 14
type input "40"
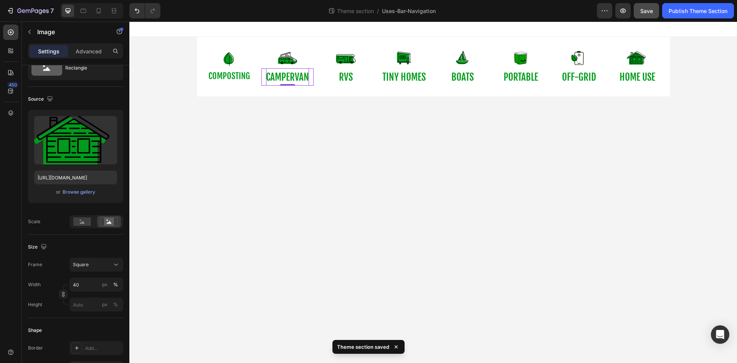
click at [288, 78] on p "campervan" at bounding box center [287, 76] width 43 height 17
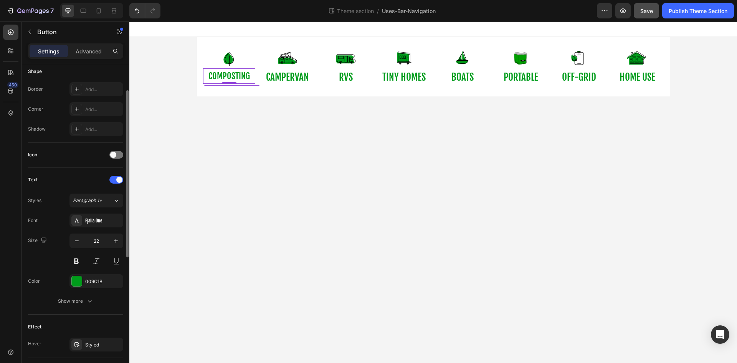
scroll to position [156, 0]
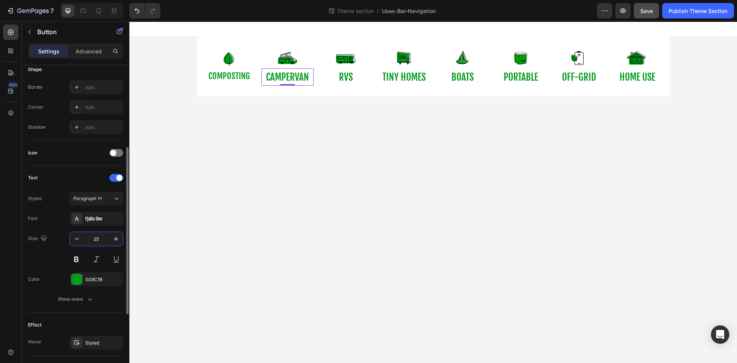
click at [96, 239] on input "25" at bounding box center [96, 239] width 25 height 14
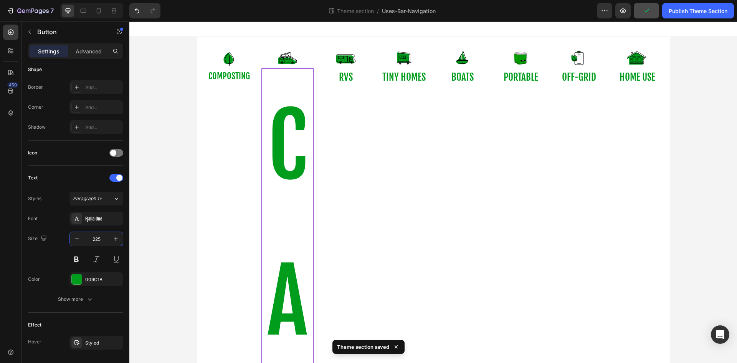
type input "22"
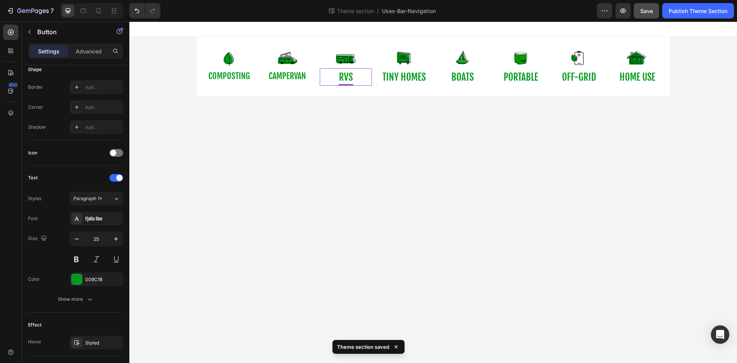
click at [336, 81] on div "RVs Button 0" at bounding box center [346, 76] width 52 height 17
click at [102, 237] on input "25" at bounding box center [96, 239] width 25 height 14
type input "22"
click at [392, 77] on p "tiny homes" at bounding box center [404, 76] width 43 height 17
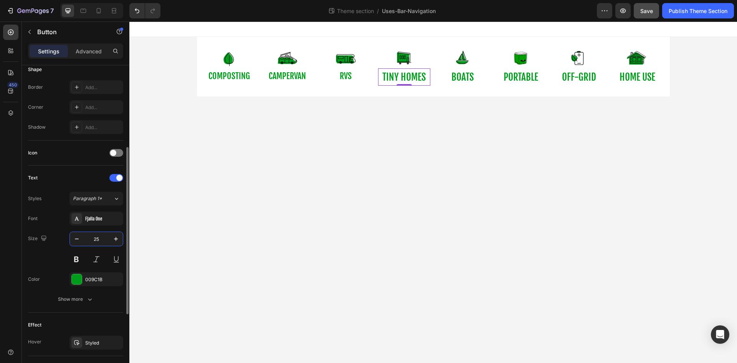
click at [97, 240] on input "25" at bounding box center [96, 239] width 25 height 14
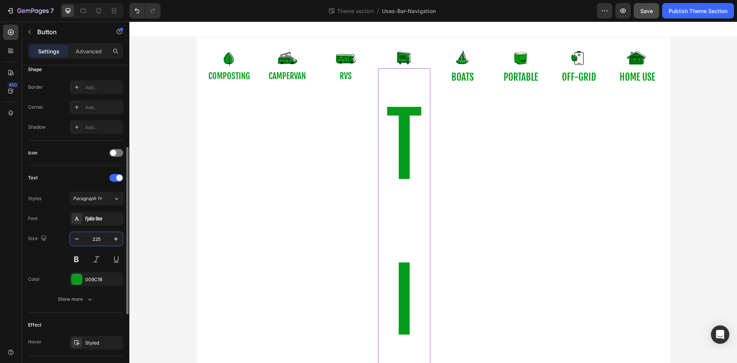
type input "22"
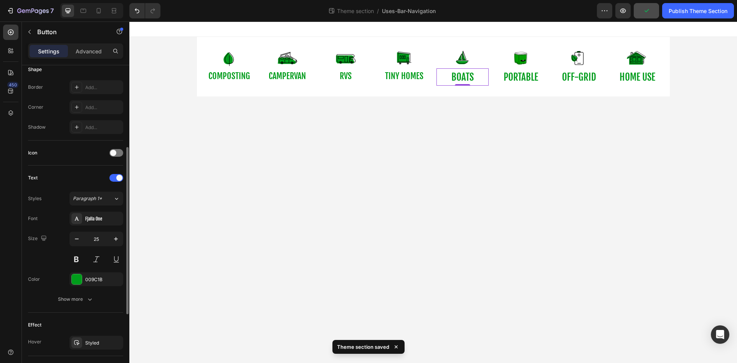
click at [448, 79] on div "boats Button 0" at bounding box center [463, 76] width 52 height 17
click at [76, 241] on icon "button" at bounding box center [77, 239] width 8 height 8
type input "22"
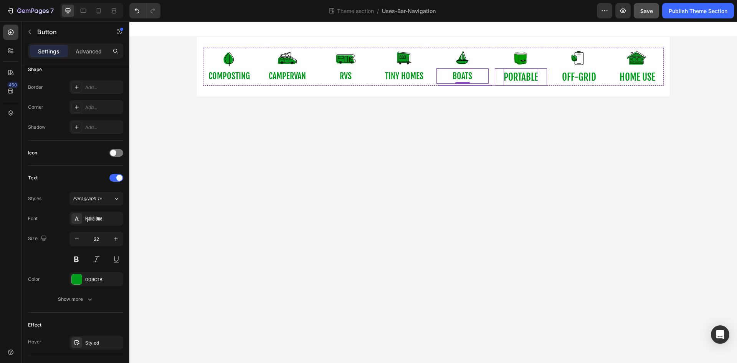
click at [523, 73] on p "portable" at bounding box center [521, 76] width 35 height 17
click at [78, 240] on icon "button" at bounding box center [77, 239] width 8 height 8
type input "22"
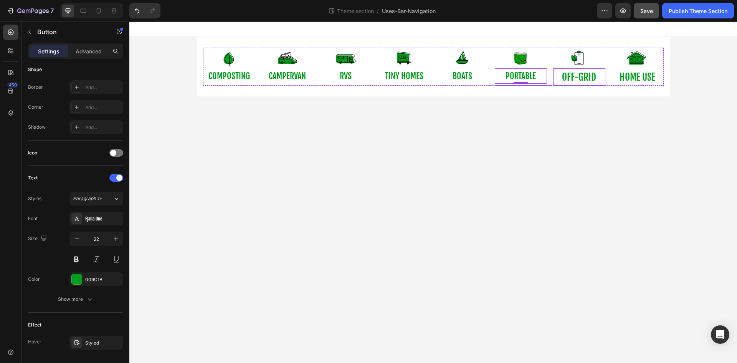
click at [563, 77] on p "off-grid" at bounding box center [579, 76] width 34 height 17
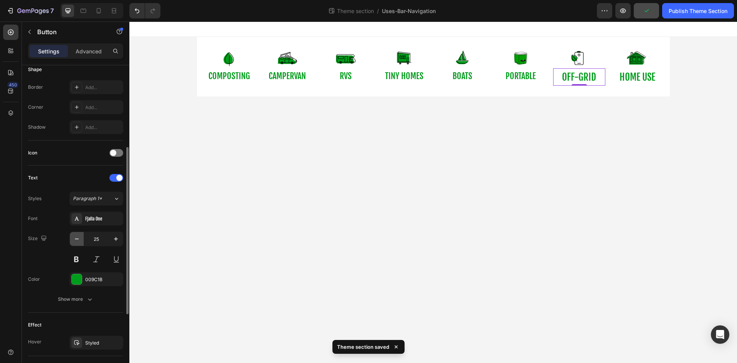
click at [78, 240] on icon "button" at bounding box center [77, 239] width 8 height 8
type input "22"
click at [645, 76] on p "home use" at bounding box center [638, 76] width 36 height 17
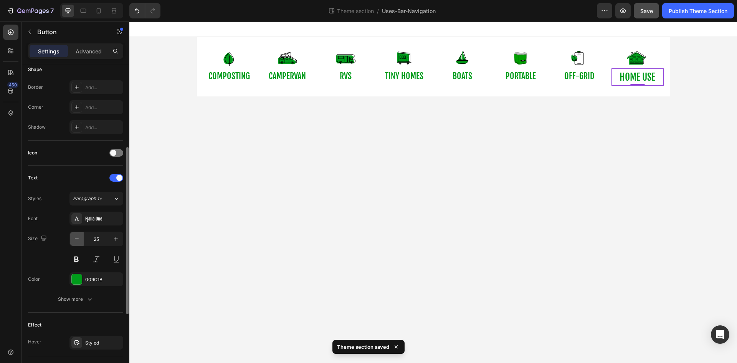
click at [74, 240] on icon "button" at bounding box center [77, 239] width 8 height 8
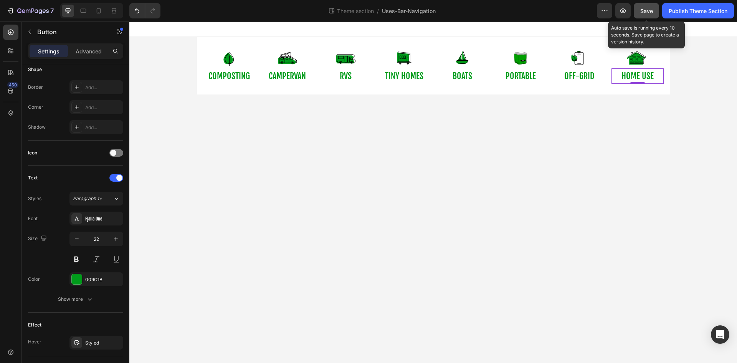
click at [647, 12] on span "Save" at bounding box center [647, 11] width 13 height 7
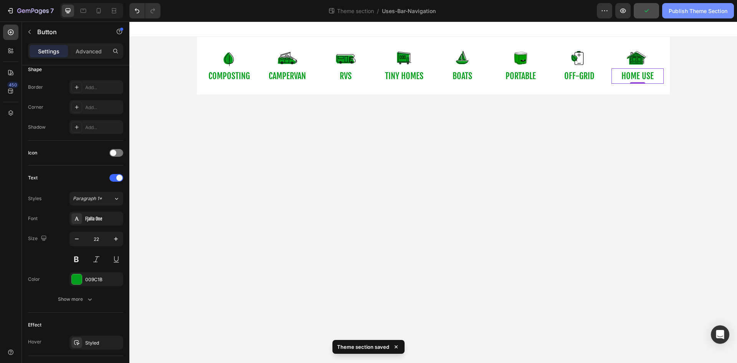
click at [681, 10] on div "Publish Theme Section" at bounding box center [698, 11] width 59 height 8
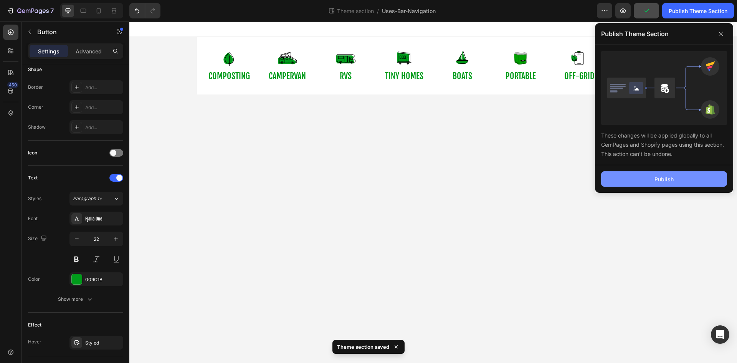
click at [646, 176] on button "Publish" at bounding box center [664, 178] width 126 height 15
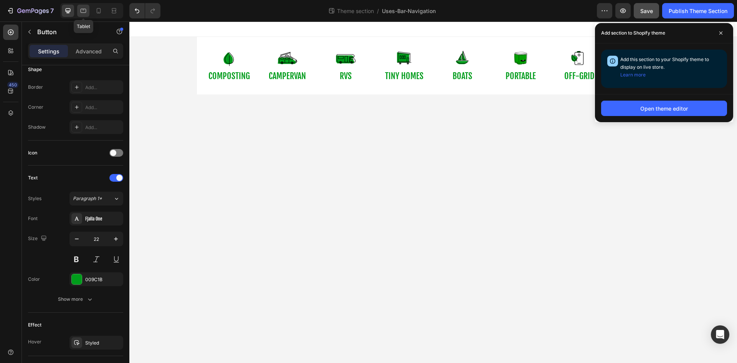
click at [81, 11] on icon at bounding box center [84, 11] width 8 height 8
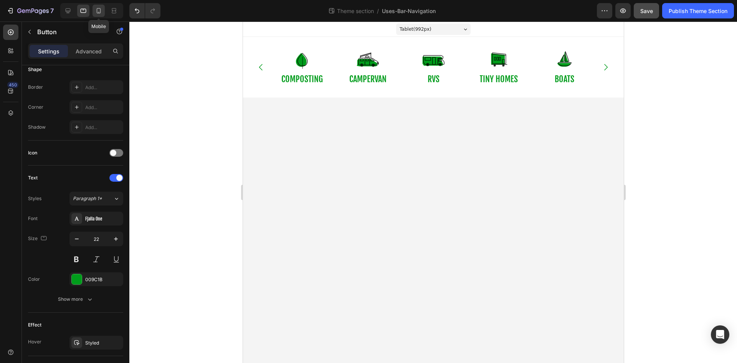
click at [94, 11] on div at bounding box center [99, 11] width 12 height 12
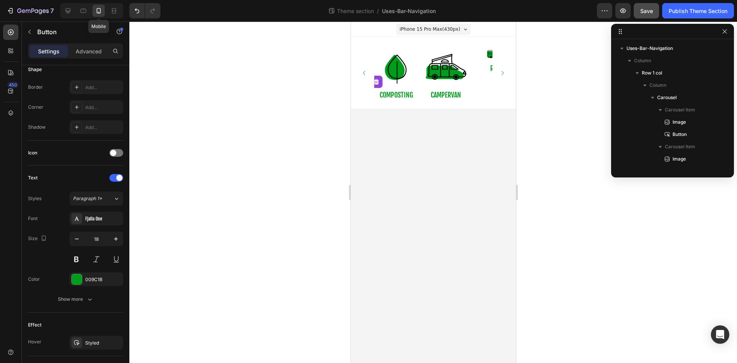
scroll to position [230, 0]
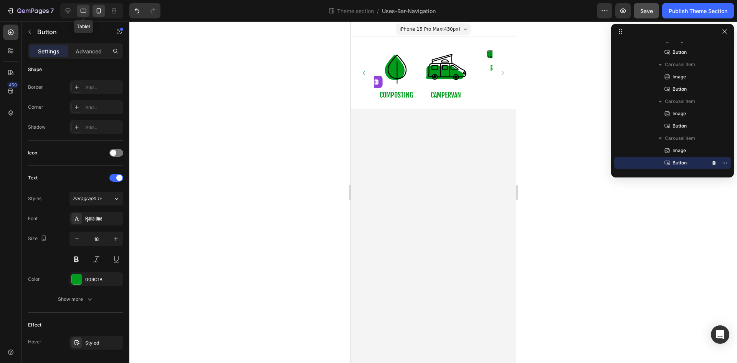
click at [84, 11] on icon at bounding box center [84, 11] width 8 height 8
type input "22"
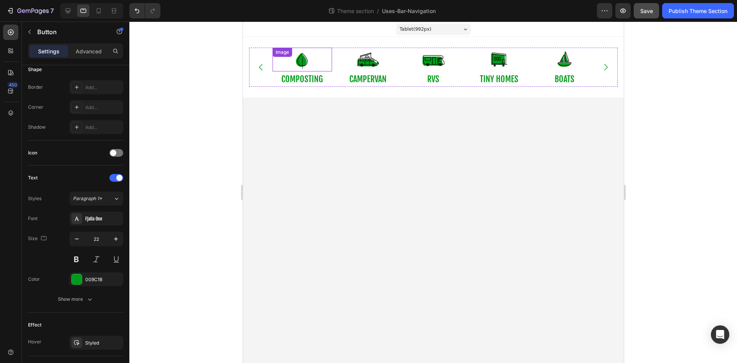
click at [310, 63] on img at bounding box center [302, 60] width 24 height 24
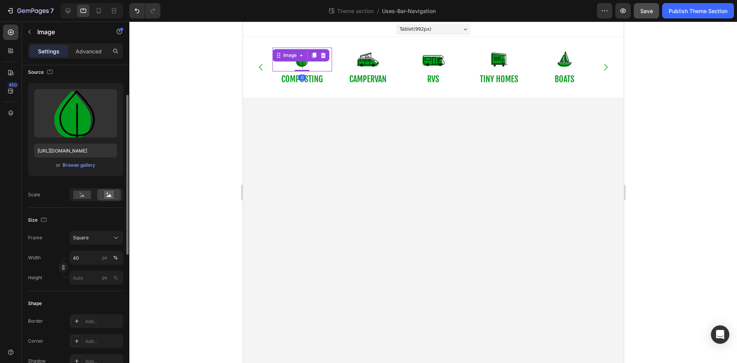
scroll to position [60, 0]
click at [98, 13] on icon at bounding box center [99, 10] width 4 height 5
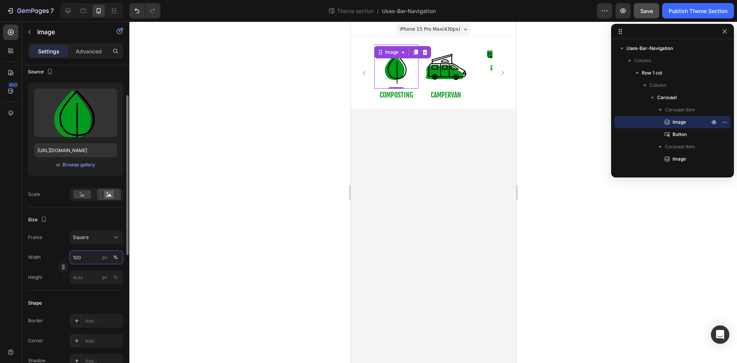
click at [92, 257] on input "100" at bounding box center [97, 257] width 54 height 14
type input "40"
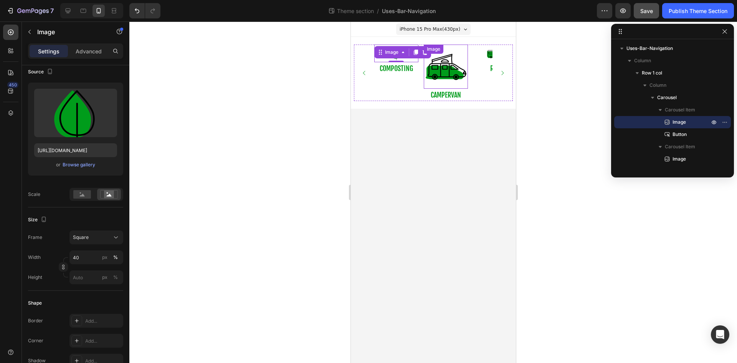
click at [431, 72] on img at bounding box center [446, 67] width 44 height 44
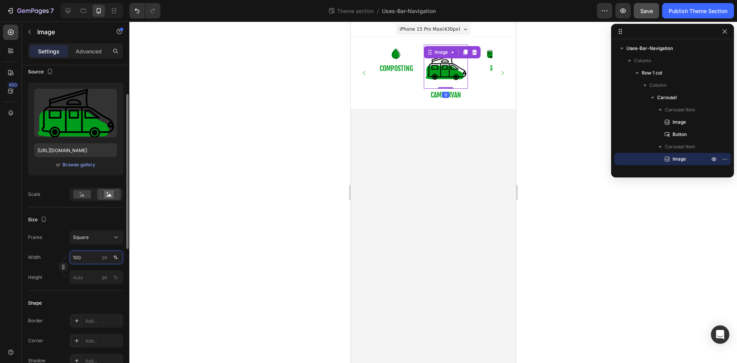
click at [96, 256] on input "100" at bounding box center [97, 257] width 54 height 14
type input "40"
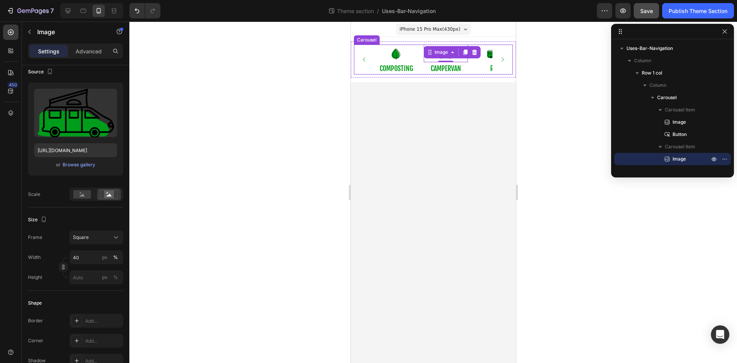
click at [504, 56] on icon "Carousel Next Arrow" at bounding box center [502, 59] width 6 height 6
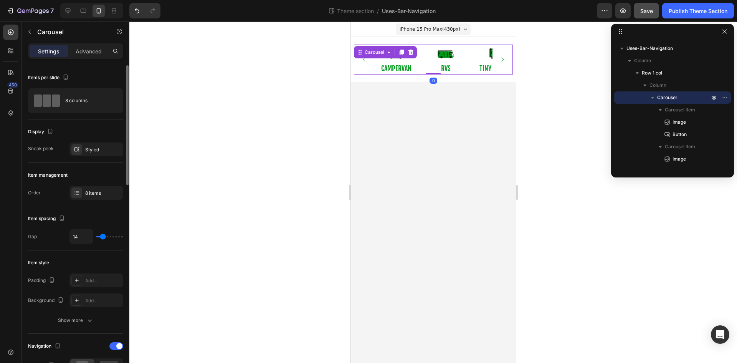
click at [504, 56] on icon "Carousel Next Arrow" at bounding box center [502, 59] width 6 height 6
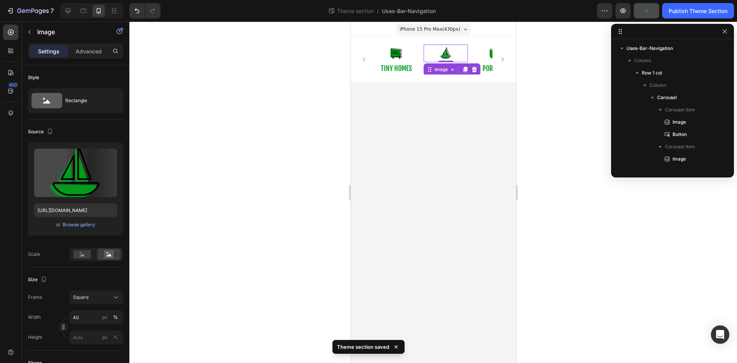
scroll to position [170, 0]
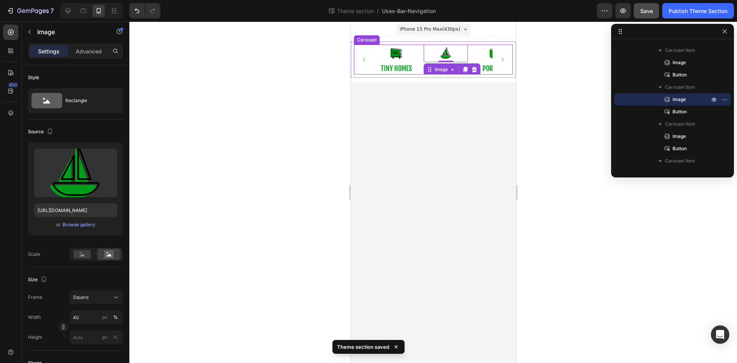
click at [501, 58] on icon "Carousel Next Arrow" at bounding box center [502, 59] width 6 height 6
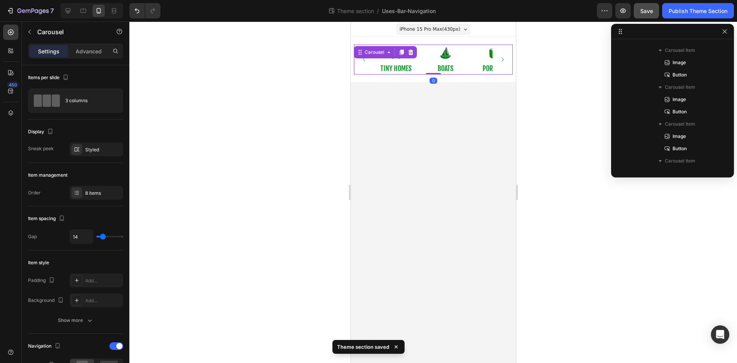
scroll to position [0, 0]
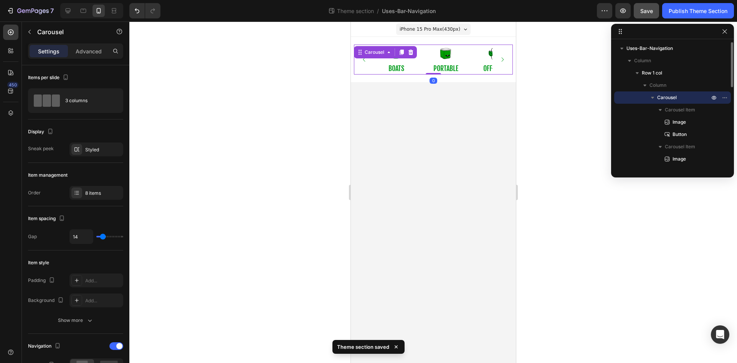
click at [501, 58] on icon "Carousel Next Arrow" at bounding box center [502, 59] width 6 height 6
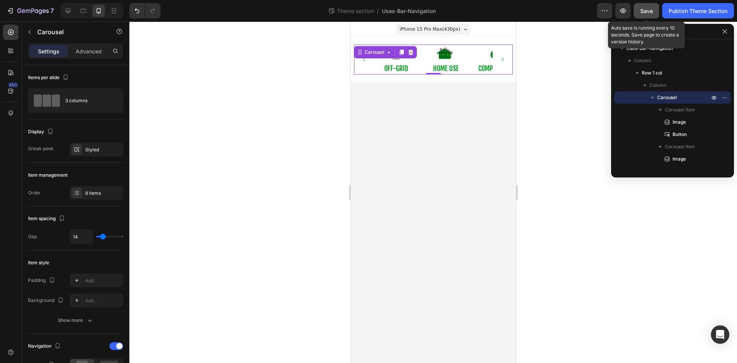
click at [646, 12] on span "Save" at bounding box center [647, 11] width 13 height 7
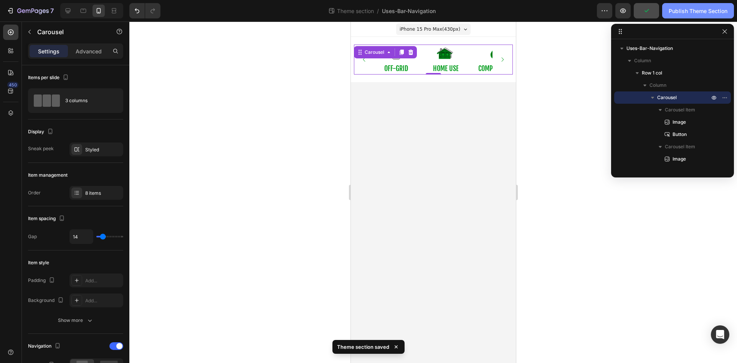
click at [683, 13] on div "Publish Theme Section" at bounding box center [698, 11] width 59 height 8
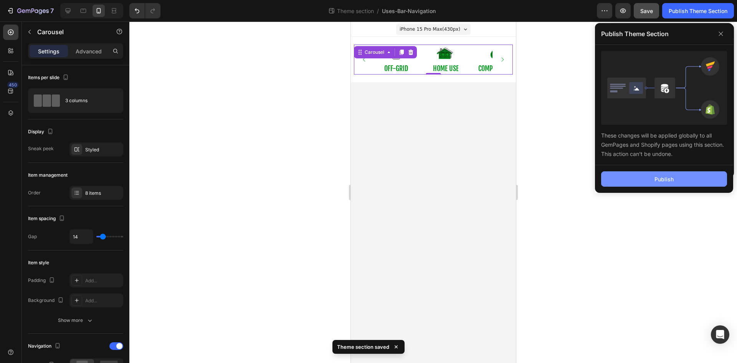
click at [644, 179] on button "Publish" at bounding box center [664, 178] width 126 height 15
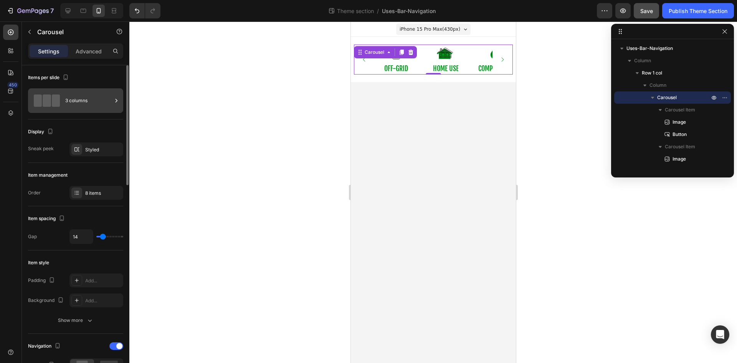
click at [89, 110] on div "3 columns" at bounding box center [75, 100] width 95 height 25
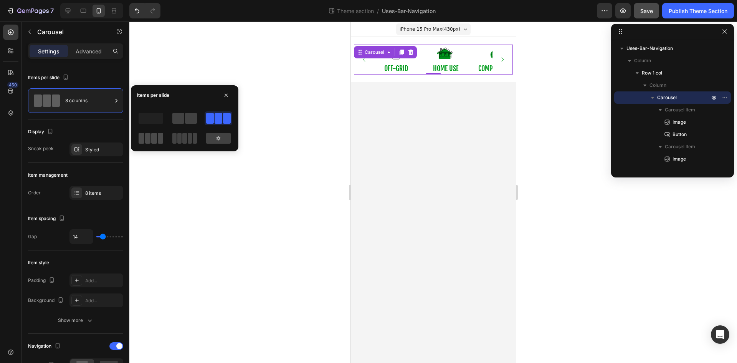
click at [151, 139] on div at bounding box center [151, 138] width 25 height 11
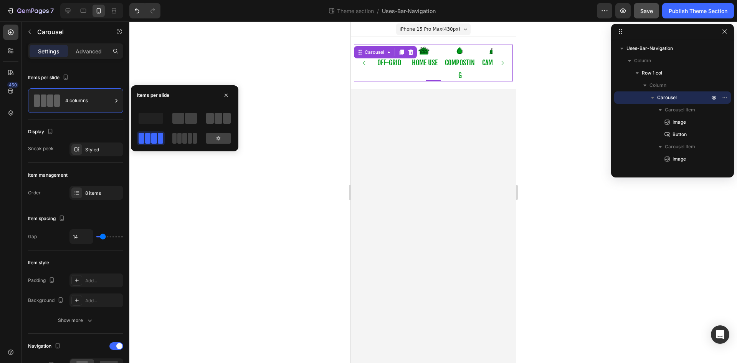
click at [217, 116] on span at bounding box center [219, 118] width 8 height 11
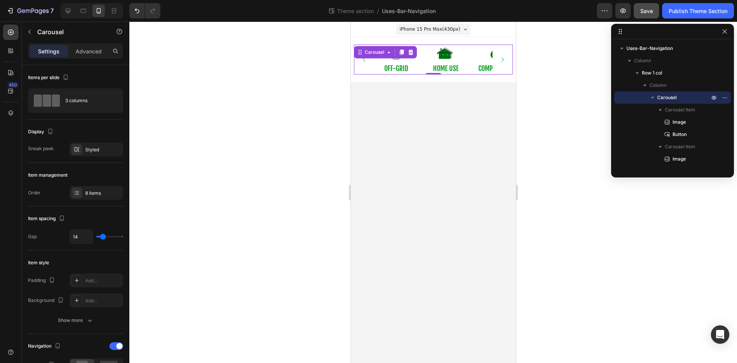
click at [228, 56] on div at bounding box center [433, 192] width 608 height 341
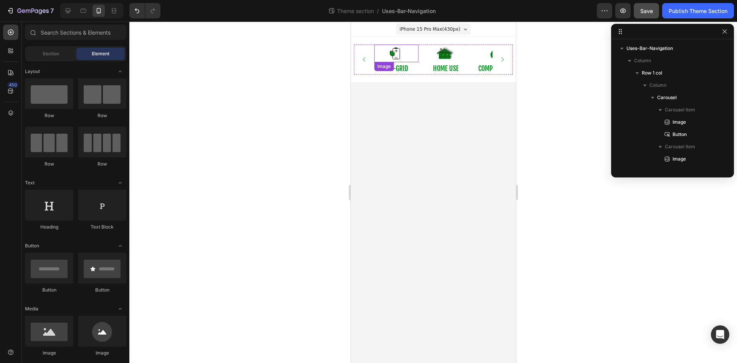
click at [398, 56] on img at bounding box center [396, 54] width 18 height 18
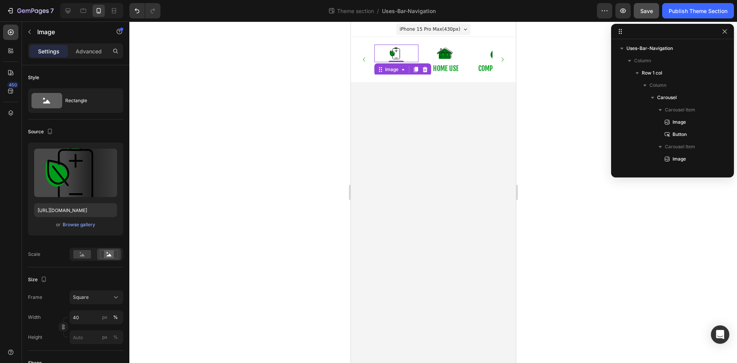
scroll to position [230, 0]
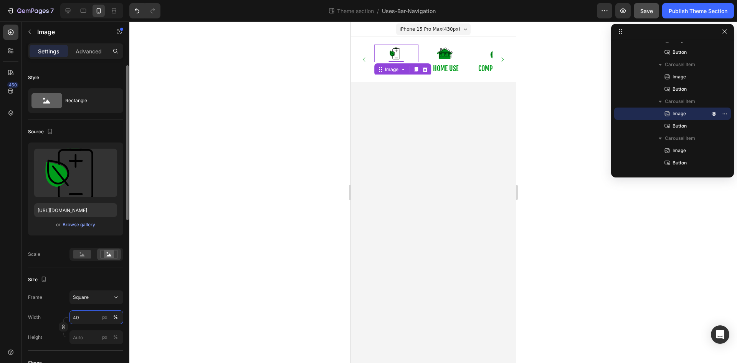
click at [87, 317] on input "40" at bounding box center [97, 317] width 54 height 14
type input "35"
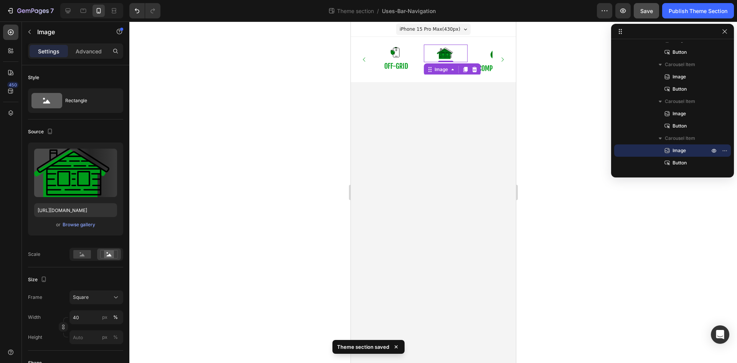
click at [449, 58] on img at bounding box center [446, 54] width 18 height 18
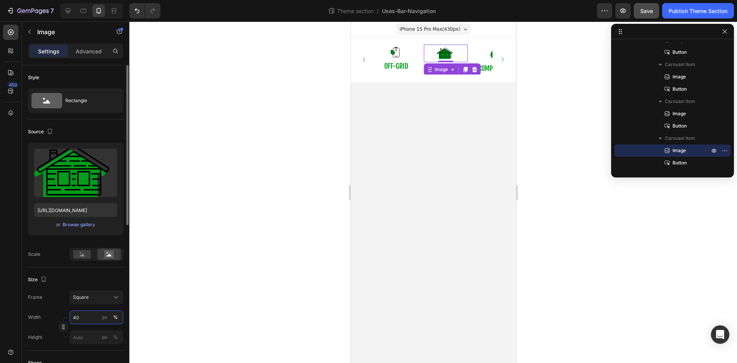
click at [96, 315] on input "40" at bounding box center [97, 317] width 54 height 14
type input "35"
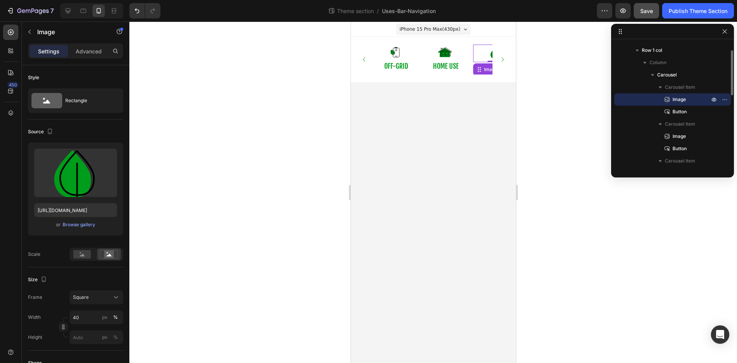
click at [480, 51] on link at bounding box center [495, 54] width 44 height 18
click at [94, 313] on input "3" at bounding box center [97, 317] width 54 height 14
type input "35"
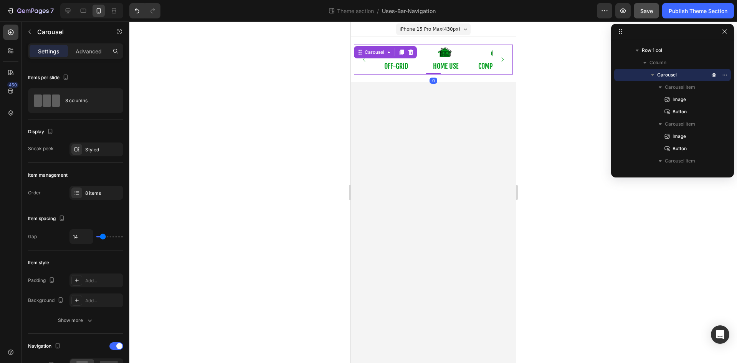
click at [502, 61] on icon "Carousel Next Arrow" at bounding box center [502, 59] width 6 height 6
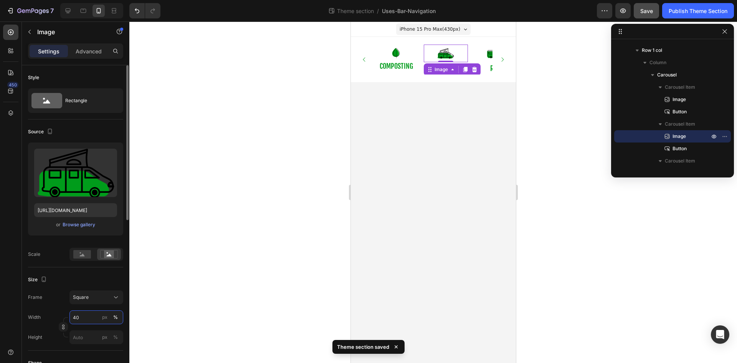
click at [96, 315] on input "40" at bounding box center [97, 317] width 54 height 14
type input "35"
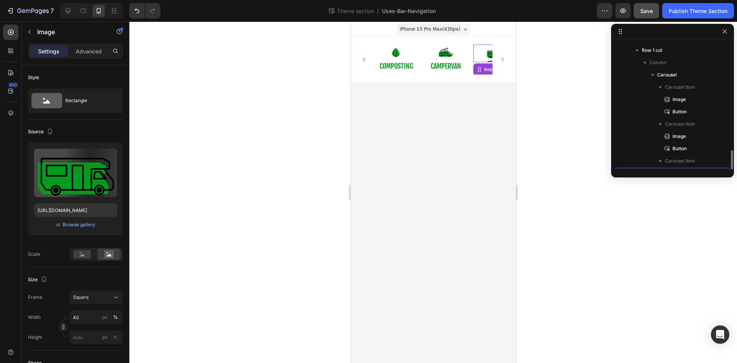
scroll to position [96, 0]
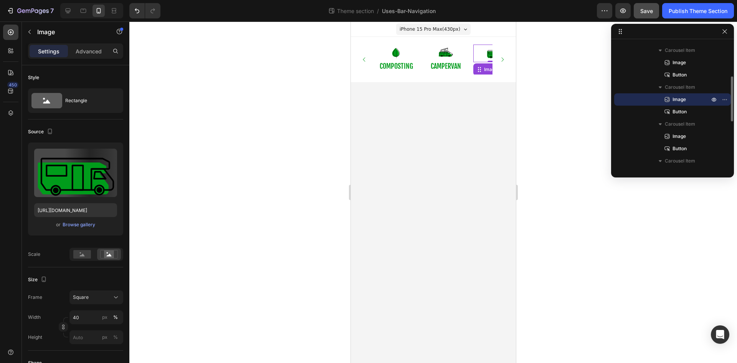
click at [484, 51] on link at bounding box center [495, 54] width 44 height 18
click at [93, 317] on input "40" at bounding box center [97, 317] width 54 height 14
type input "35"
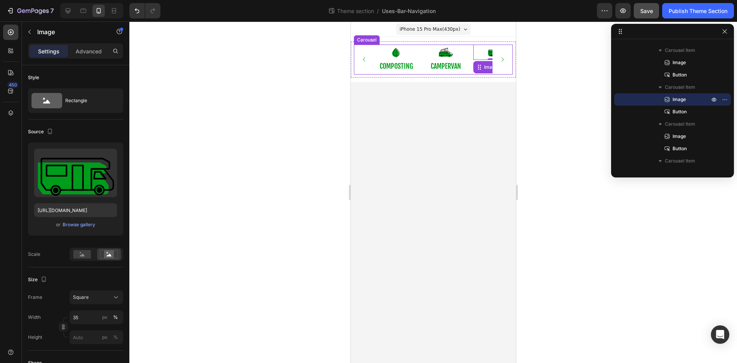
click at [502, 58] on icon "Carousel Next Arrow" at bounding box center [502, 59] width 6 height 6
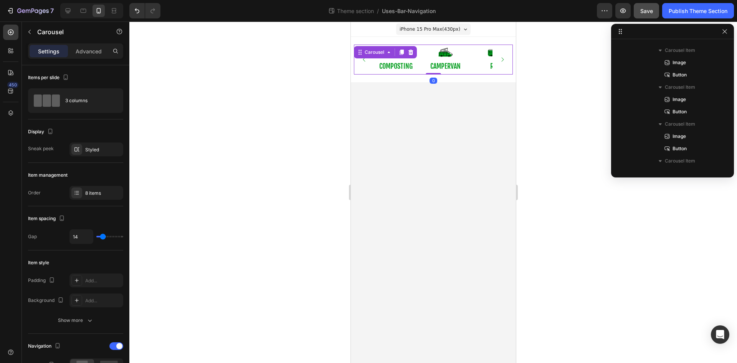
scroll to position [0, 0]
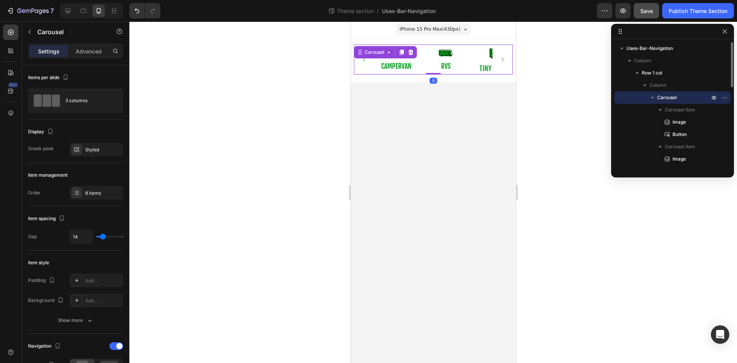
click at [502, 58] on icon "Carousel Next Arrow" at bounding box center [502, 59] width 6 height 6
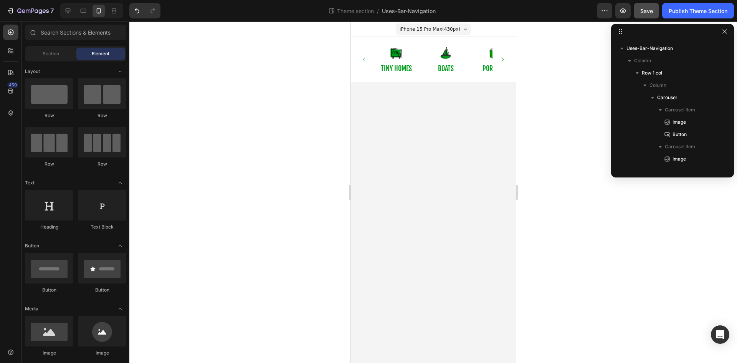
click at [371, 88] on body "iPhone 15 Pro Max ( 430 px) iPhone 13 Mini iPhone 13 Pro iPhone 11 Pro Max iPho…" at bounding box center [433, 192] width 165 height 341
click at [397, 53] on img at bounding box center [396, 54] width 18 height 18
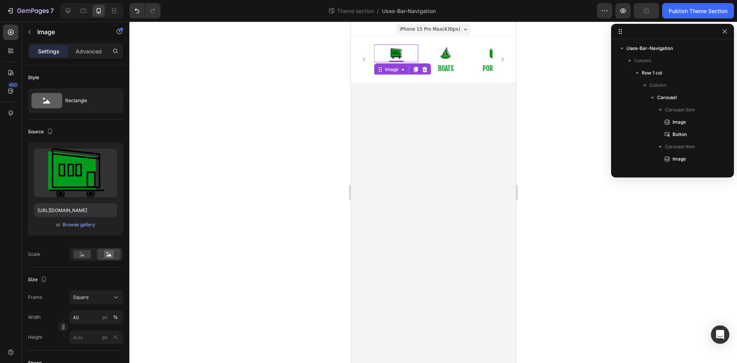
scroll to position [133, 0]
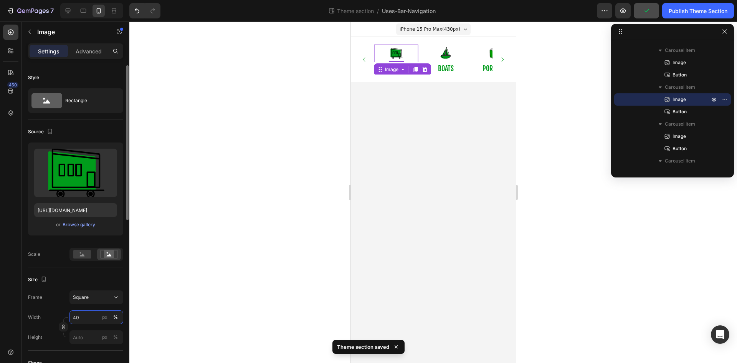
click at [94, 315] on input "40" at bounding box center [97, 317] width 54 height 14
type input "35"
click at [450, 55] on img at bounding box center [446, 54] width 18 height 18
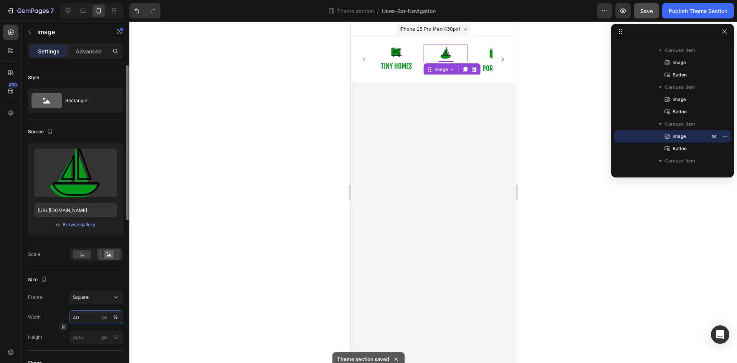
click at [92, 314] on input "40" at bounding box center [97, 317] width 54 height 14
type input "35"
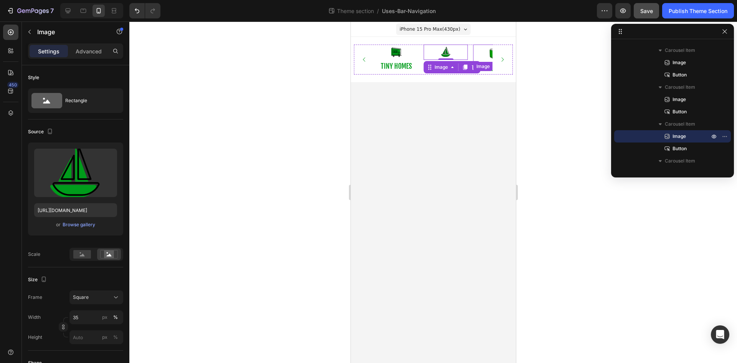
click at [486, 53] on img at bounding box center [495, 54] width 18 height 18
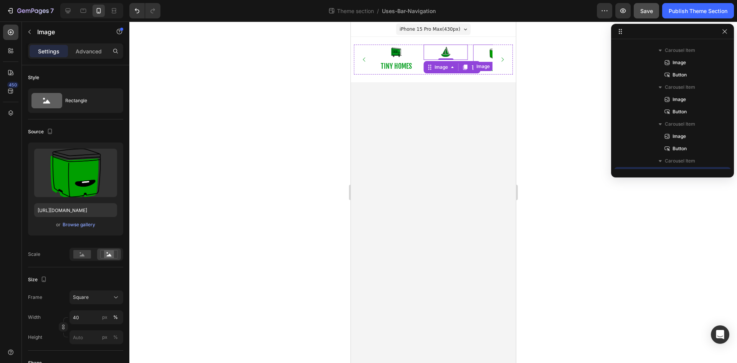
scroll to position [207, 0]
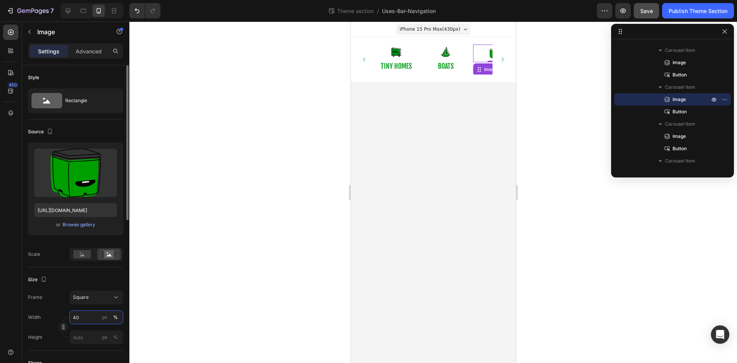
click at [90, 312] on input "40" at bounding box center [97, 317] width 54 height 14
type input "35"
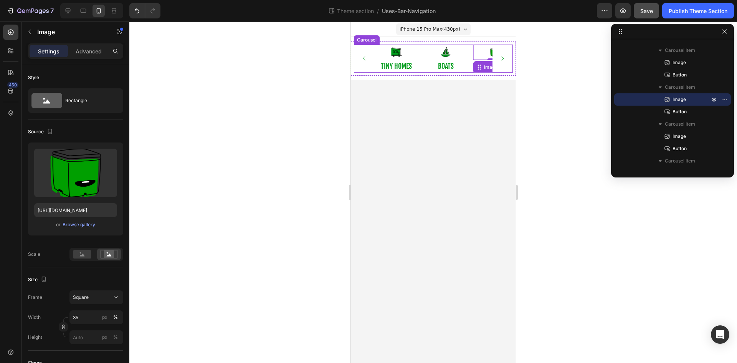
click at [504, 61] on icon "Carousel Next Arrow" at bounding box center [502, 58] width 6 height 6
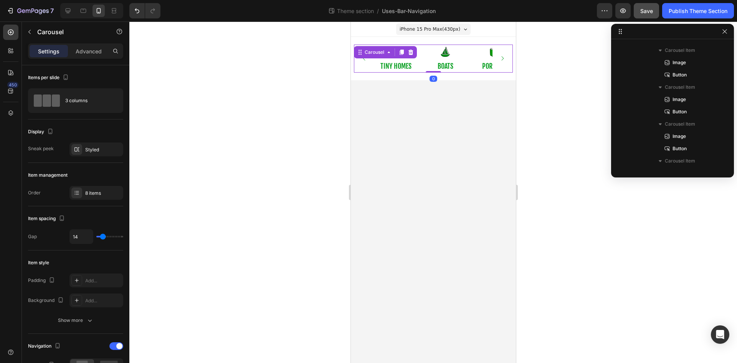
scroll to position [0, 0]
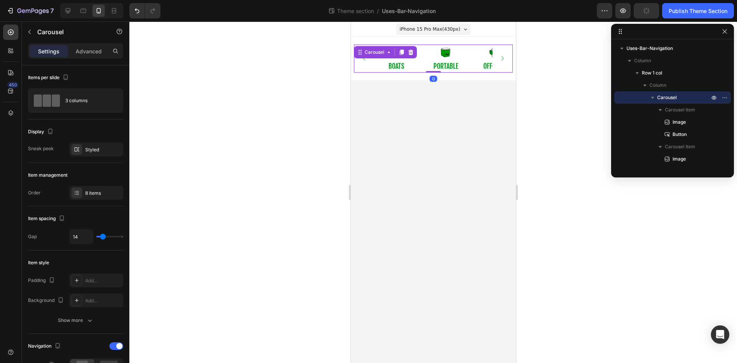
click at [504, 61] on icon "Carousel Next Arrow" at bounding box center [502, 58] width 6 height 6
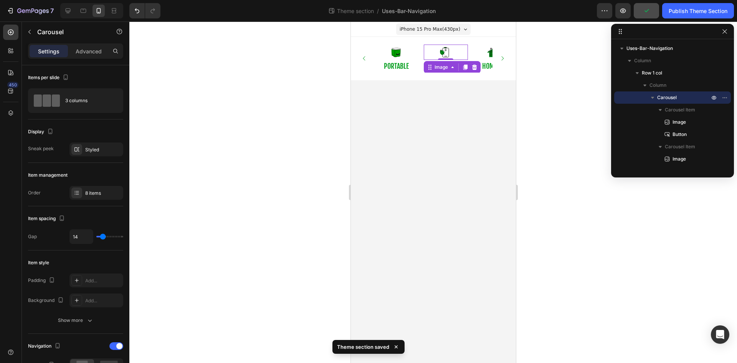
scroll to position [230, 0]
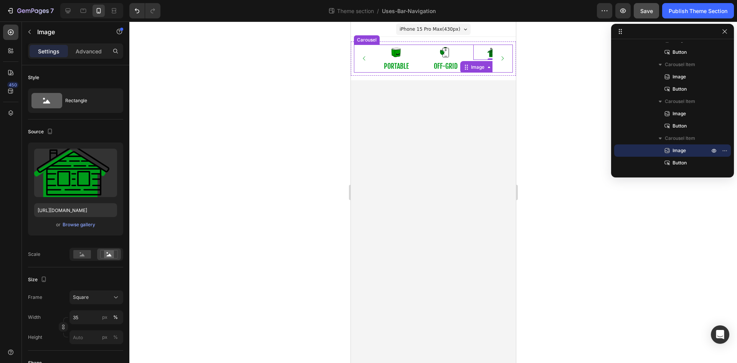
click at [502, 60] on icon "Carousel Next Arrow" at bounding box center [502, 58] width 6 height 6
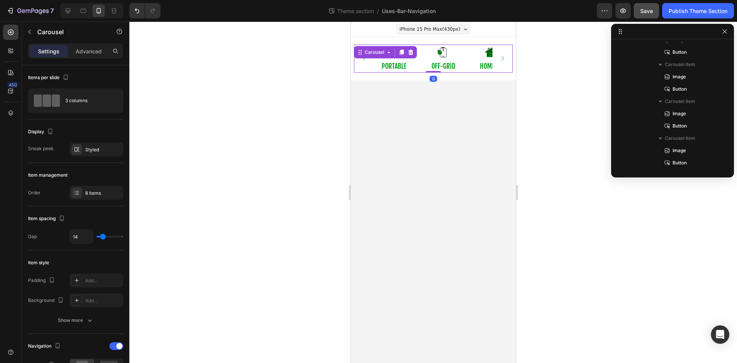
scroll to position [0, 0]
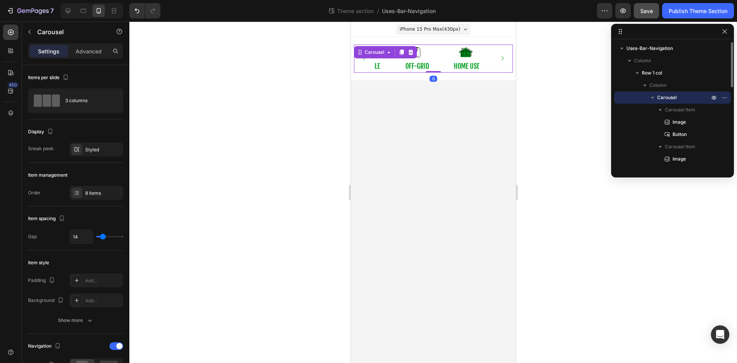
click at [502, 60] on icon "Carousel Next Arrow" at bounding box center [502, 58] width 6 height 6
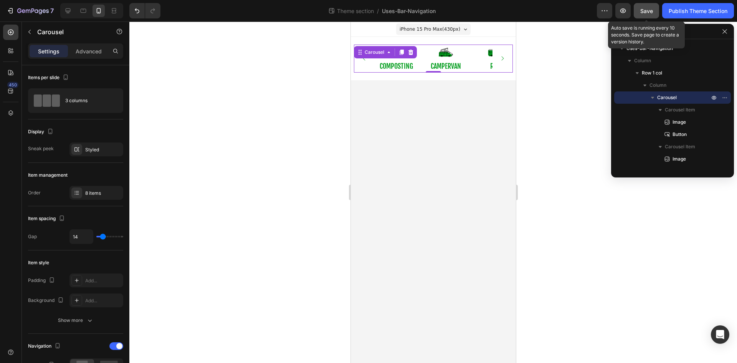
click at [637, 10] on button "Save" at bounding box center [646, 10] width 25 height 15
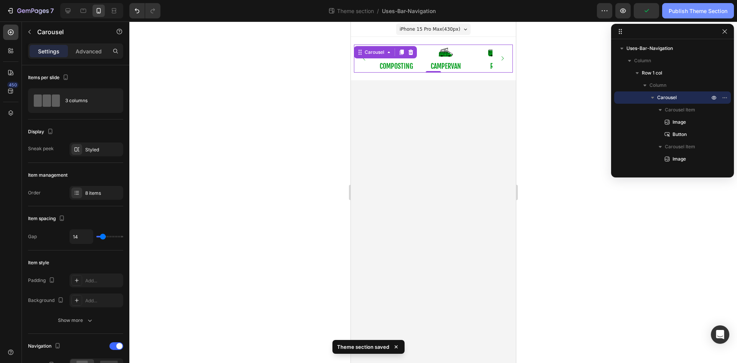
click at [693, 9] on div "Publish Theme Section" at bounding box center [698, 11] width 59 height 8
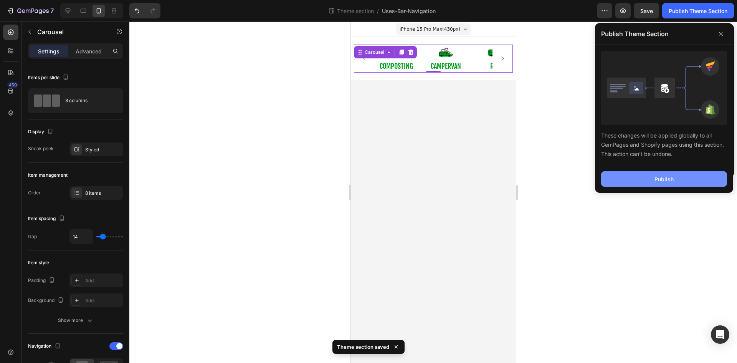
click at [686, 175] on button "Publish" at bounding box center [664, 178] width 126 height 15
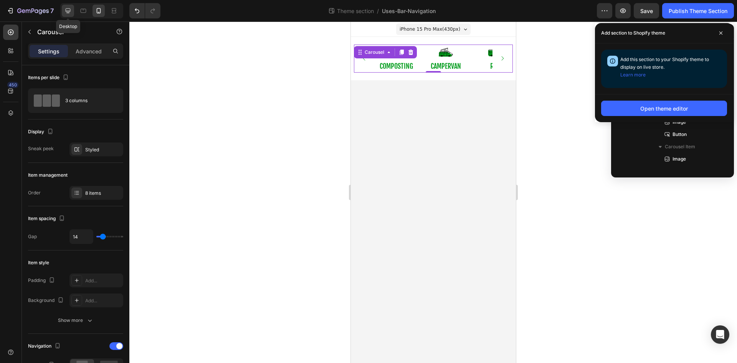
click at [72, 14] on icon at bounding box center [68, 11] width 8 height 8
type input "1200"
type input "16"
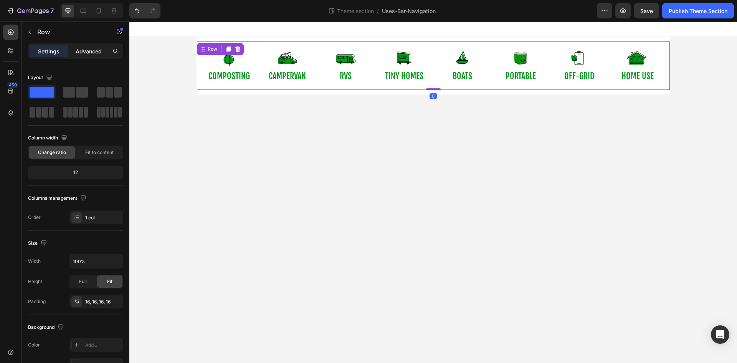
click at [80, 53] on p "Advanced" at bounding box center [89, 51] width 26 height 8
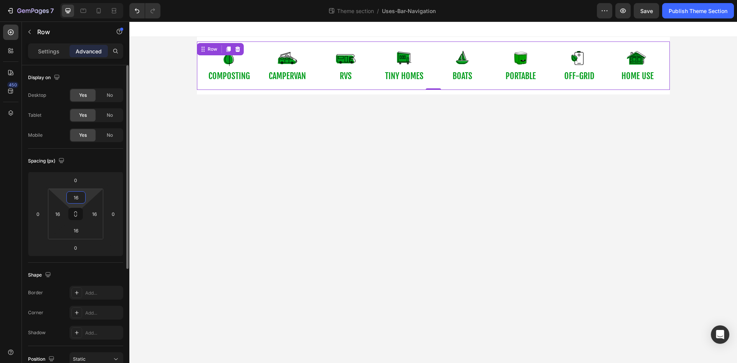
click at [73, 196] on input "16" at bounding box center [75, 198] width 15 height 12
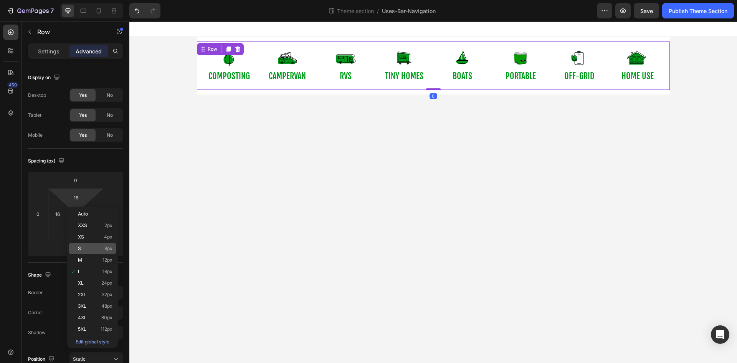
click at [90, 250] on p "S 8px" at bounding box center [95, 248] width 35 height 5
type input "8"
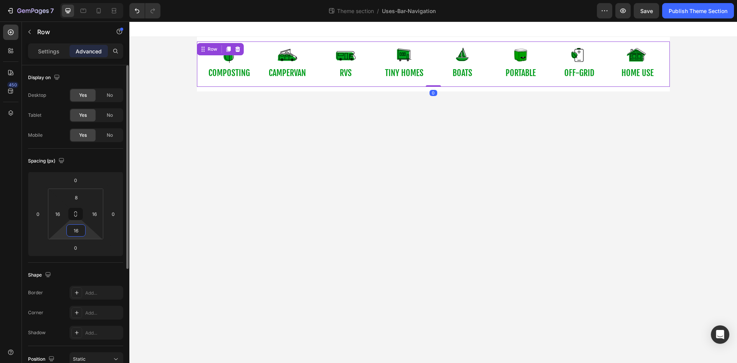
click at [75, 231] on input "16" at bounding box center [75, 231] width 15 height 12
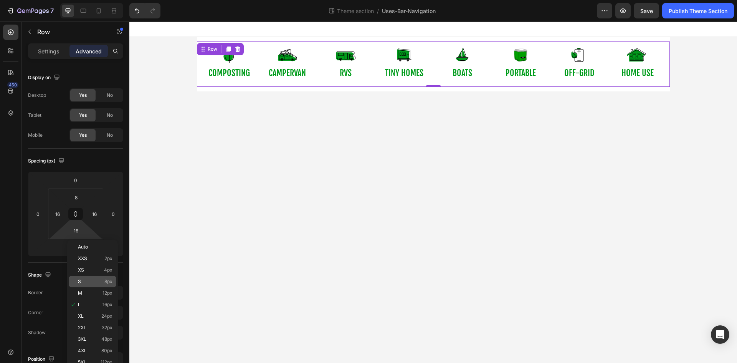
click at [89, 282] on p "S 8px" at bounding box center [95, 281] width 35 height 5
type input "8"
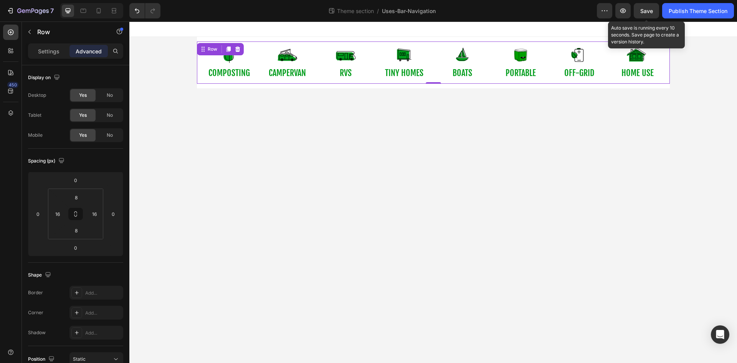
click at [642, 12] on span "Save" at bounding box center [647, 11] width 13 height 7
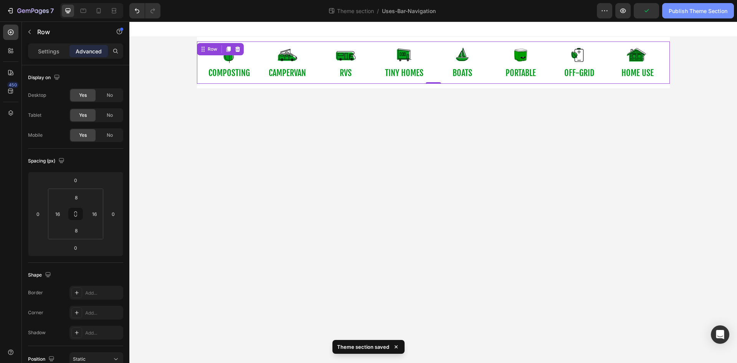
click at [675, 13] on div "Publish Theme Section" at bounding box center [698, 11] width 59 height 8
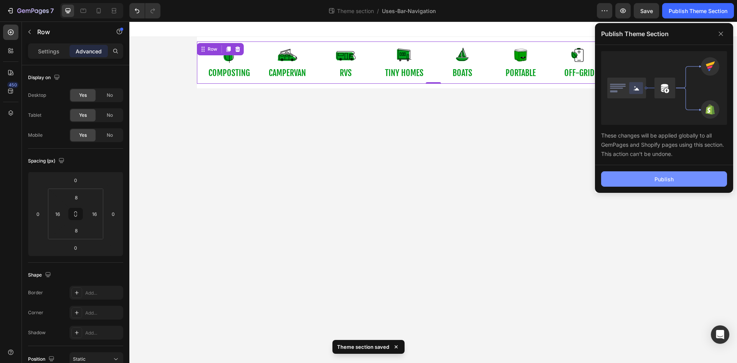
click at [626, 174] on button "Publish" at bounding box center [664, 178] width 126 height 15
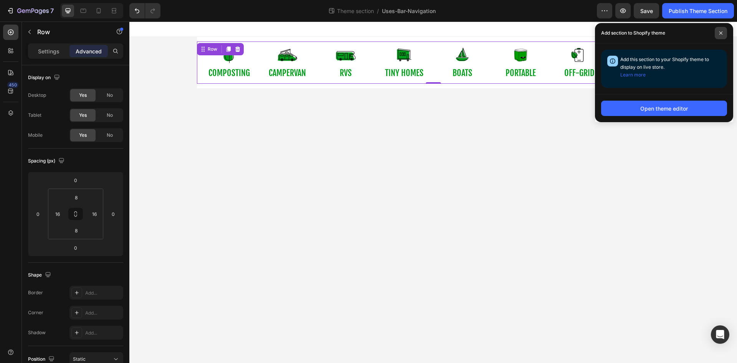
click at [721, 31] on icon at bounding box center [721, 33] width 4 height 4
